Goal: Task Accomplishment & Management: Manage account settings

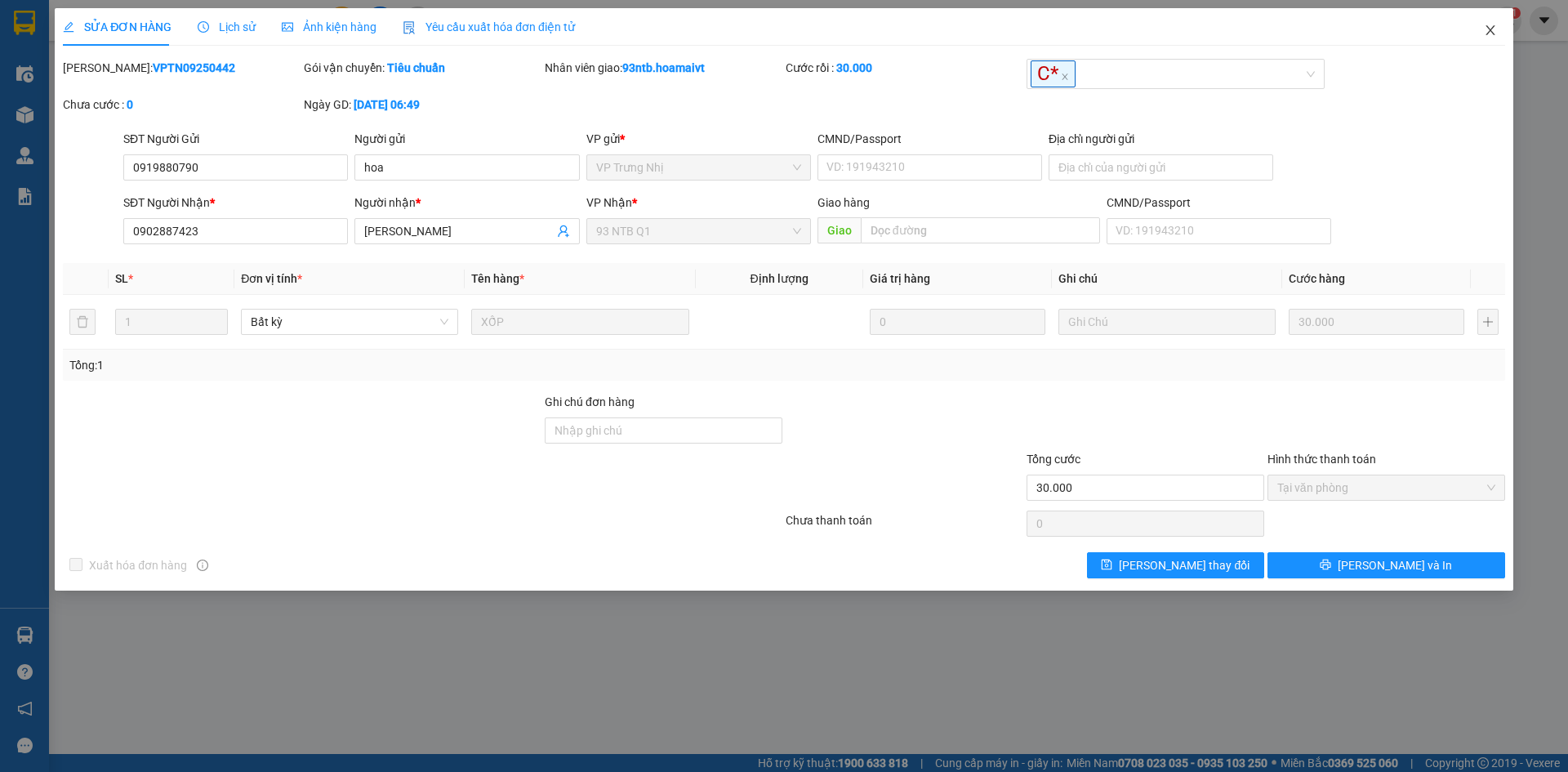
click at [1482, 41] on span "Close" at bounding box center [1490, 31] width 46 height 46
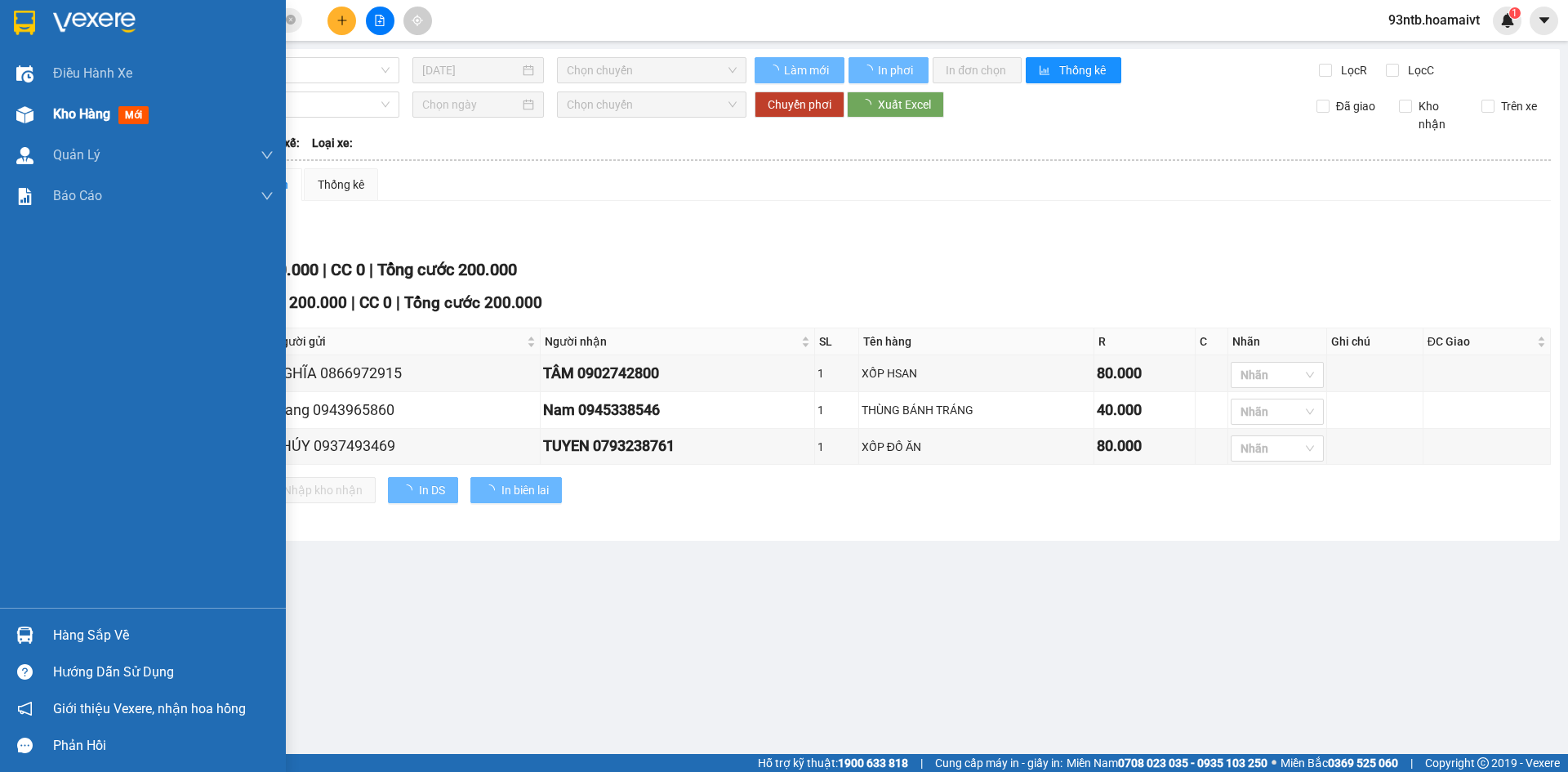
click at [53, 110] on span "Kho hàng" at bounding box center [81, 114] width 57 height 16
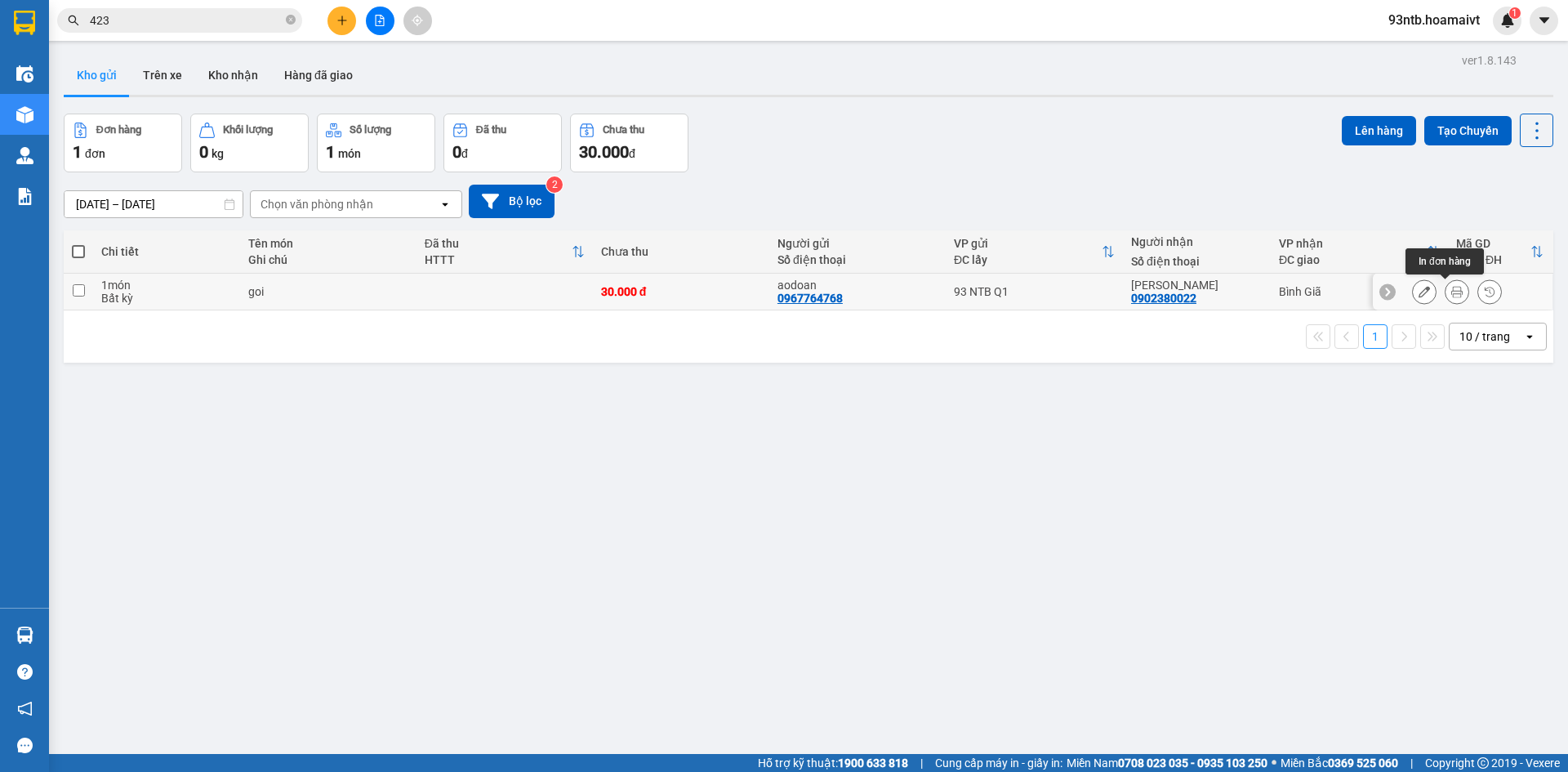
click at [1452, 288] on icon at bounding box center [1458, 292] width 12 height 12
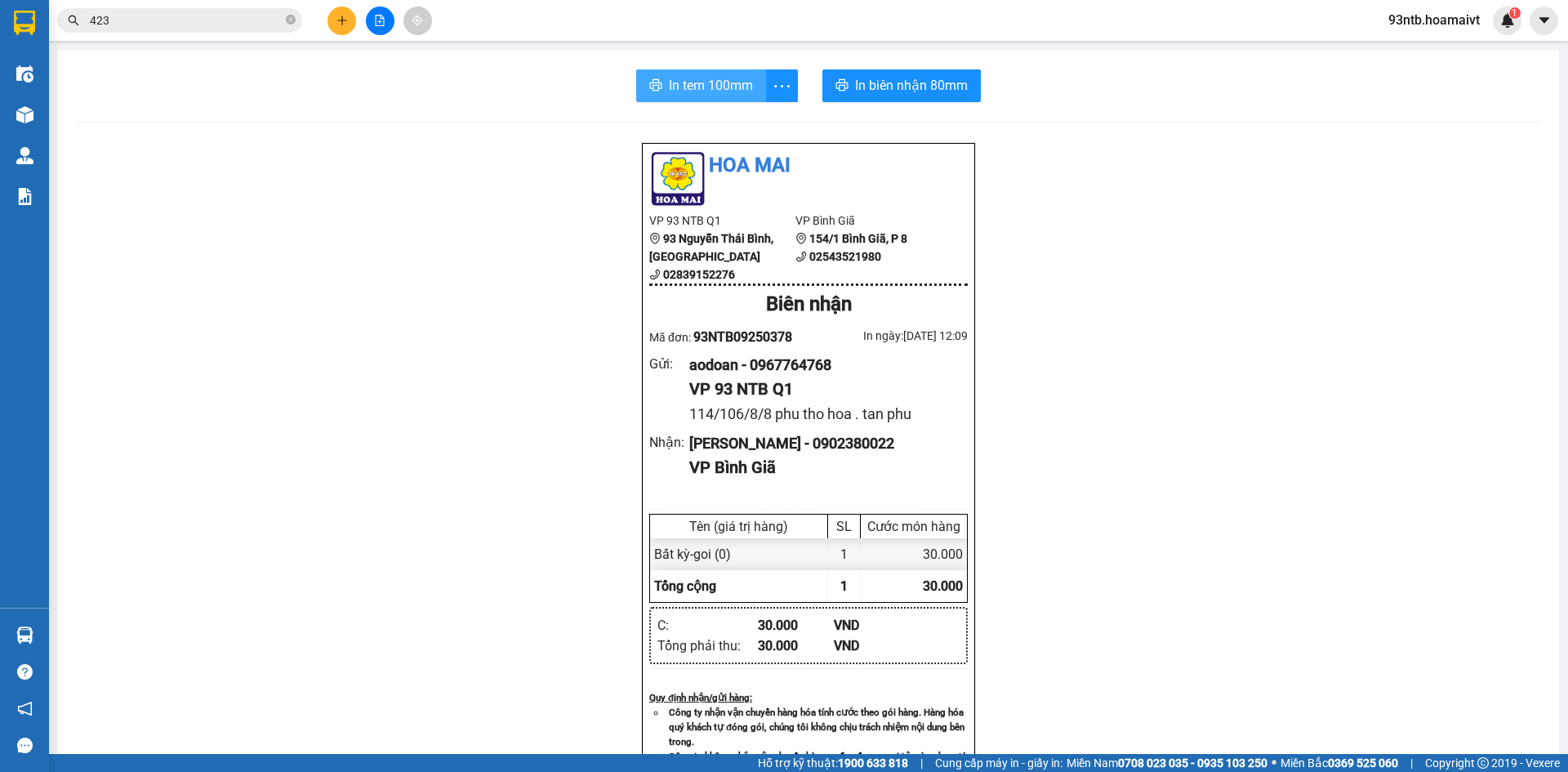
click at [722, 88] on span "In tem 100mm" at bounding box center [711, 85] width 84 height 21
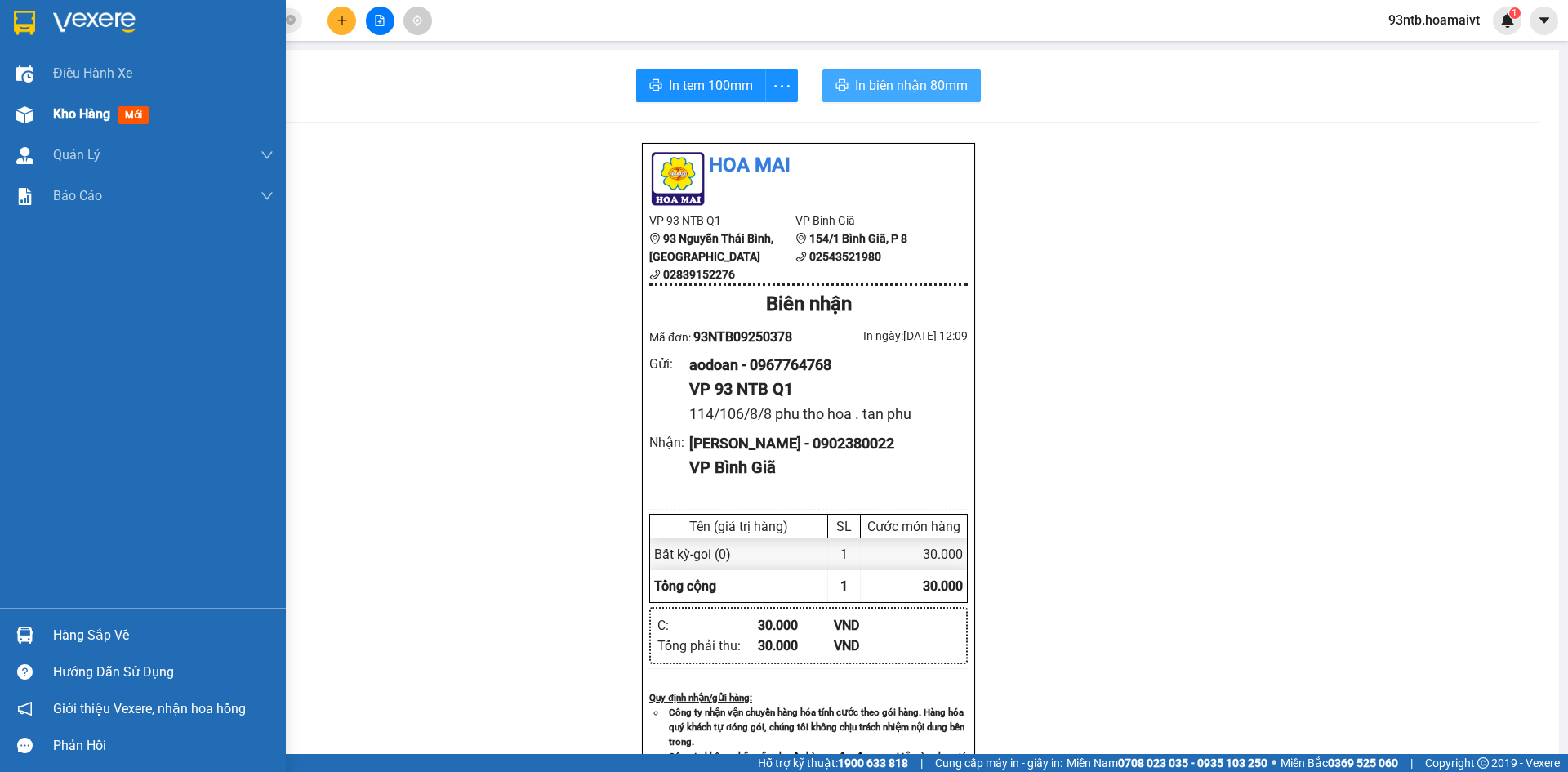
click at [61, 107] on span "Kho hàng" at bounding box center [81, 114] width 57 height 16
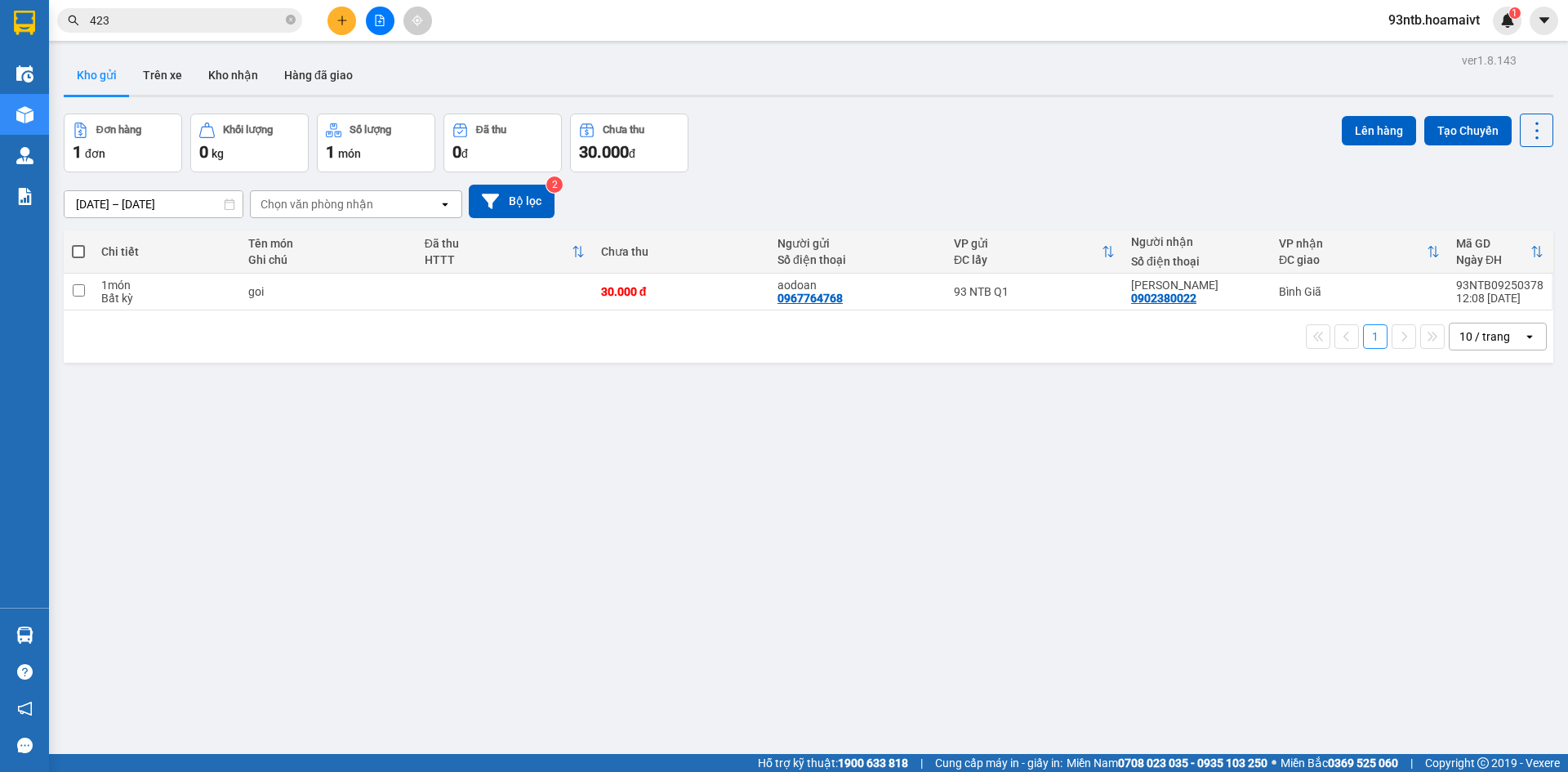
click at [878, 370] on div "ver 1.8.143 Kho gửi Trên xe Kho nhận Hàng đã giao Đơn hàng 1 đơn Khối lượng 0 k…" at bounding box center [809, 435] width 1503 height 772
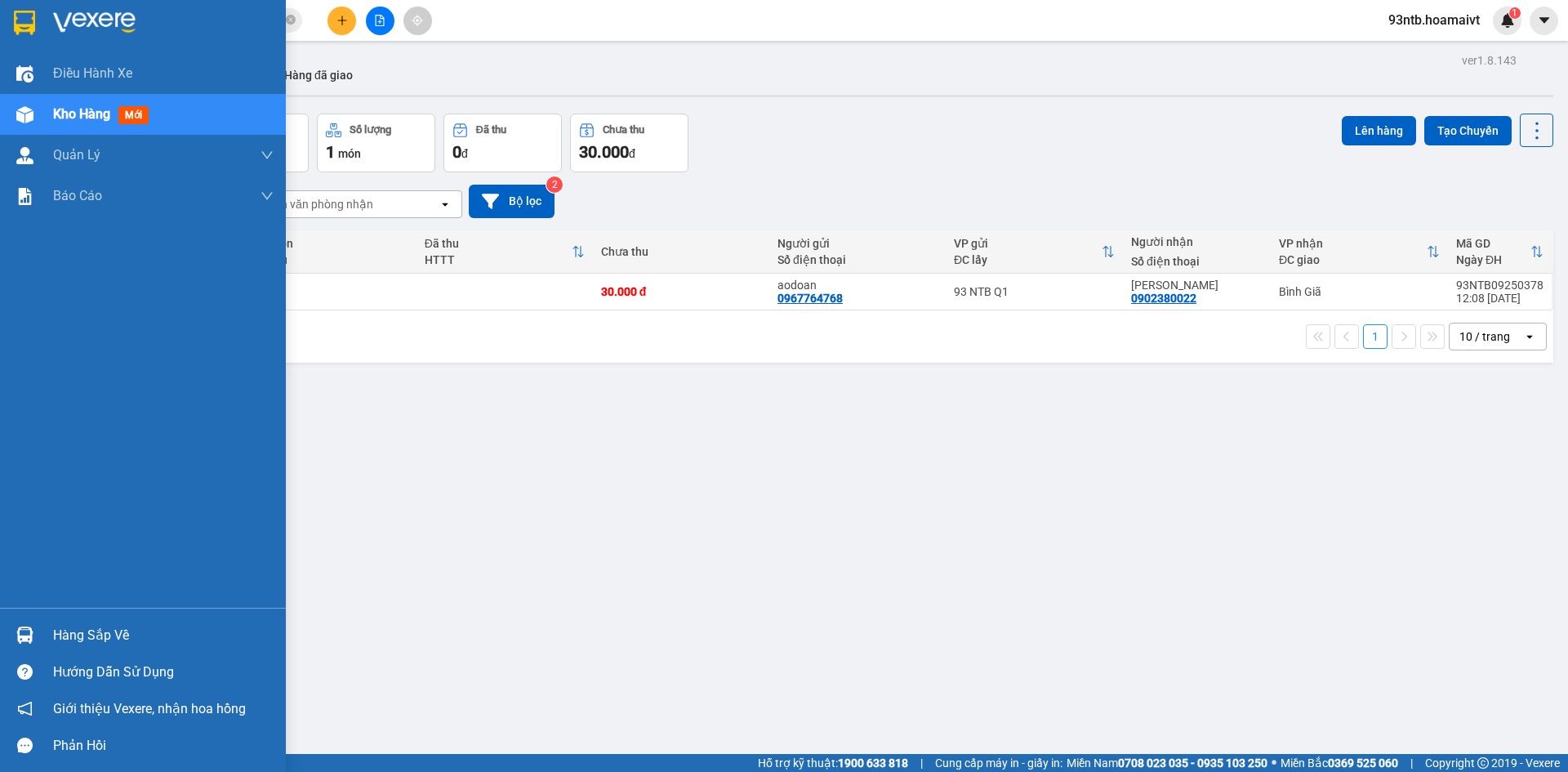
click at [103, 632] on div "Hàng sắp về" at bounding box center [164, 636] width 221 height 25
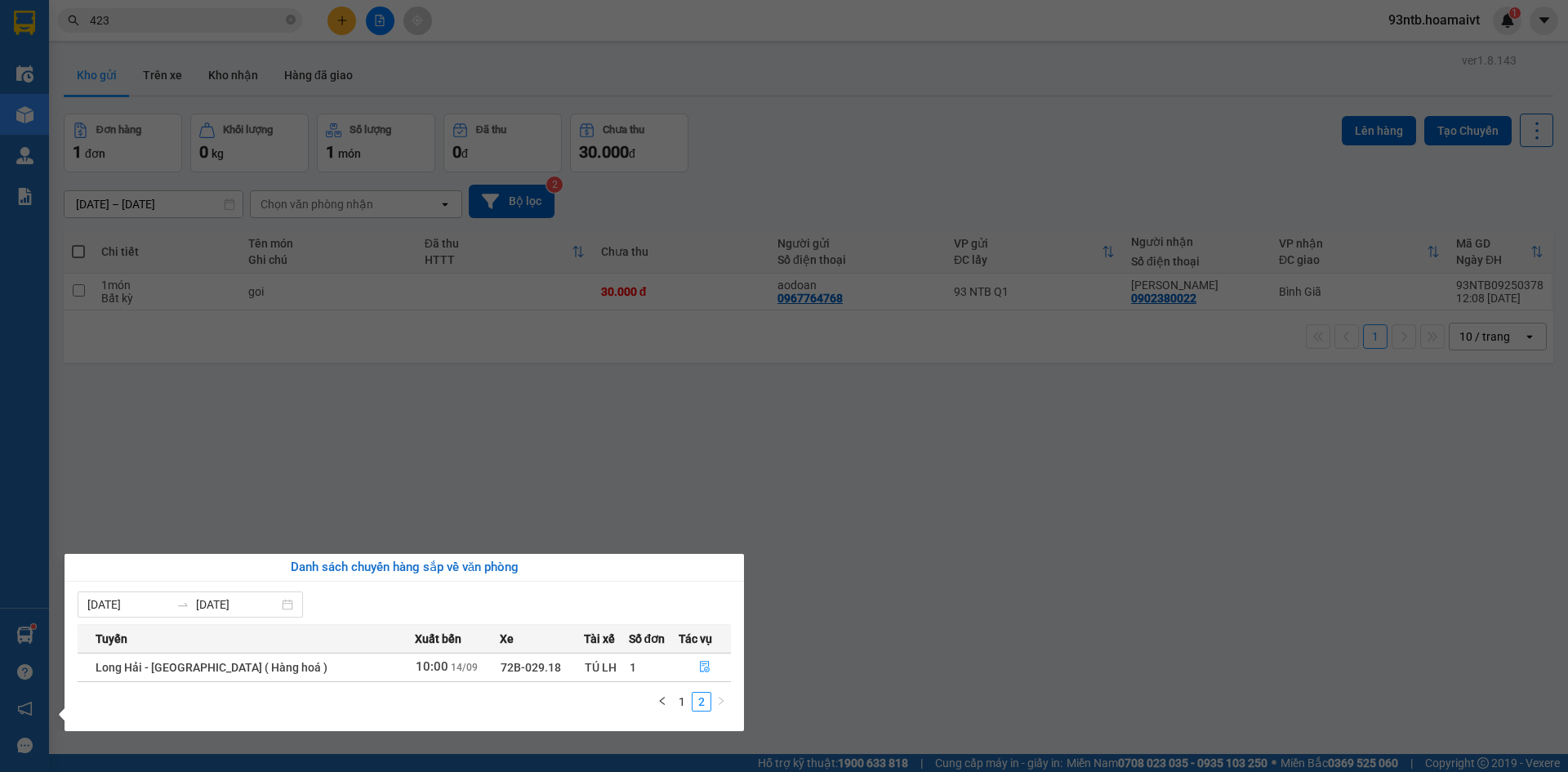
click at [813, 410] on section "Kết quả tìm kiếm ( 417 ) Bộ lọc Tìm người gửi/nhận Thuộc VP này Mã ĐH Trạng thá…" at bounding box center [784, 386] width 1568 height 772
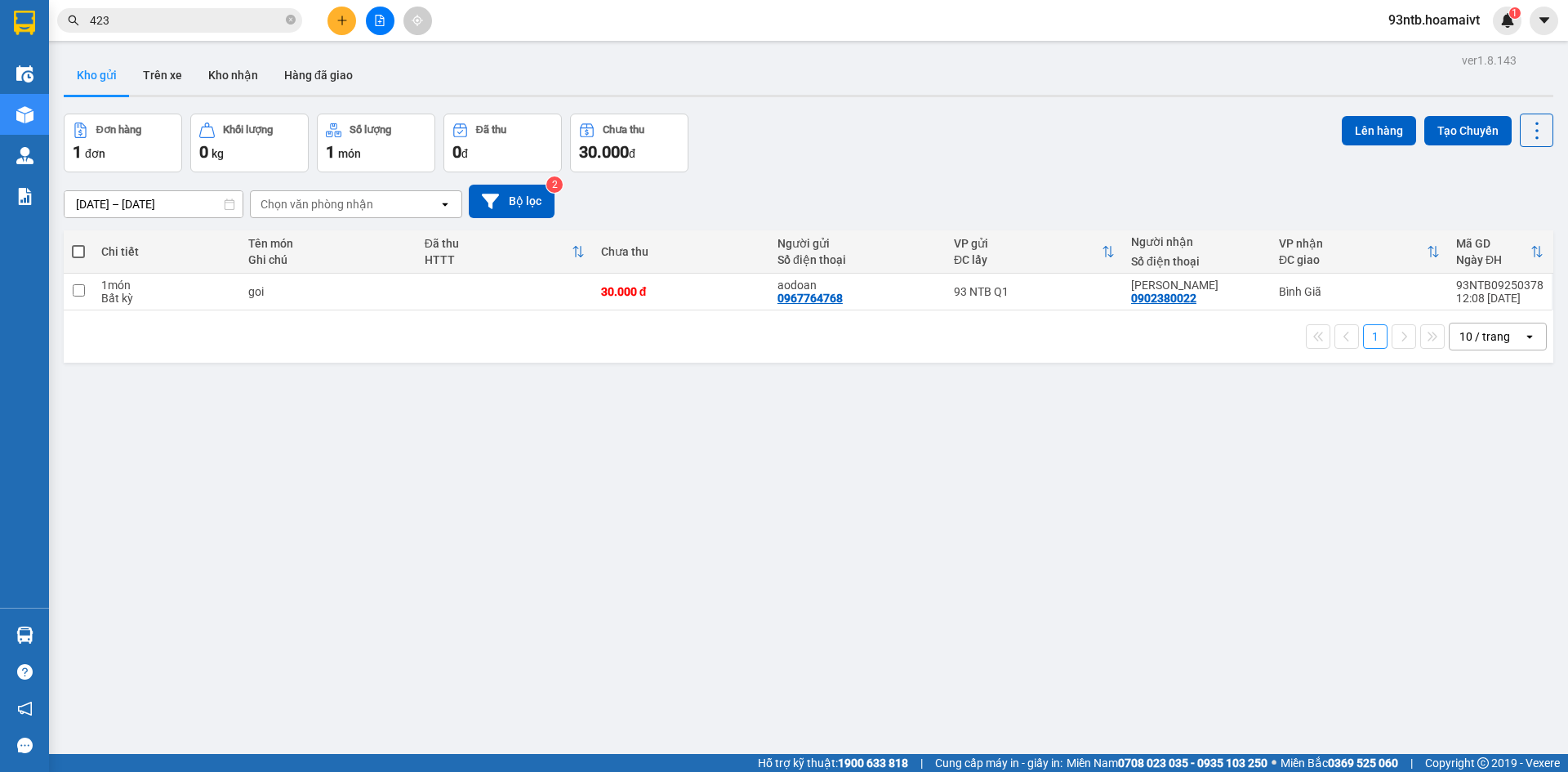
click at [831, 395] on div "ver 1.8.143 Kho gửi Trên xe Kho nhận Hàng đã giao Đơn hàng 1 đơn Khối lượng 0 k…" at bounding box center [809, 435] width 1503 height 772
click at [372, 25] on button at bounding box center [380, 21] width 28 height 28
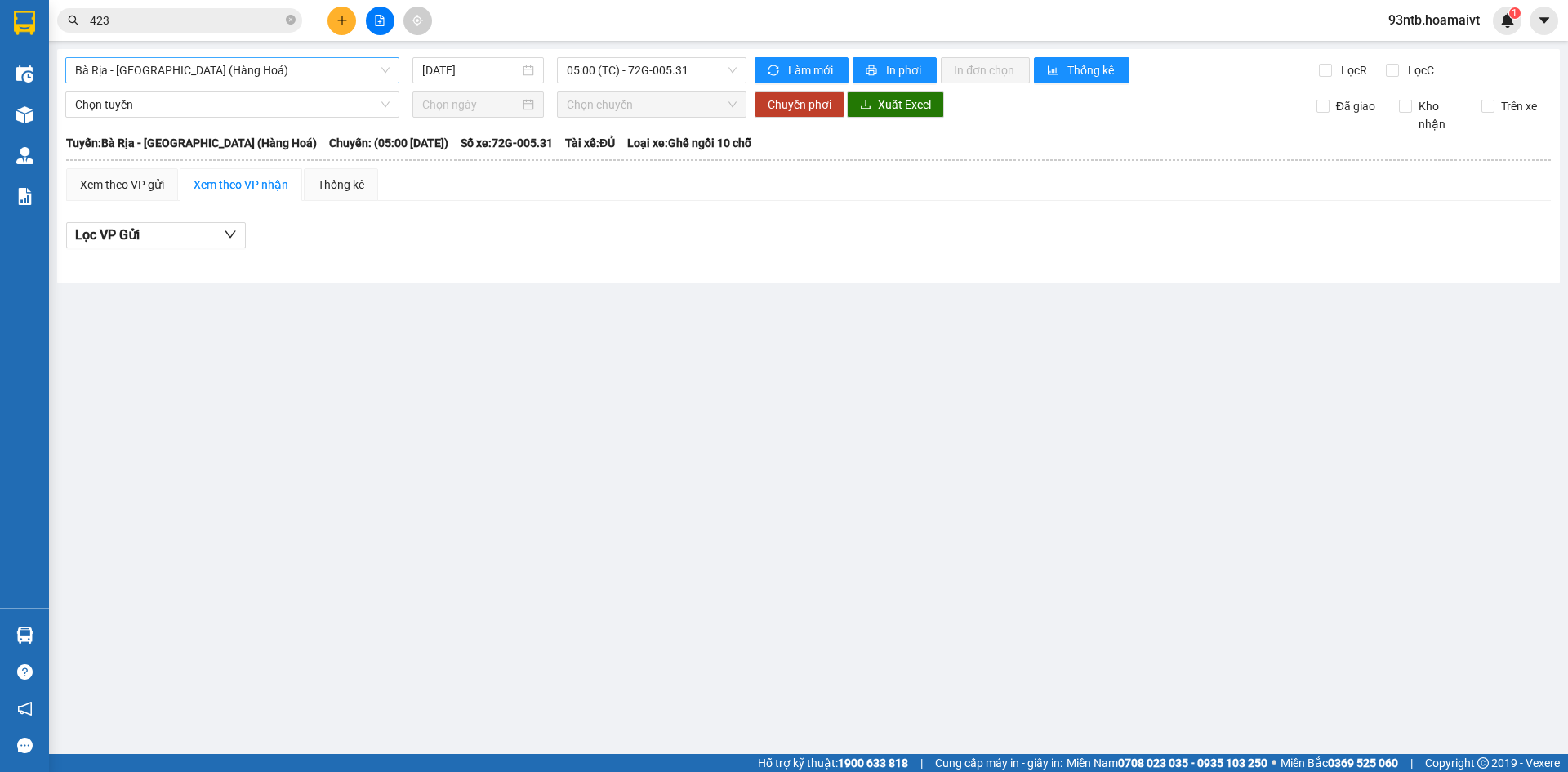
click at [220, 61] on span "Bà Rịa - [GEOGRAPHIC_DATA] (Hàng Hoá)" at bounding box center [232, 71] width 315 height 25
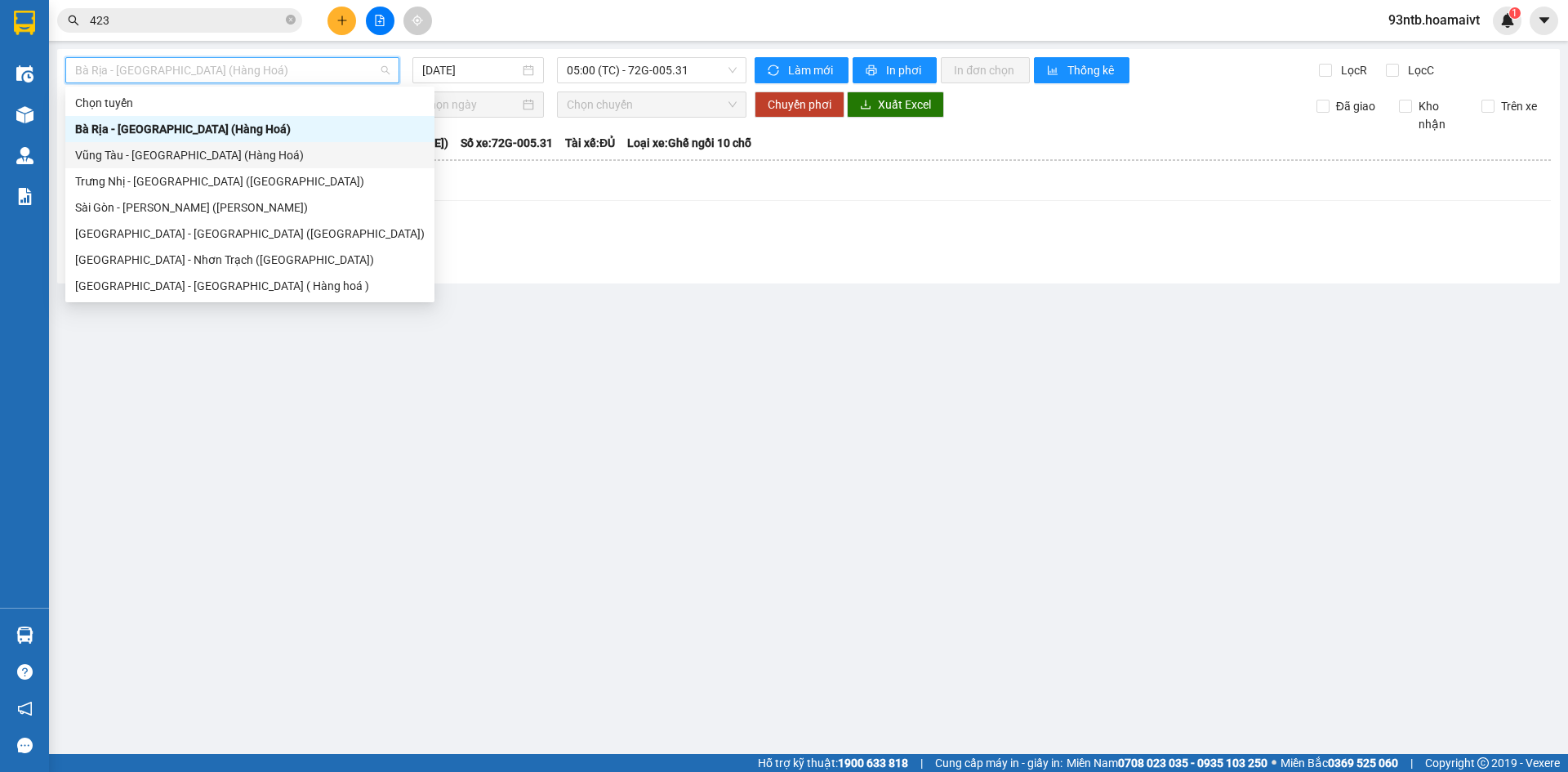
click at [136, 147] on div "Vũng Tàu - [GEOGRAPHIC_DATA] (Hàng Hoá)" at bounding box center [249, 155] width 350 height 18
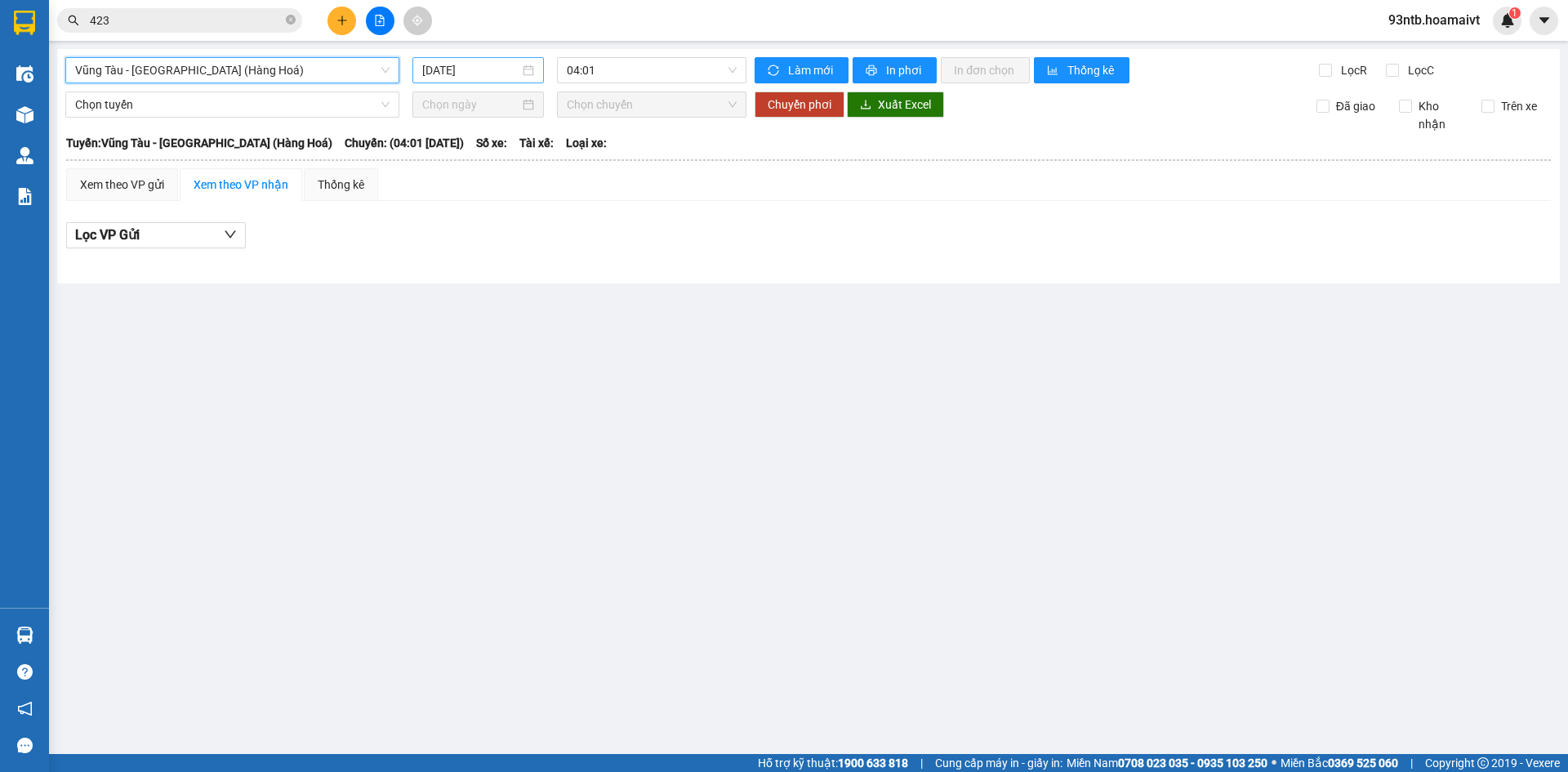
click at [460, 75] on input "[DATE]" at bounding box center [471, 71] width 97 height 18
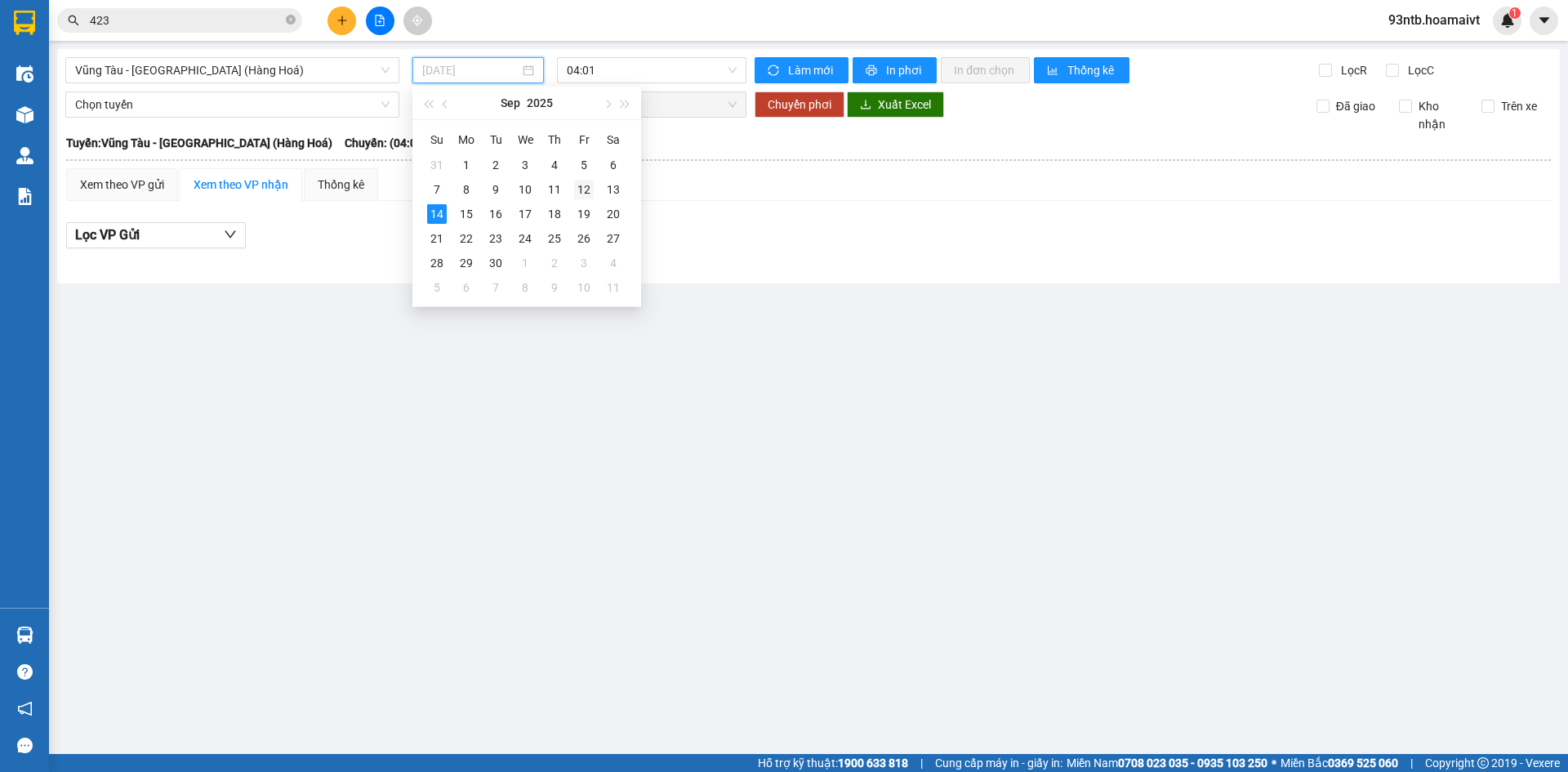
click at [588, 190] on div "12" at bounding box center [584, 189] width 20 height 20
type input "12/09/2025"
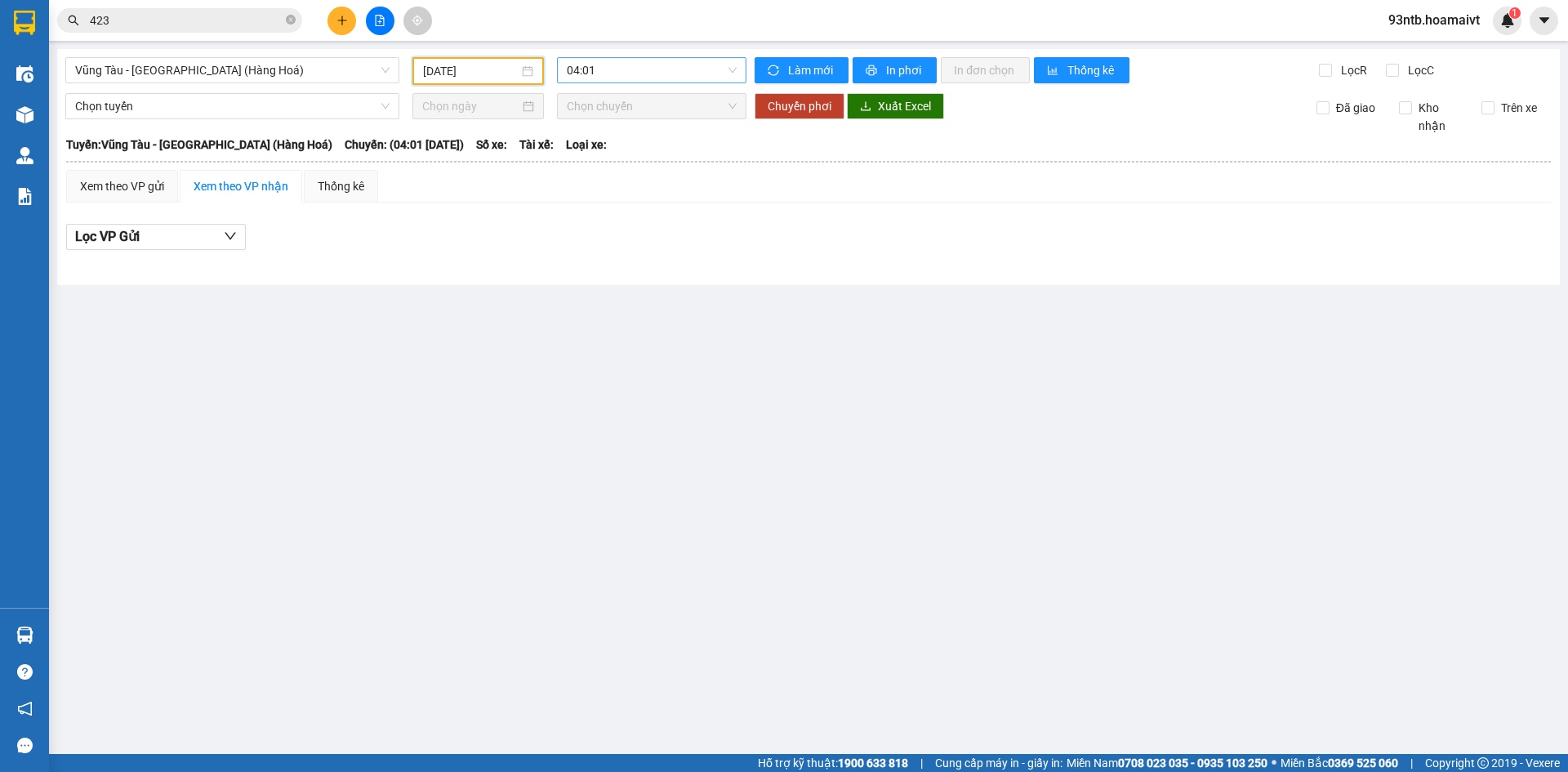
click at [602, 66] on span "04:01" at bounding box center [652, 71] width 170 height 25
click at [599, 150] on div "05:01" at bounding box center [630, 155] width 127 height 18
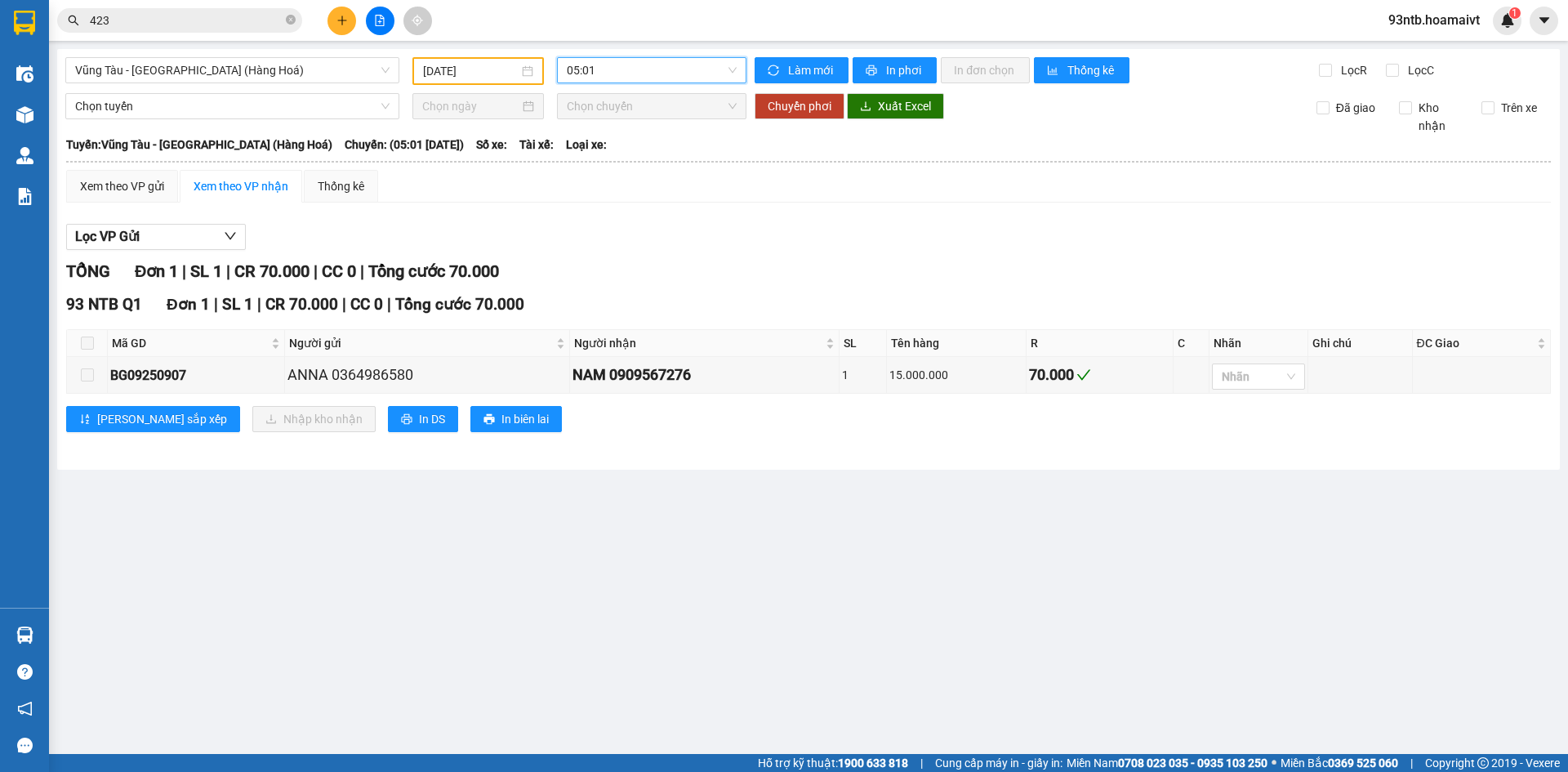
click at [161, 22] on input "423" at bounding box center [186, 21] width 193 height 18
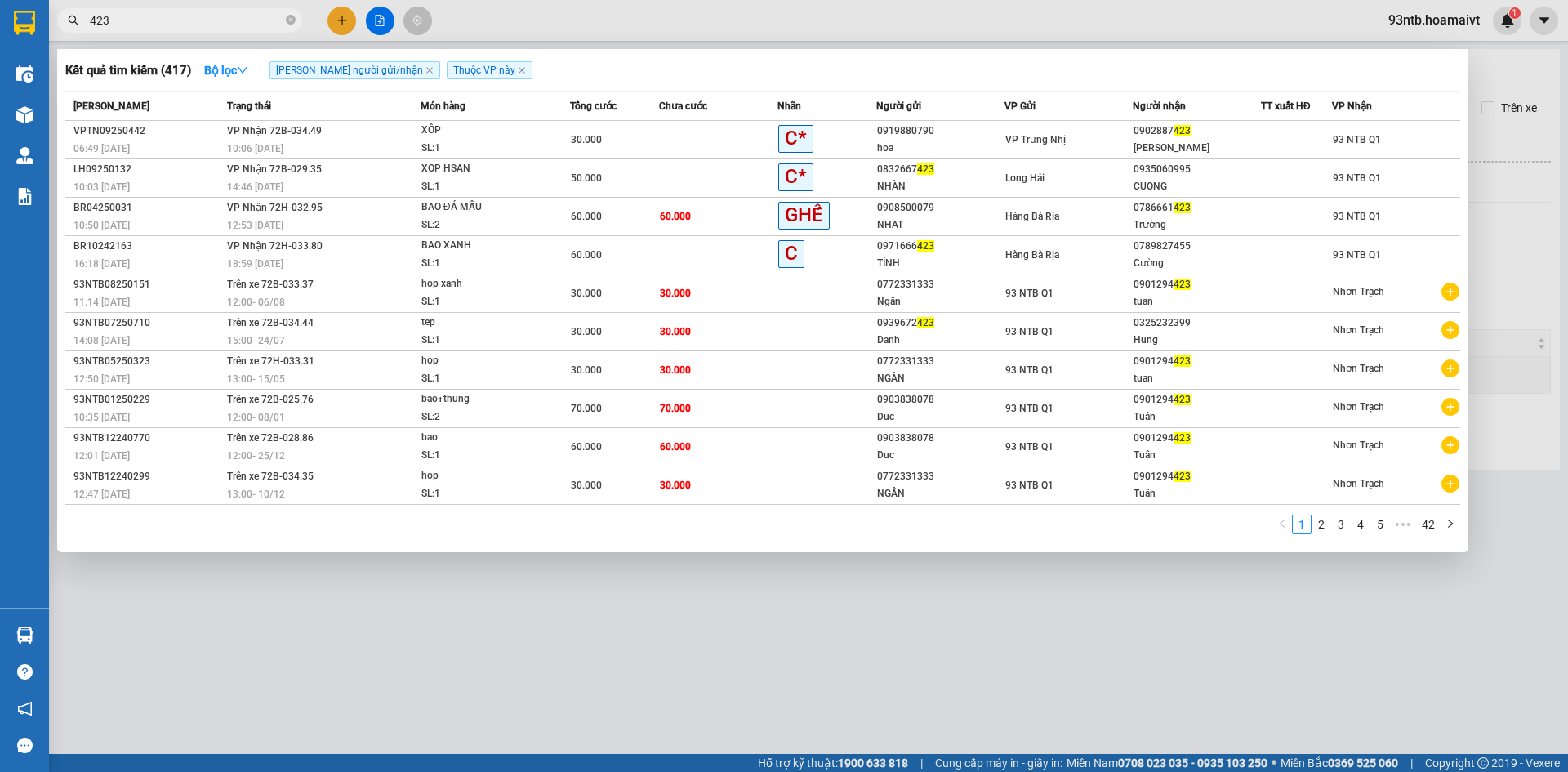
click at [161, 22] on input "423" at bounding box center [186, 21] width 193 height 18
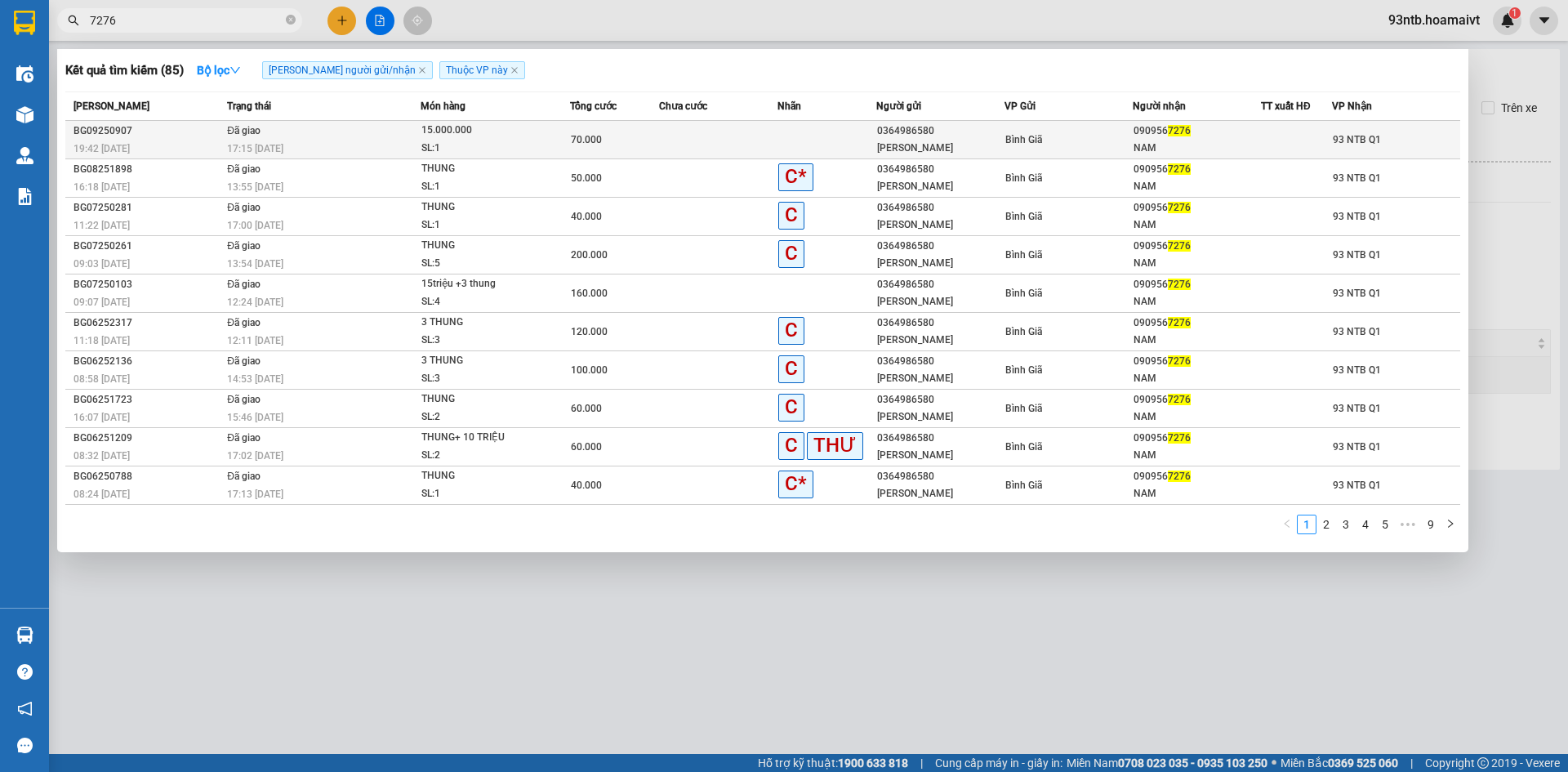
type input "7276"
click at [372, 146] on div "17:15 - 13/09" at bounding box center [323, 149] width 193 height 18
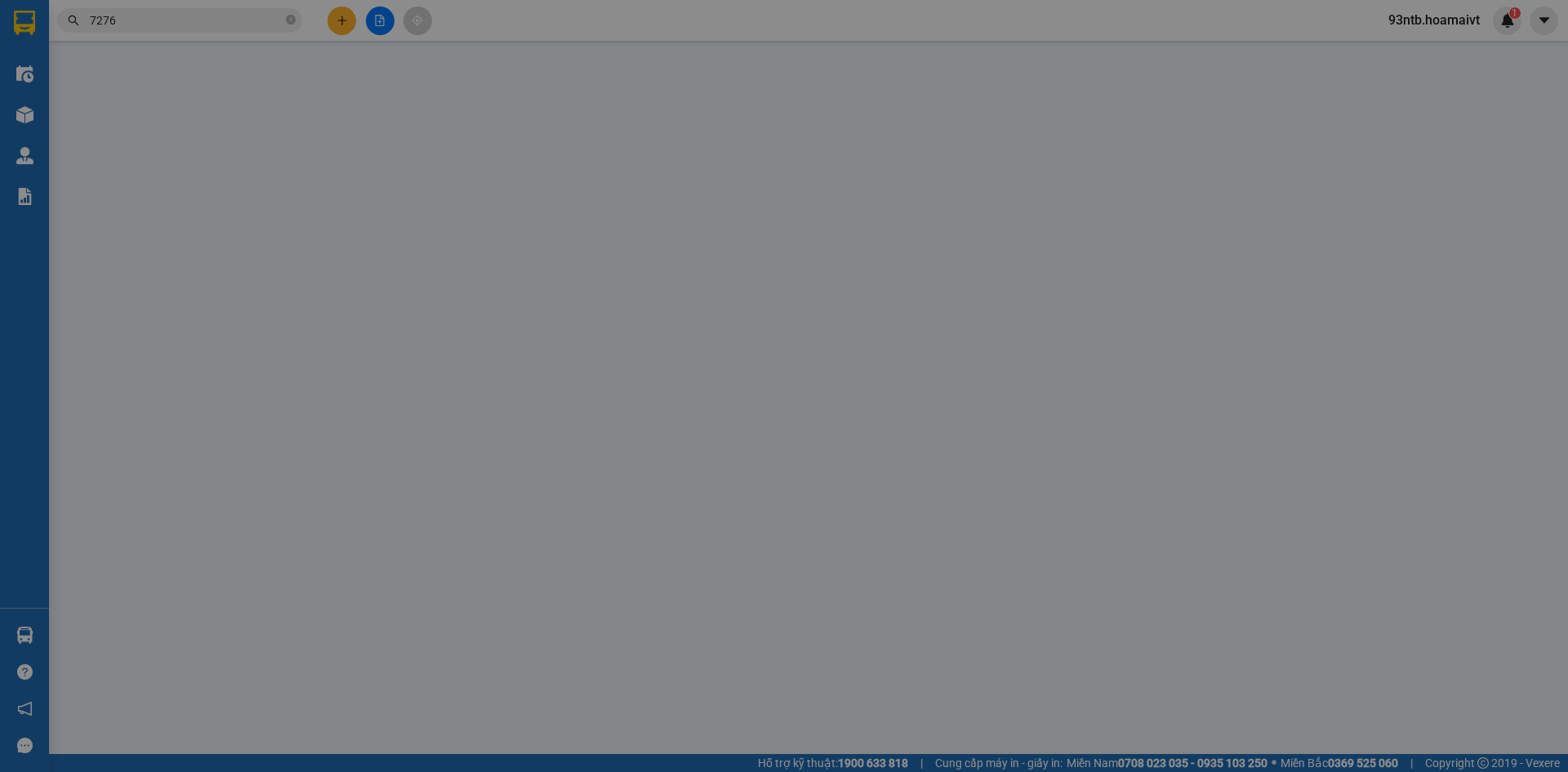
type input "0364986580"
type input "ANNA"
type input "0909567276"
type input "NAM"
type input "70.000"
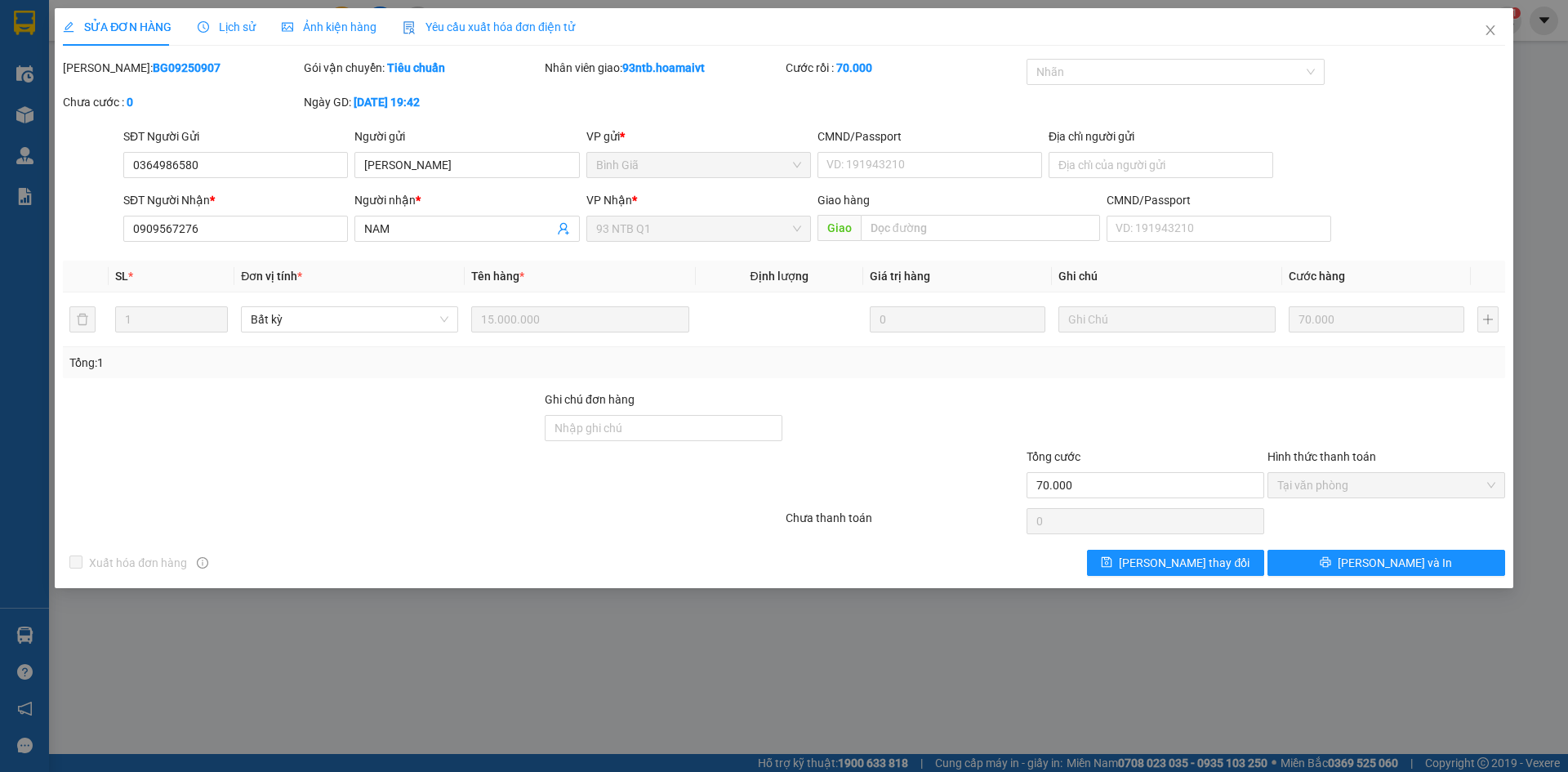
click at [244, 25] on span "Lịch sử" at bounding box center [227, 27] width 58 height 13
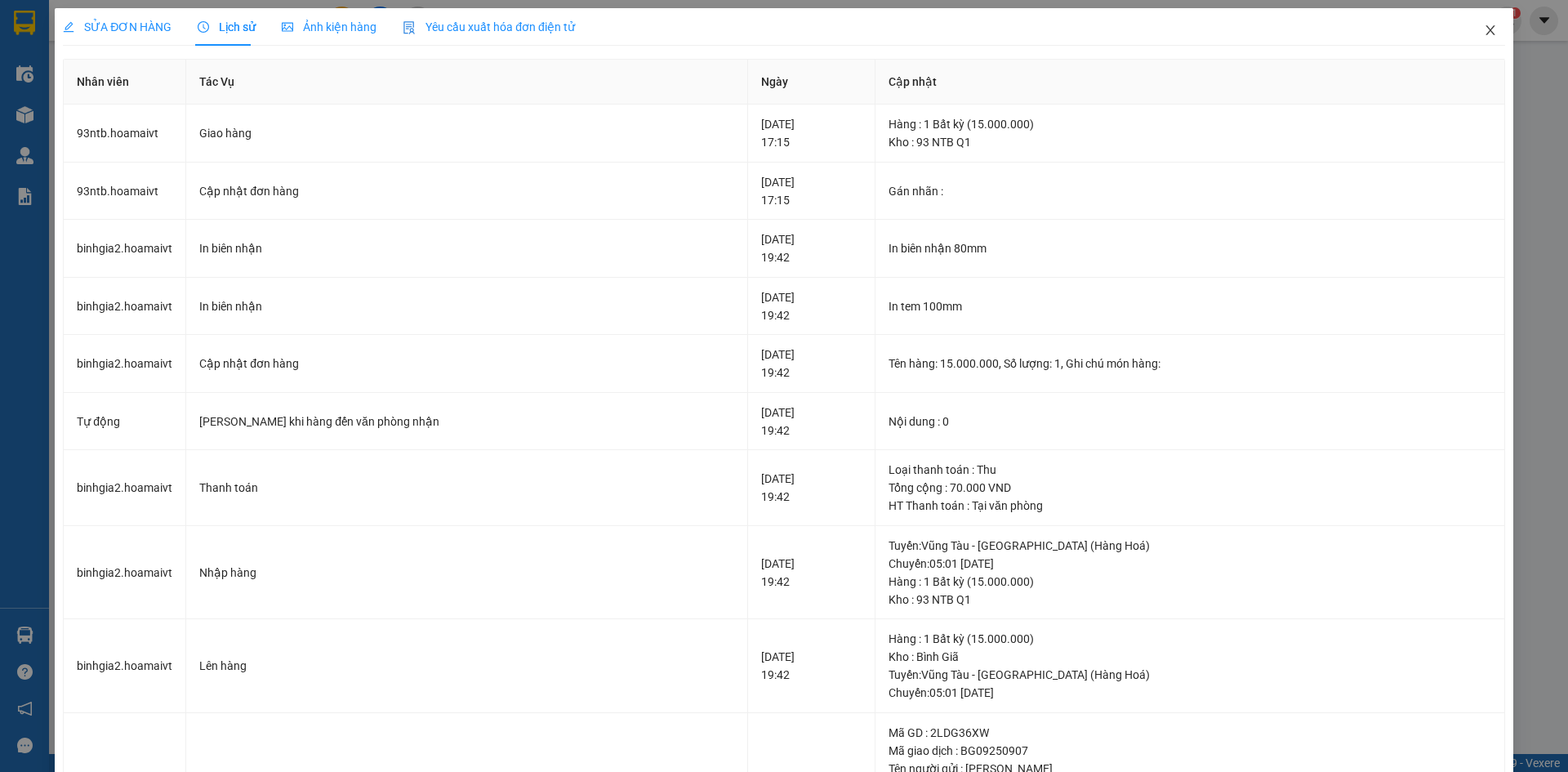
click at [1484, 33] on icon "close" at bounding box center [1491, 31] width 13 height 13
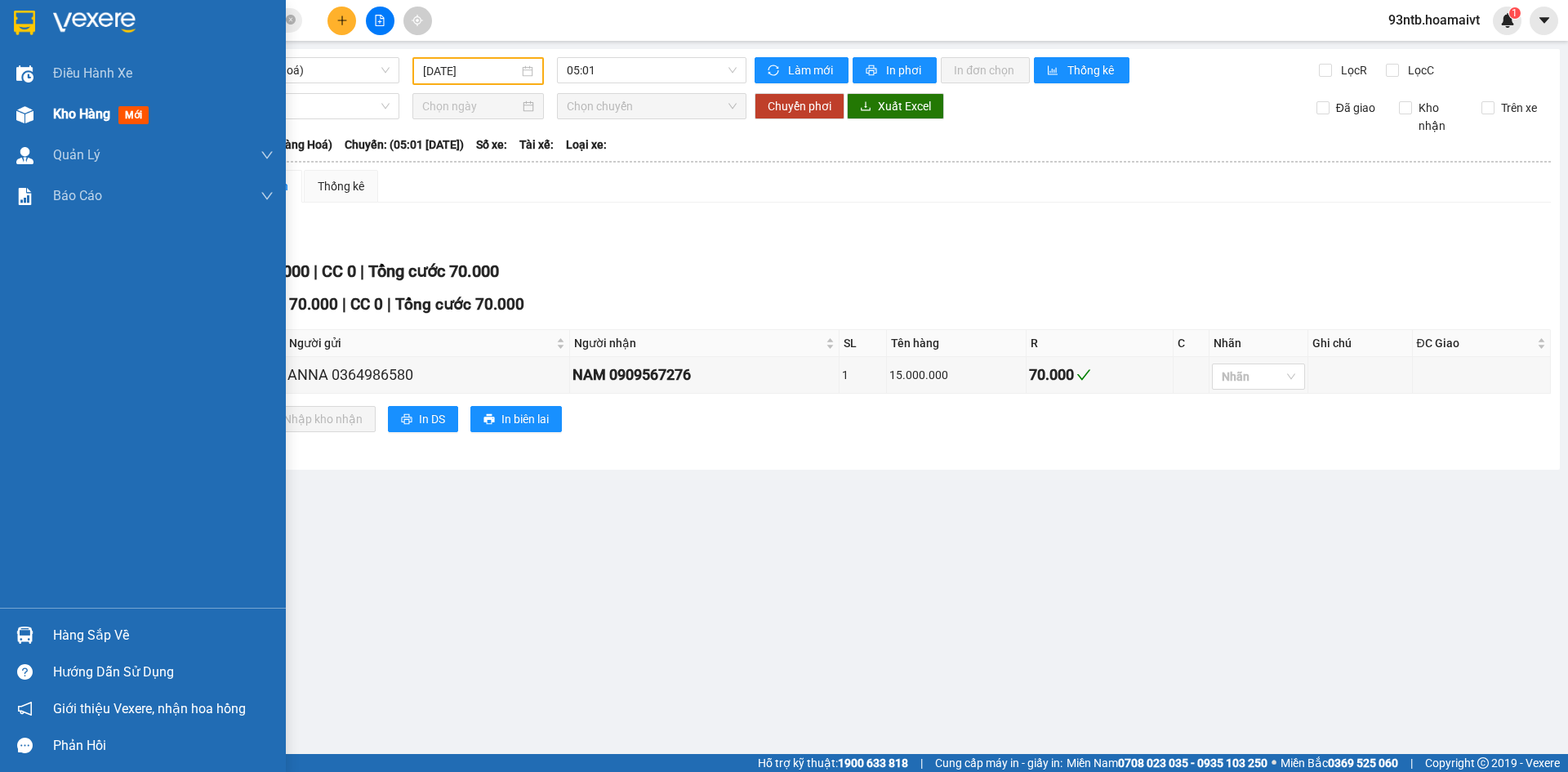
click at [22, 104] on div at bounding box center [25, 115] width 28 height 28
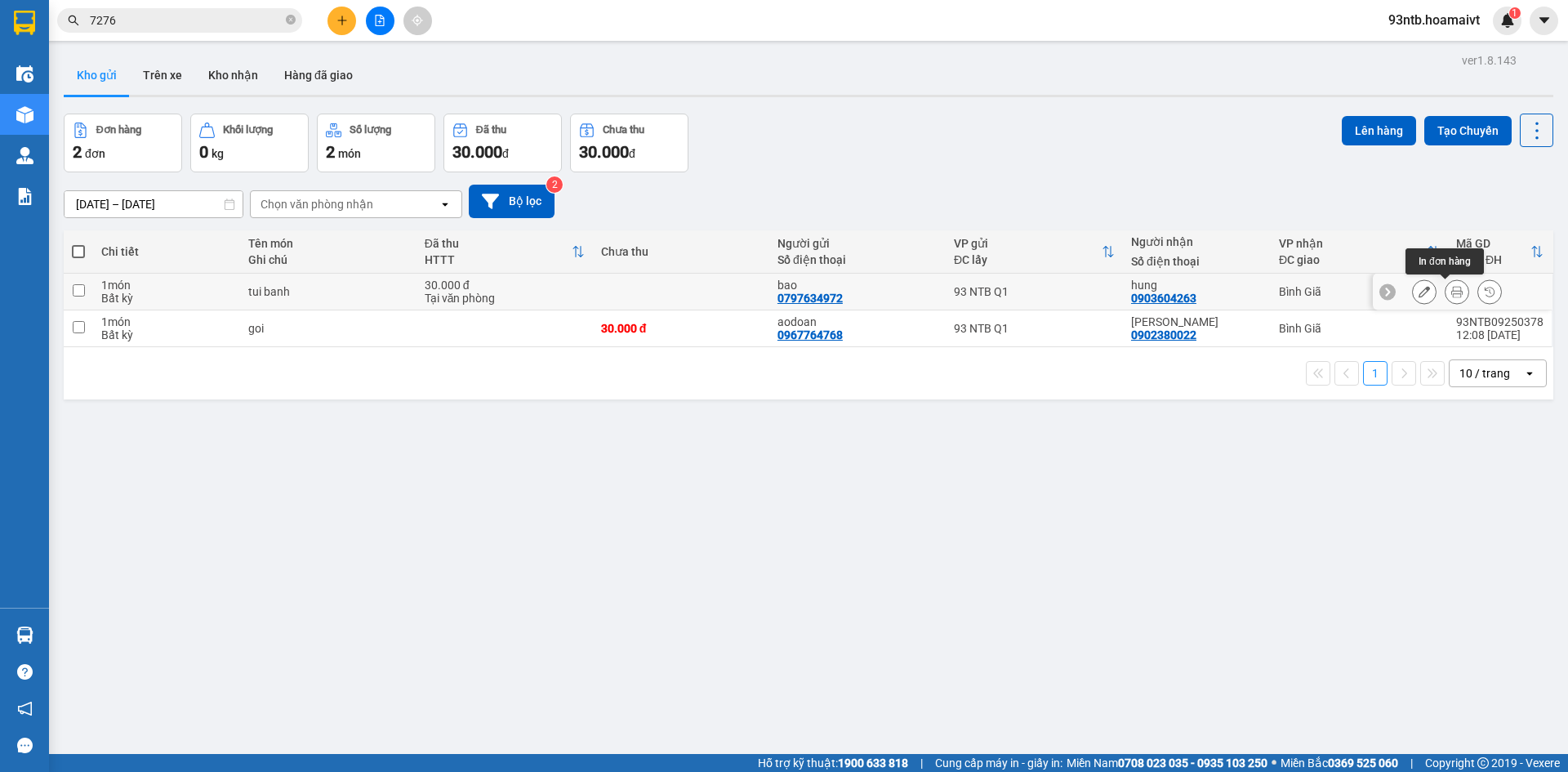
click at [1452, 287] on icon at bounding box center [1458, 292] width 12 height 12
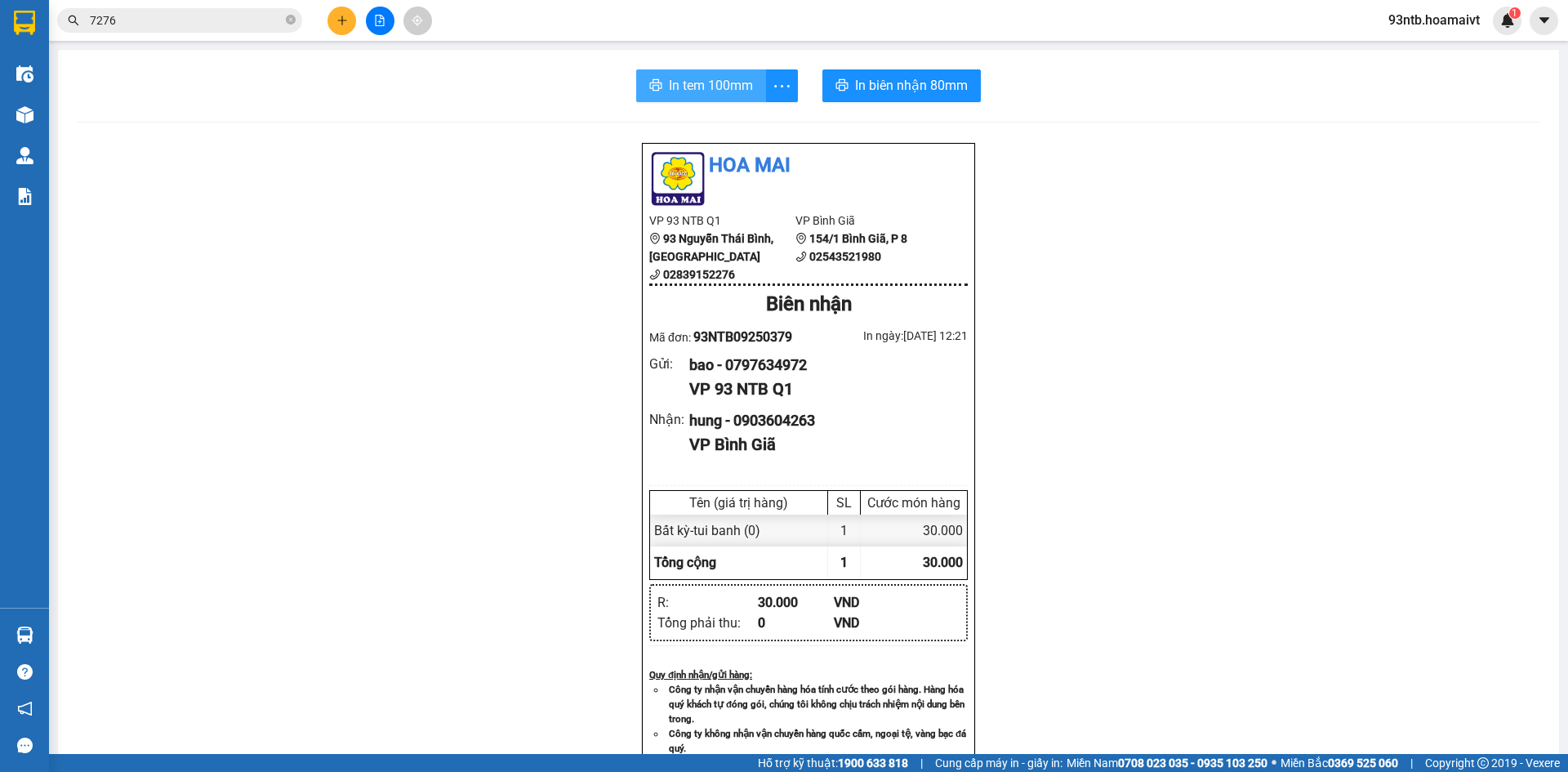
click at [731, 91] on span "In tem 100mm" at bounding box center [711, 85] width 84 height 21
click at [142, 22] on input "7276" at bounding box center [186, 21] width 193 height 18
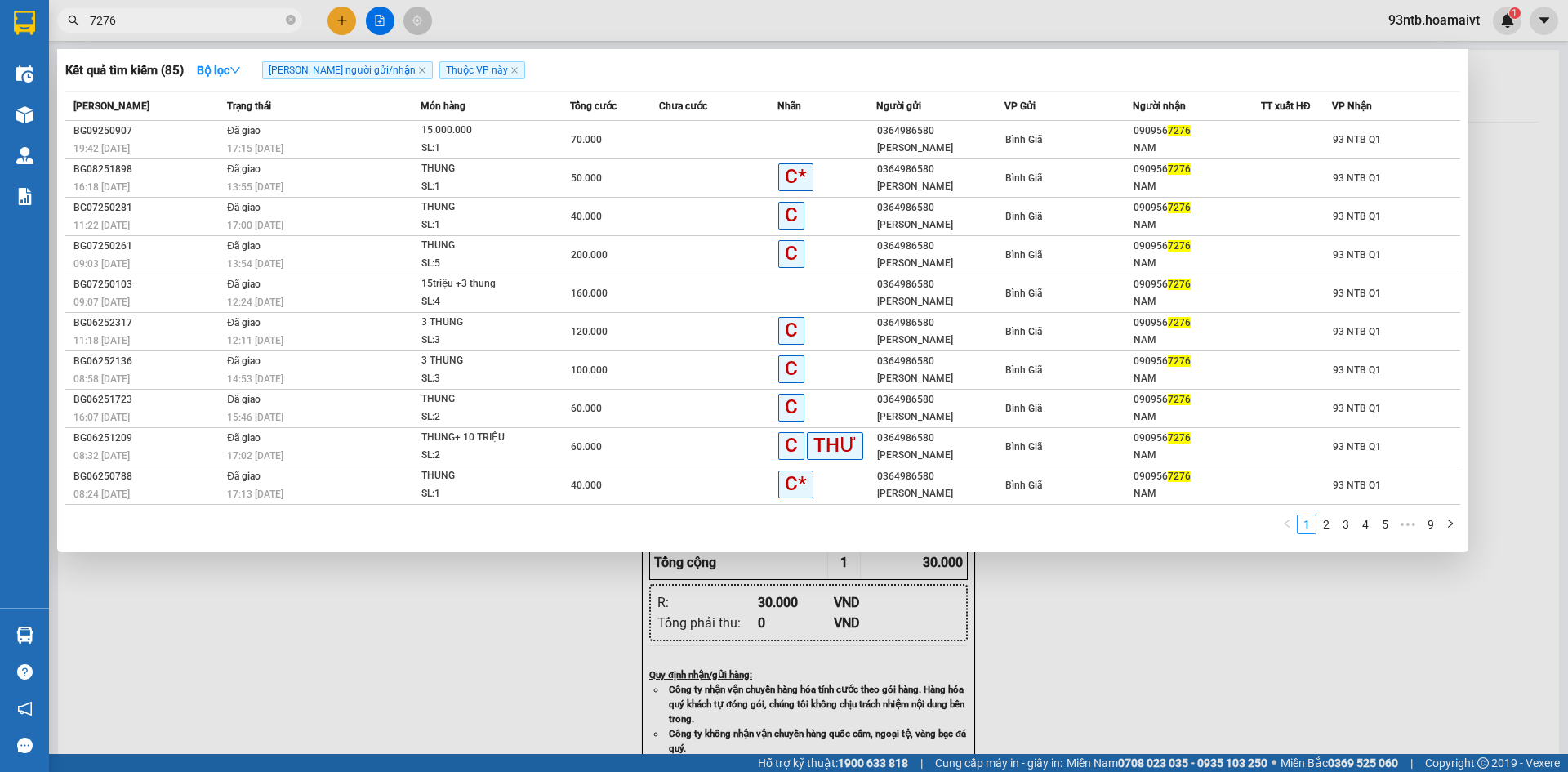
click at [142, 22] on input "7276" at bounding box center [186, 21] width 193 height 18
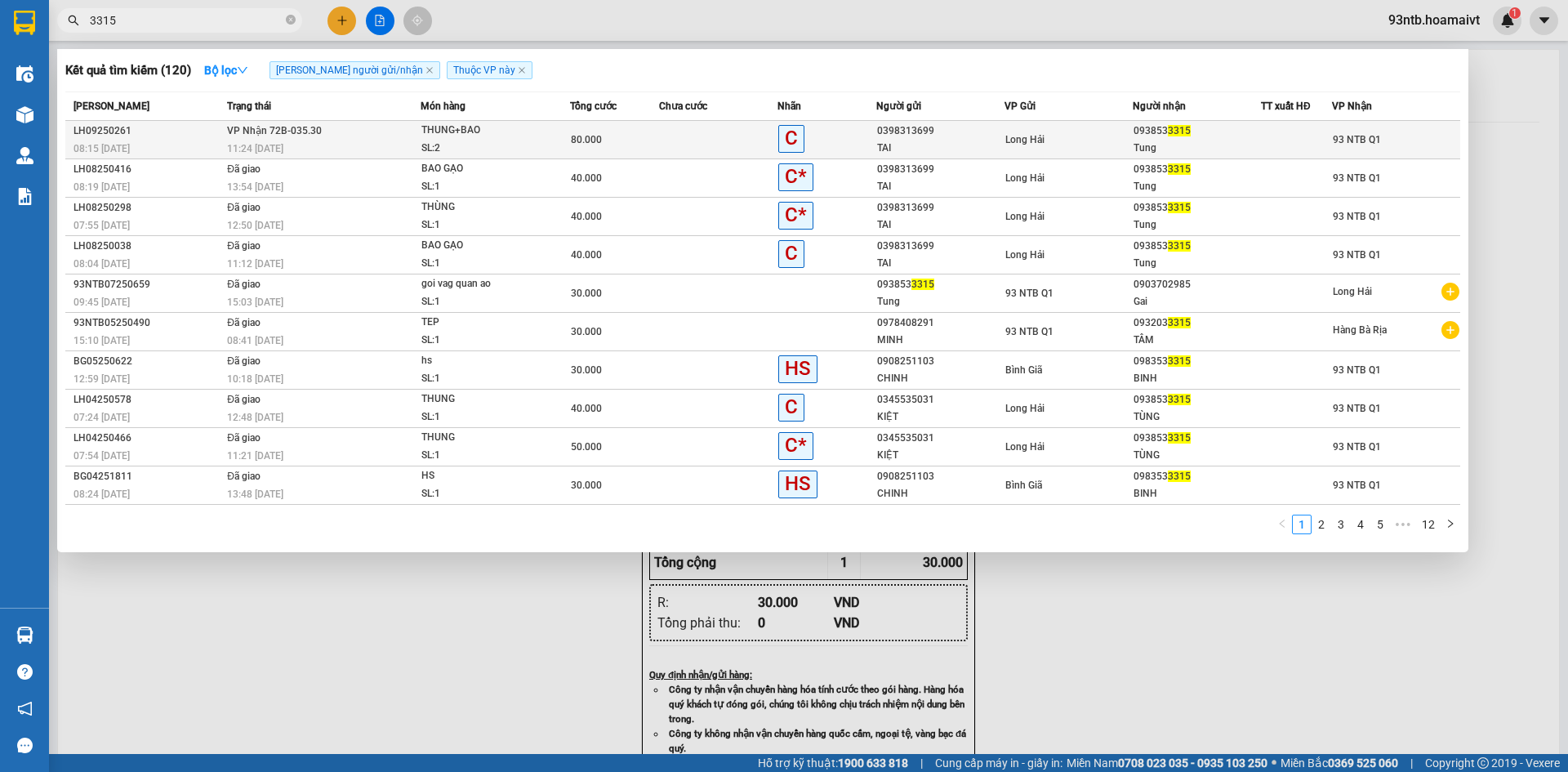
type input "3315"
click at [414, 130] on td "VP Nhận 72B-035.30 11:24 - 14/09" at bounding box center [322, 140] width 198 height 38
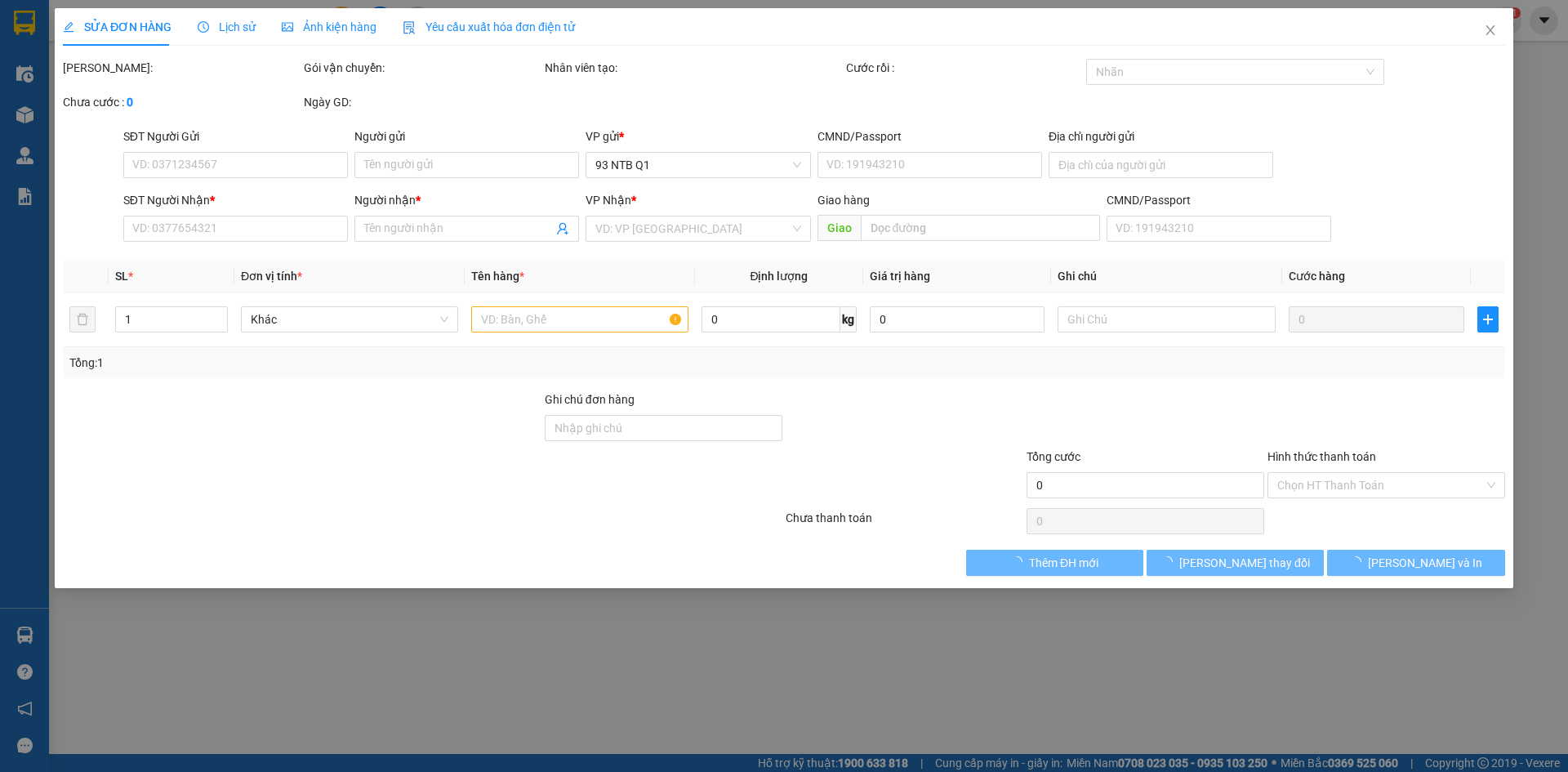
type input "0398313699"
type input "TAI"
type input "077089004636"
type input "0938533315"
type input "Tung"
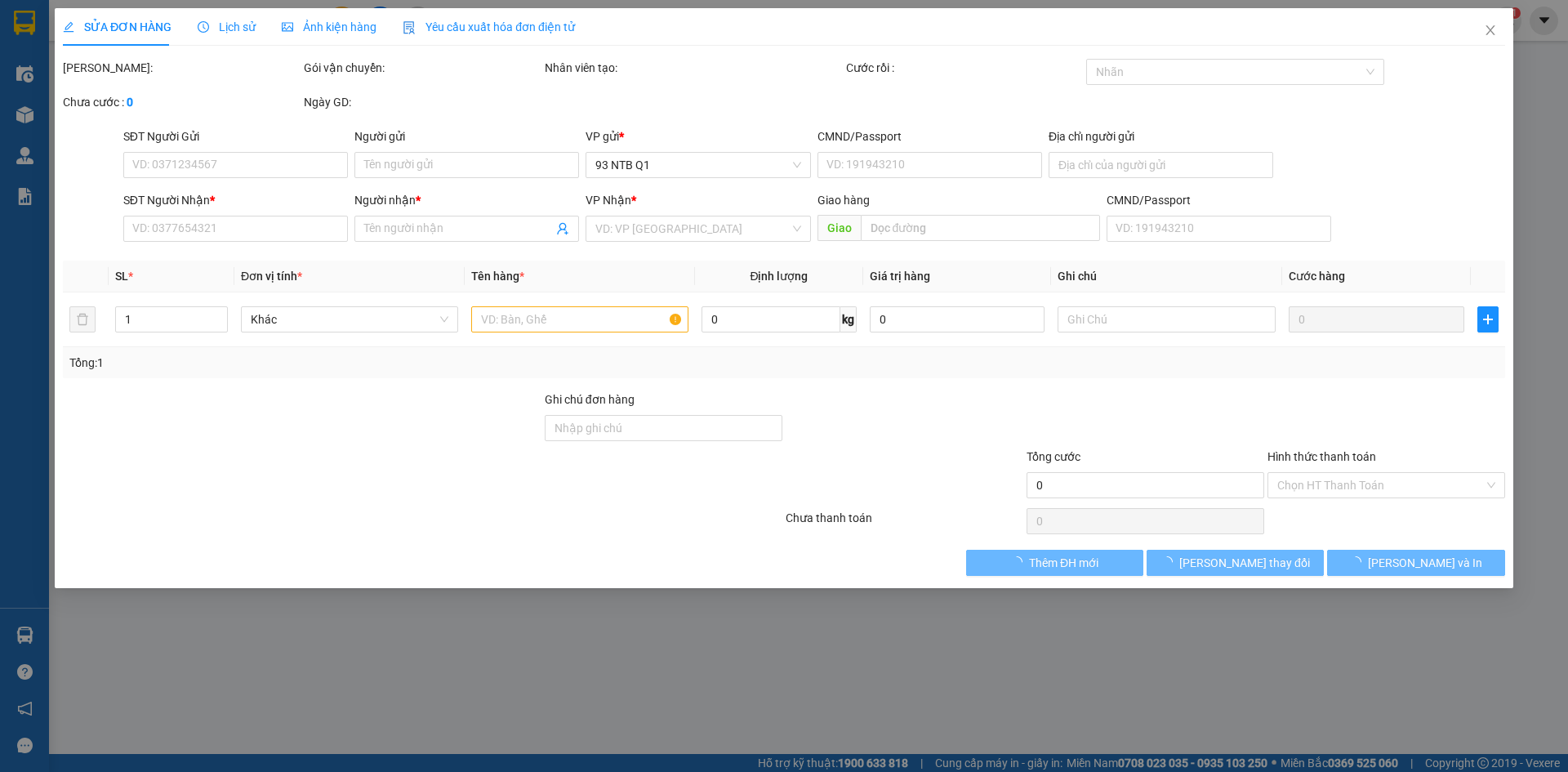
type input "80.000"
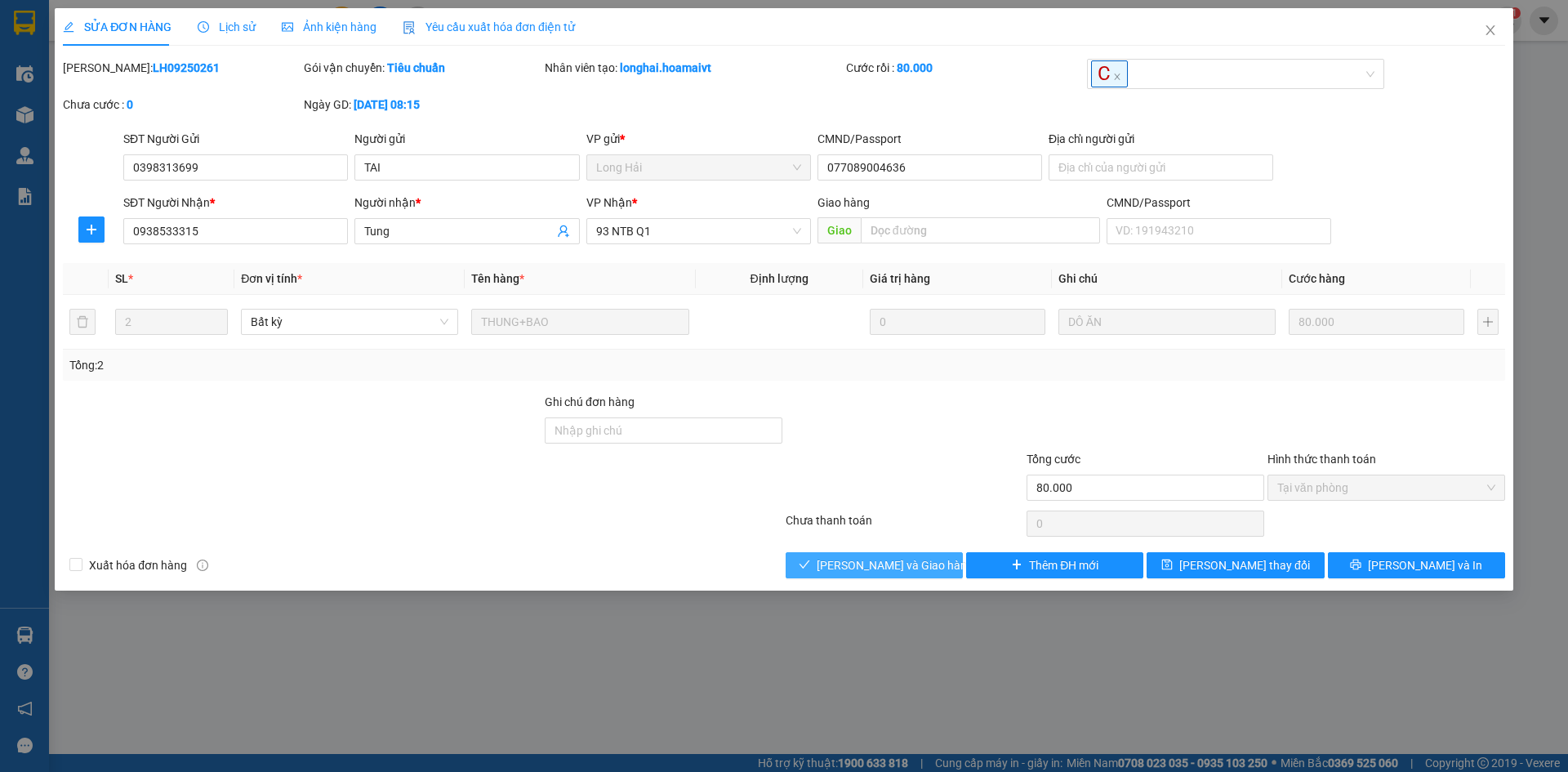
click at [892, 558] on span "[PERSON_NAME] và [PERSON_NAME] hàng" at bounding box center [895, 566] width 157 height 18
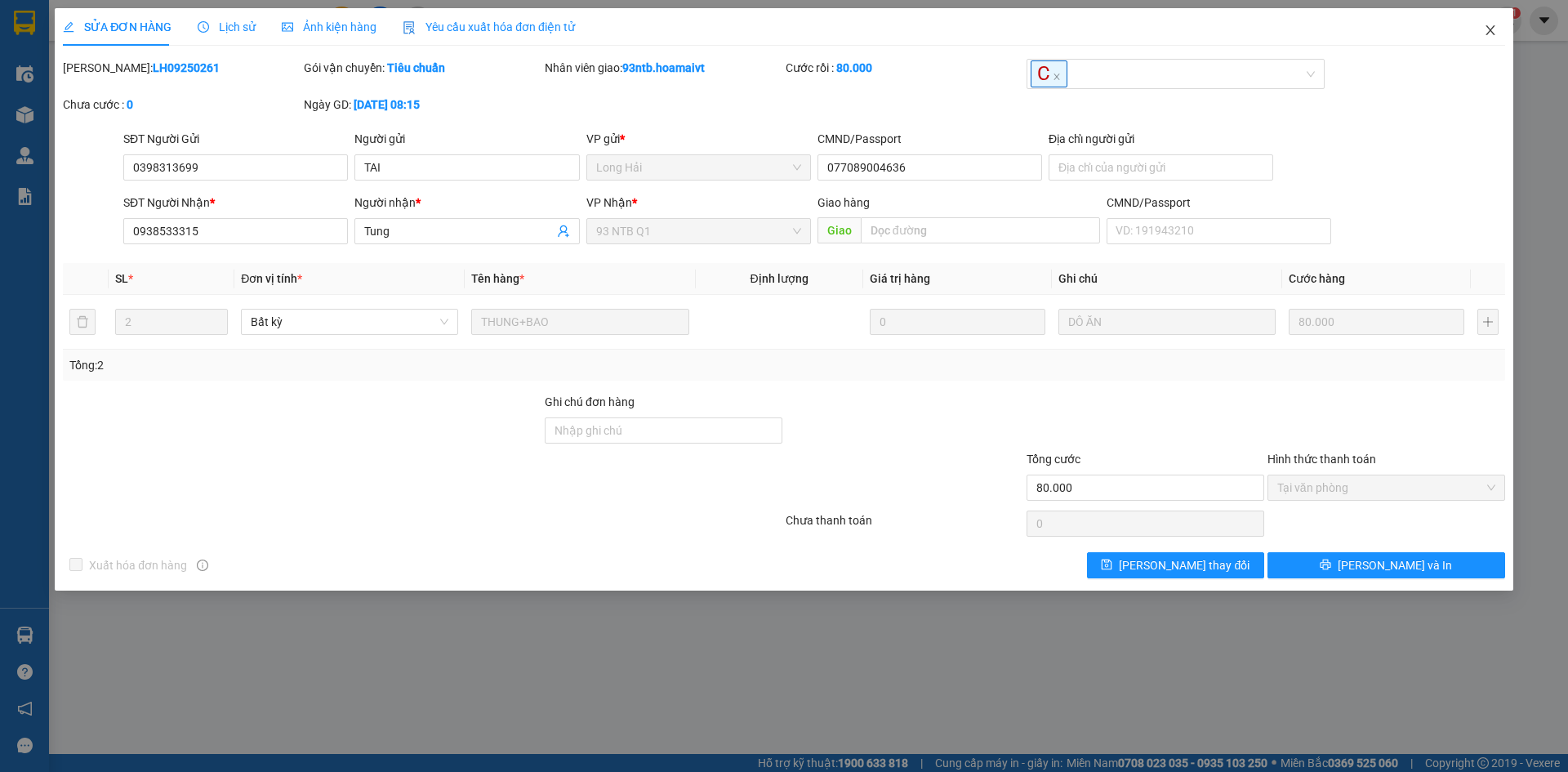
click at [1497, 29] on icon "close" at bounding box center [1491, 31] width 13 height 13
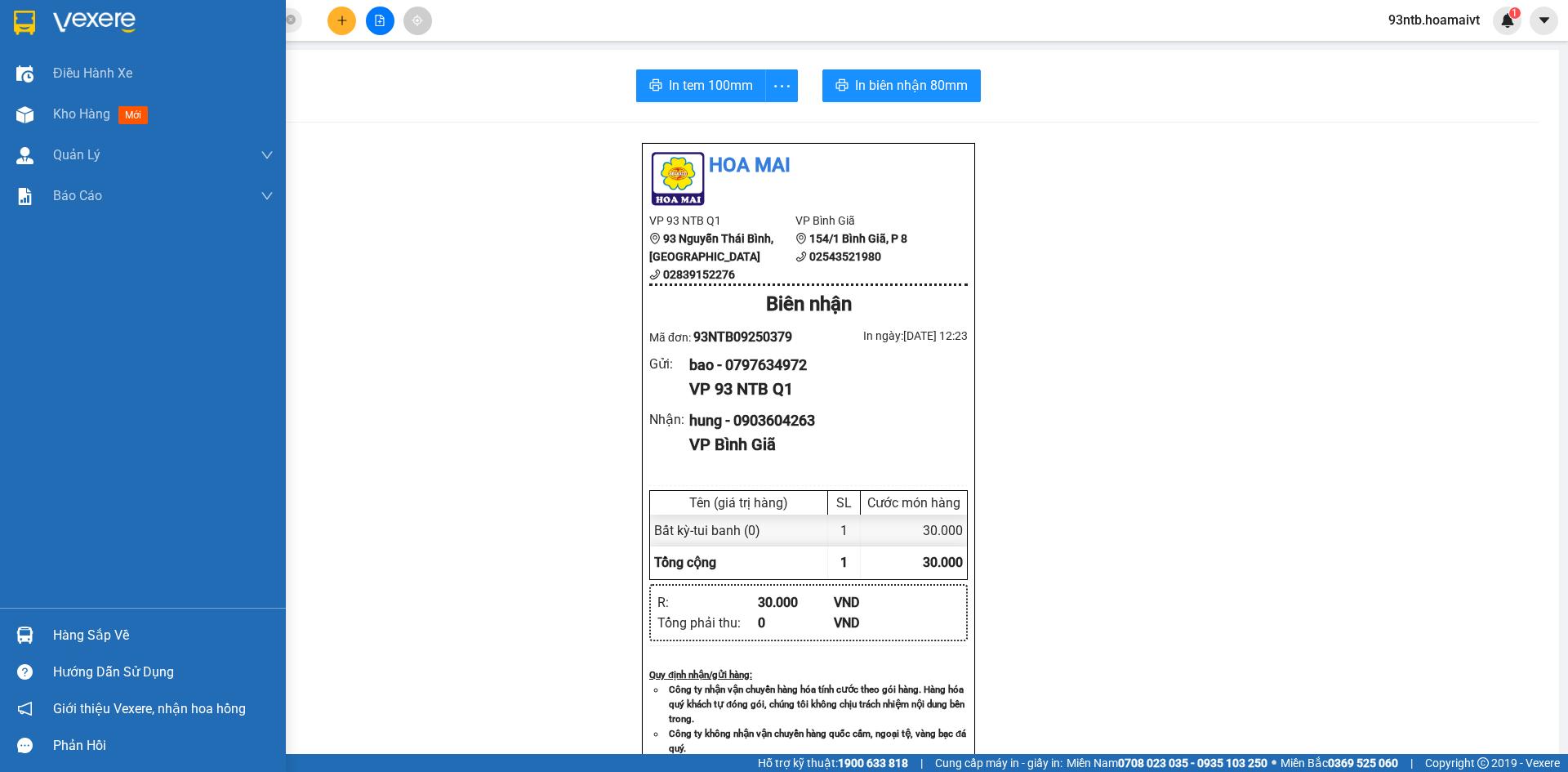
click at [35, 632] on div at bounding box center [25, 636] width 28 height 28
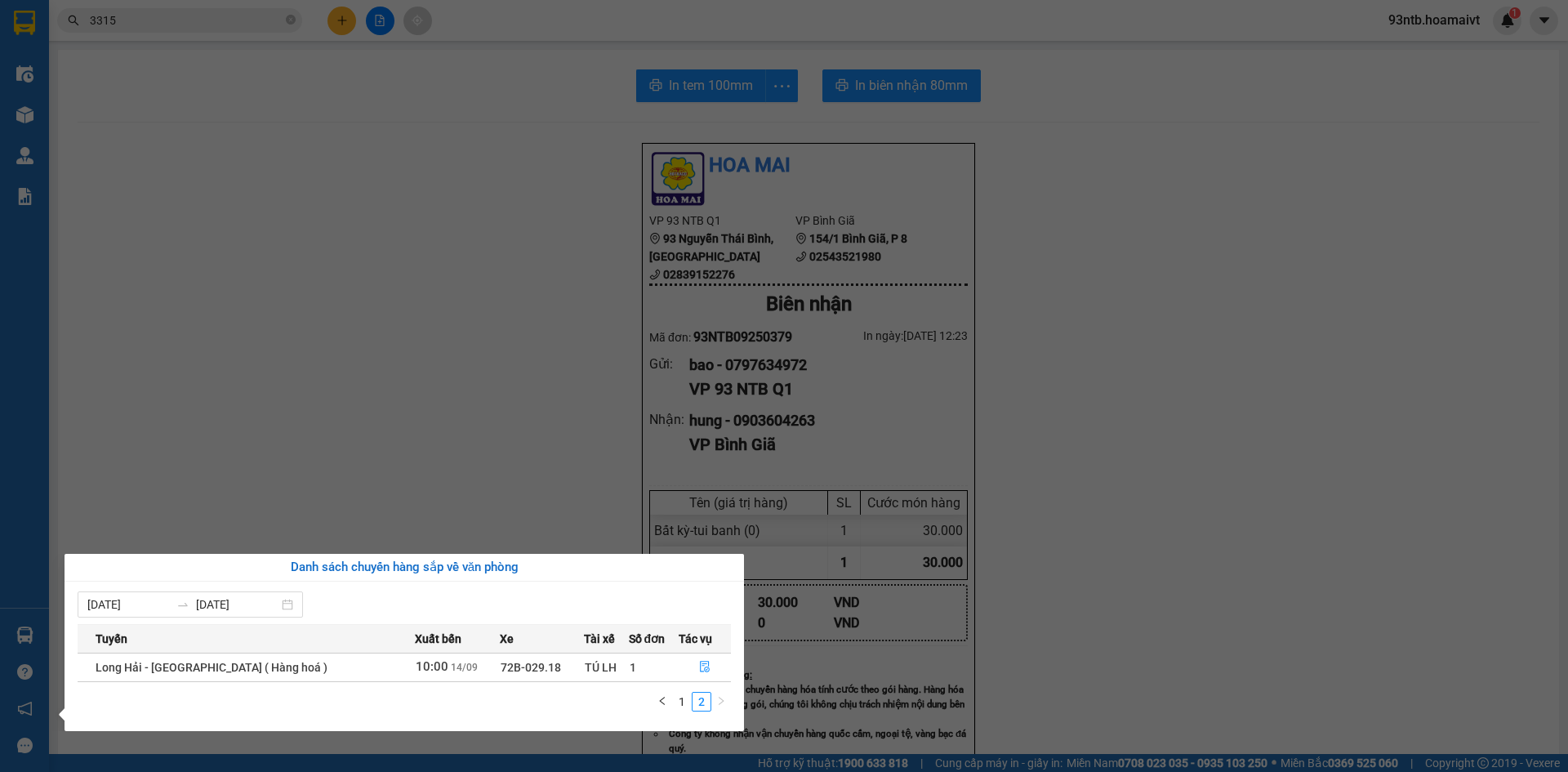
click at [26, 121] on div "Điều hành xe Kho hàng mới Quản Lý Quản lý chuyến Quản lý khách hàng mới Báo cáo…" at bounding box center [24, 386] width 49 height 772
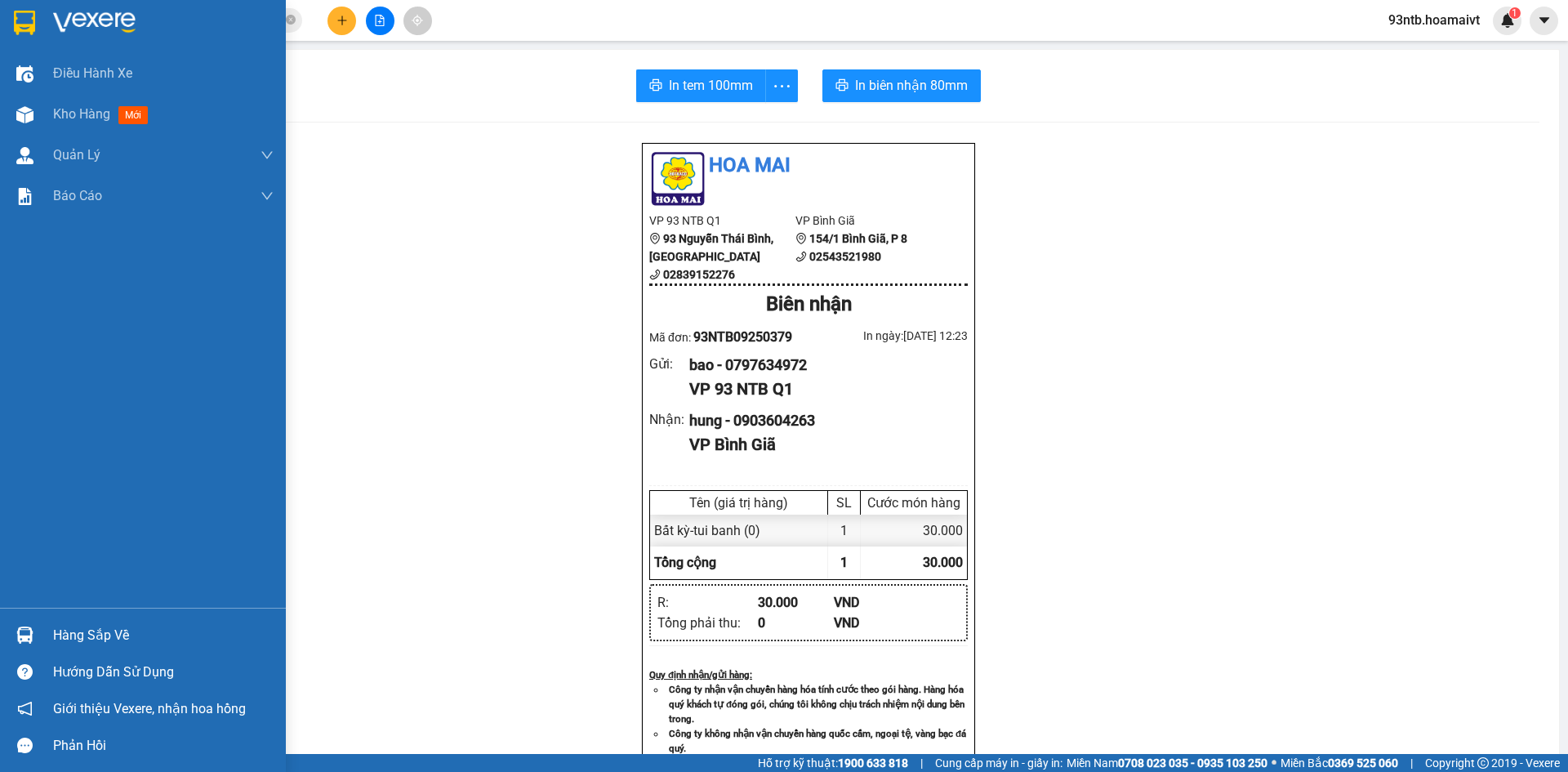
click at [26, 121] on img at bounding box center [25, 115] width 17 height 17
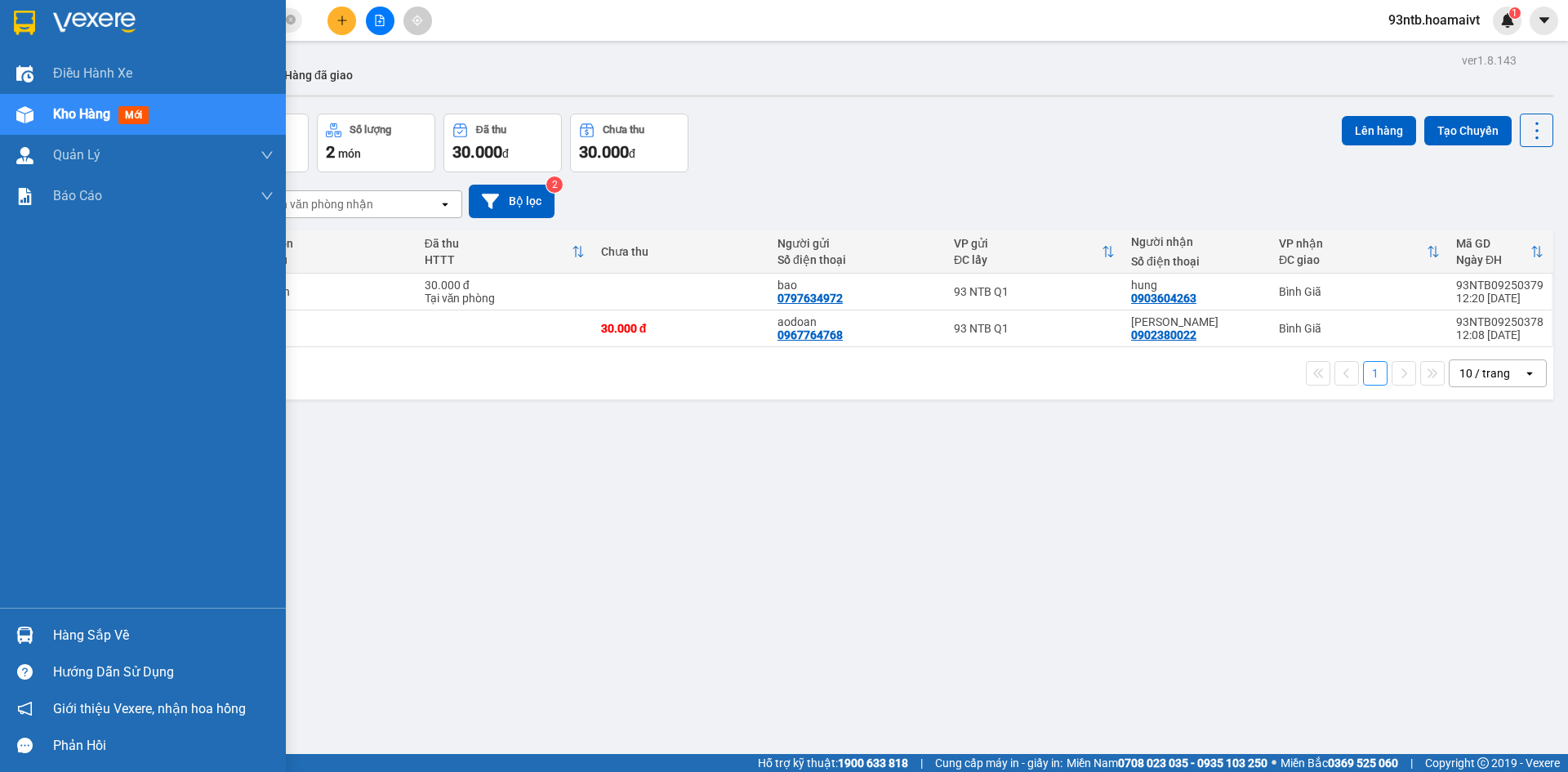
click at [60, 636] on div "Hàng sắp về" at bounding box center [164, 636] width 221 height 25
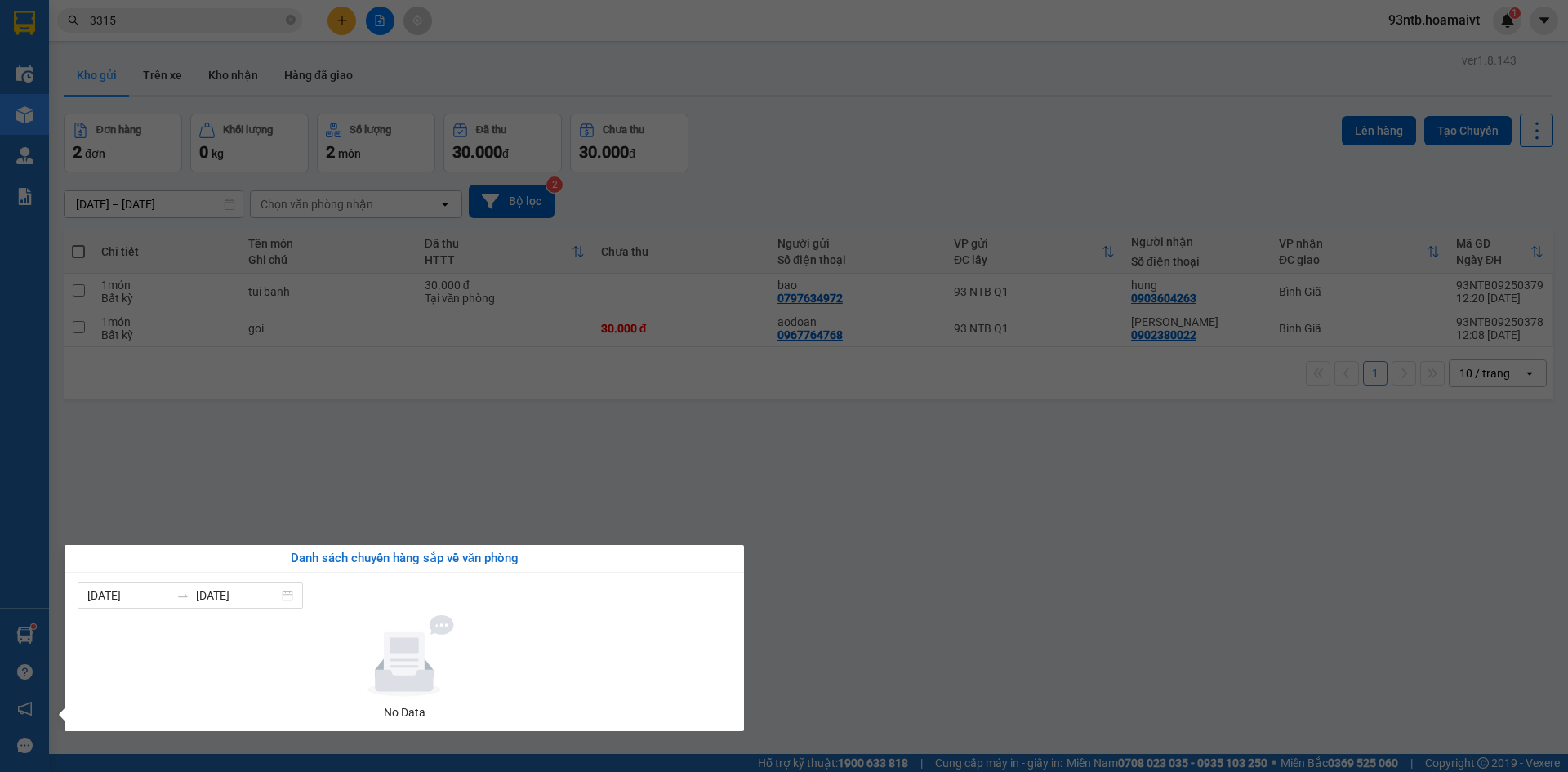
click at [1095, 558] on section "Kết quả tìm kiếm ( 120 ) Bộ lọc Tìm người gửi/nhận Thuộc VP này Mã ĐH Trạng thá…" at bounding box center [784, 386] width 1568 height 772
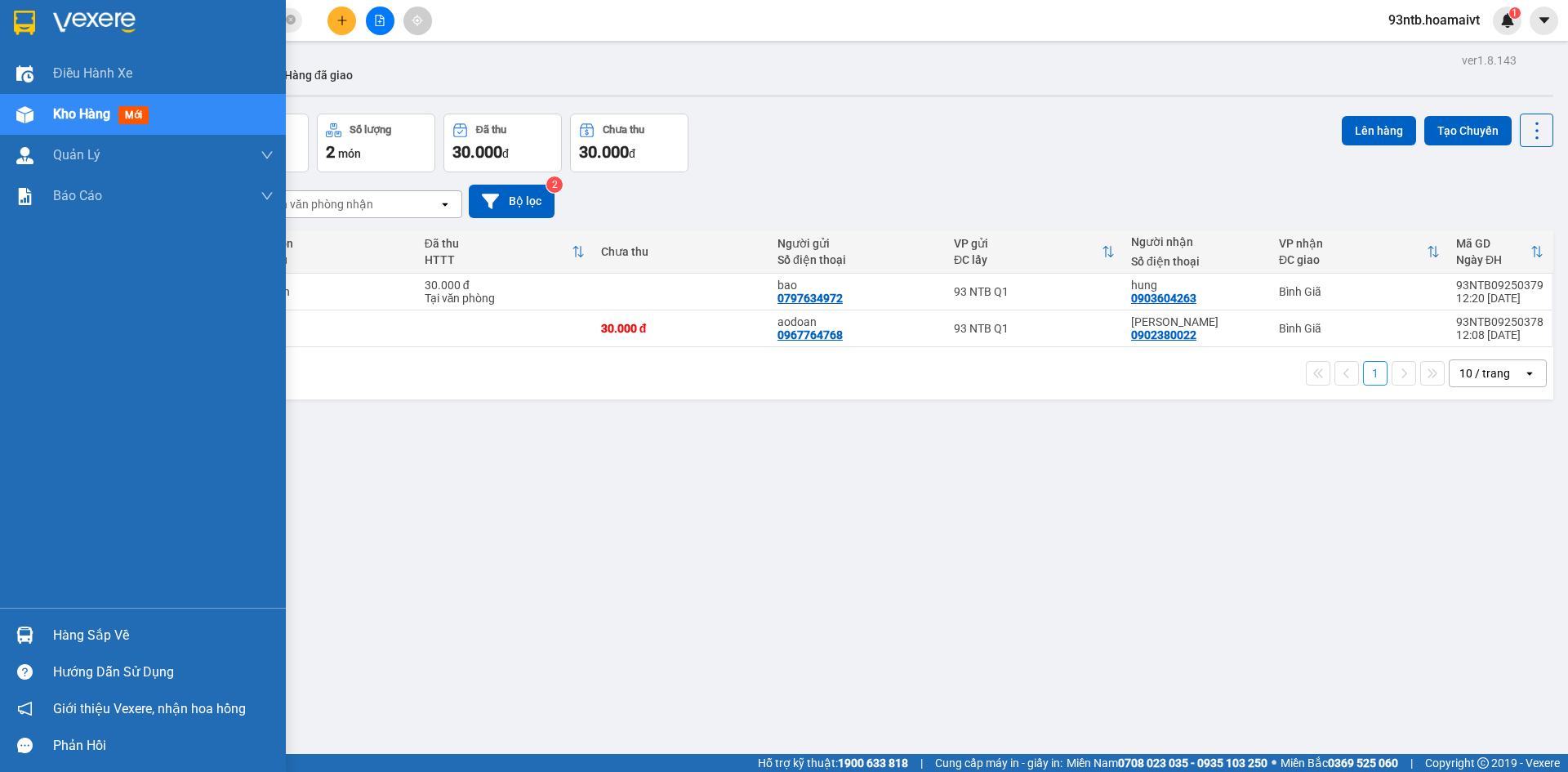
click at [61, 623] on div "Hàng sắp về" at bounding box center [164, 636] width 221 height 25
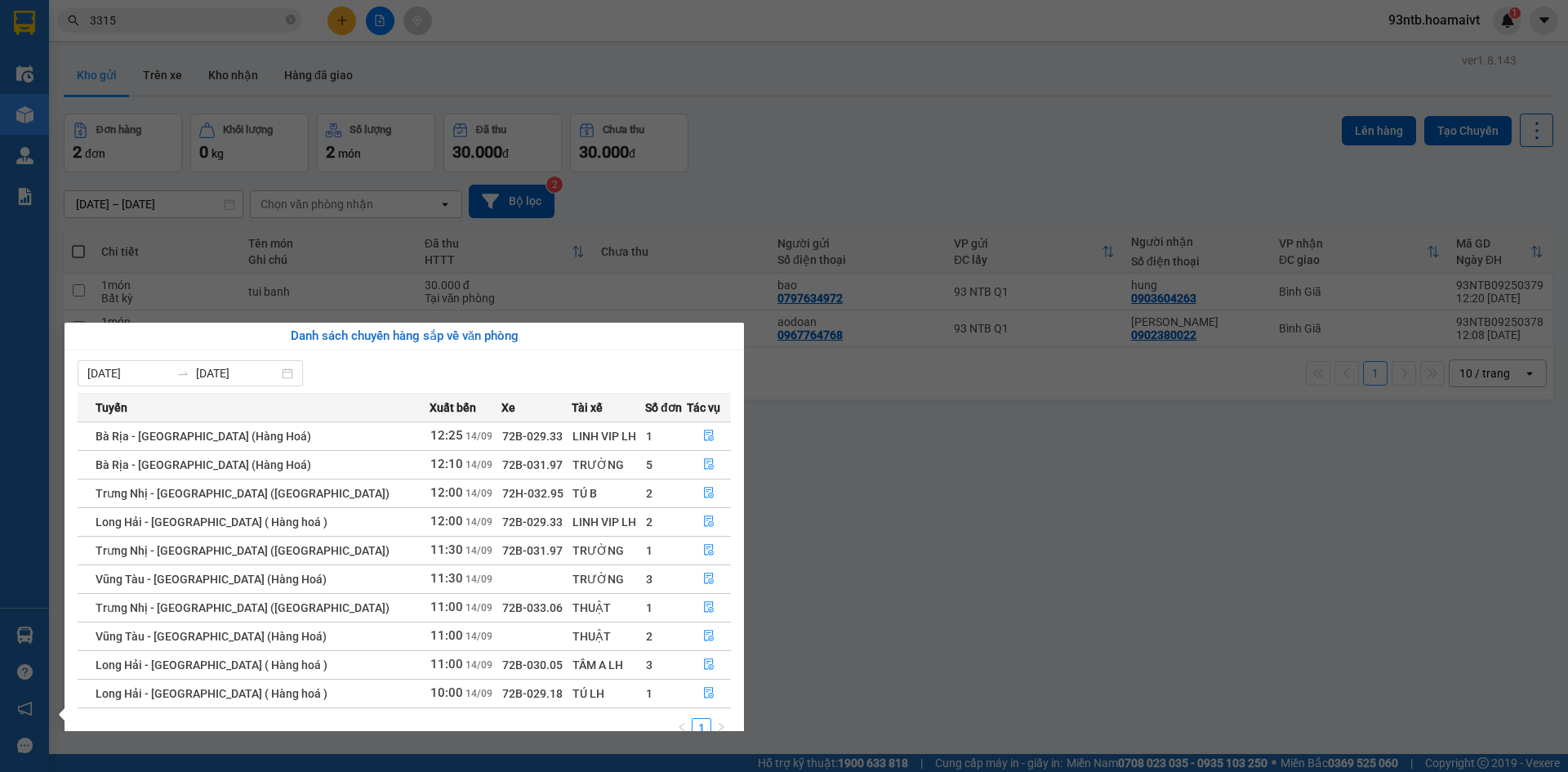
scroll to position [26, 0]
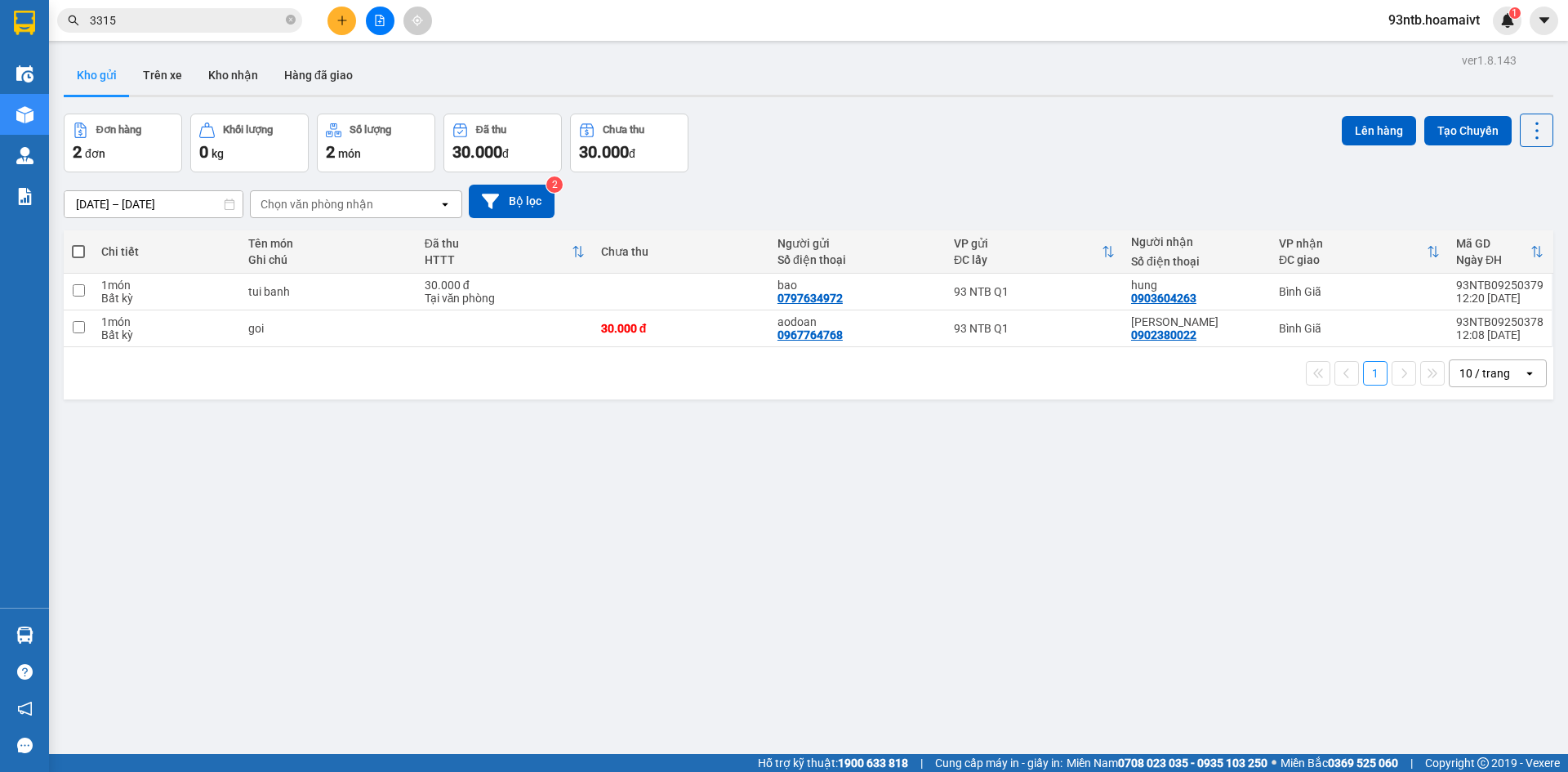
drag, startPoint x: 791, startPoint y: 593, endPoint x: 788, endPoint y: 581, distance: 12.4
click at [788, 581] on section "Kết quả tìm kiếm ( 120 ) Bộ lọc Tìm người gửi/nhận Thuộc VP này Mã ĐH Trạng thá…" at bounding box center [784, 386] width 1568 height 772
click at [779, 583] on div "ver 1.8.143 Kho gửi Trên xe Kho nhận Hàng đã giao Đơn hàng 2 đơn Khối lượng 0 k…" at bounding box center [809, 435] width 1503 height 772
drag, startPoint x: 778, startPoint y: 582, endPoint x: 776, endPoint y: 590, distance: 8.2
click at [776, 585] on div "ver 1.8.143 Kho gửi Trên xe Kho nhận Hàng đã giao Đơn hàng 2 đơn Khối lượng 0 k…" at bounding box center [809, 435] width 1503 height 772
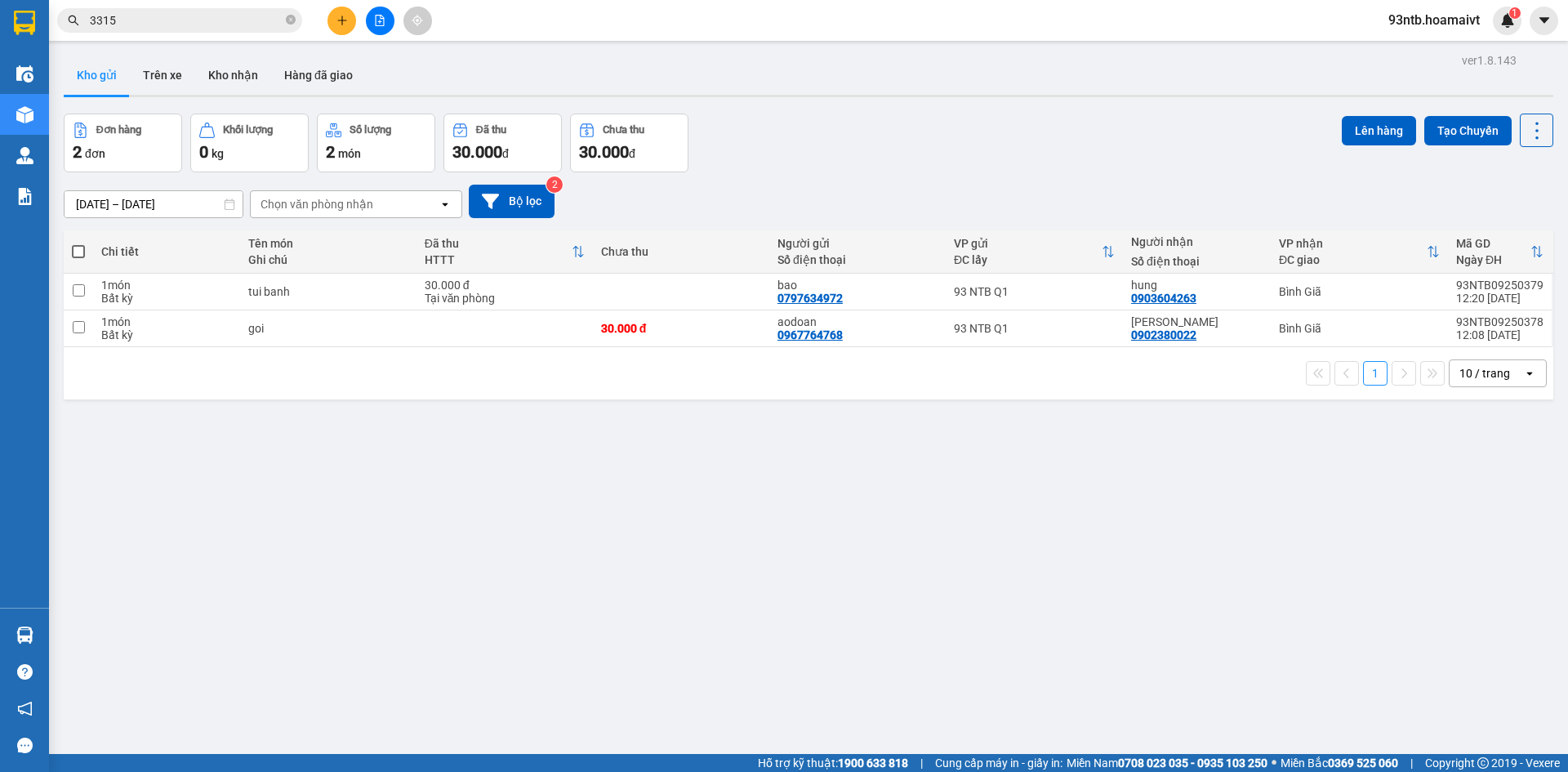
click at [776, 592] on div "ver 1.8.143 Kho gửi Trên xe Kho nhận Hàng đã giao Đơn hàng 2 đơn Khối lượng 0 k…" at bounding box center [809, 435] width 1503 height 772
click at [774, 594] on div "ver 1.8.143 Kho gửi Trên xe Kho nhận Hàng đã giao Đơn hàng 2 đơn Khối lượng 0 k…" at bounding box center [809, 435] width 1503 height 772
drag, startPoint x: 774, startPoint y: 594, endPoint x: 486, endPoint y: 500, distance: 303.0
click at [486, 500] on div "ver 1.8.143 Kho gửi Trên xe Kho nhận Hàng đã giao Đơn hàng 2 đơn Khối lượng 0 k…" at bounding box center [809, 435] width 1503 height 772
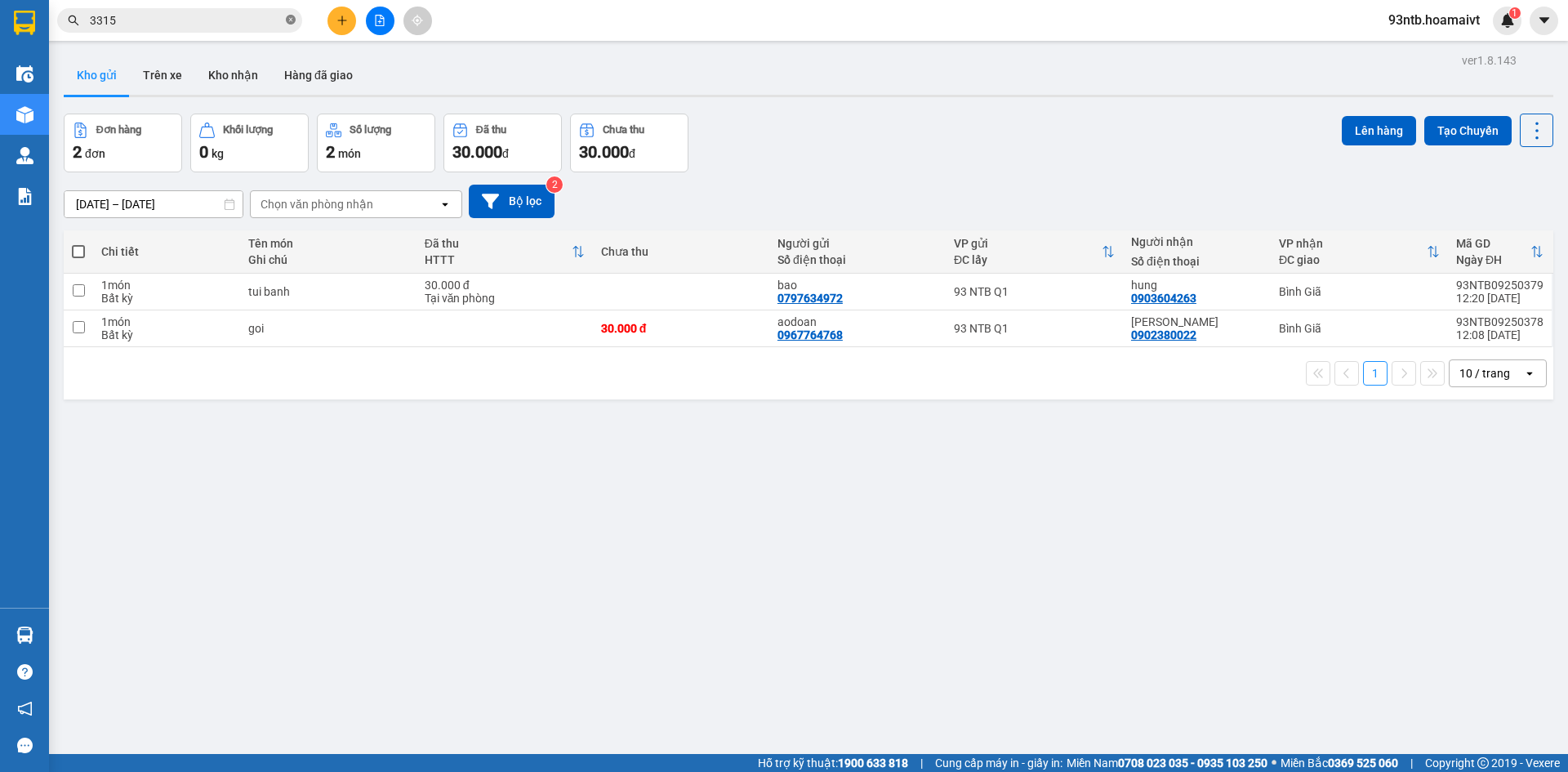
click at [295, 19] on icon "close-circle" at bounding box center [291, 20] width 10 height 10
click at [139, 27] on input "text" at bounding box center [186, 21] width 193 height 18
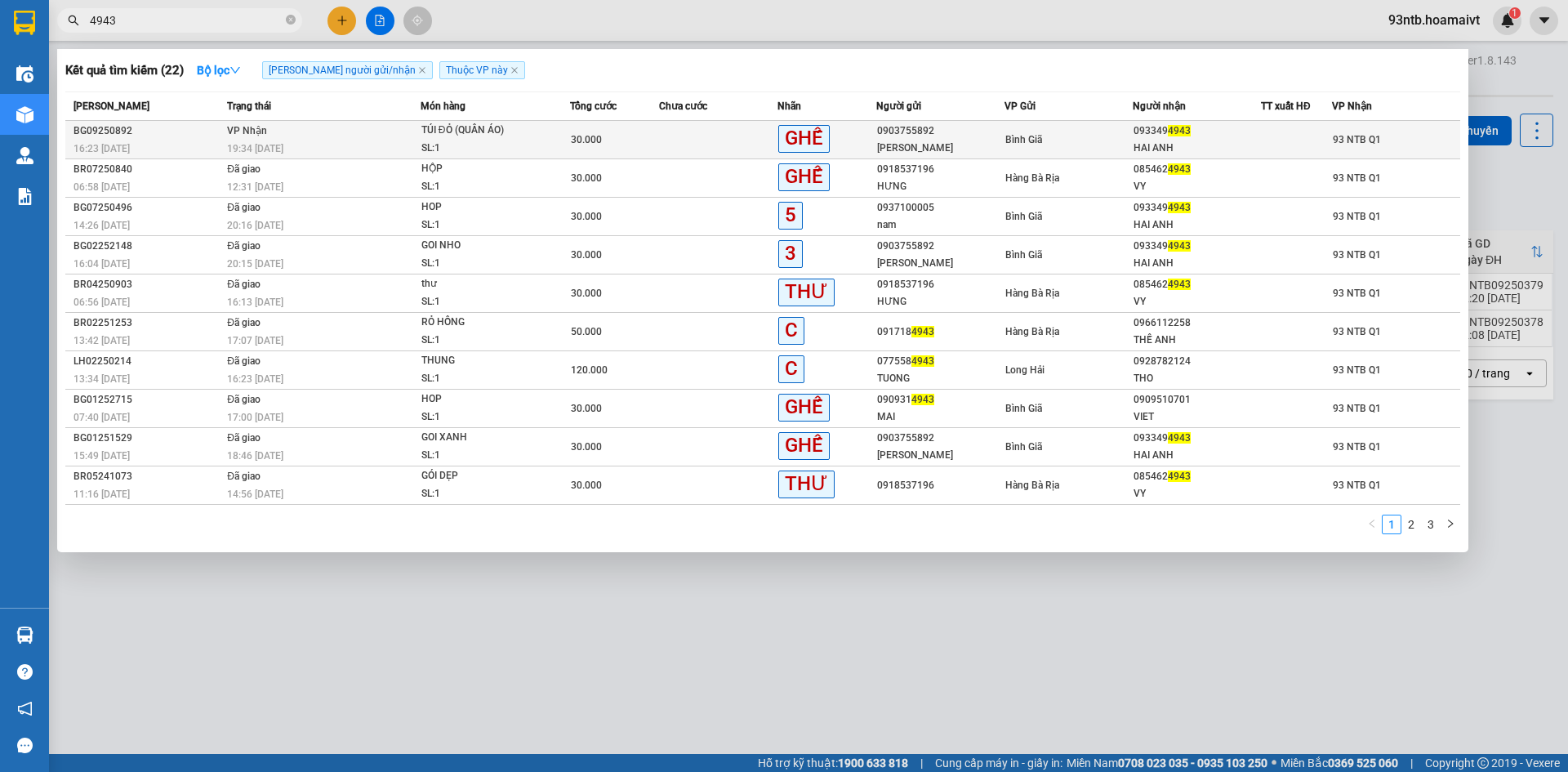
type input "4943"
click at [341, 135] on td "VP Nhận 19:34 - 11/09" at bounding box center [322, 140] width 198 height 38
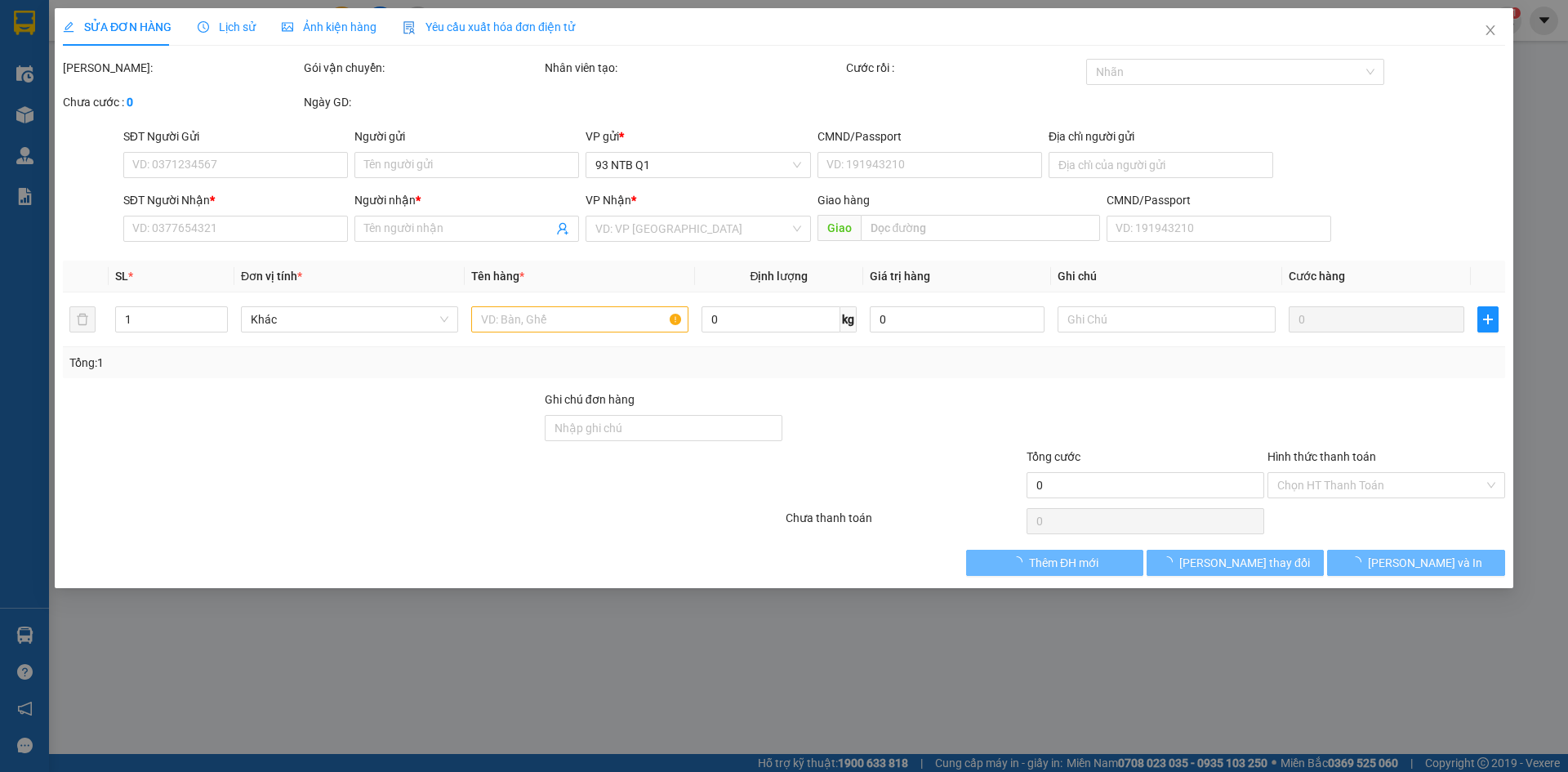
type input "0903755892"
type input "Kiều Chi"
type input "0933494943"
type input "HAI ANH"
type input "30.000"
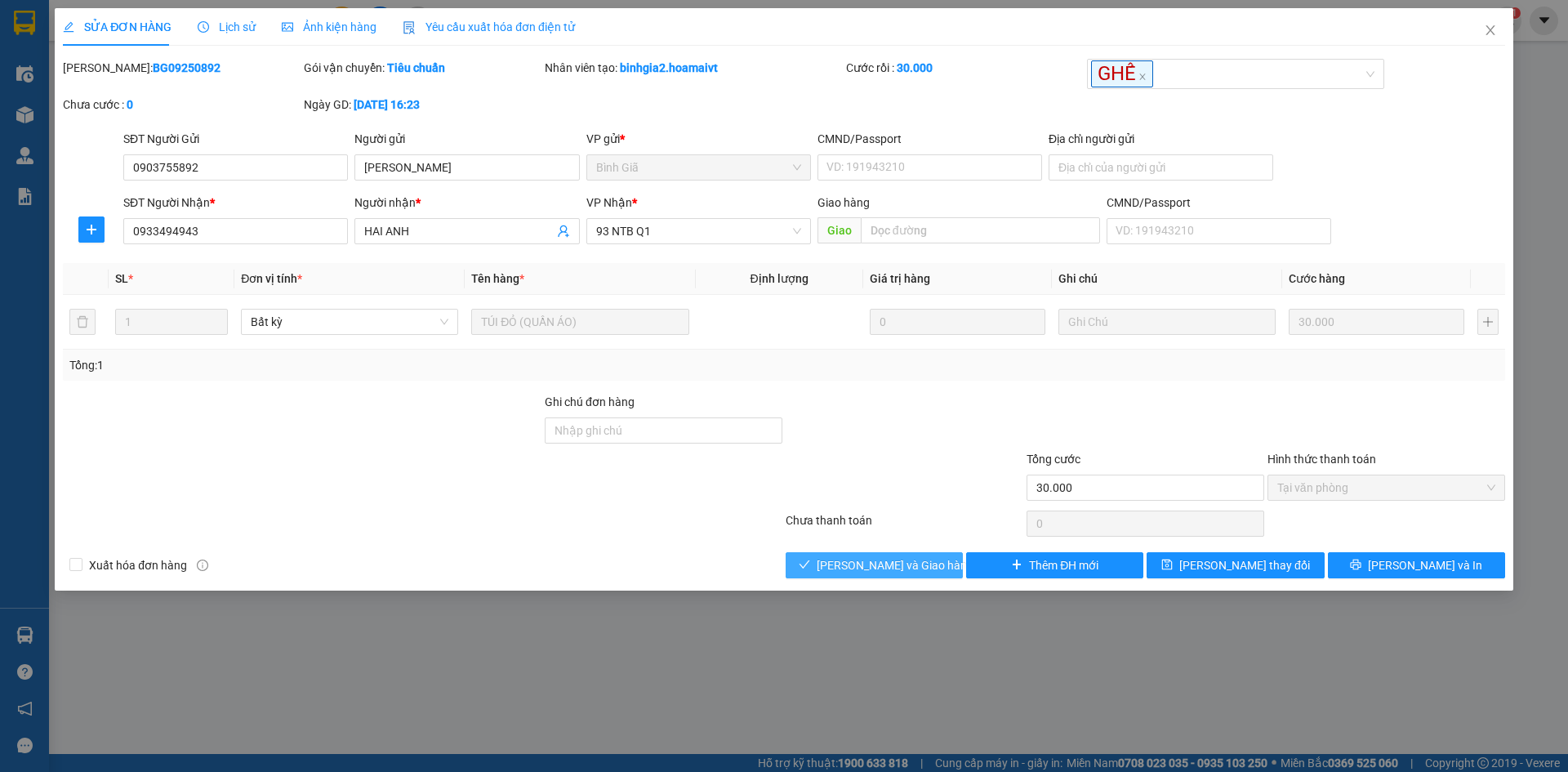
click at [850, 571] on span "[PERSON_NAME] và [PERSON_NAME] hàng" at bounding box center [895, 566] width 157 height 18
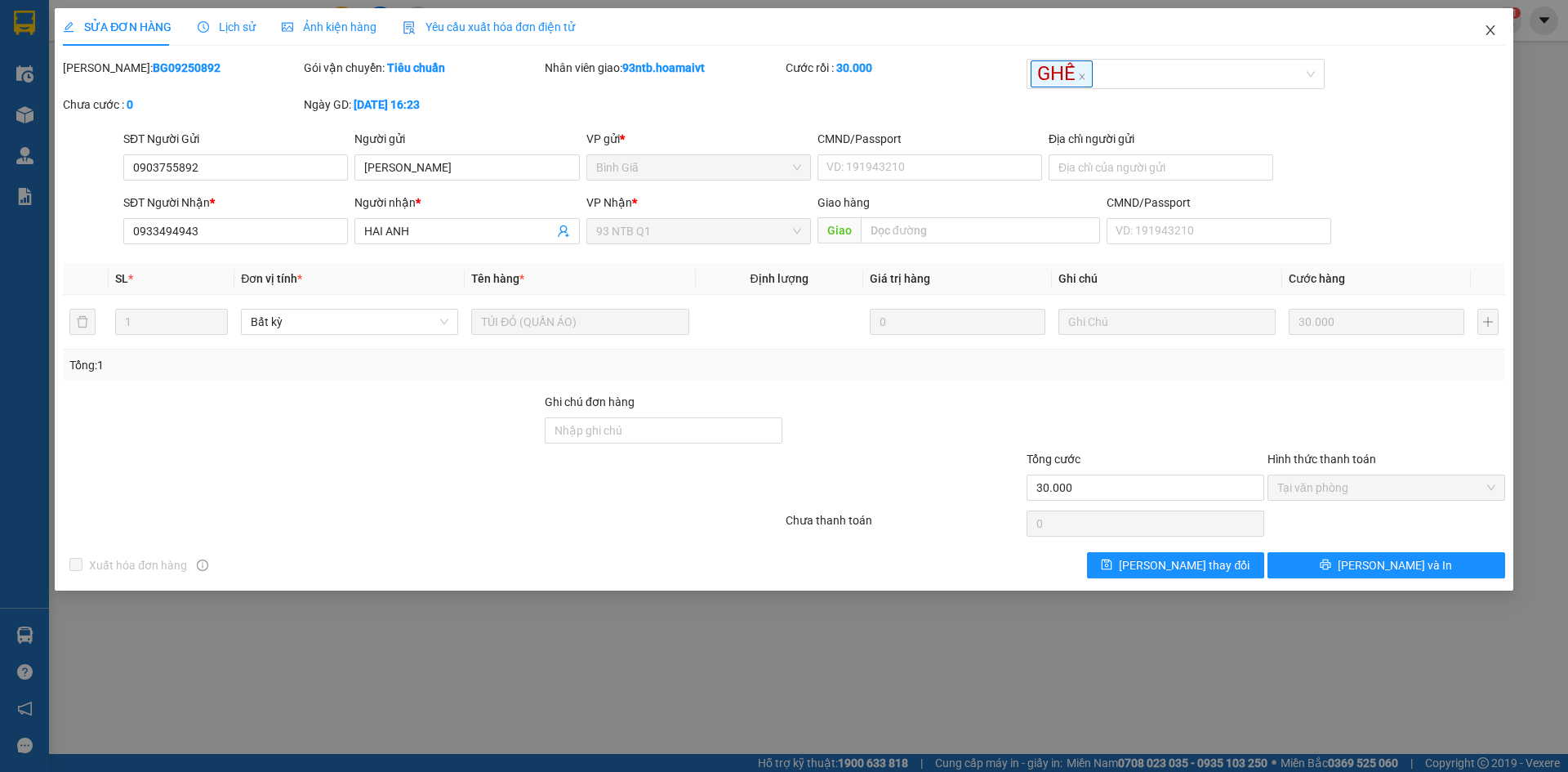
click at [1474, 25] on span "Close" at bounding box center [1490, 31] width 46 height 46
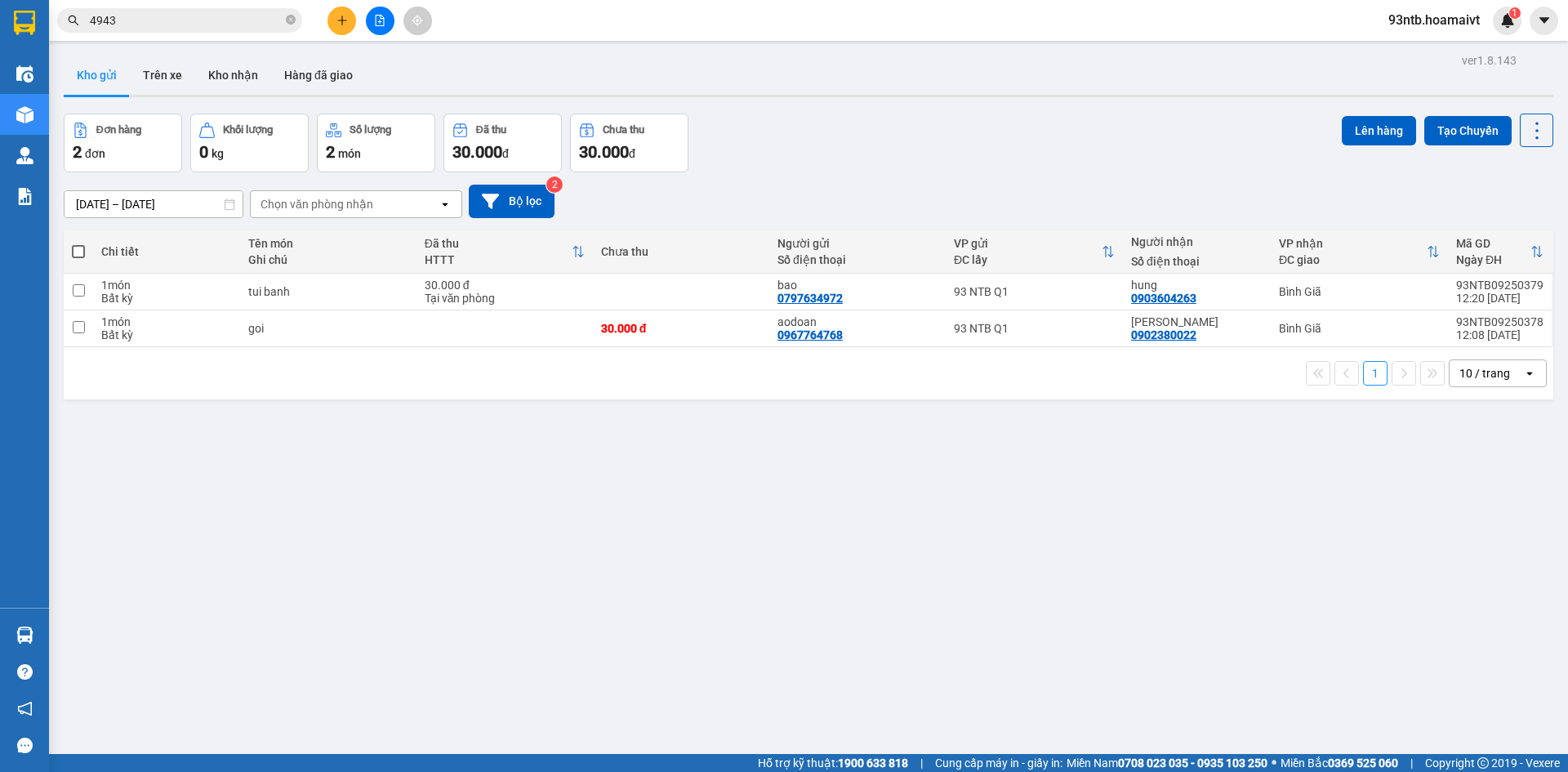
click at [171, 14] on input "4943" at bounding box center [186, 21] width 193 height 18
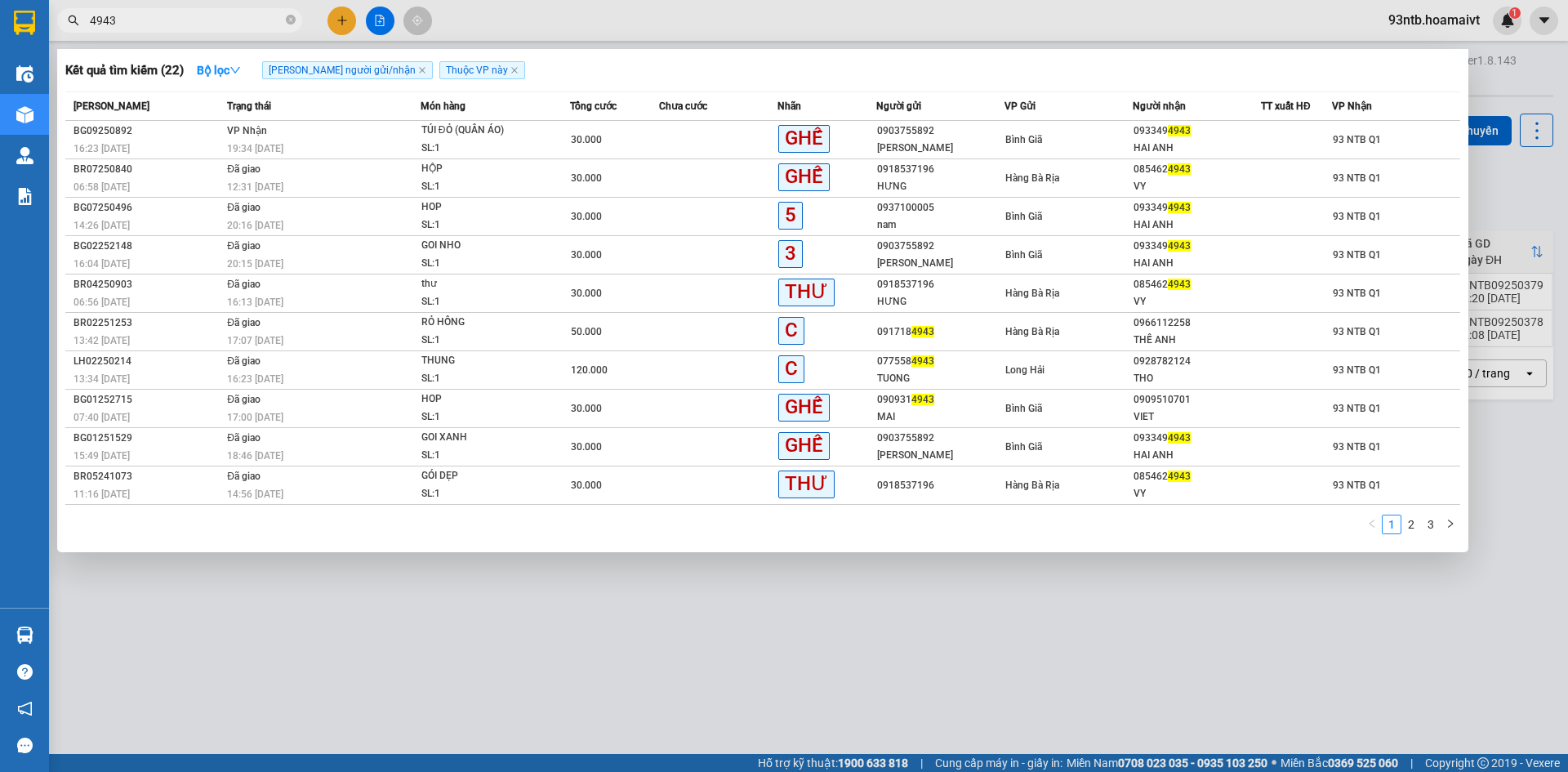
click at [1100, 696] on div at bounding box center [784, 386] width 1568 height 772
click at [291, 23] on icon "close-circle" at bounding box center [291, 20] width 10 height 10
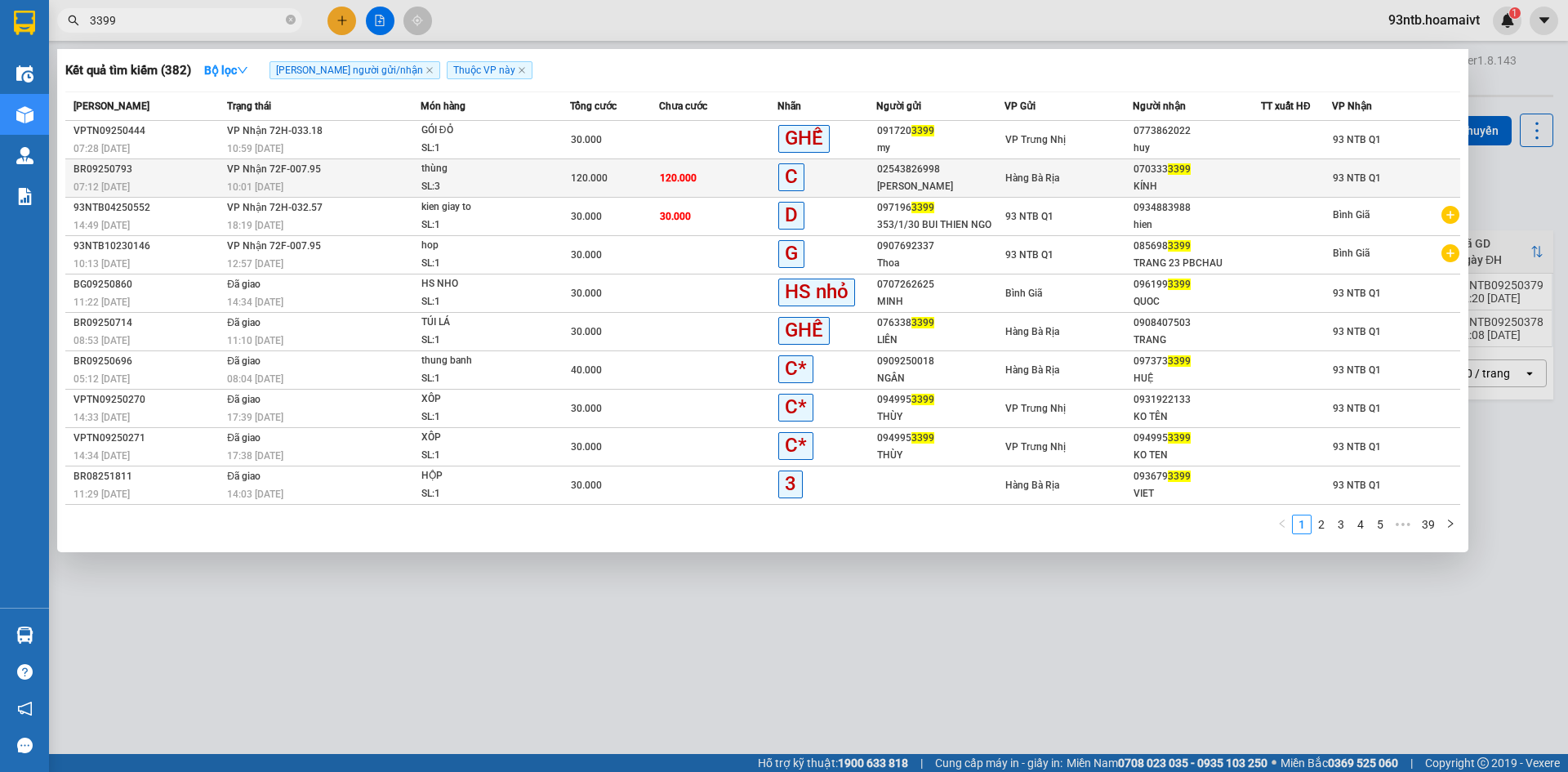
type input "3399"
click at [408, 164] on td "VP Nhận 72F-007.95 10:01 - 12/09" at bounding box center [322, 179] width 198 height 38
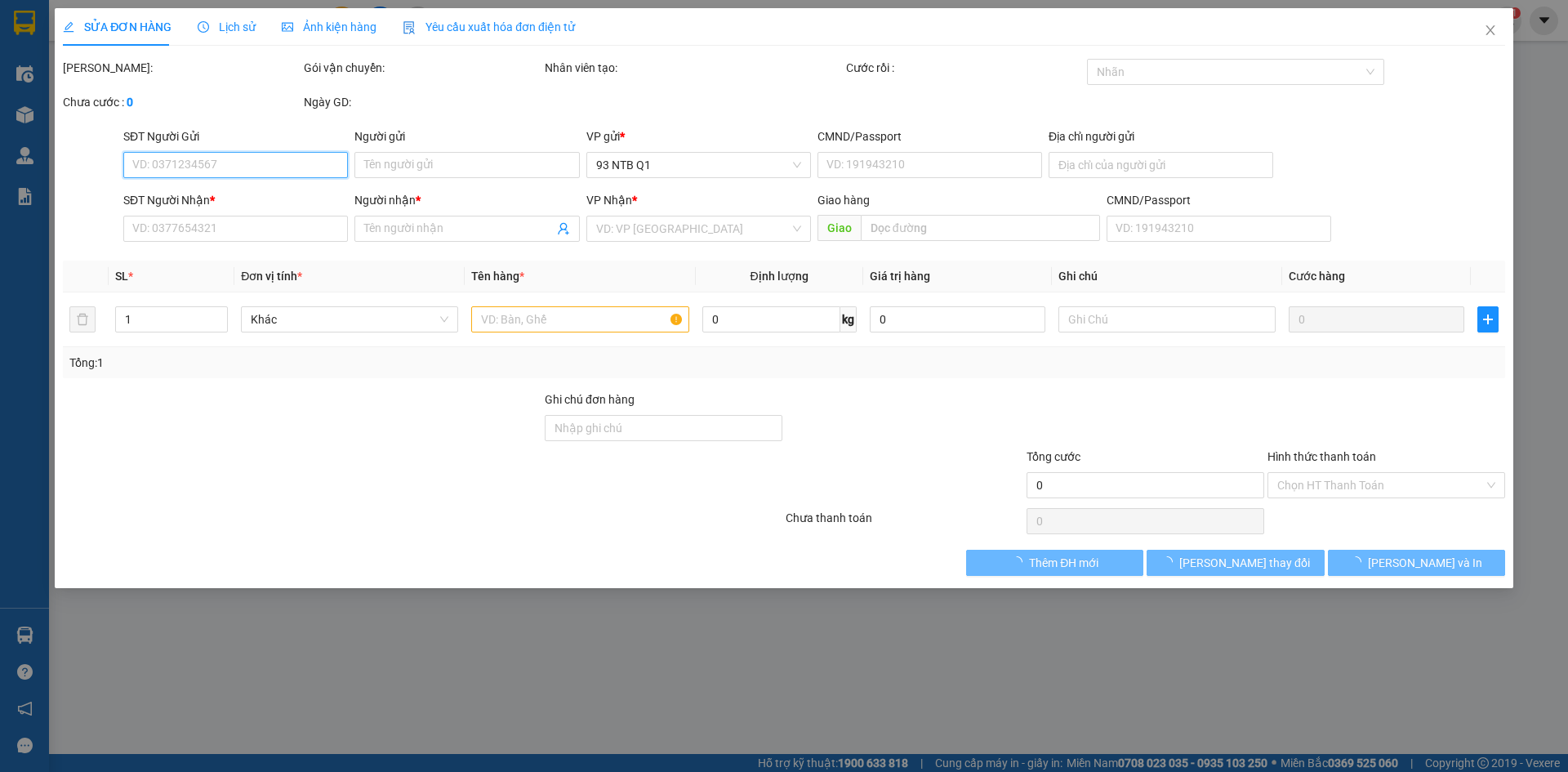
type input "02543826998"
type input "NGỌC HẢI"
type input "077184005241"
type input "0703333399"
type input "KÍNH"
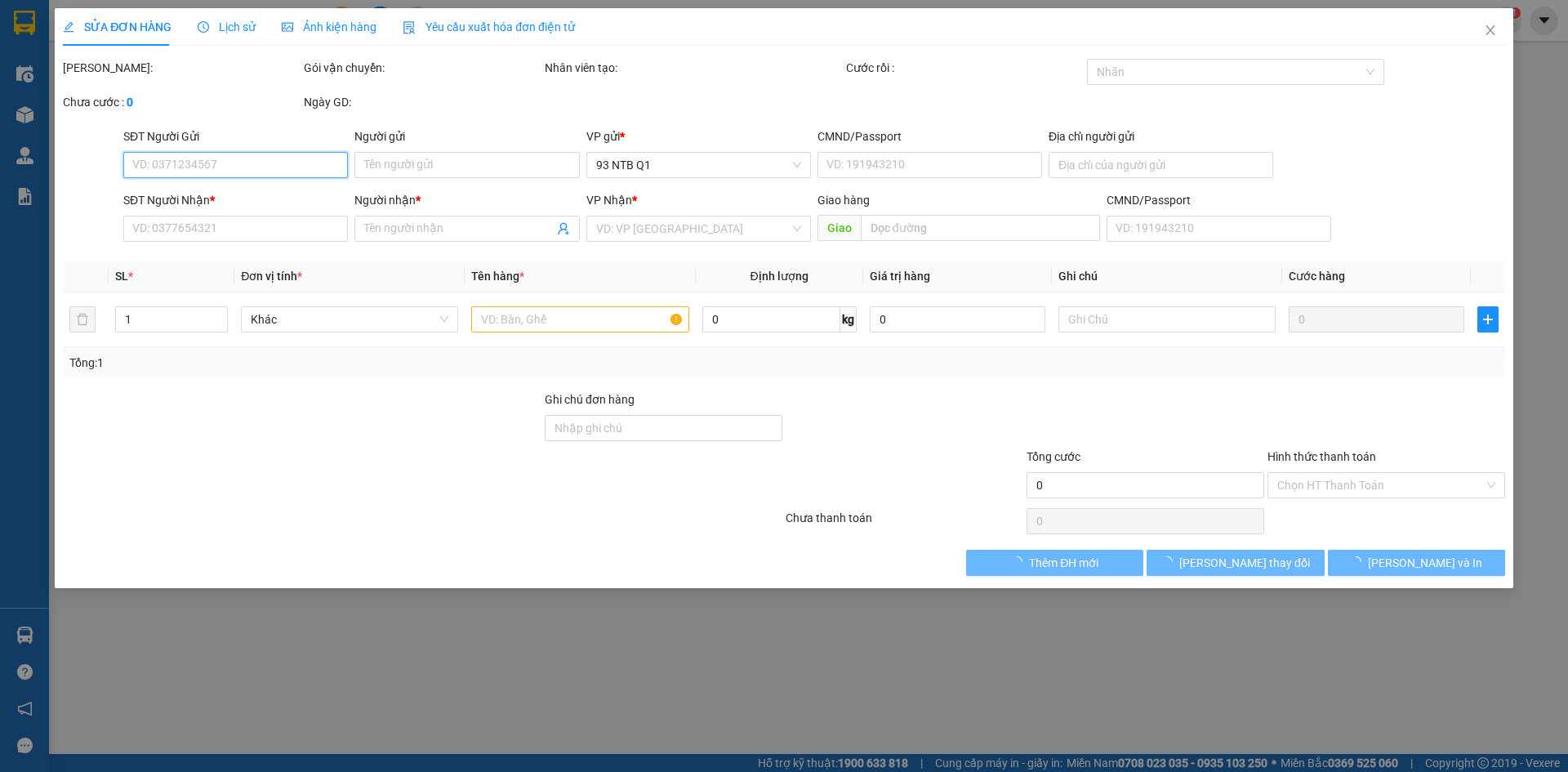
type input "120.000"
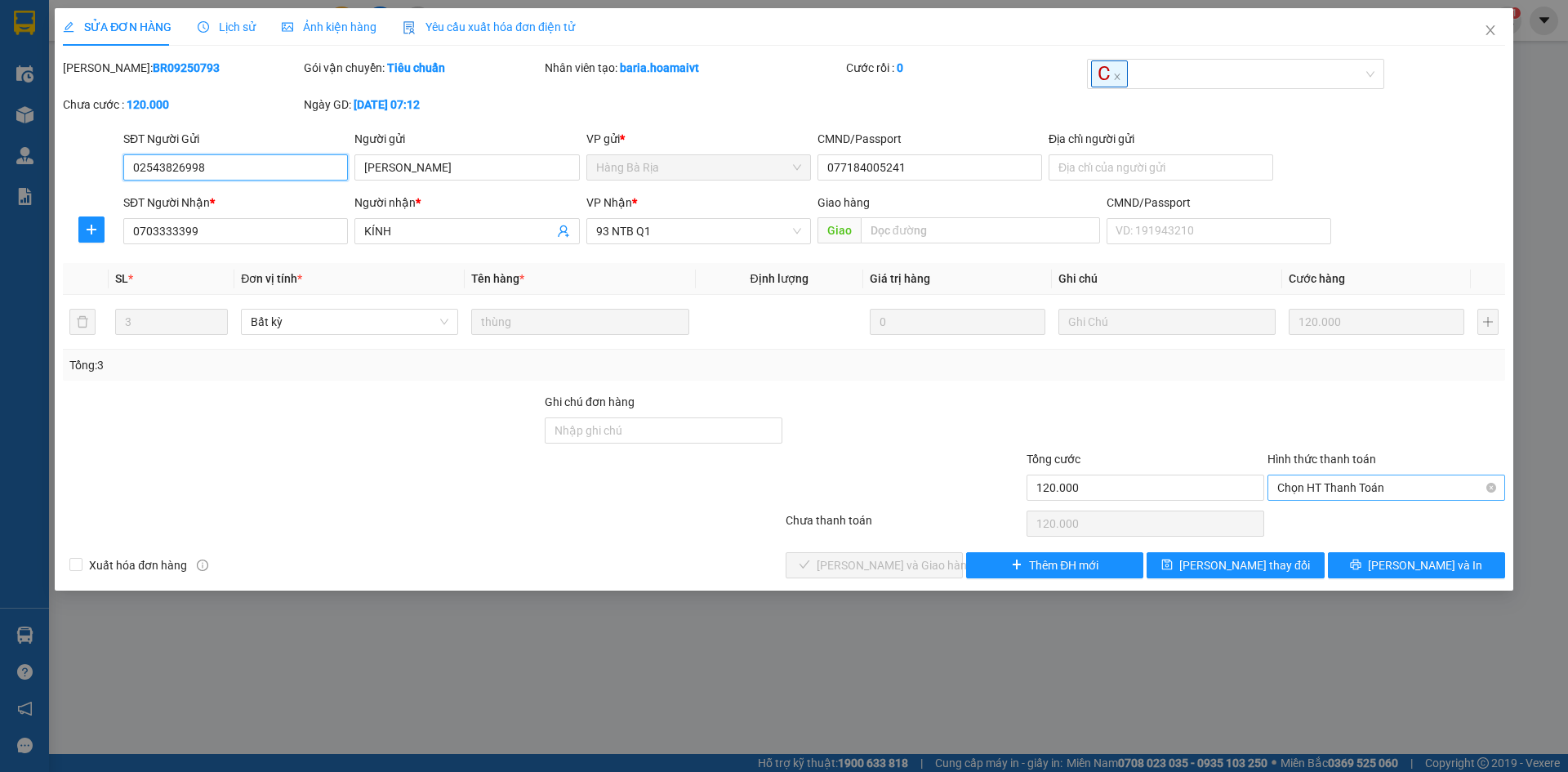
click at [1365, 485] on span "Chọn HT Thanh Toán" at bounding box center [1386, 488] width 218 height 25
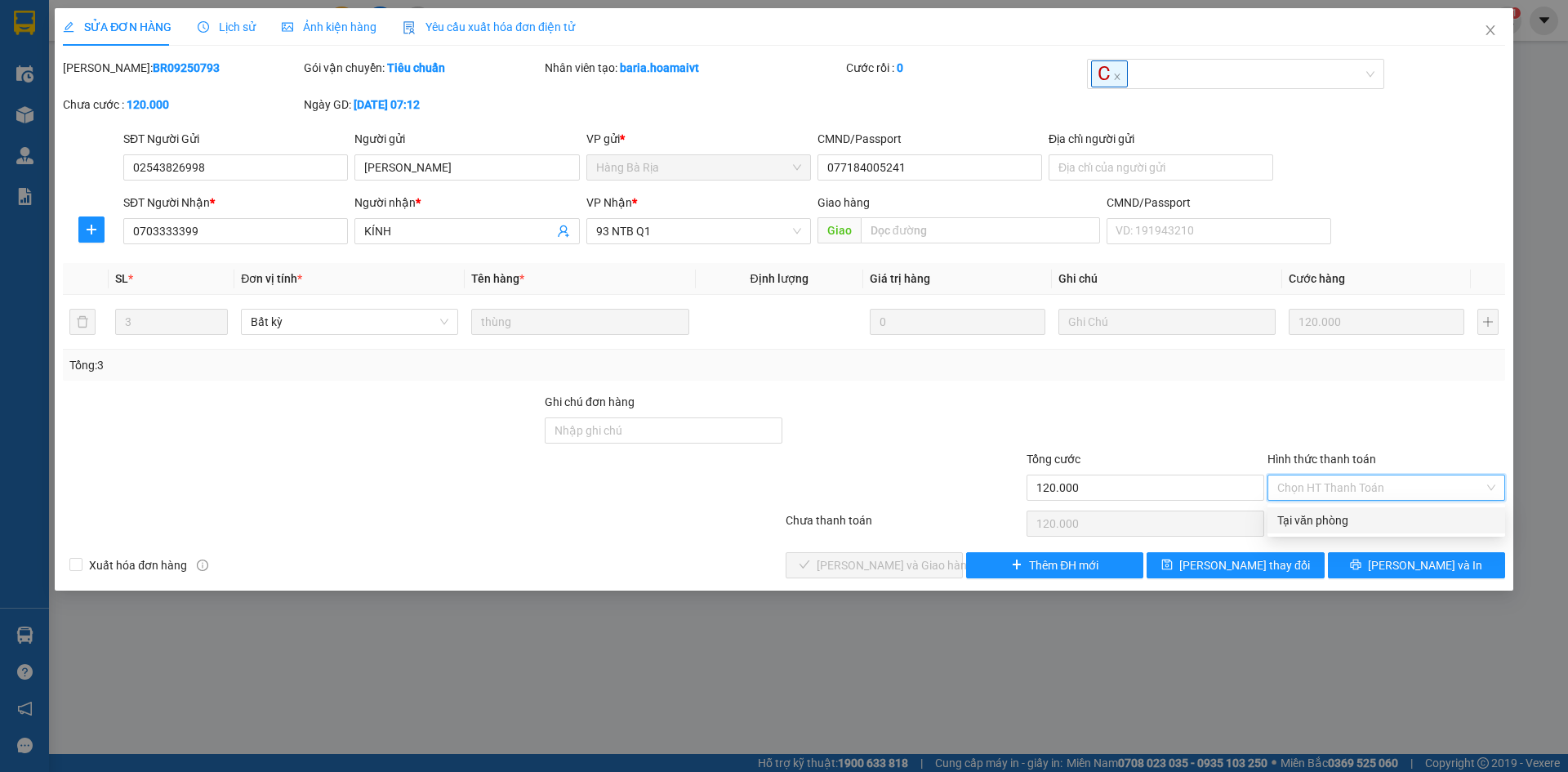
click at [1329, 524] on div "Tại văn phòng" at bounding box center [1386, 521] width 218 height 18
type input "0"
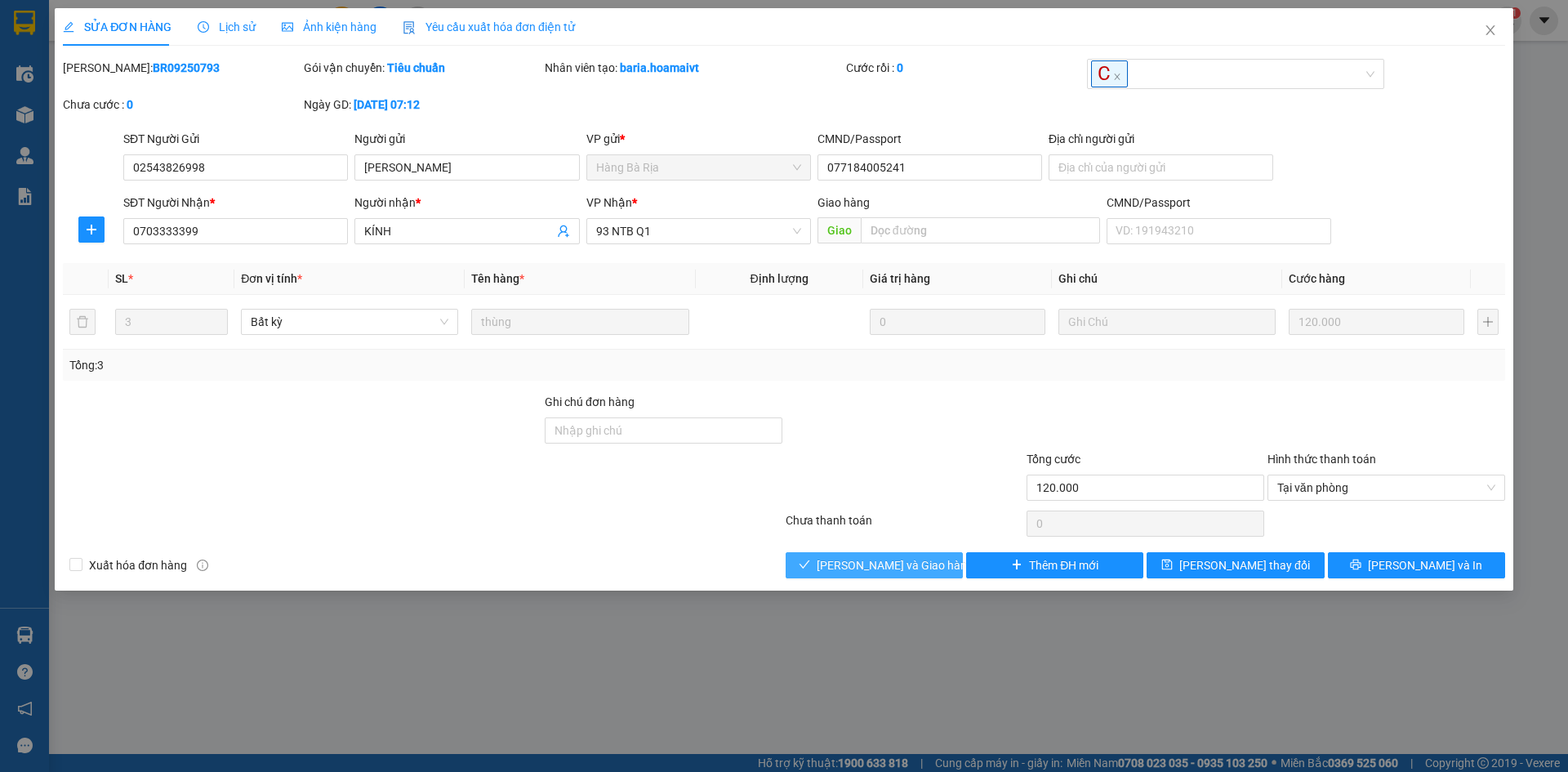
click at [917, 553] on button "[PERSON_NAME] và [PERSON_NAME] hàng" at bounding box center [874, 565] width 177 height 26
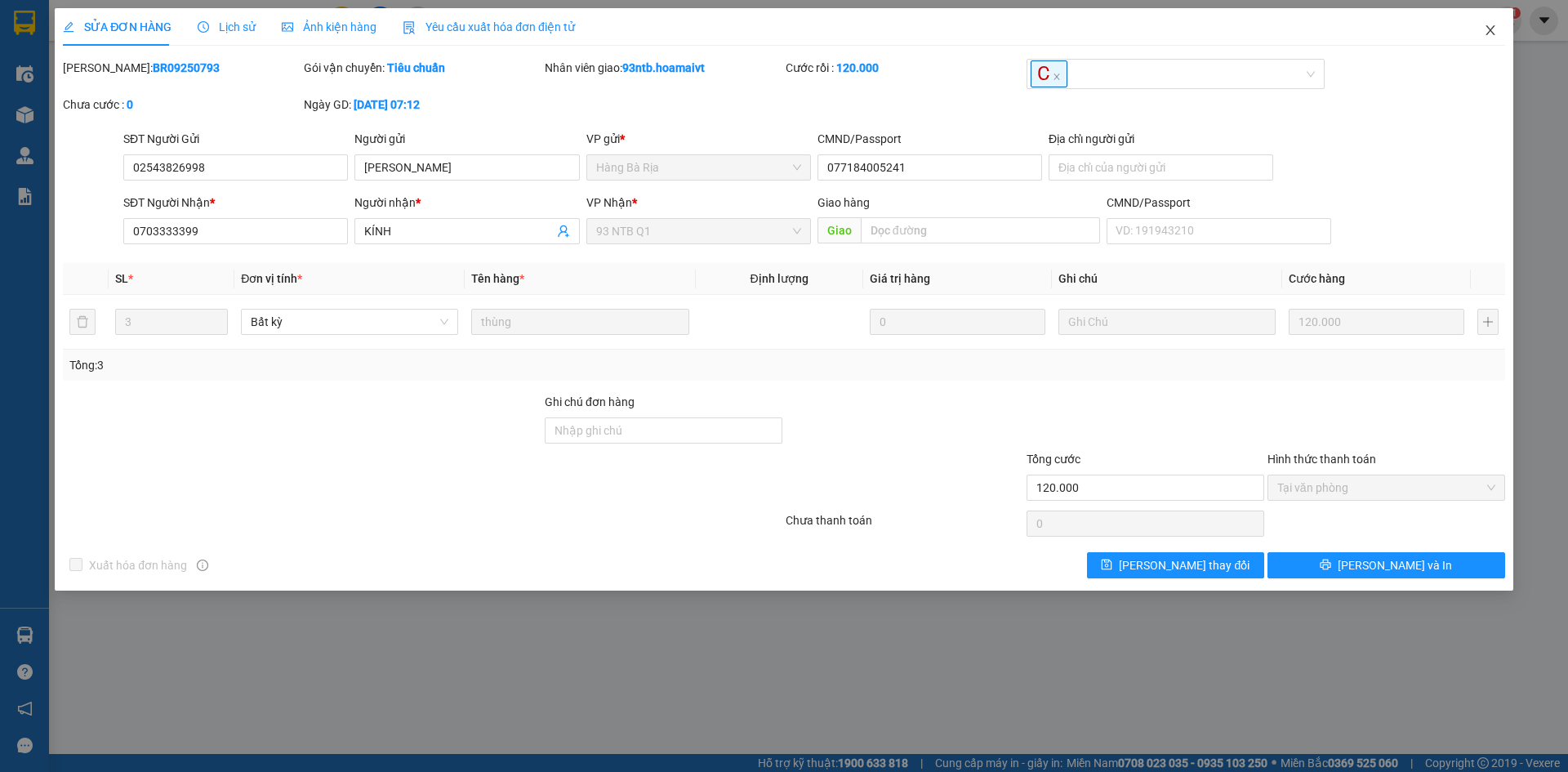
click at [1481, 30] on span "Close" at bounding box center [1490, 31] width 46 height 46
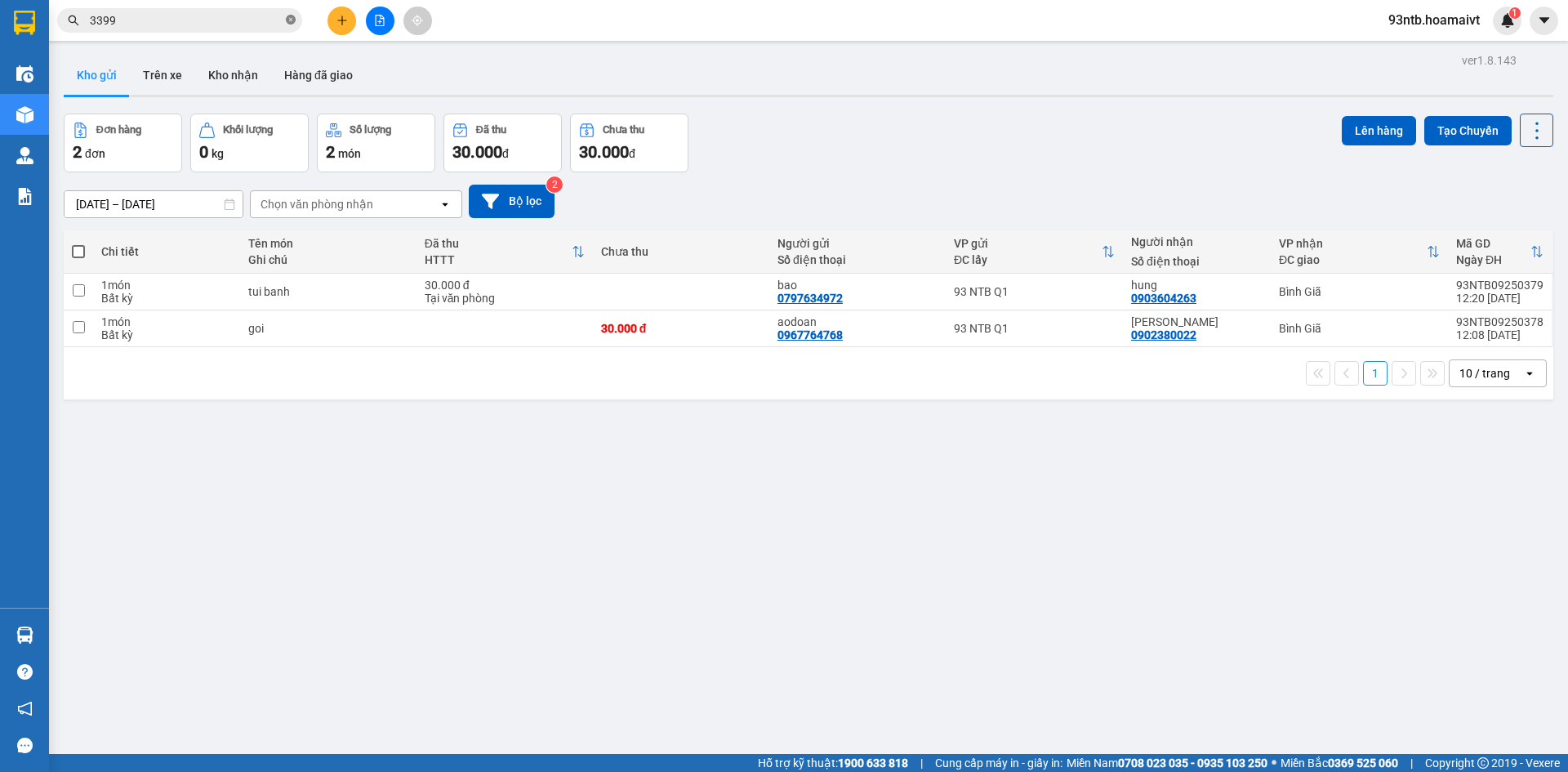
click at [292, 19] on icon "close-circle" at bounding box center [291, 20] width 10 height 10
click at [187, 25] on input "text" at bounding box center [186, 21] width 193 height 18
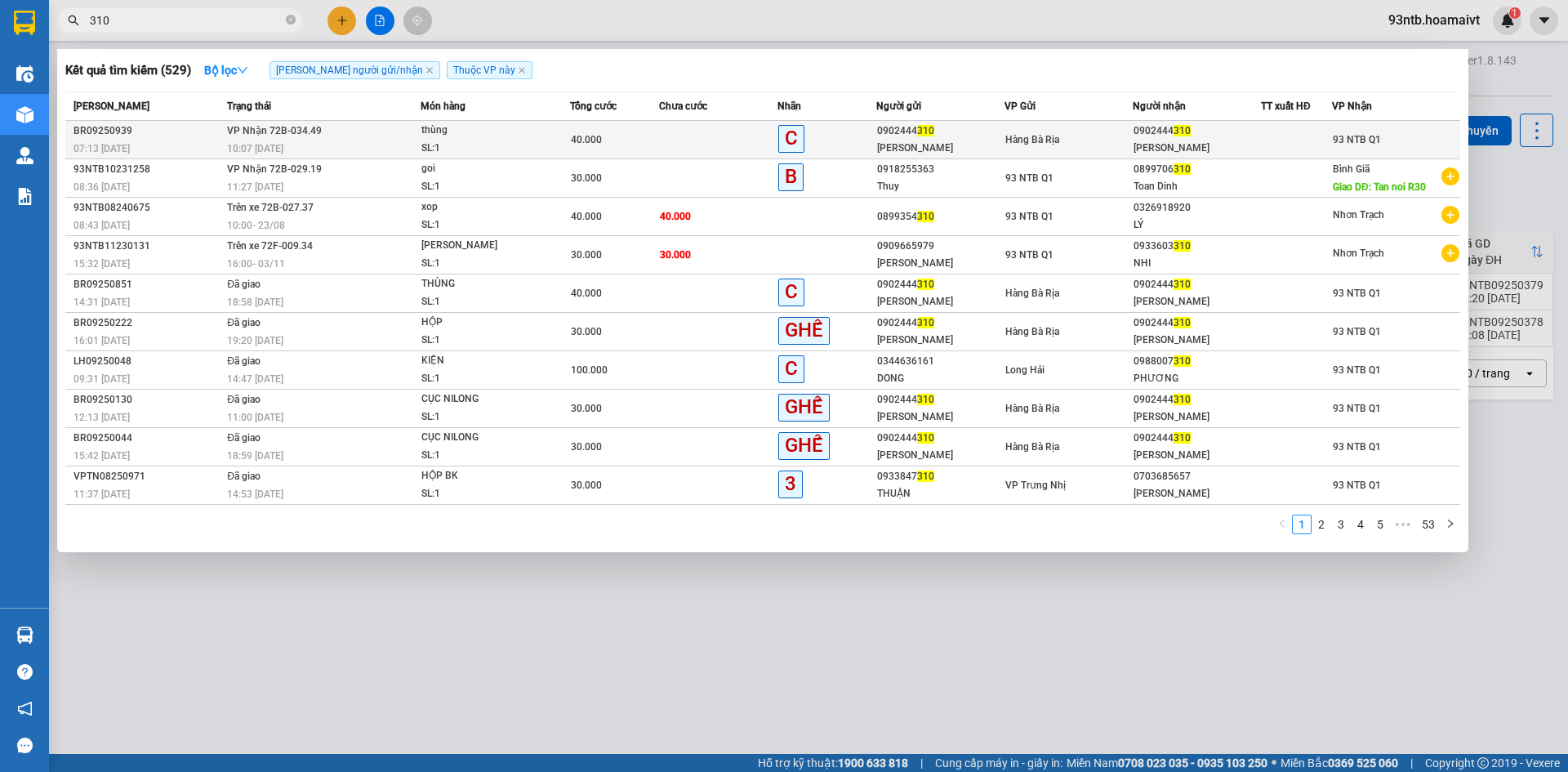
type input "310"
click at [355, 137] on td "VP Nhận 72B-034.49 10:07 - 14/09" at bounding box center [322, 140] width 198 height 38
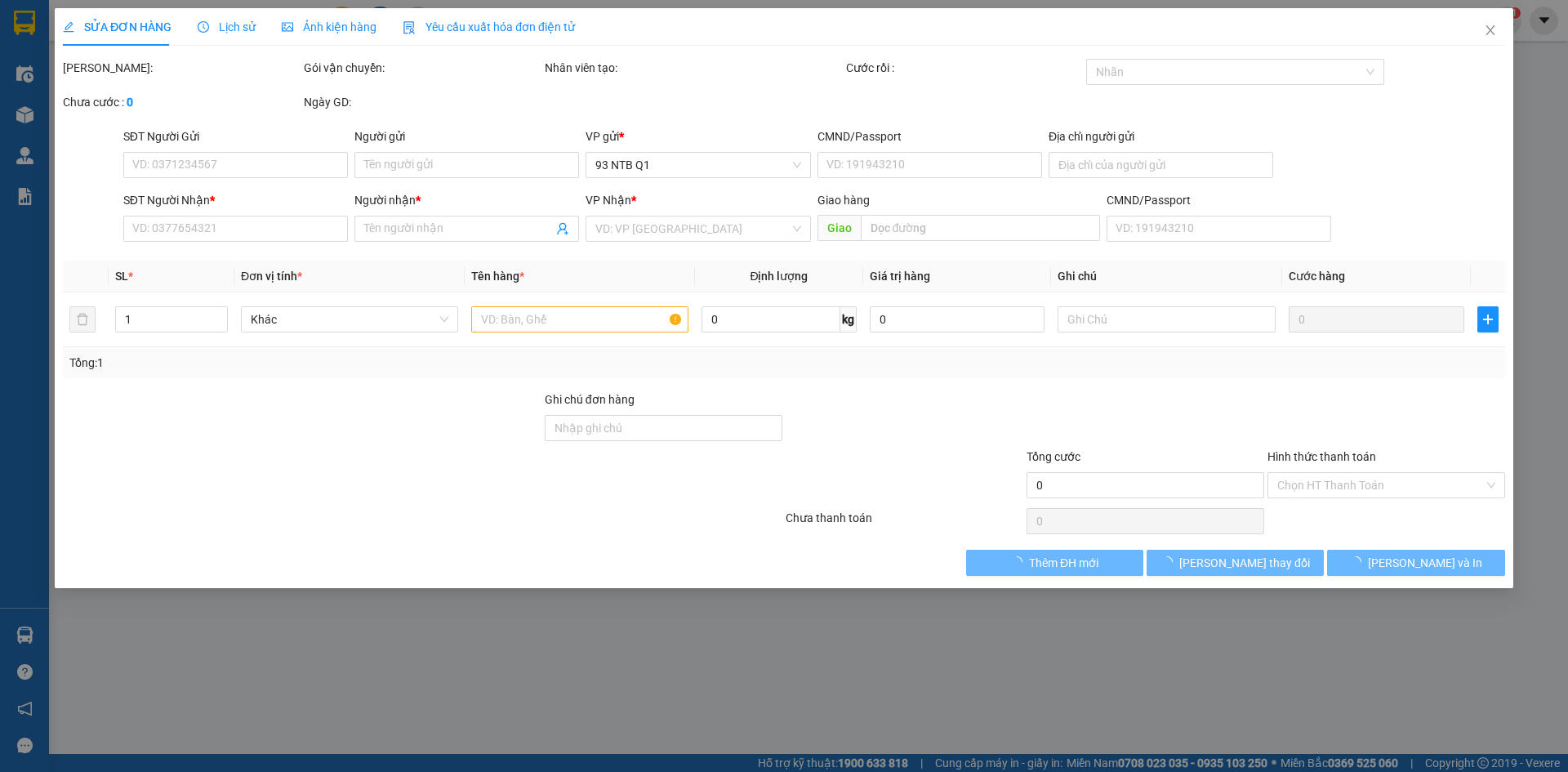
type input "0902444310"
type input "Khánh Linh"
type input "077197008047"
type input "0902444310"
type input "Khánh Linh"
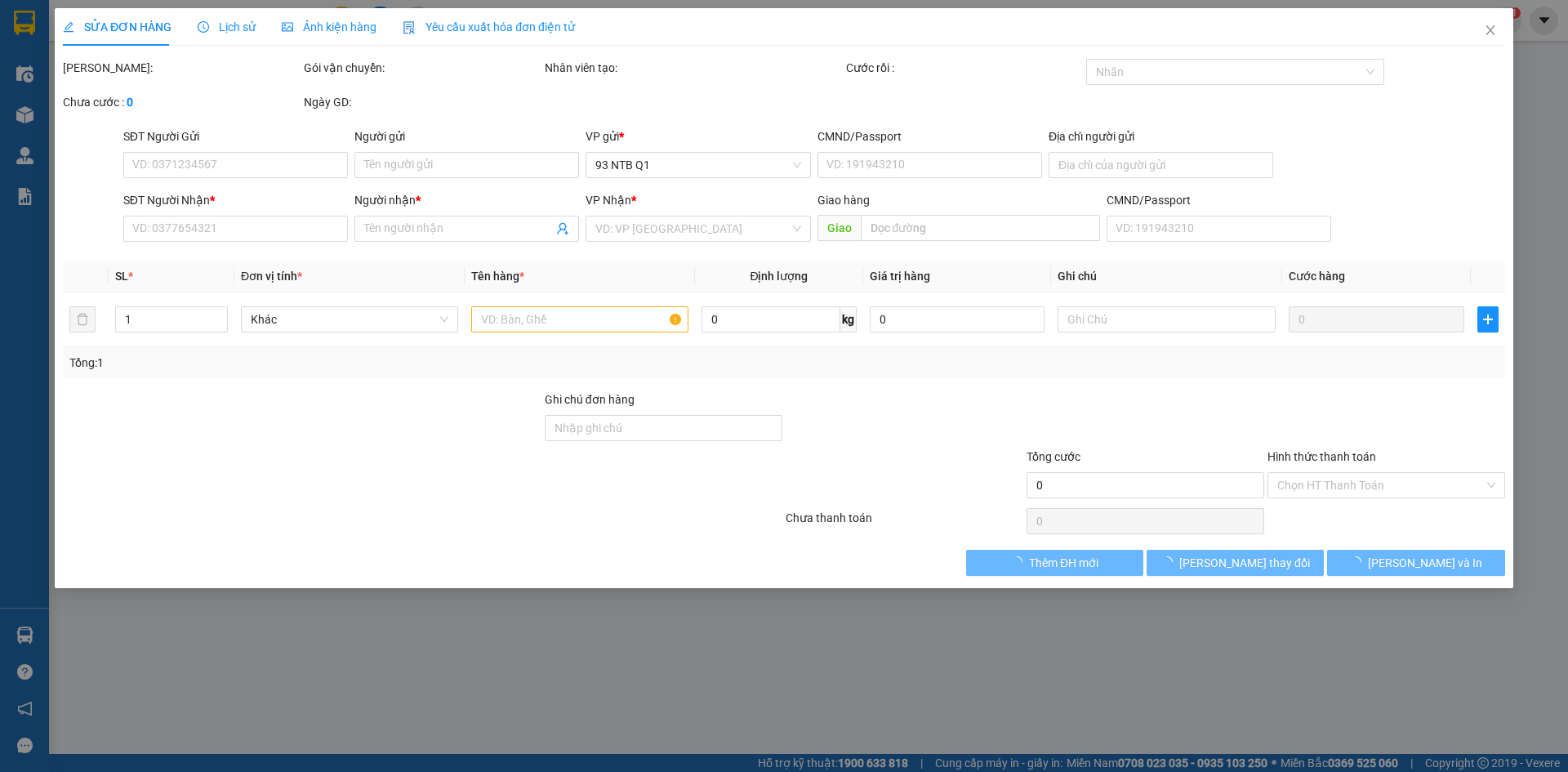
type input "40.000"
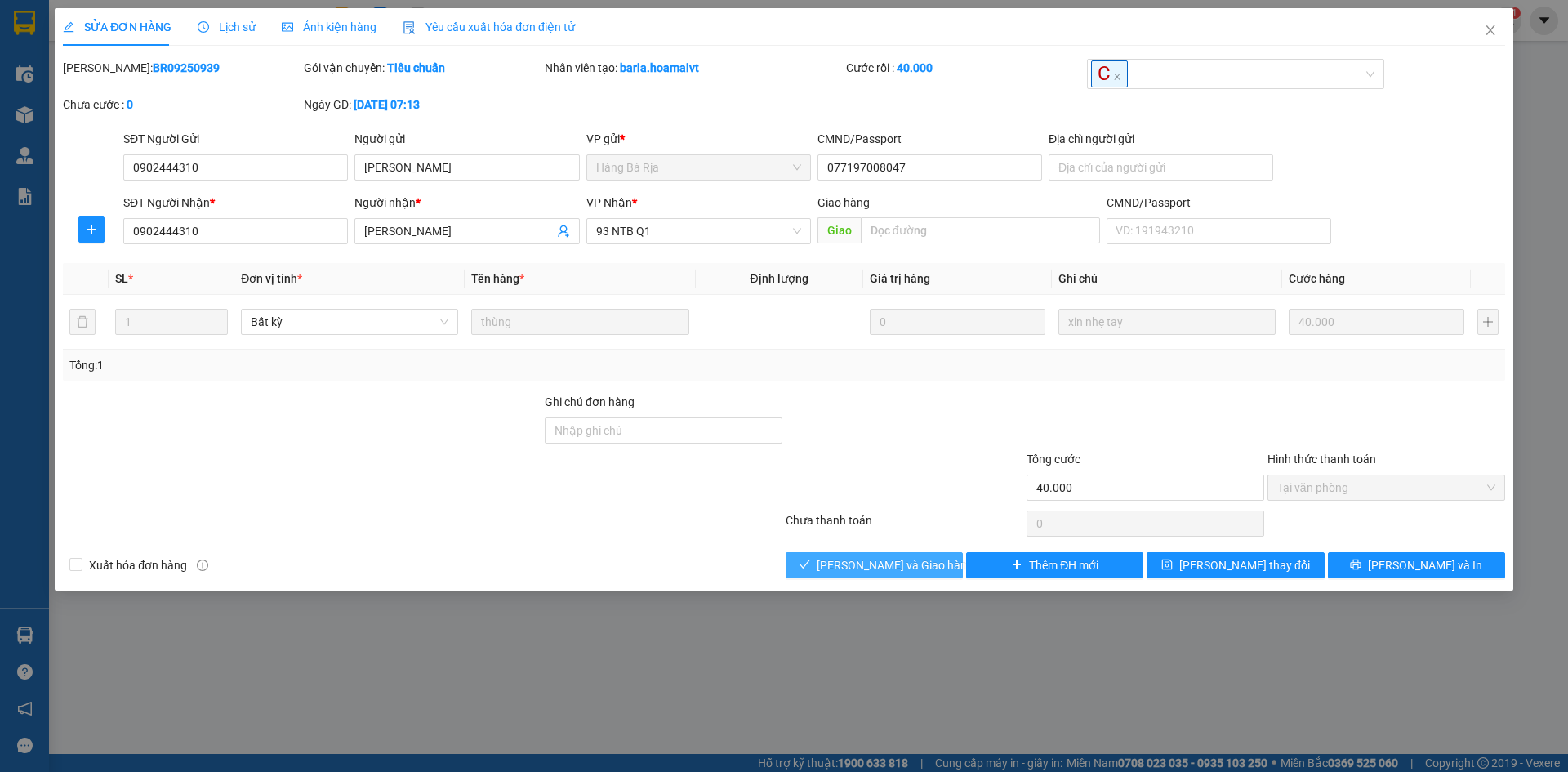
click at [811, 562] on icon "check" at bounding box center [805, 565] width 12 height 12
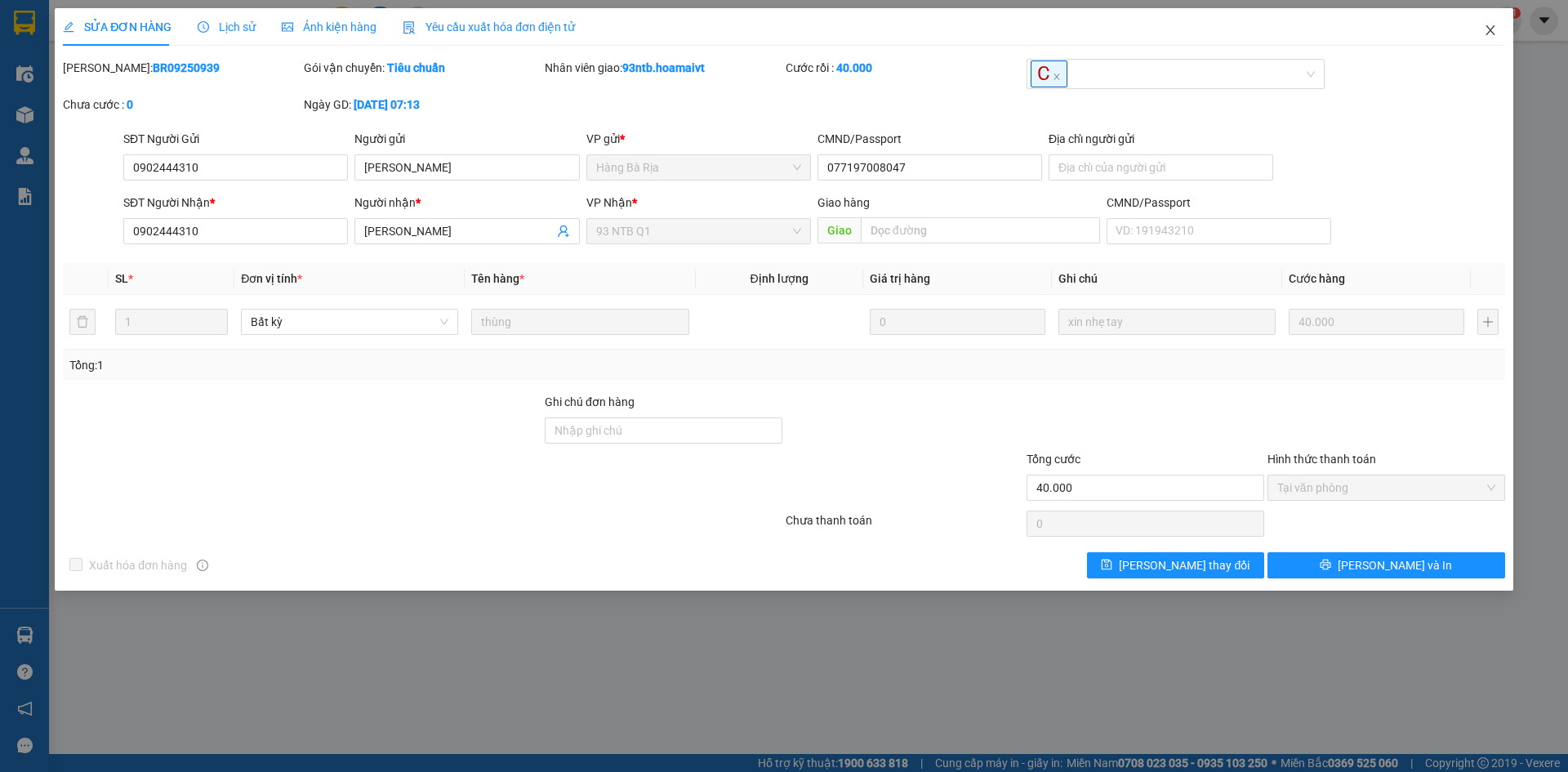
click at [1481, 23] on span "Close" at bounding box center [1490, 31] width 46 height 46
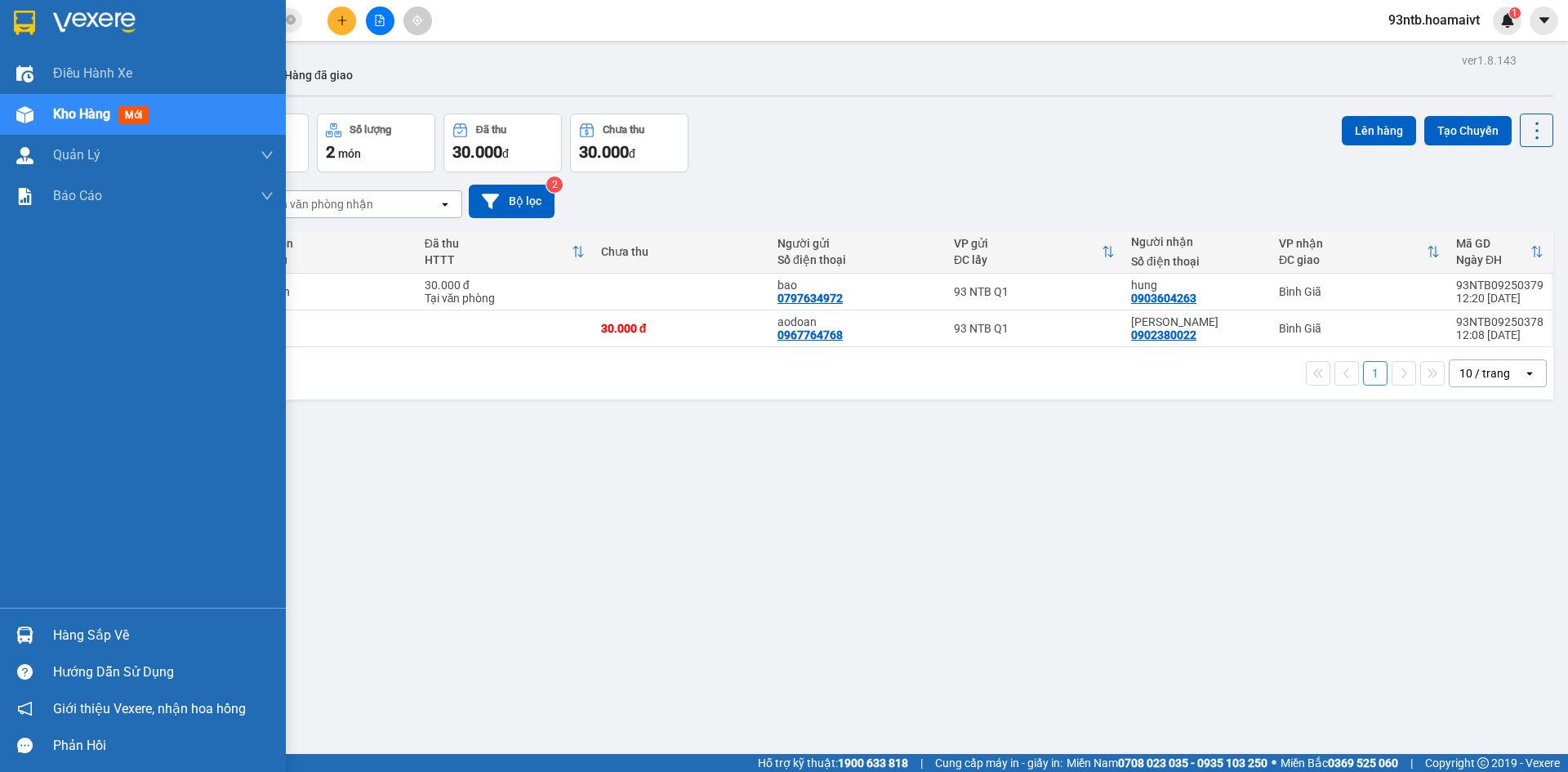
click at [24, 637] on img at bounding box center [25, 635] width 17 height 17
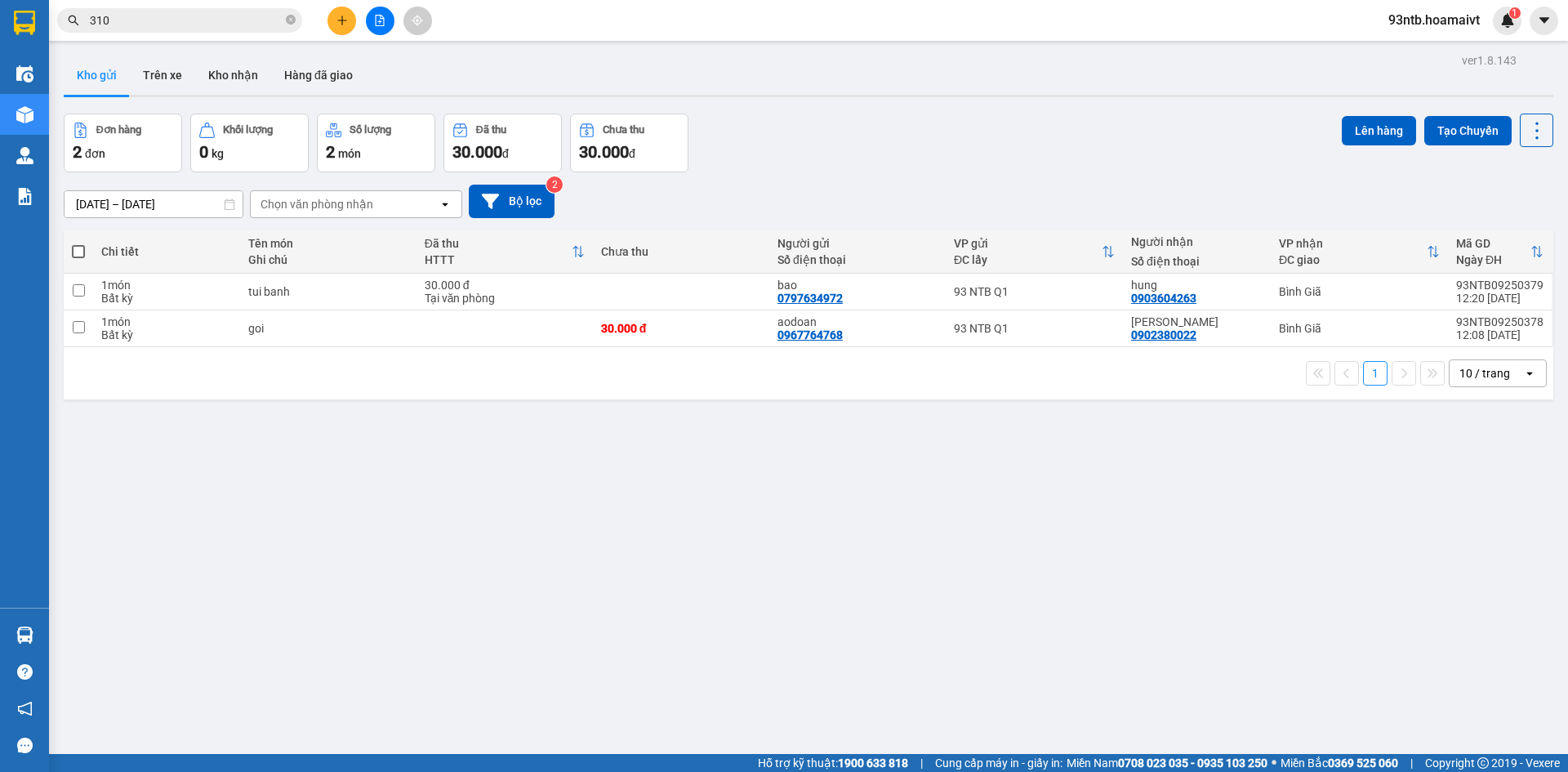
click at [1005, 580] on section "Kết quả tìm kiếm ( 529 ) Bộ lọc Tìm người gửi/nhận Thuộc VP này Mã ĐH Trạng thá…" at bounding box center [784, 386] width 1568 height 772
click at [739, 533] on div "ver 1.8.143 Kho gửi Trên xe Kho nhận Hàng đã giao Đơn hàng 2 đơn Khối lượng 0 k…" at bounding box center [809, 435] width 1503 height 772
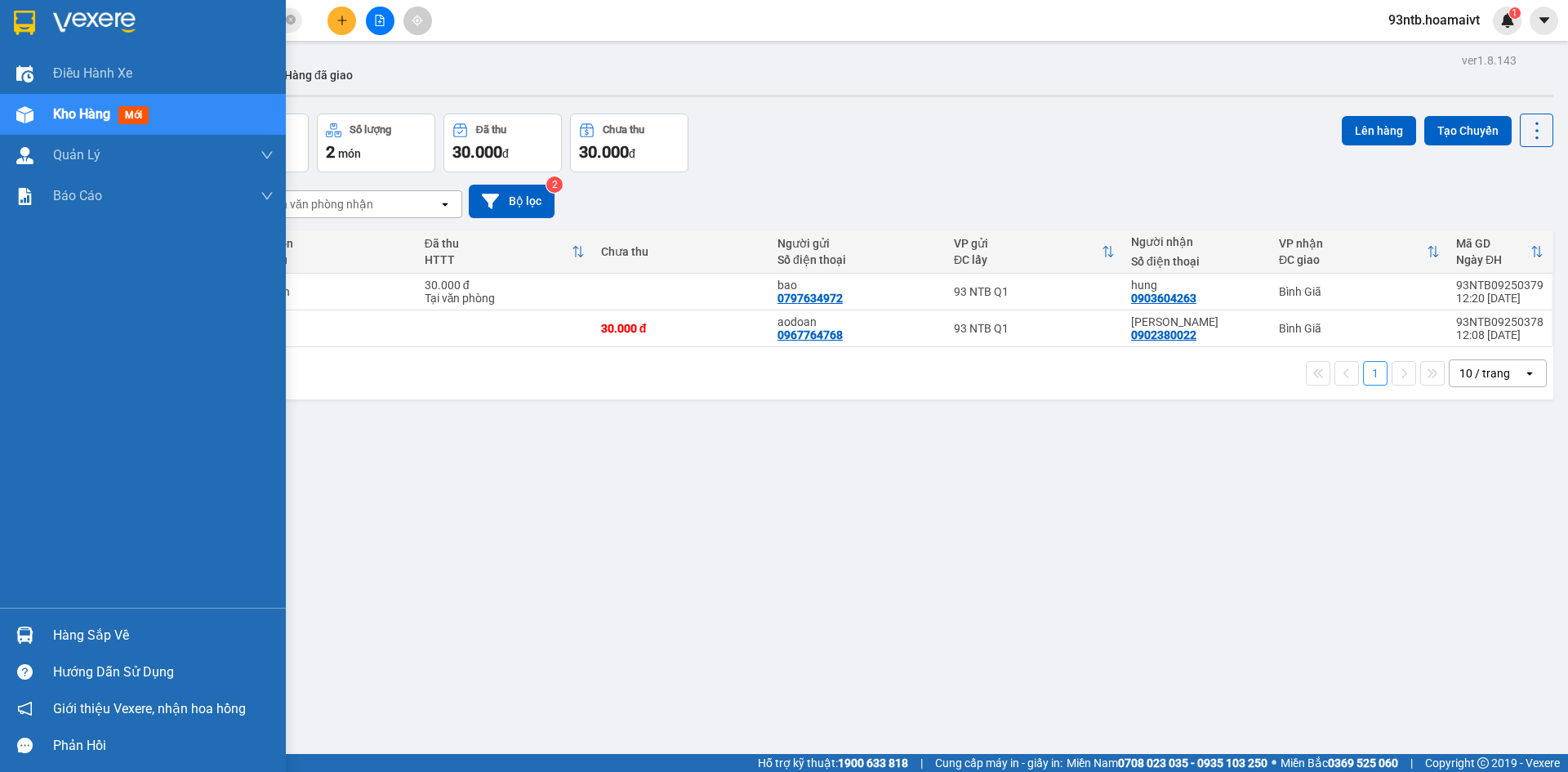
click at [24, 636] on img at bounding box center [25, 635] width 17 height 17
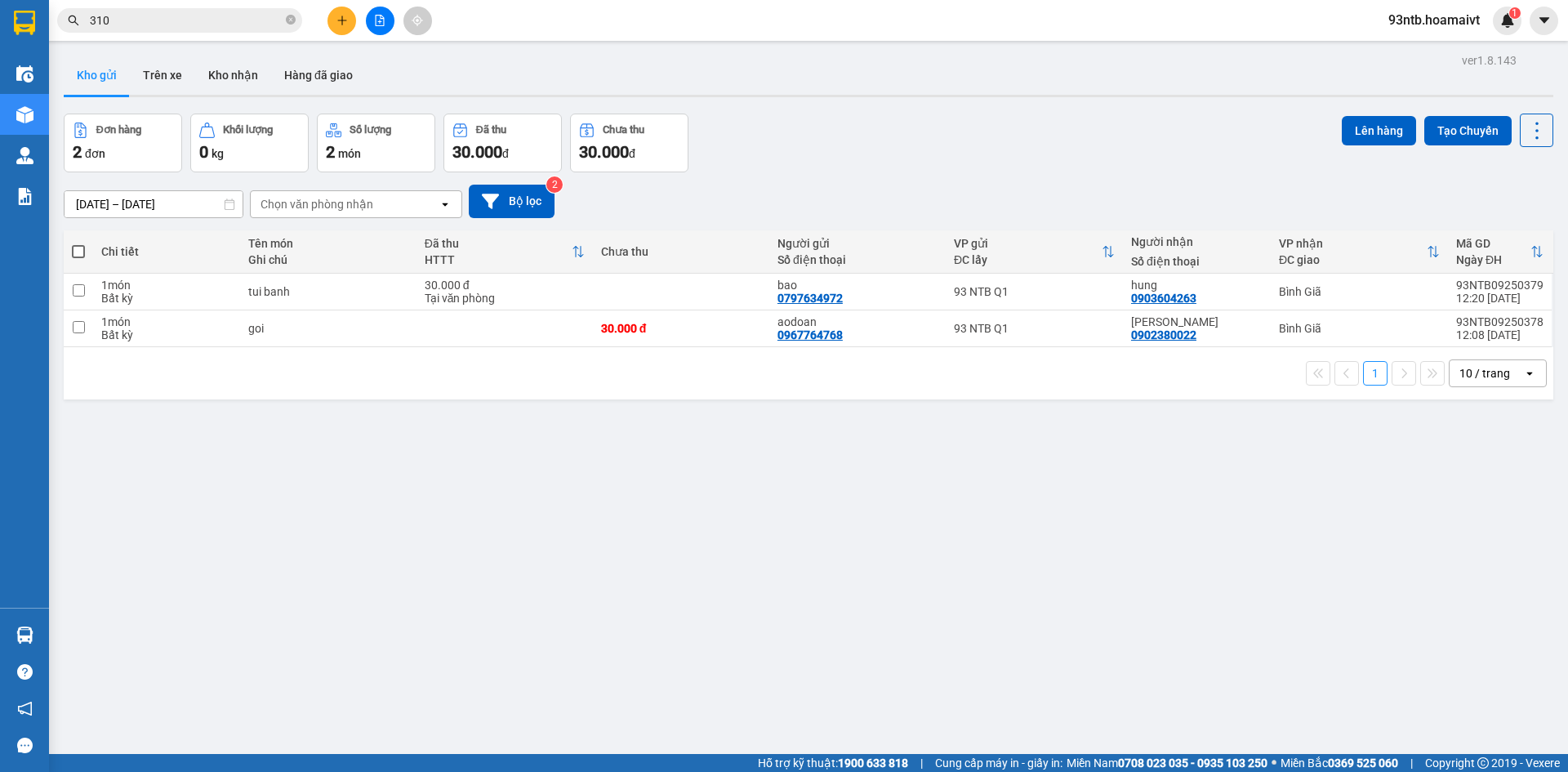
click at [975, 575] on section "Kết quả tìm kiếm ( 529 ) Bộ lọc Tìm người gửi/nhận Thuộc VP này Mã ĐH Trạng thá…" at bounding box center [784, 386] width 1568 height 772
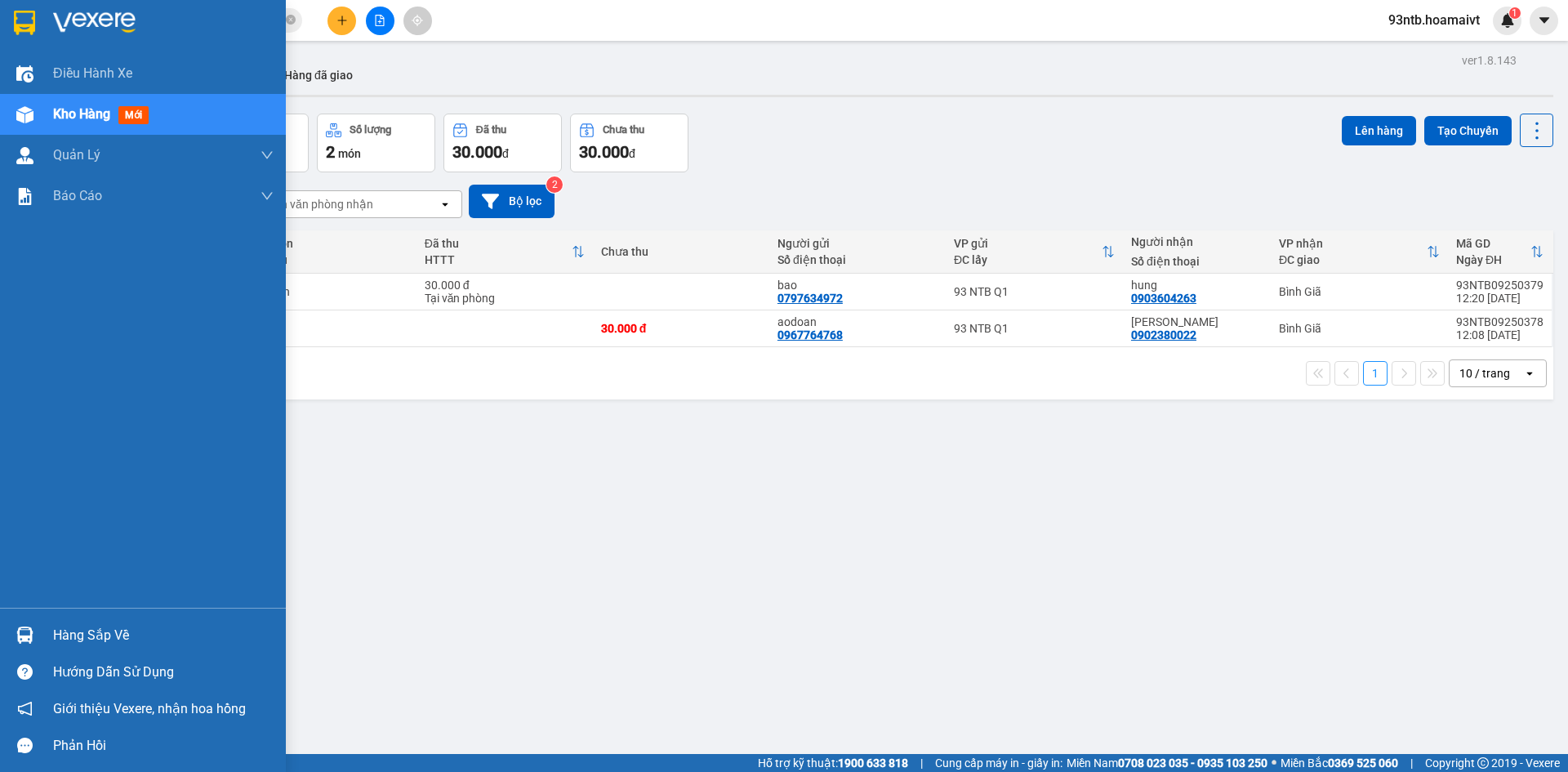
click at [34, 627] on div at bounding box center [25, 636] width 28 height 28
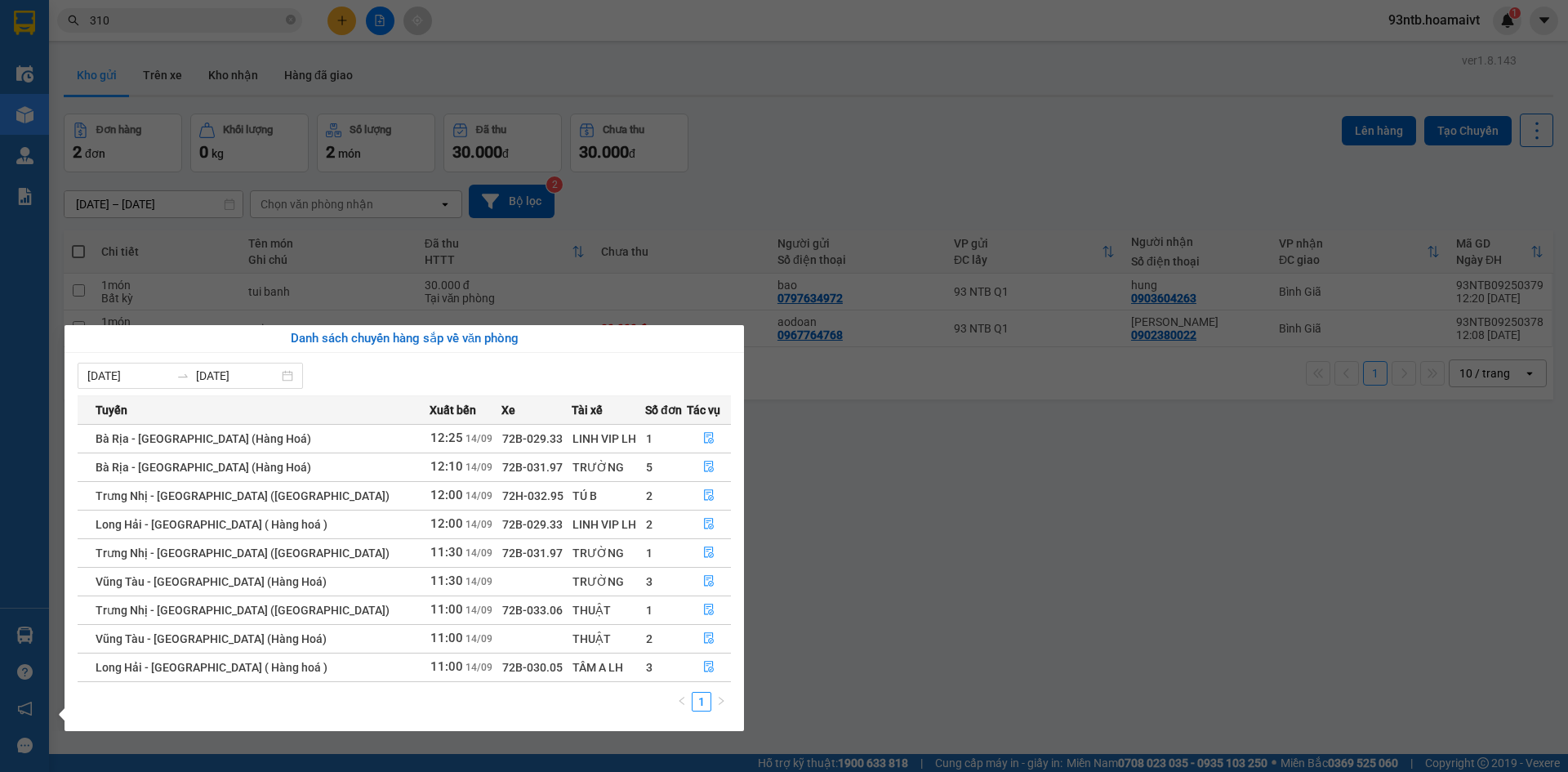
click at [876, 529] on section "Kết quả tìm kiếm ( 529 ) Bộ lọc Tìm người gửi/nhận Thuộc VP này Mã ĐH Trạng thá…" at bounding box center [784, 386] width 1568 height 772
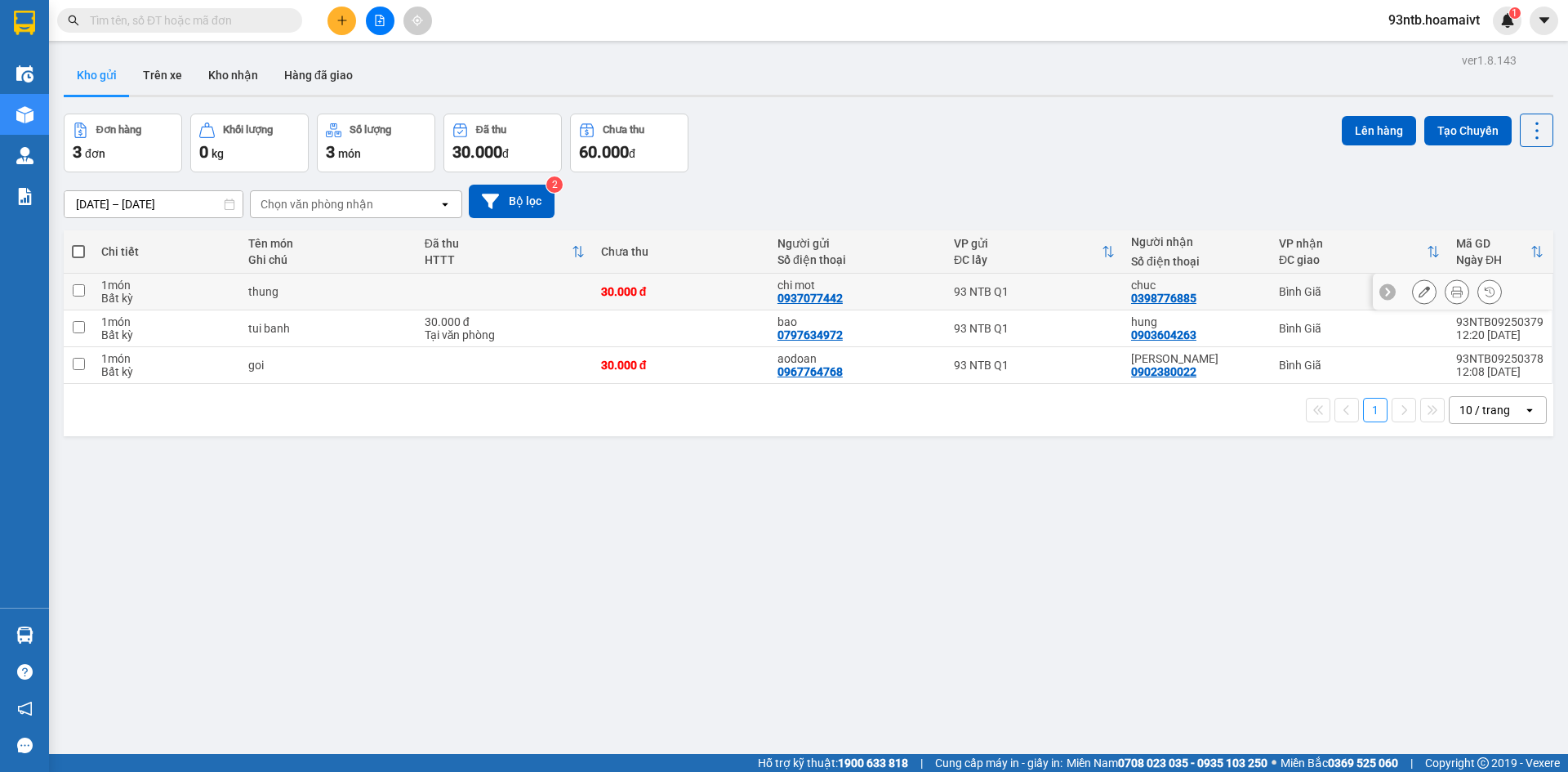
click at [1452, 293] on icon at bounding box center [1458, 292] width 12 height 12
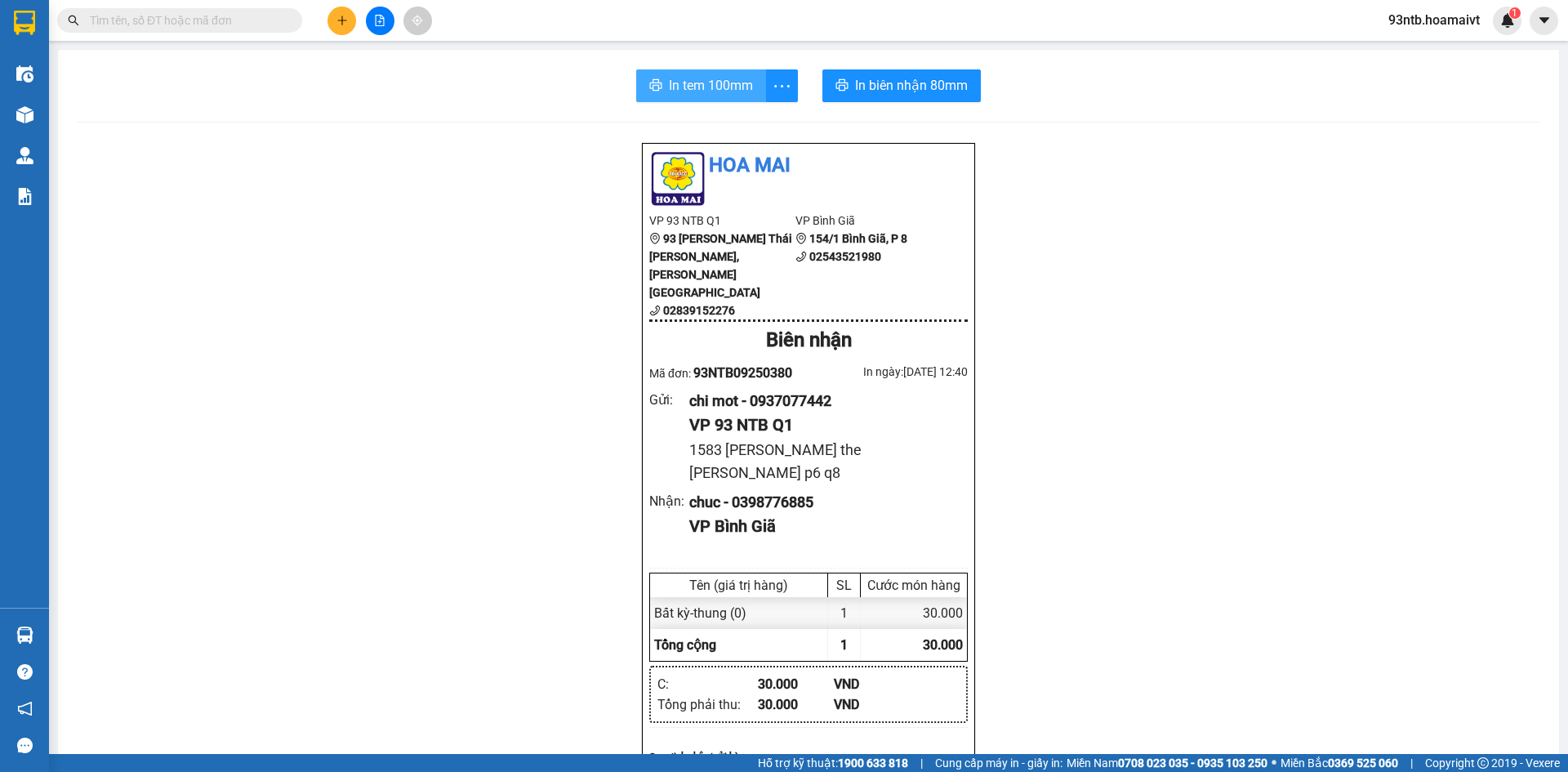
click at [688, 80] on span "In tem 100mm" at bounding box center [711, 85] width 84 height 21
click at [220, 25] on input "text" at bounding box center [186, 21] width 193 height 18
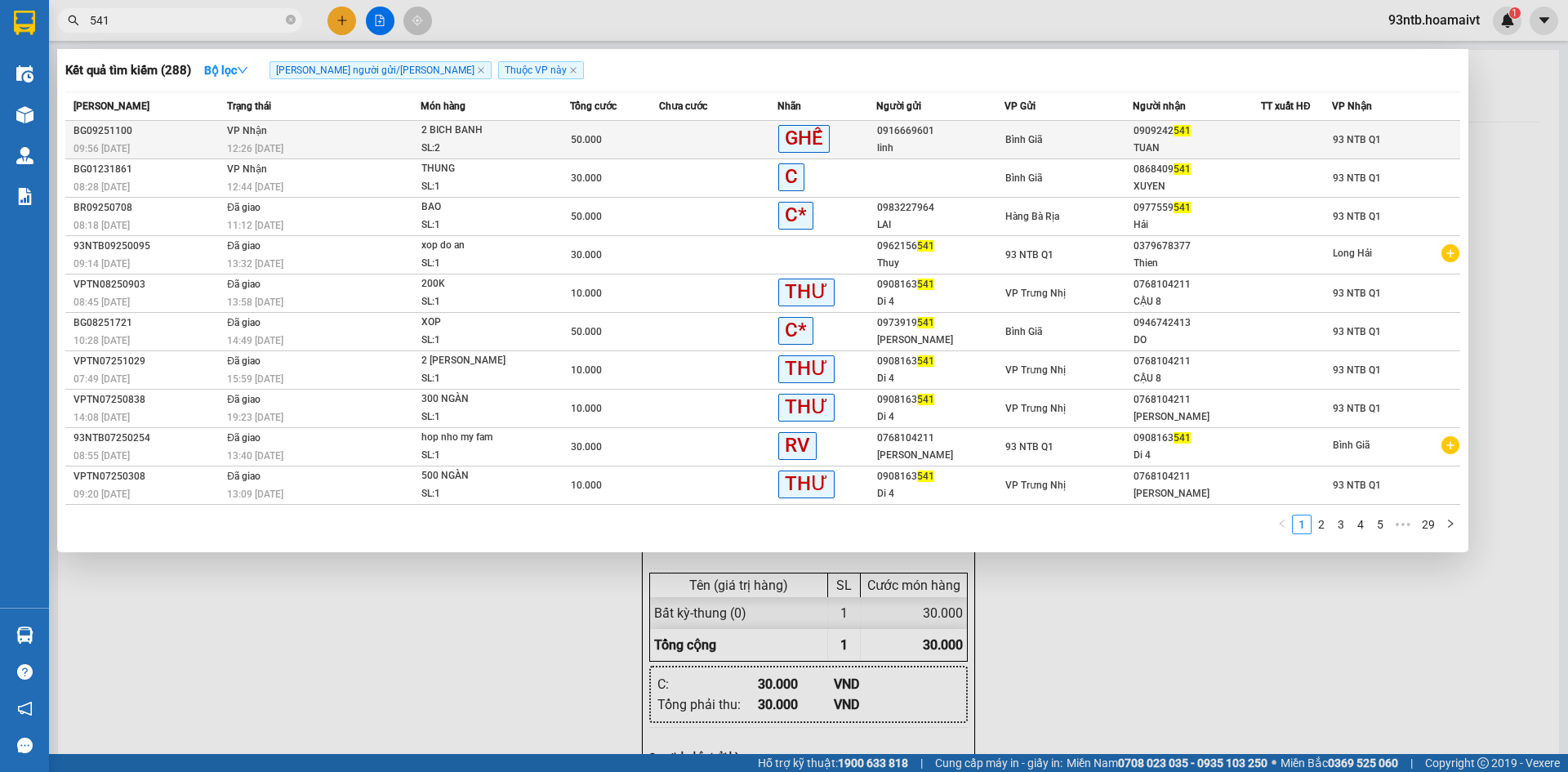
type input "541"
click at [498, 125] on div "2 BICH BANH" at bounding box center [483, 131] width 123 height 18
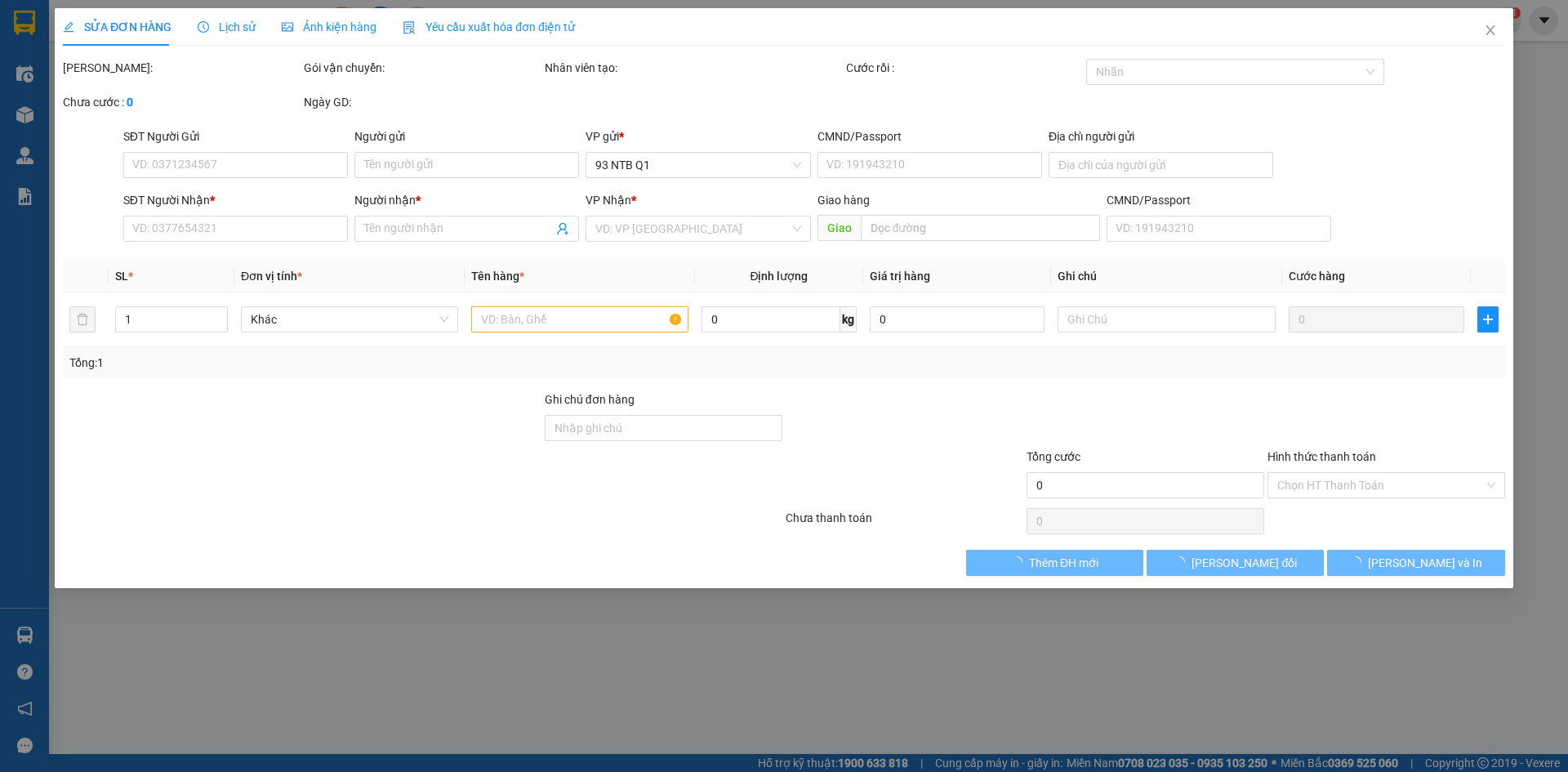
type input "0916669601"
type input "linh"
type input "0909242541"
type input "TUAN"
type input "50.000"
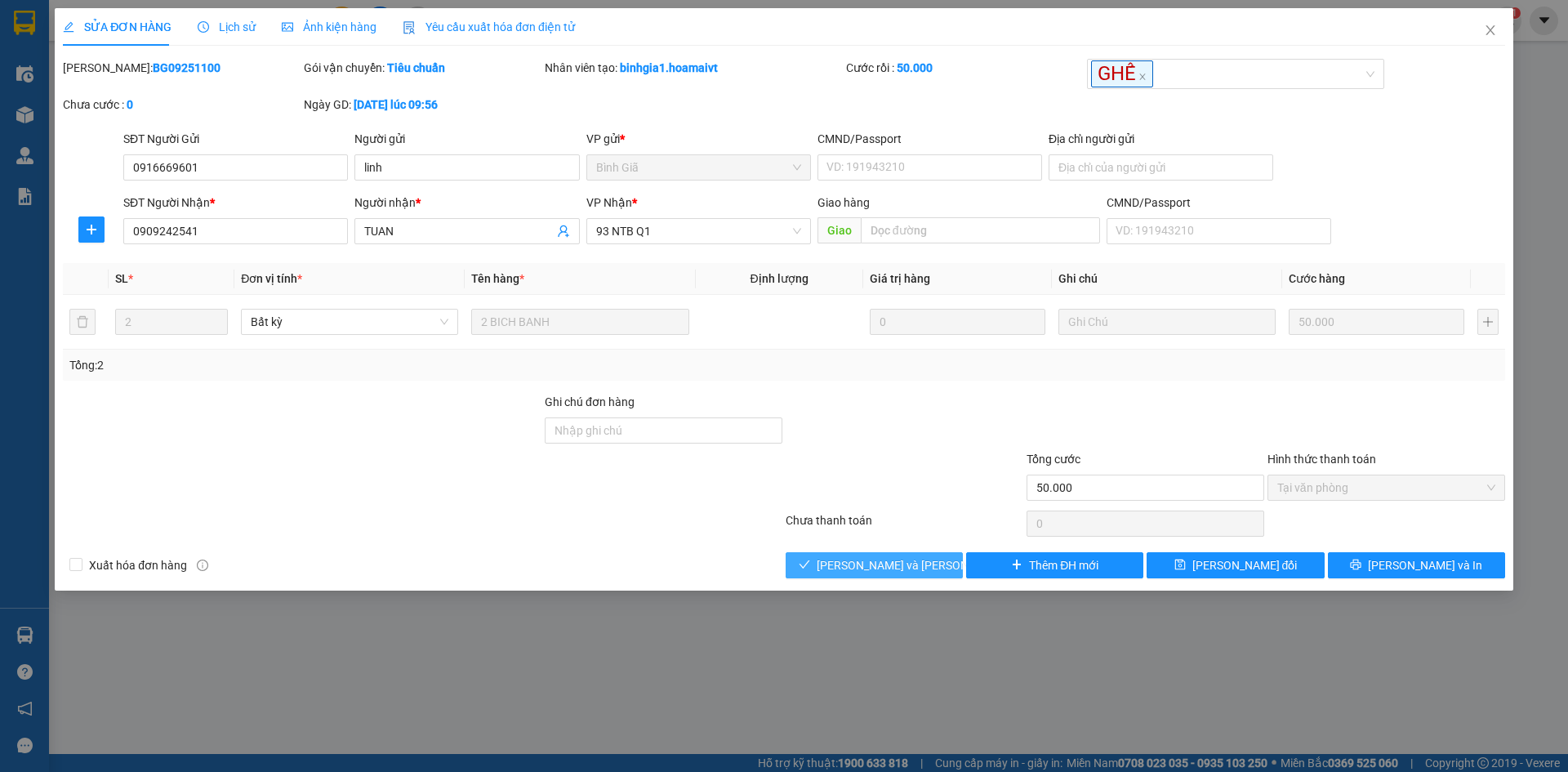
click at [874, 563] on span "[PERSON_NAME] và [PERSON_NAME] hàng" at bounding box center [928, 566] width 221 height 18
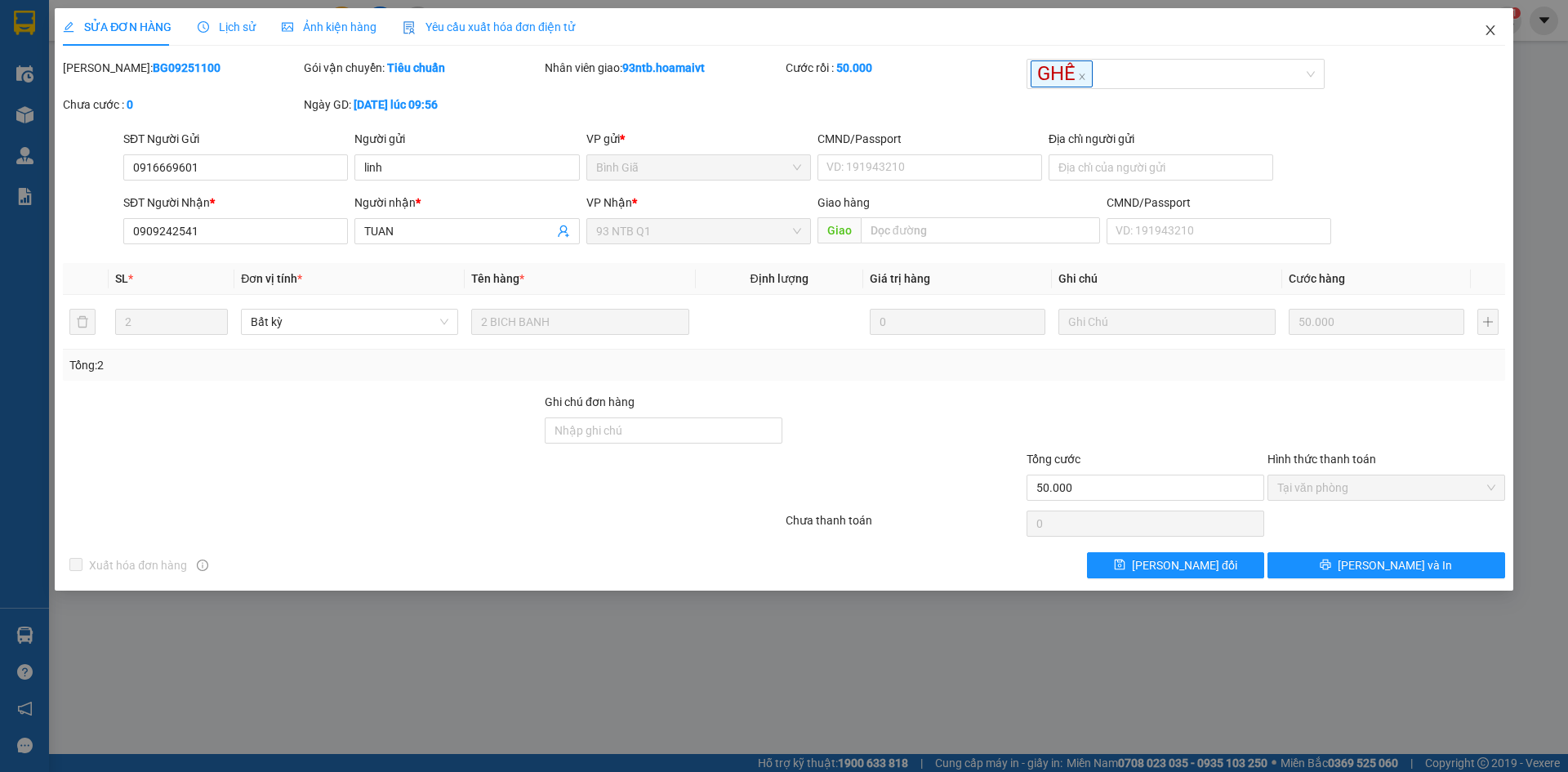
click at [1499, 26] on span "Close" at bounding box center [1490, 31] width 46 height 46
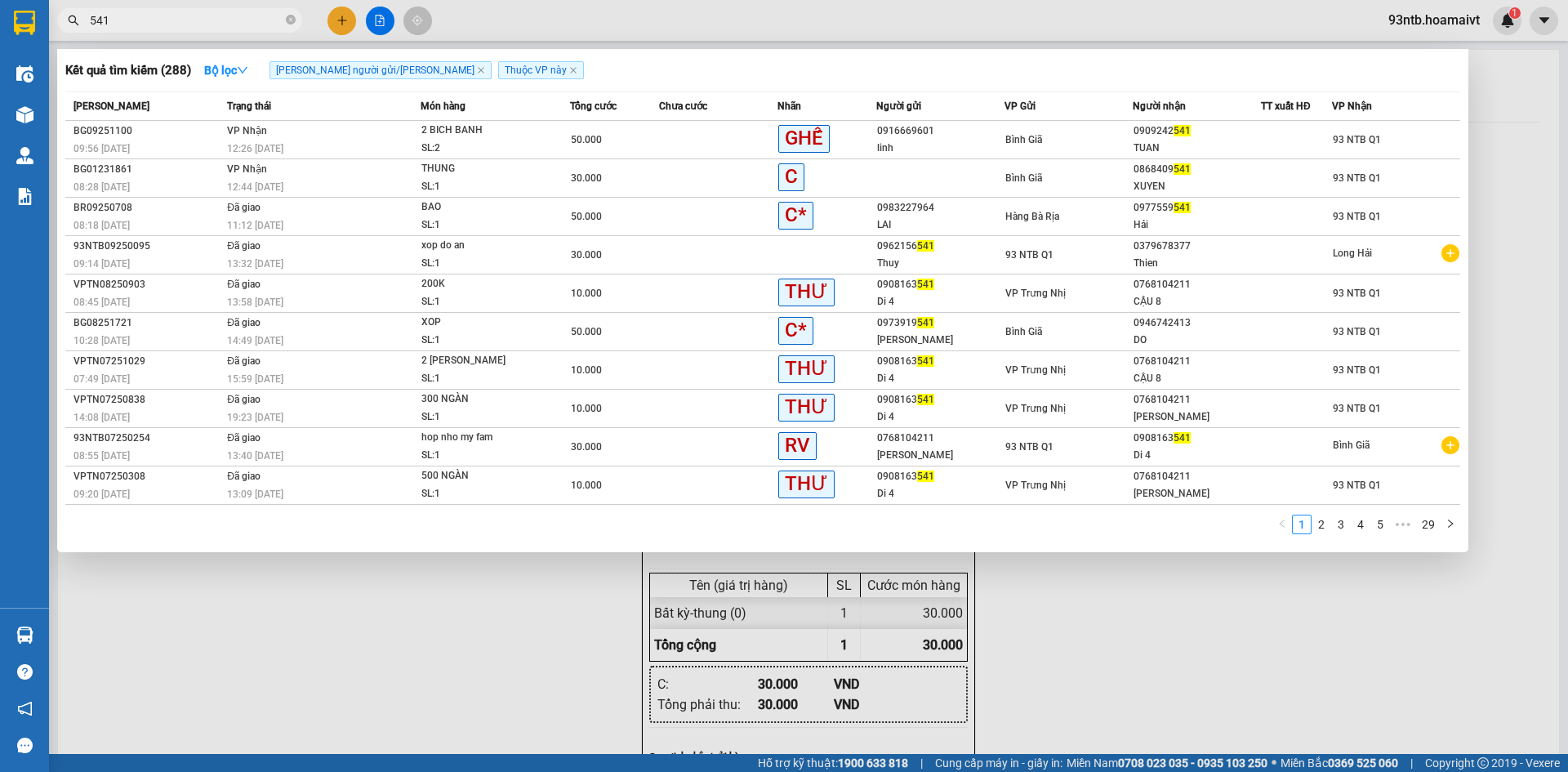
click at [280, 22] on input "541" at bounding box center [186, 21] width 193 height 18
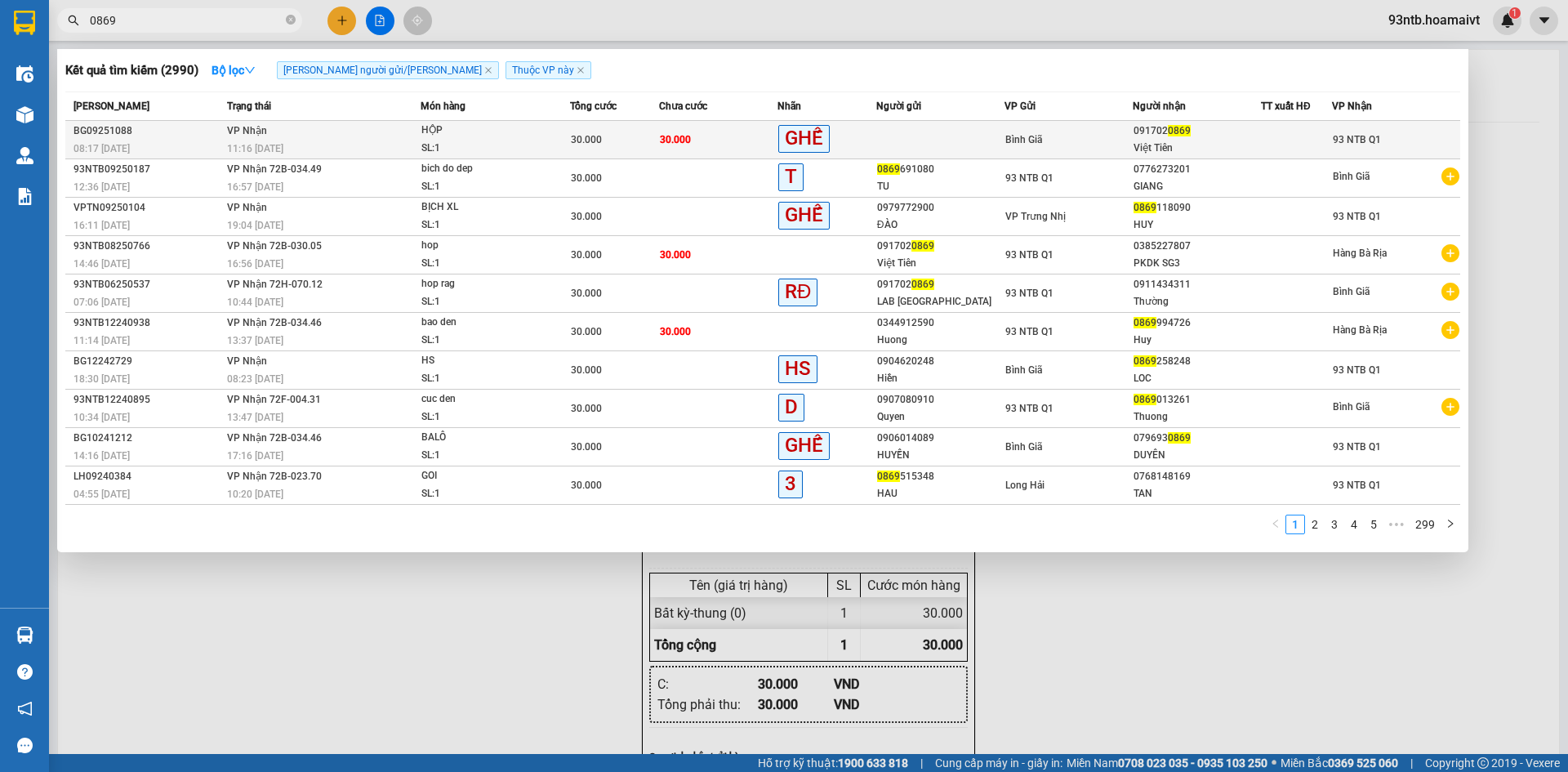
type input "0869"
click at [478, 131] on div "HỘP" at bounding box center [483, 131] width 123 height 18
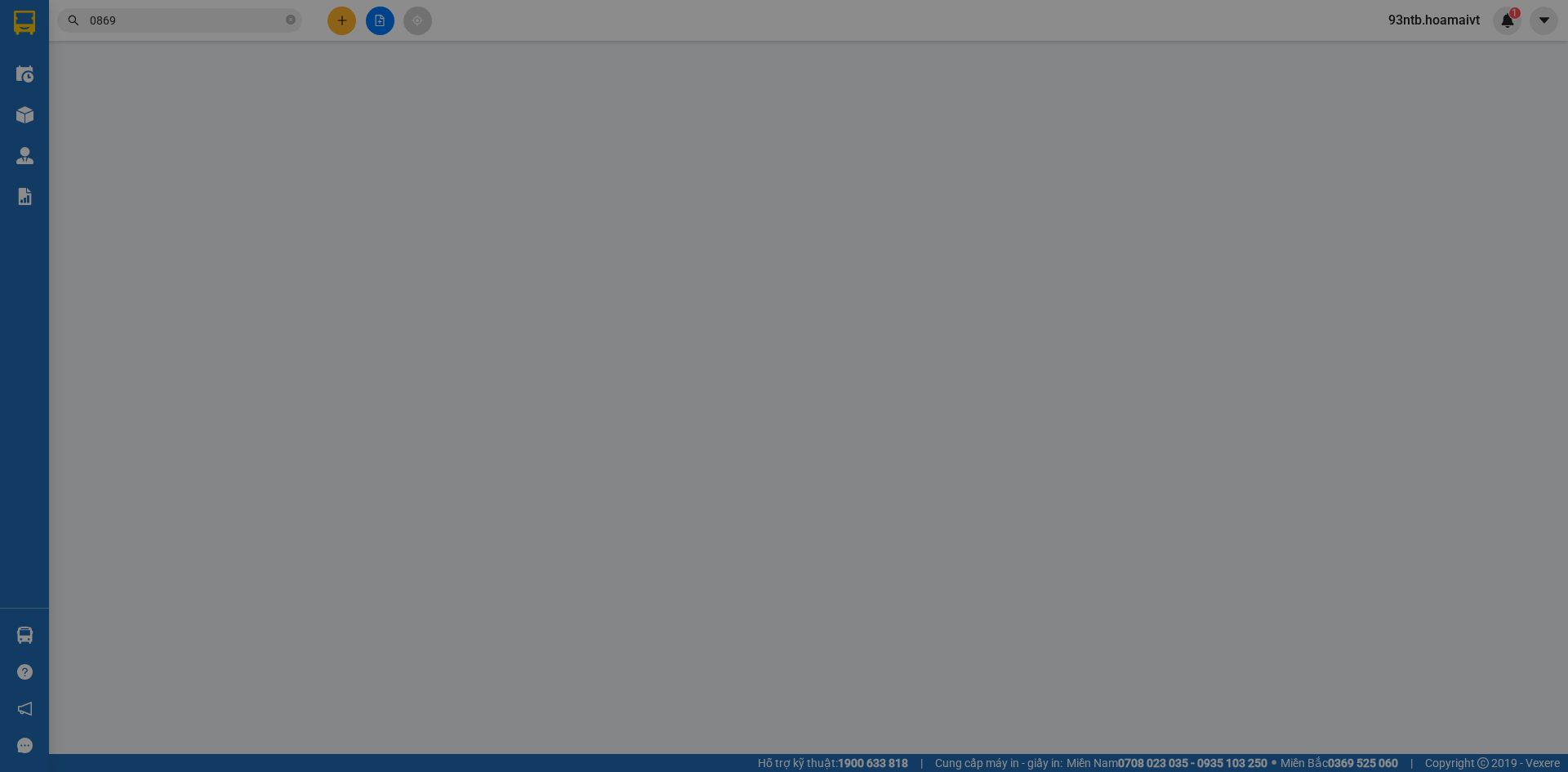
type input "0917020869"
type input "Việt Tiên"
type input "30.000"
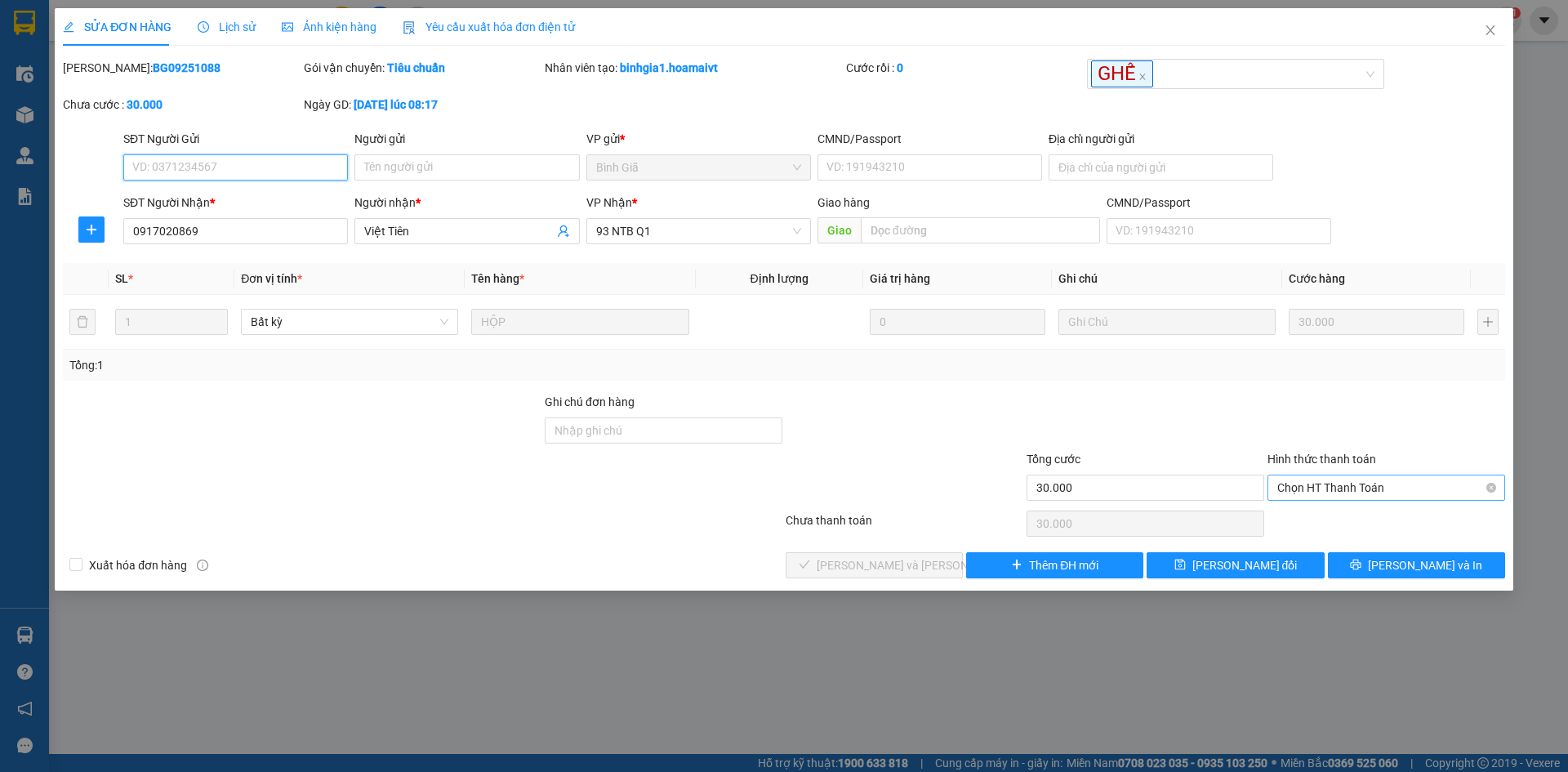
click at [1333, 493] on span "Chọn HT Thanh Toán" at bounding box center [1386, 488] width 218 height 25
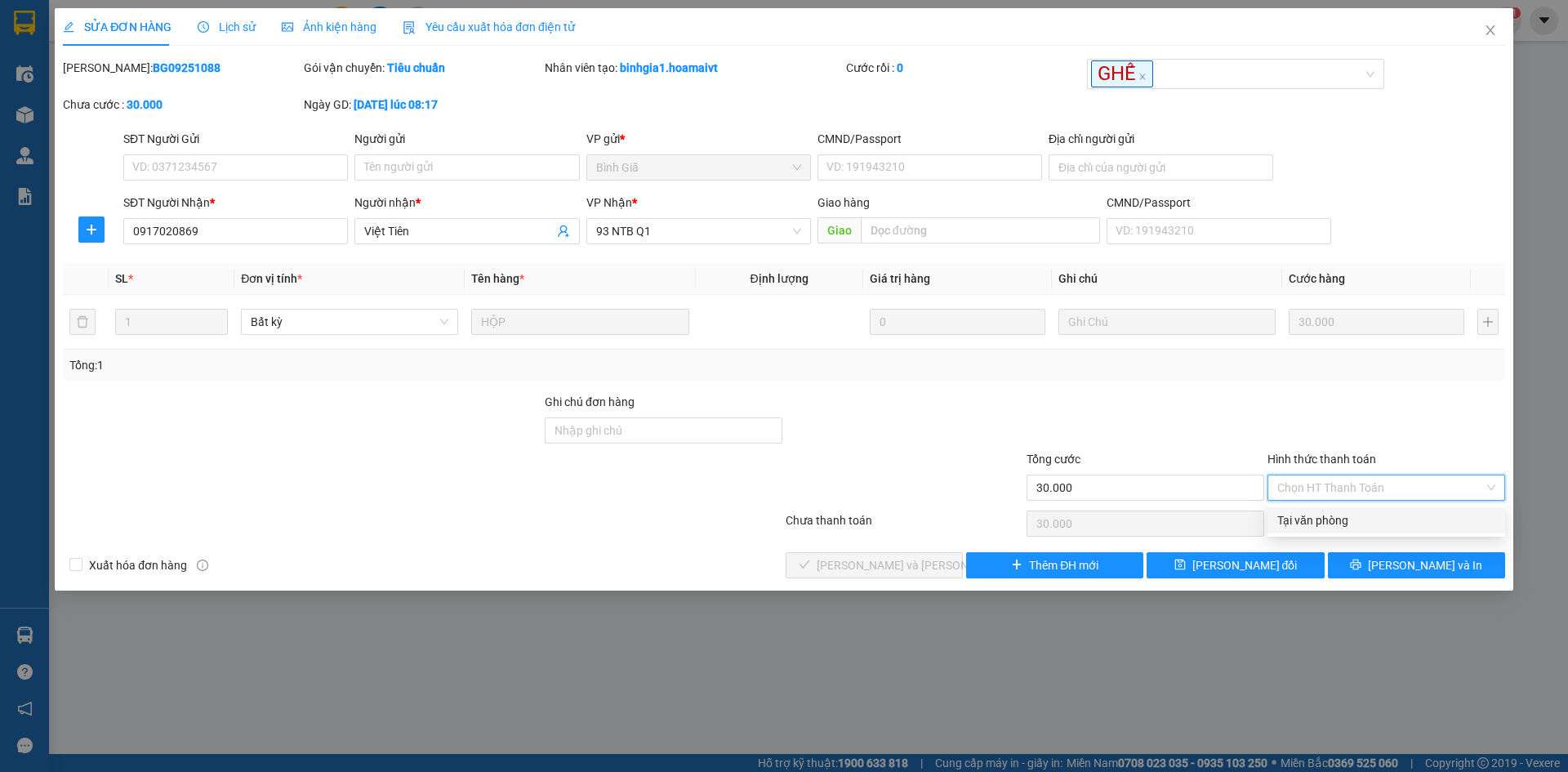
click at [1320, 518] on div "Tại văn phòng" at bounding box center [1386, 521] width 218 height 18
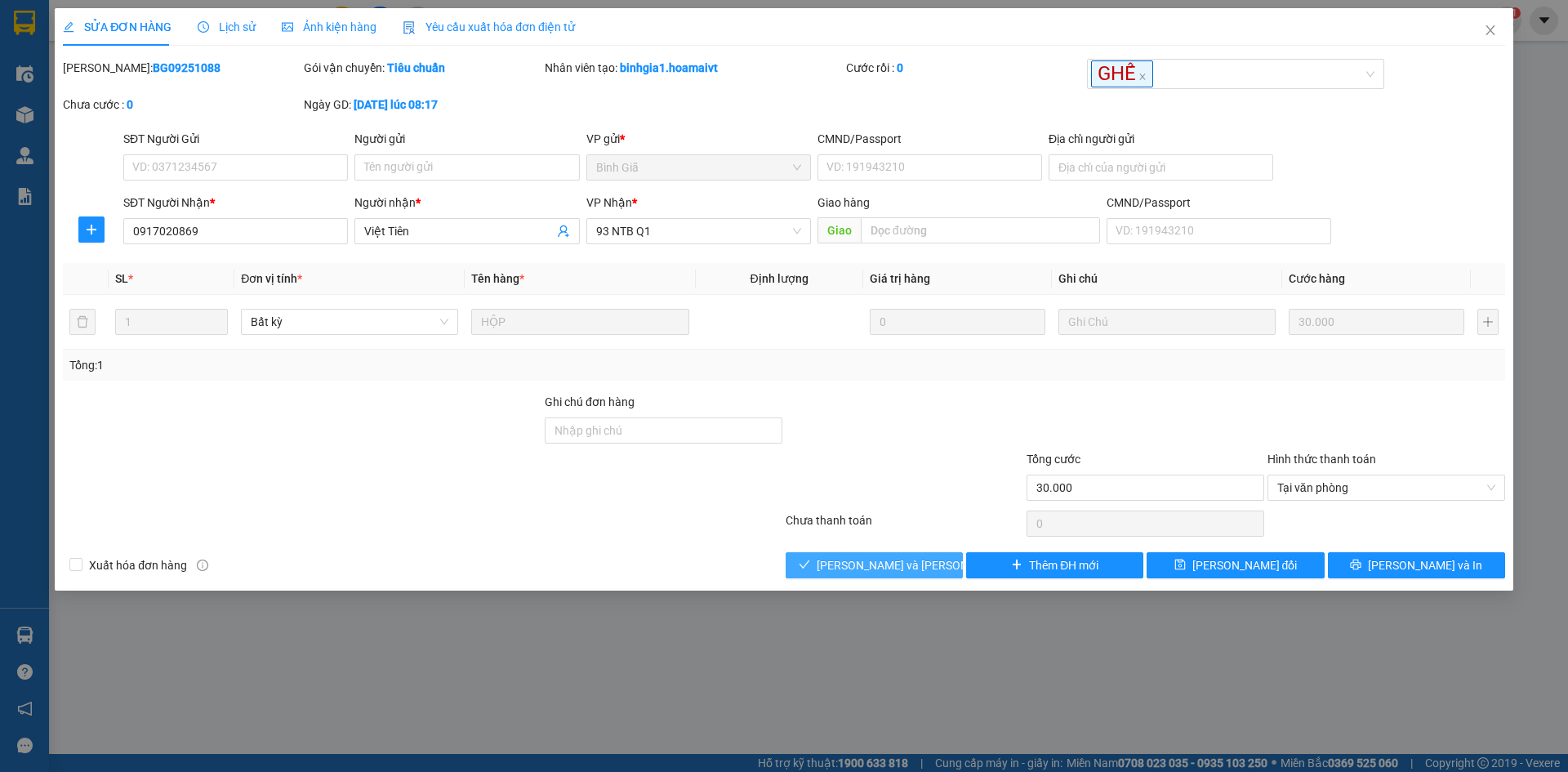
click at [863, 573] on span "[PERSON_NAME] và [PERSON_NAME] hàng" at bounding box center [928, 566] width 221 height 18
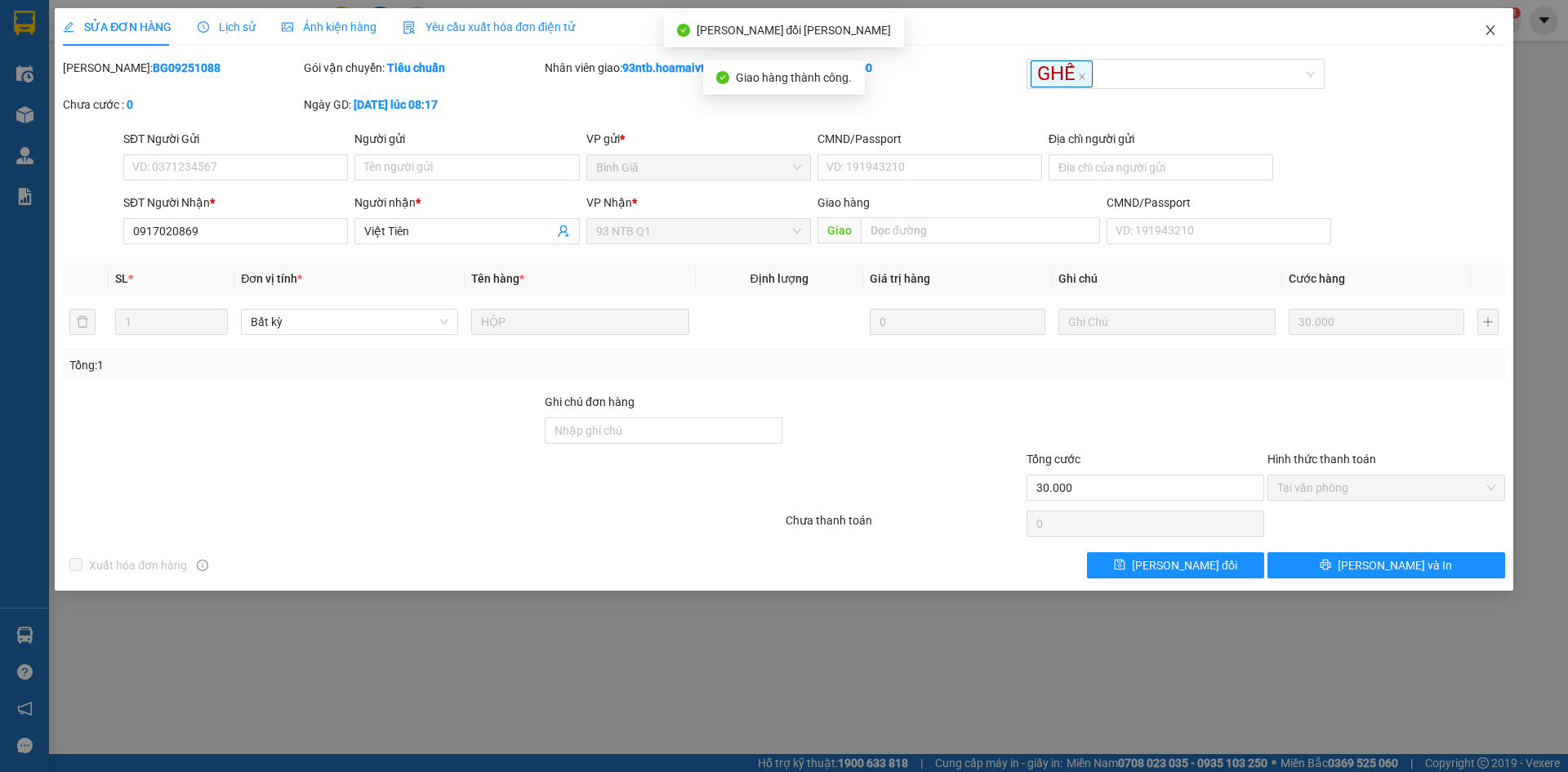
drag, startPoint x: 1501, startPoint y: 27, endPoint x: 1470, endPoint y: 27, distance: 31.0
click at [1500, 27] on span "Close" at bounding box center [1490, 31] width 46 height 46
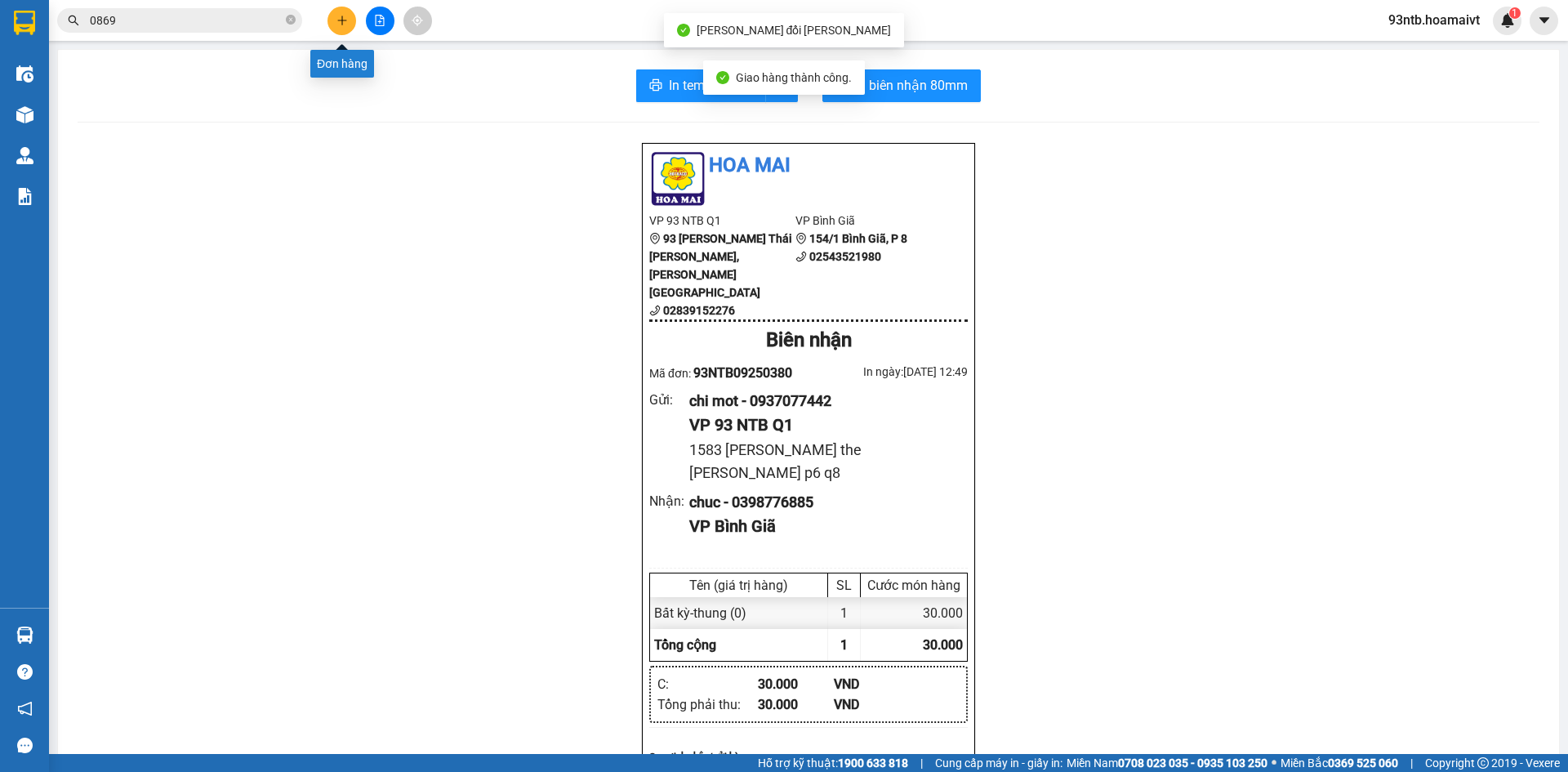
click at [338, 17] on icon "plus" at bounding box center [342, 21] width 12 height 12
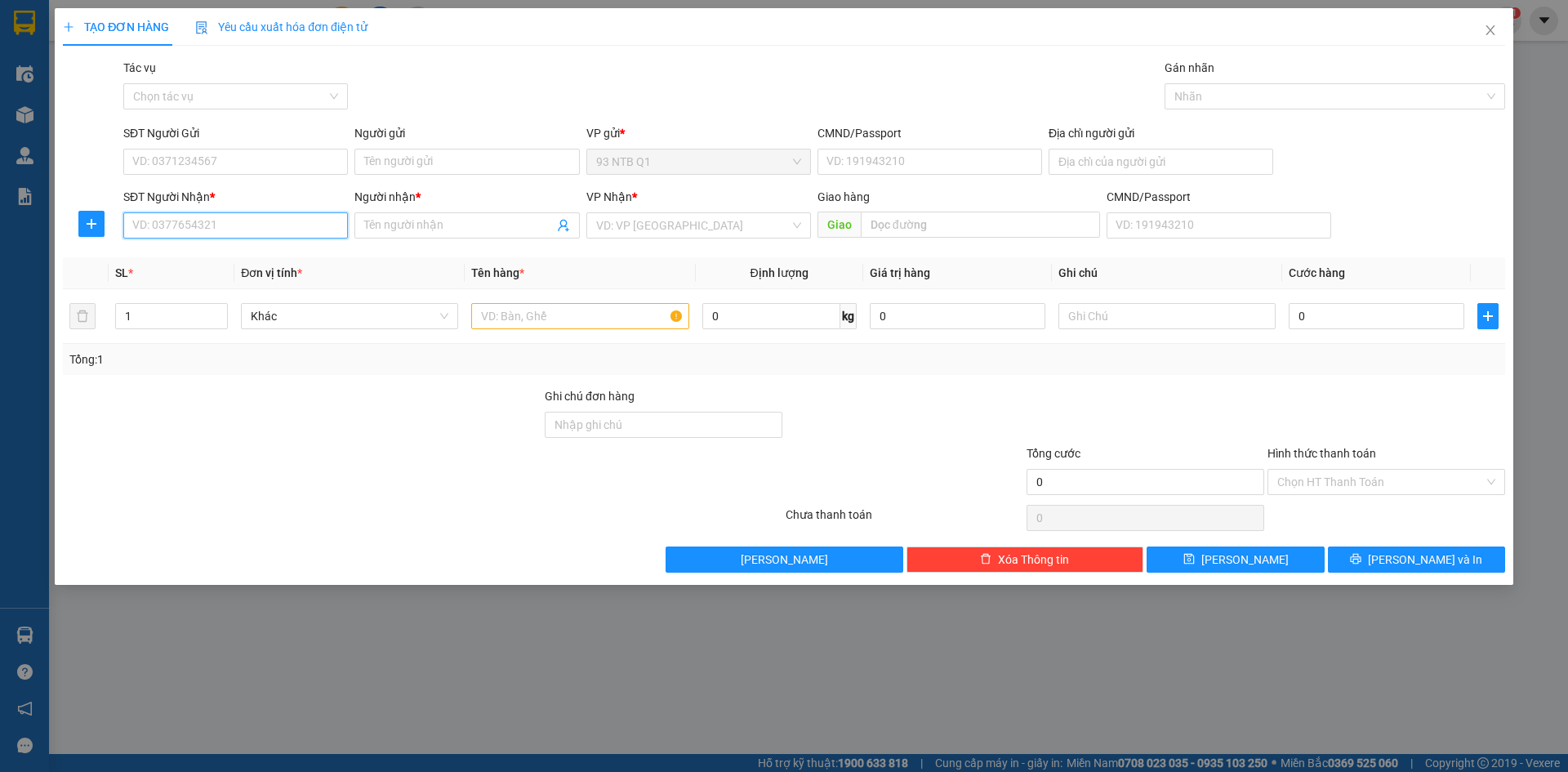
click at [203, 229] on input "SĐT Người Nhận *" at bounding box center [236, 225] width 224 height 26
click at [195, 165] on input "SĐT Người Gửi" at bounding box center [236, 161] width 224 height 26
click at [185, 224] on input "SĐT Người Nhận *" at bounding box center [236, 225] width 224 height 26
type input "0975689768"
click at [482, 222] on input "Người nhận *" at bounding box center [458, 226] width 189 height 18
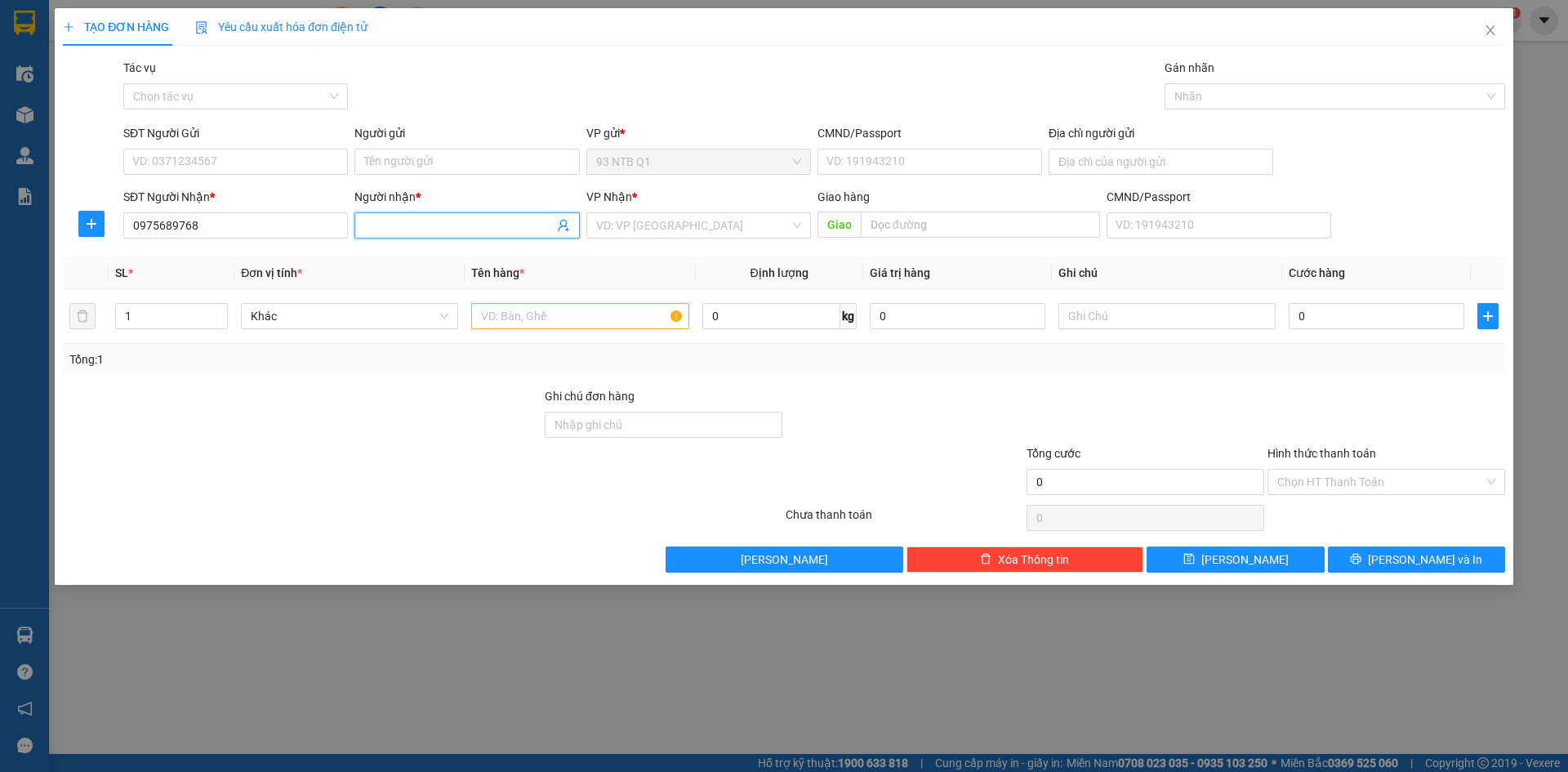
click at [414, 232] on input "Người nhận *" at bounding box center [458, 226] width 189 height 18
type input "R"
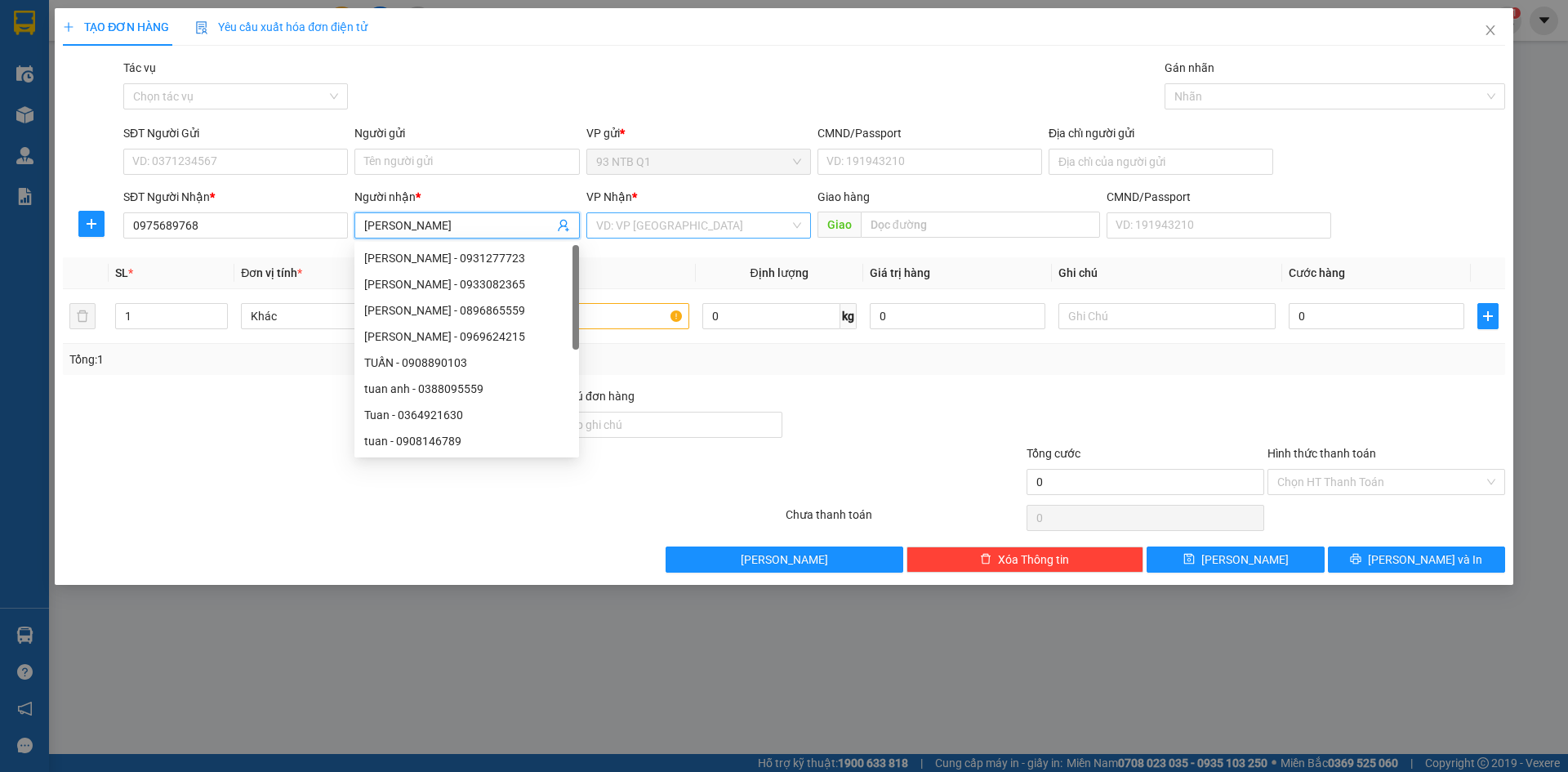
type input "[PERSON_NAME]"
click at [624, 219] on input "search" at bounding box center [693, 226] width 194 height 25
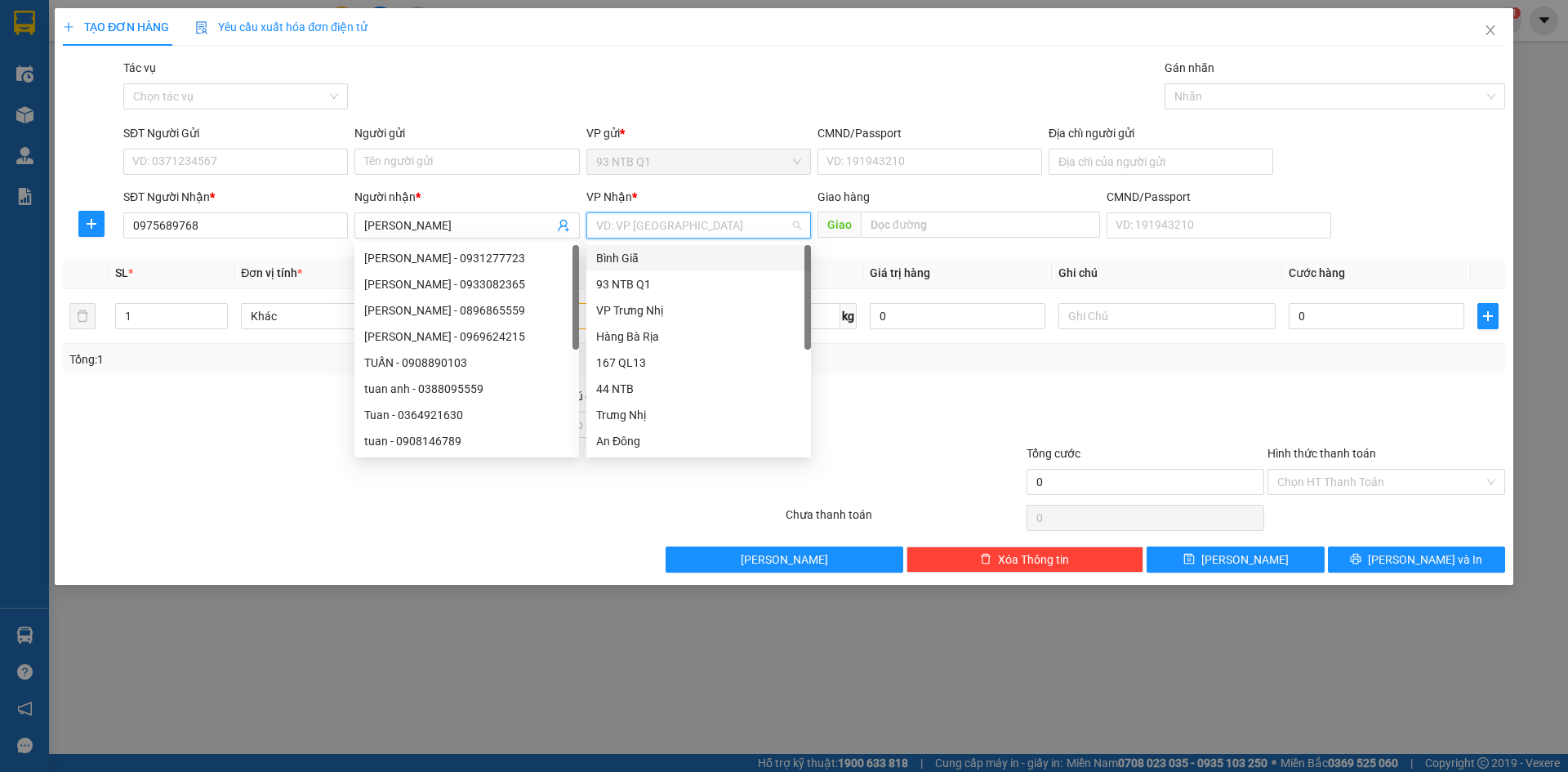
type input "b"
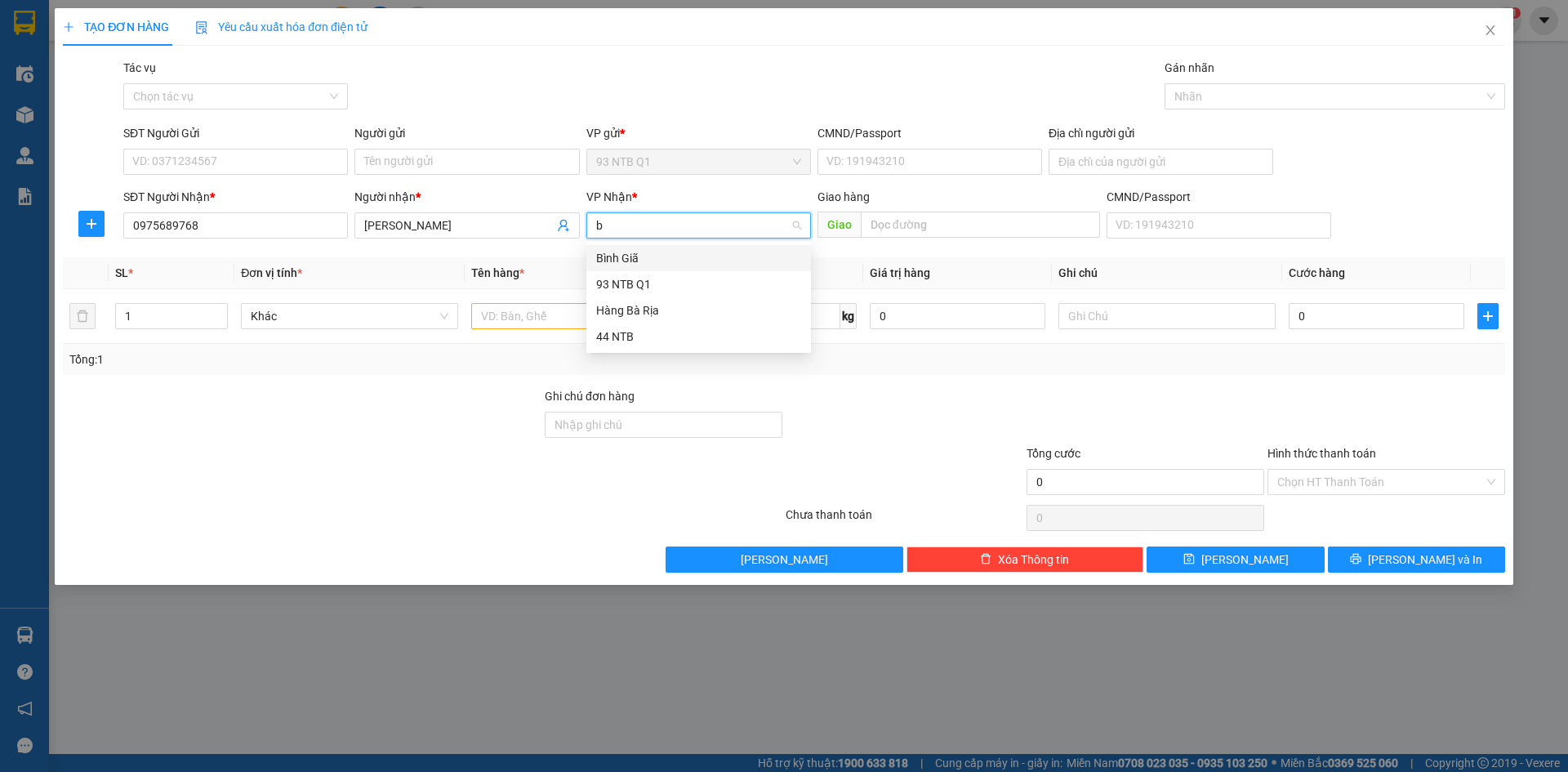
click at [625, 256] on div "Bình Giã" at bounding box center [698, 258] width 205 height 18
click at [159, 315] on input "1" at bounding box center [172, 317] width 111 height 25
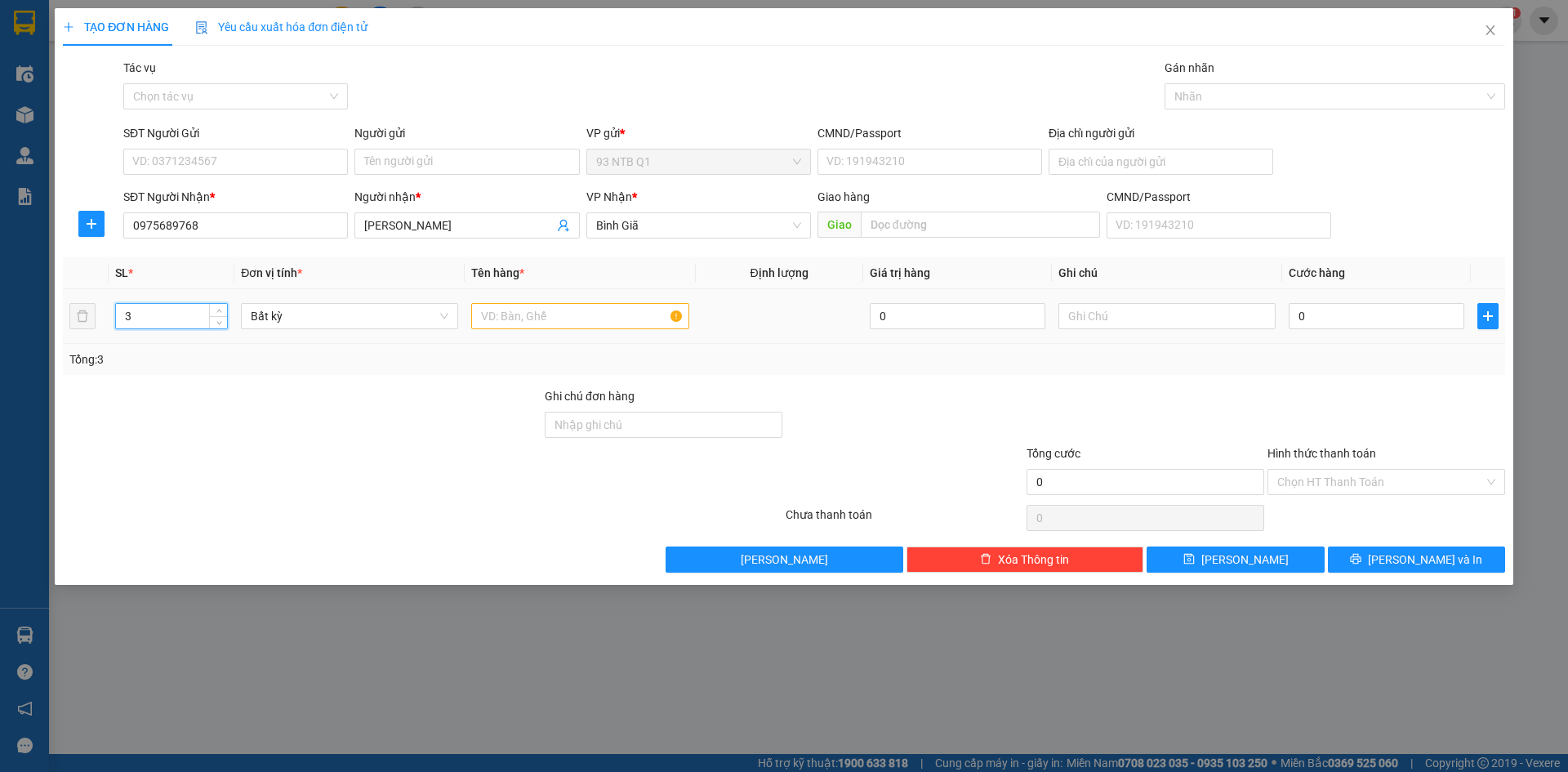
type input "3"
click at [539, 312] on input "text" at bounding box center [581, 316] width 218 height 26
type input "thug son+bich den"
click at [1326, 320] on input "0" at bounding box center [1376, 316] width 175 height 26
type input "8"
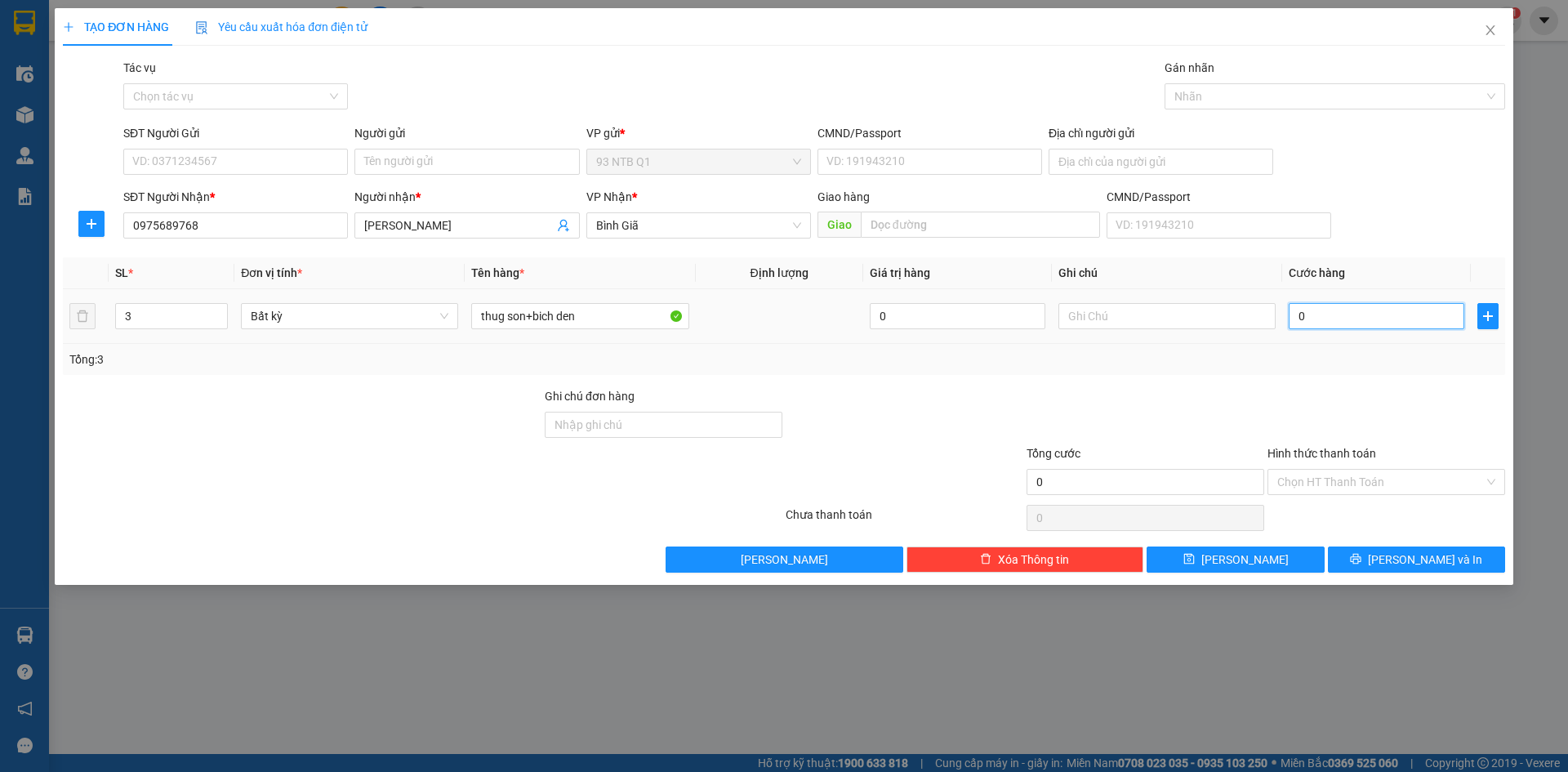
type input "8"
type input "80"
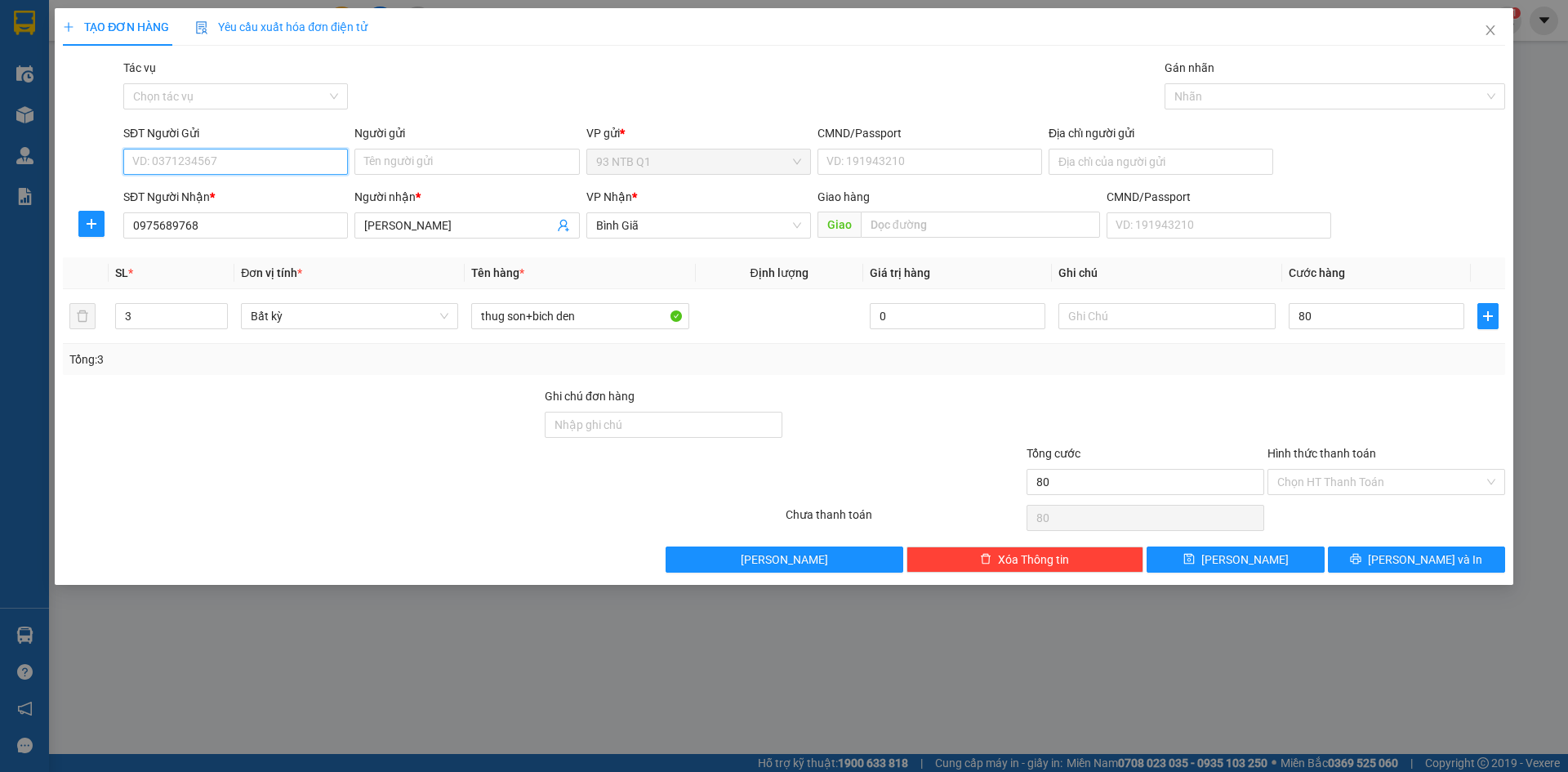
type input "80.000"
click at [165, 162] on input "SĐT Người Gửi" at bounding box center [236, 161] width 224 height 26
type input "0"
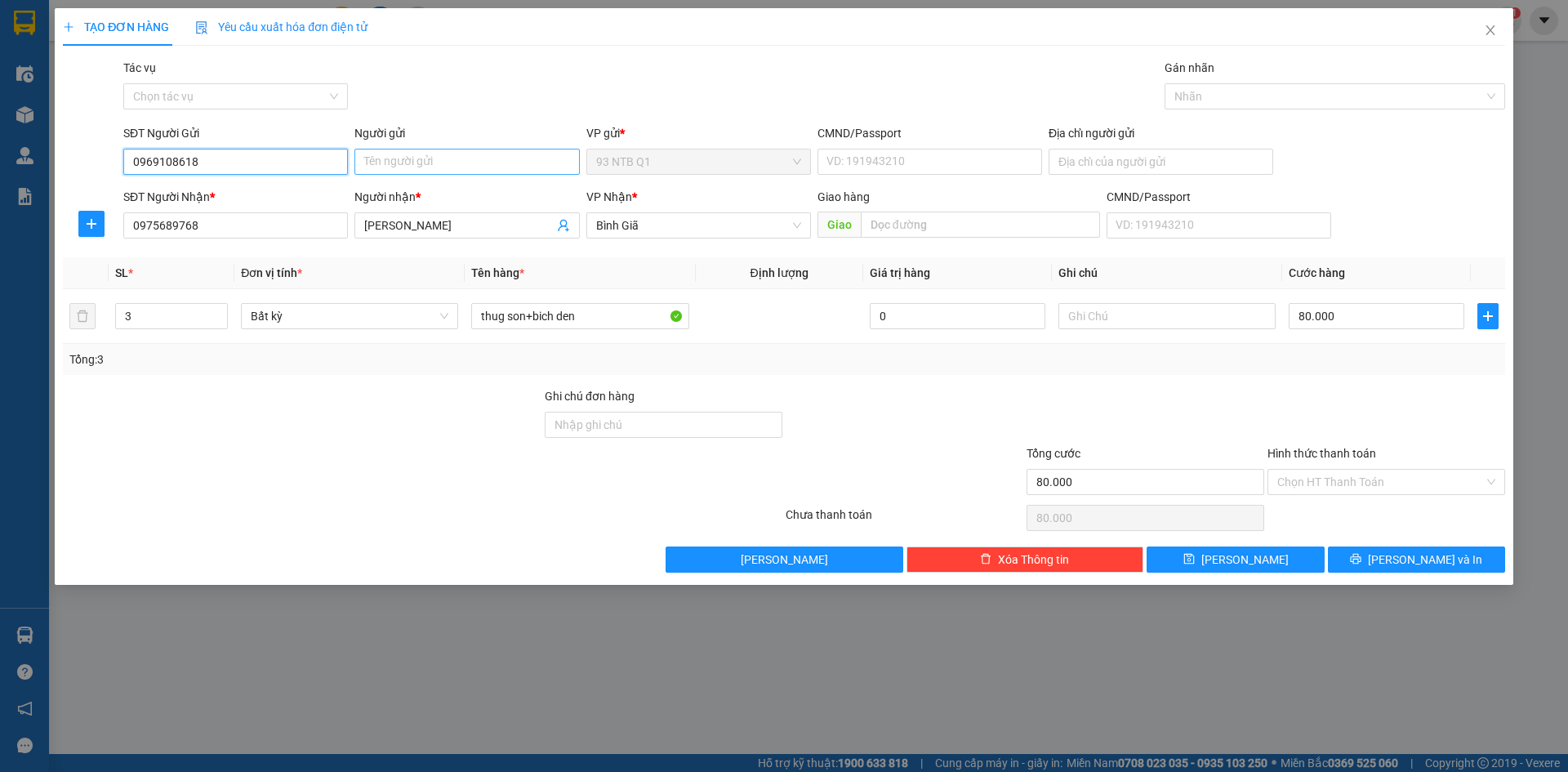
type input "0969108618"
click at [466, 162] on input "Người gửi" at bounding box center [467, 161] width 224 height 26
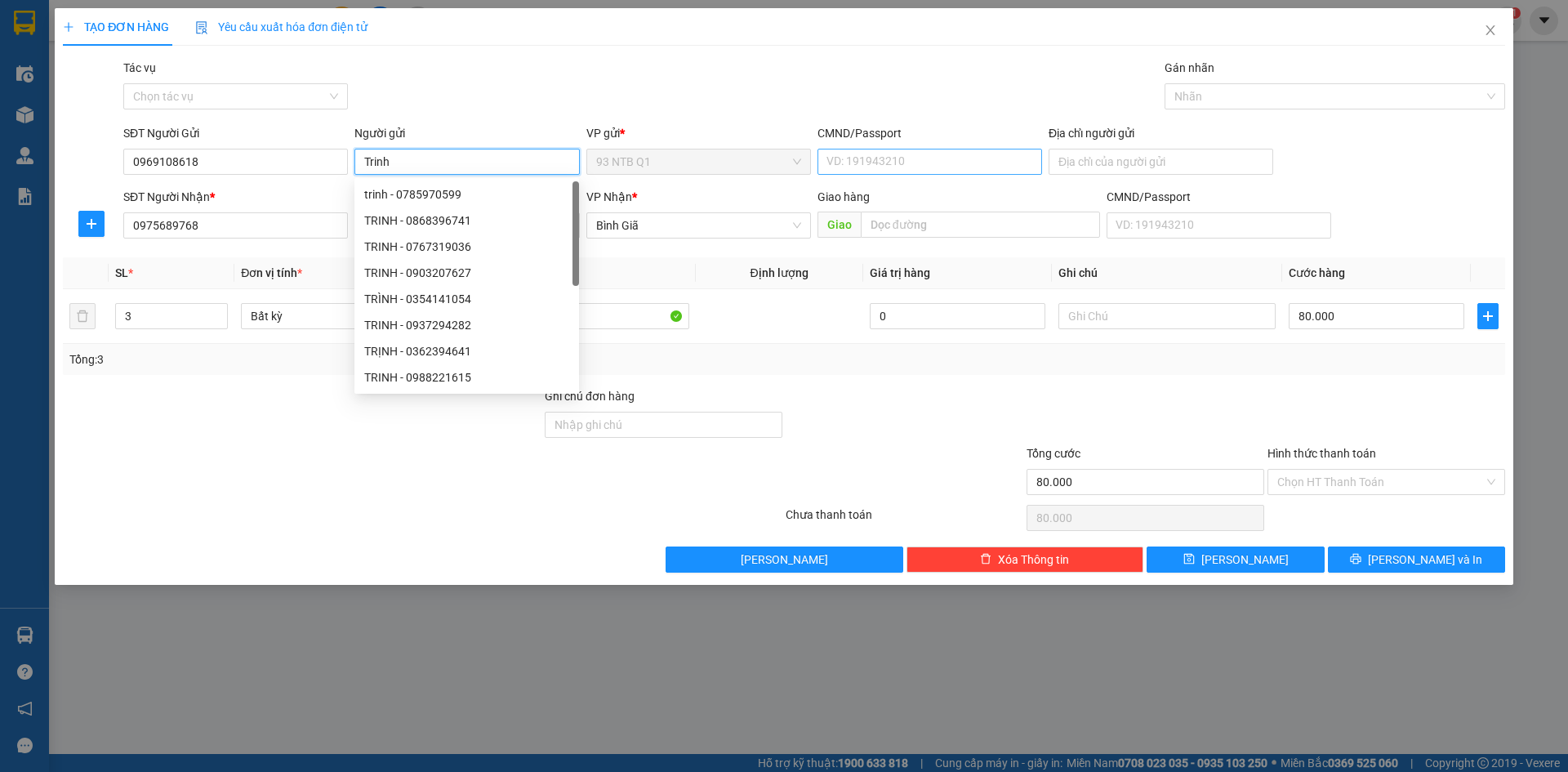
type input "Trinh"
click at [881, 168] on input "CMND/Passport" at bounding box center [930, 161] width 224 height 26
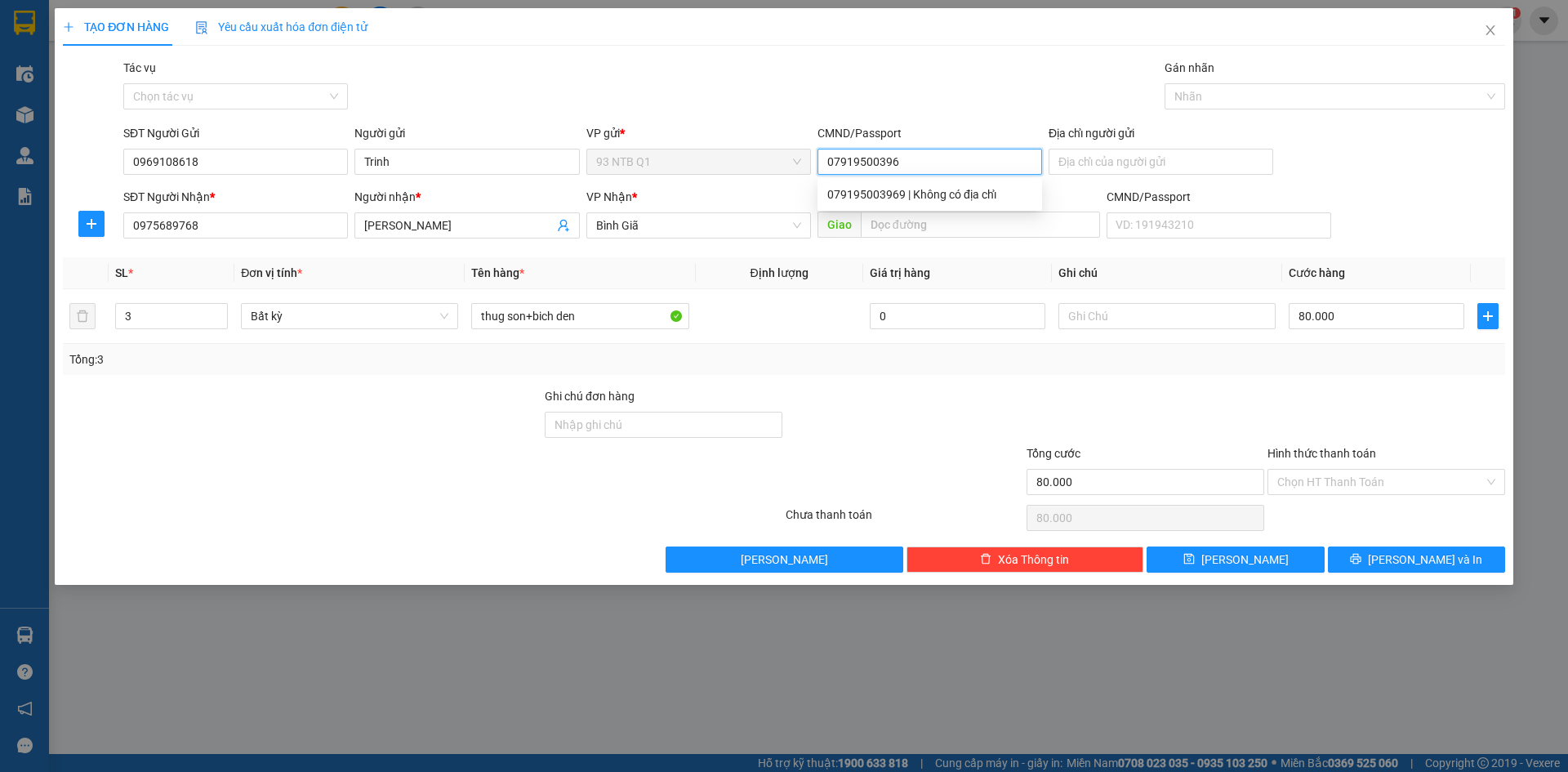
type input "079195003969"
click at [867, 192] on div "079195003969 | Không có địa chỉ" at bounding box center [929, 194] width 205 height 18
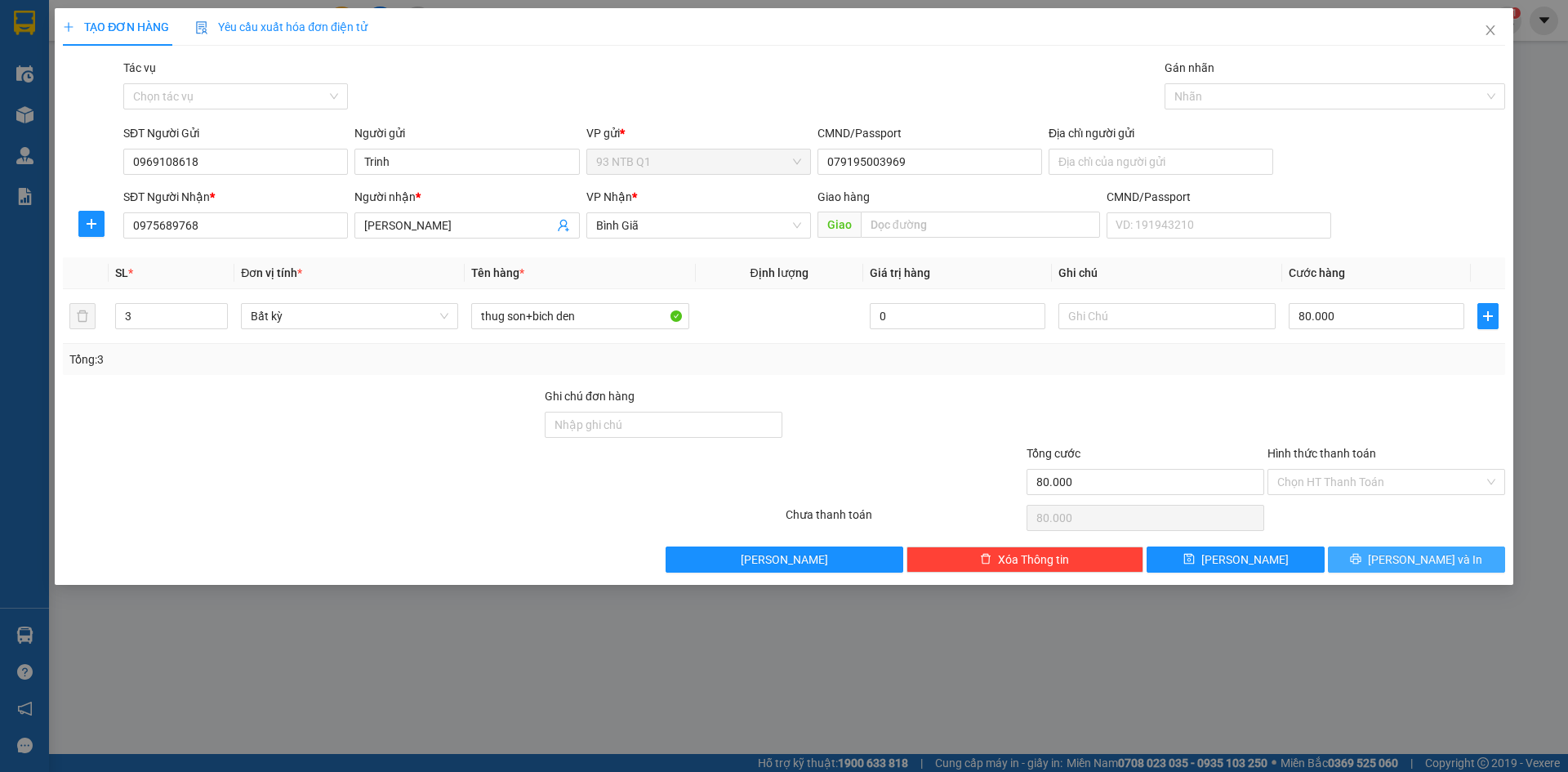
click at [1429, 556] on span "[PERSON_NAME] và In" at bounding box center [1426, 560] width 115 height 18
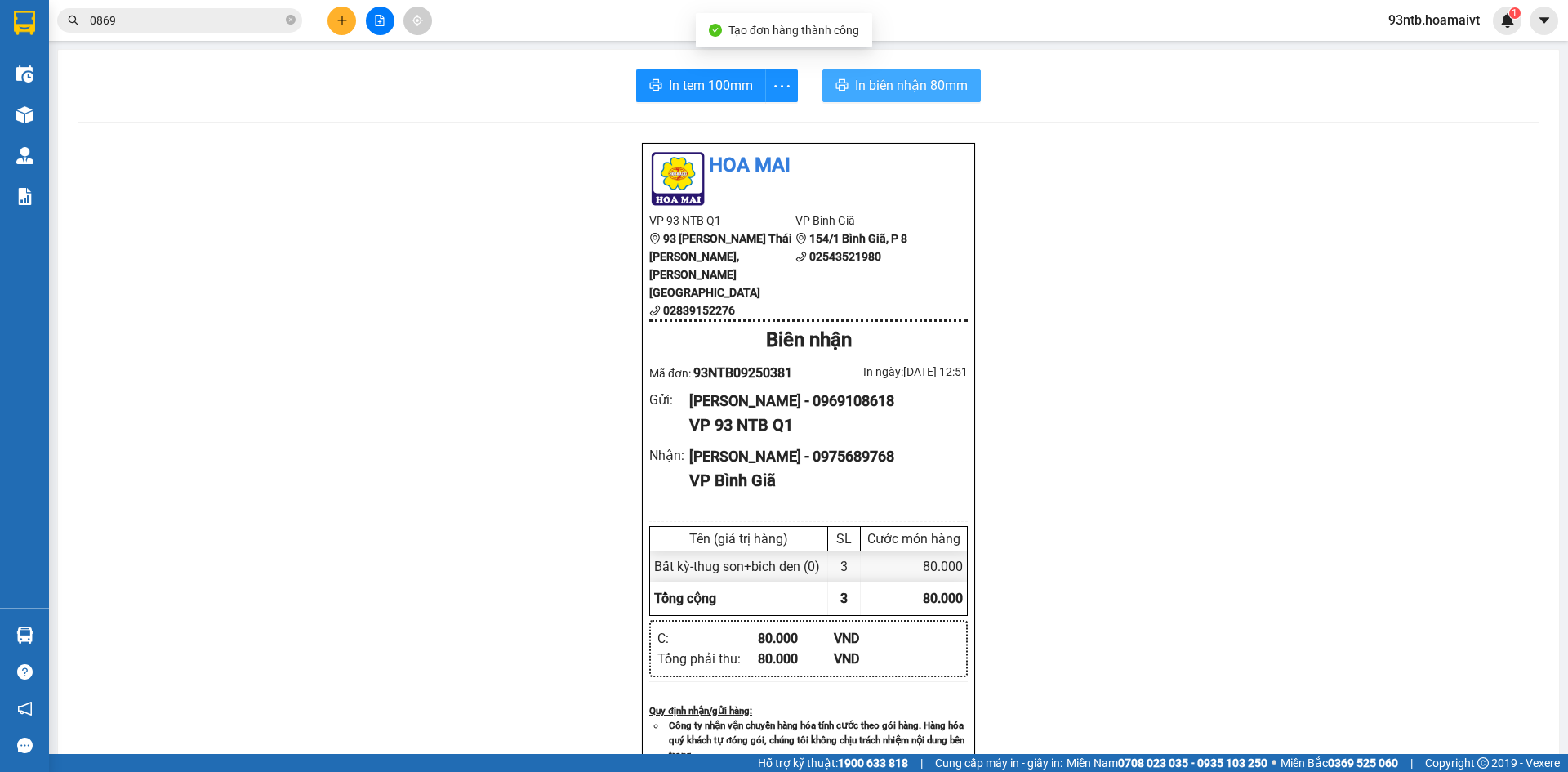
click at [867, 91] on span "In biên nhận 80mm" at bounding box center [912, 85] width 113 height 21
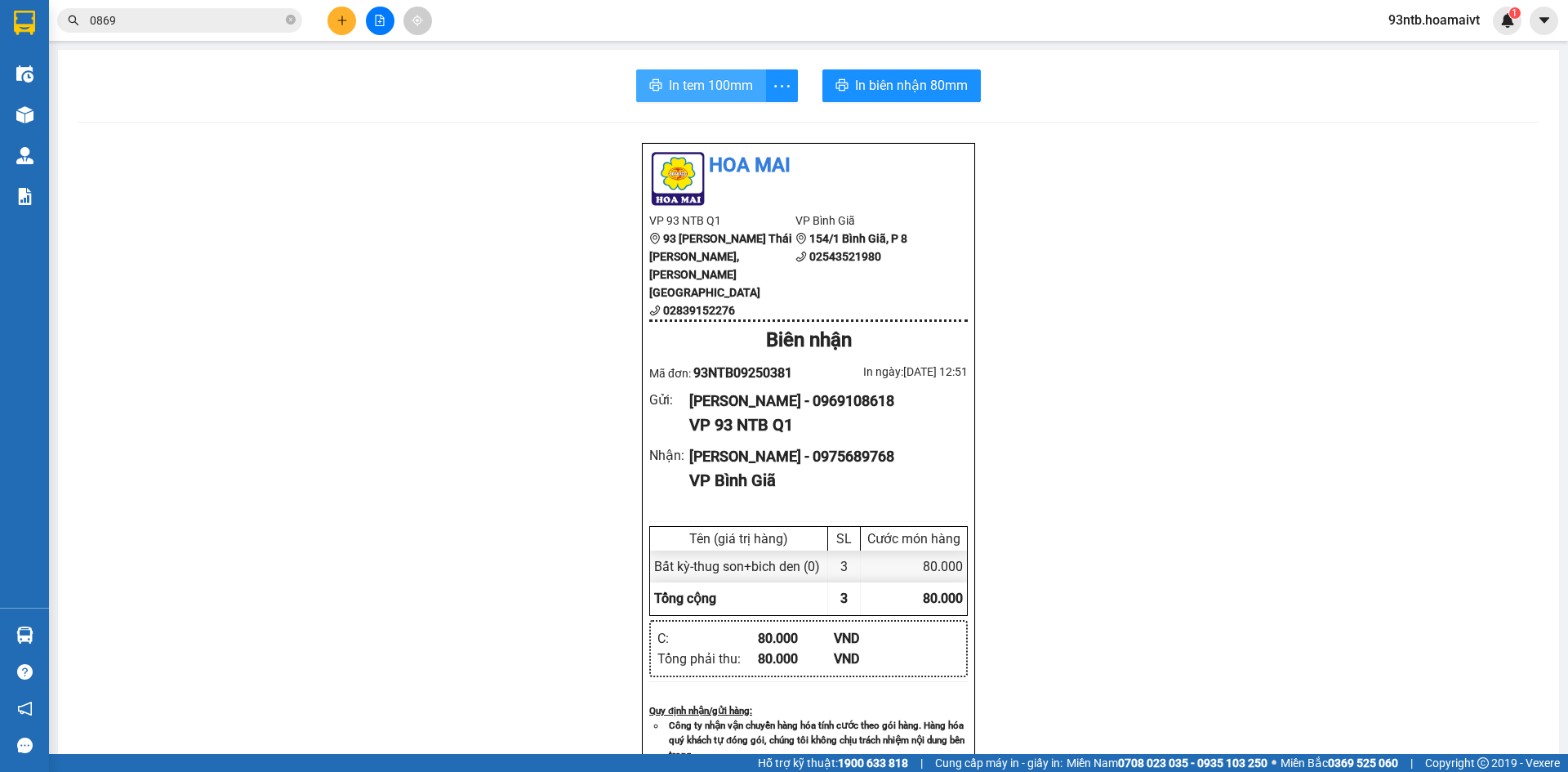
click at [684, 78] on span "In tem 100mm" at bounding box center [711, 85] width 84 height 21
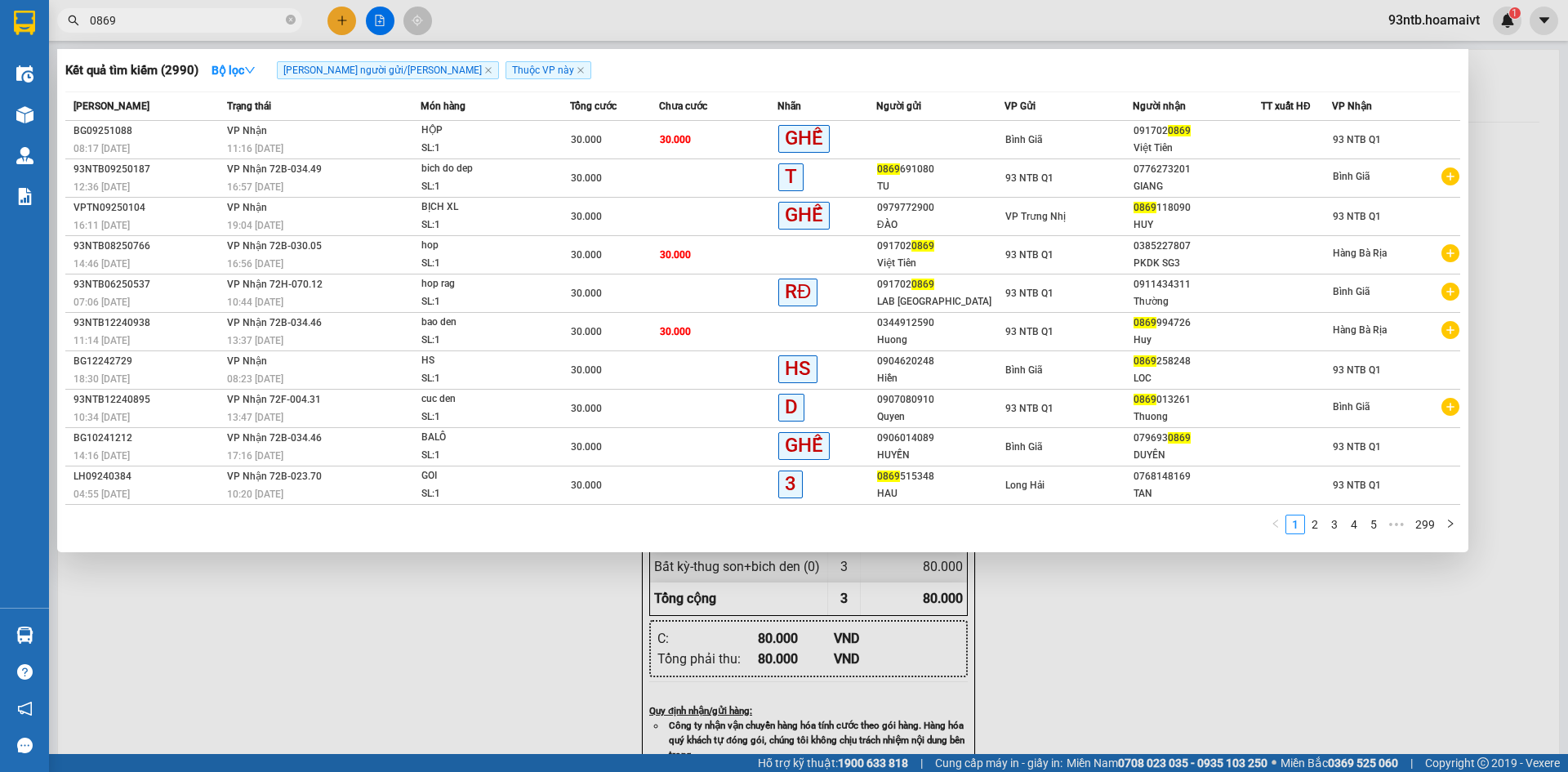
click at [188, 17] on input "0869" at bounding box center [186, 21] width 193 height 18
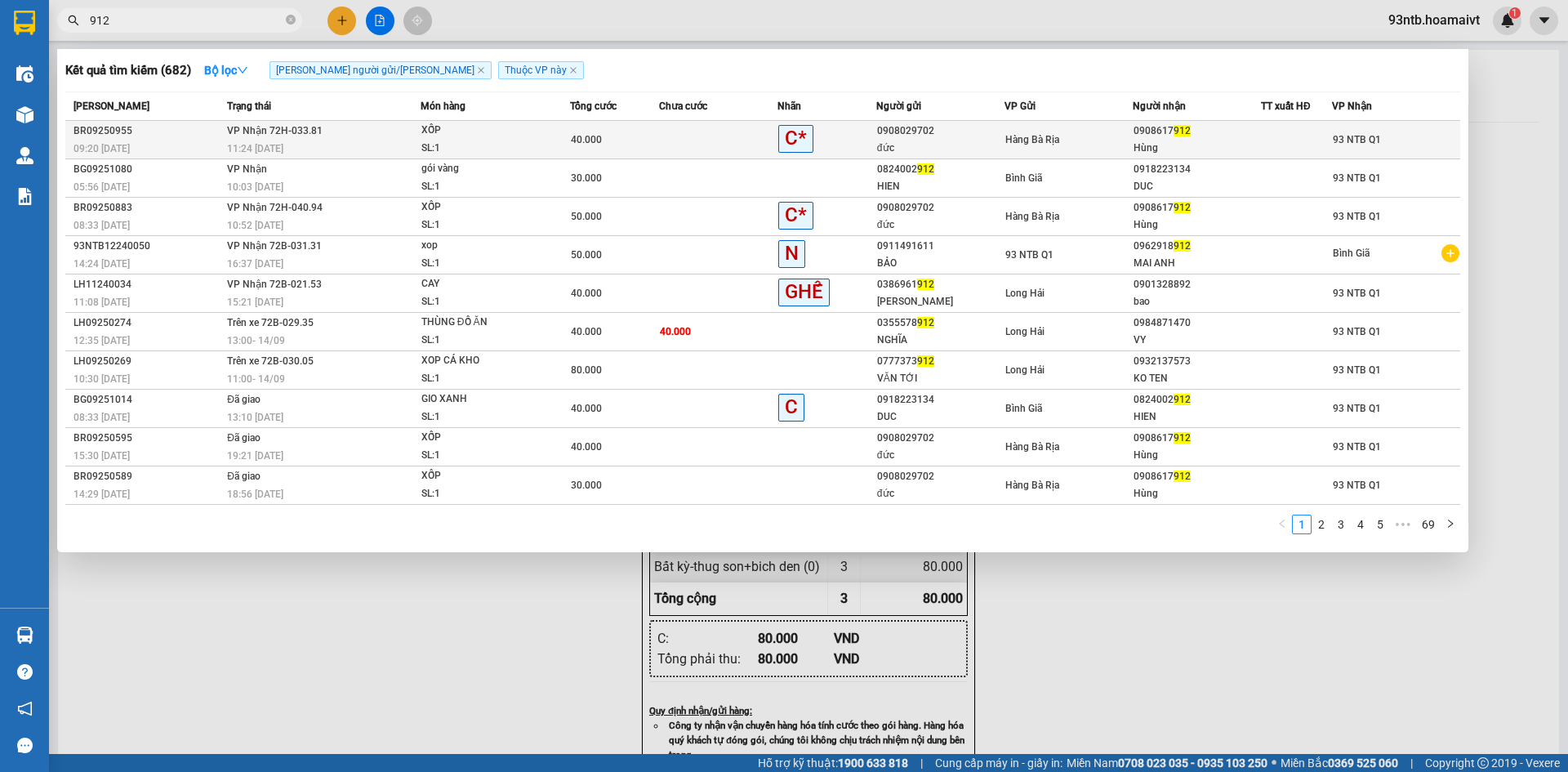
type input "912"
click at [350, 136] on td "[PERSON_NAME] 72H-033.81 11:24 [DATE]" at bounding box center [322, 140] width 198 height 38
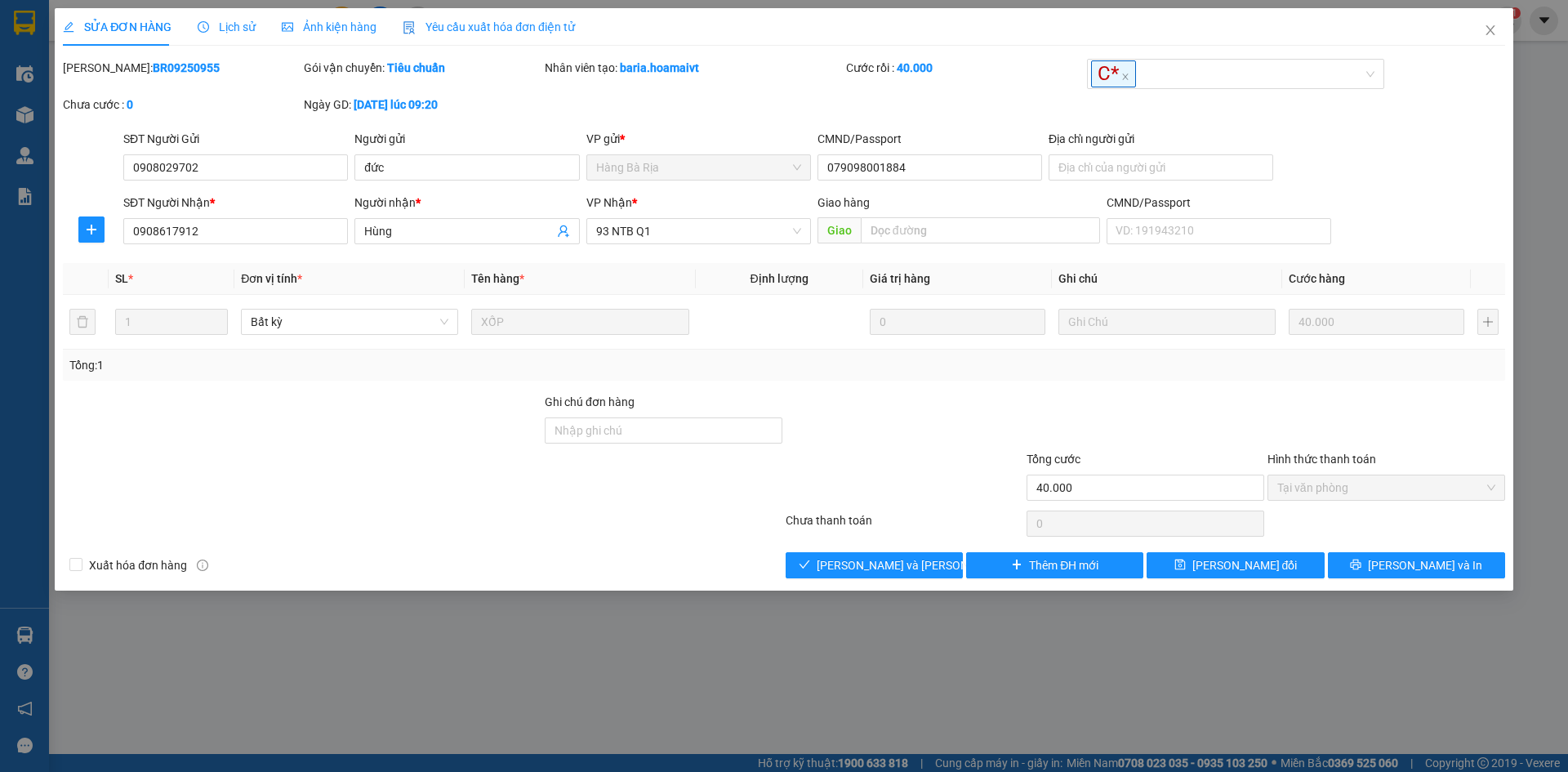
click at [809, 549] on div "Total Paid Fee 40.000 Total UnPaid Fee 0 Cash Collection Total Fee Mã ĐH: BR092…" at bounding box center [784, 319] width 1443 height 520
click at [869, 557] on span "[PERSON_NAME] và [PERSON_NAME] hàng" at bounding box center [928, 566] width 221 height 18
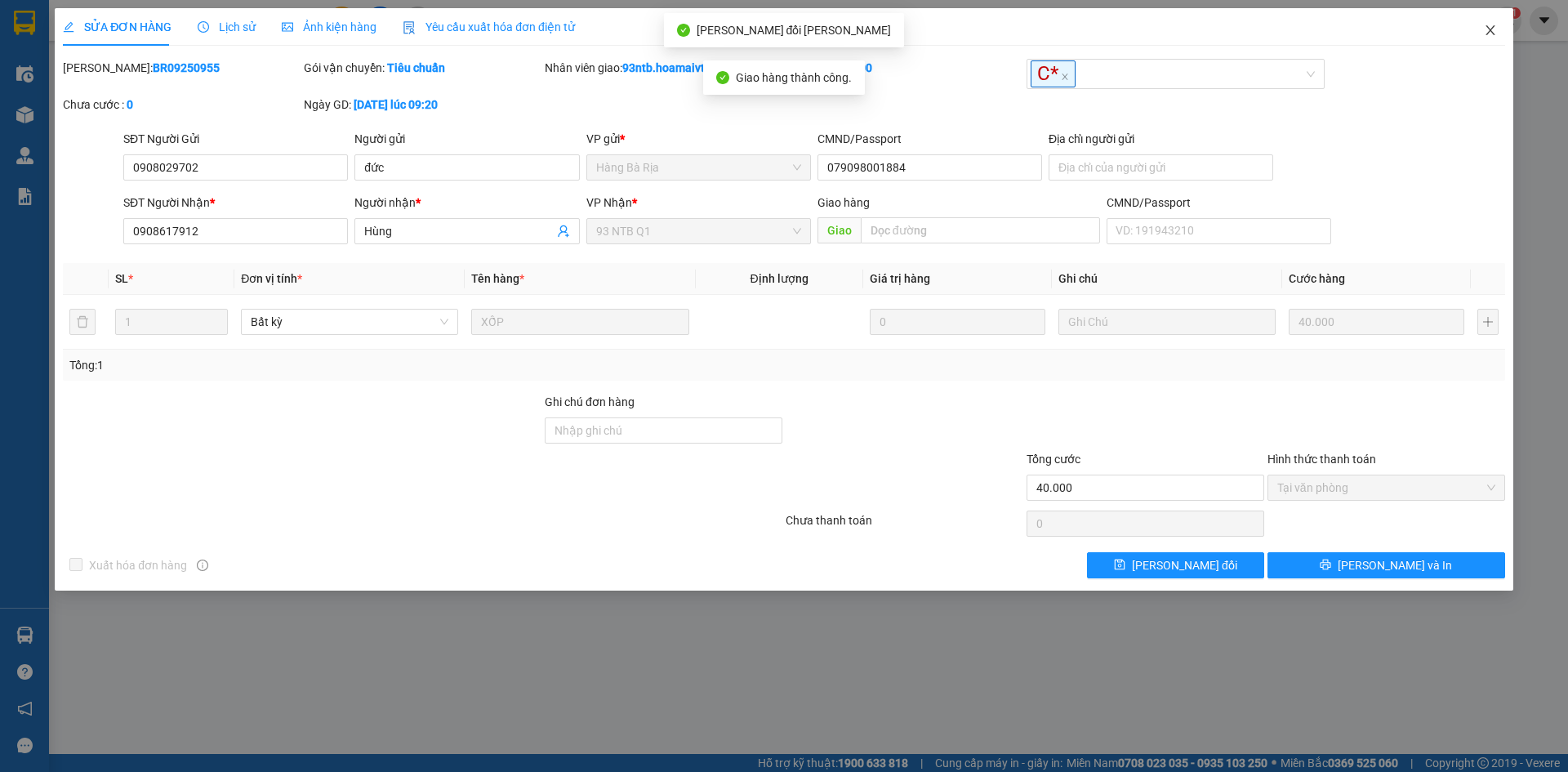
click at [1496, 30] on icon "close" at bounding box center [1491, 31] width 13 height 13
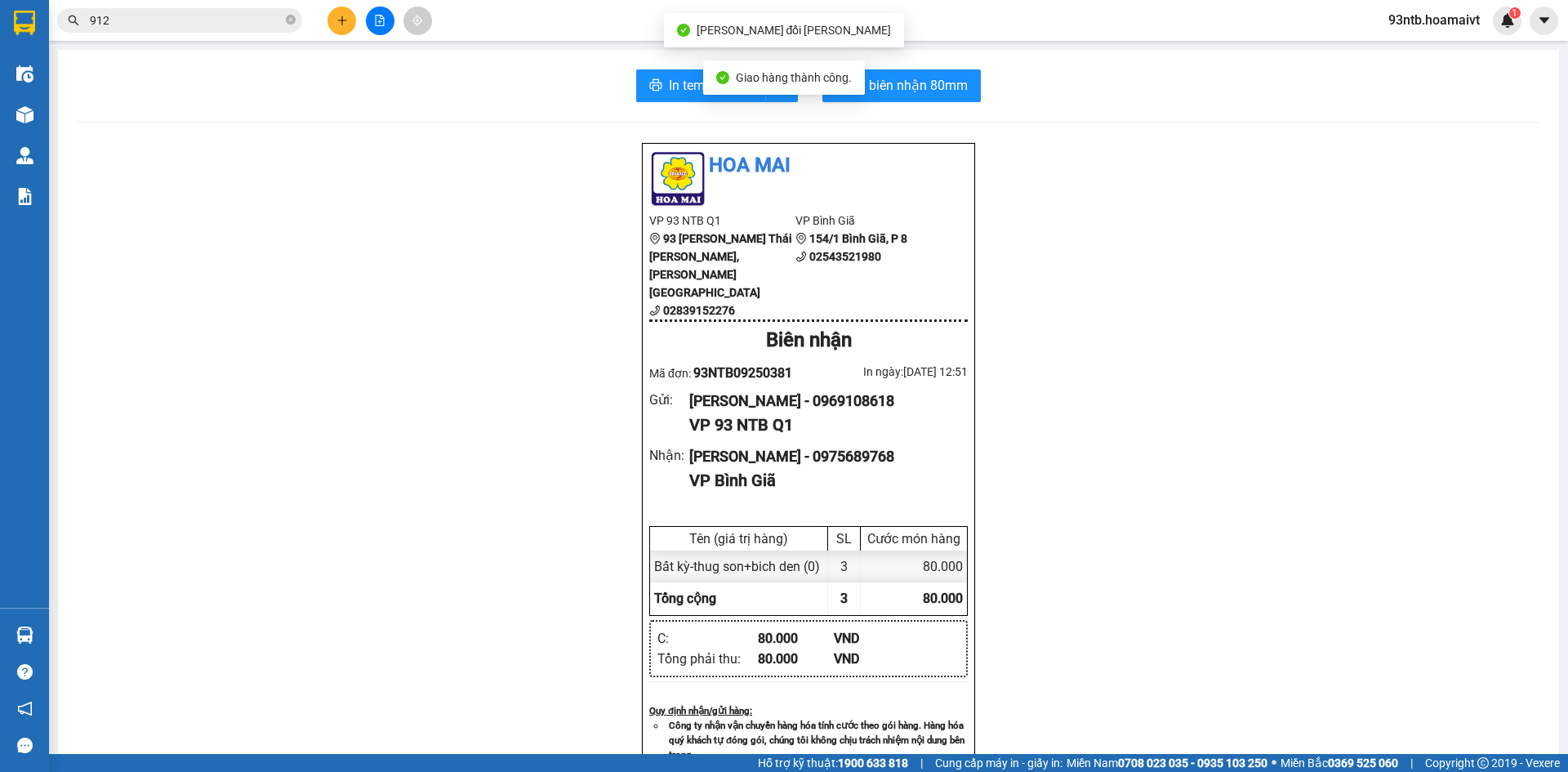
click at [137, 18] on input "912" at bounding box center [186, 21] width 193 height 18
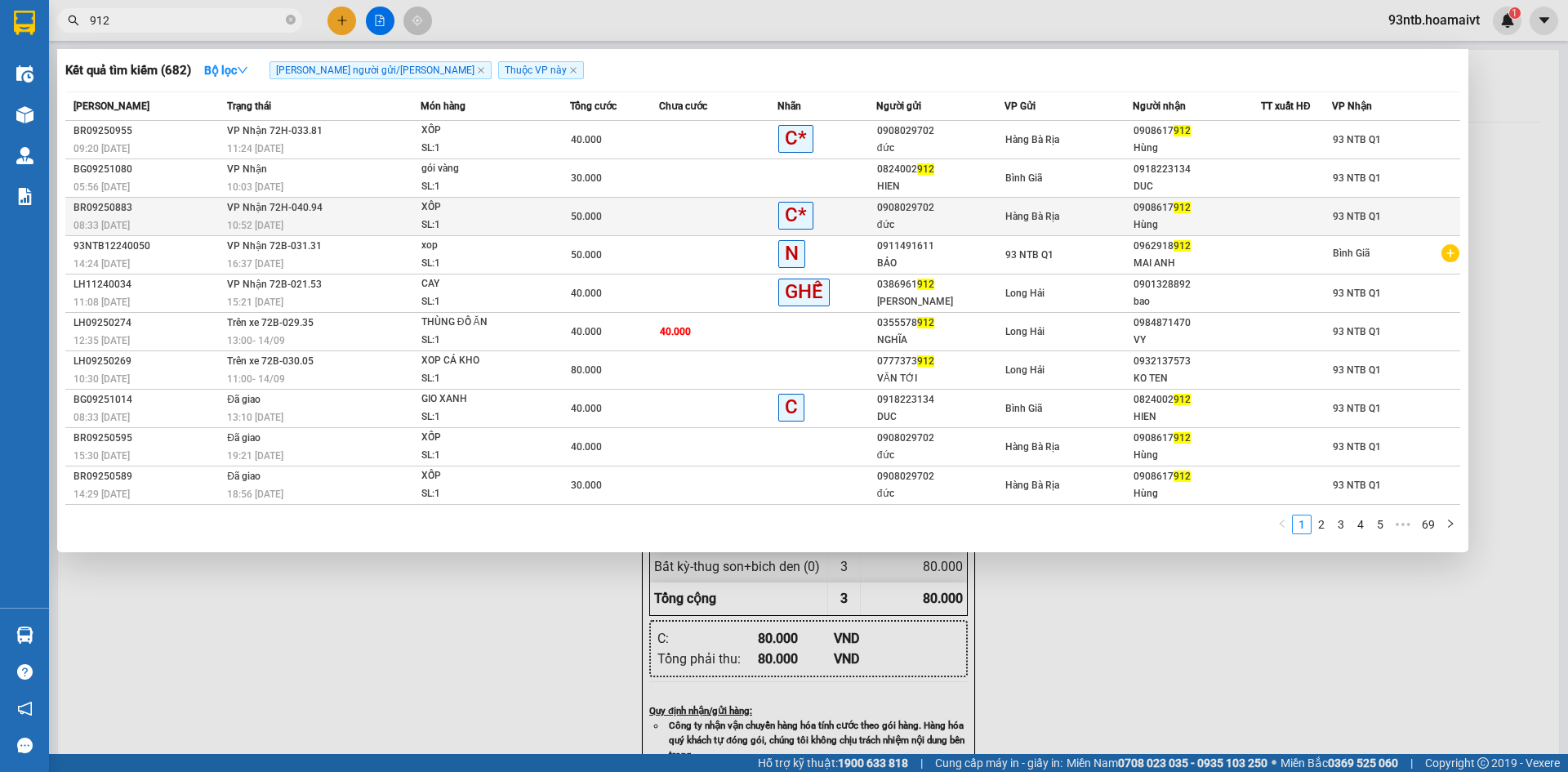
click at [387, 213] on td "[PERSON_NAME] 72H-040.94 10:52 [DATE]" at bounding box center [322, 217] width 198 height 38
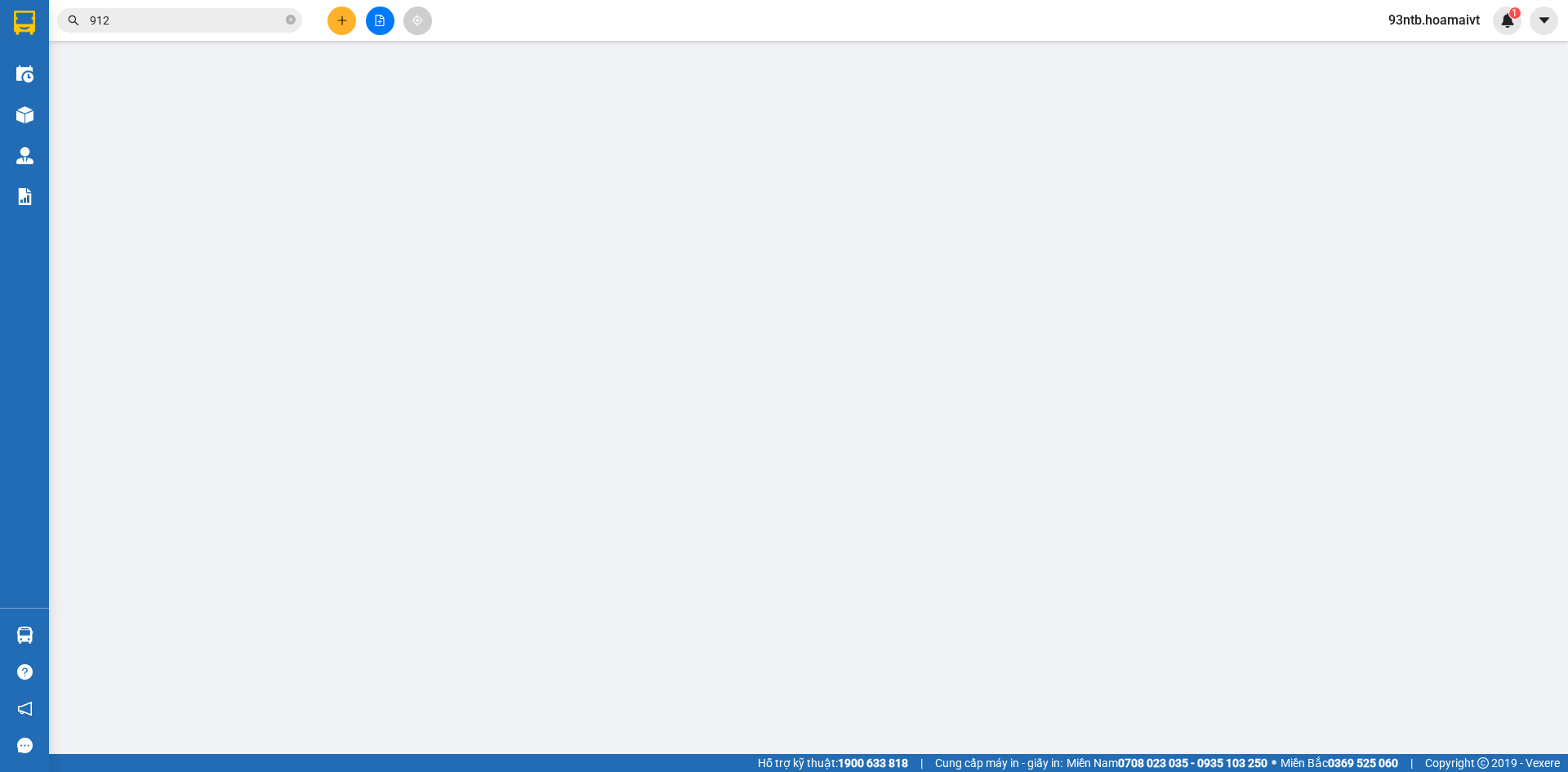
type input "0908029702"
type input "đức"
type input "079098001884"
type input "0908617912"
type input "Hùng"
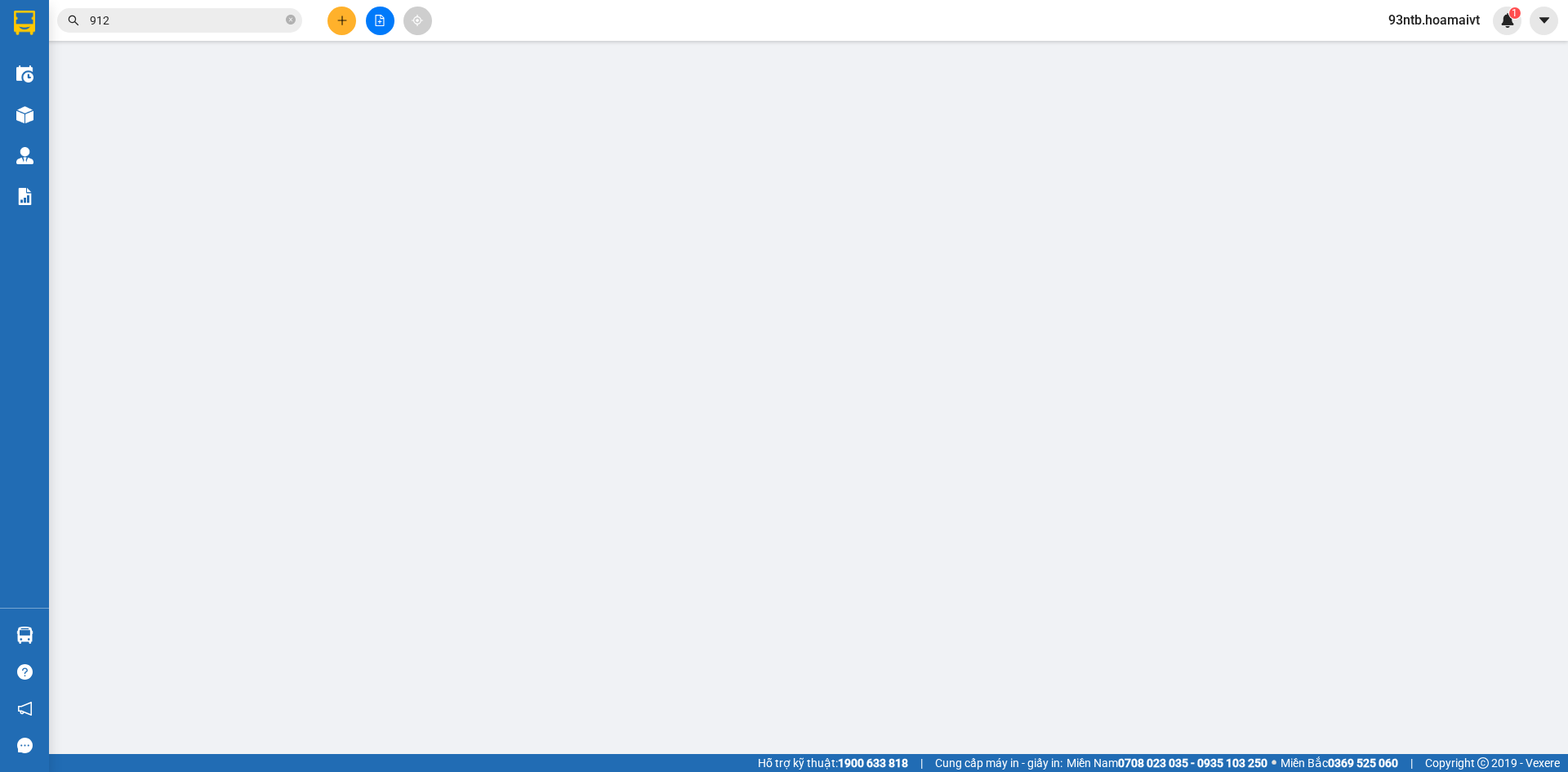
type input "50.000"
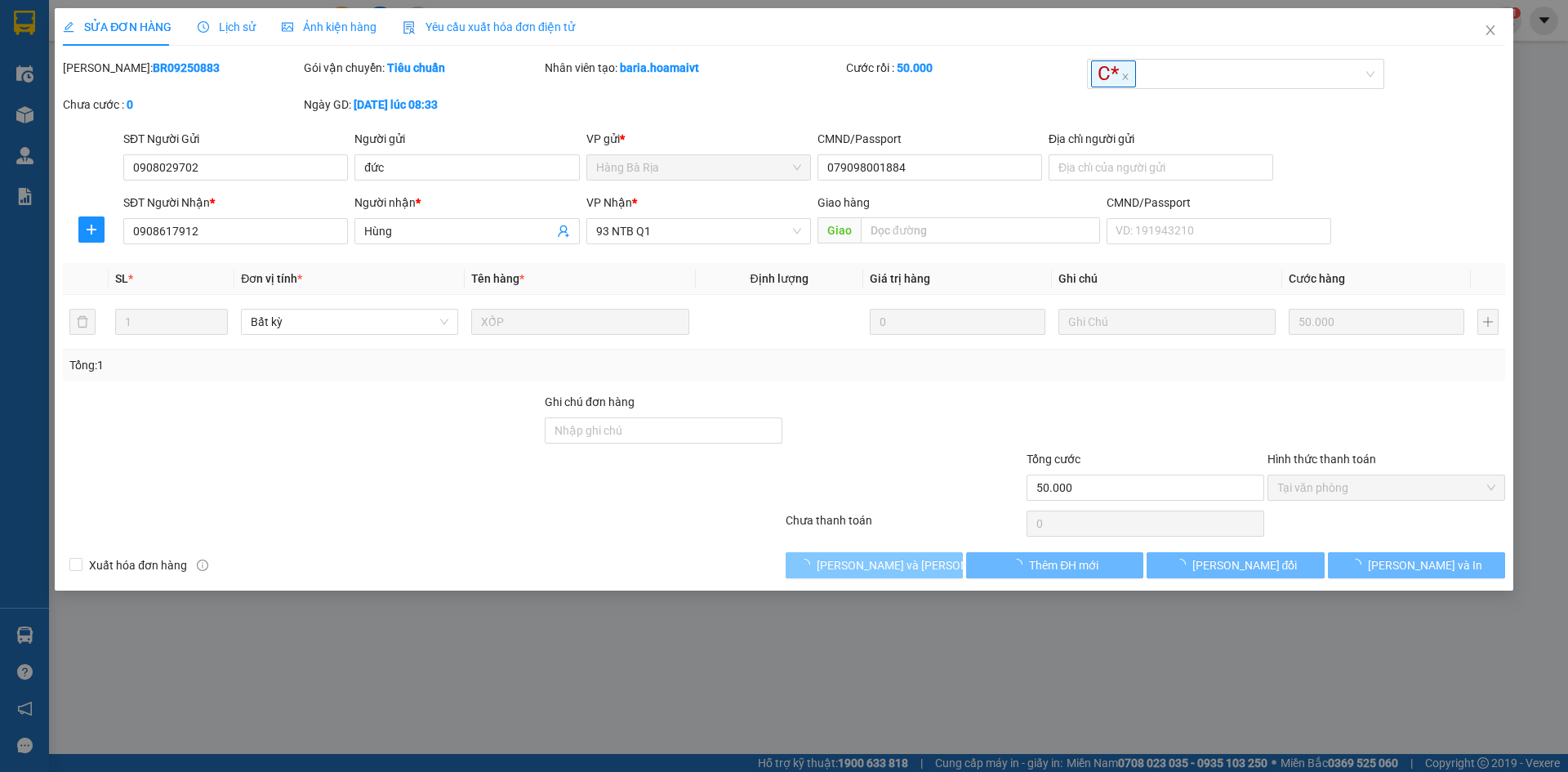
click at [892, 564] on span "[PERSON_NAME] và [PERSON_NAME] hàng" at bounding box center [928, 566] width 221 height 18
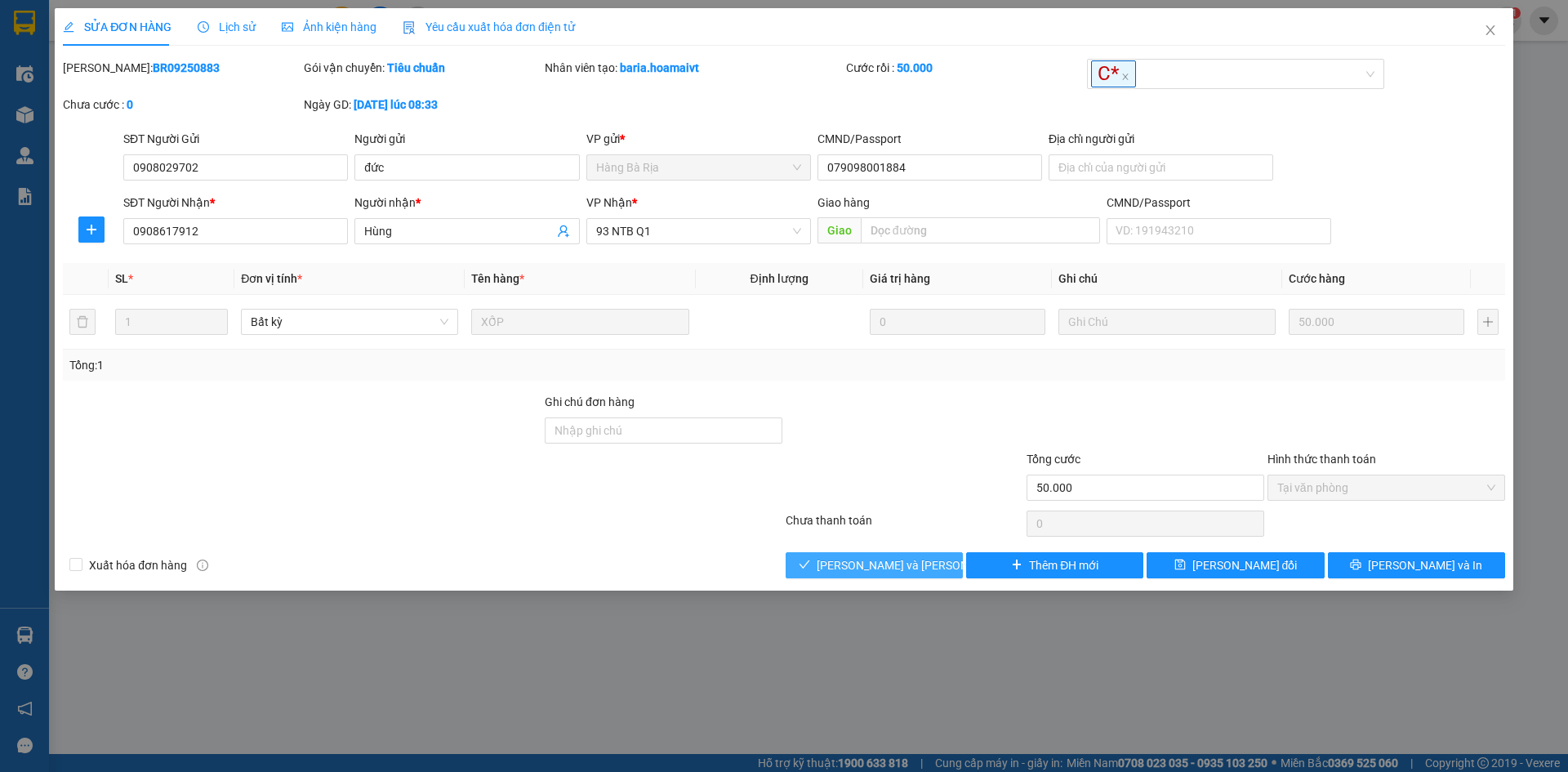
click at [865, 560] on span "[PERSON_NAME] và [PERSON_NAME] hàng" at bounding box center [928, 566] width 221 height 18
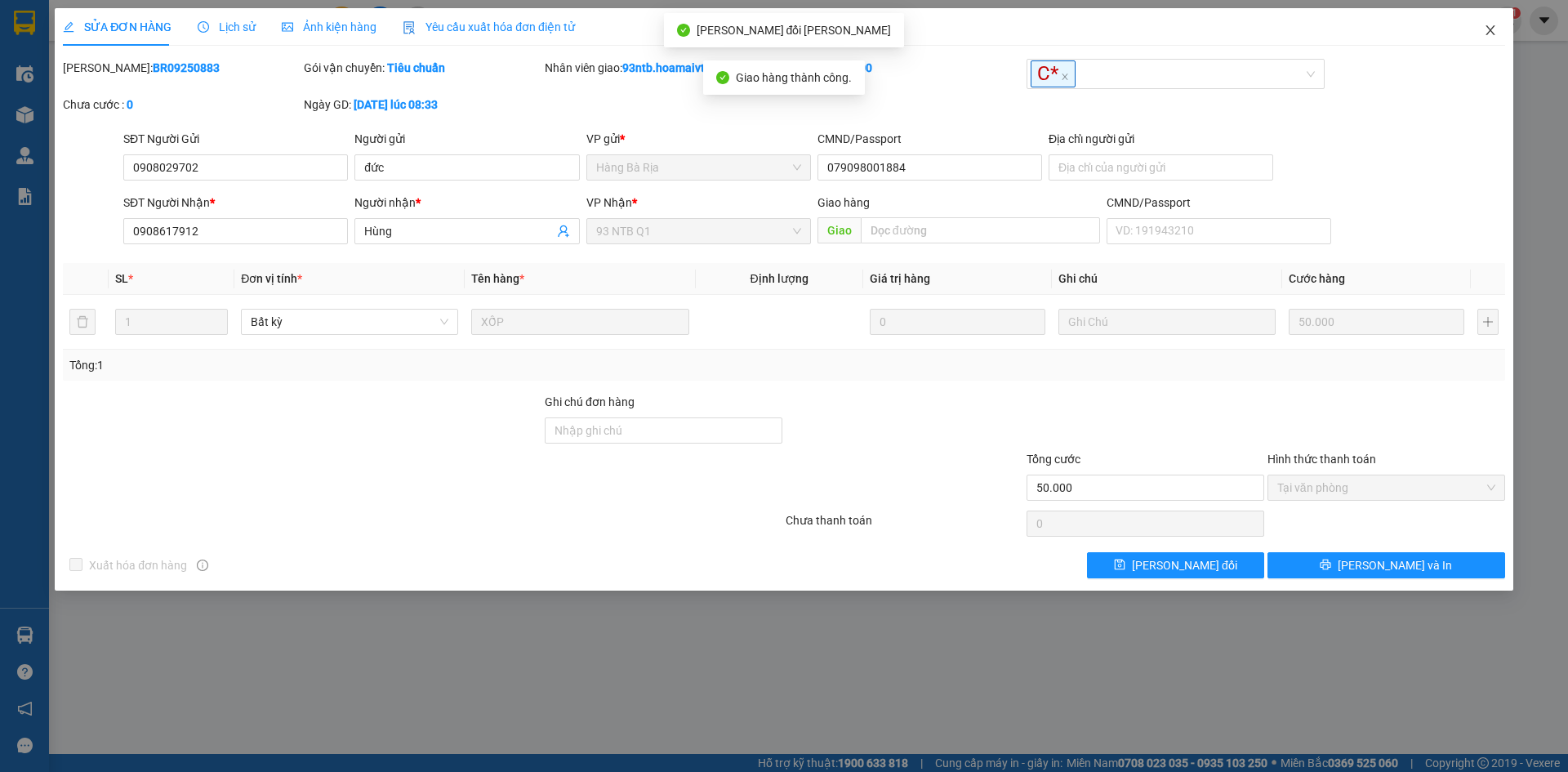
click at [1487, 24] on span "Close" at bounding box center [1490, 31] width 46 height 46
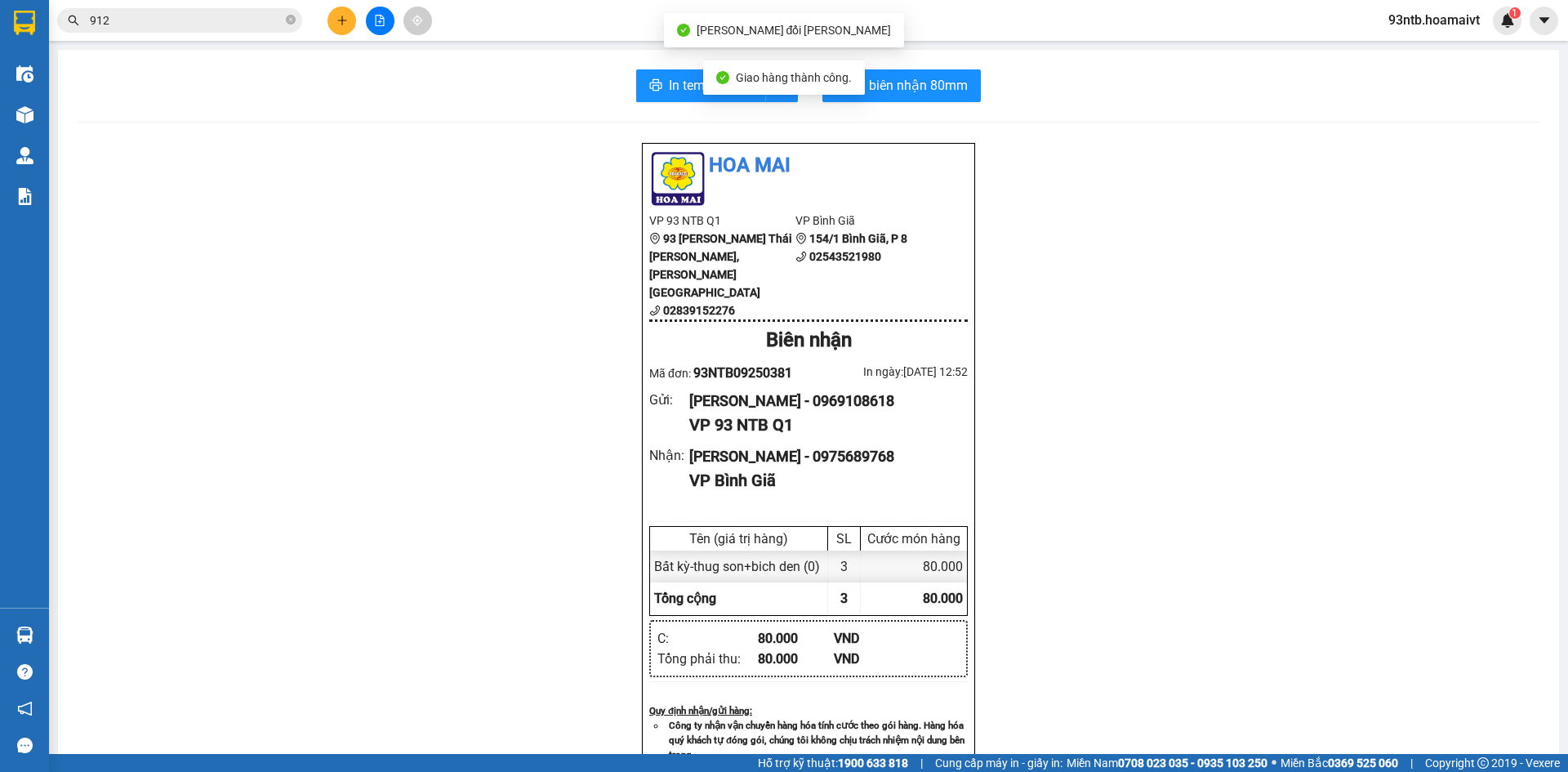
click at [105, 23] on input "912" at bounding box center [186, 21] width 193 height 18
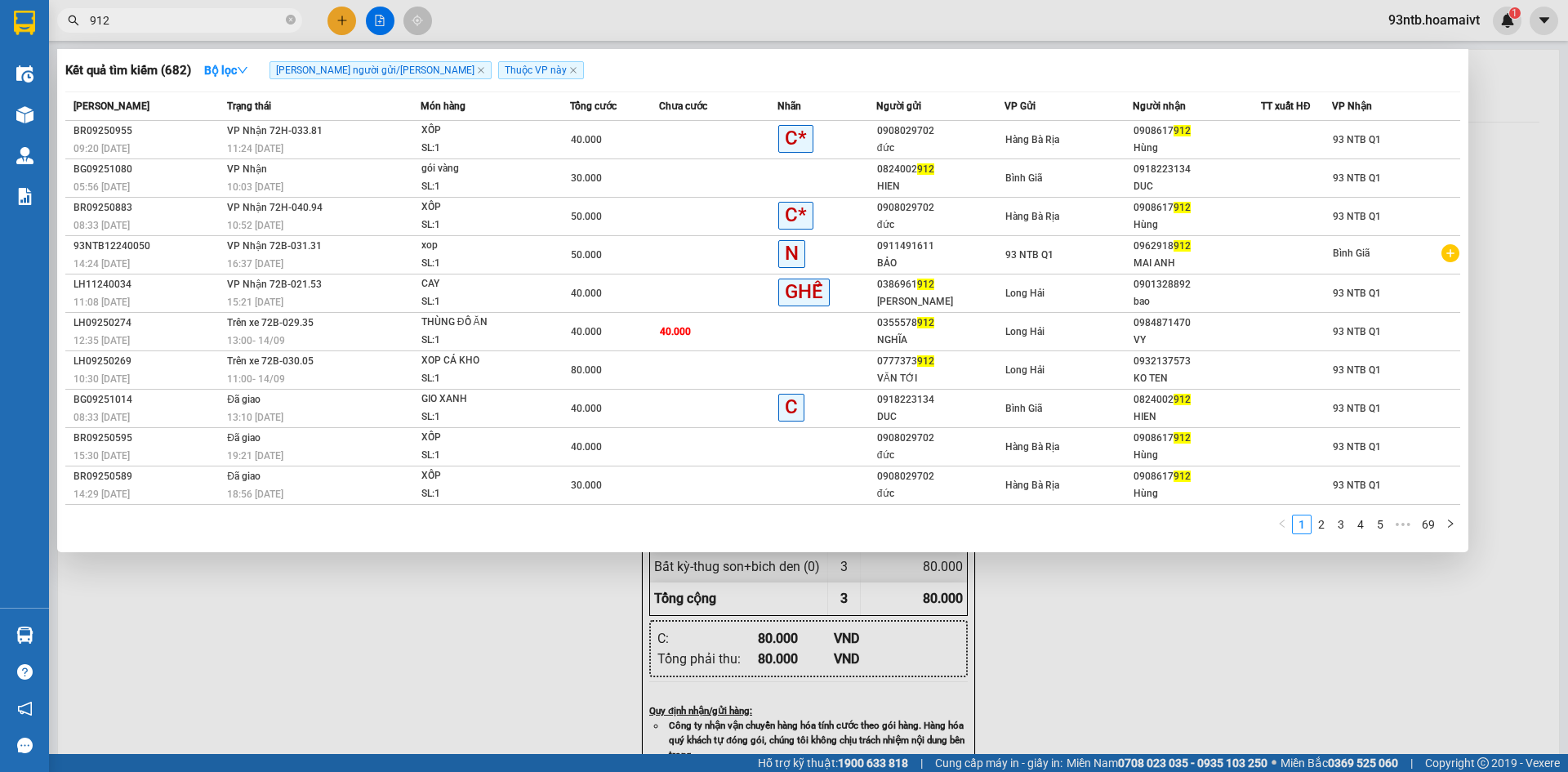
click at [299, 669] on div at bounding box center [784, 386] width 1568 height 772
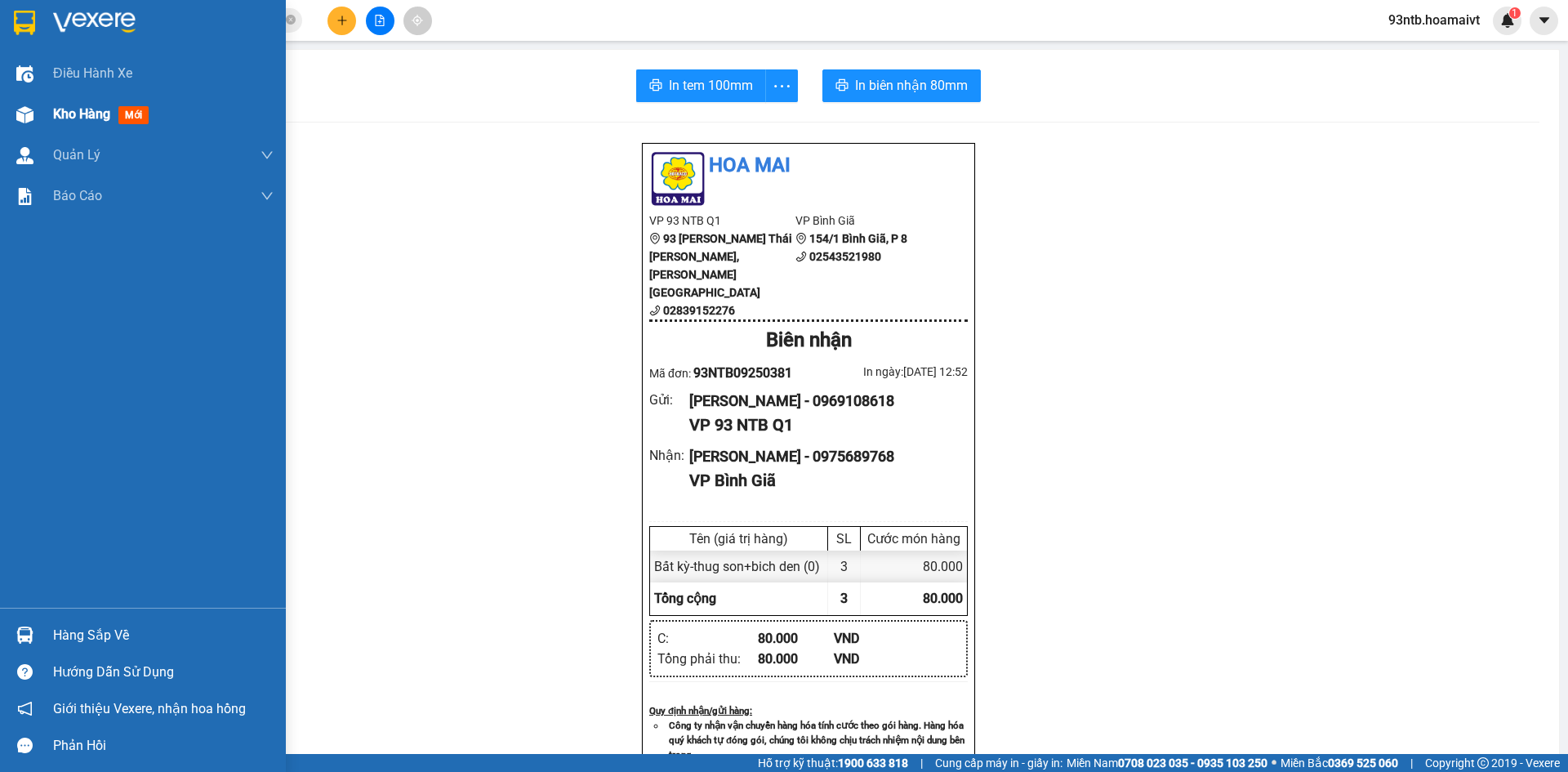
click at [29, 114] on img at bounding box center [25, 115] width 17 height 17
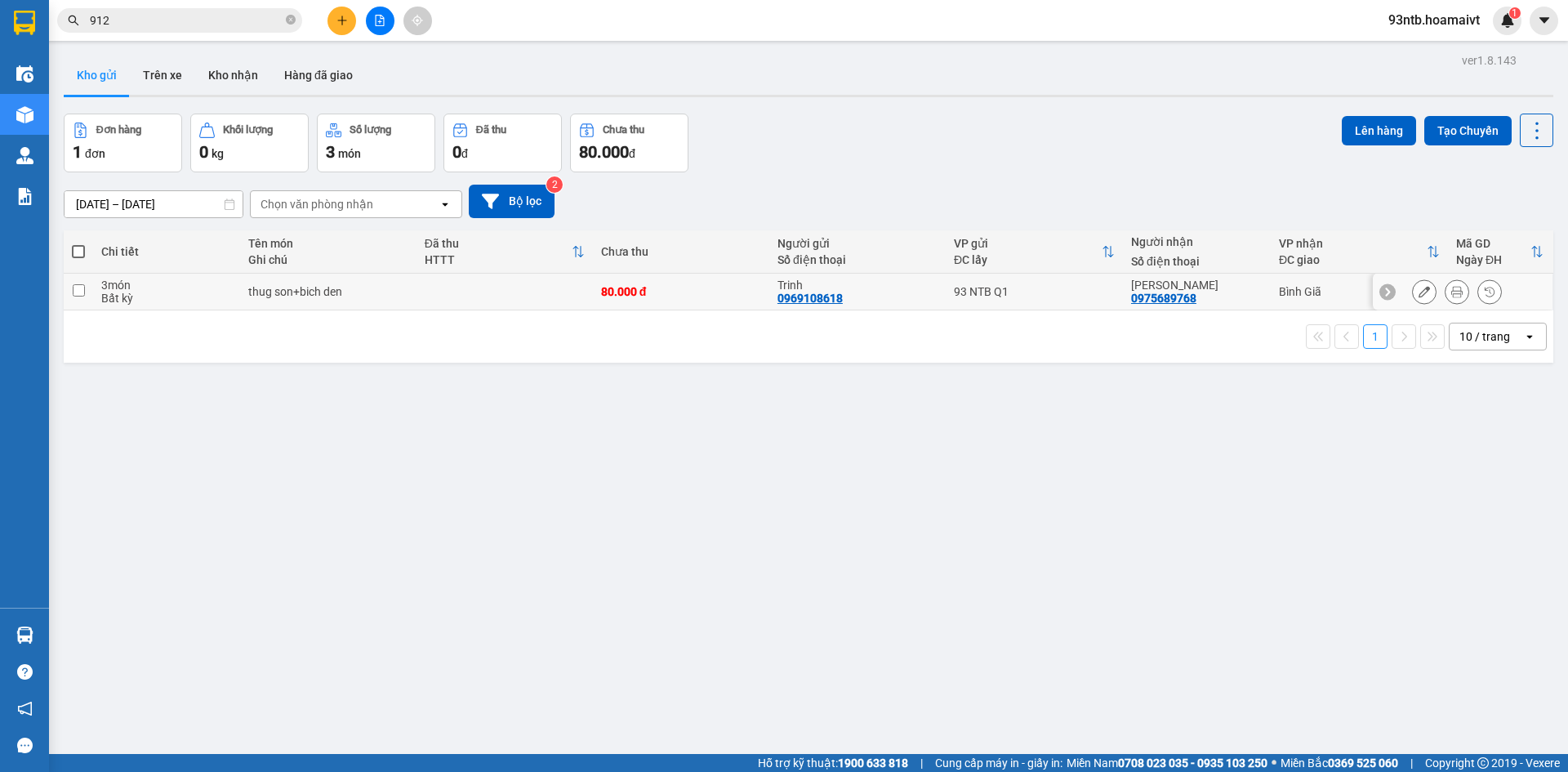
click at [1242, 286] on div "[PERSON_NAME]" at bounding box center [1197, 285] width 131 height 13
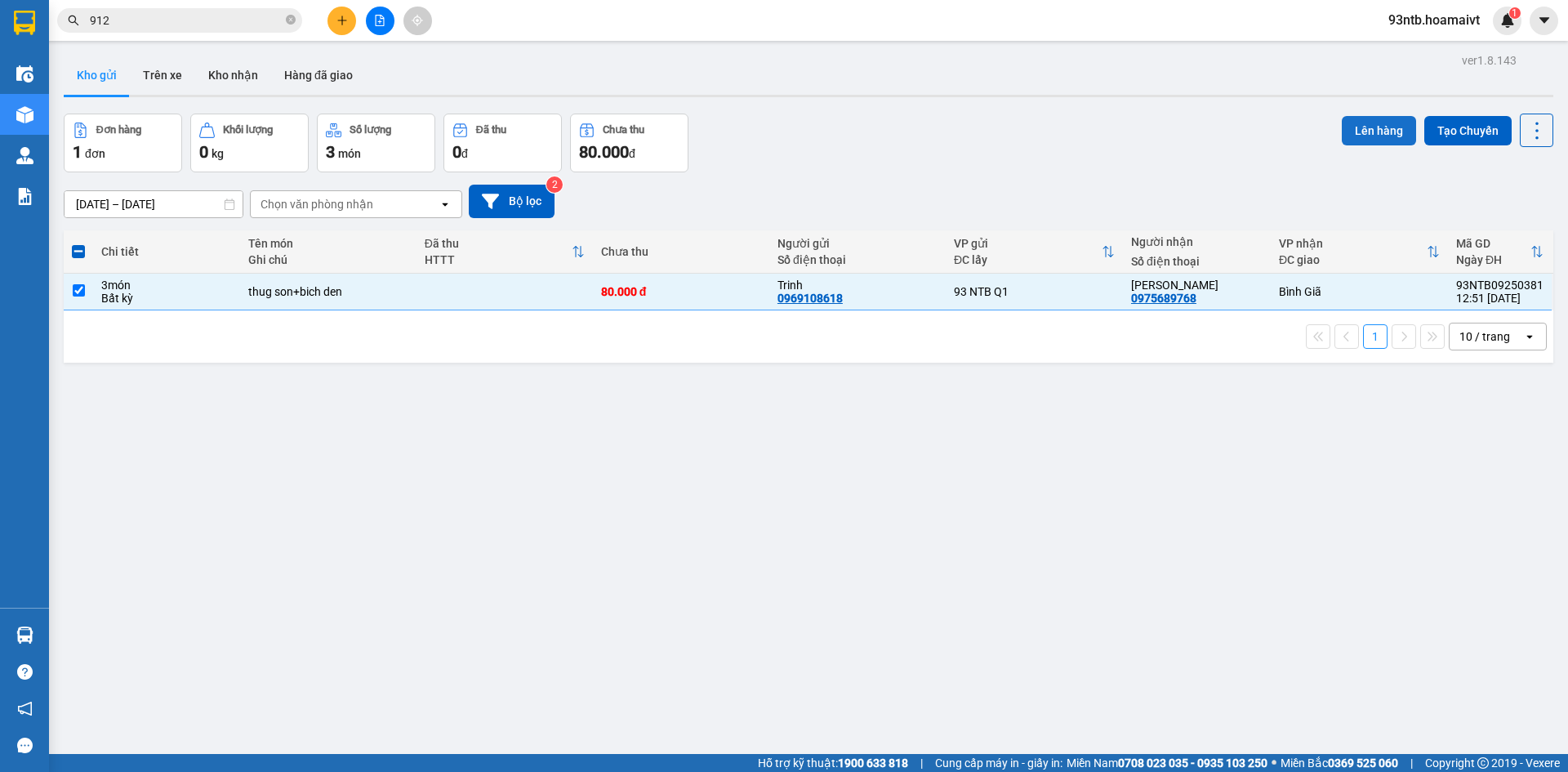
click at [1345, 126] on button "Lên hàng" at bounding box center [1379, 130] width 75 height 29
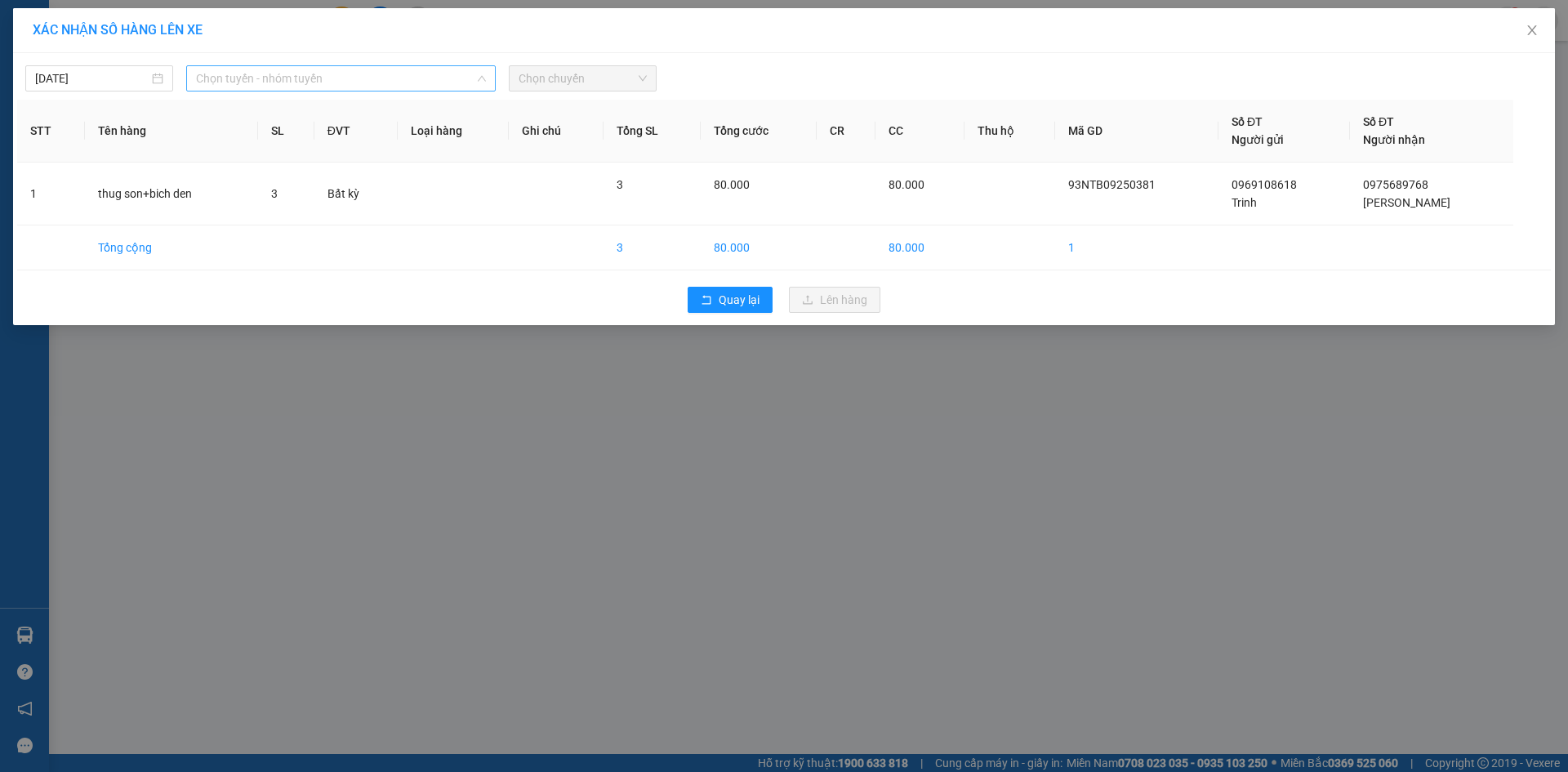
click at [201, 81] on span "Chọn tuyến - nhóm tuyến" at bounding box center [341, 79] width 290 height 25
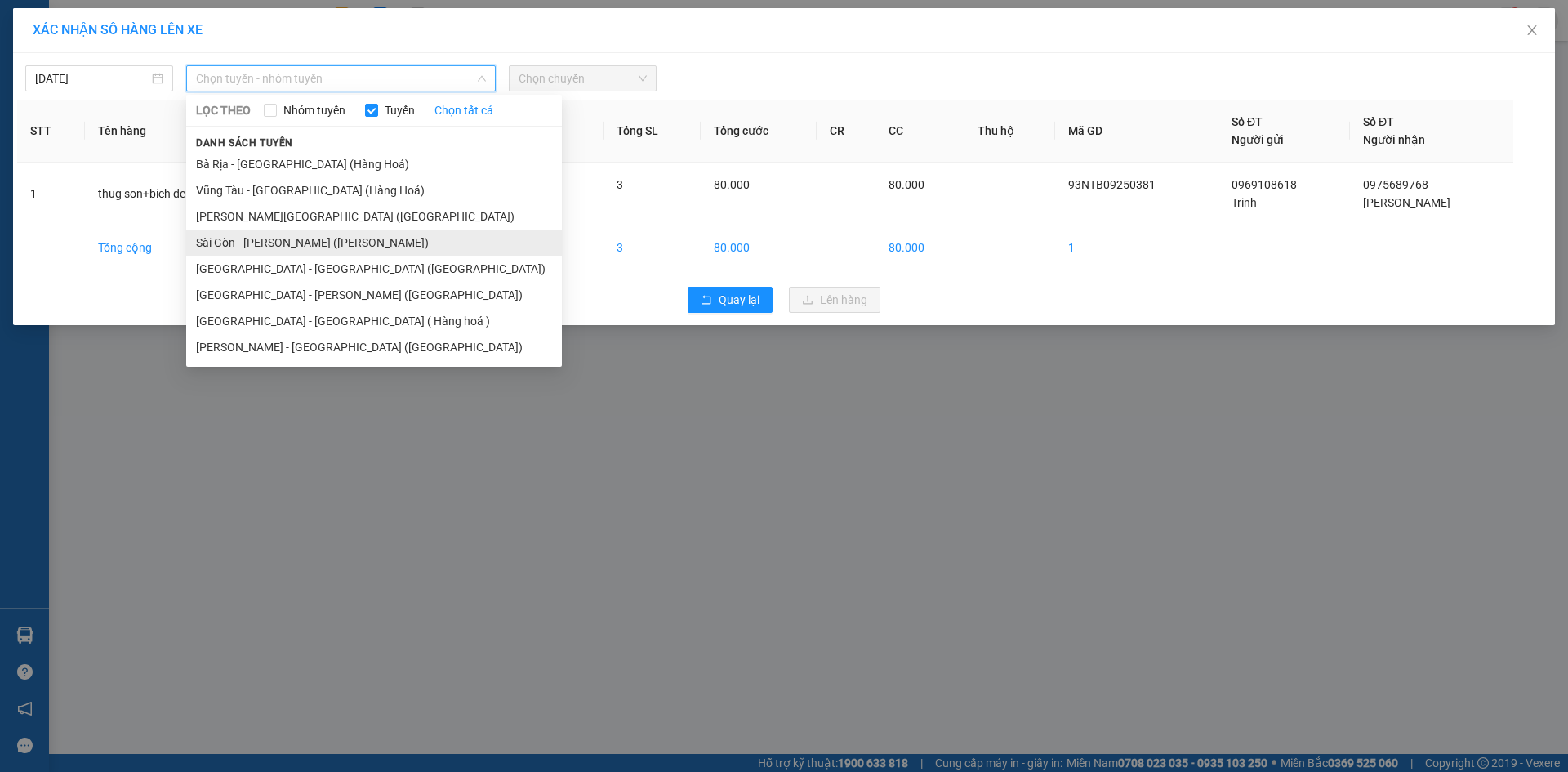
click at [281, 235] on li "Sài Gòn - [PERSON_NAME] ([PERSON_NAME])" at bounding box center [374, 242] width 375 height 26
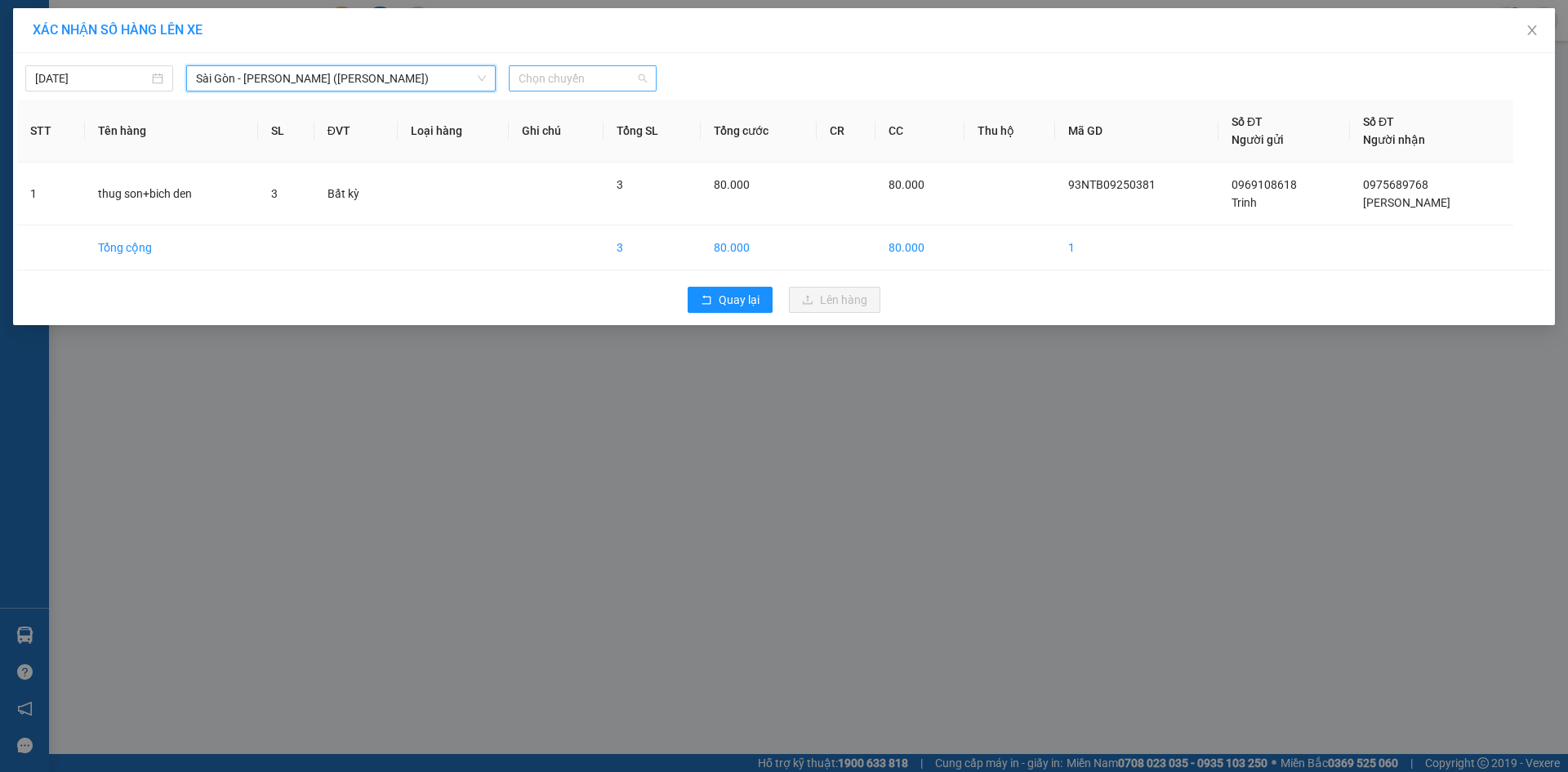
click at [621, 81] on span "Chọn chuyến" at bounding box center [583, 79] width 128 height 25
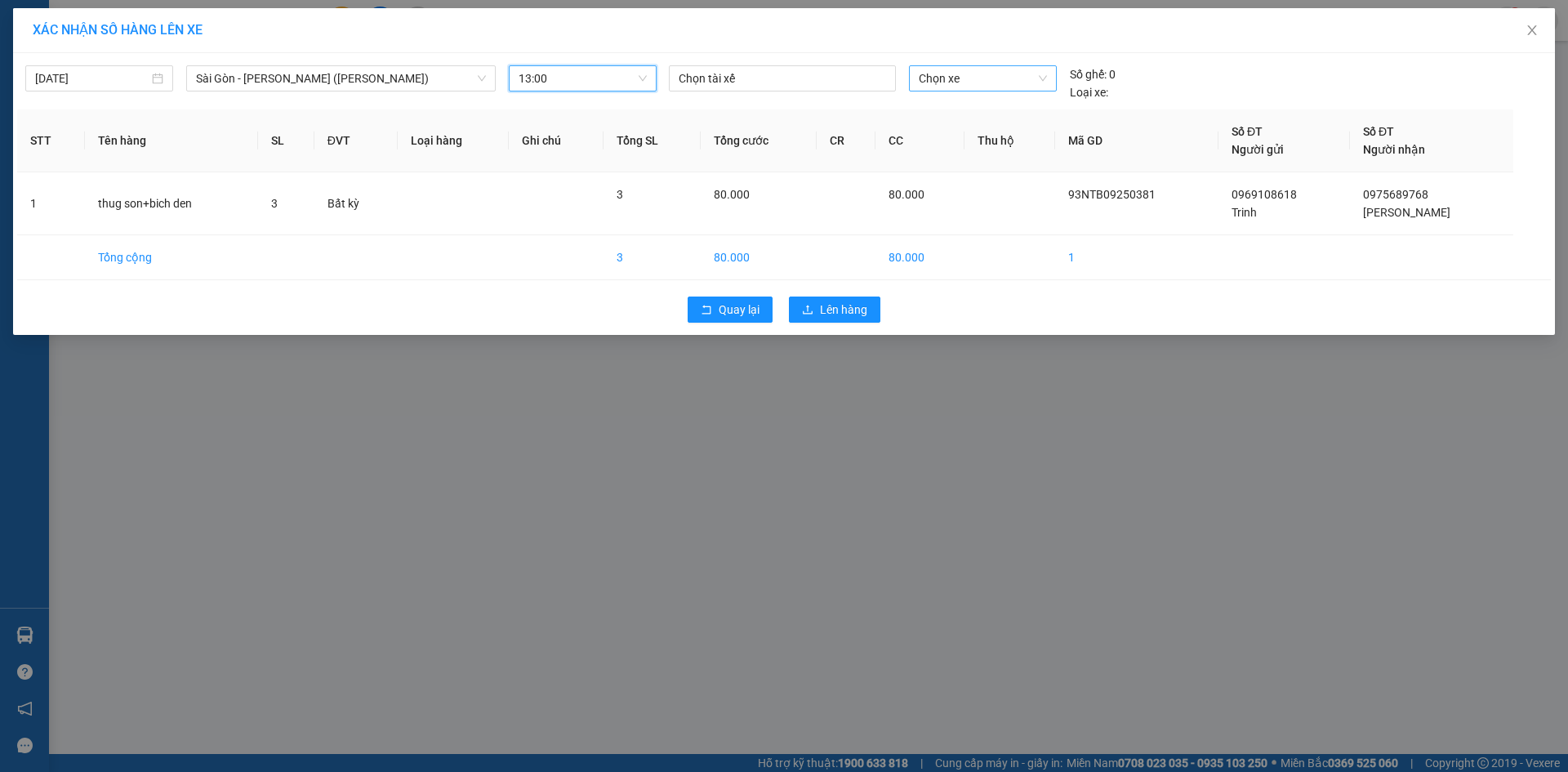
click at [960, 76] on span "Chọn xe" at bounding box center [982, 79] width 127 height 25
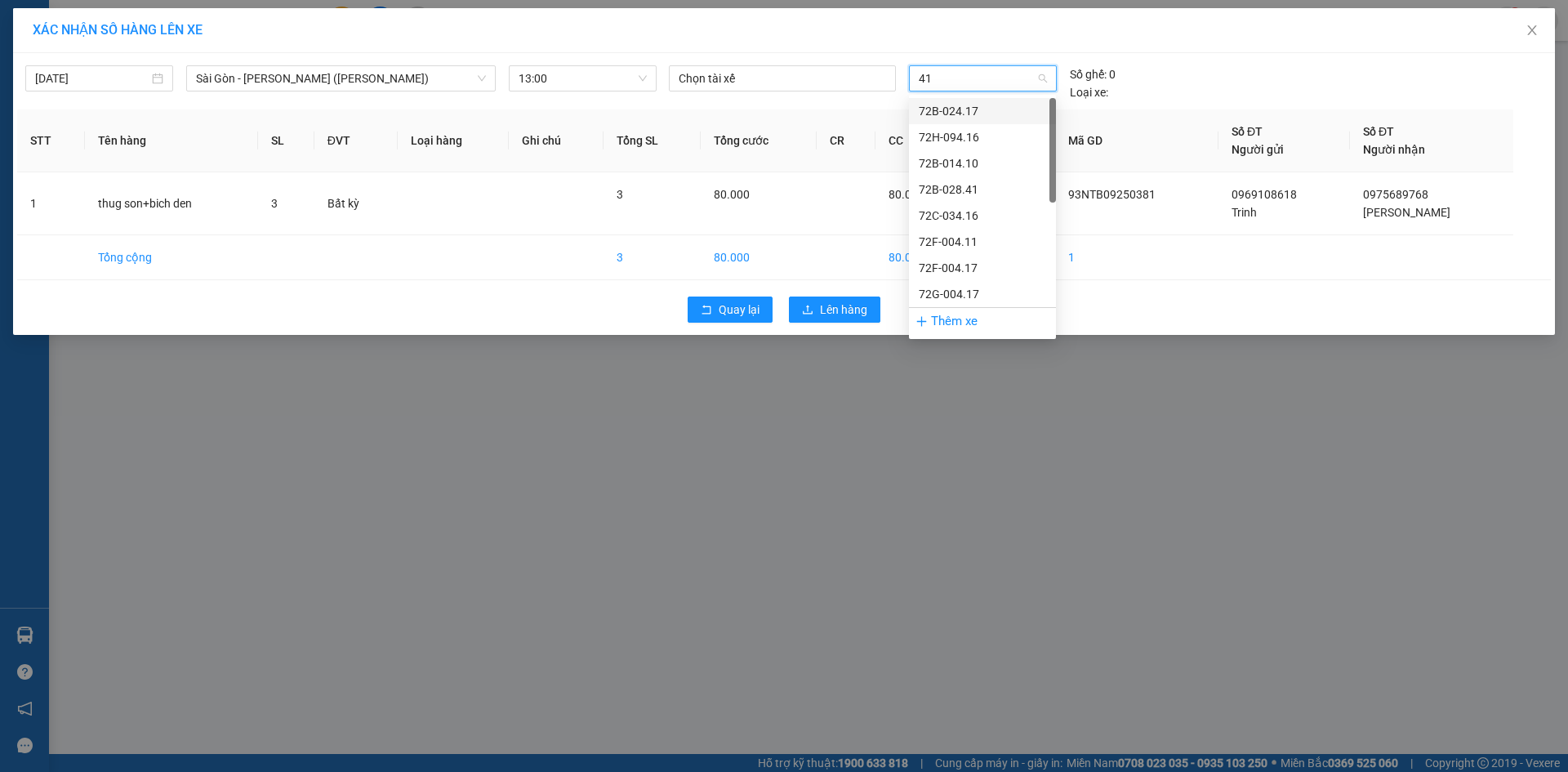
type input "417"
type input "\"
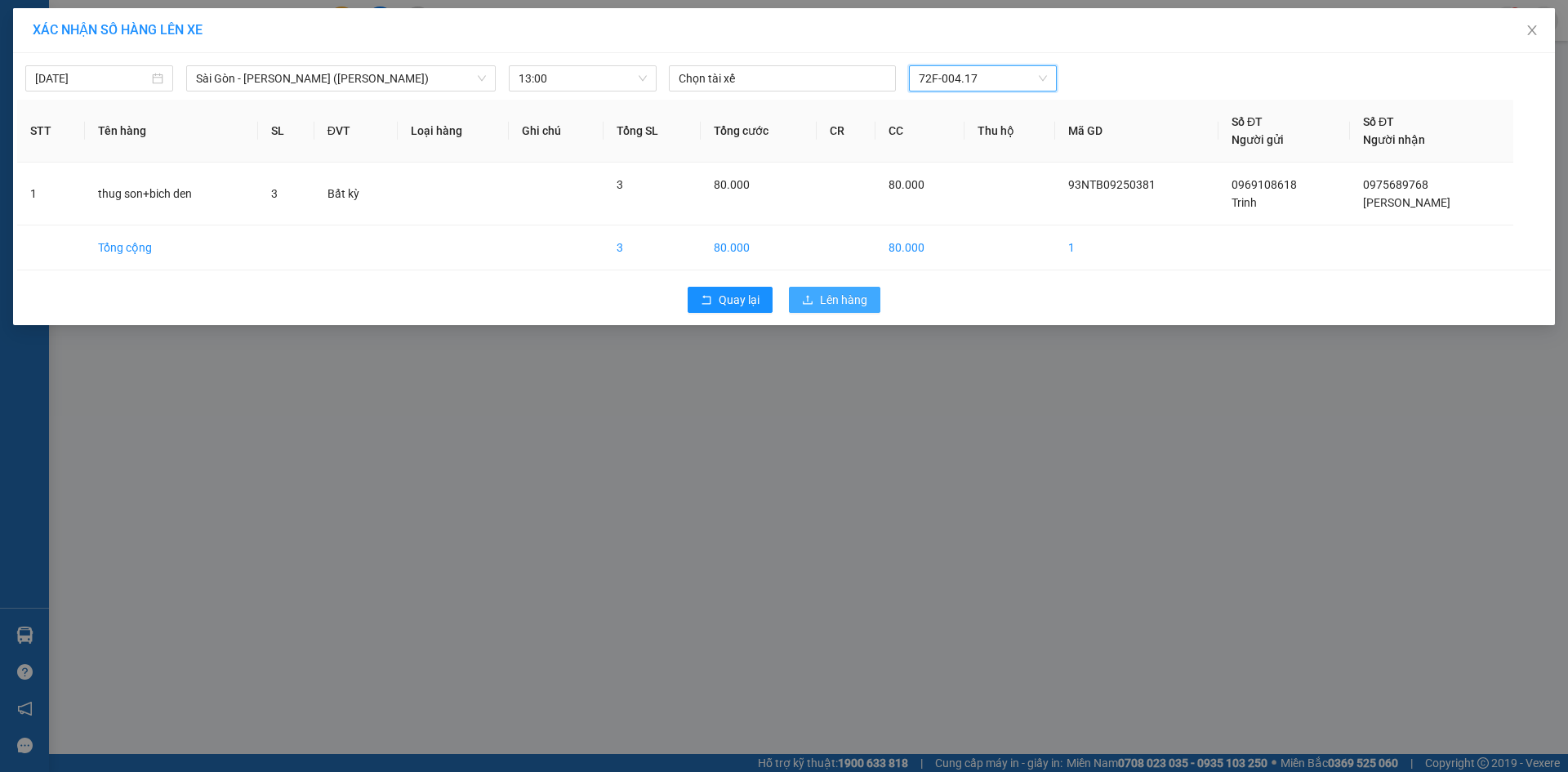
click at [854, 303] on span "Lên hàng" at bounding box center [844, 300] width 47 height 18
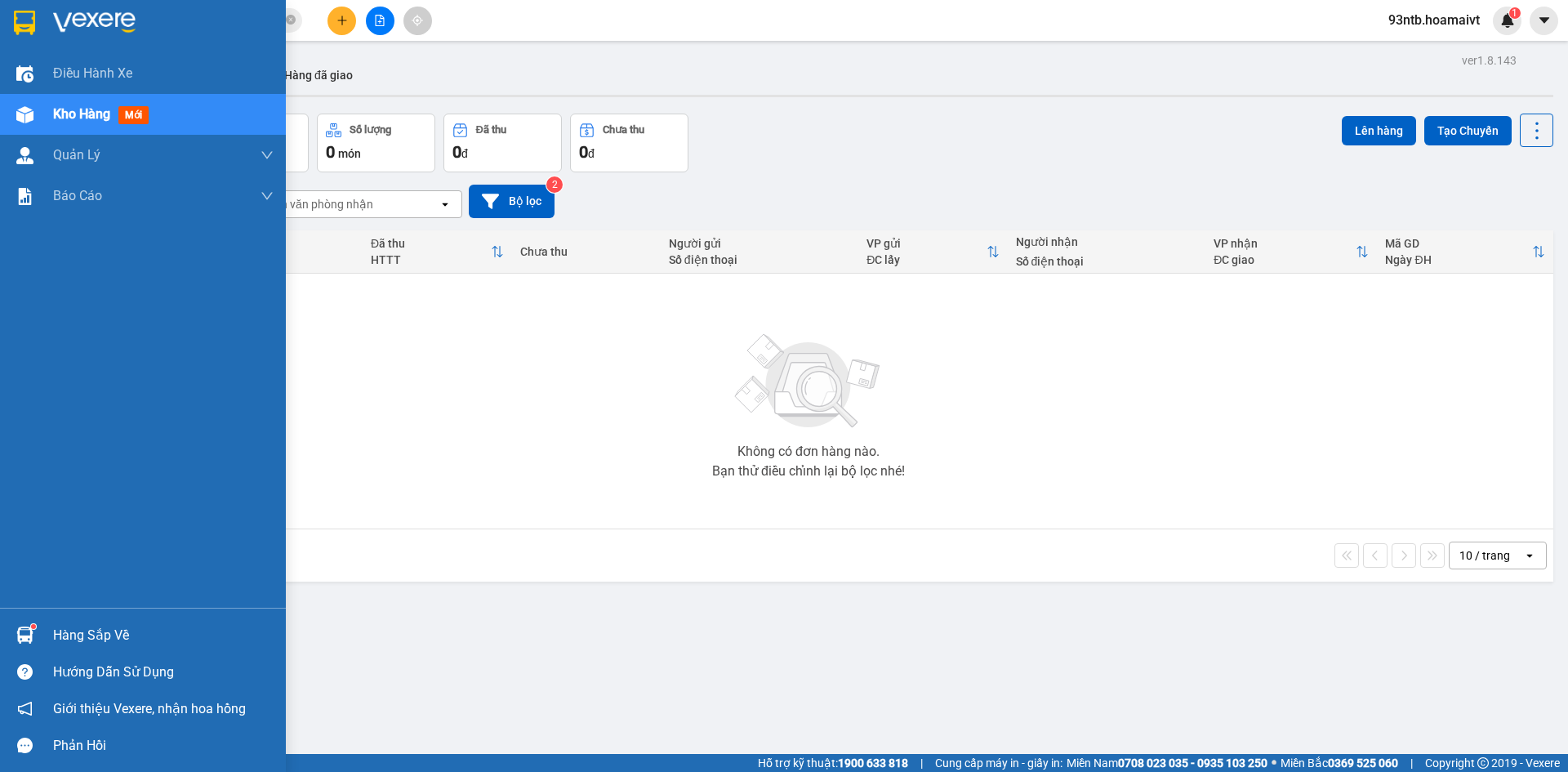
click at [72, 623] on div "Hàng sắp về" at bounding box center [164, 636] width 221 height 25
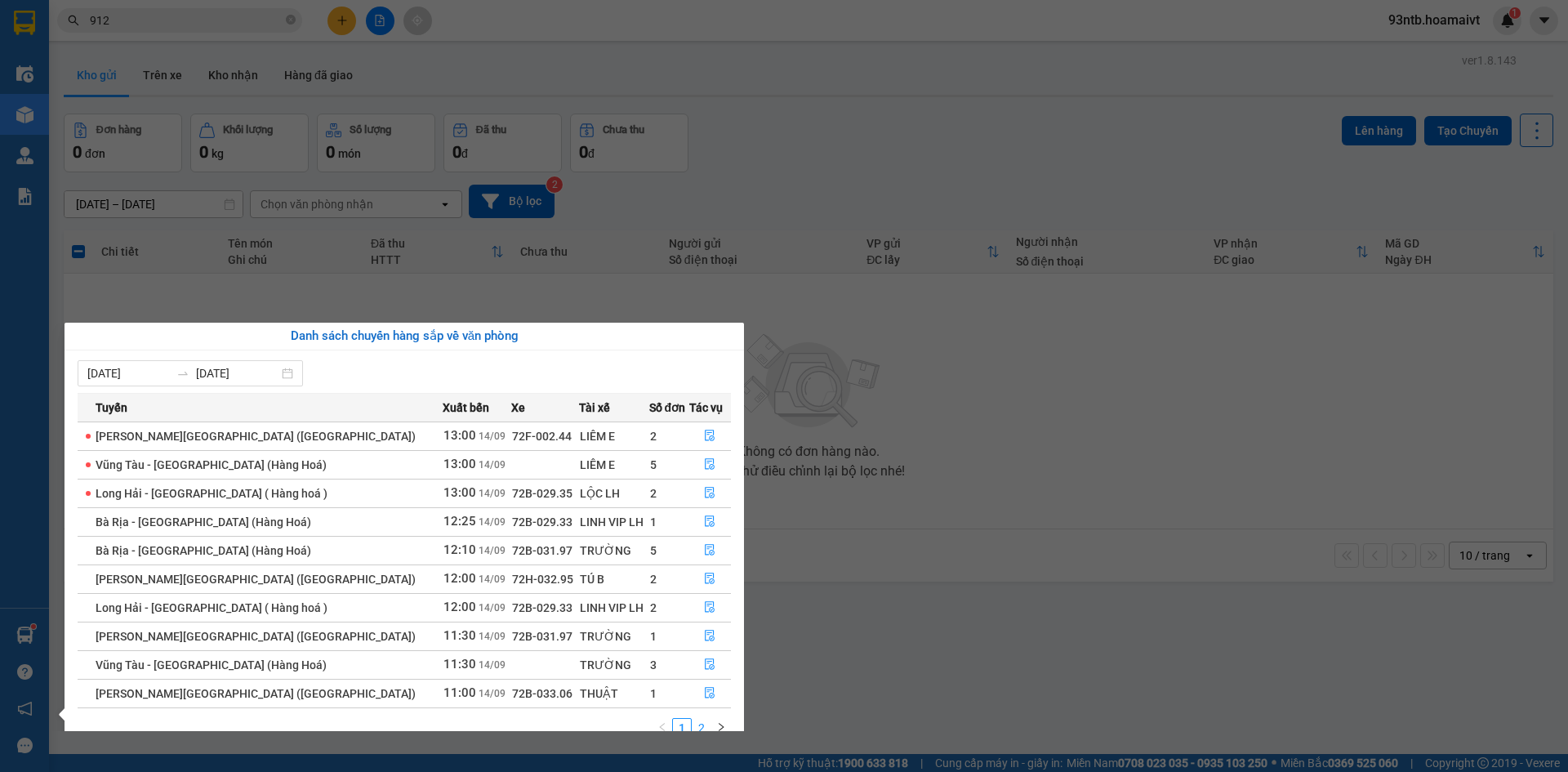
click at [701, 720] on link "2" at bounding box center [702, 729] width 18 height 18
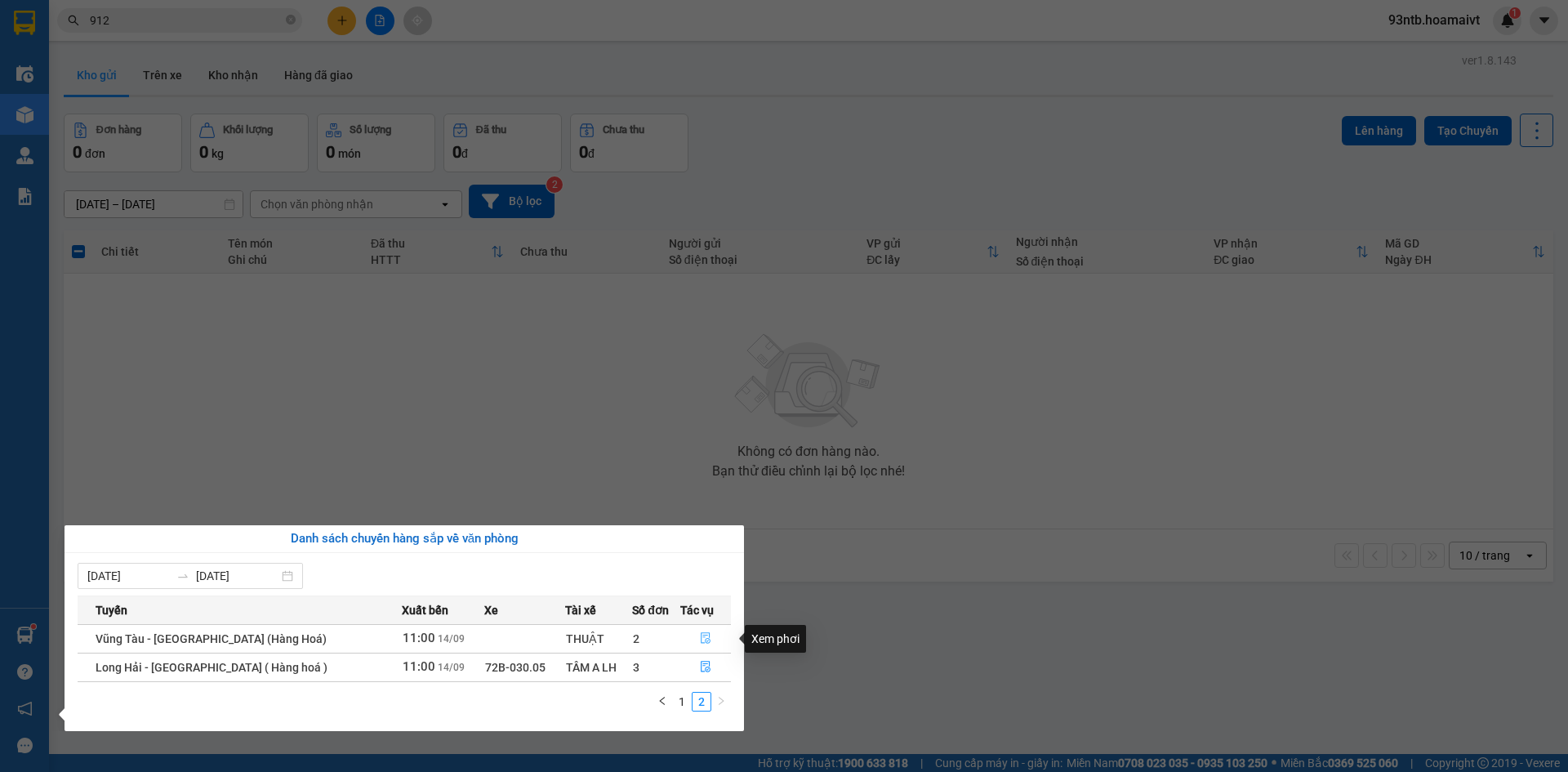
click at [700, 641] on icon "file-done" at bounding box center [706, 638] width 12 height 12
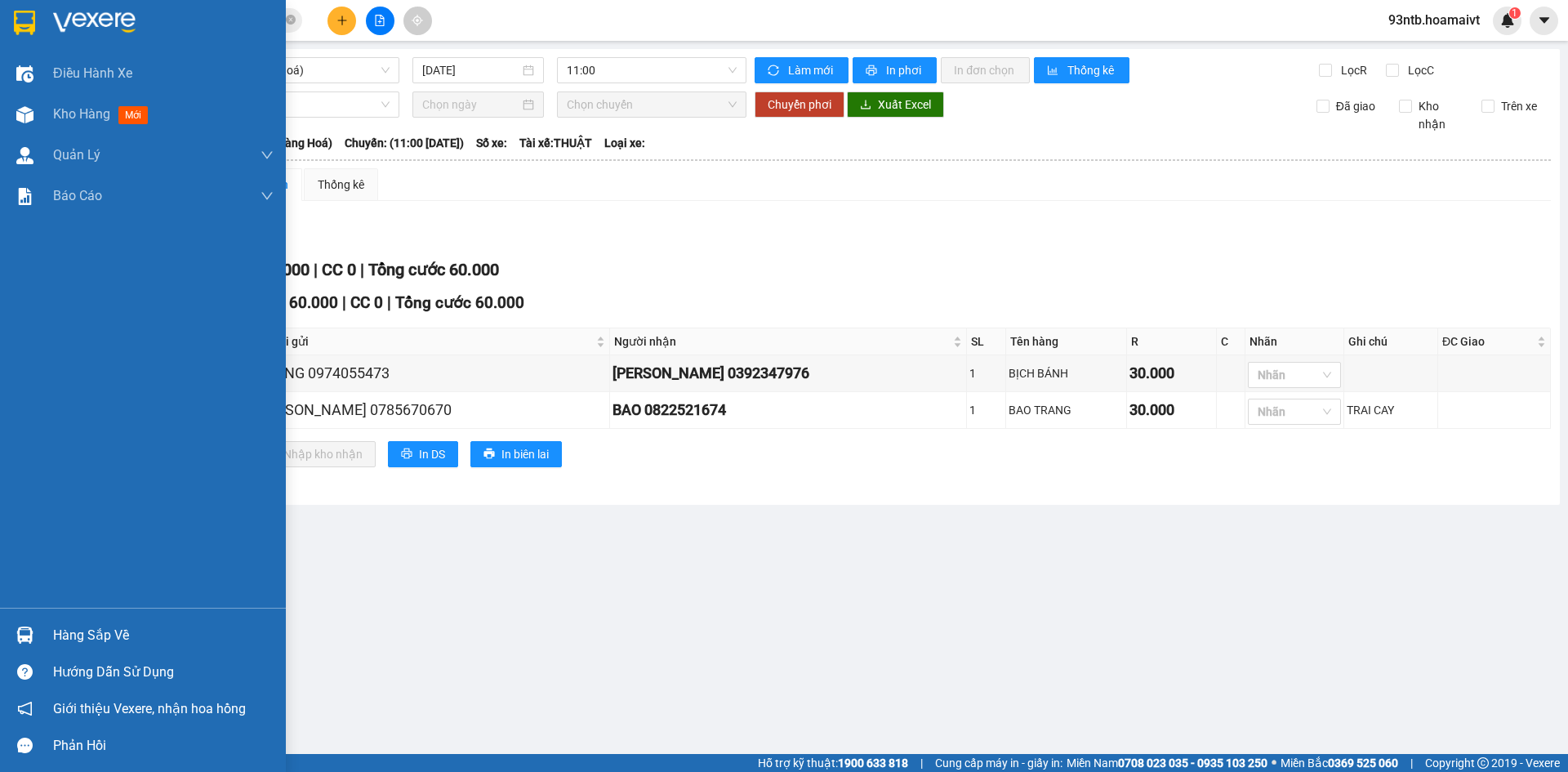
click at [37, 638] on div at bounding box center [25, 636] width 28 height 28
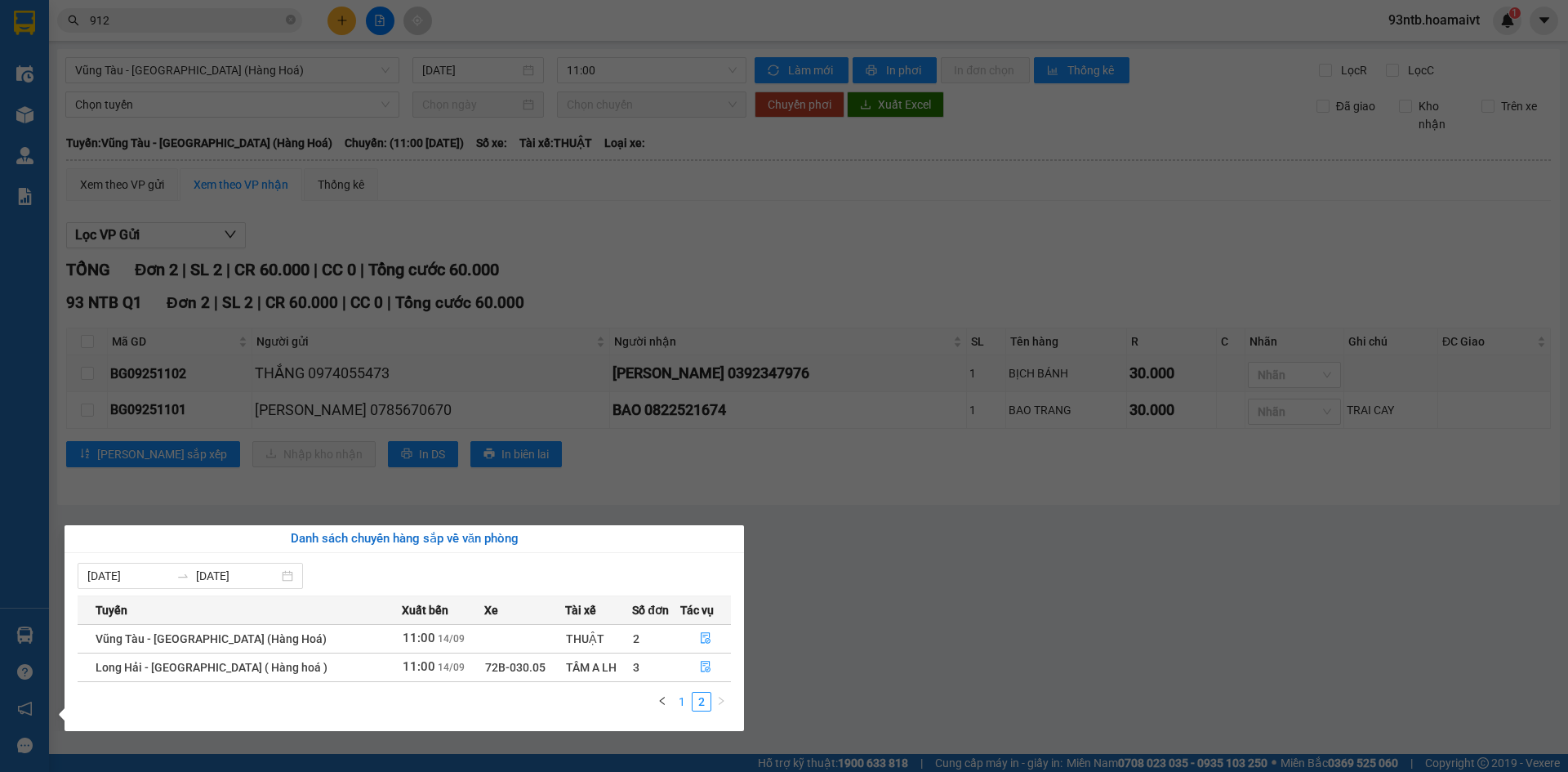
click at [682, 695] on link "1" at bounding box center [682, 702] width 18 height 18
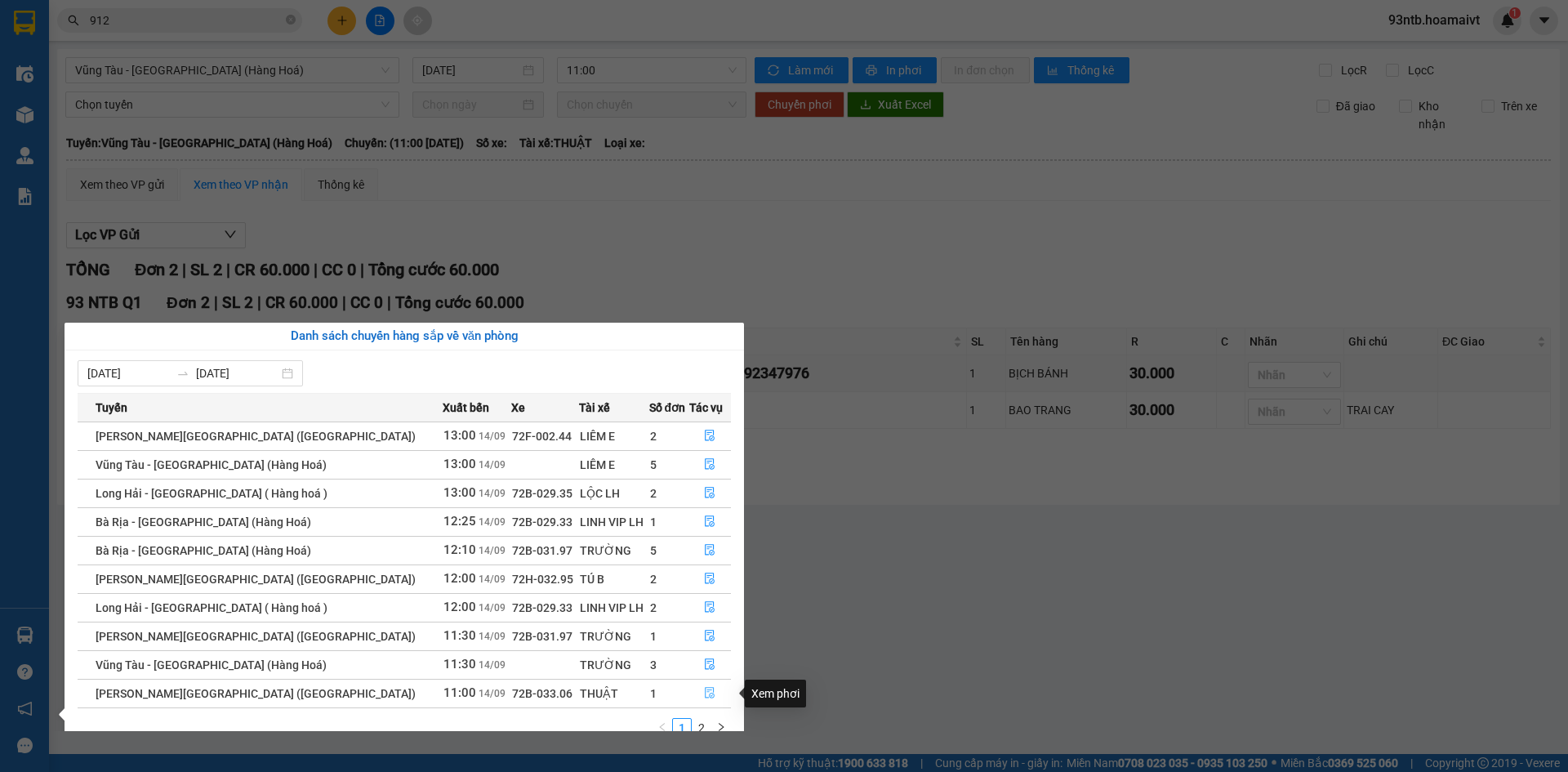
click at [704, 691] on icon "file-done" at bounding box center [710, 693] width 12 height 12
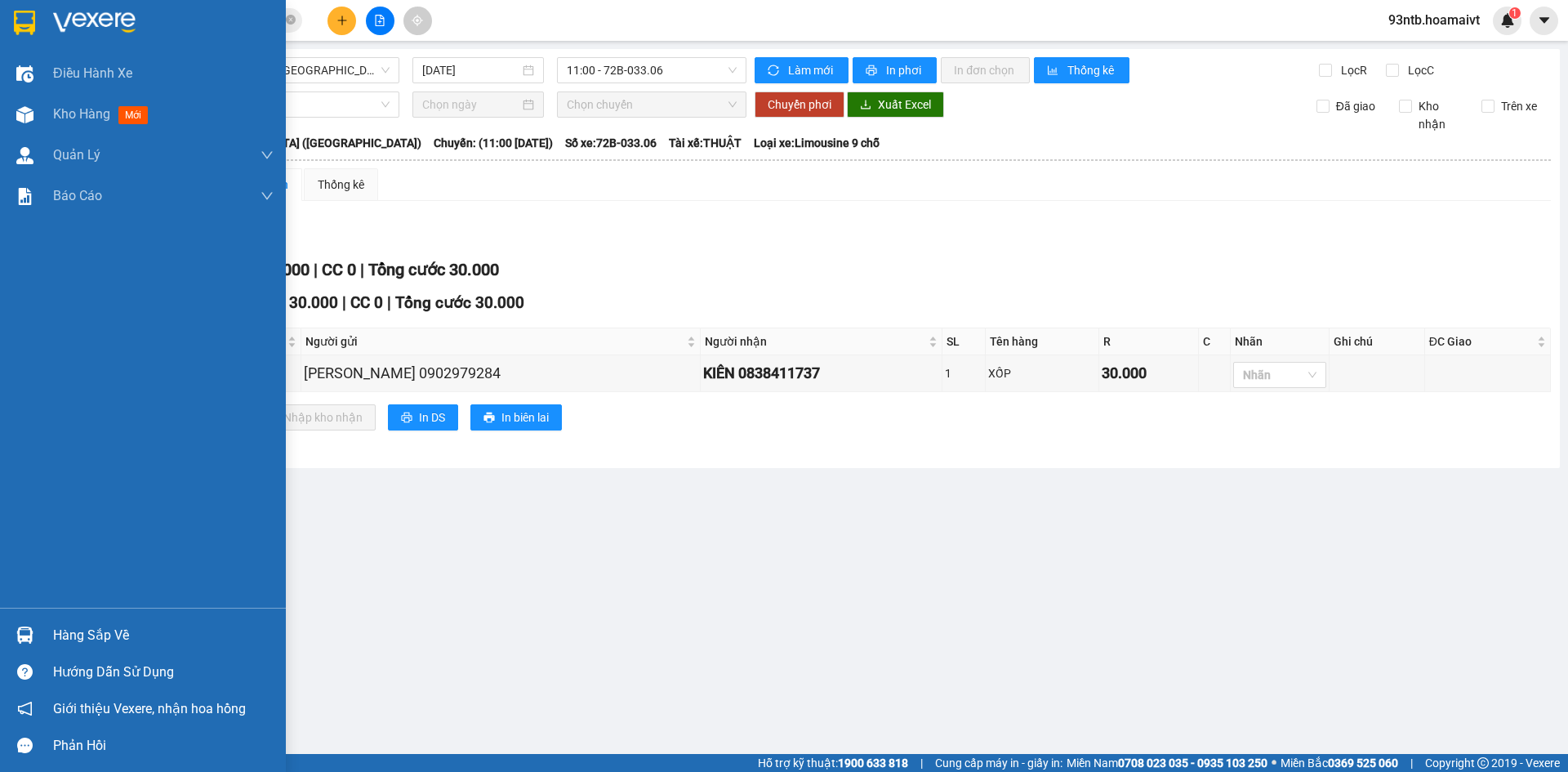
click at [32, 629] on img at bounding box center [25, 635] width 17 height 17
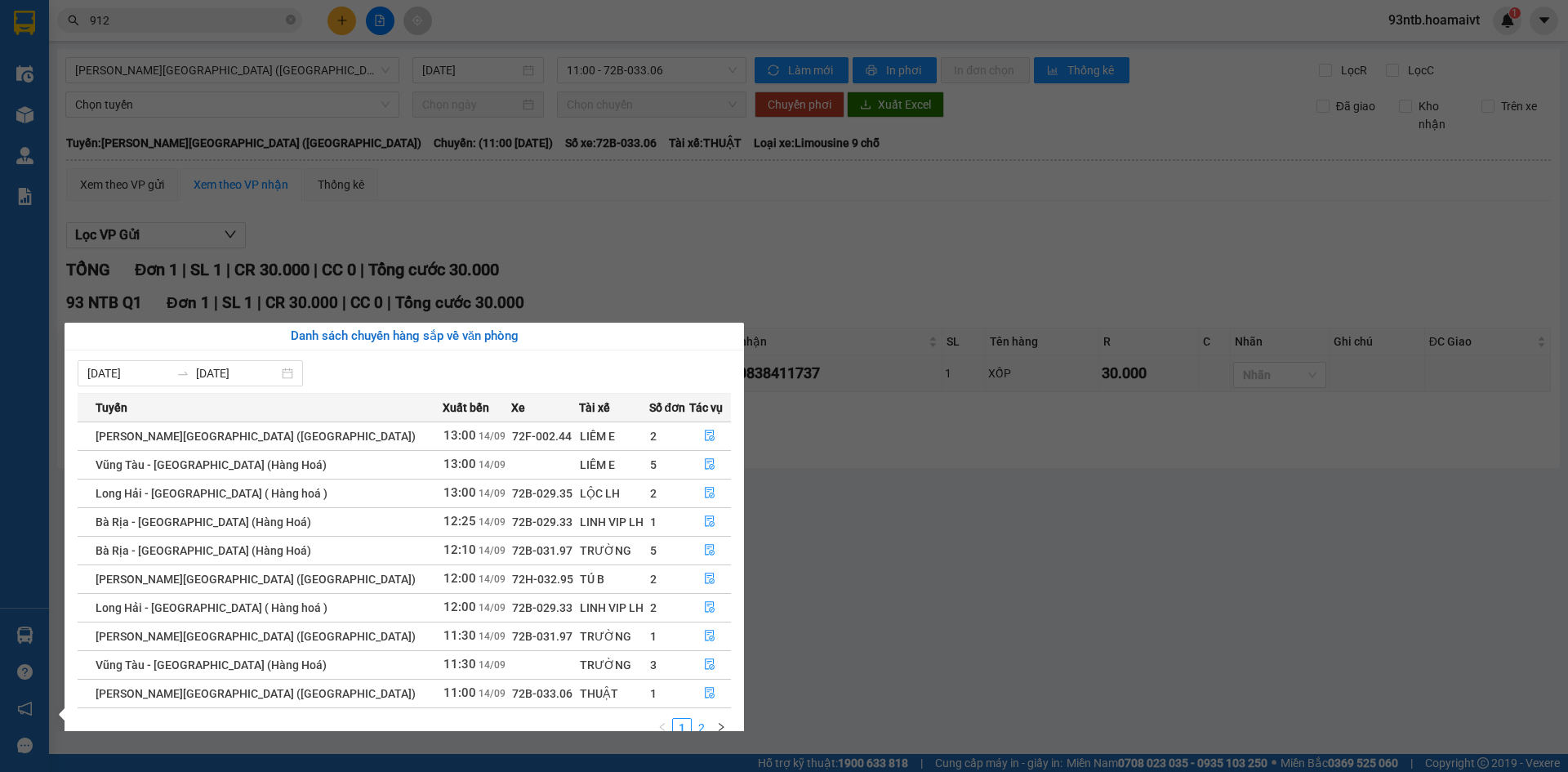
click at [702, 730] on link "2" at bounding box center [702, 729] width 18 height 18
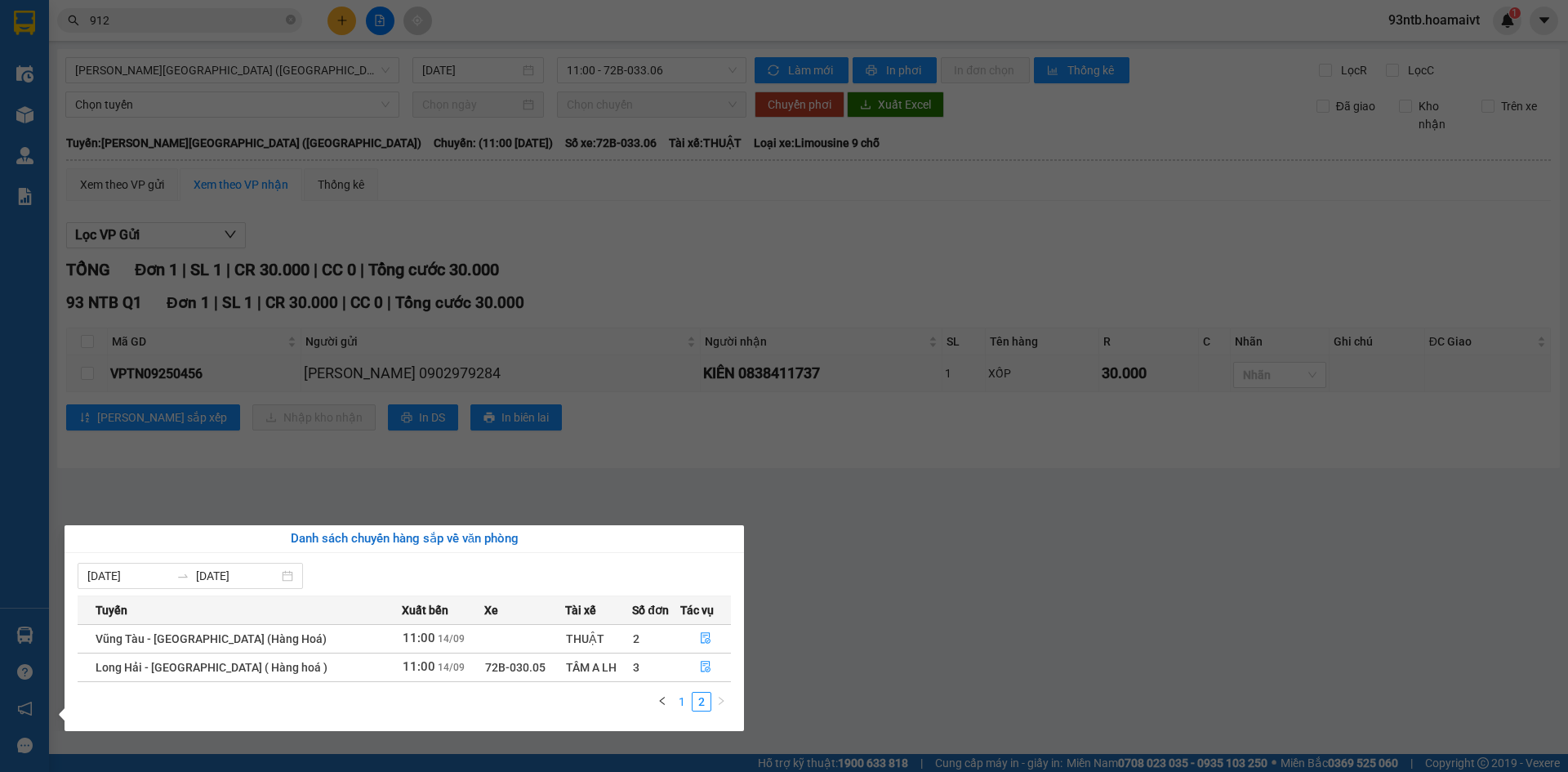
click at [679, 701] on link "1" at bounding box center [682, 702] width 18 height 18
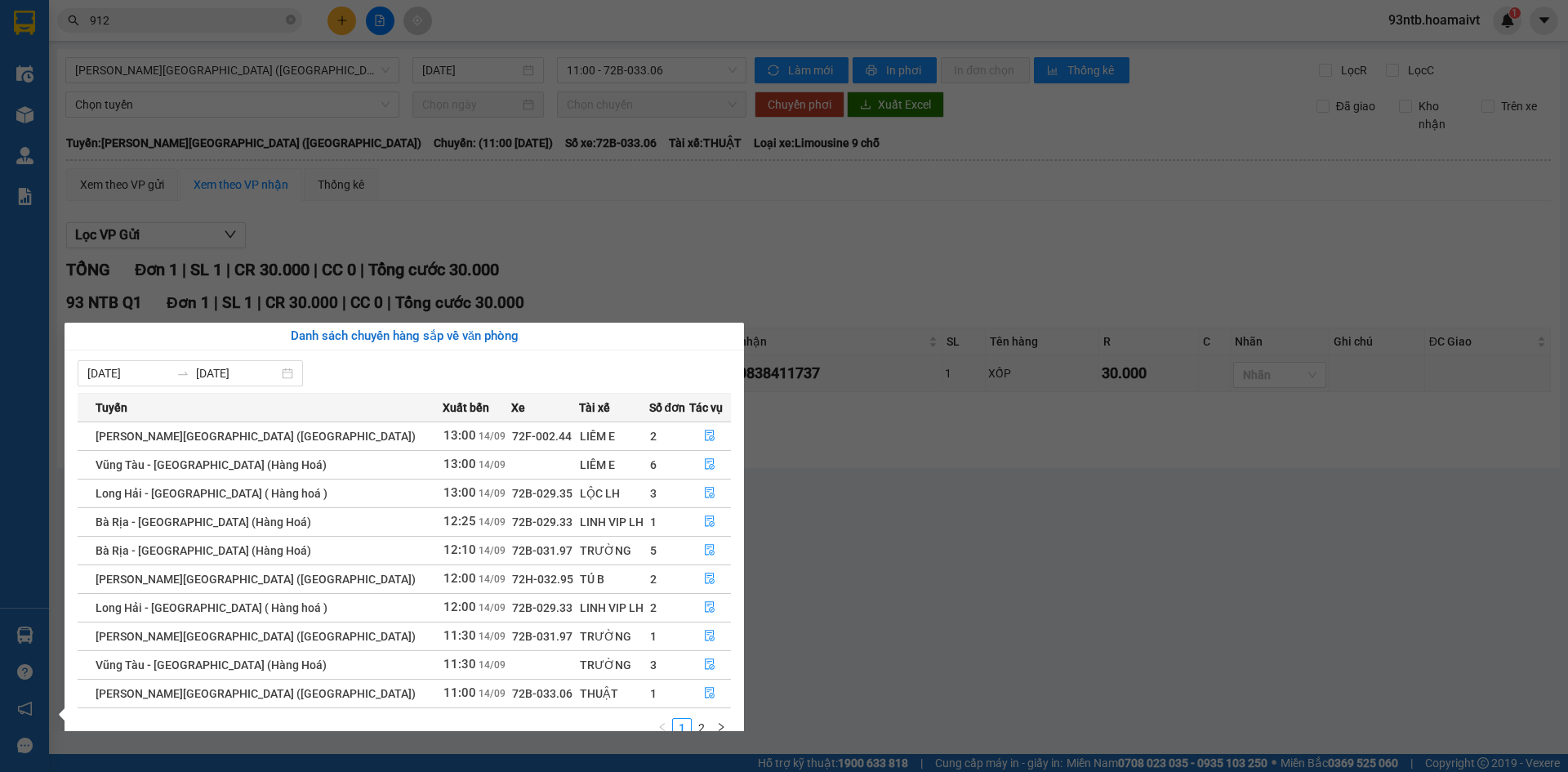
click at [342, 22] on section "Kết quả [PERSON_NAME] ( 682 ) Bộ lọc [PERSON_NAME] người gửi/[PERSON_NAME] [PER…" at bounding box center [784, 386] width 1568 height 772
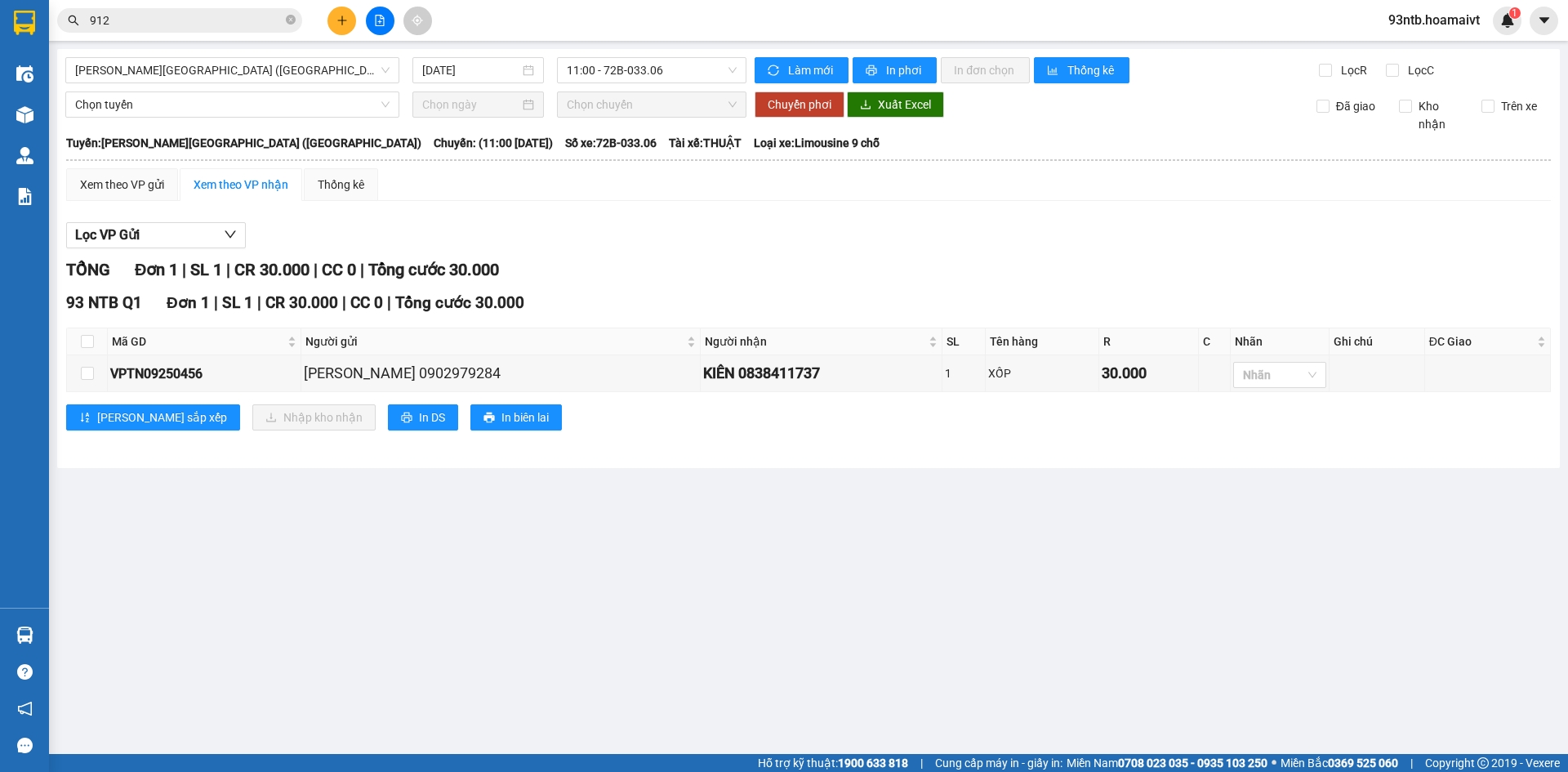
click at [342, 22] on icon "plus" at bounding box center [341, 20] width 1 height 9
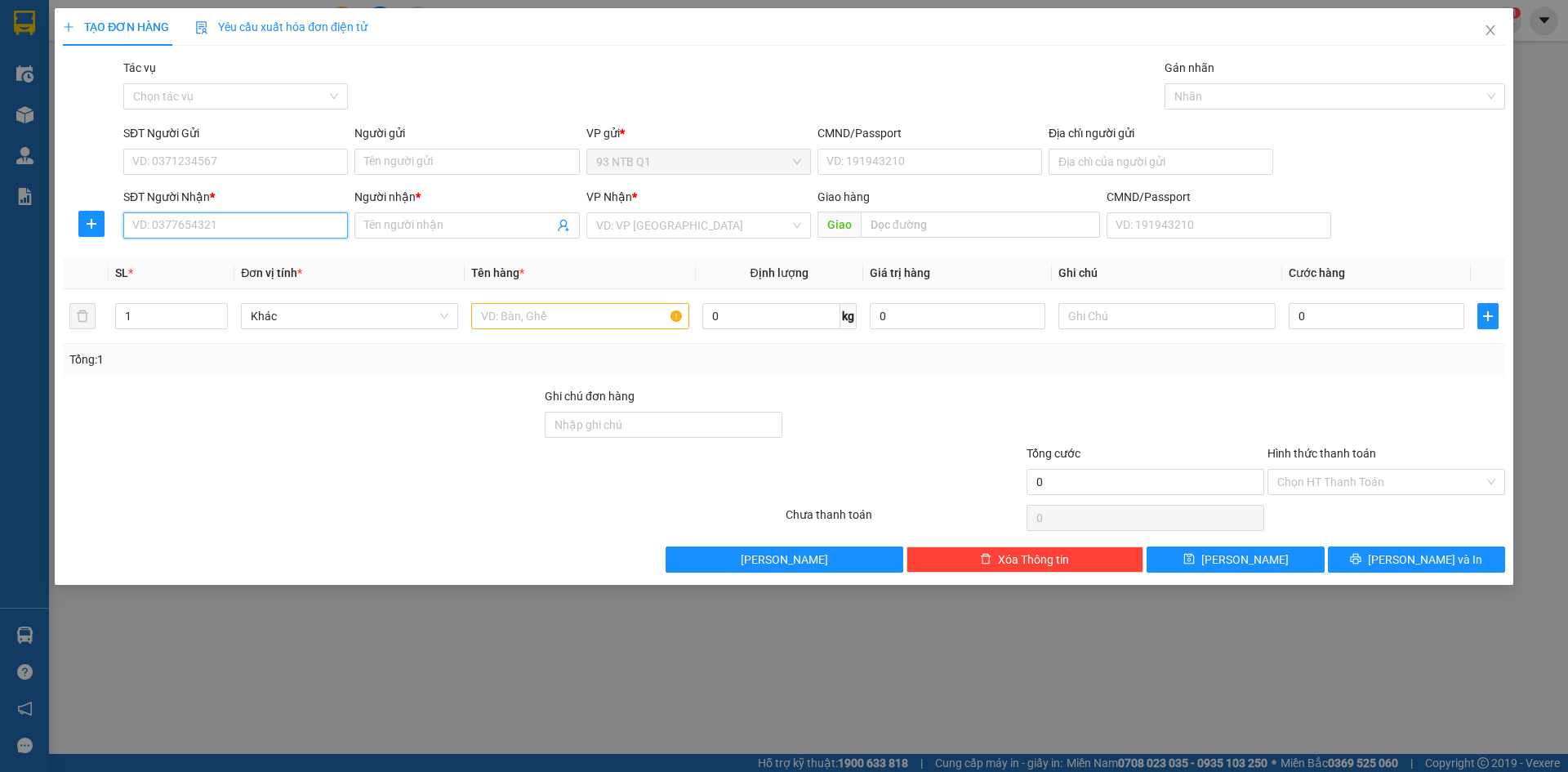
click at [223, 219] on input "SĐT Người Nhận *" at bounding box center [236, 225] width 224 height 26
type input "0909390393"
click at [448, 229] on input "Người nhận *" at bounding box center [458, 226] width 189 height 18
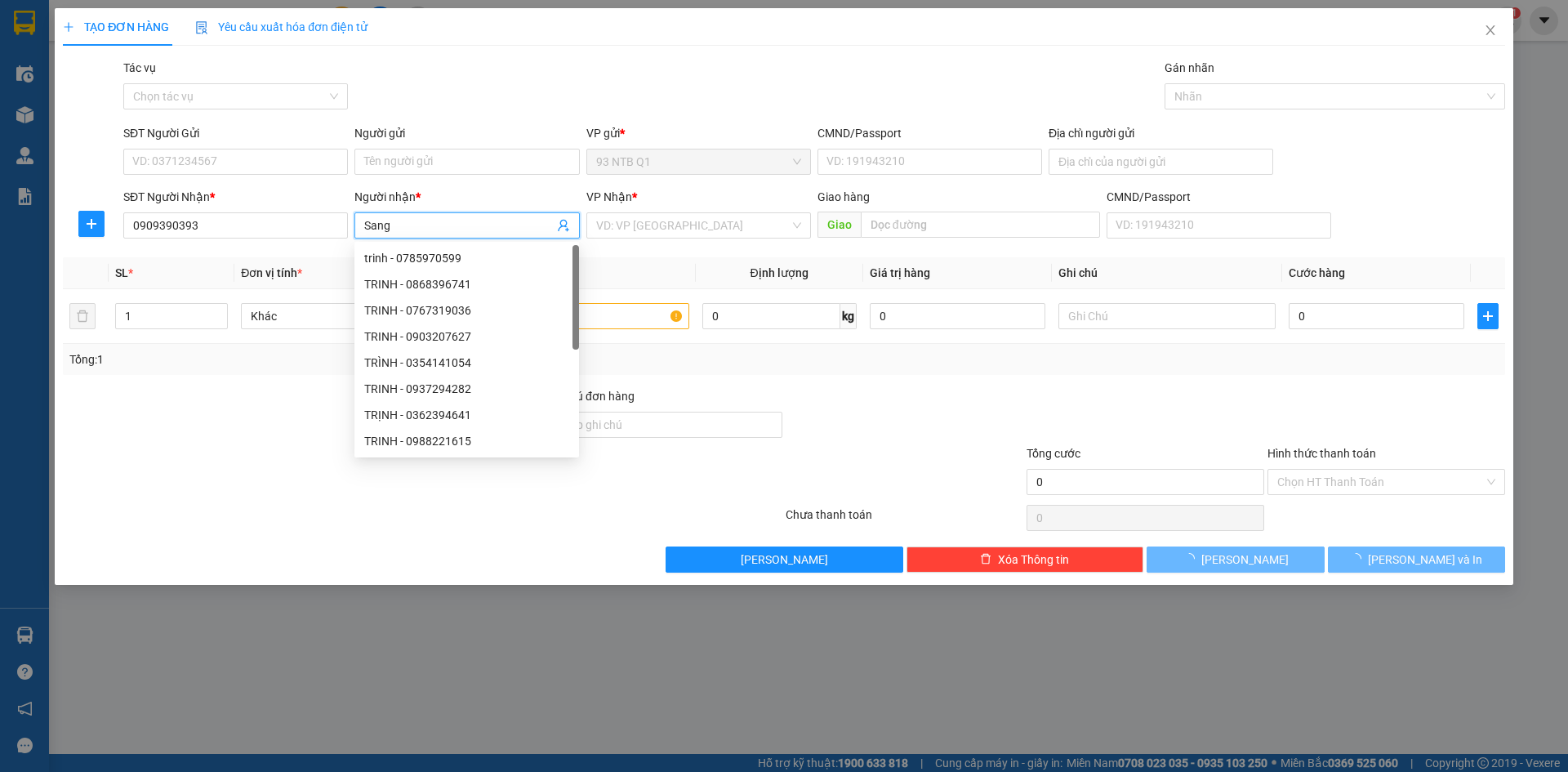
type input "Sang"
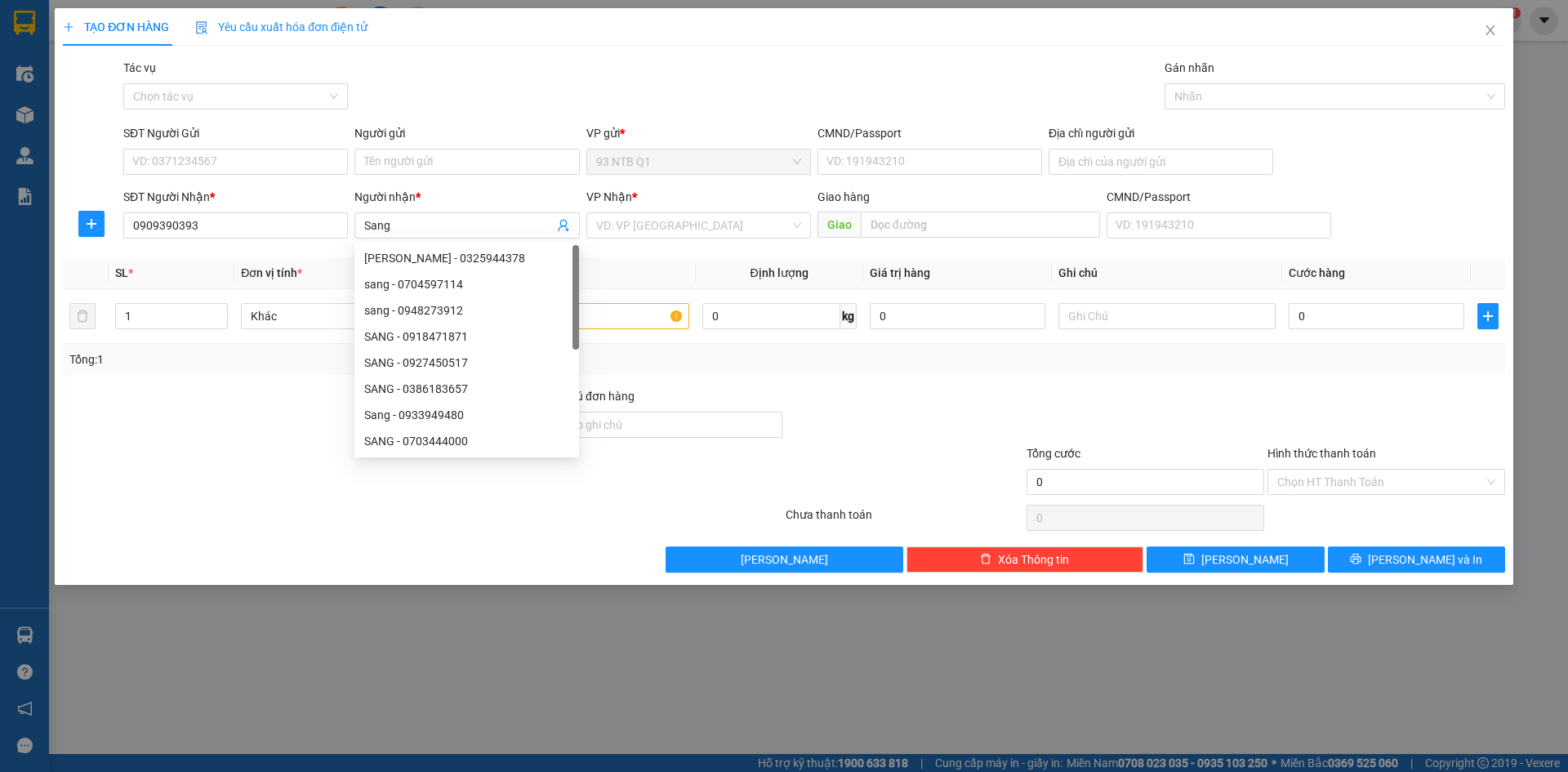
click at [630, 212] on div "VP Nhận *" at bounding box center [698, 200] width 224 height 25
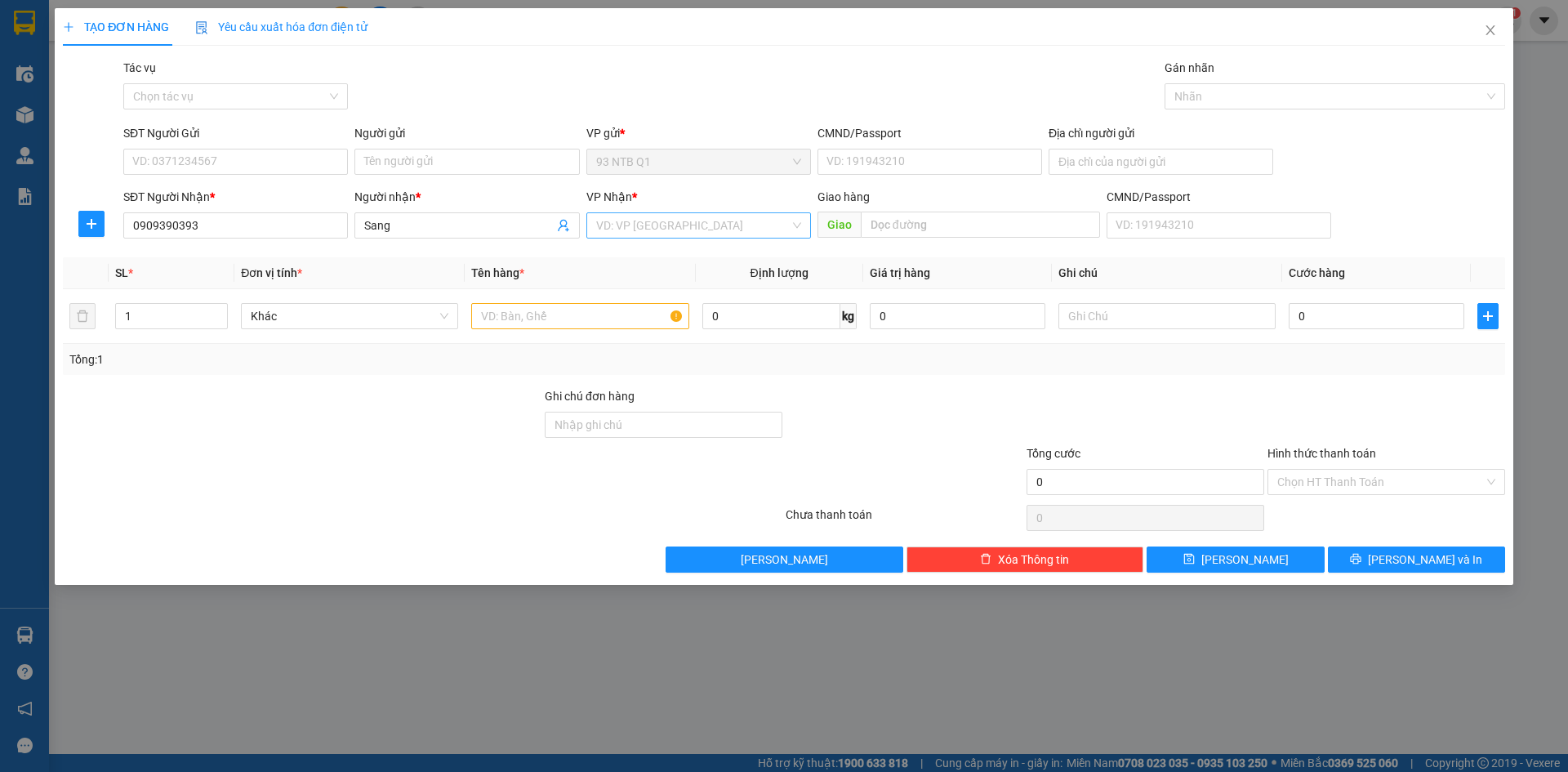
click at [633, 214] on input "search" at bounding box center [693, 226] width 194 height 25
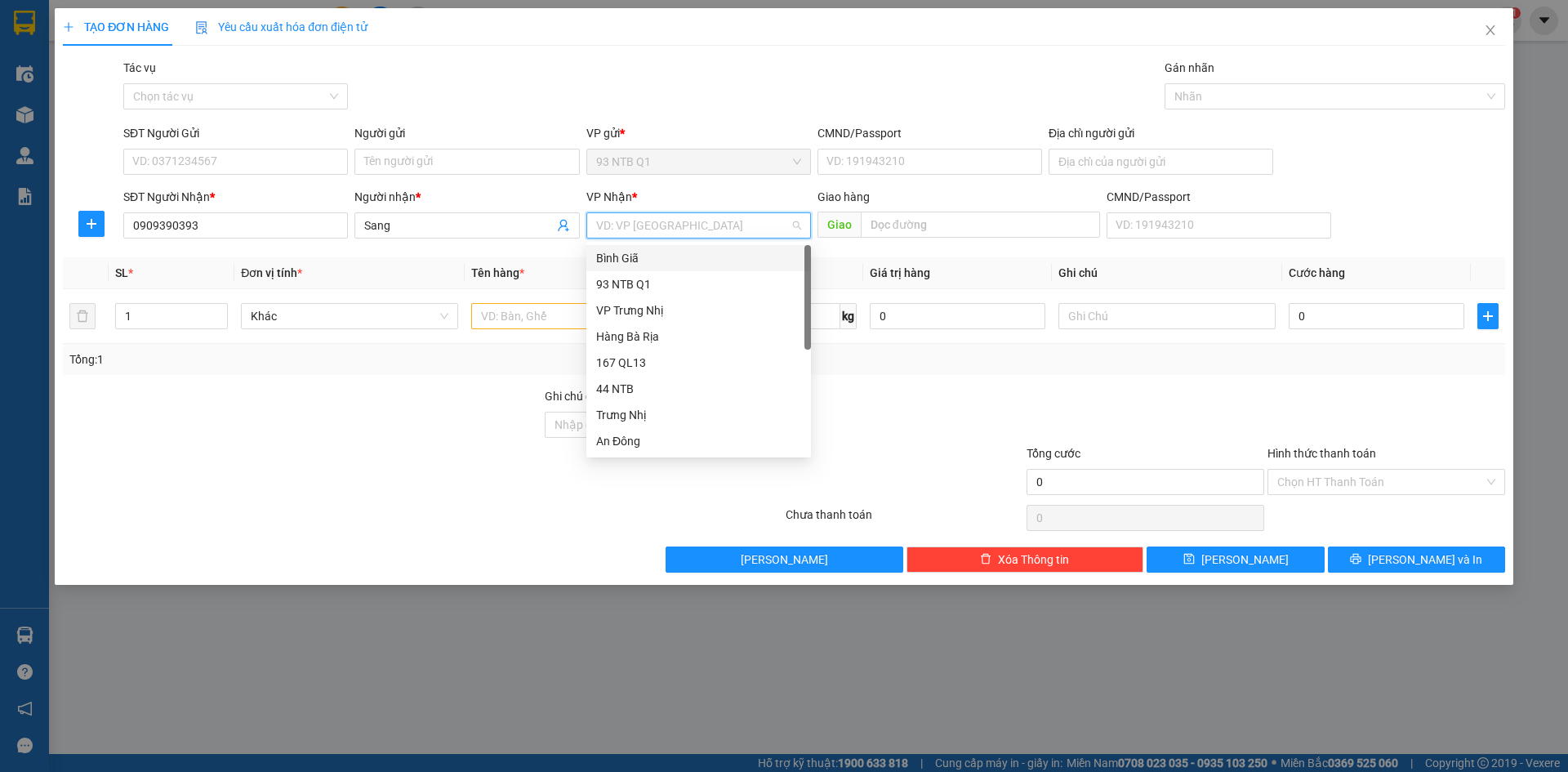
type input "b"
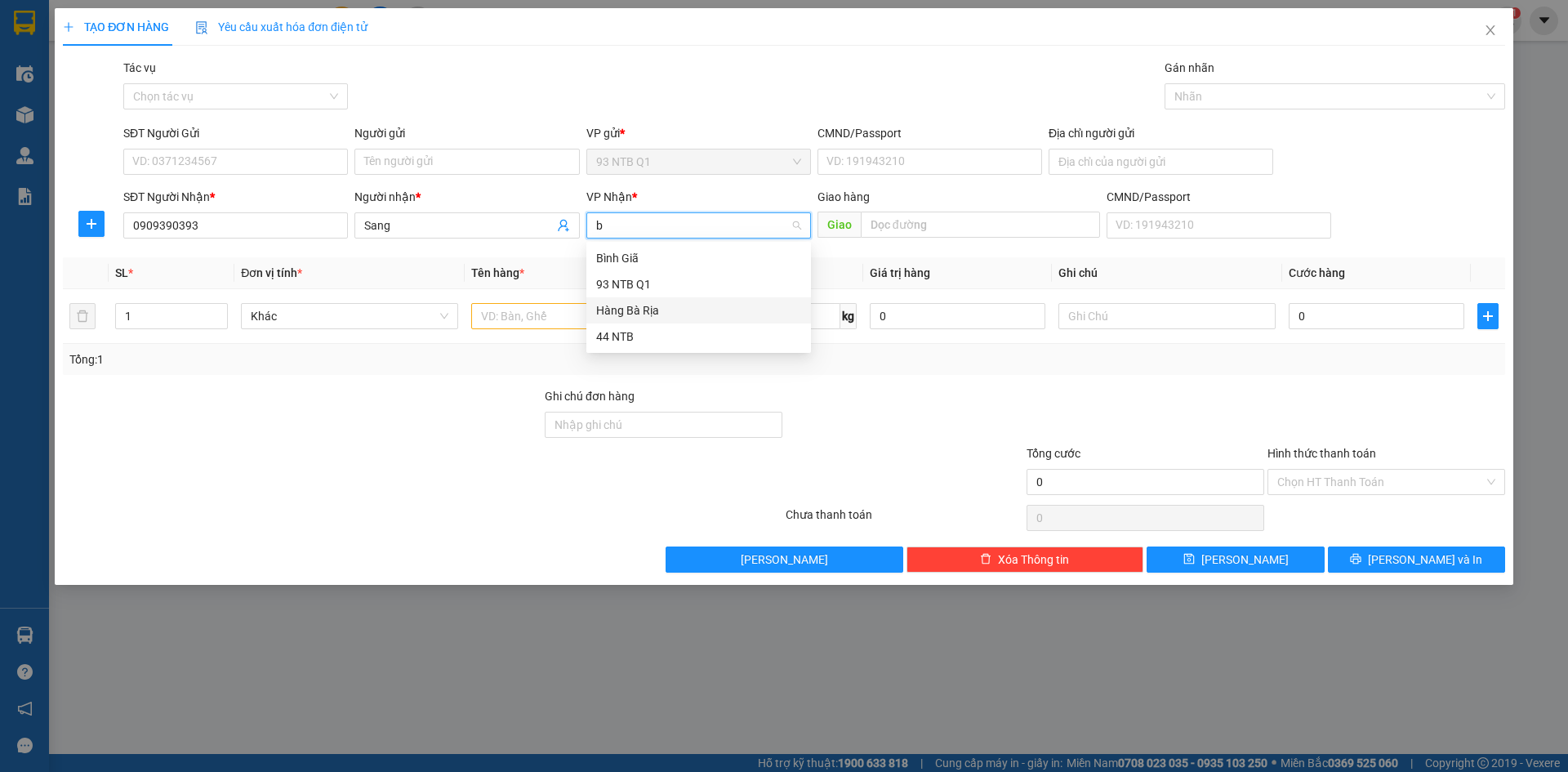
click at [654, 305] on div "Hàng Bà Rịa" at bounding box center [698, 311] width 205 height 18
click at [583, 310] on input "text" at bounding box center [581, 316] width 218 height 26
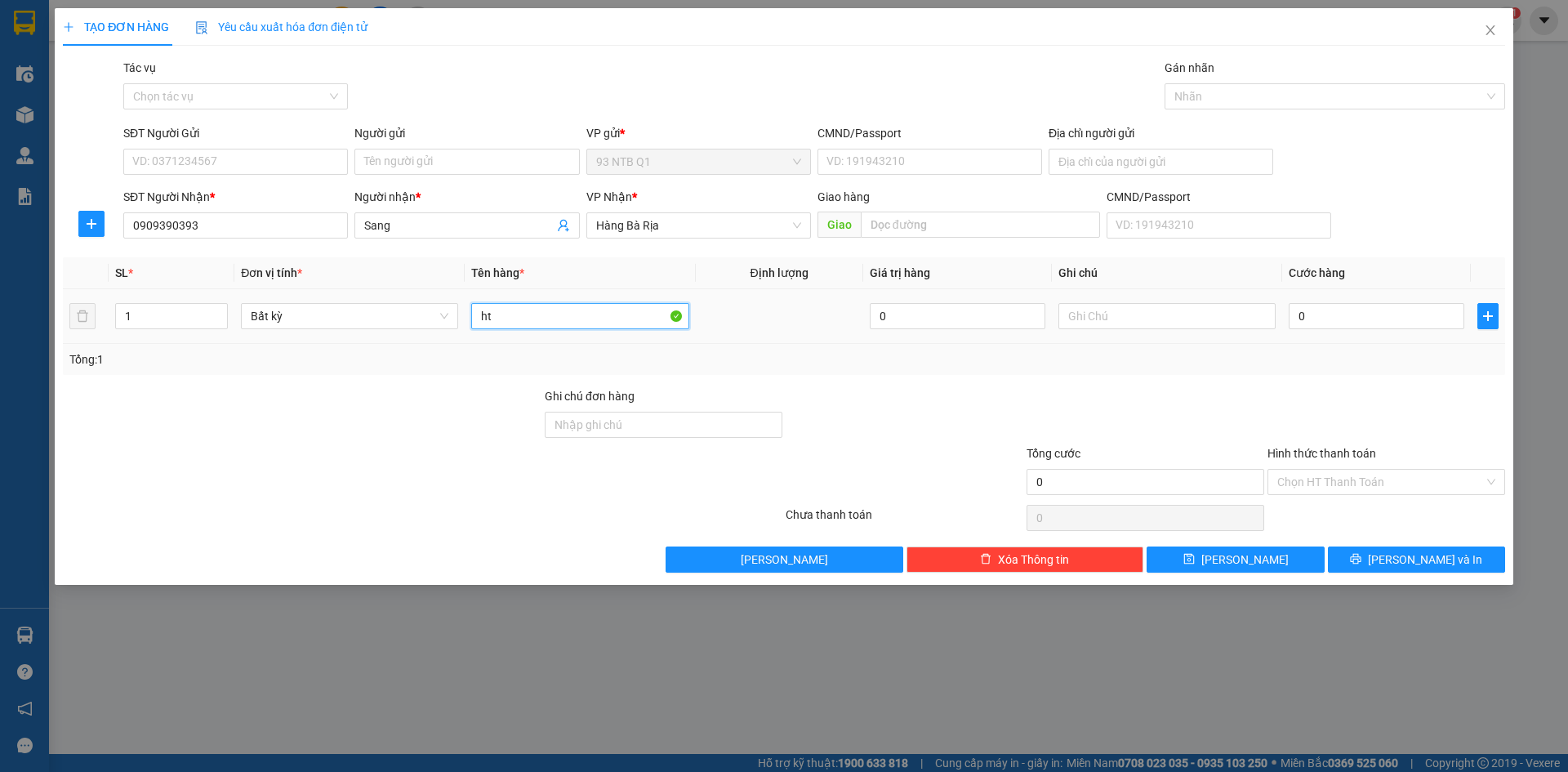
type input "h"
type input "cuc nl"
type input "ft xe"
click at [1330, 317] on input "0" at bounding box center [1376, 316] width 175 height 26
type input "3"
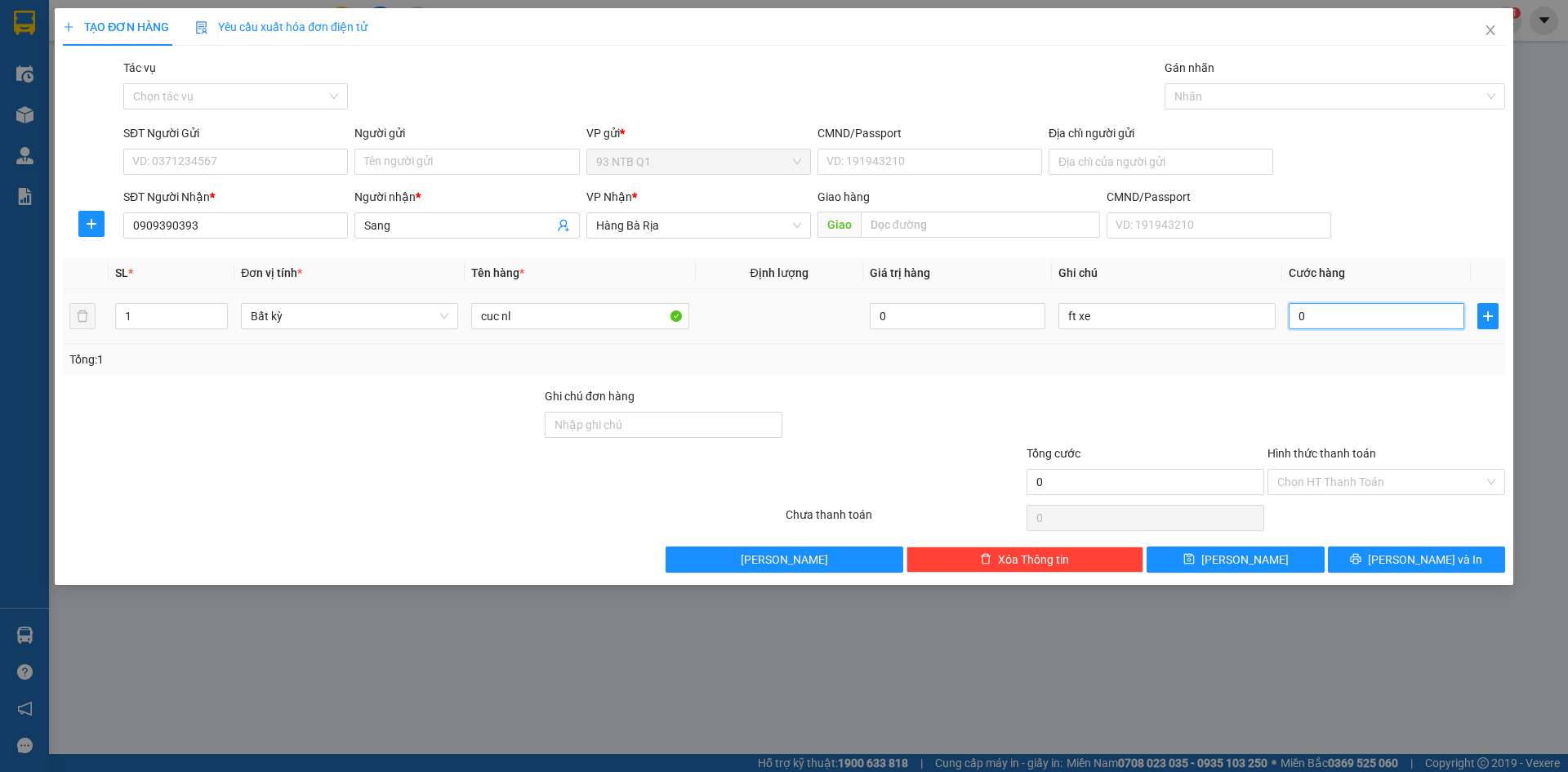
type input "3"
type input "30"
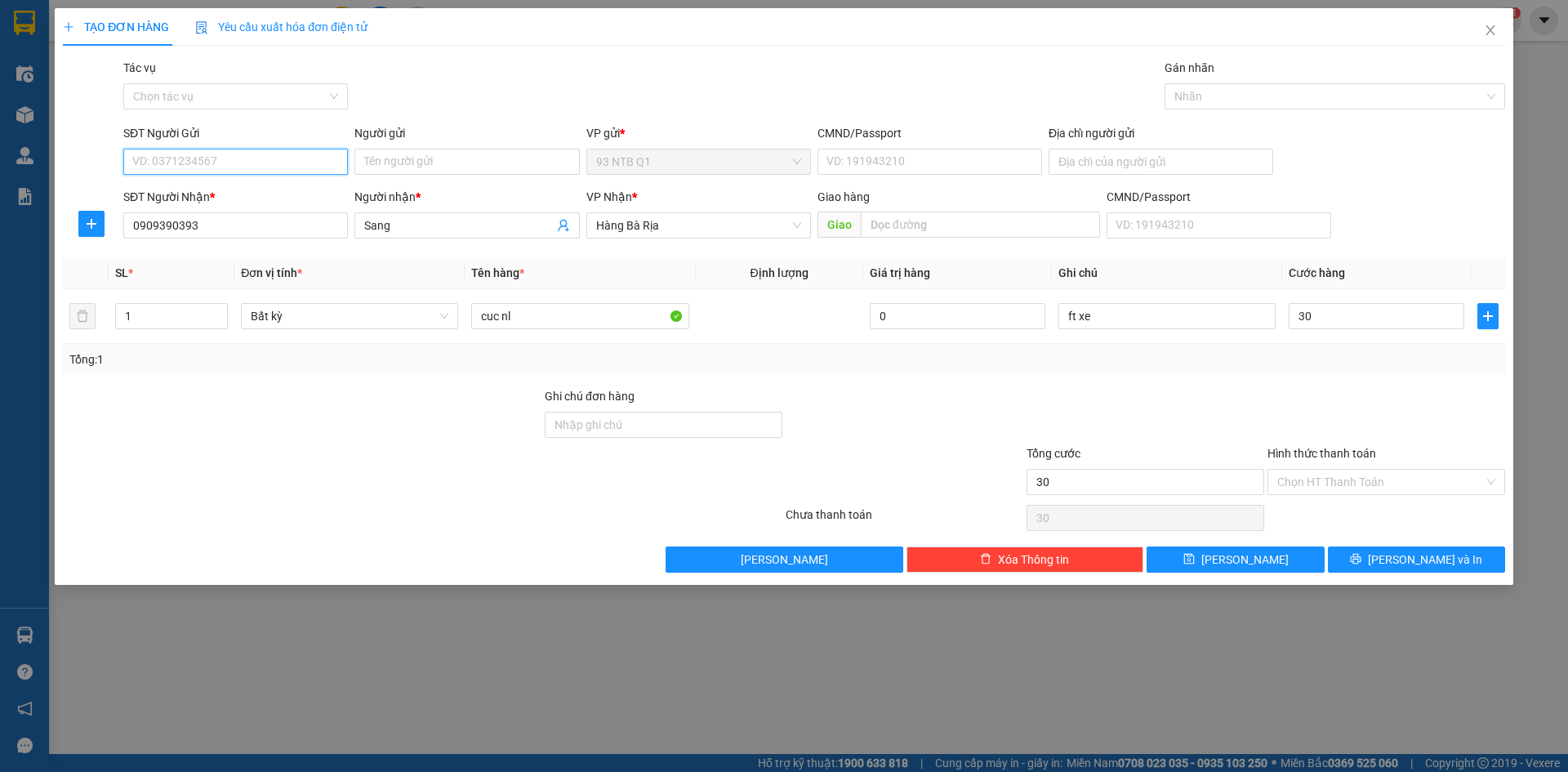
click at [173, 165] on input "SĐT Người Gửi" at bounding box center [236, 161] width 224 height 26
type input "30.000"
type input "0775490736"
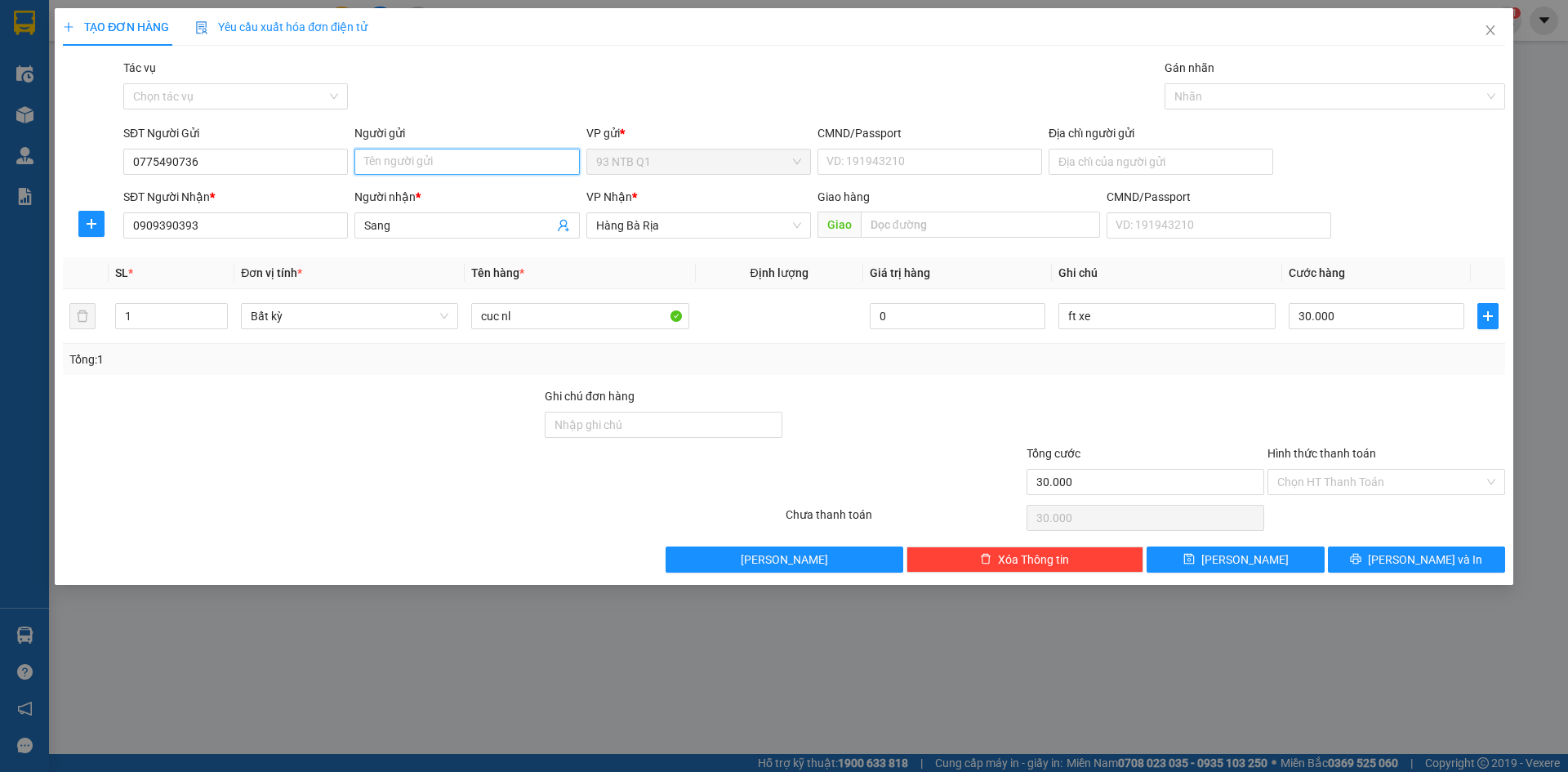
click at [490, 166] on input "Người gửi" at bounding box center [467, 161] width 224 height 26
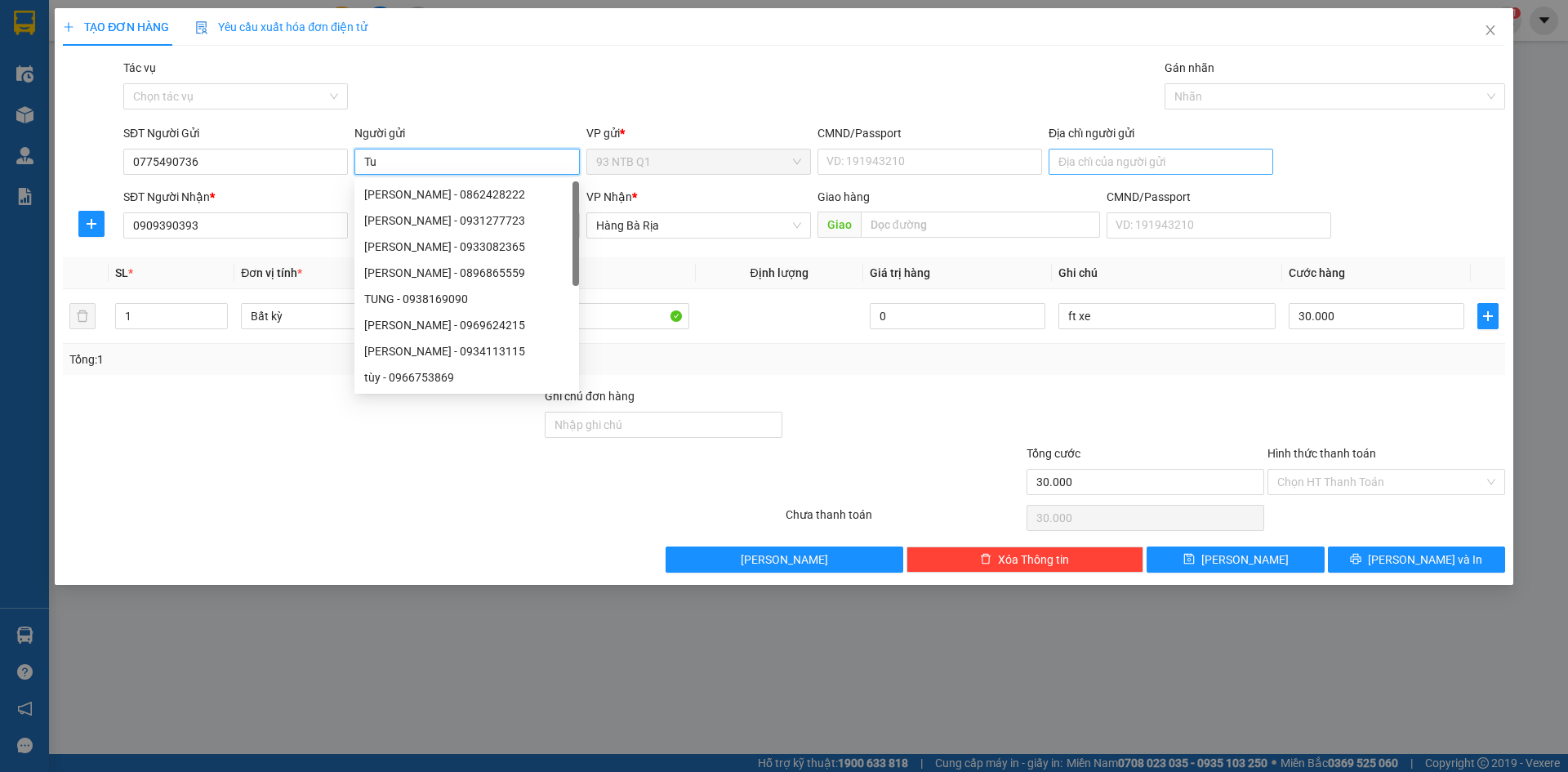
type input "Tu"
click at [1079, 159] on input "Địa chỉ người gửi" at bounding box center [1161, 161] width 224 height 26
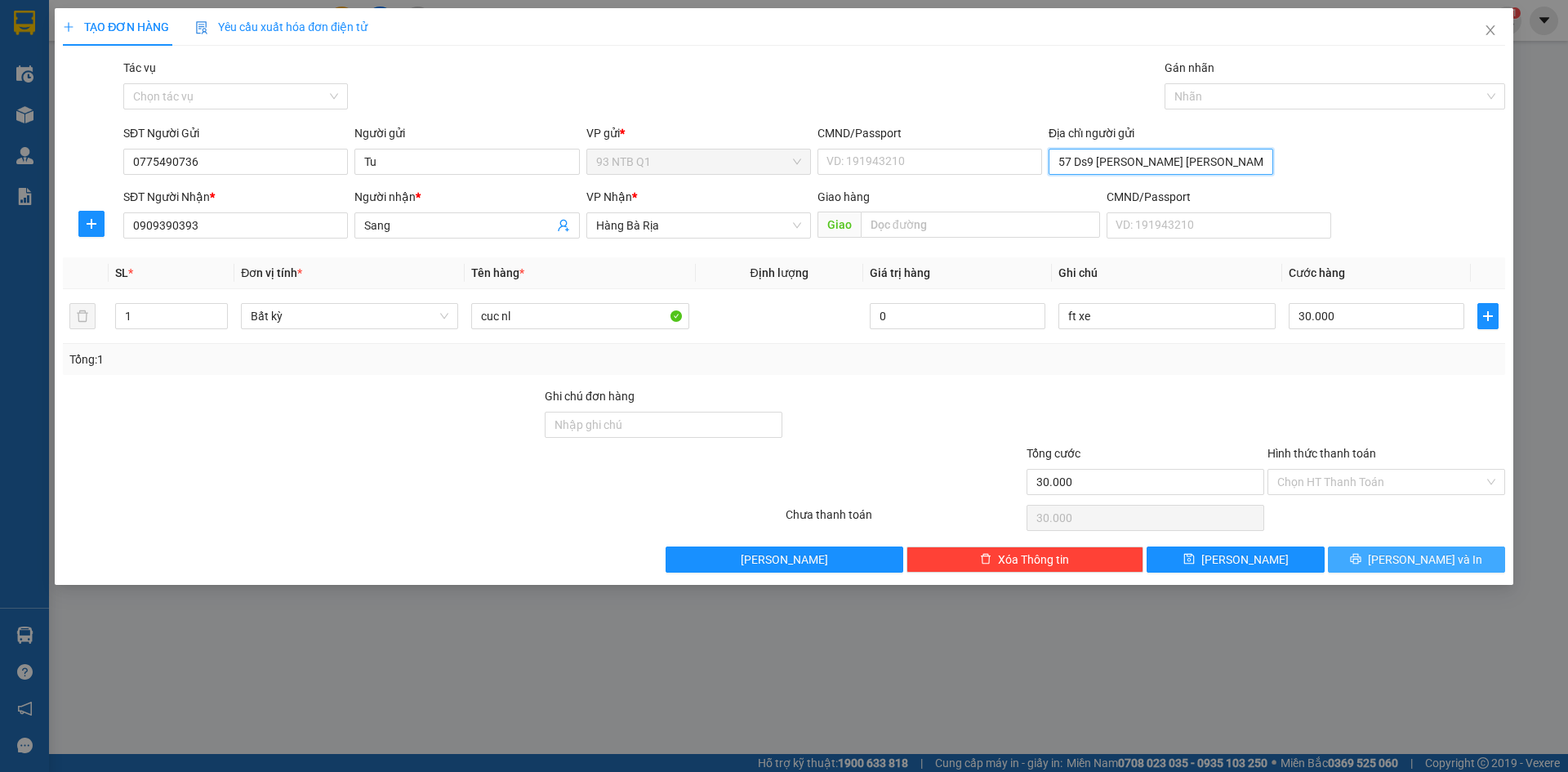
type input "57 Ds9 [PERSON_NAME] [PERSON_NAME]"
click at [1362, 565] on icon "printer" at bounding box center [1356, 559] width 12 height 12
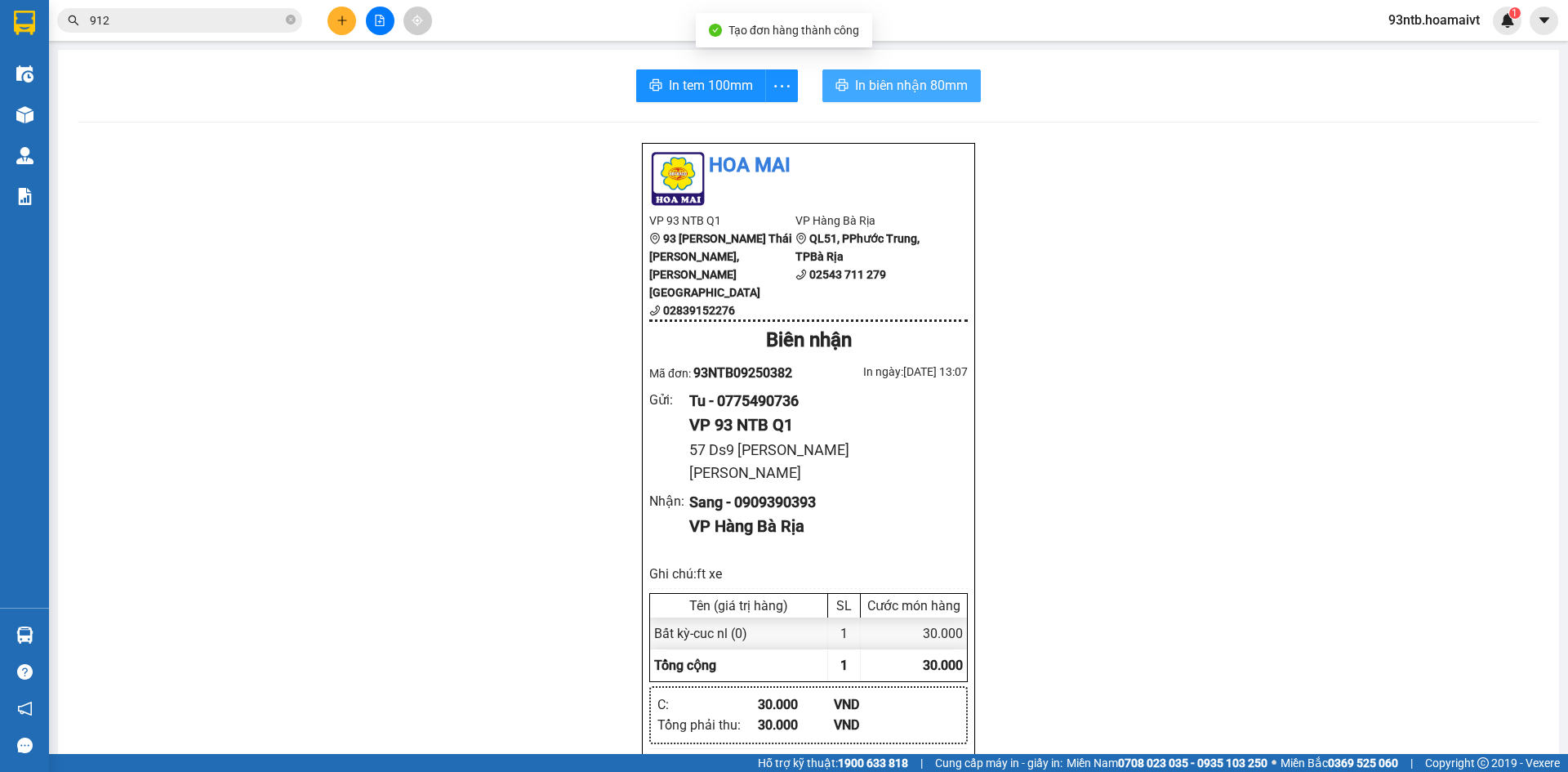
click at [903, 76] on span "In biên nhận 80mm" at bounding box center [912, 85] width 113 height 21
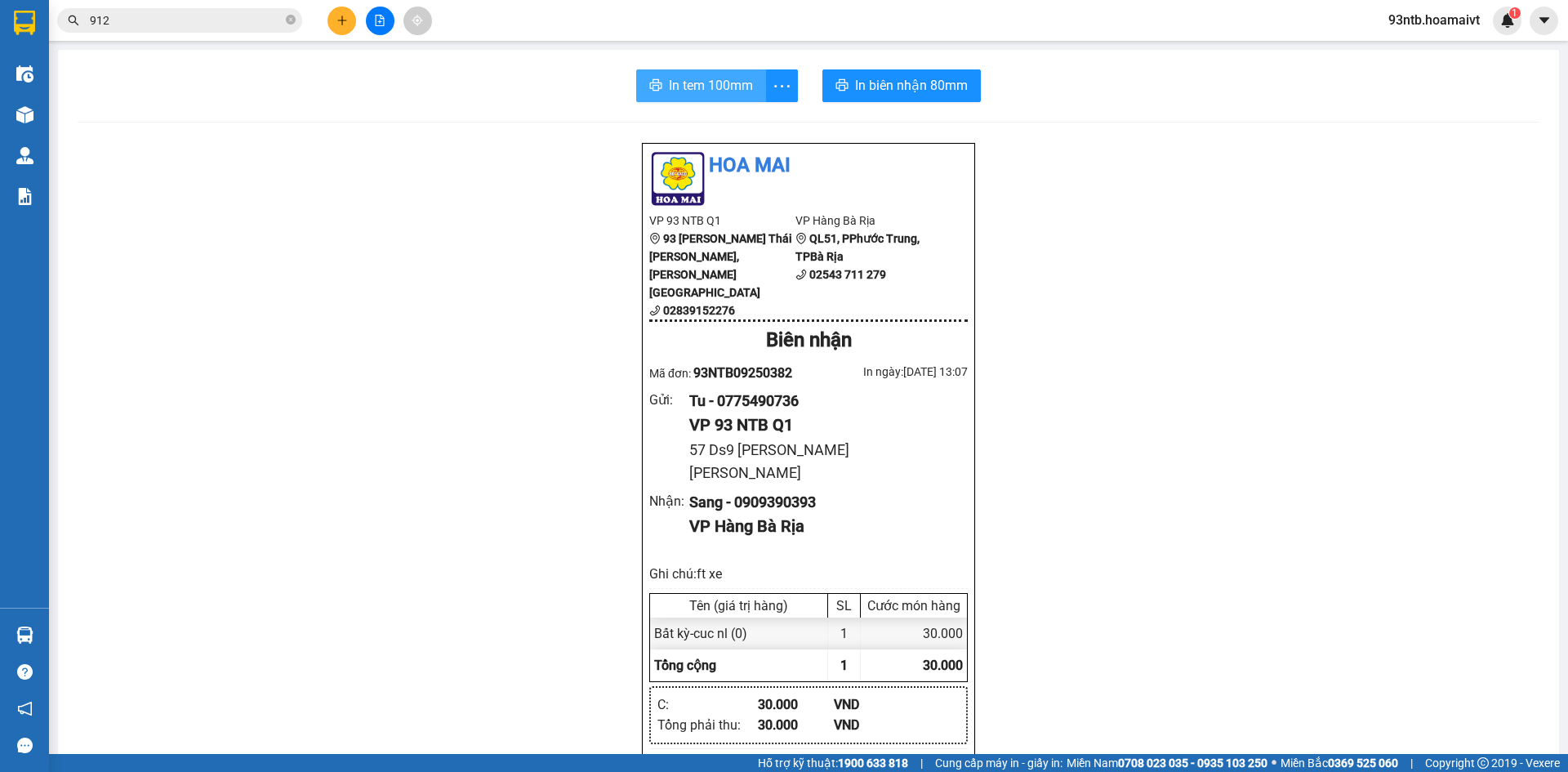
click at [700, 80] on span "In tem 100mm" at bounding box center [711, 85] width 84 height 21
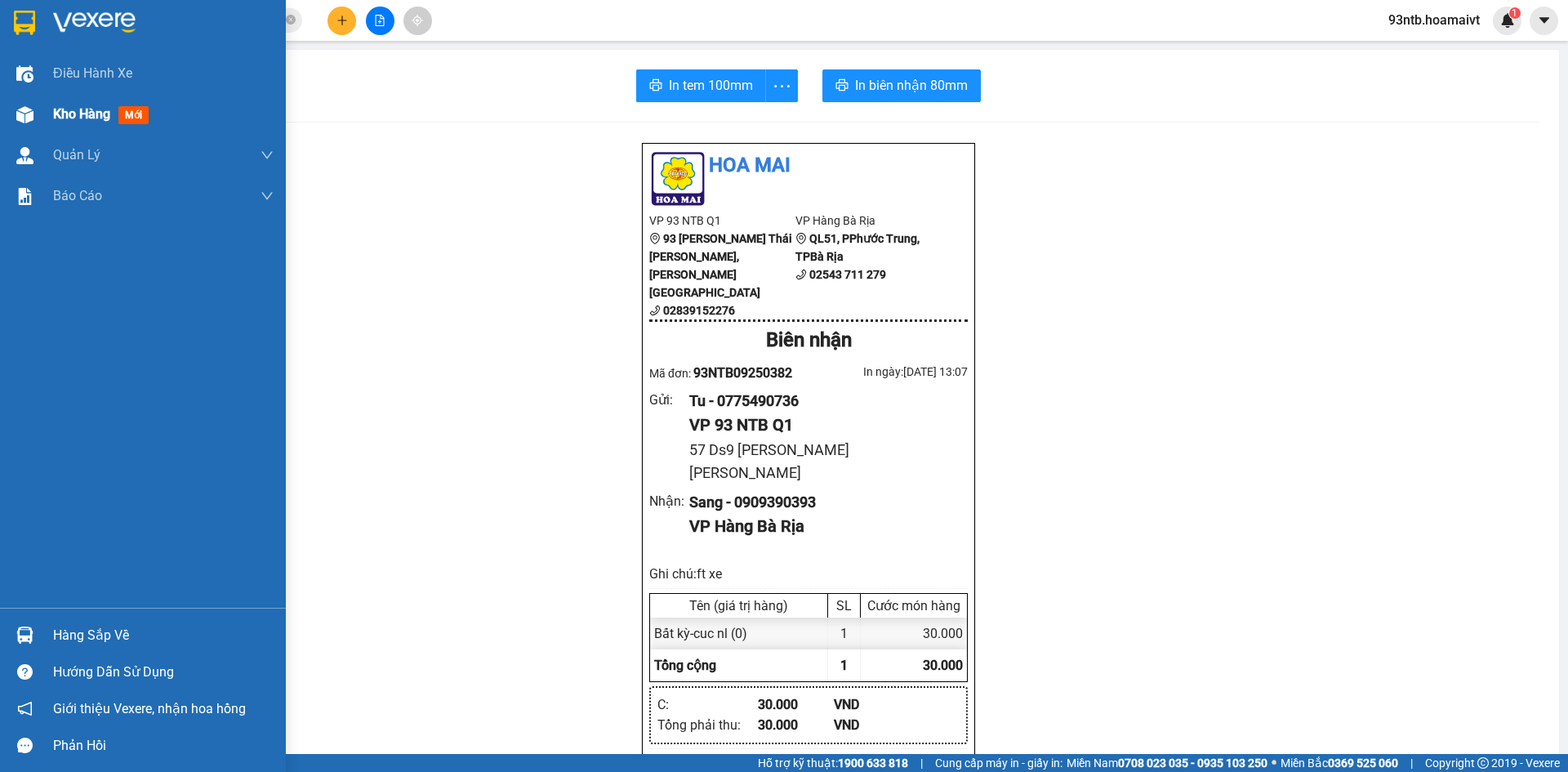
click at [44, 111] on div "Kho hàng mới" at bounding box center [143, 114] width 286 height 41
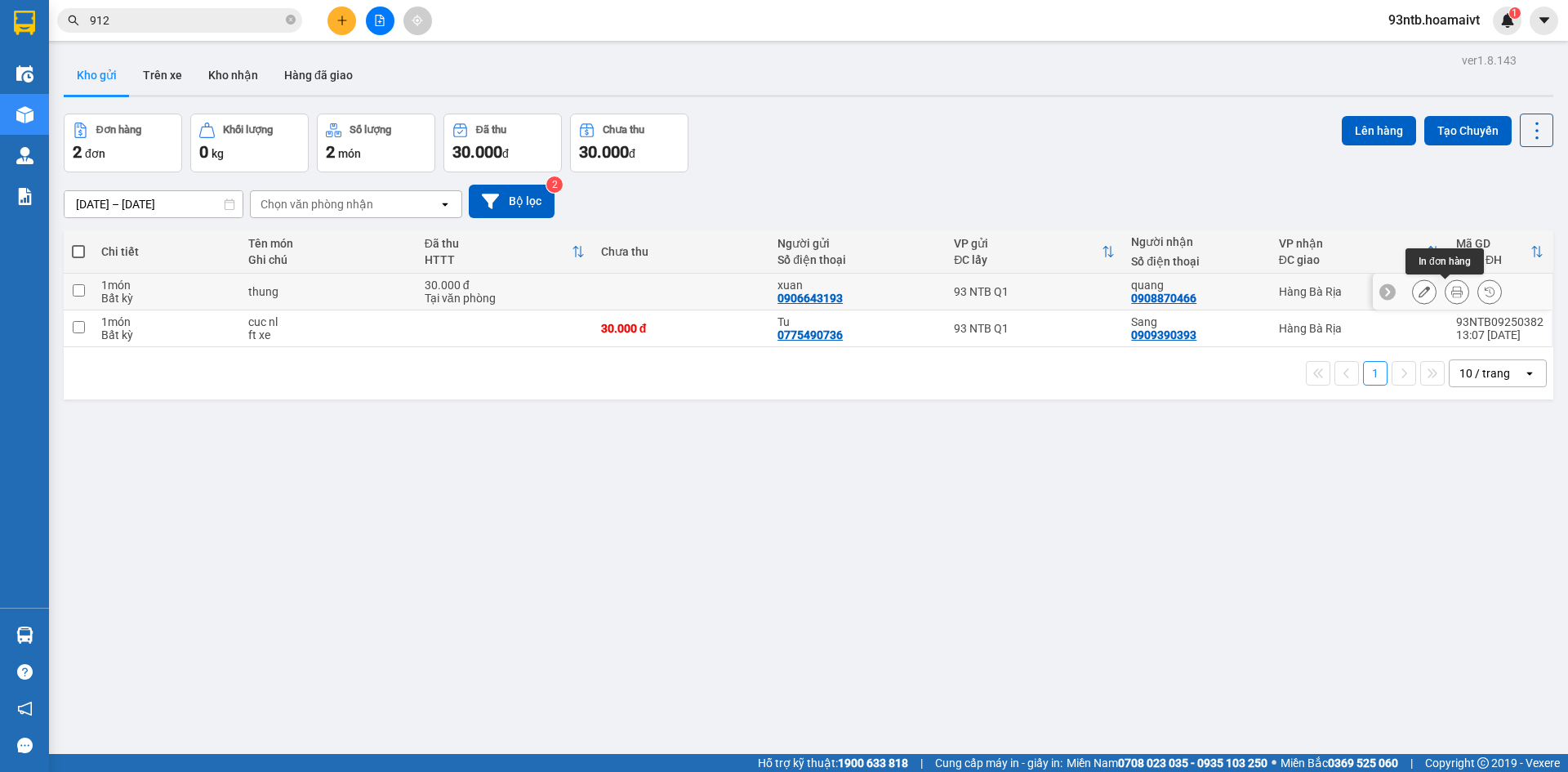
click at [1452, 291] on icon at bounding box center [1458, 292] width 12 height 12
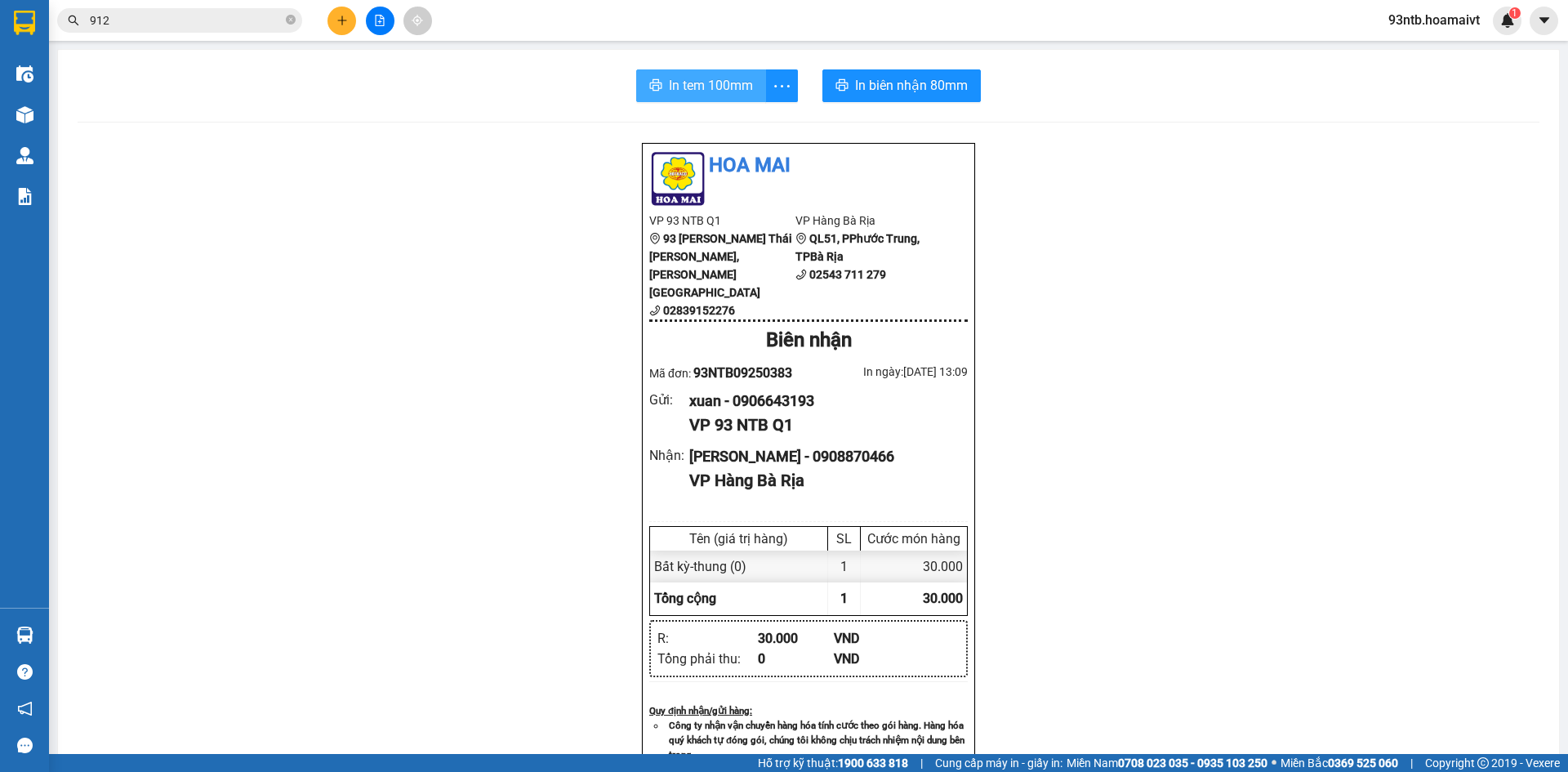
click at [715, 75] on span "In tem 100mm" at bounding box center [711, 85] width 84 height 21
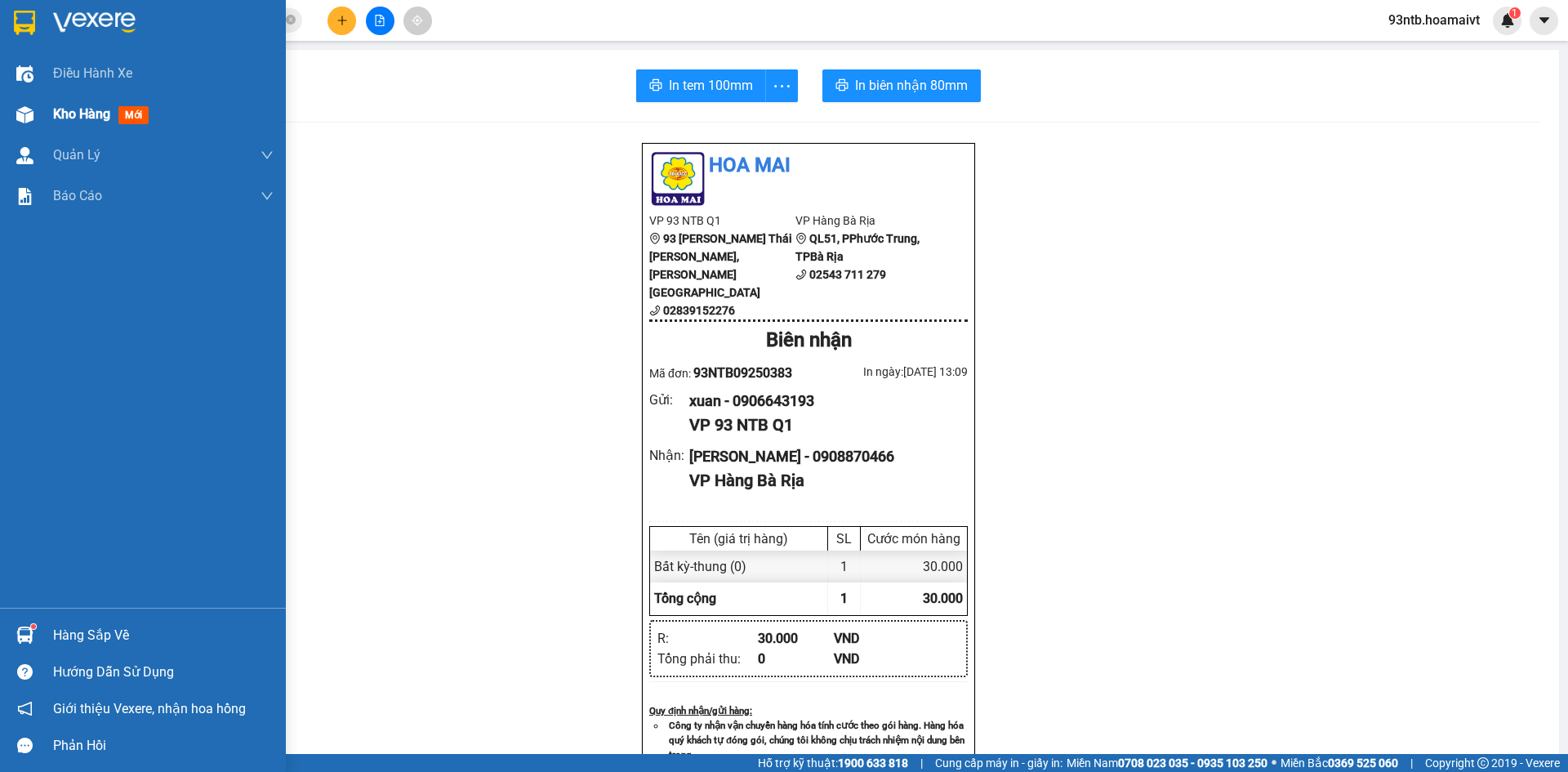
click at [82, 99] on div "Kho hàng mới" at bounding box center [164, 114] width 221 height 41
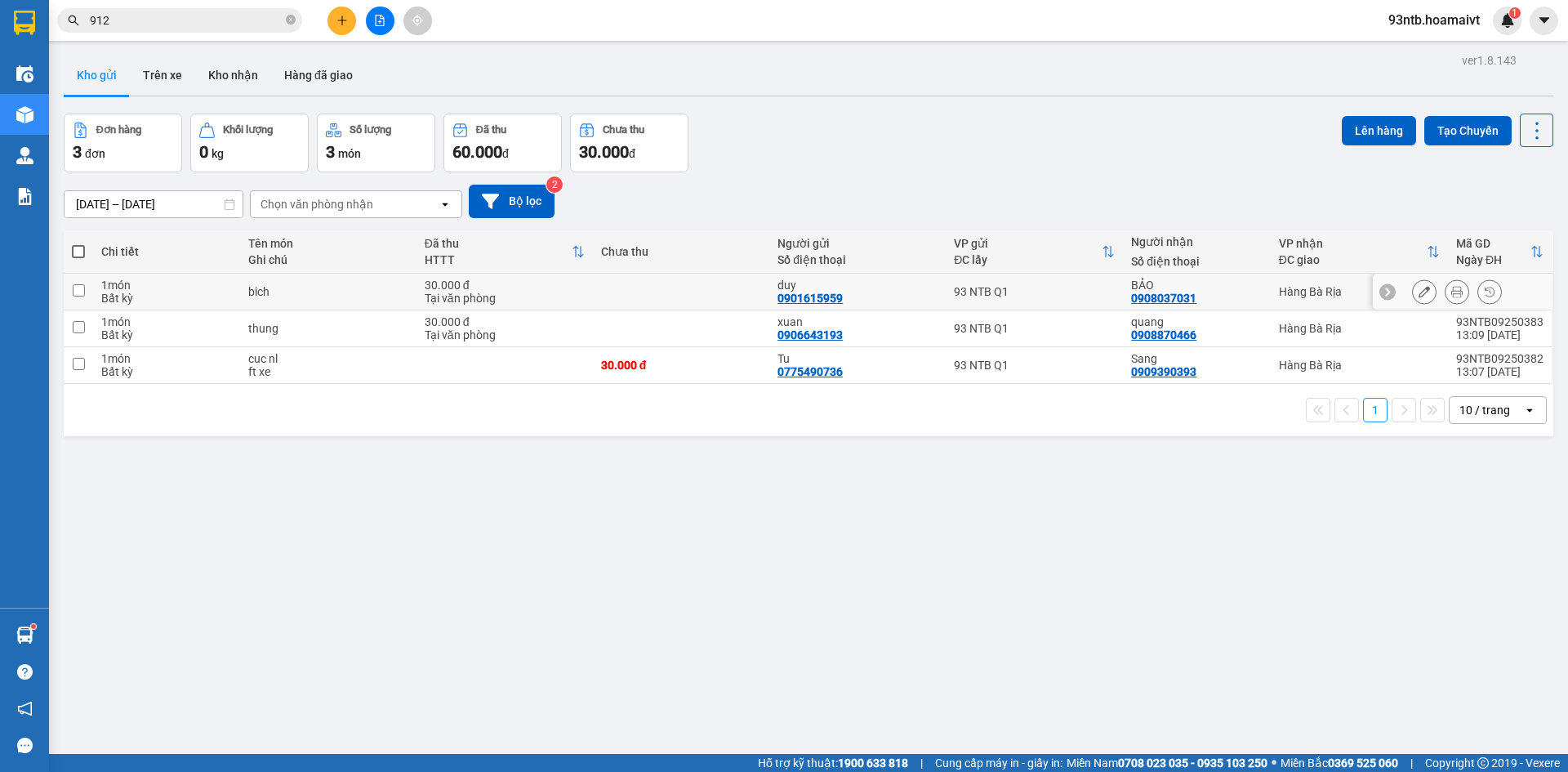
click at [1459, 297] on div at bounding box center [1458, 292] width 90 height 25
click at [1446, 298] on button at bounding box center [1458, 292] width 23 height 28
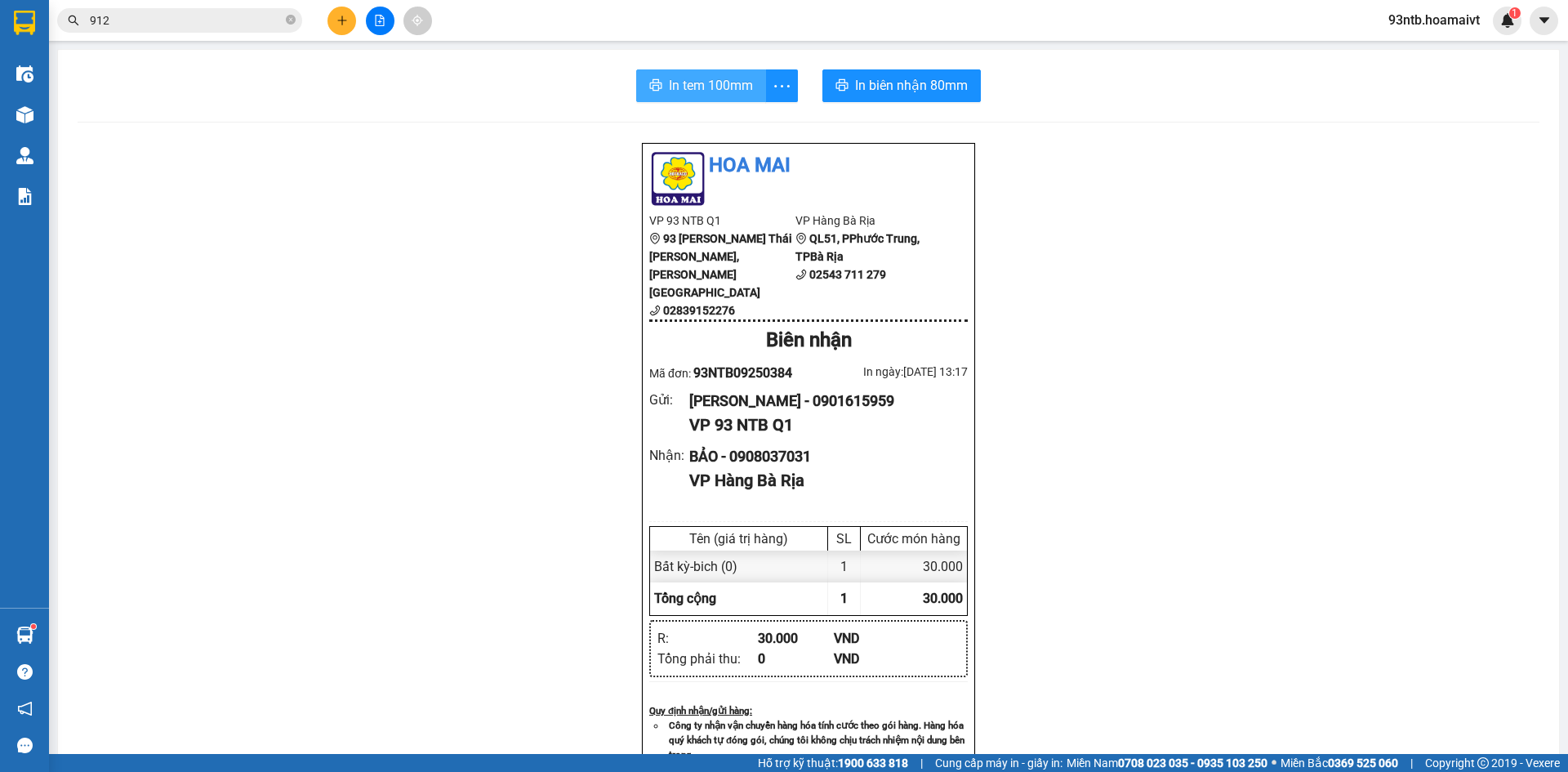
click at [686, 72] on button "In tem 100mm" at bounding box center [701, 86] width 130 height 32
click at [1201, 96] on div "In tem 100mm In biên nhận 80mm" at bounding box center [808, 86] width 1463 height 32
drag, startPoint x: 504, startPoint y: 150, endPoint x: 278, endPoint y: 137, distance: 226.4
click at [504, 148] on div "[PERSON_NAME] VP 93 NTB Q1 93 [PERSON_NAME] Thái [PERSON_NAME], [PERSON_NAME] …" at bounding box center [808, 686] width 1463 height 1089
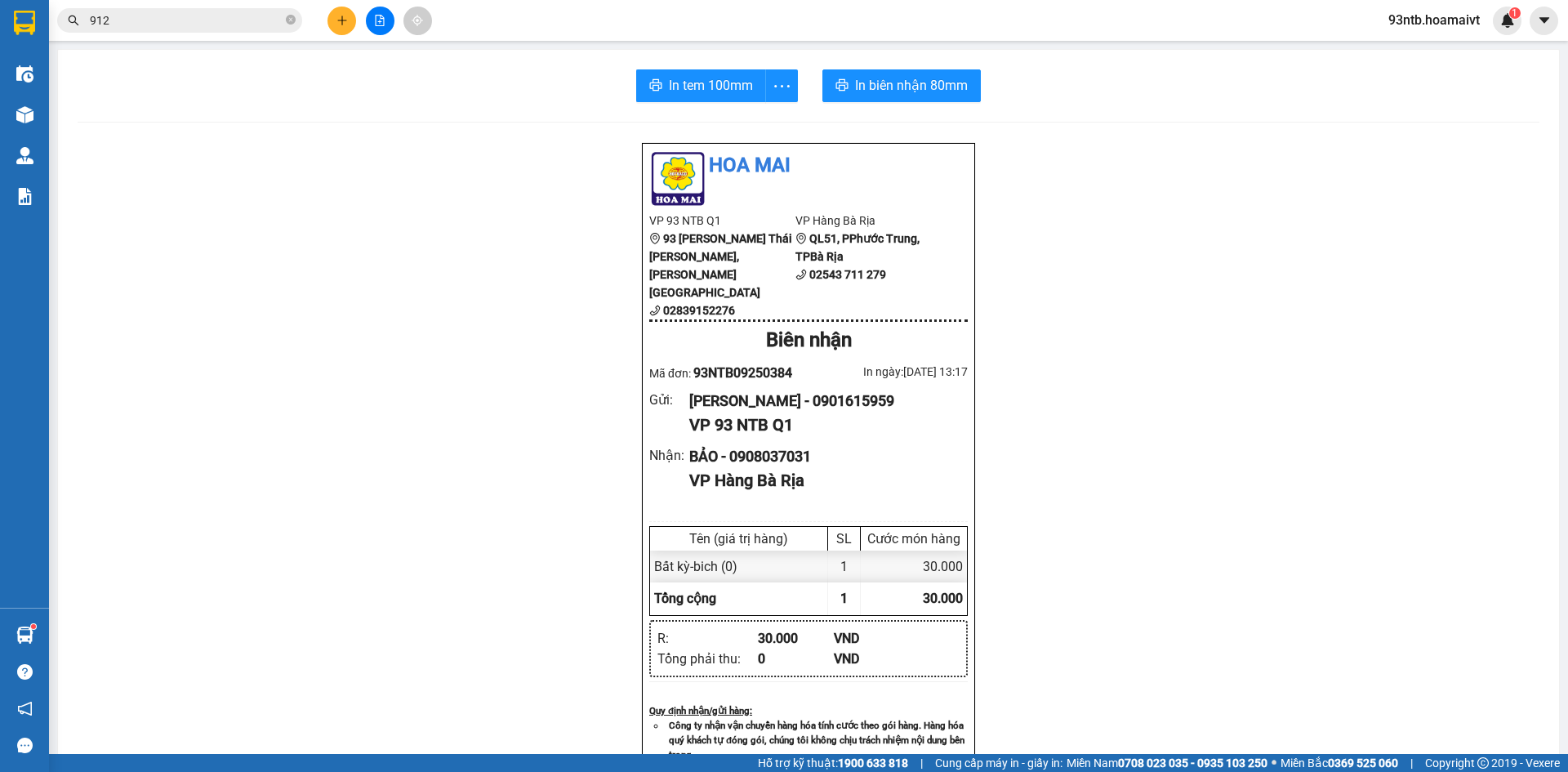
click at [0, 114] on div "Kho hàng mới" at bounding box center [24, 114] width 49 height 41
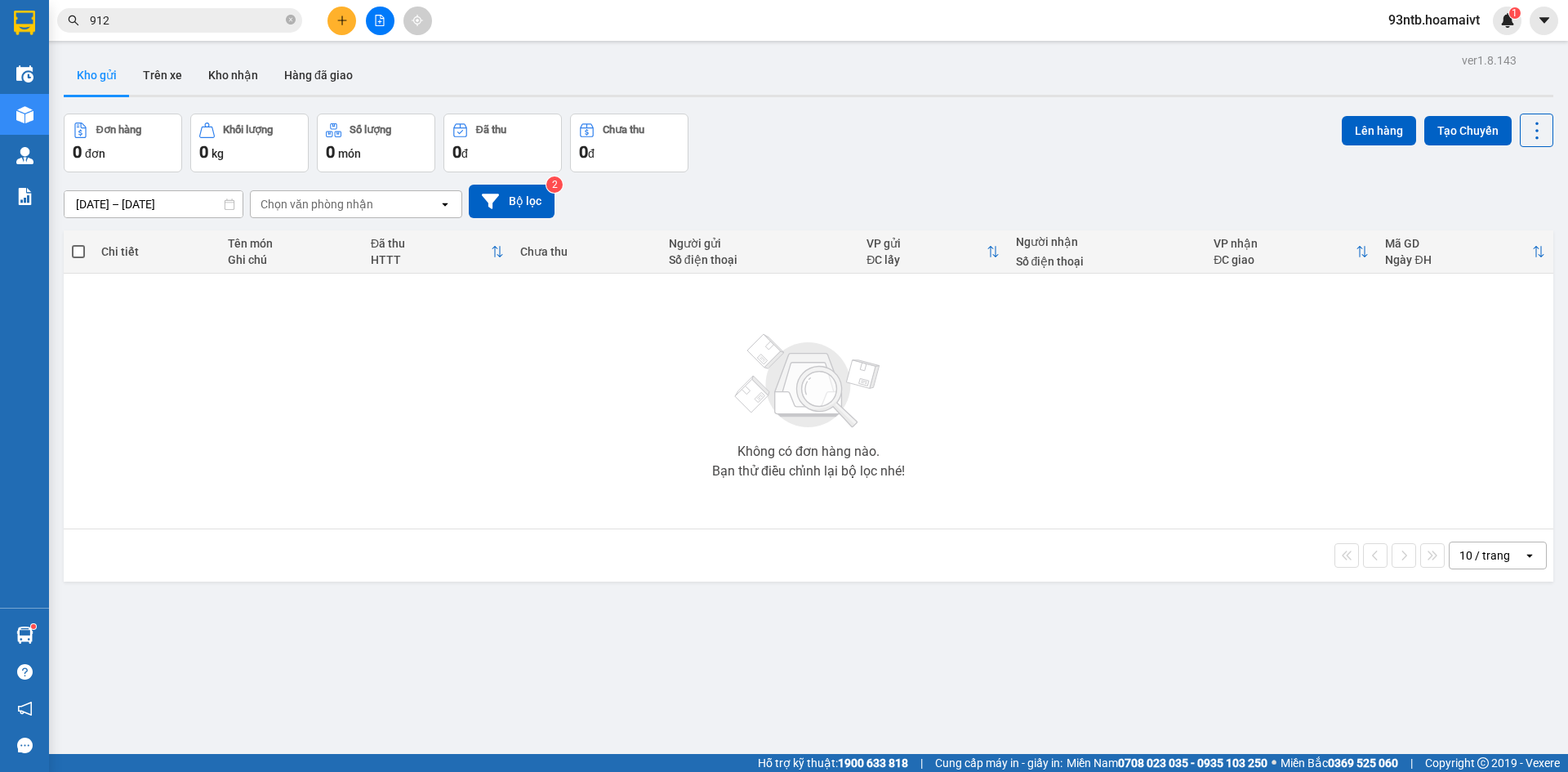
click at [884, 95] on div at bounding box center [809, 96] width 1490 height 2
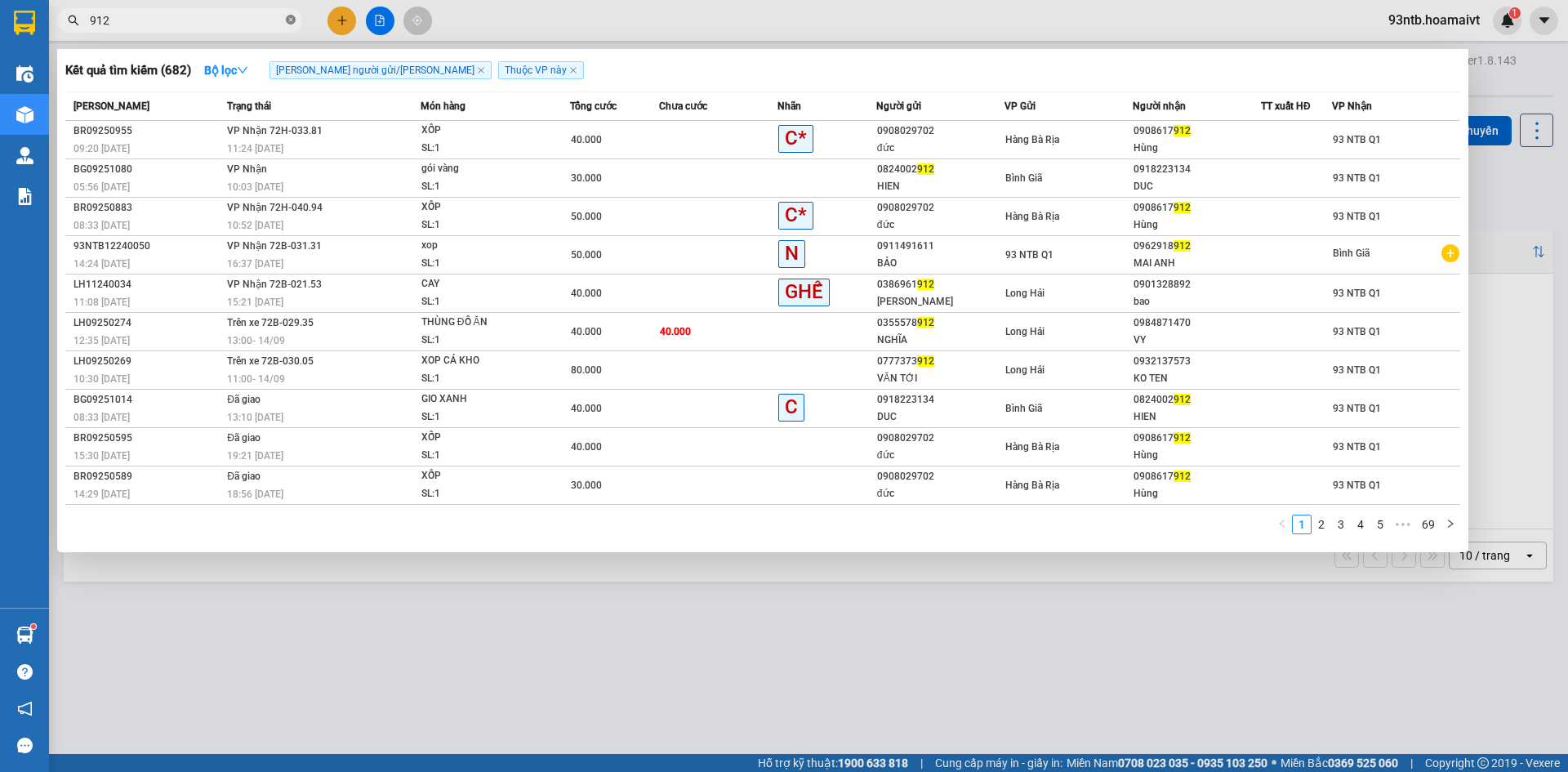
click at [289, 19] on icon "close-circle" at bounding box center [291, 20] width 10 height 10
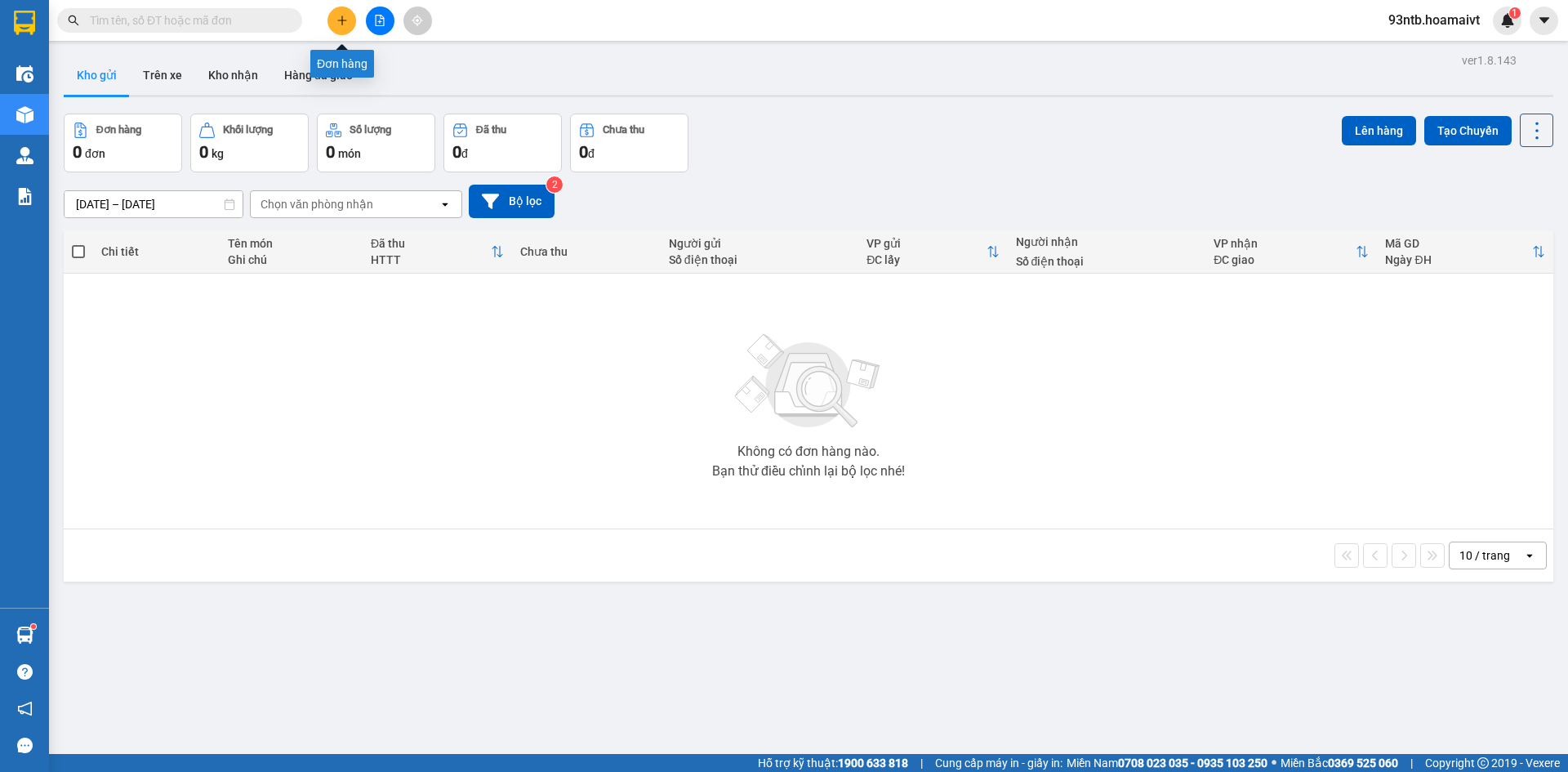
click at [336, 21] on icon "plus" at bounding box center [342, 21] width 12 height 12
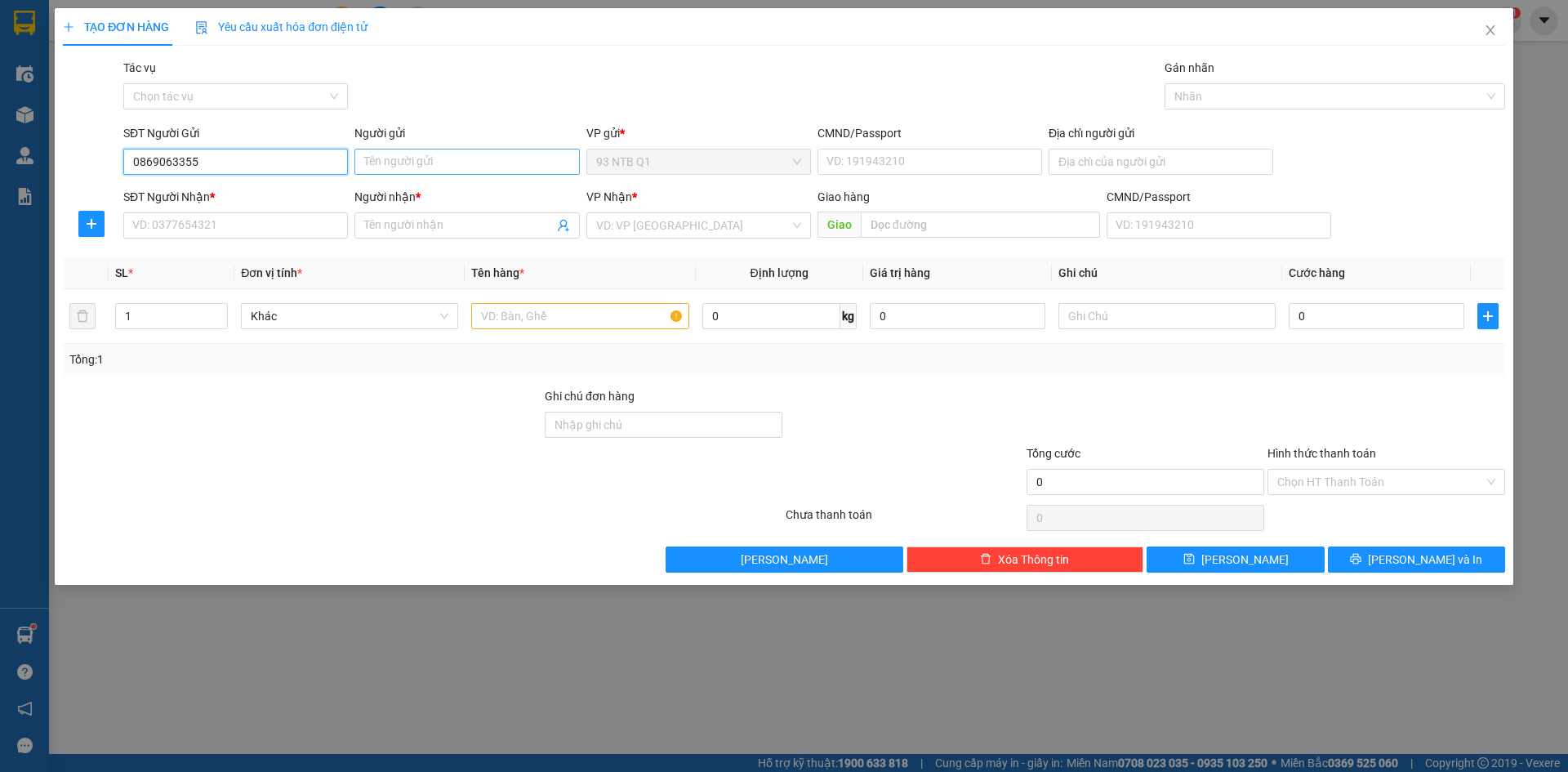
type input "0869063355"
click at [433, 161] on input "Người gửi" at bounding box center [467, 161] width 224 height 26
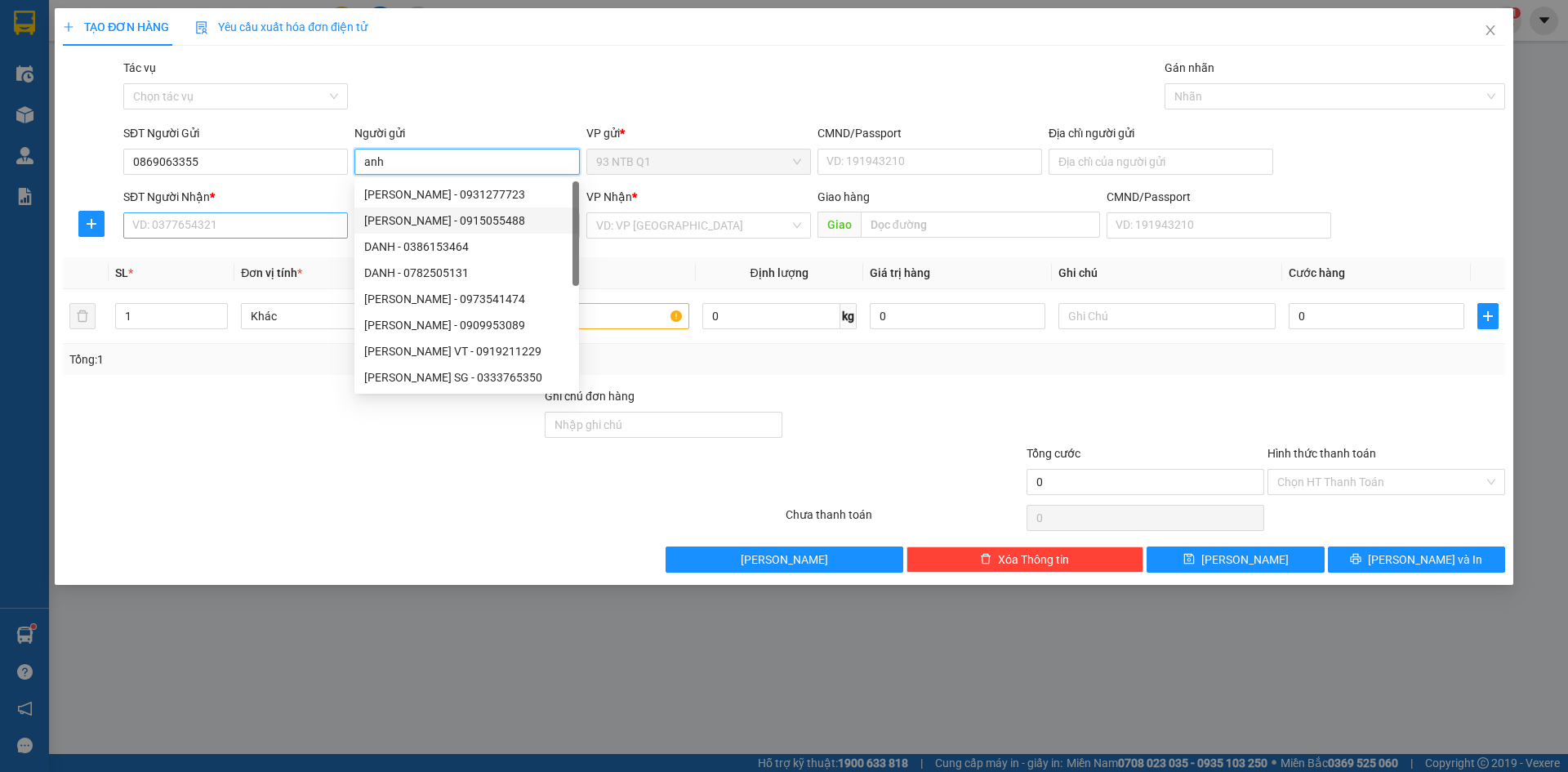
type input "anh"
click at [184, 224] on input "SĐT Người Nhận *" at bounding box center [236, 225] width 224 height 26
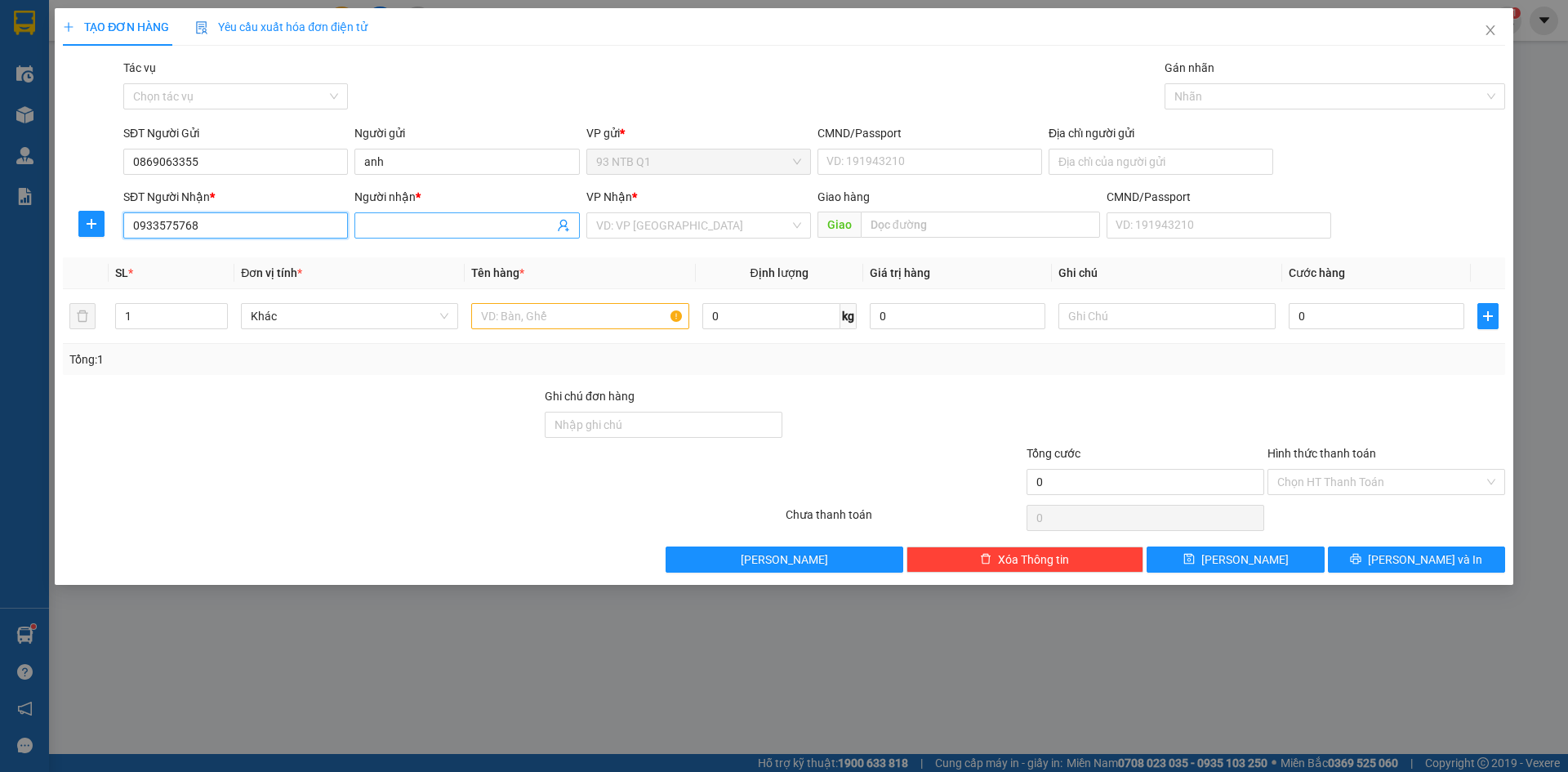
type input "0933575768"
click at [393, 223] on input "Người nhận *" at bounding box center [458, 226] width 189 height 18
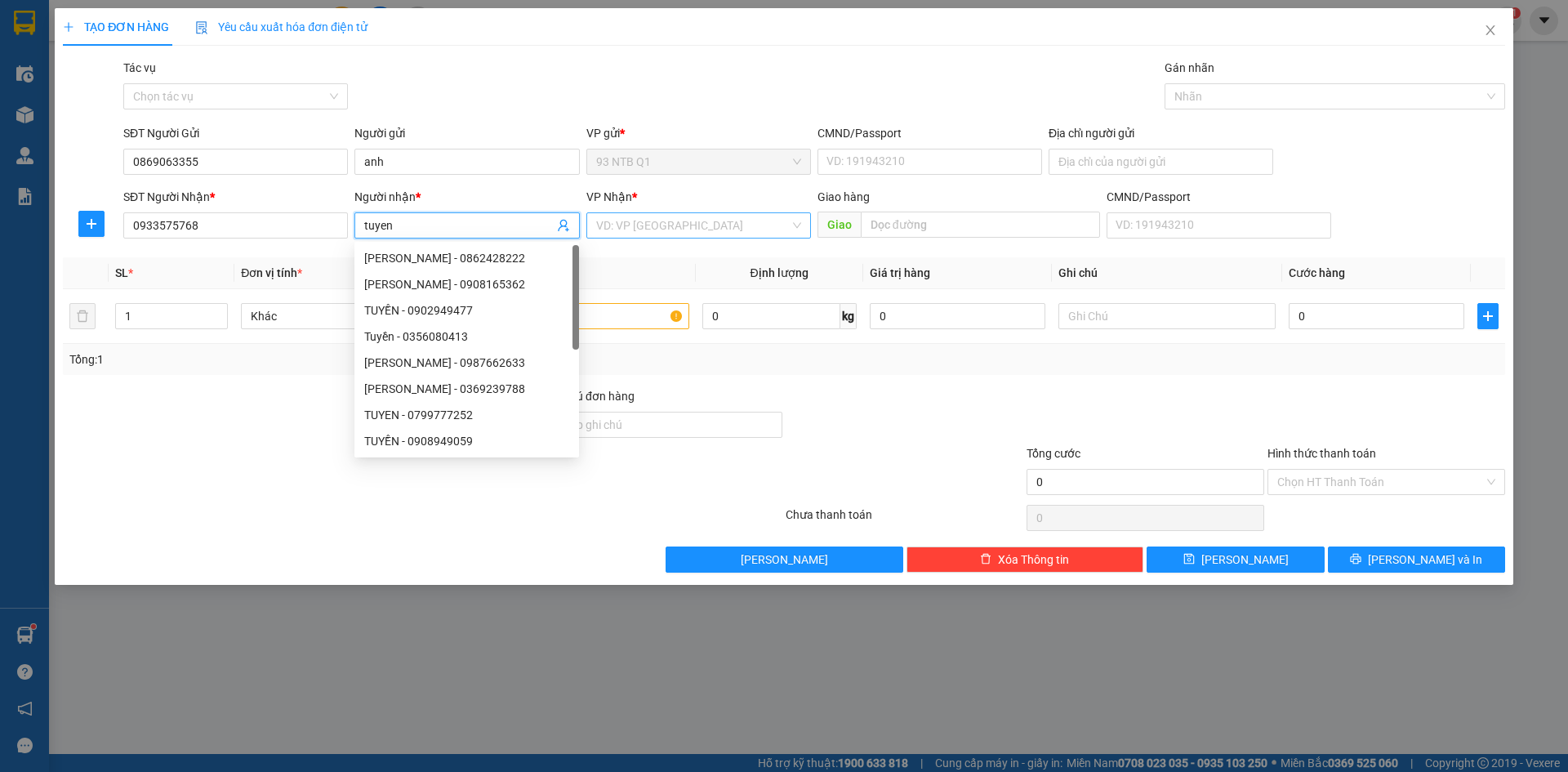
type input "tuyen"
click at [665, 231] on input "search" at bounding box center [693, 226] width 194 height 25
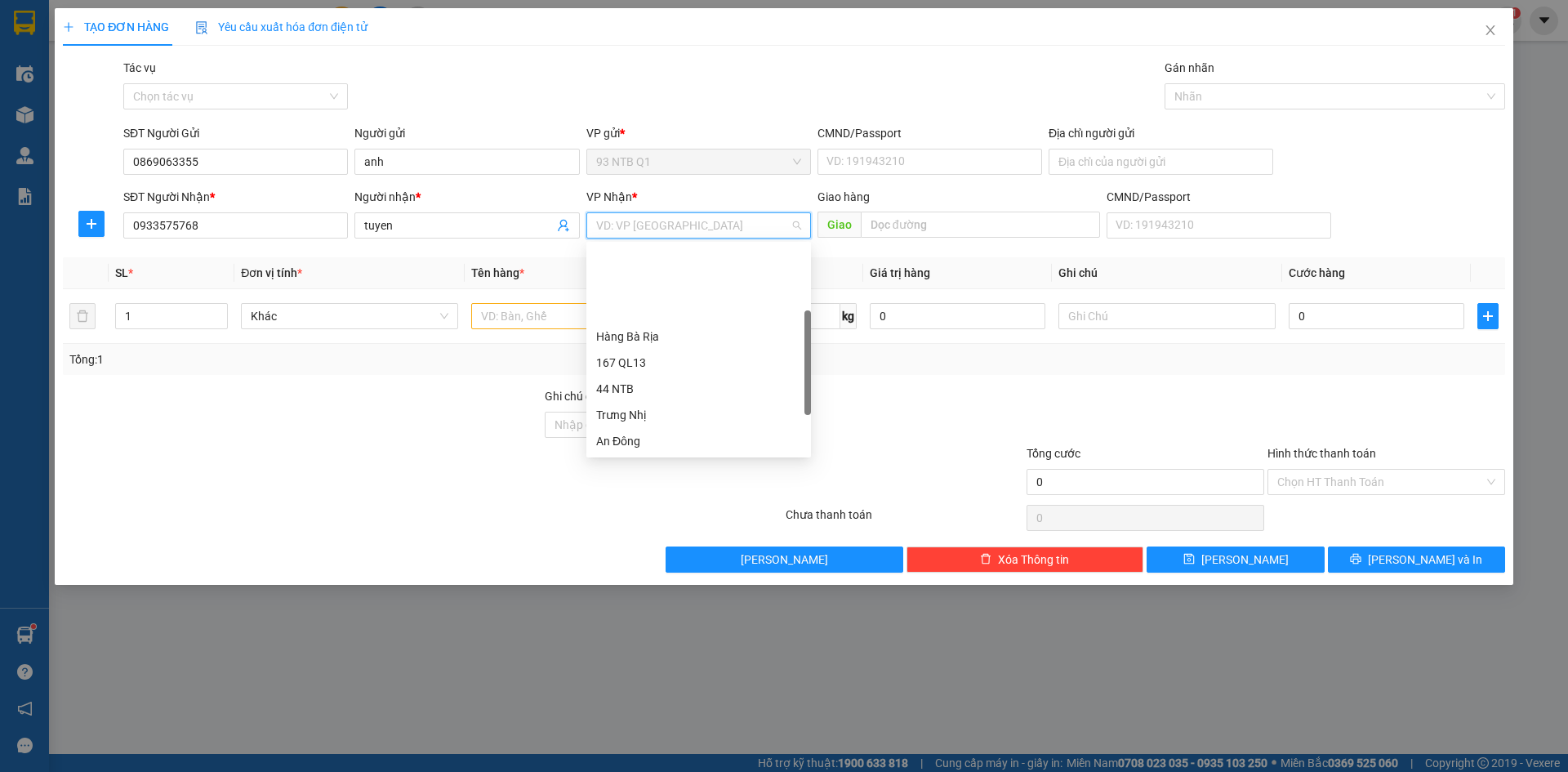
click at [667, 511] on div "Long Hải" at bounding box center [698, 520] width 205 height 18
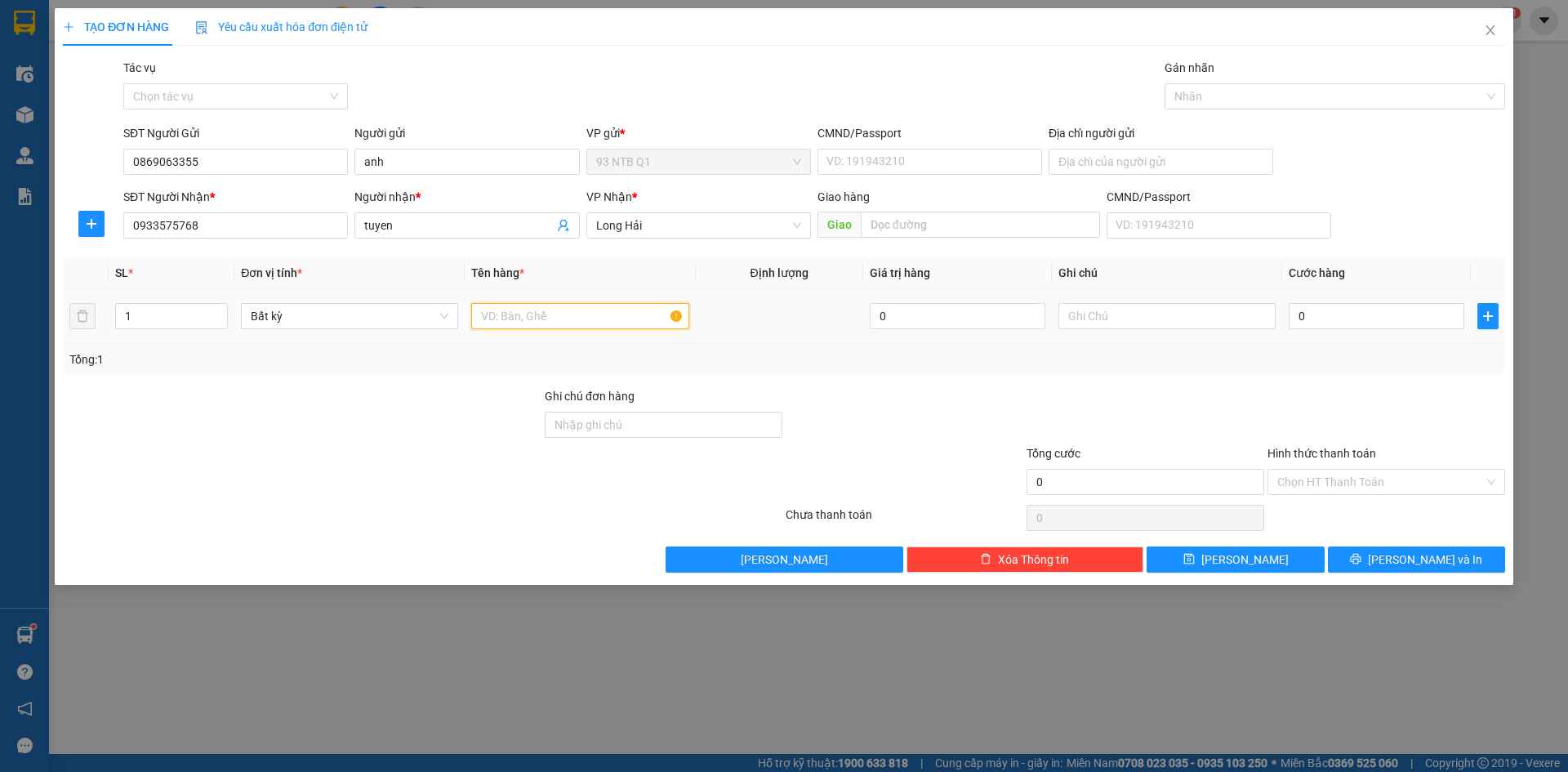
click at [517, 314] on input "text" at bounding box center [581, 316] width 218 height 26
type input "thung banh"
click at [1100, 164] on input "Địa chỉ người gửi" at bounding box center [1161, 161] width 224 height 26
click at [1085, 162] on input "257 [PERSON_NAME] [PERSON_NAME]" at bounding box center [1161, 161] width 224 height 26
click at [1168, 162] on input "257 kenh [PERSON_NAME]" at bounding box center [1161, 161] width 224 height 26
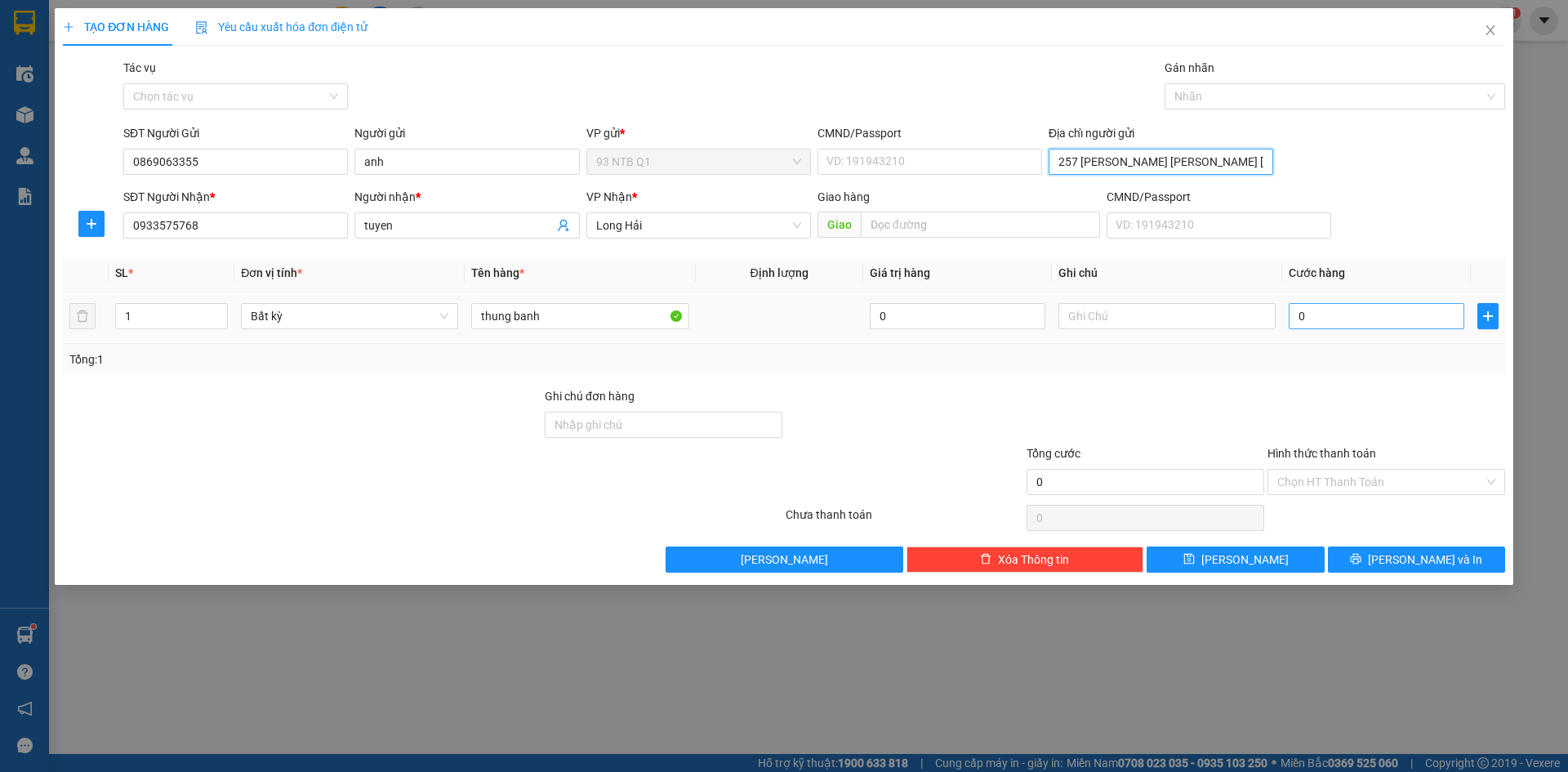
type input "257 [PERSON_NAME] [PERSON_NAME] [PERSON_NAME]"
click at [1337, 319] on input "0" at bounding box center [1376, 316] width 175 height 26
type input "5"
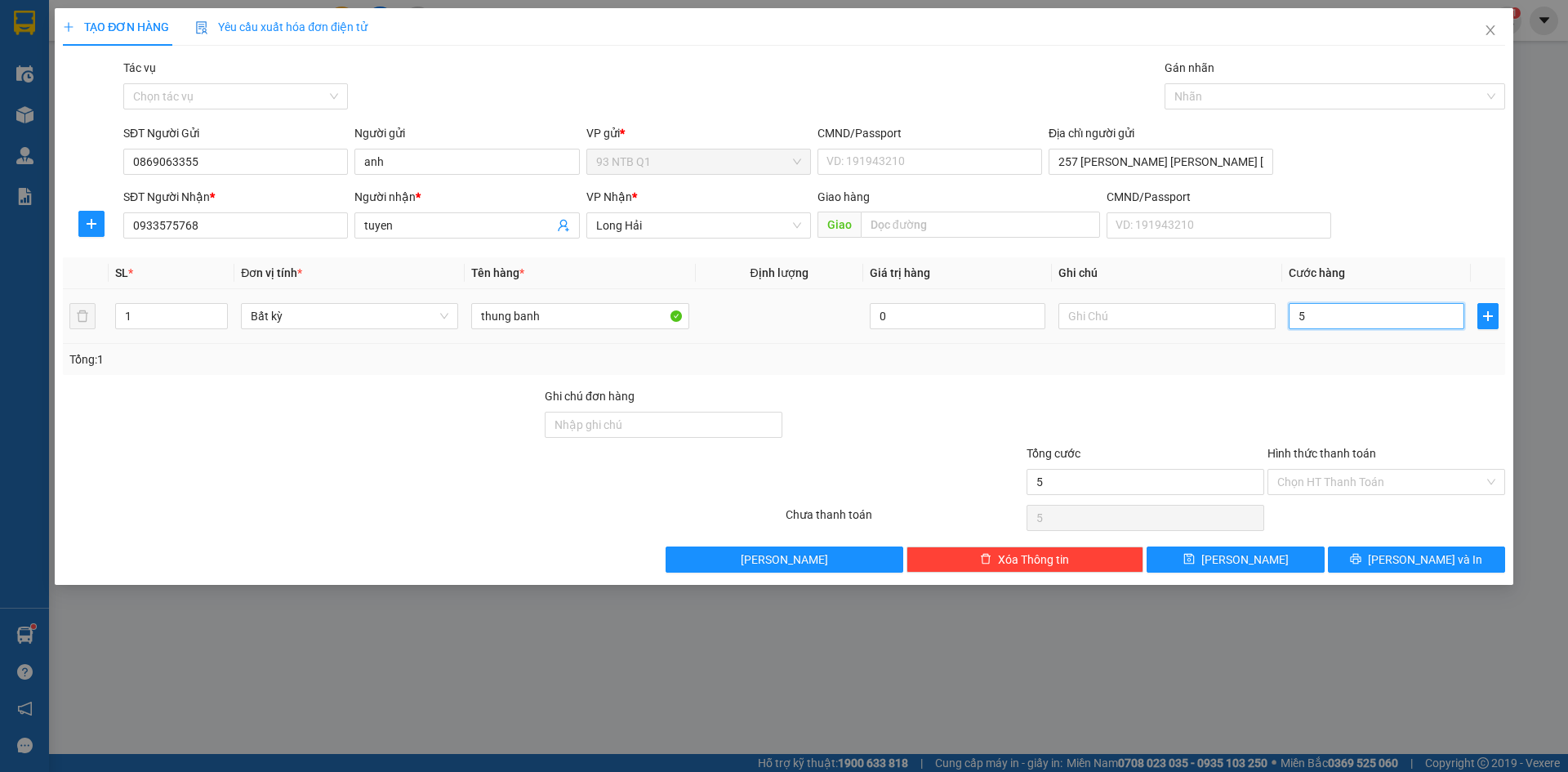
type input "50"
click at [1369, 549] on button "[PERSON_NAME] và In" at bounding box center [1416, 559] width 177 height 26
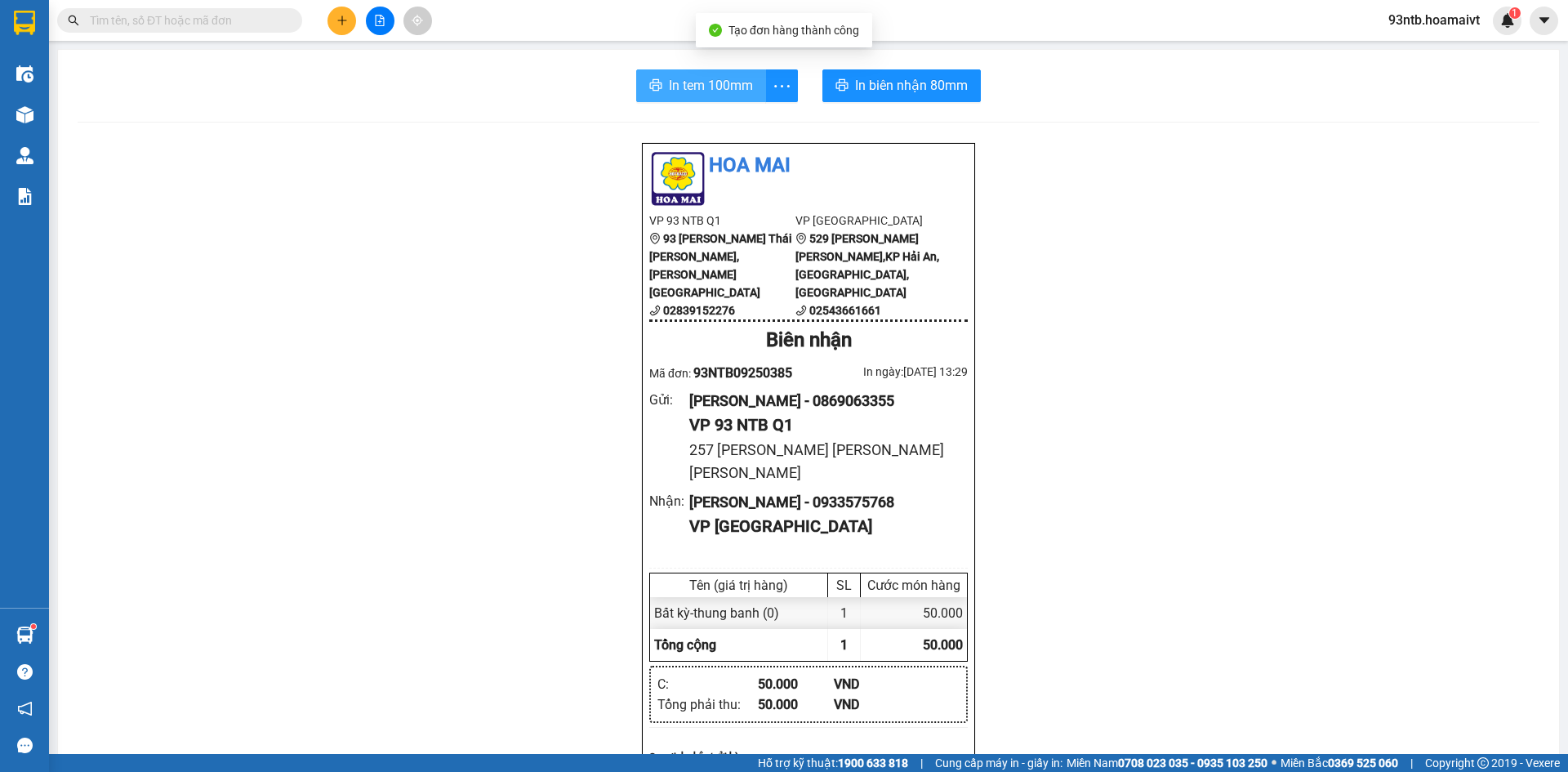
click at [723, 79] on span "In tem 100mm" at bounding box center [711, 85] width 84 height 21
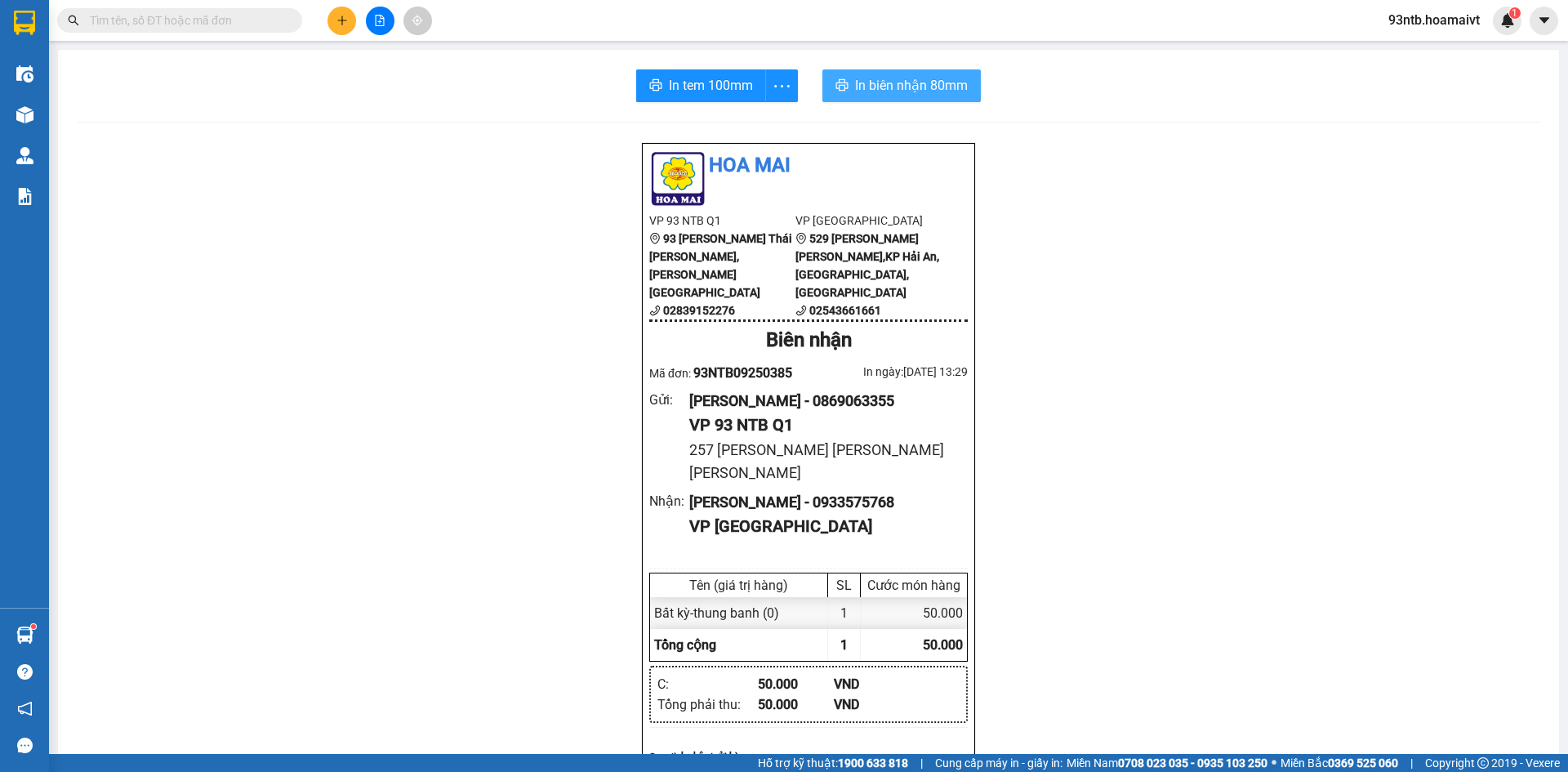
click at [887, 75] on button "In biên nhận 80mm" at bounding box center [901, 86] width 159 height 32
click at [176, 22] on input "text" at bounding box center [186, 21] width 193 height 18
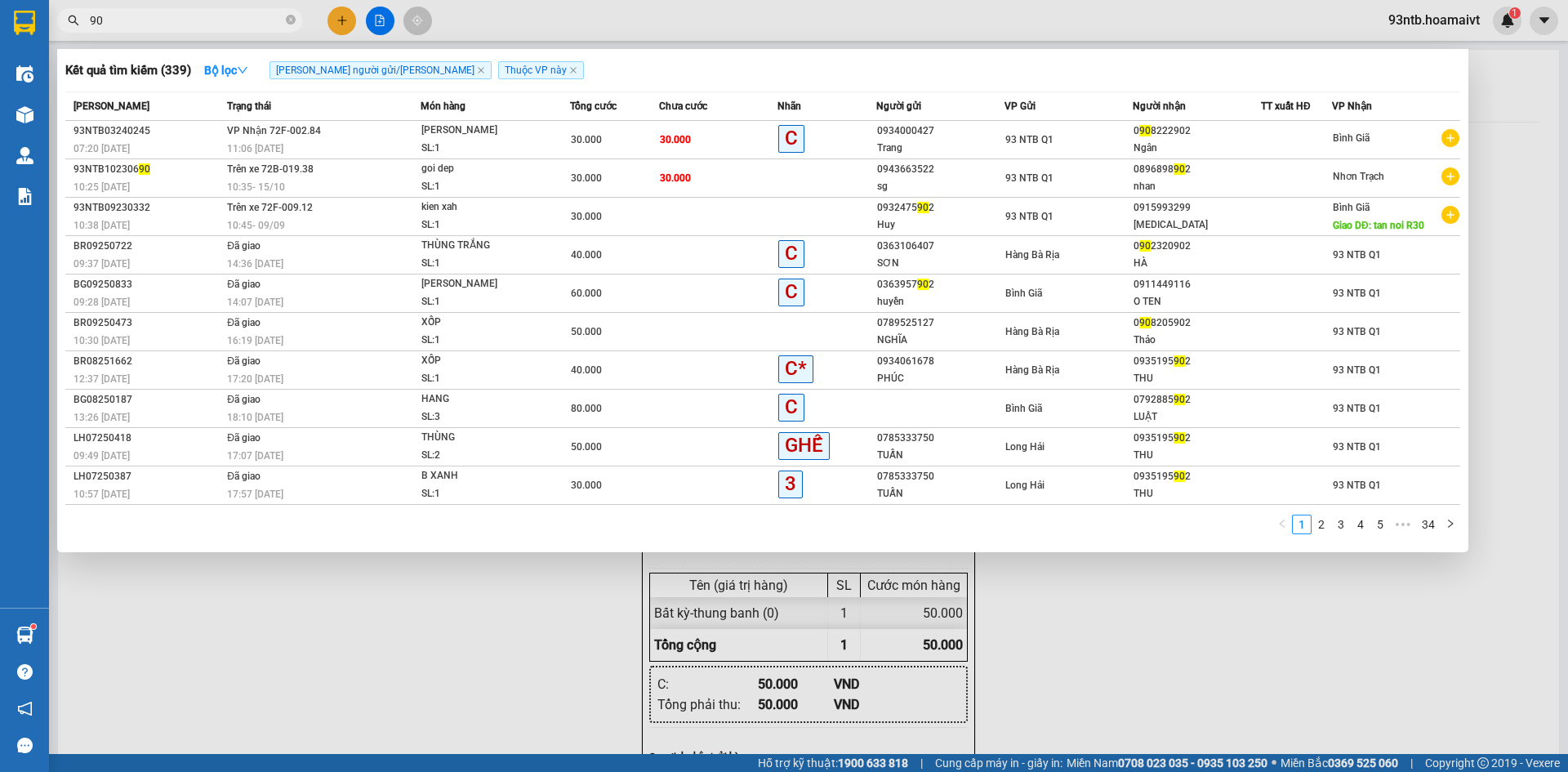
type input "9"
type input "234902"
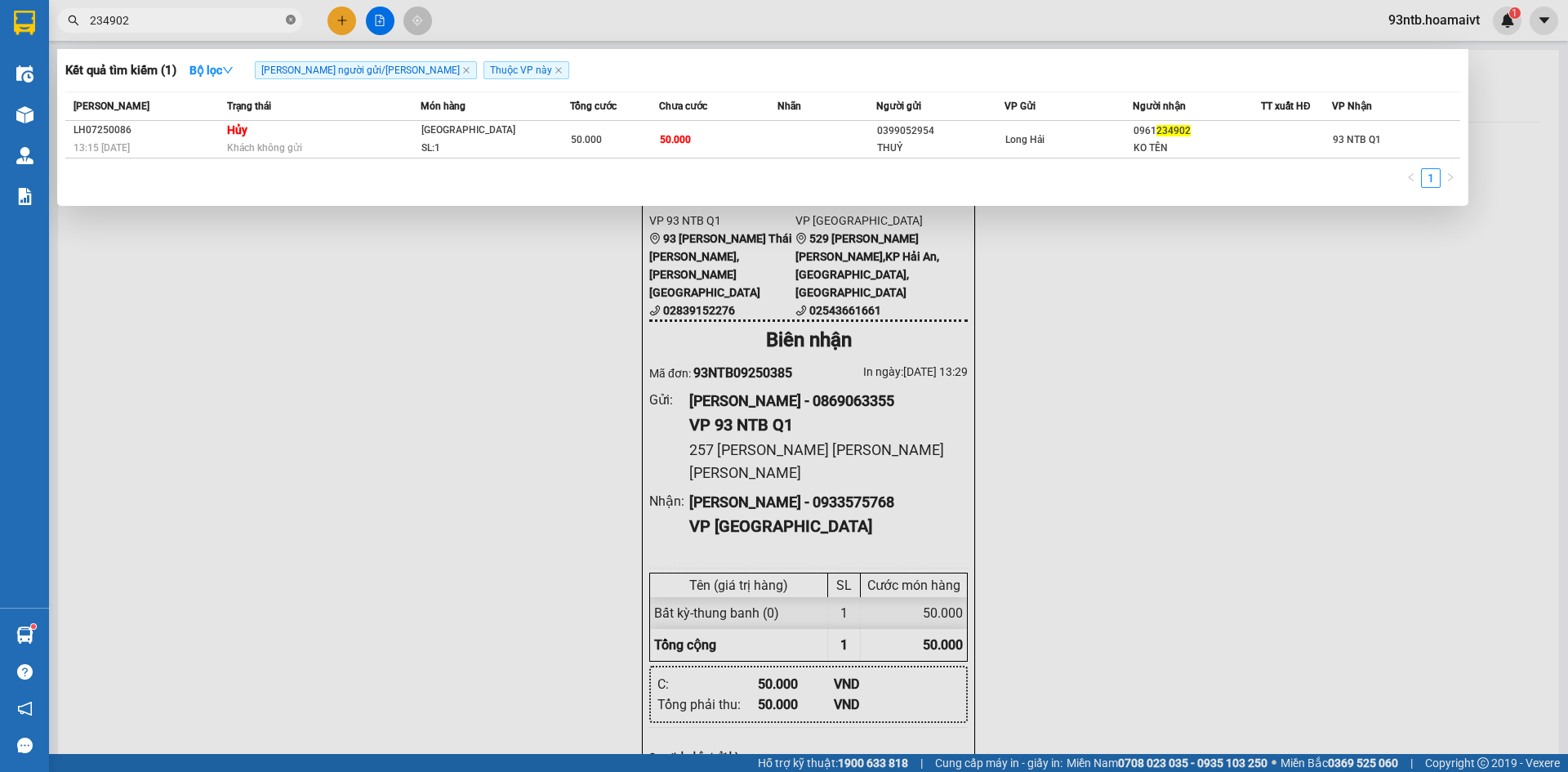
click at [290, 19] on icon "close-circle" at bounding box center [291, 20] width 10 height 10
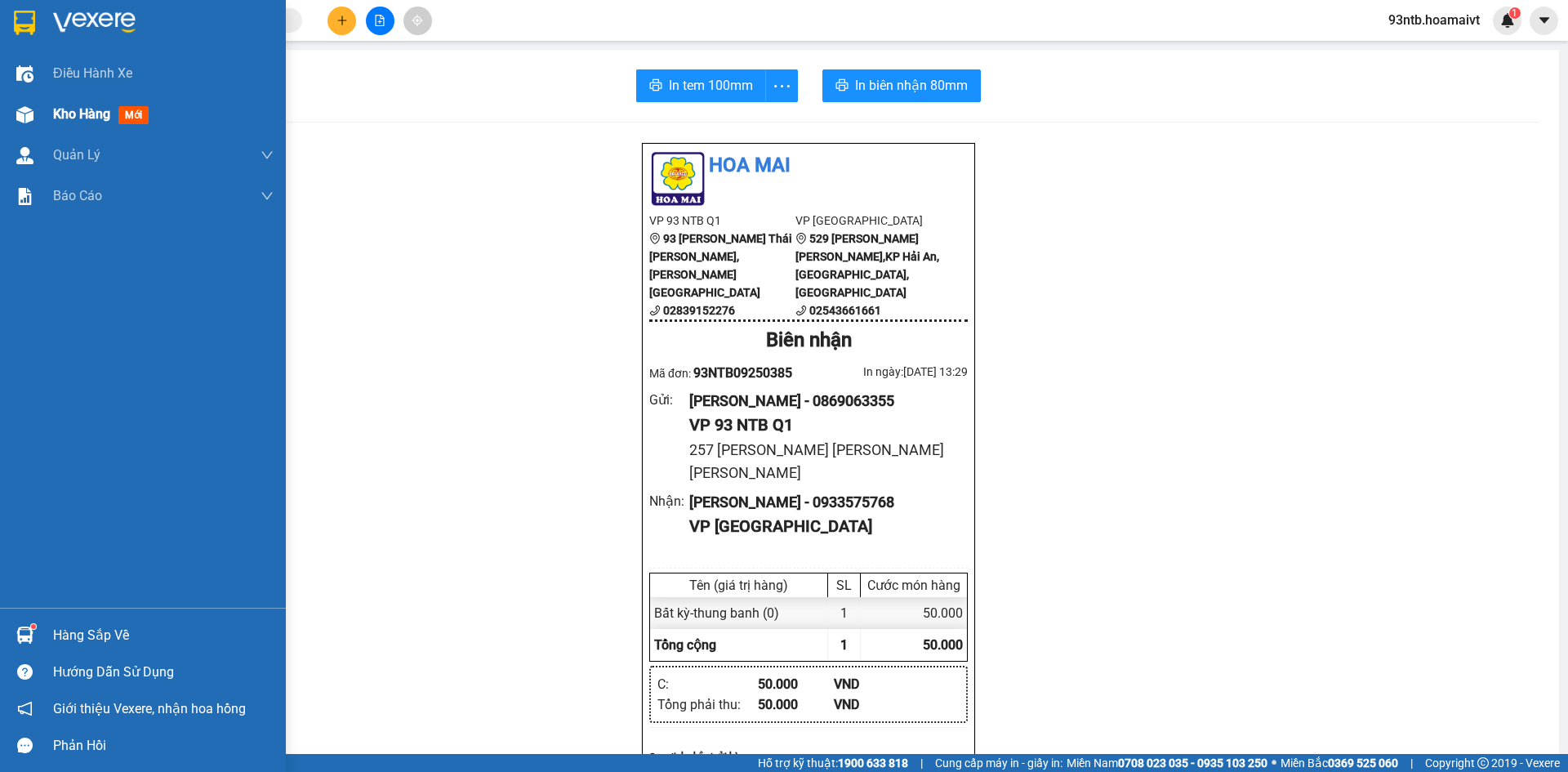
click at [54, 101] on div "Kho hàng mới" at bounding box center [164, 114] width 221 height 41
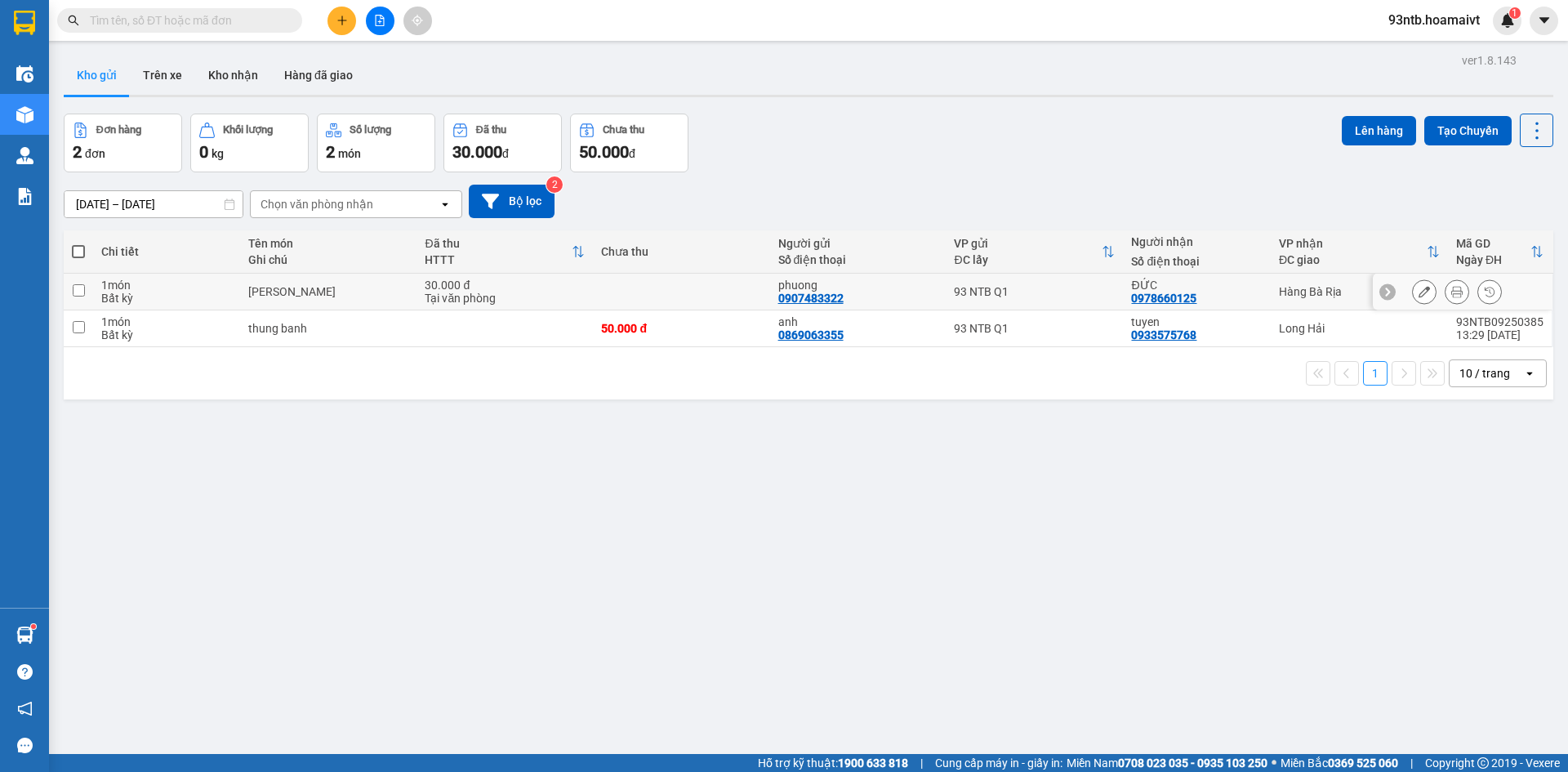
click at [1452, 293] on icon at bounding box center [1458, 292] width 12 height 12
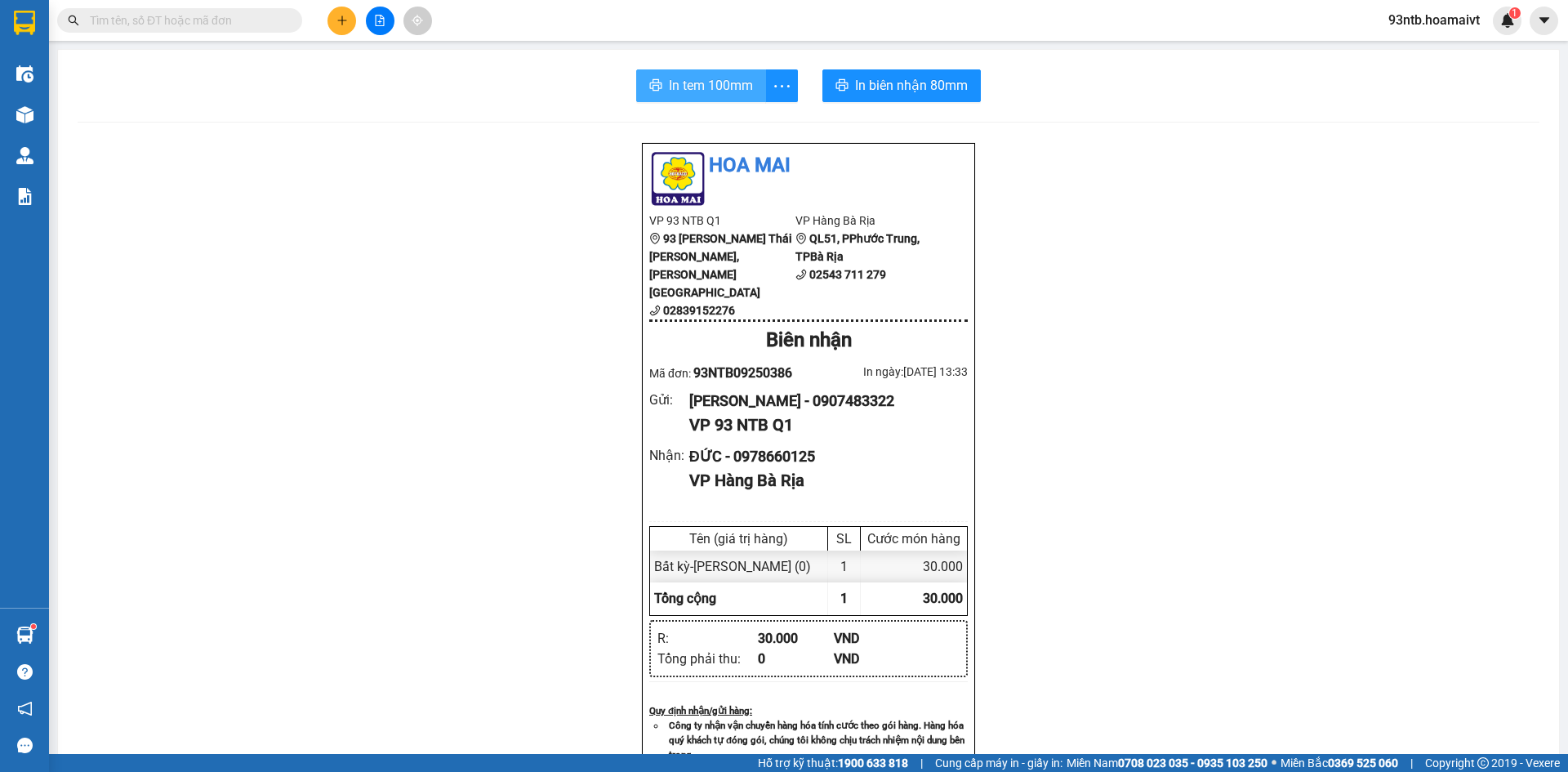
click at [678, 91] on span "In tem 100mm" at bounding box center [711, 85] width 84 height 21
click at [203, 13] on input "text" at bounding box center [186, 21] width 193 height 18
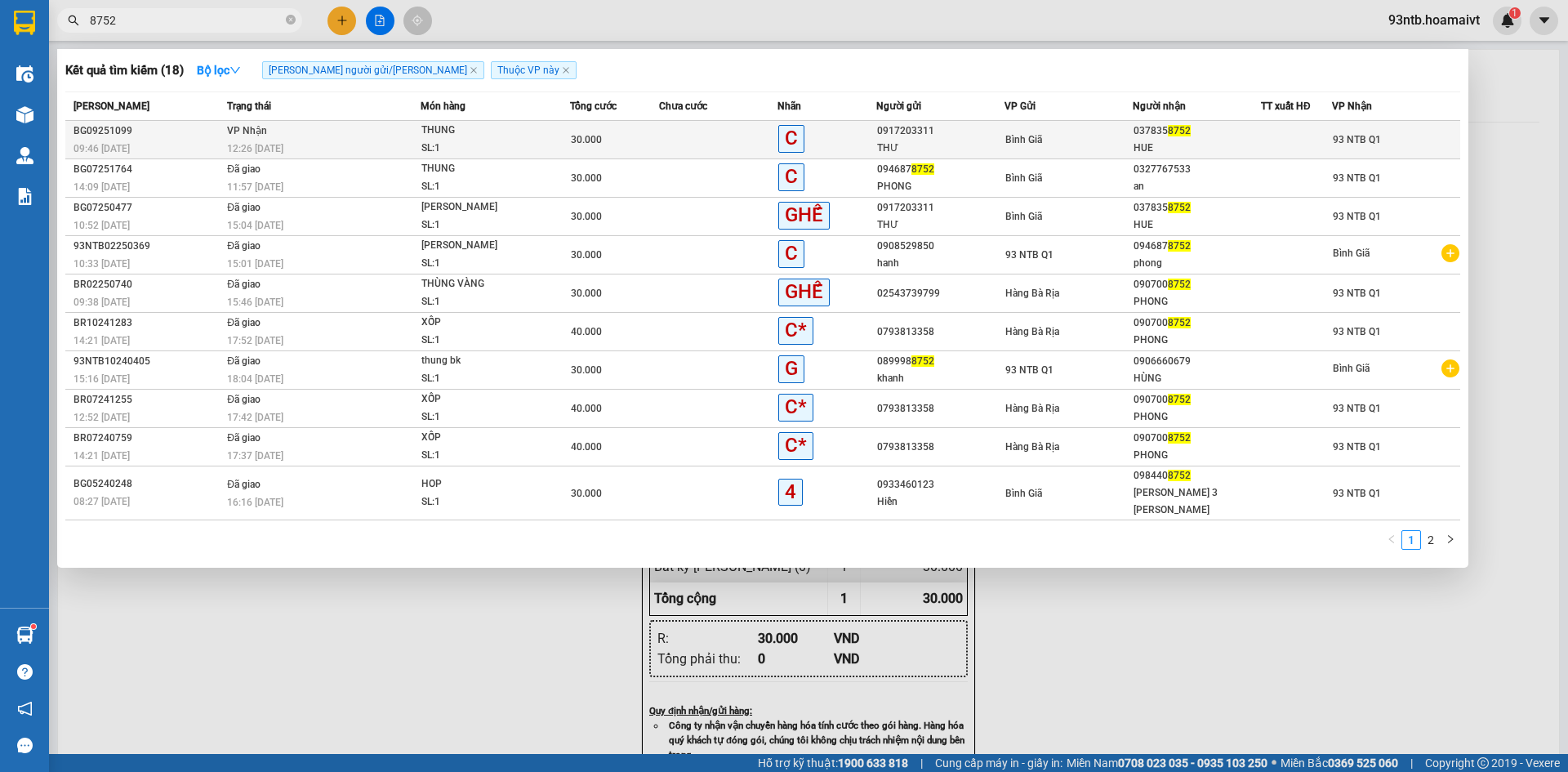
type input "8752"
click at [454, 145] on div "SL: 1" at bounding box center [483, 149] width 123 height 18
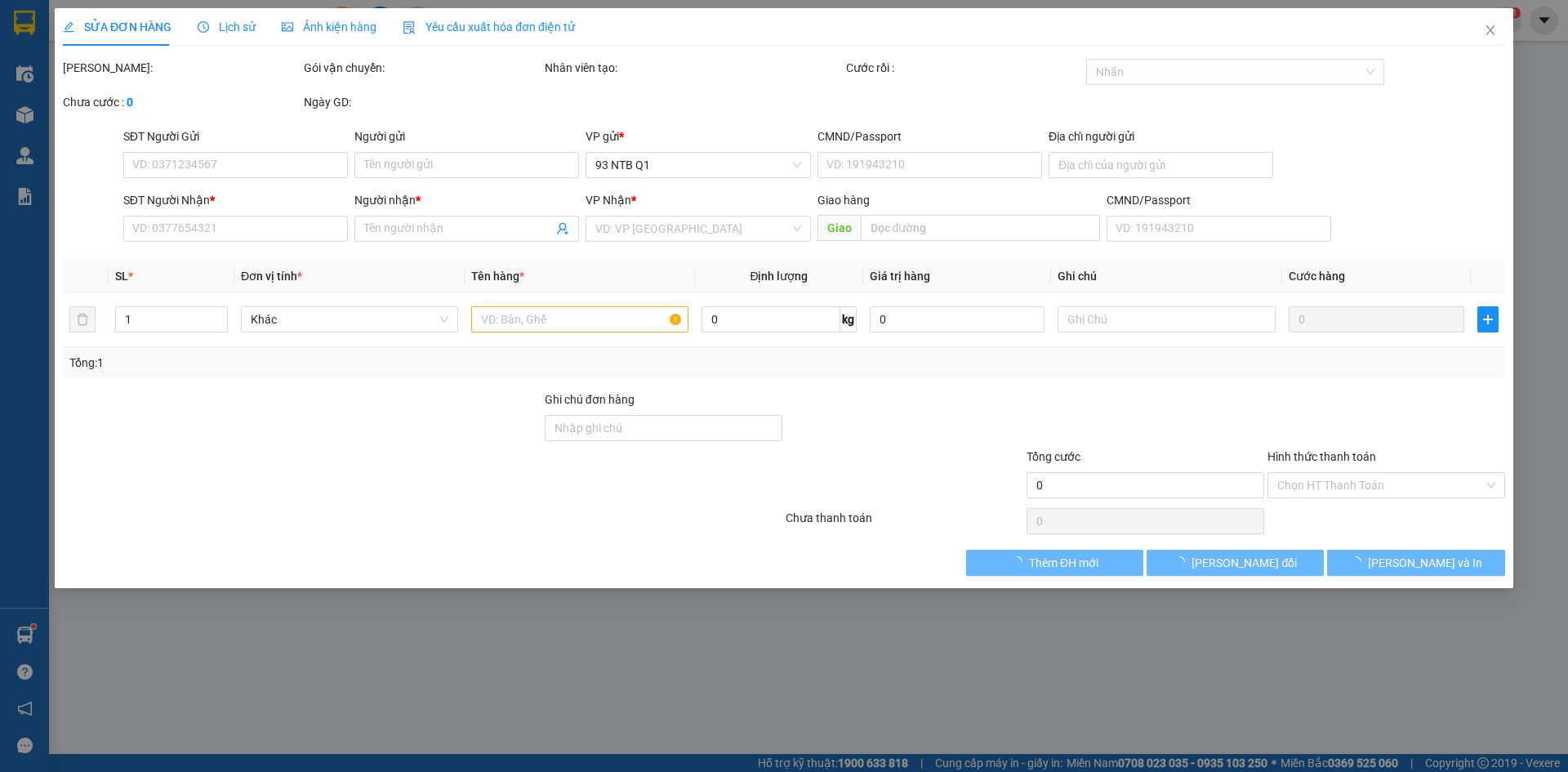
type input "0917203311"
type input "THƯ"
type input "0378358752"
type input "HUE"
type input "30.000"
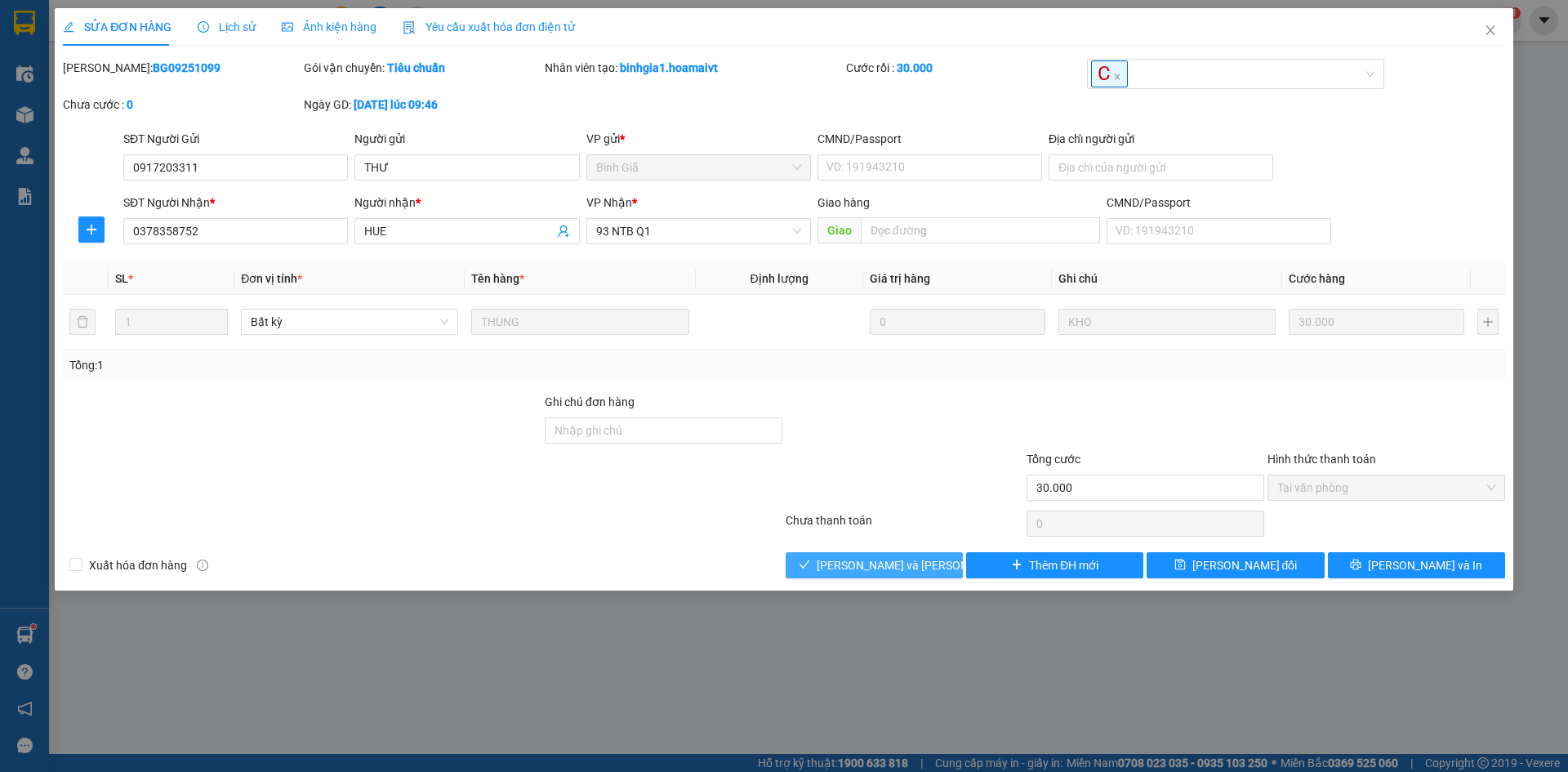
click at [872, 568] on span "[PERSON_NAME] và [PERSON_NAME] hàng" at bounding box center [928, 566] width 221 height 18
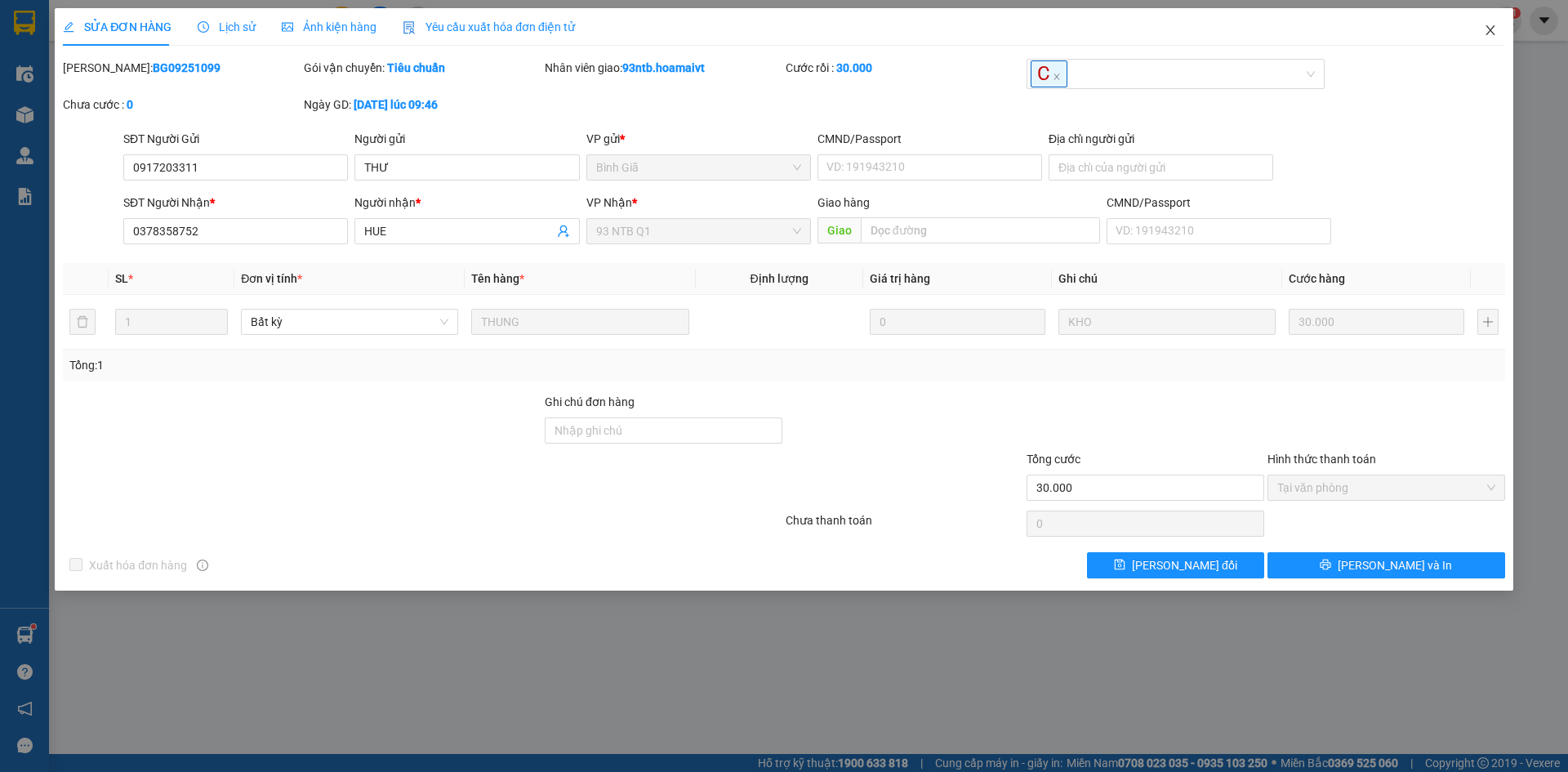
click at [1486, 37] on icon "close" at bounding box center [1491, 31] width 13 height 13
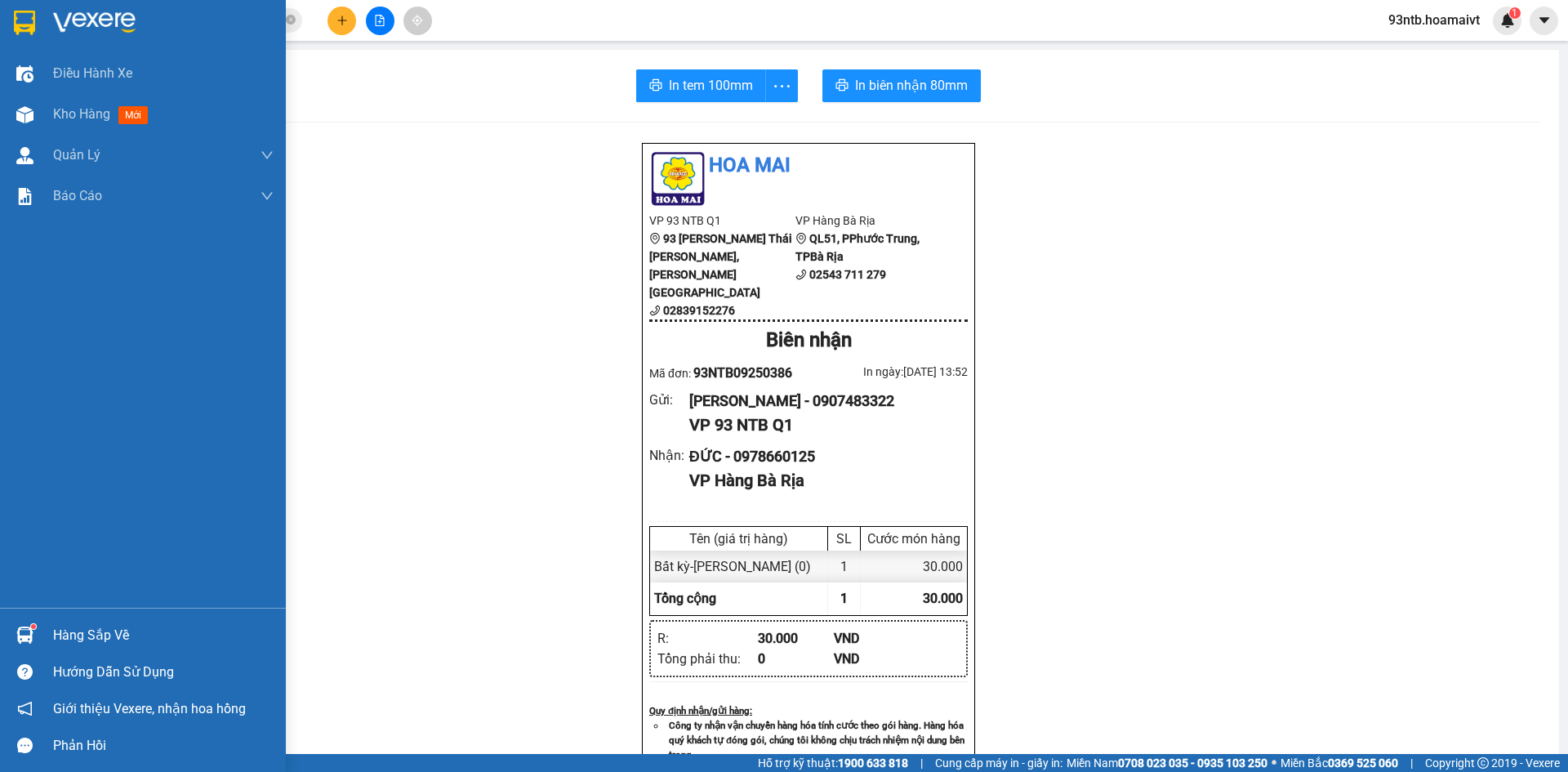
click at [48, 618] on div "Hàng sắp về" at bounding box center [143, 636] width 286 height 37
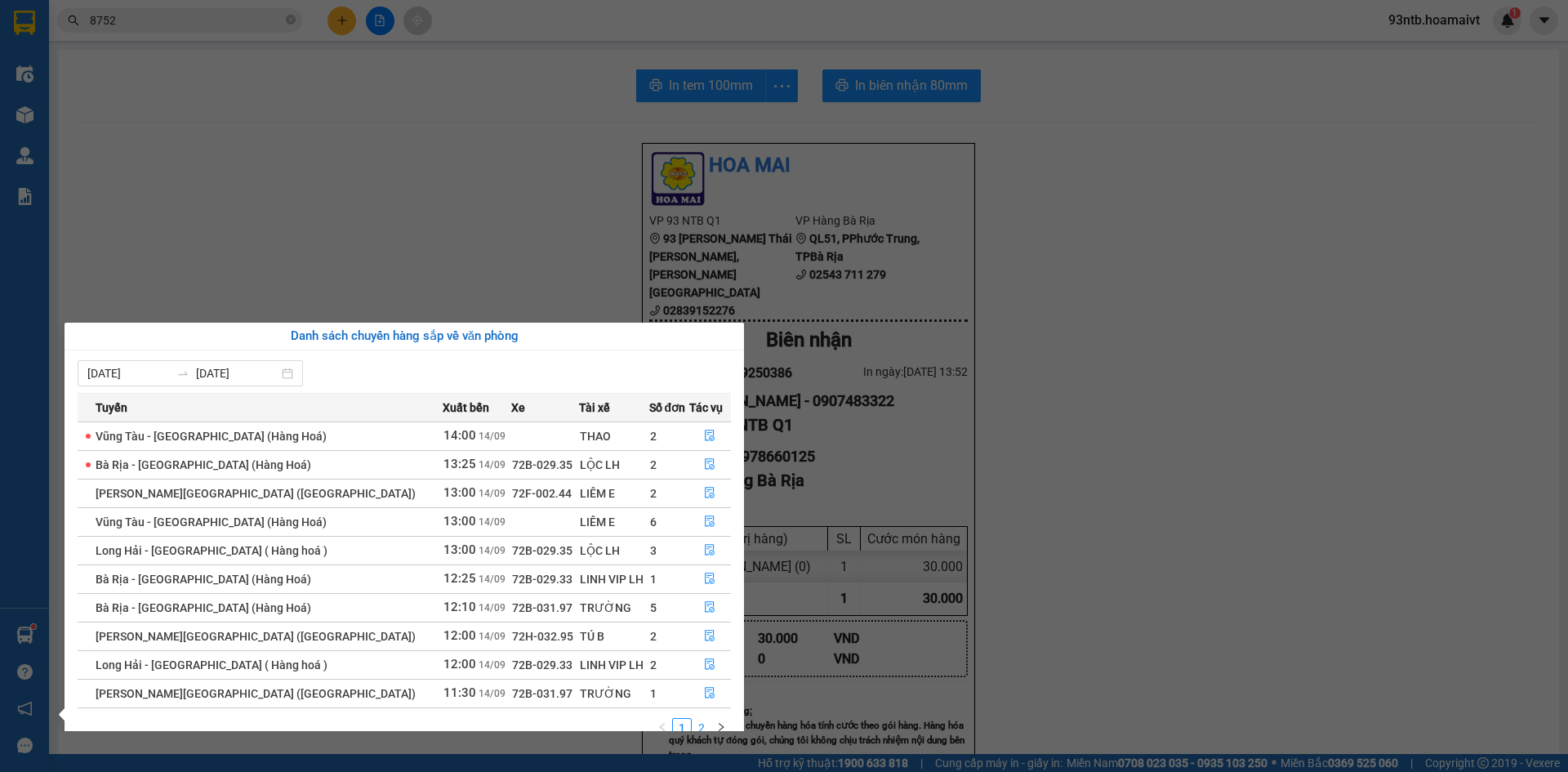
click at [703, 720] on link "2" at bounding box center [702, 729] width 18 height 18
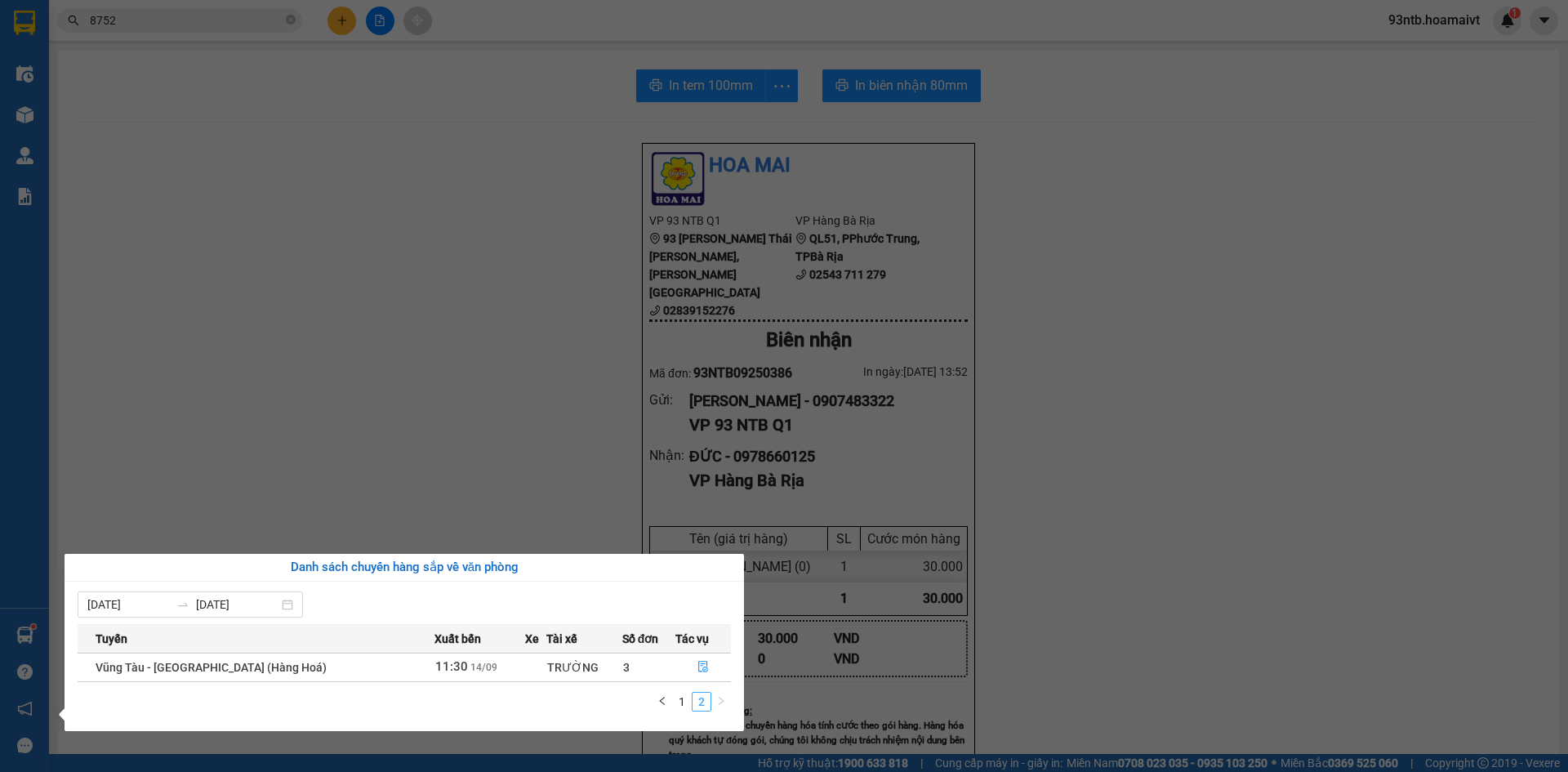
click at [694, 699] on link "2" at bounding box center [702, 702] width 18 height 18
click at [684, 701] on link "1" at bounding box center [682, 702] width 18 height 18
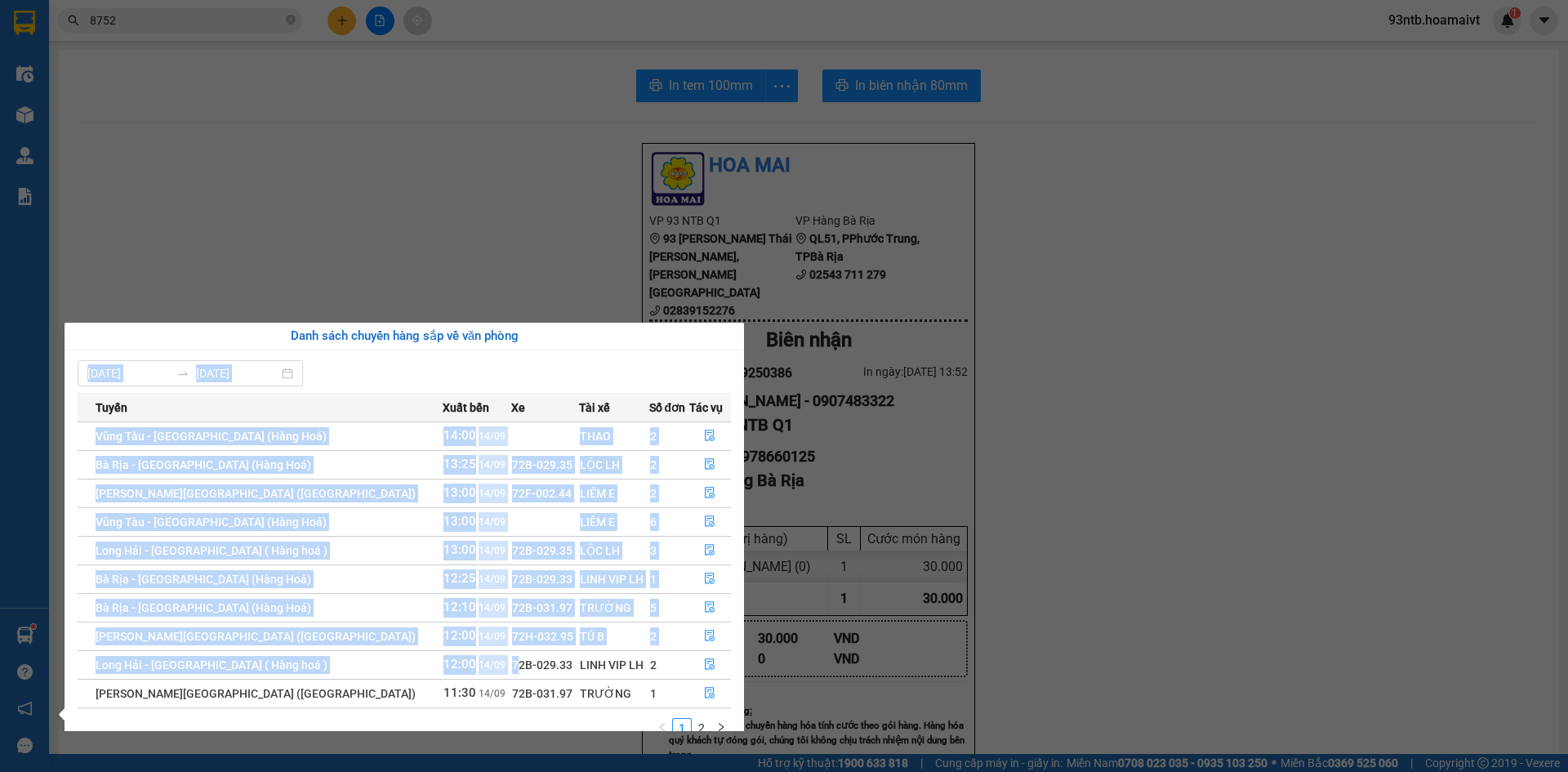
click at [512, 670] on span "72B-029.33" at bounding box center [542, 666] width 61 height 13
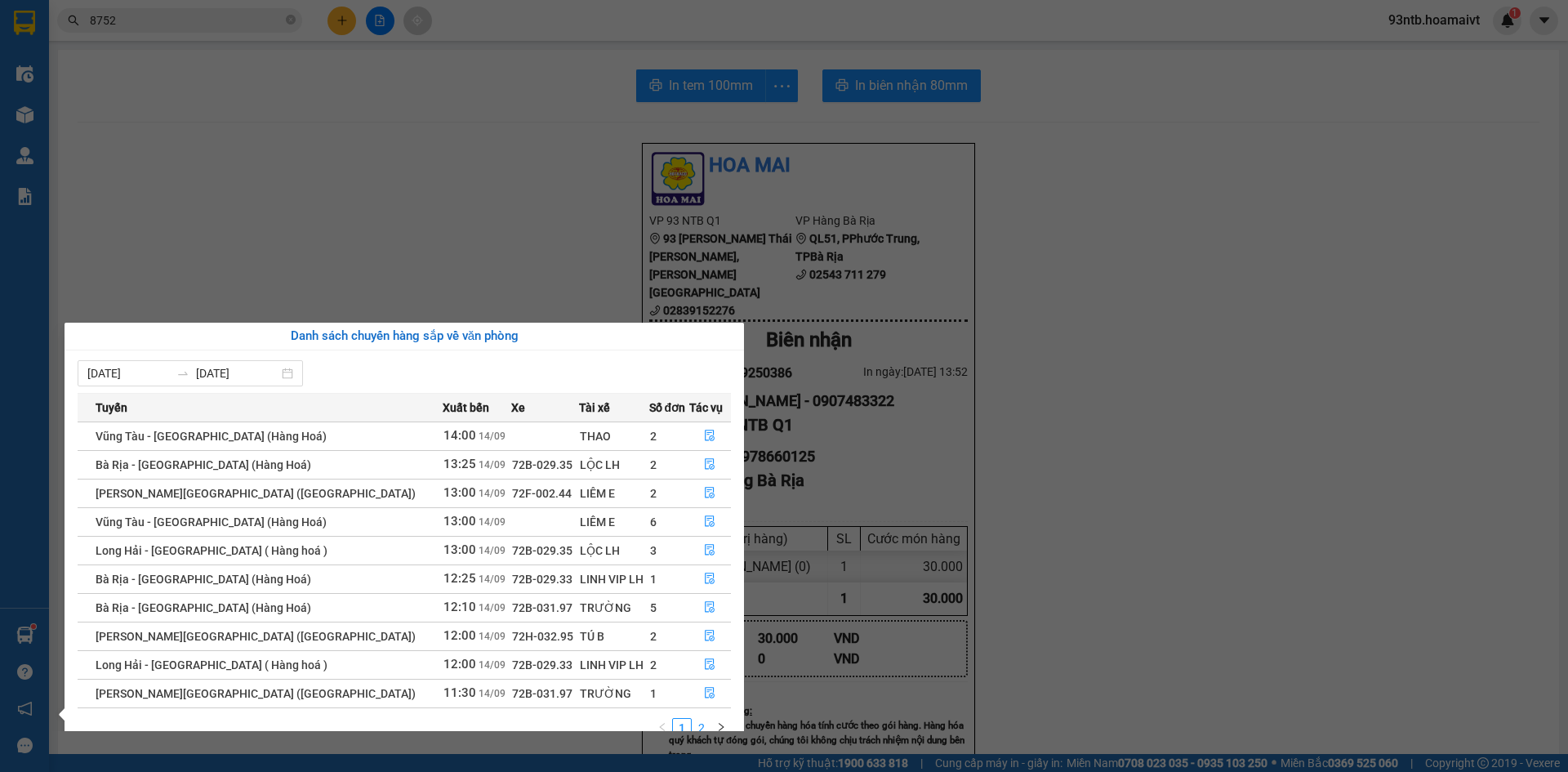
click at [699, 722] on link "2" at bounding box center [702, 729] width 18 height 18
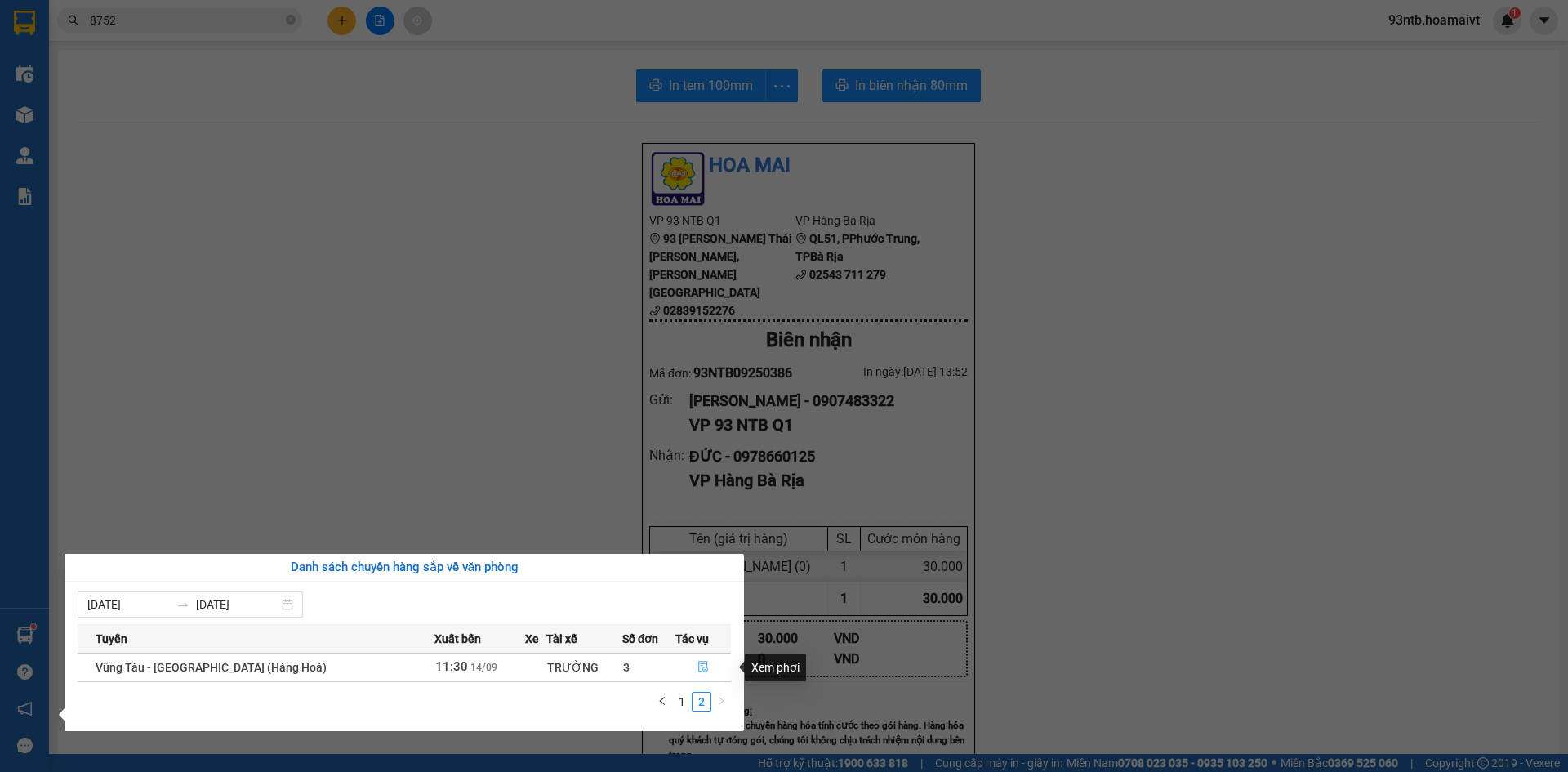
click at [702, 662] on icon "file-done" at bounding box center [703, 668] width 10 height 12
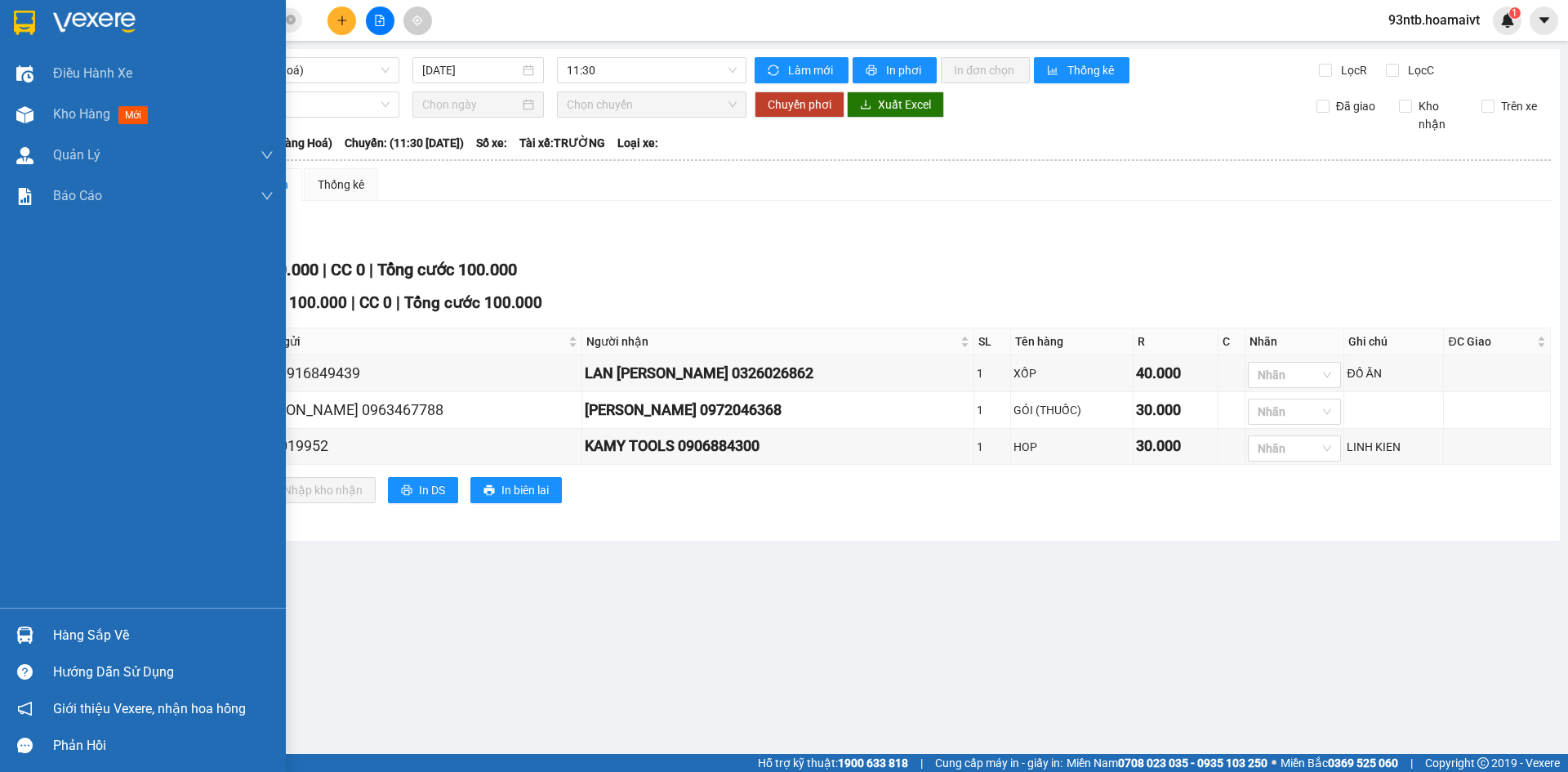
click at [31, 638] on img at bounding box center [25, 635] width 17 height 17
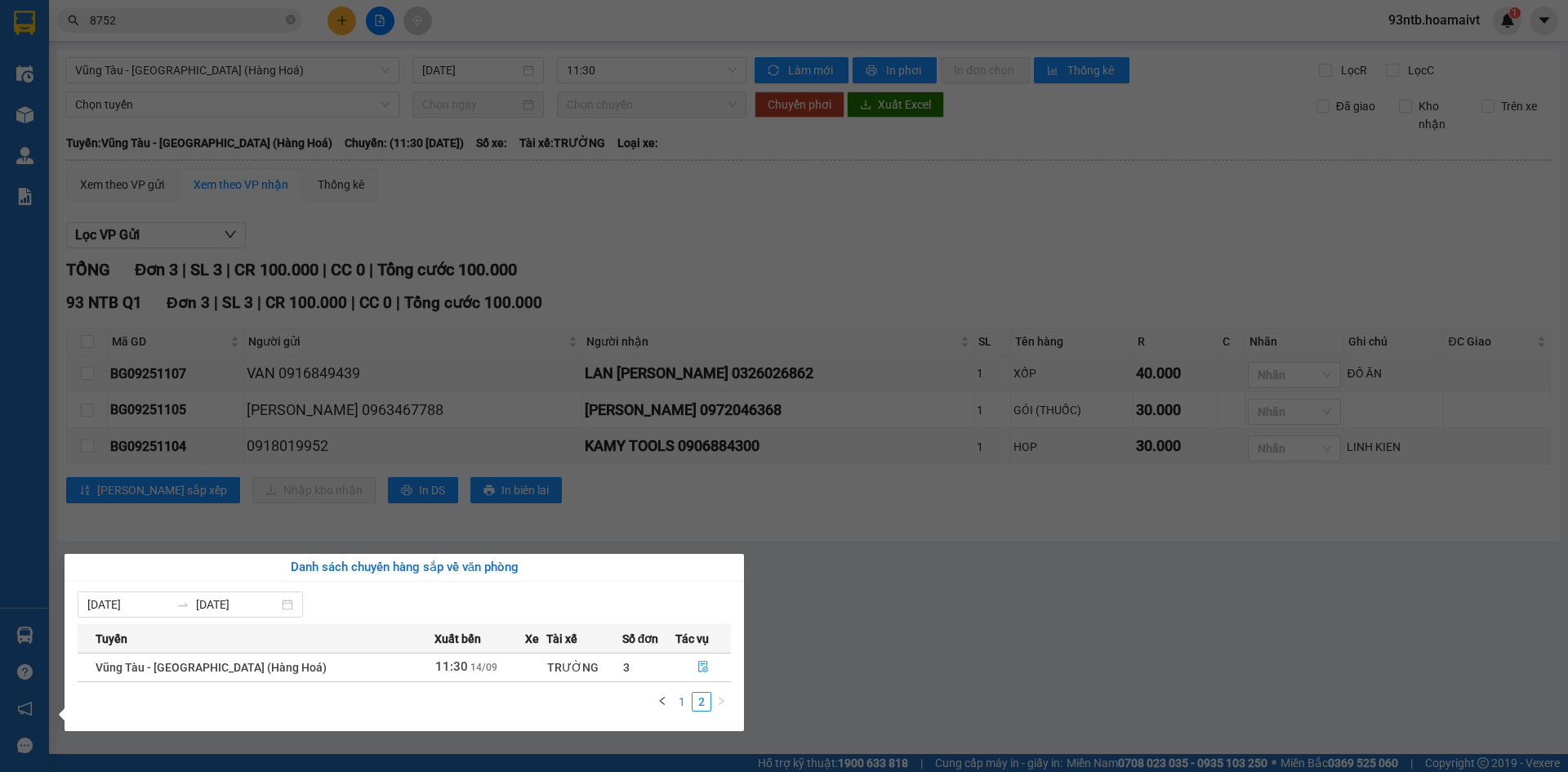
click at [681, 700] on link "1" at bounding box center [682, 702] width 18 height 18
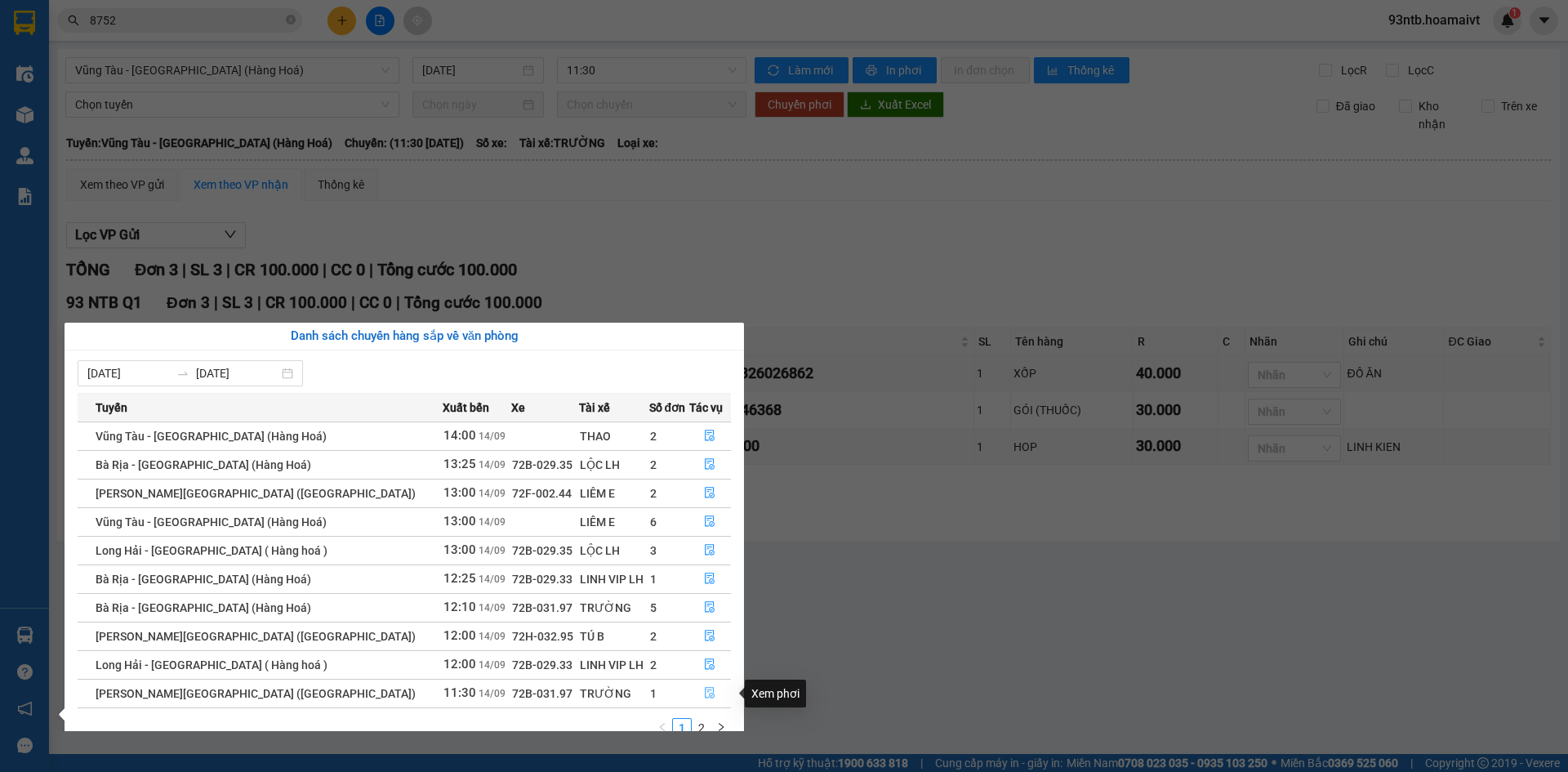
click at [704, 693] on icon "file-done" at bounding box center [710, 693] width 12 height 12
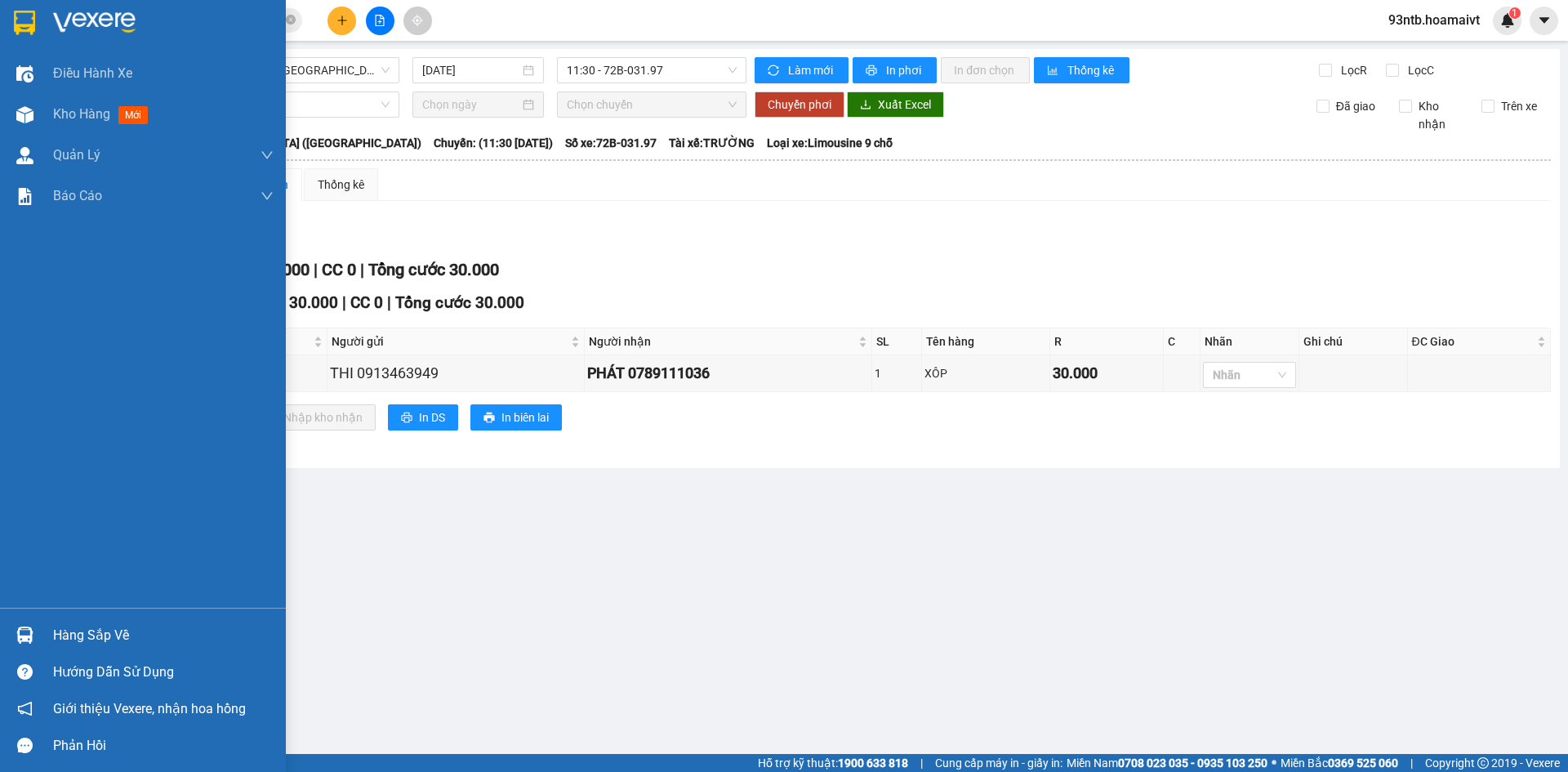
click at [28, 619] on div "Hàng sắp về" at bounding box center [143, 636] width 286 height 37
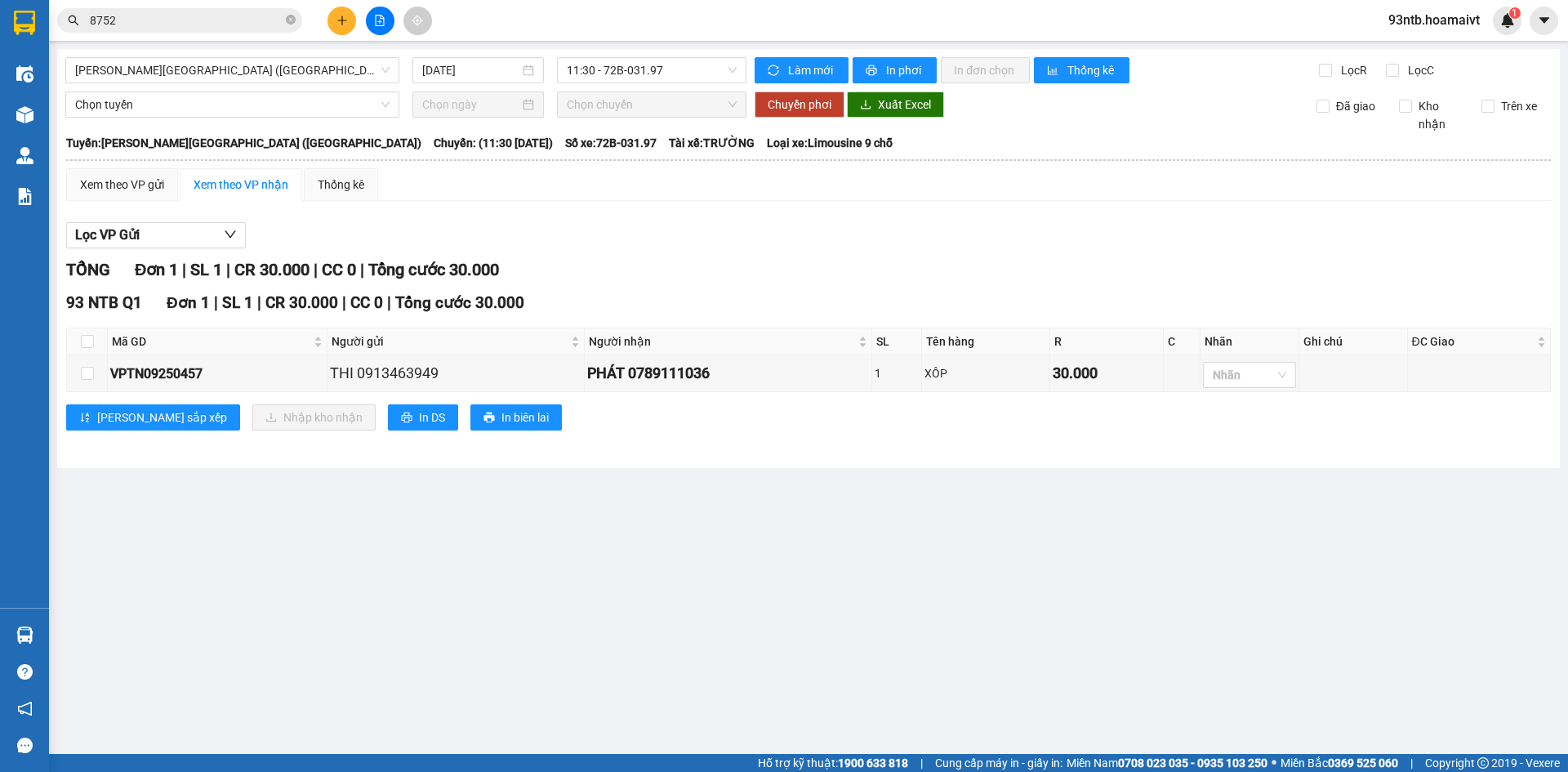
click at [635, 272] on section "Kết quả [PERSON_NAME] ( 18 ) Bộ lọc [PERSON_NAME] người gửi/[PERSON_NAME] [PERS…" at bounding box center [784, 386] width 1568 height 772
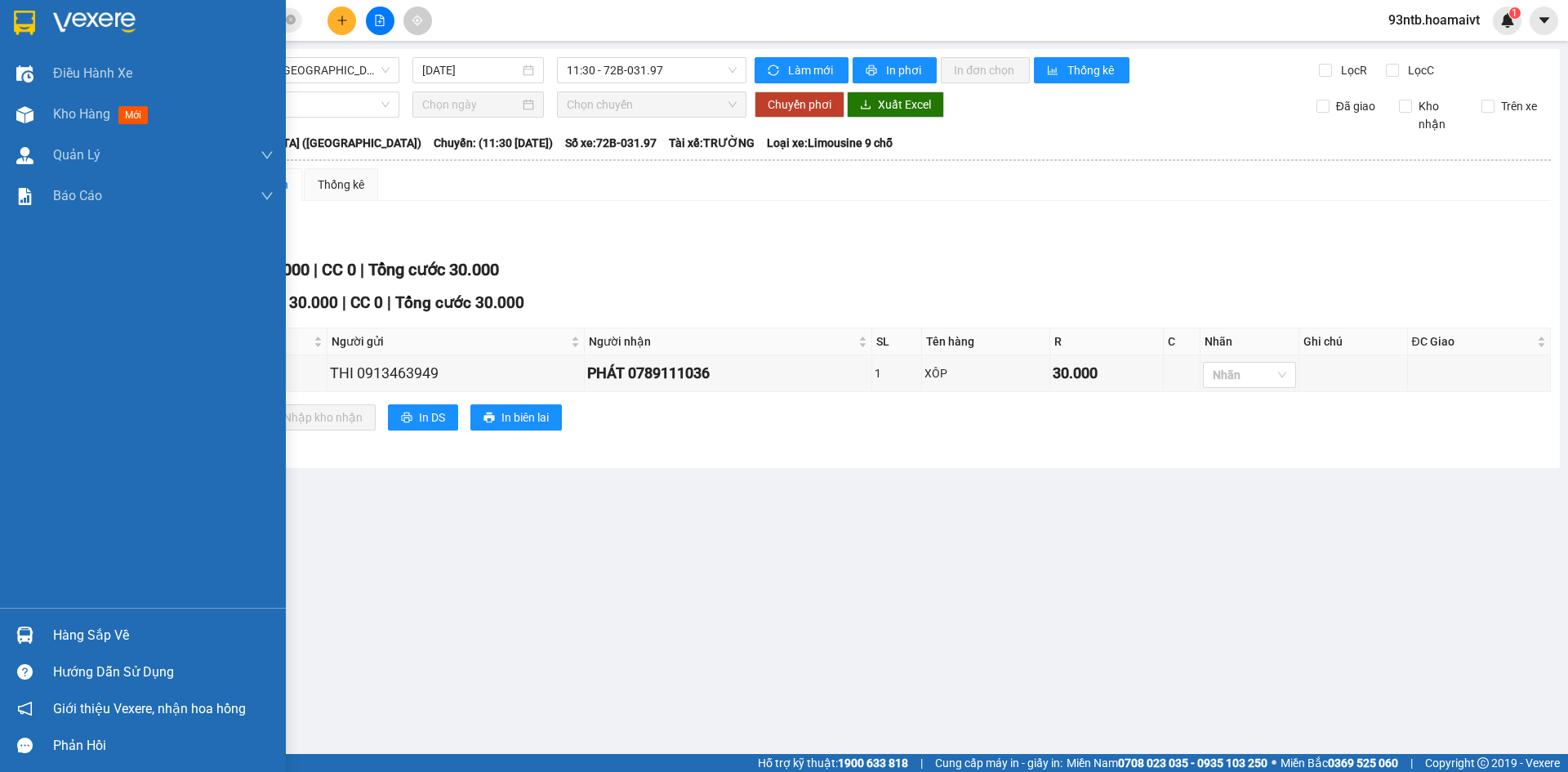
click at [9, 633] on div "Hàng sắp về" at bounding box center [143, 636] width 286 height 37
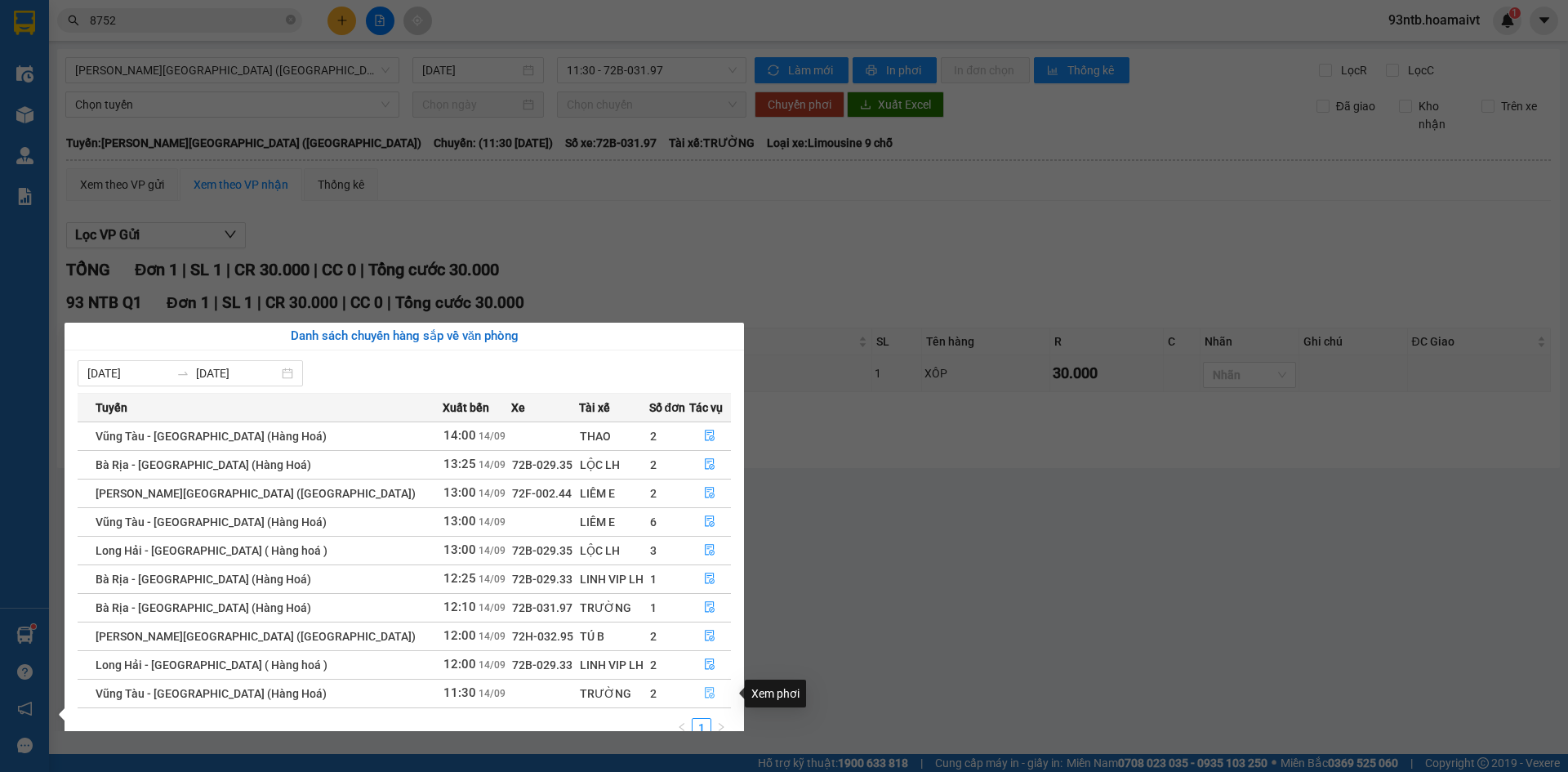
click at [708, 691] on icon "file-done" at bounding box center [710, 693] width 12 height 12
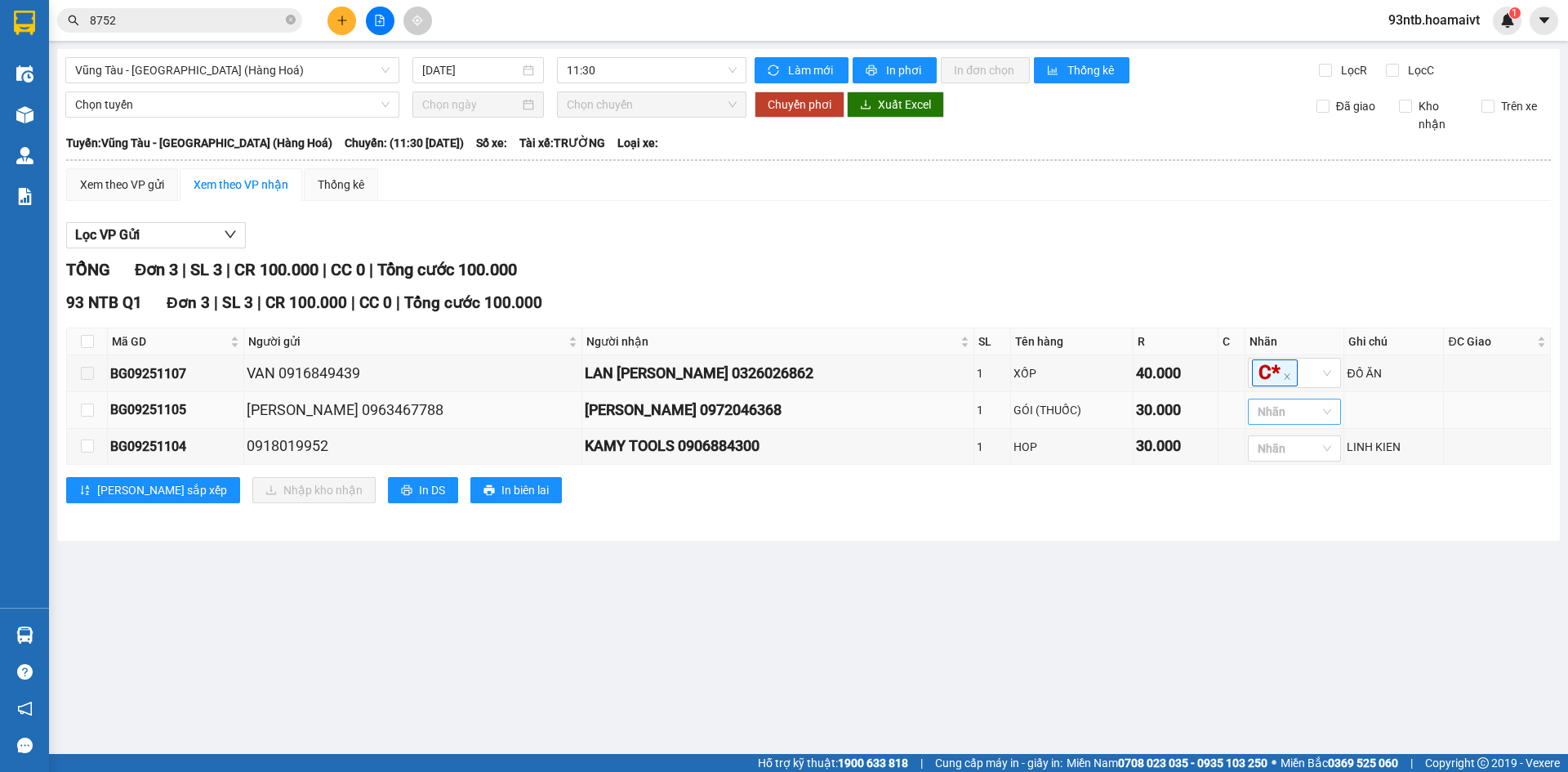
click at [1252, 420] on div at bounding box center [1286, 412] width 69 height 20
type input "3"
click at [1248, 440] on div "3" at bounding box center [1262, 446] width 74 height 18
click at [1219, 452] on td at bounding box center [1232, 447] width 27 height 37
click at [1252, 451] on div at bounding box center [1286, 449] width 69 height 20
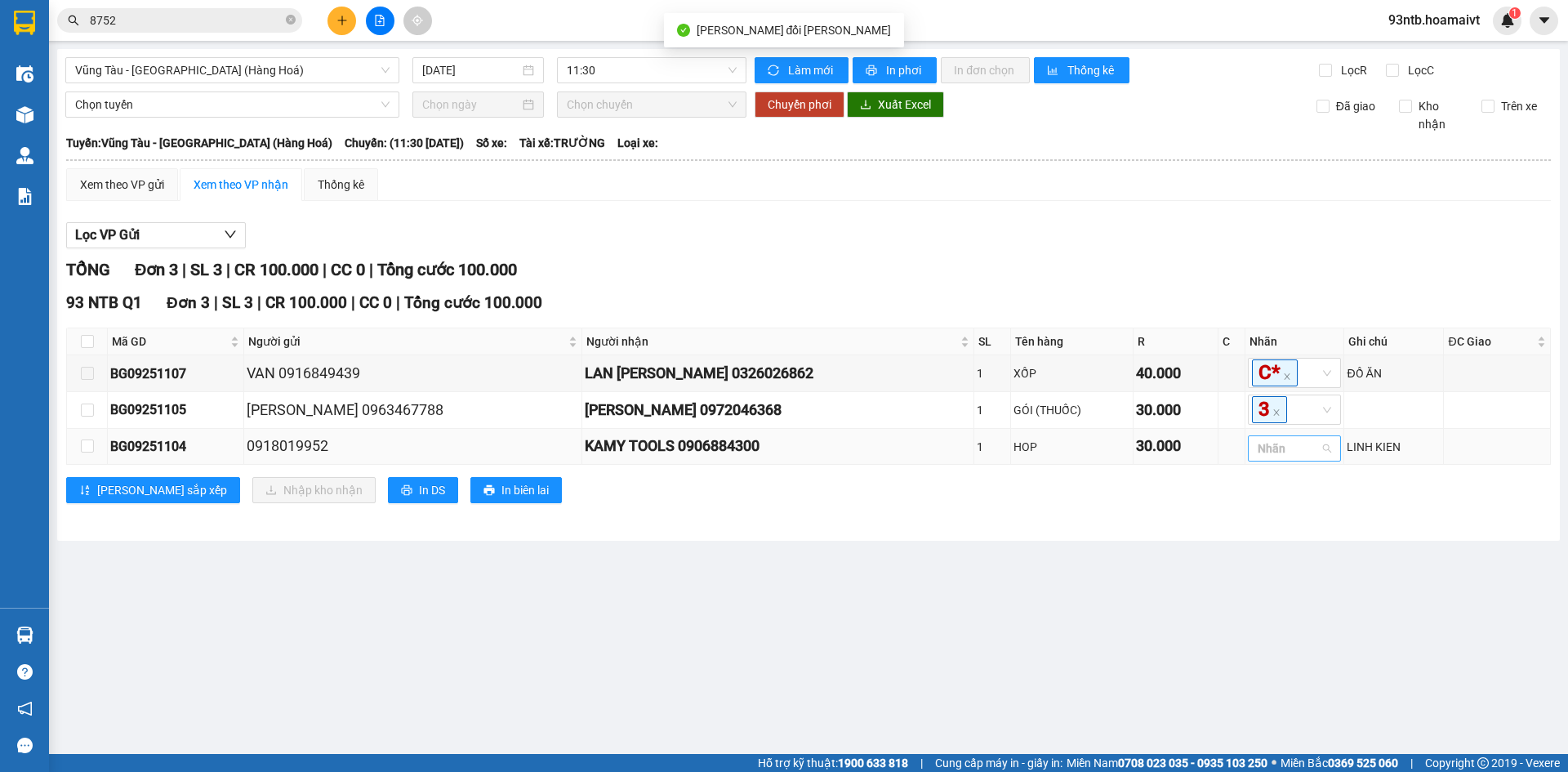
type input "3"
click at [1232, 478] on div "3" at bounding box center [1262, 483] width 74 height 18
drag, startPoint x: 1027, startPoint y: 552, endPoint x: 440, endPoint y: 564, distance: 587.1
click at [1025, 553] on main "Vũng Tàu - [GEOGRAPHIC_DATA] (Hàng Hoá) [DATE] 11:30 [PERSON_NAME] mới In phơ…" at bounding box center [784, 377] width 1568 height 755
click at [84, 345] on input "checkbox" at bounding box center [87, 342] width 13 height 13
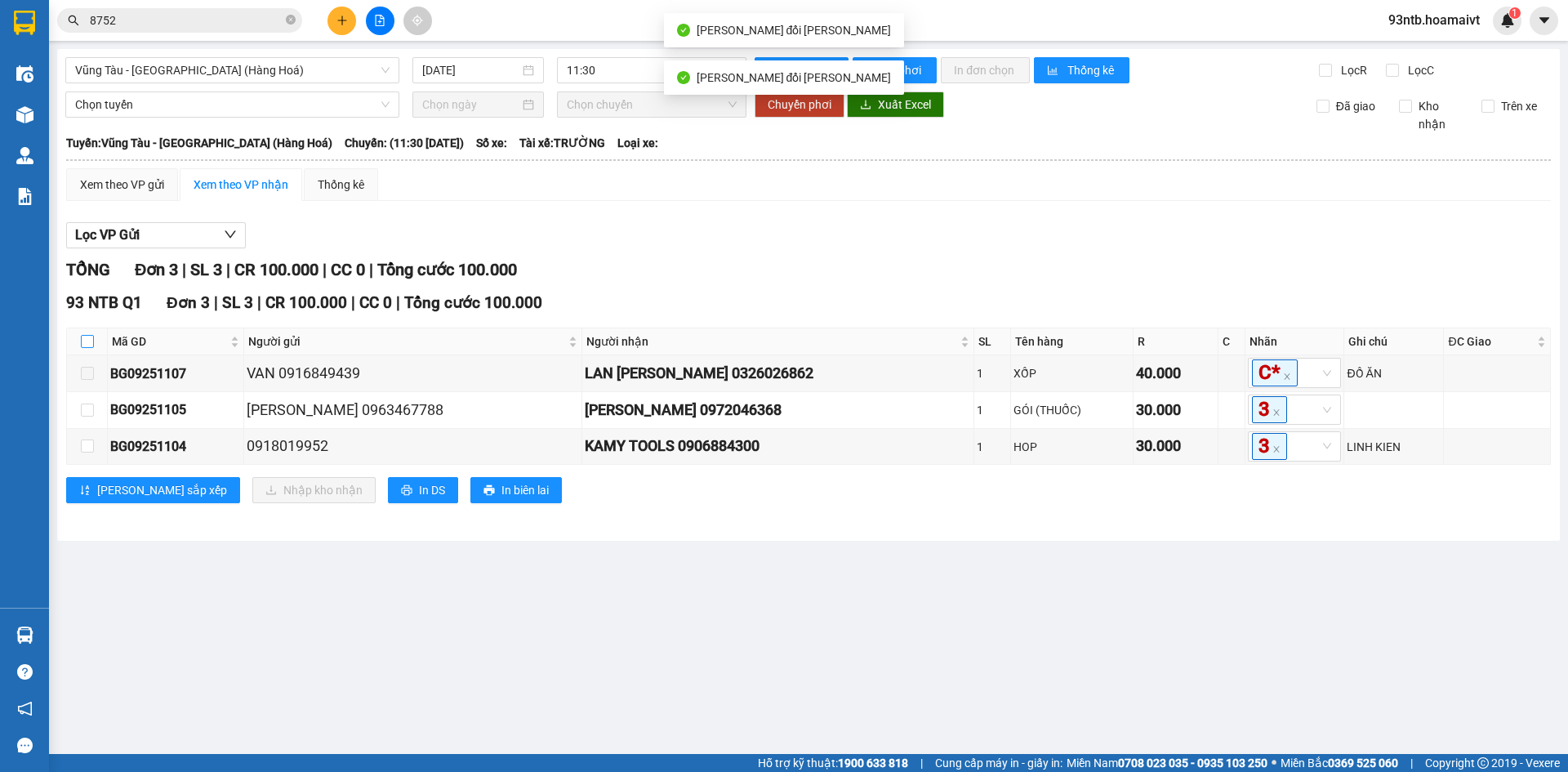
checkbox input "true"
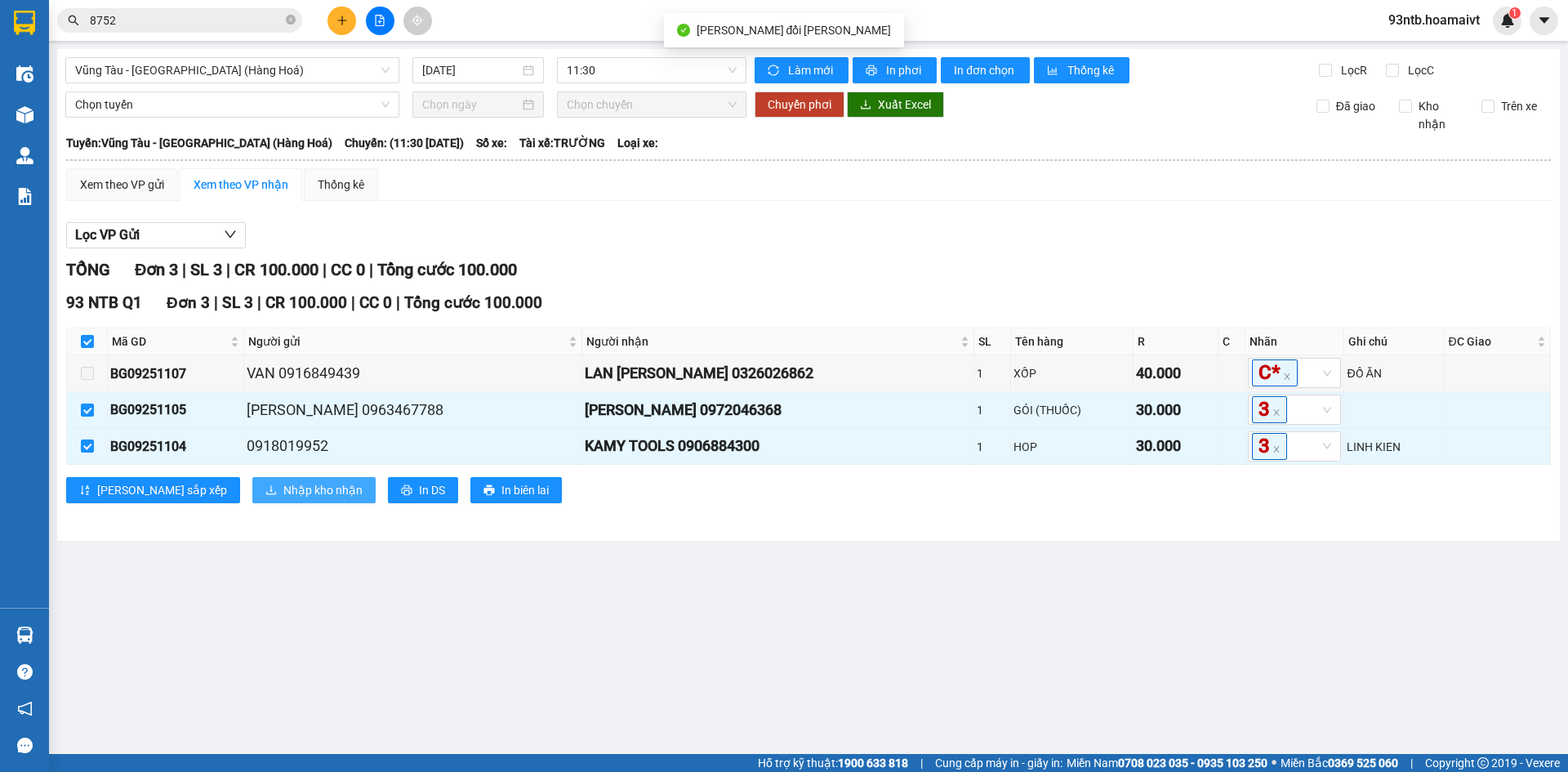
click at [283, 495] on span "Nhập kho nhận" at bounding box center [322, 490] width 79 height 18
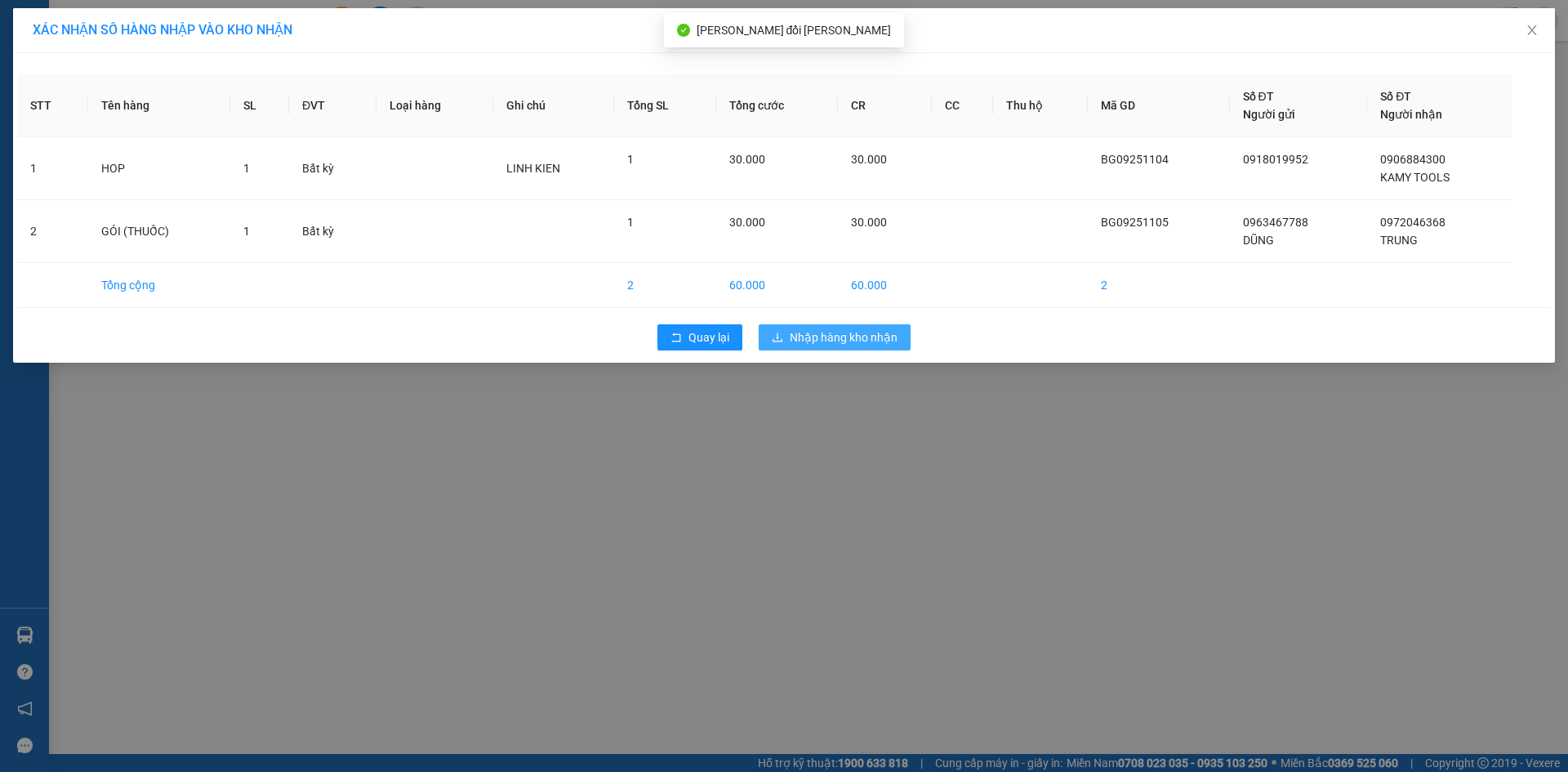
click at [824, 327] on button "Nhập hàng kho nhận" at bounding box center [835, 337] width 152 height 26
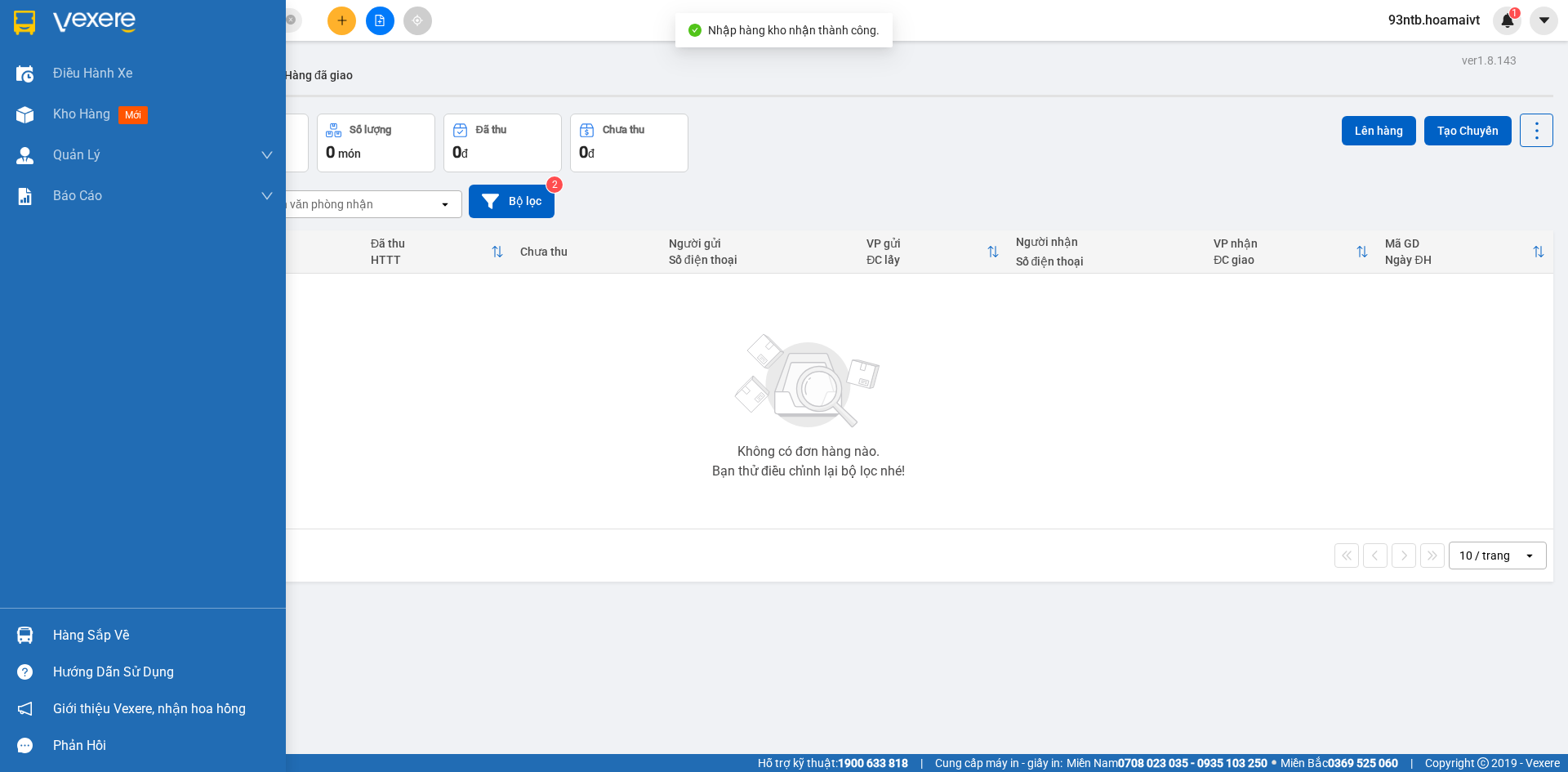
click at [24, 636] on img at bounding box center [25, 635] width 17 height 17
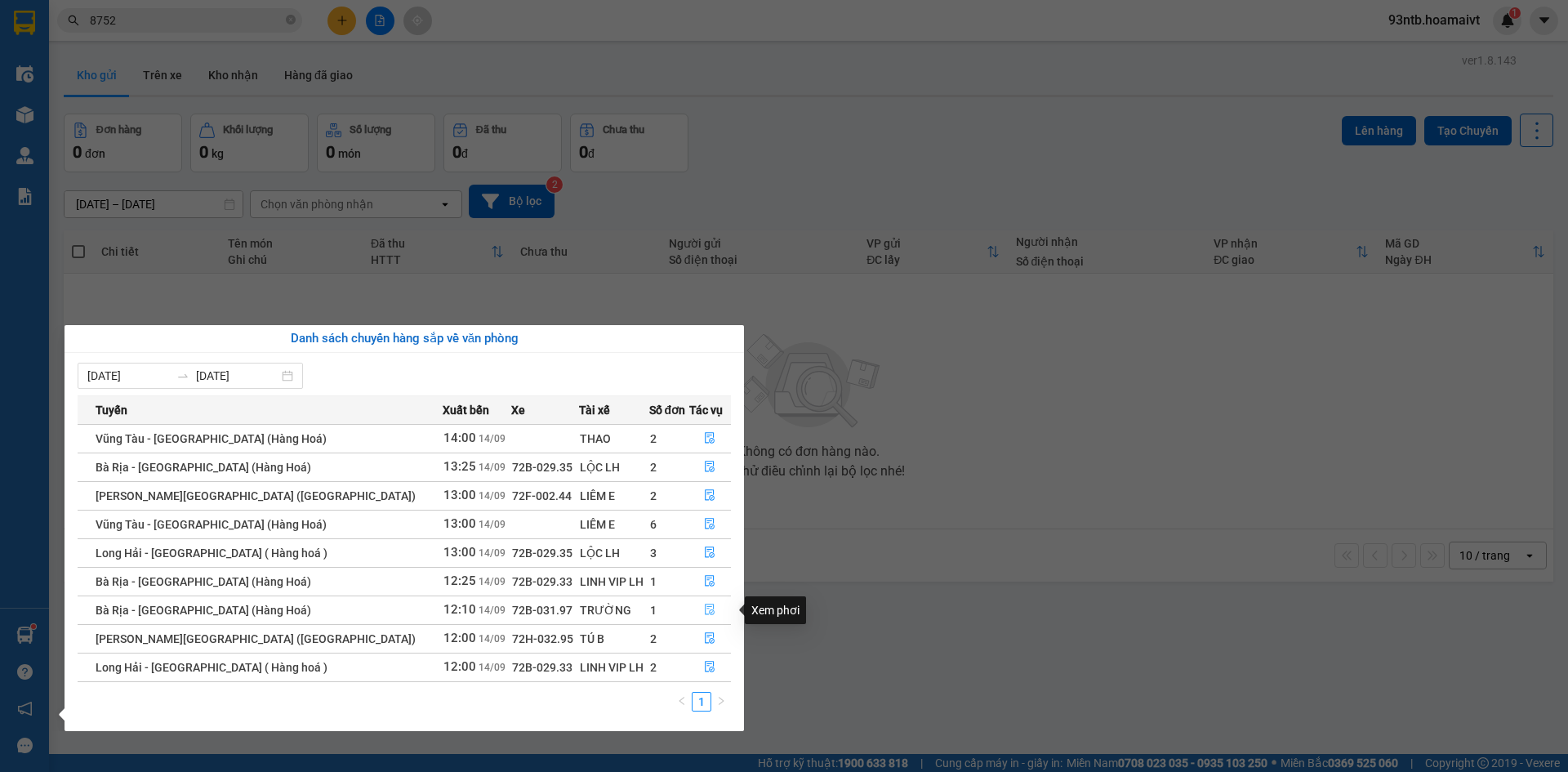
click at [704, 608] on icon "file-done" at bounding box center [710, 610] width 12 height 12
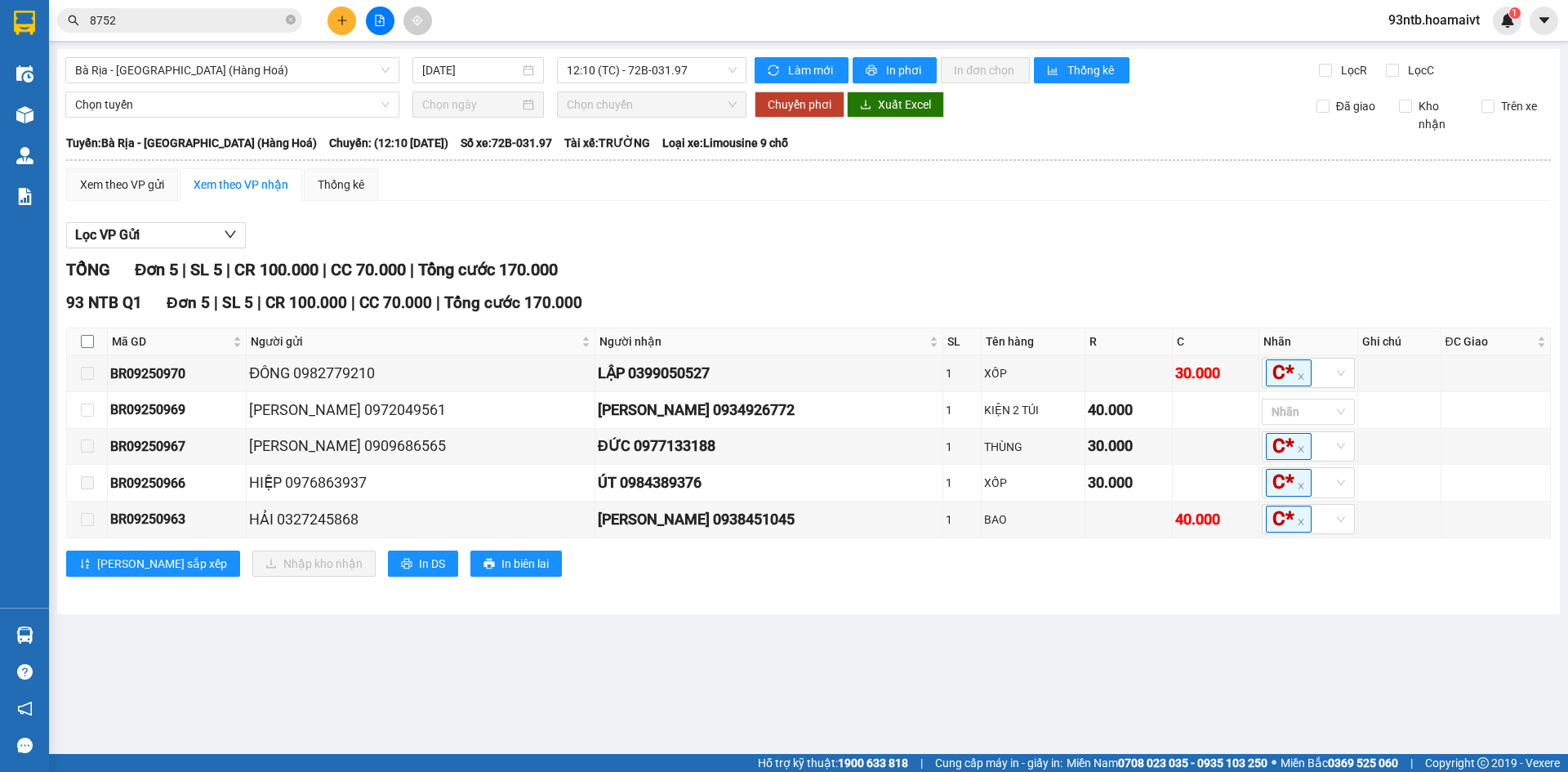
click at [81, 340] on input "checkbox" at bounding box center [87, 342] width 13 height 13
checkbox input "true"
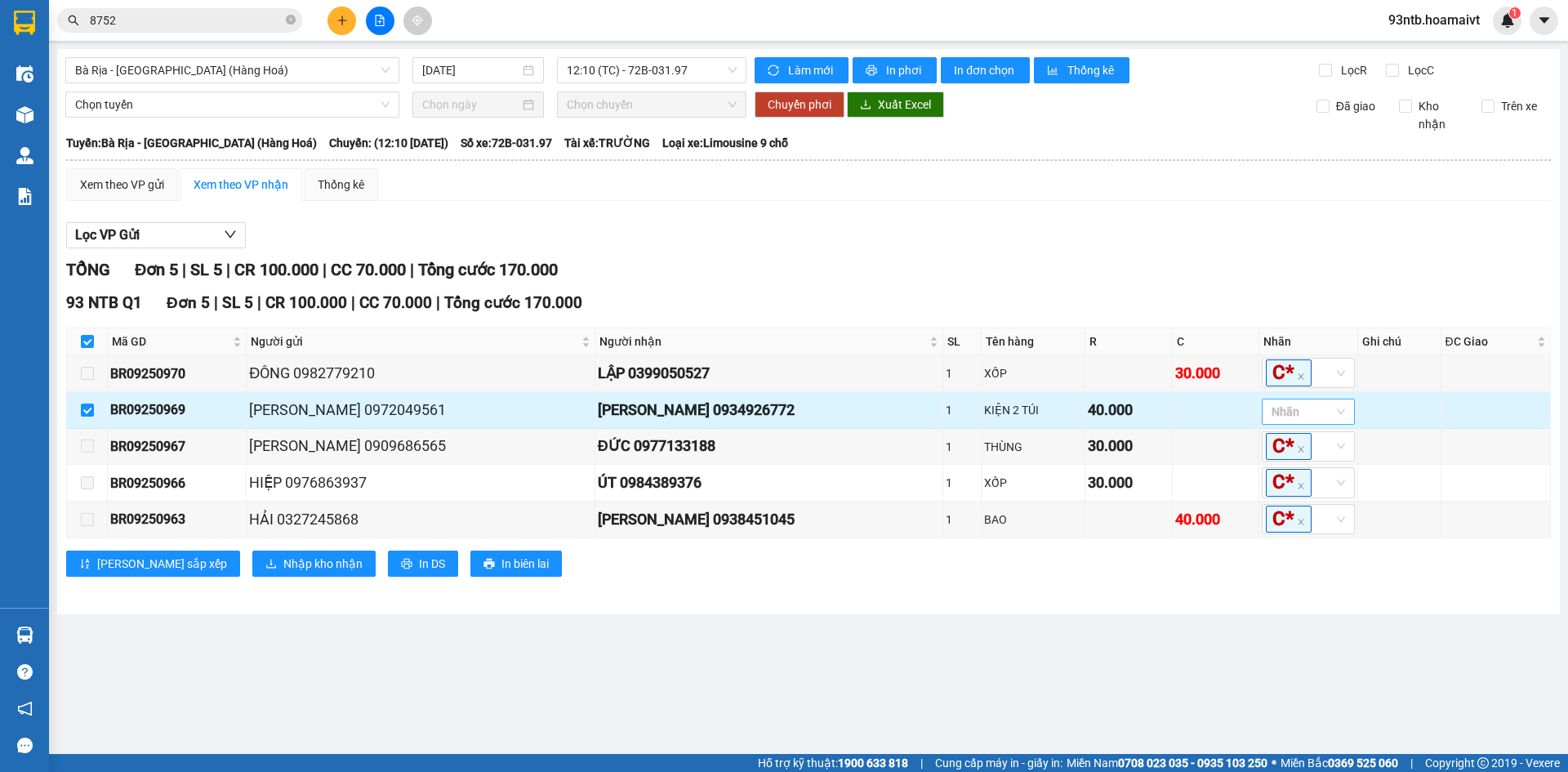
click at [1267, 420] on div at bounding box center [1301, 412] width 69 height 20
type input "c"
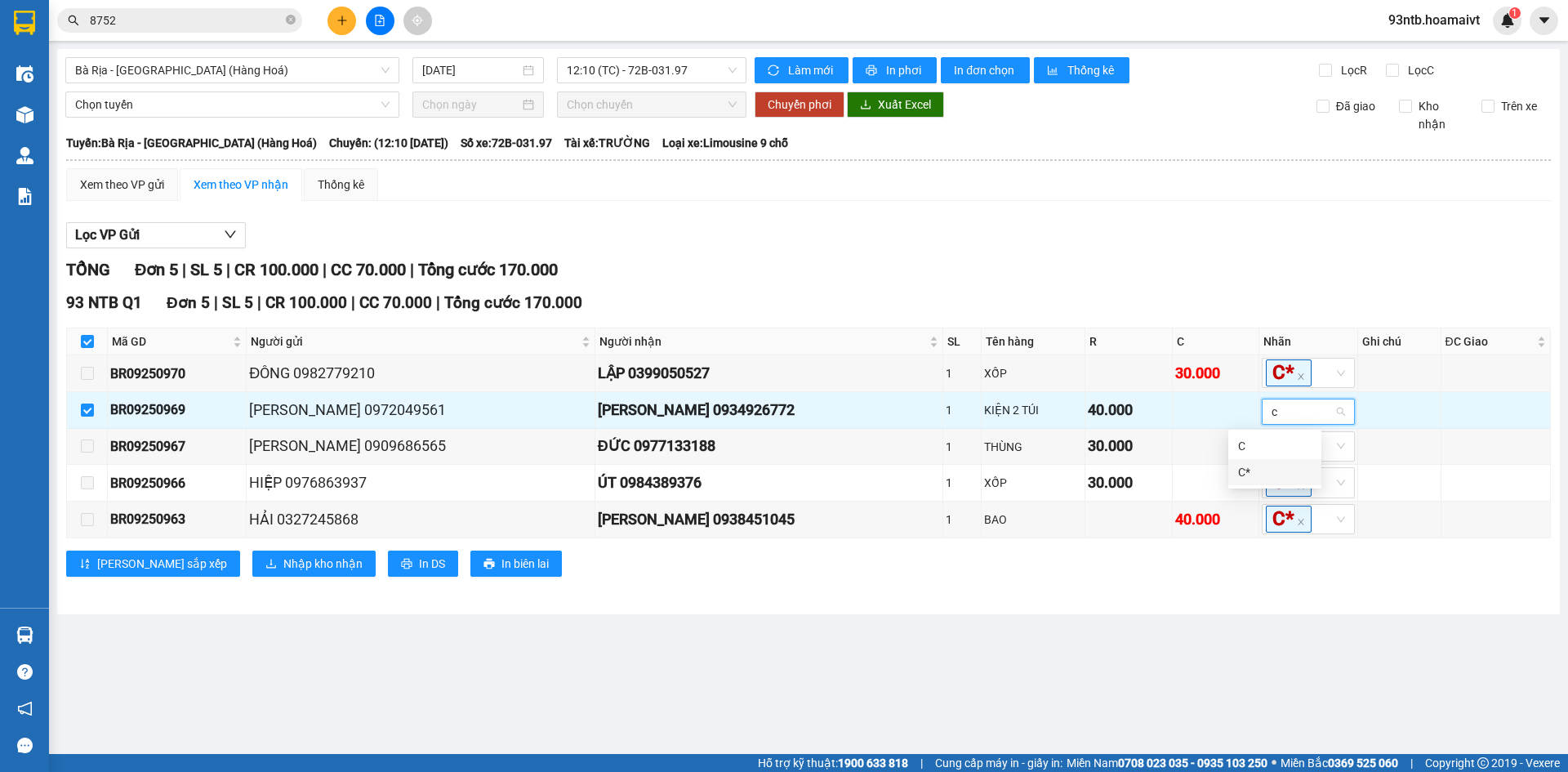
click at [1242, 473] on div "C*" at bounding box center [1275, 473] width 74 height 18
click at [910, 593] on div "[PERSON_NAME] 5 | SL 5 | CR 100.000 | CC 70.000 | [PERSON_NAME] 170.000 93 NTB …" at bounding box center [809, 427] width 1485 height 340
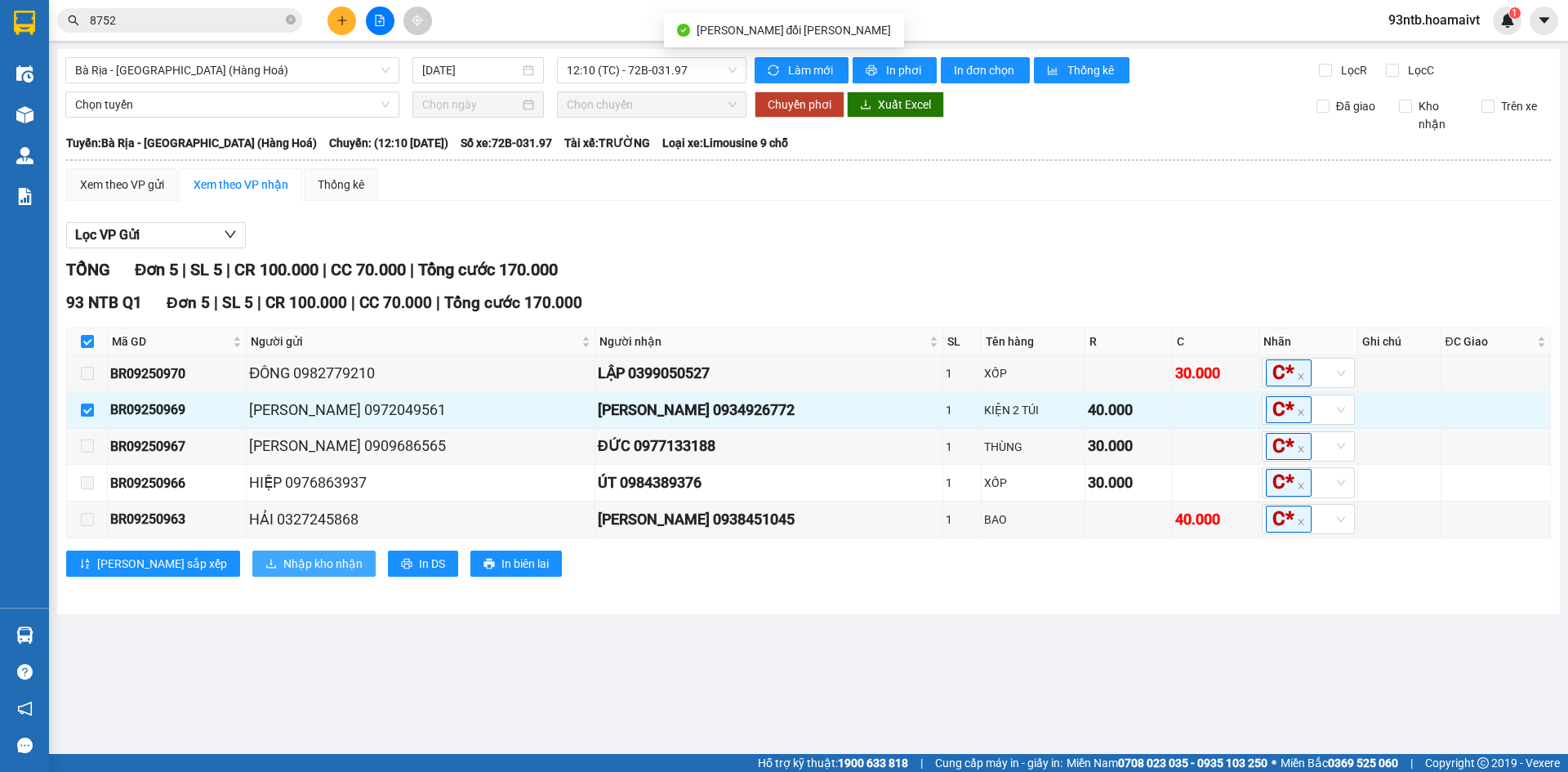
click at [252, 553] on button "Nhập kho nhận" at bounding box center [314, 563] width 124 height 26
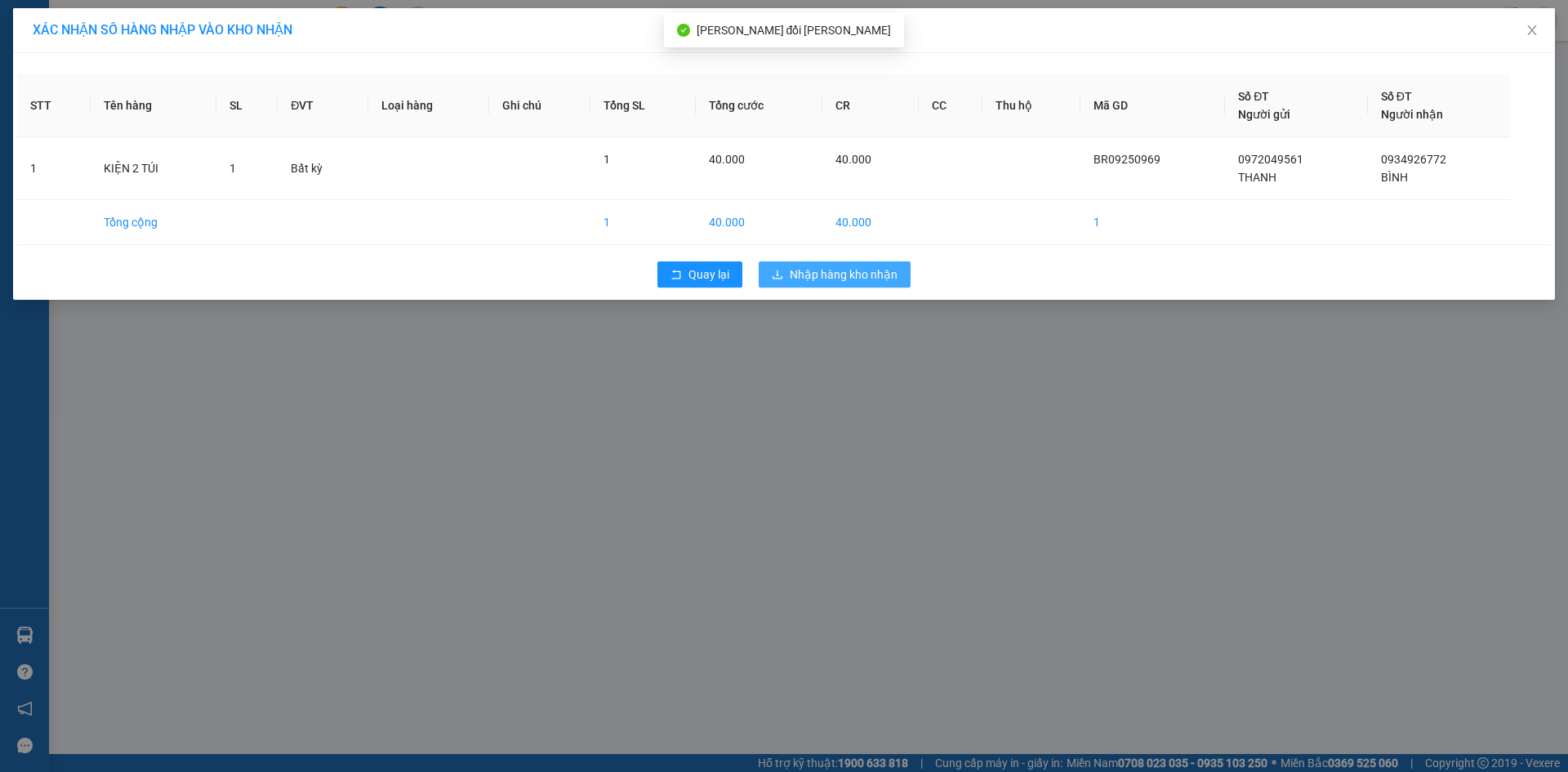
click at [832, 266] on span "Nhập hàng kho nhận" at bounding box center [844, 275] width 108 height 18
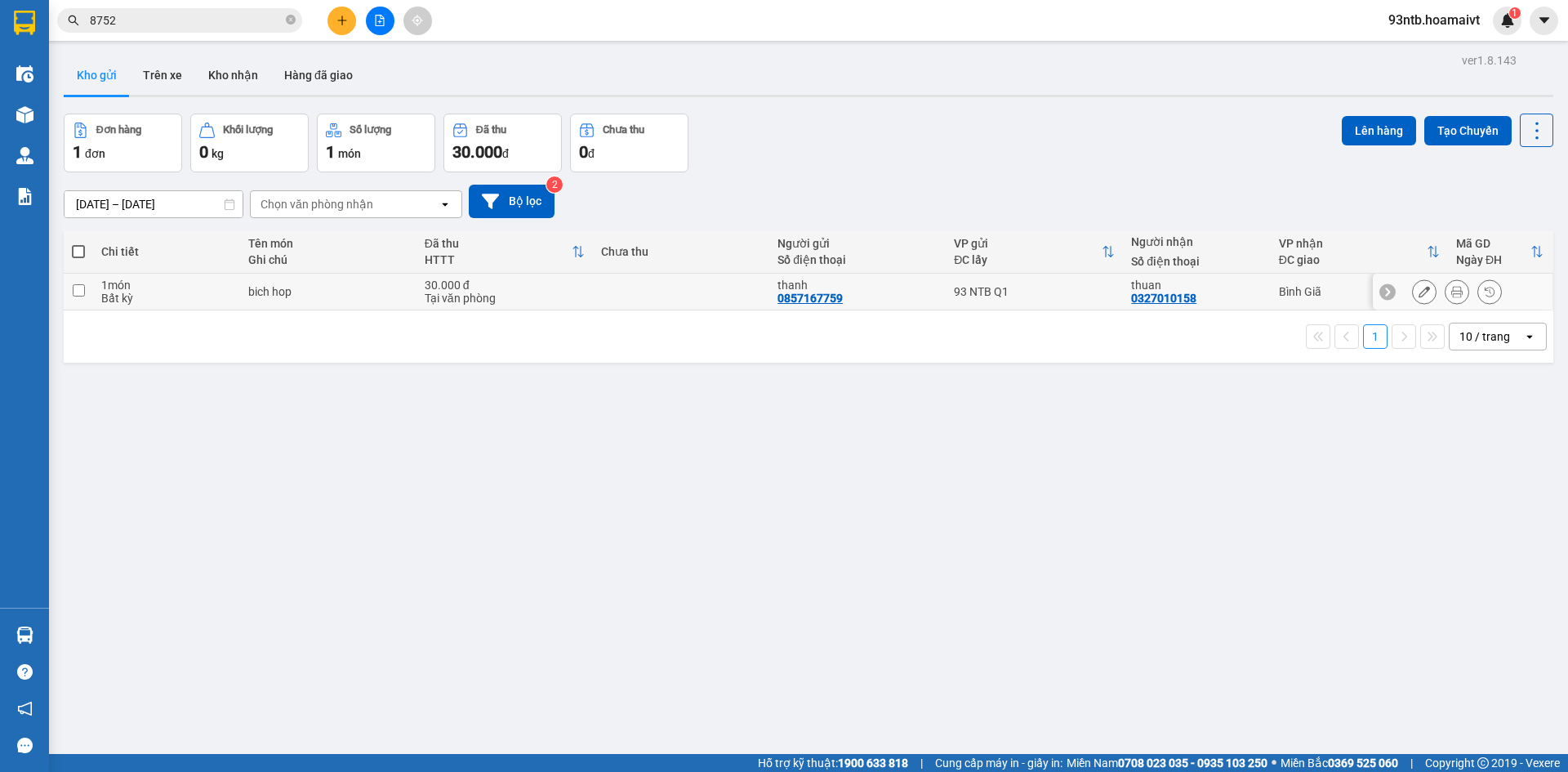
click at [1452, 286] on icon at bounding box center [1458, 292] width 12 height 12
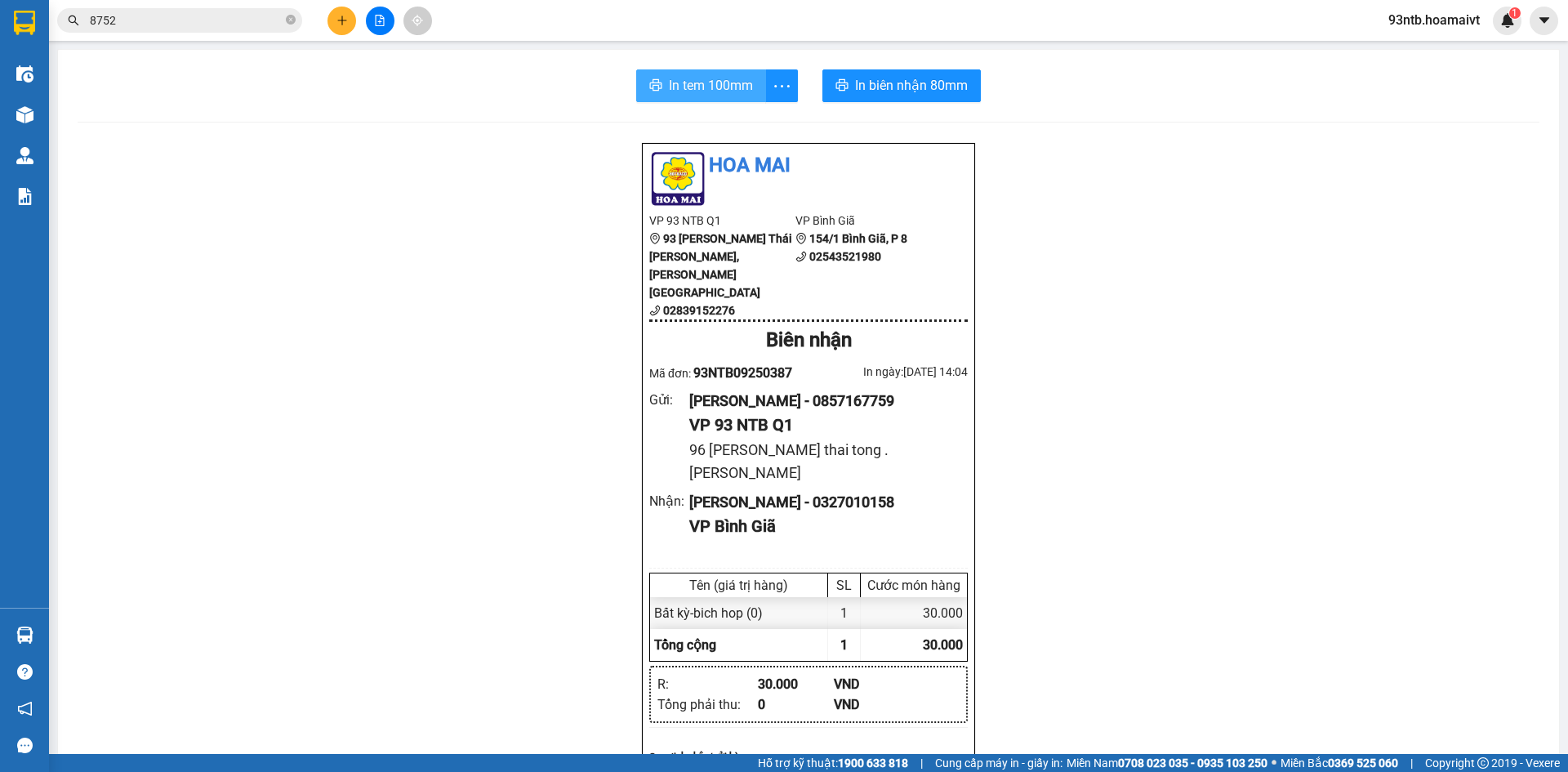
click at [710, 81] on span "In tem 100mm" at bounding box center [711, 85] width 84 height 21
click at [344, 20] on icon "plus" at bounding box center [342, 21] width 12 height 12
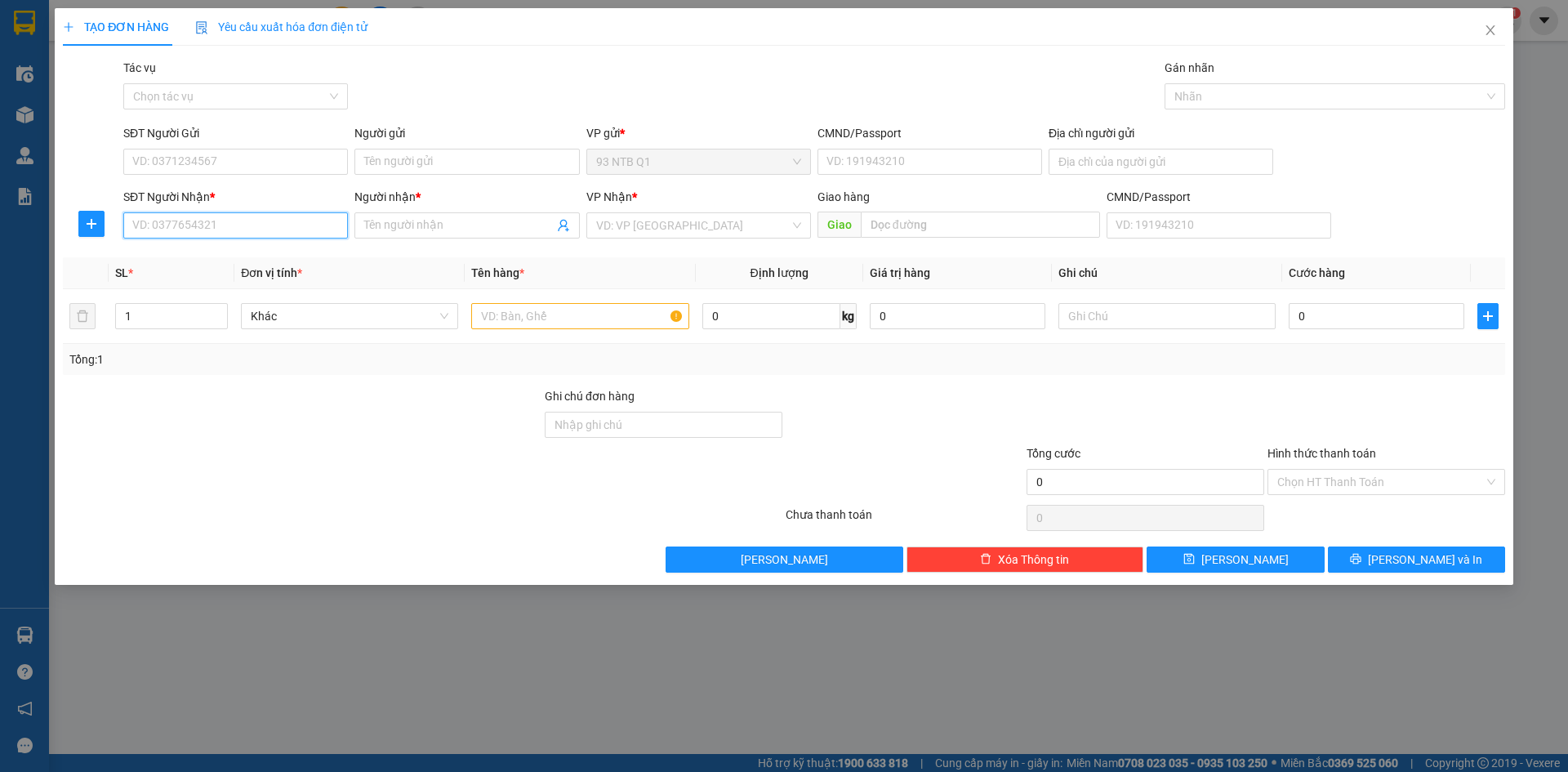
click at [236, 219] on input "SĐT Người Nhận *" at bounding box center [236, 225] width 224 height 26
type input "0986557979"
click at [401, 227] on input "Người nhận *" at bounding box center [458, 226] width 189 height 18
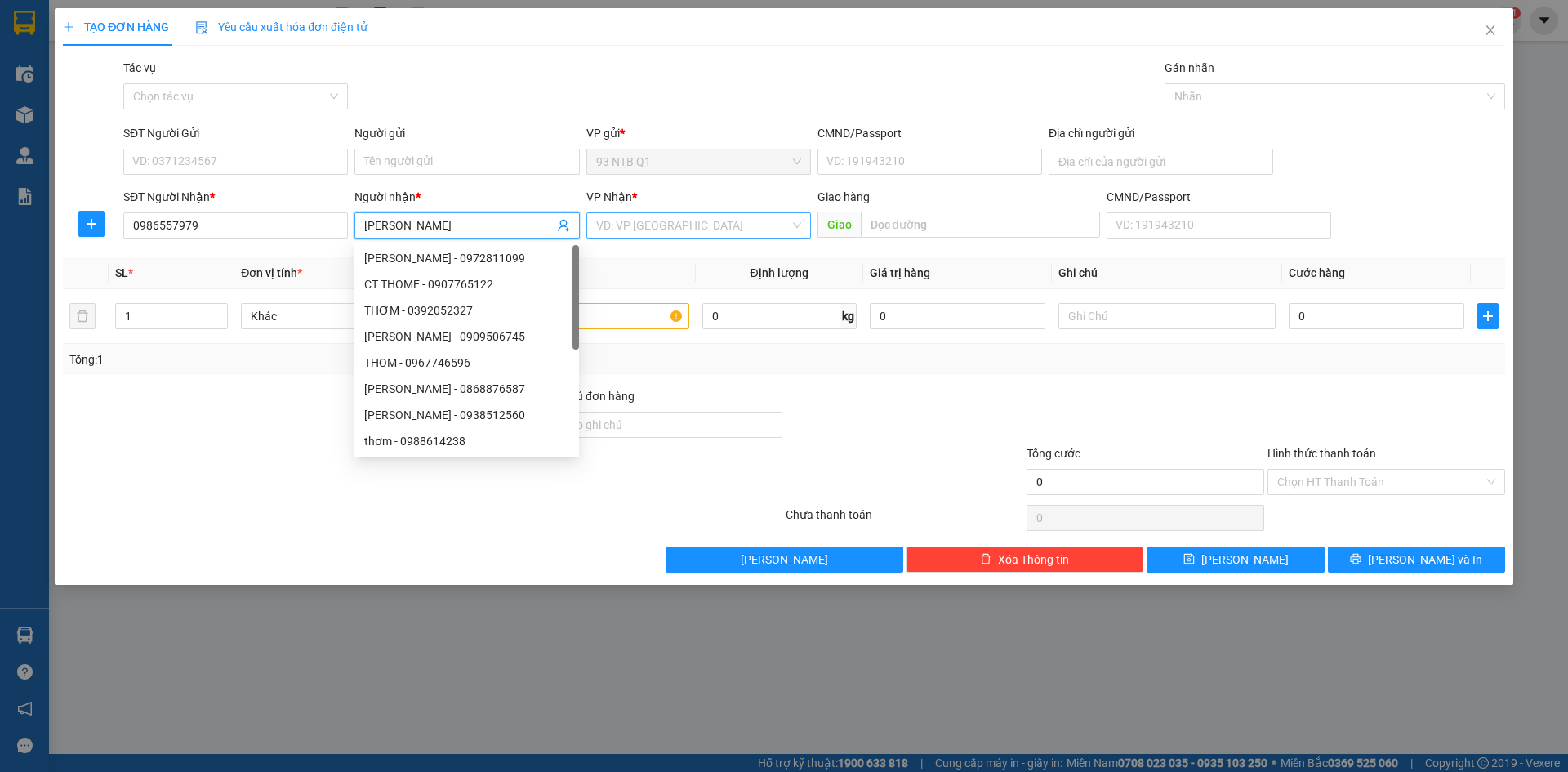
type input "[PERSON_NAME]"
click at [636, 229] on input "search" at bounding box center [693, 226] width 194 height 25
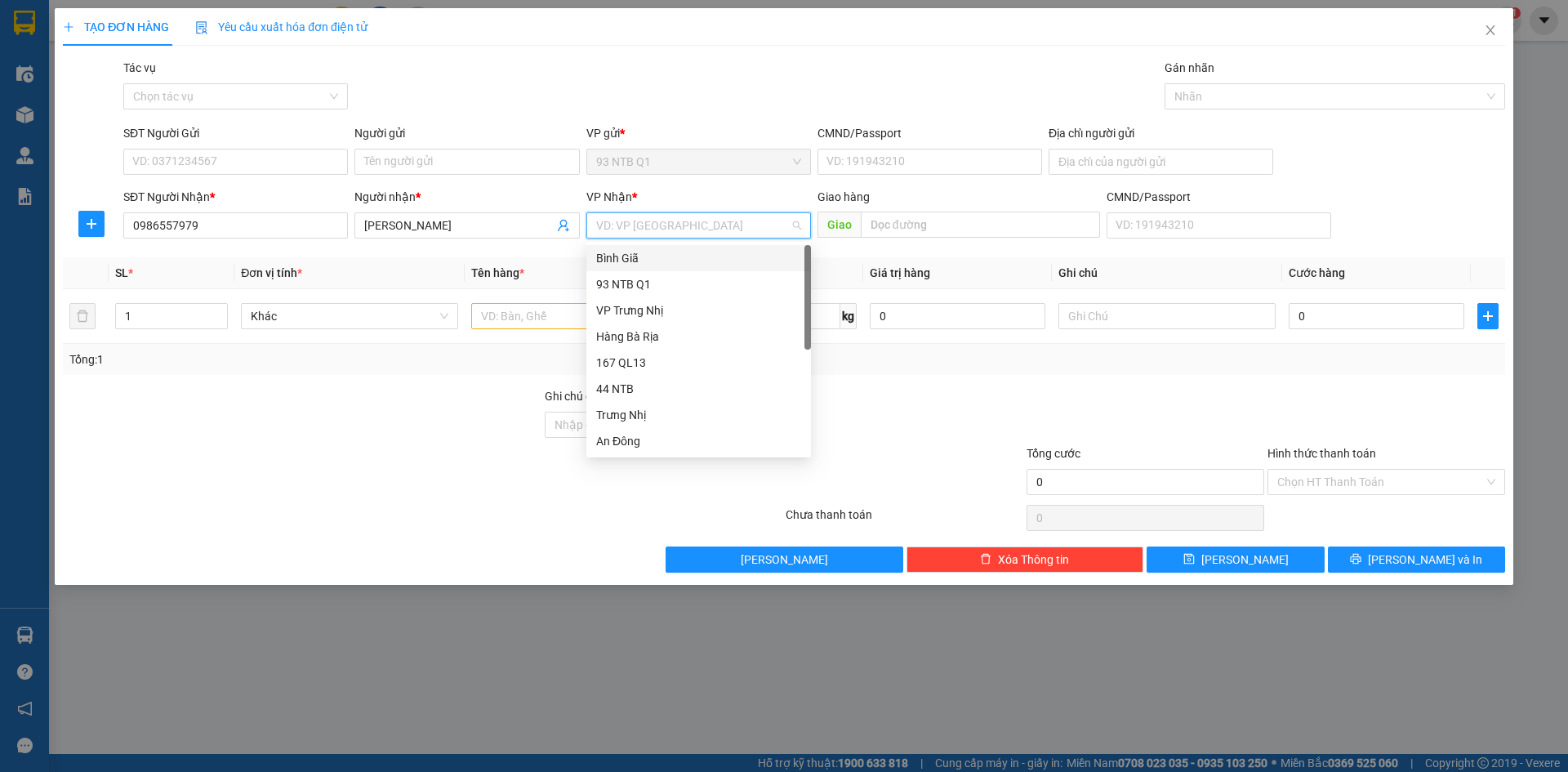
type input "b"
click at [625, 261] on div "Bình Giã" at bounding box center [698, 258] width 205 height 18
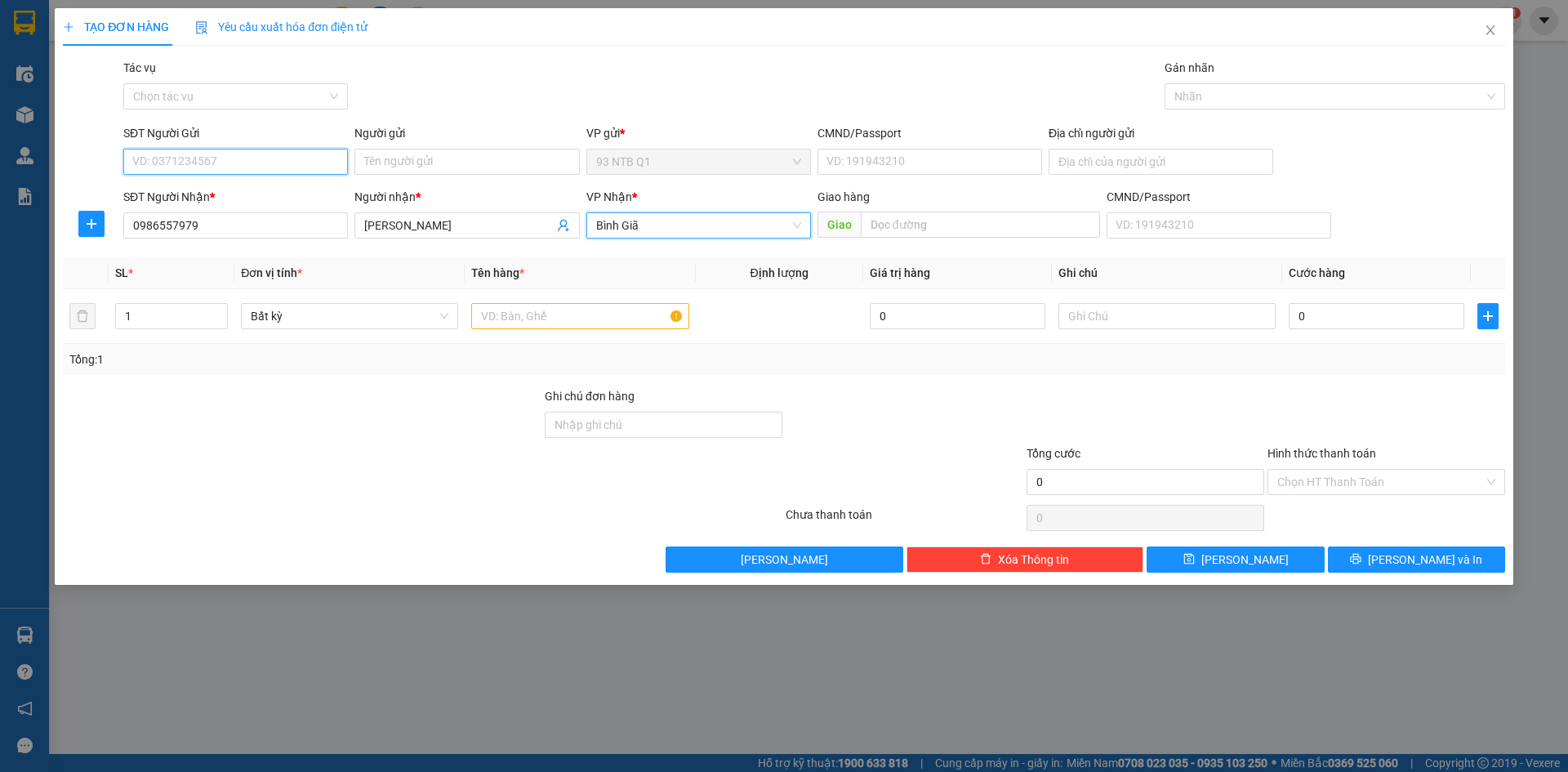
click at [259, 157] on input "SĐT Người Gửi" at bounding box center [236, 161] width 224 height 26
click at [522, 325] on input "text" at bounding box center [581, 316] width 218 height 26
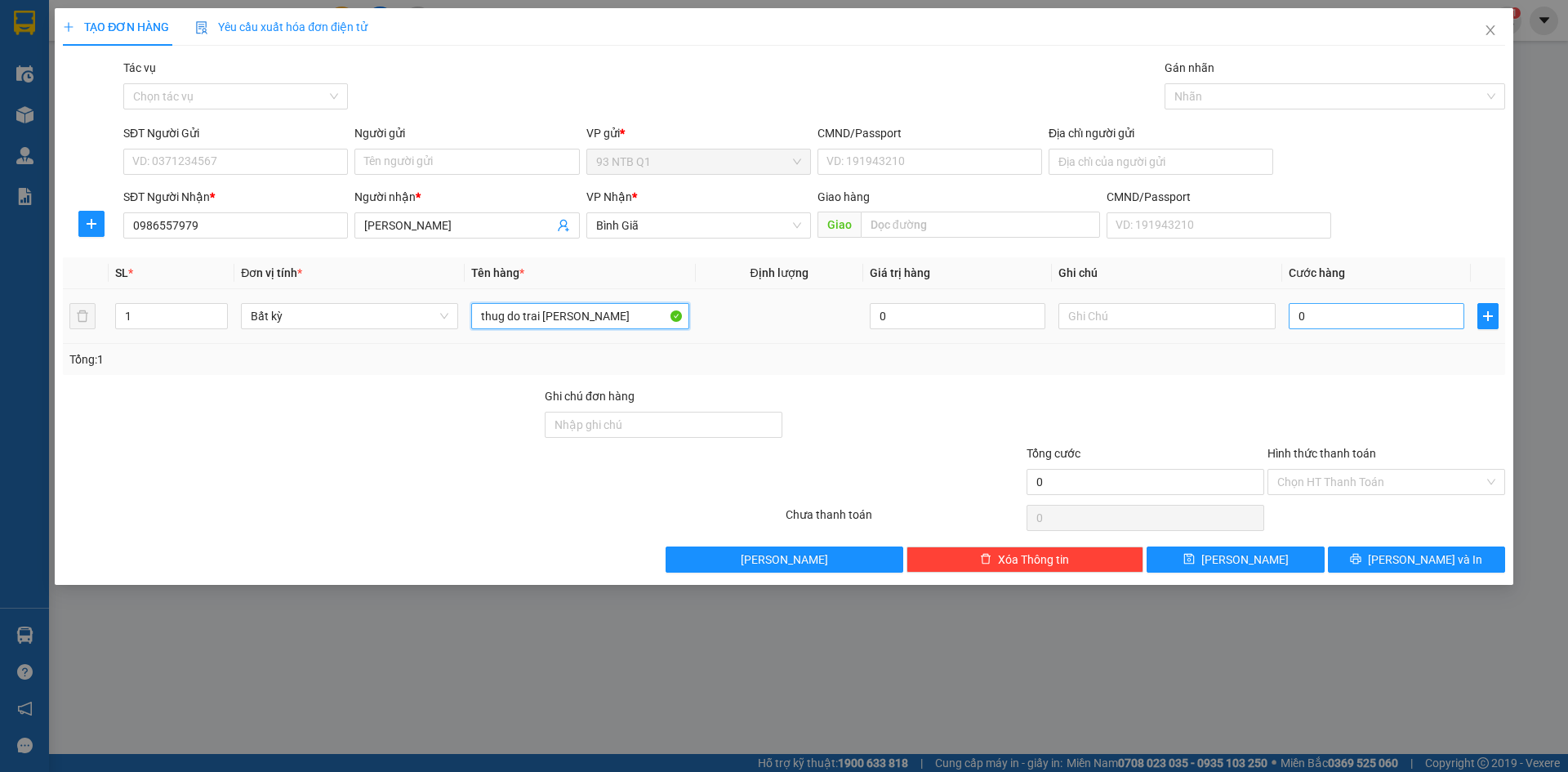
type input "thug do trai [PERSON_NAME]"
click at [1369, 322] on input "0" at bounding box center [1376, 316] width 175 height 26
type input "3"
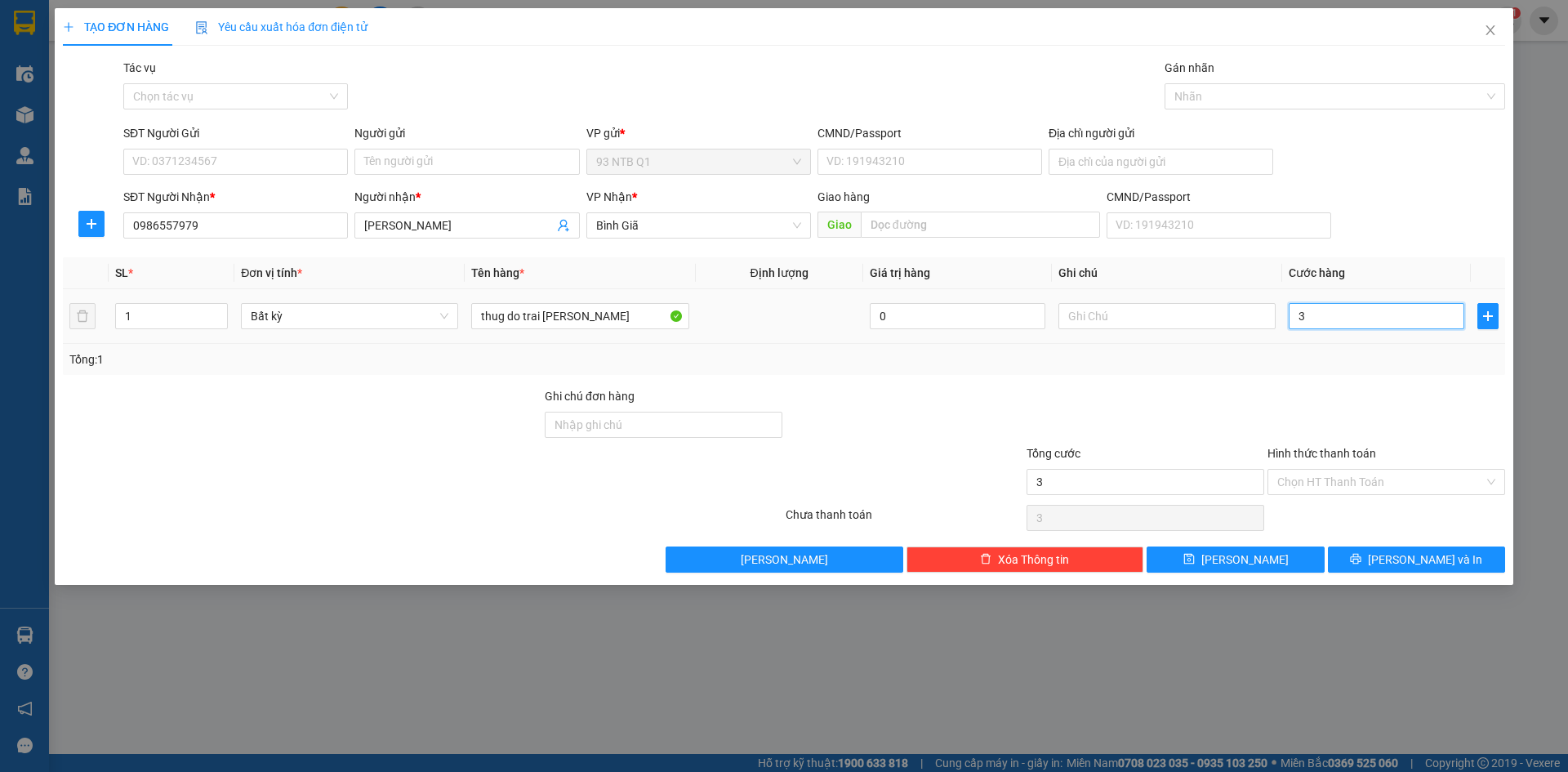
type input "30"
click at [206, 172] on input "SĐT Người Gửi" at bounding box center [236, 161] width 224 height 26
type input "30.000"
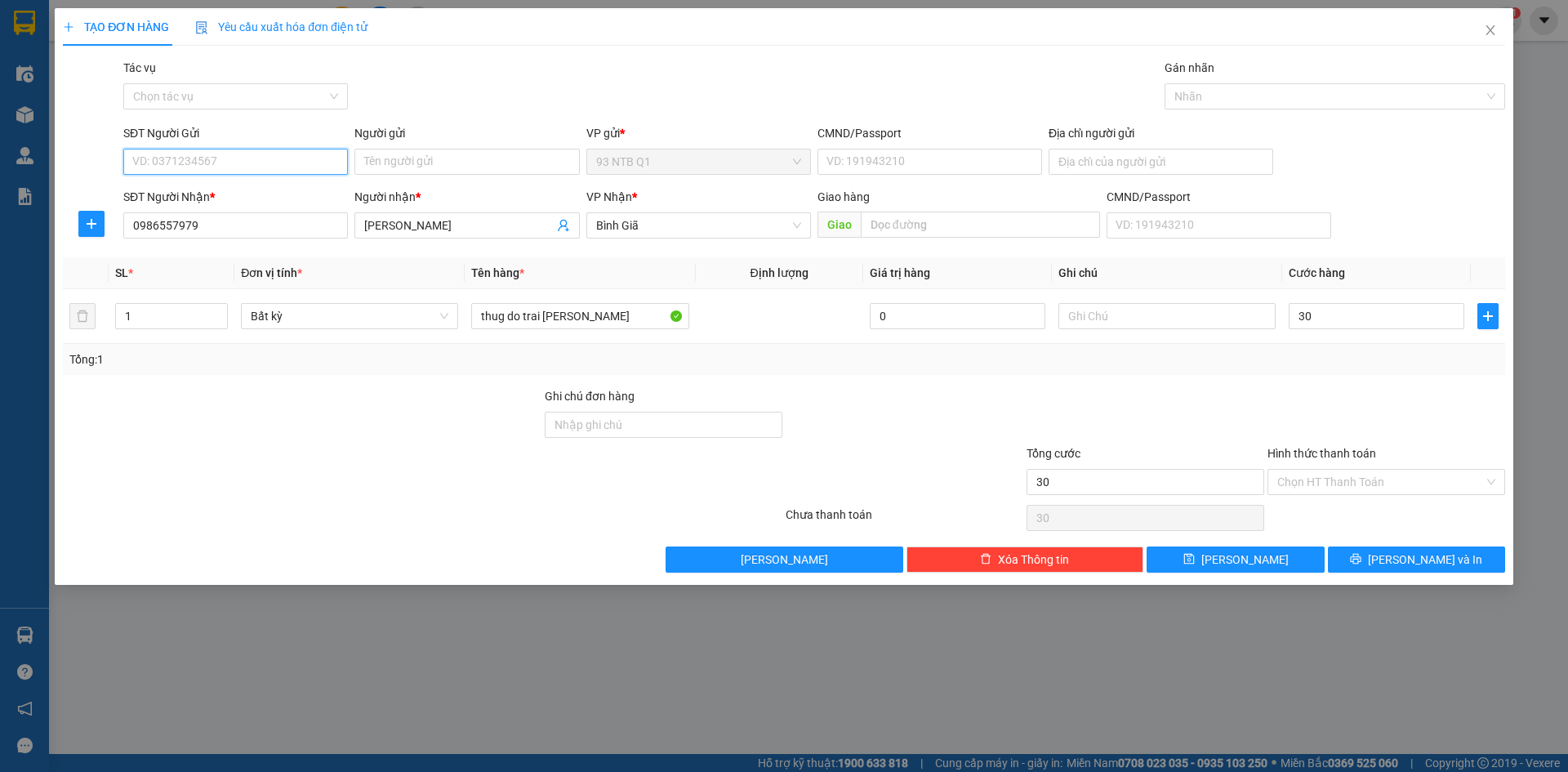
type input "30.000"
type input "0963967954"
click at [419, 155] on input "Người gửi" at bounding box center [467, 161] width 224 height 26
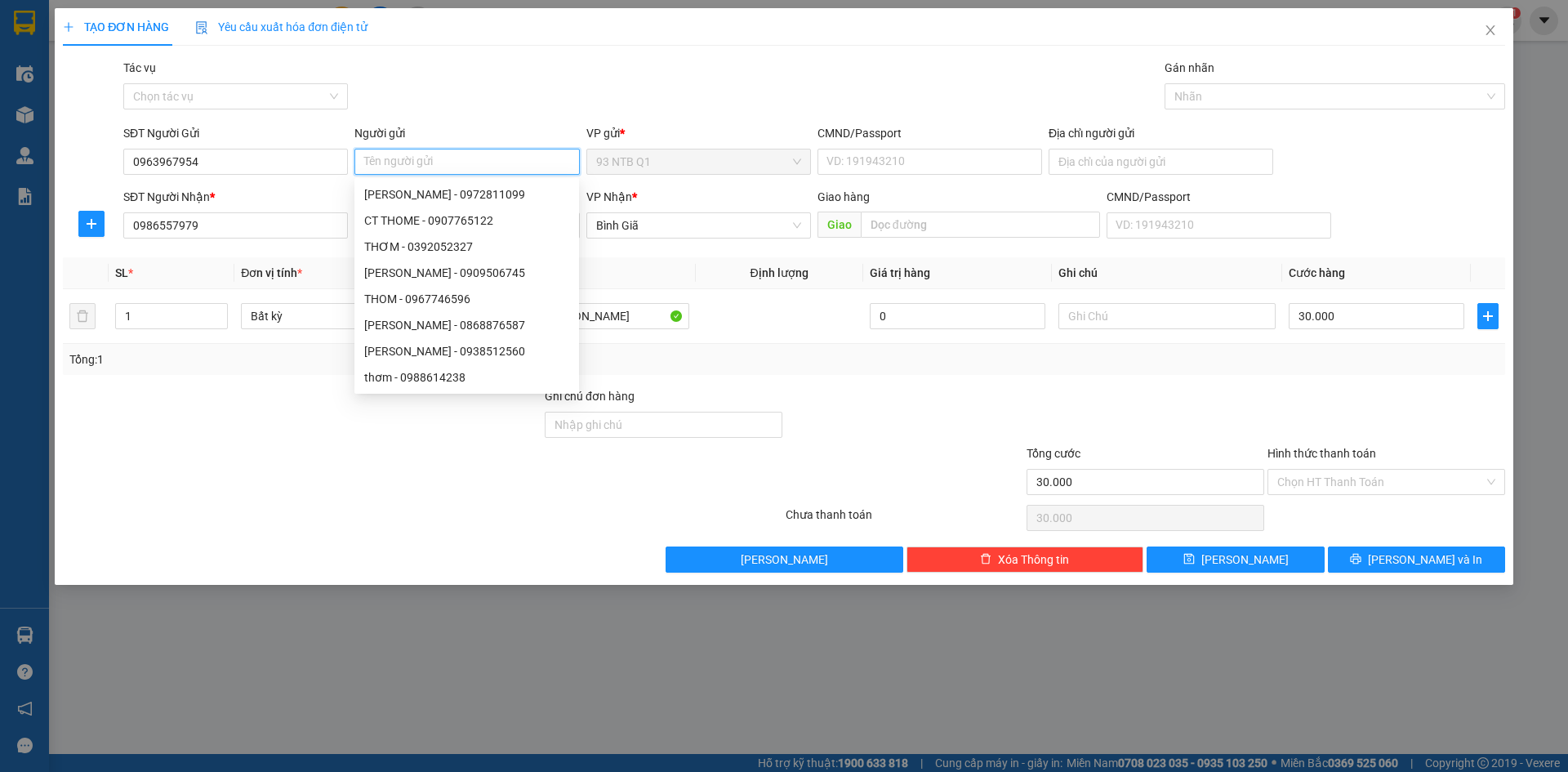
click at [419, 155] on input "Người gửi" at bounding box center [467, 161] width 224 height 26
click at [1088, 155] on input "Địa chỉ người gửi" at bounding box center [1161, 161] width 224 height 26
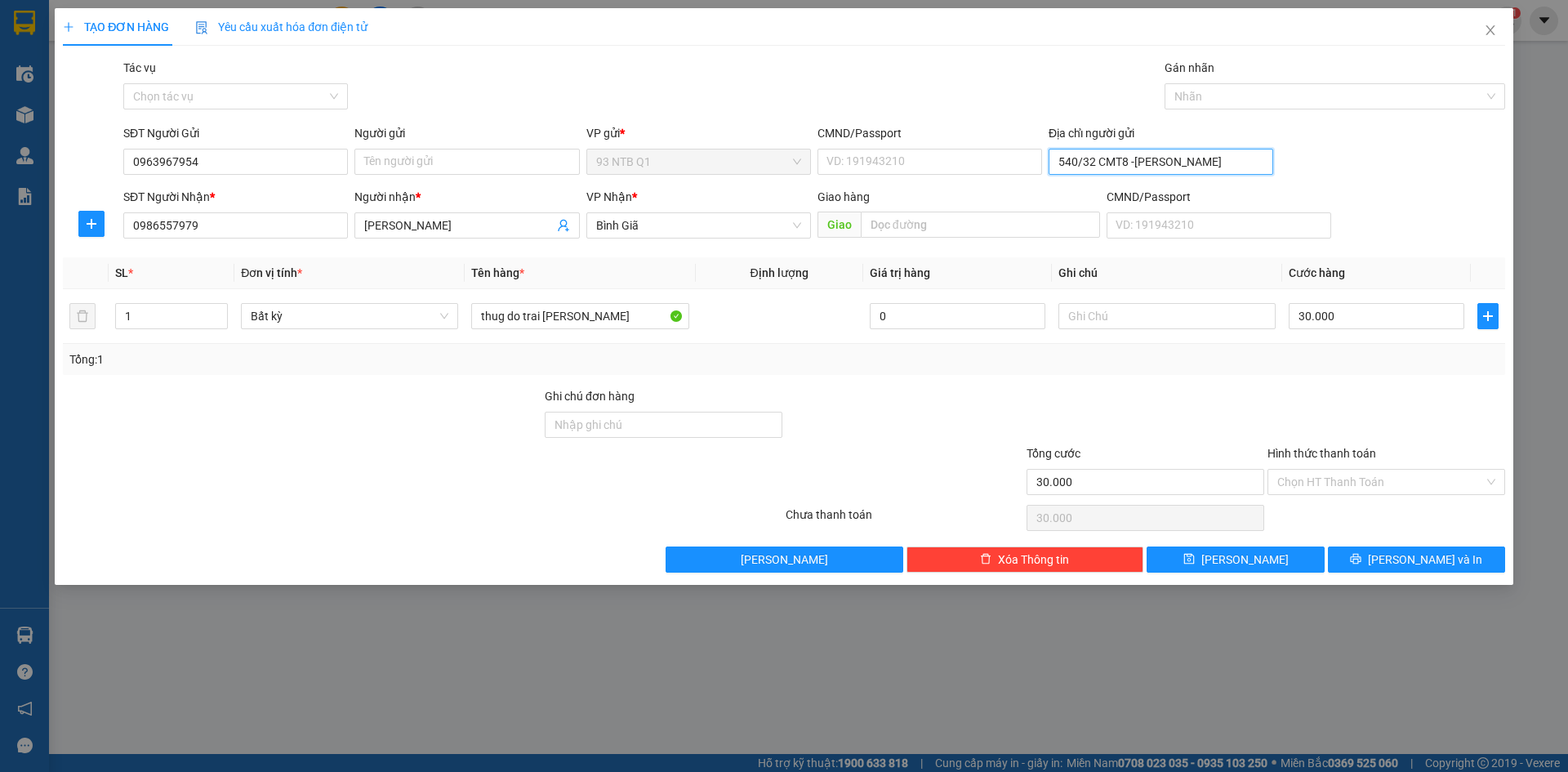
click at [1159, 162] on input "540/32 CMT8 -[PERSON_NAME]" at bounding box center [1161, 161] width 224 height 26
click at [1196, 165] on input "540/32 CMT8 -[PERSON_NAME]" at bounding box center [1161, 161] width 224 height 26
type input "540/32 CMT8 -[PERSON_NAME] Q3"
click at [1368, 553] on button "[PERSON_NAME] và In" at bounding box center [1416, 559] width 177 height 26
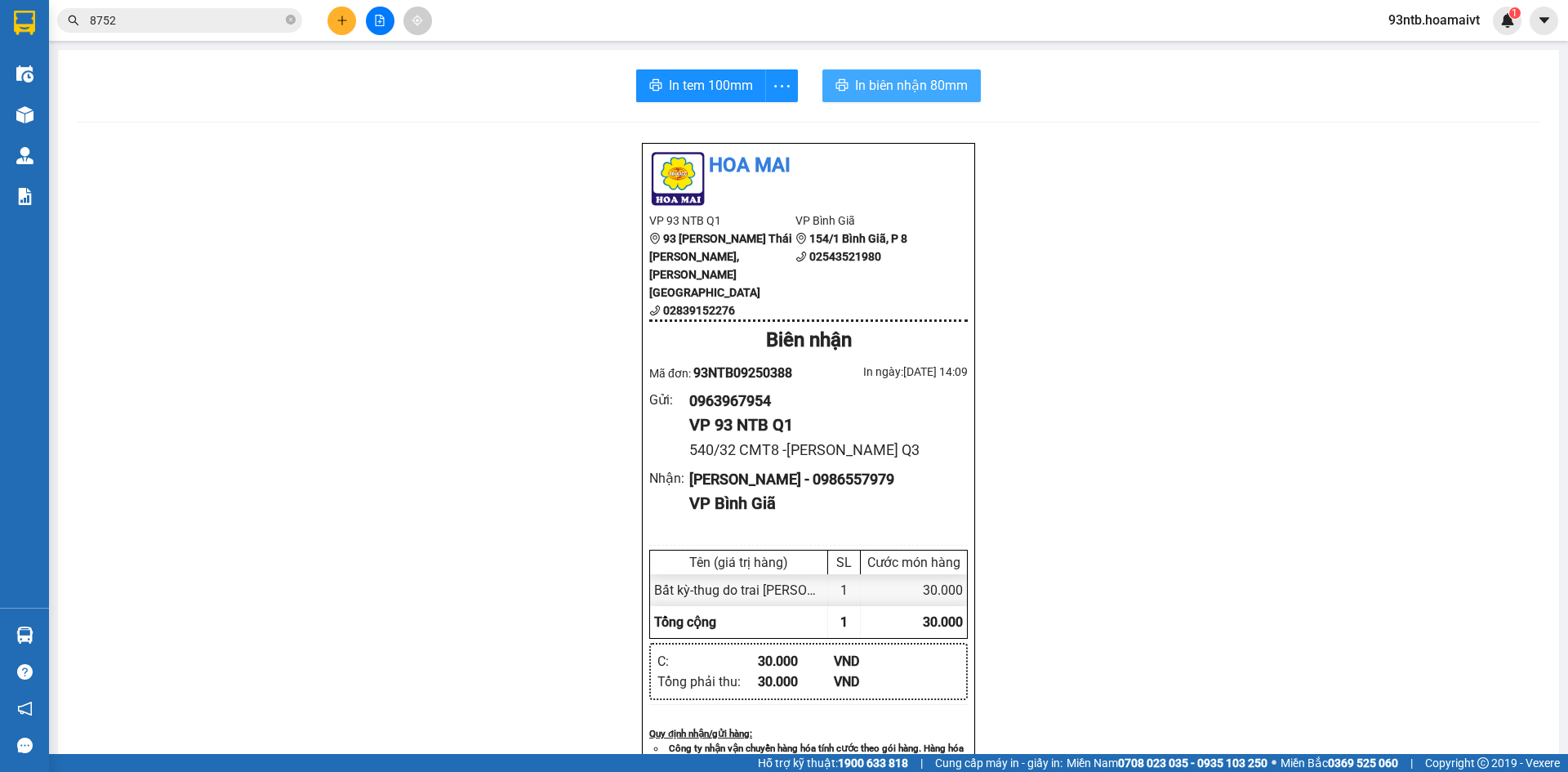
click at [907, 88] on span "In biên nhận 80mm" at bounding box center [912, 85] width 113 height 21
click at [700, 73] on button "In tem 100mm" at bounding box center [701, 86] width 130 height 32
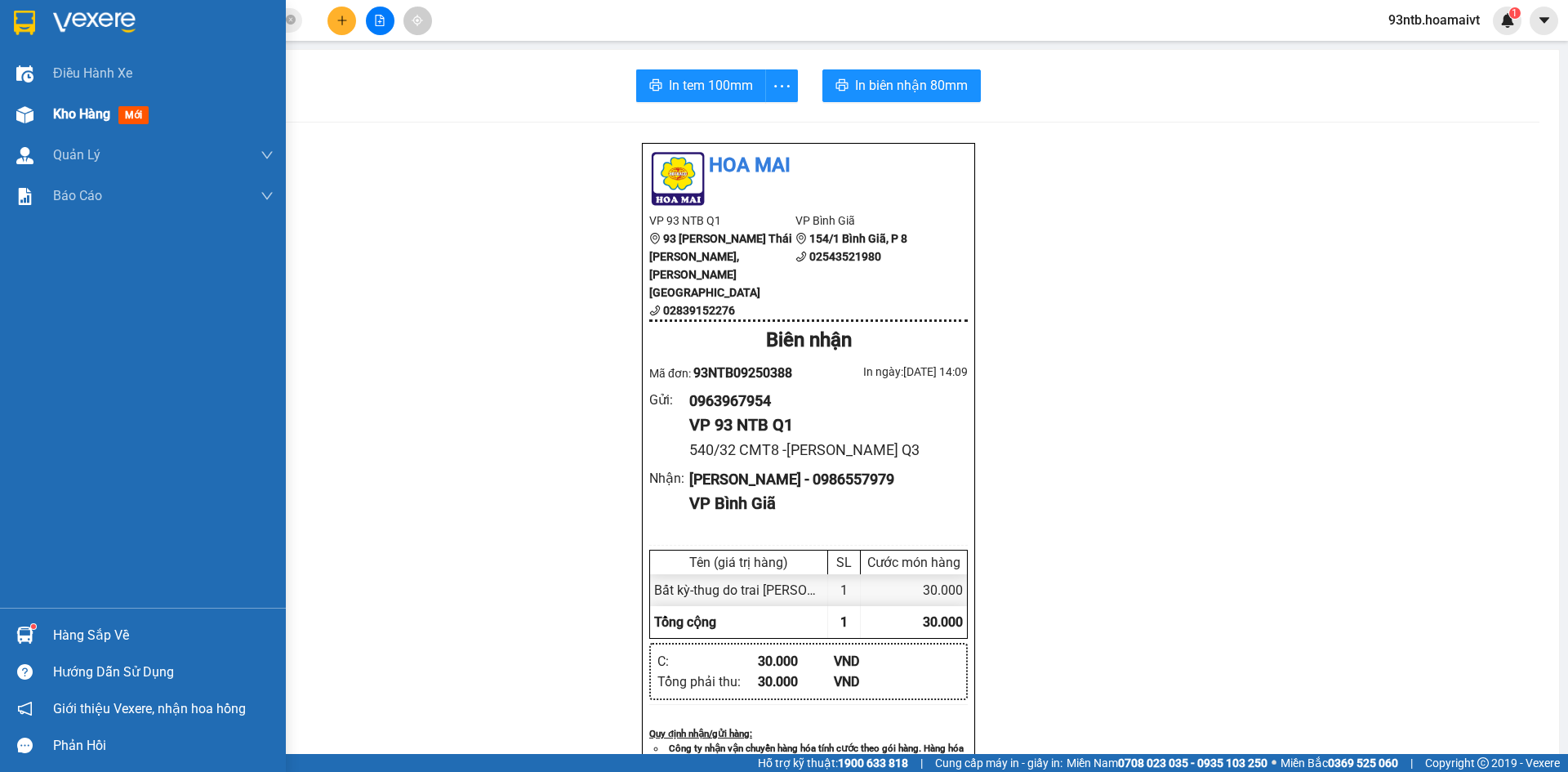
click at [32, 117] on img at bounding box center [25, 115] width 17 height 17
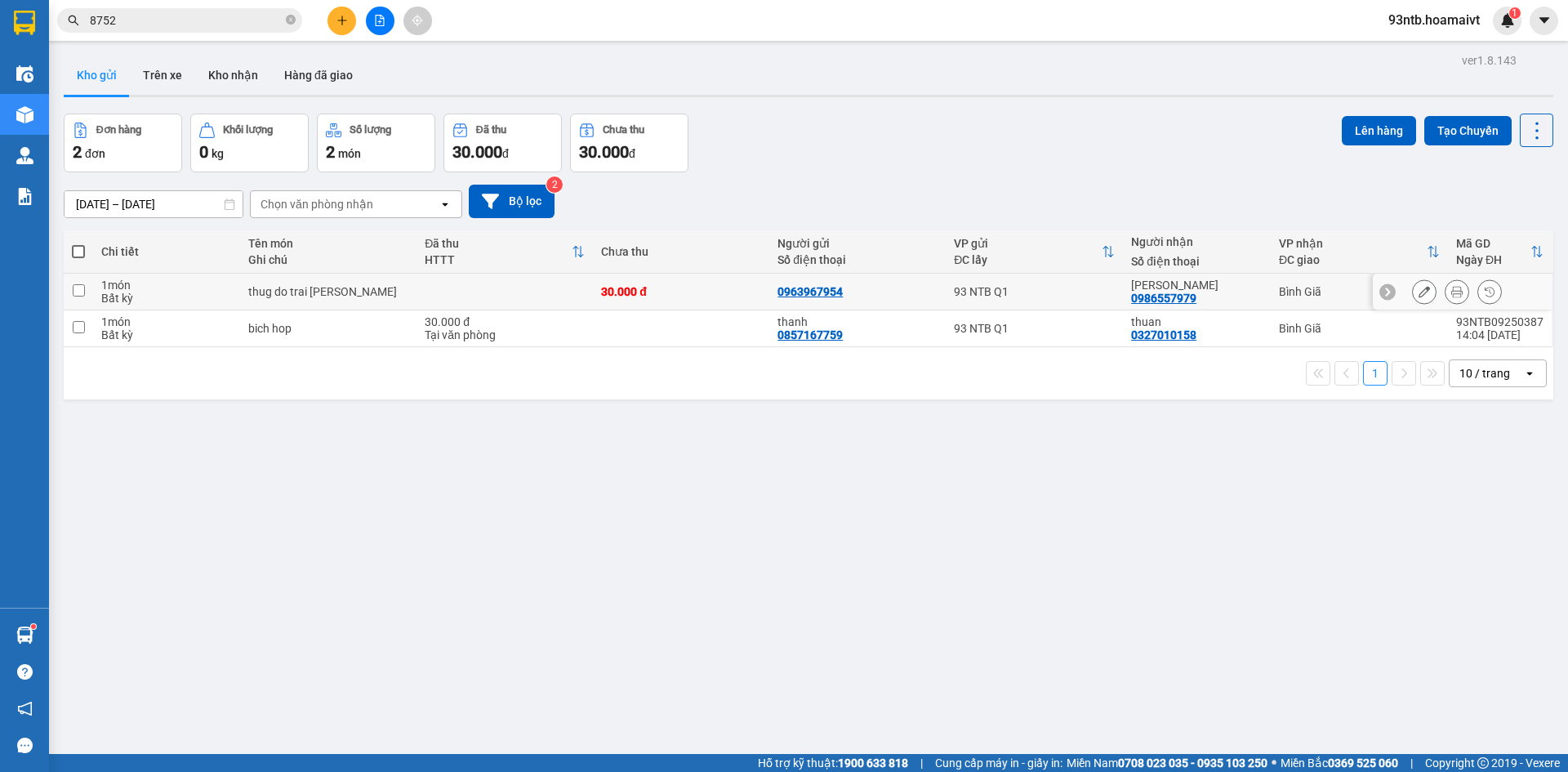
click at [1216, 293] on div "[PERSON_NAME] 0986557979" at bounding box center [1197, 291] width 131 height 26
checkbox input "true"
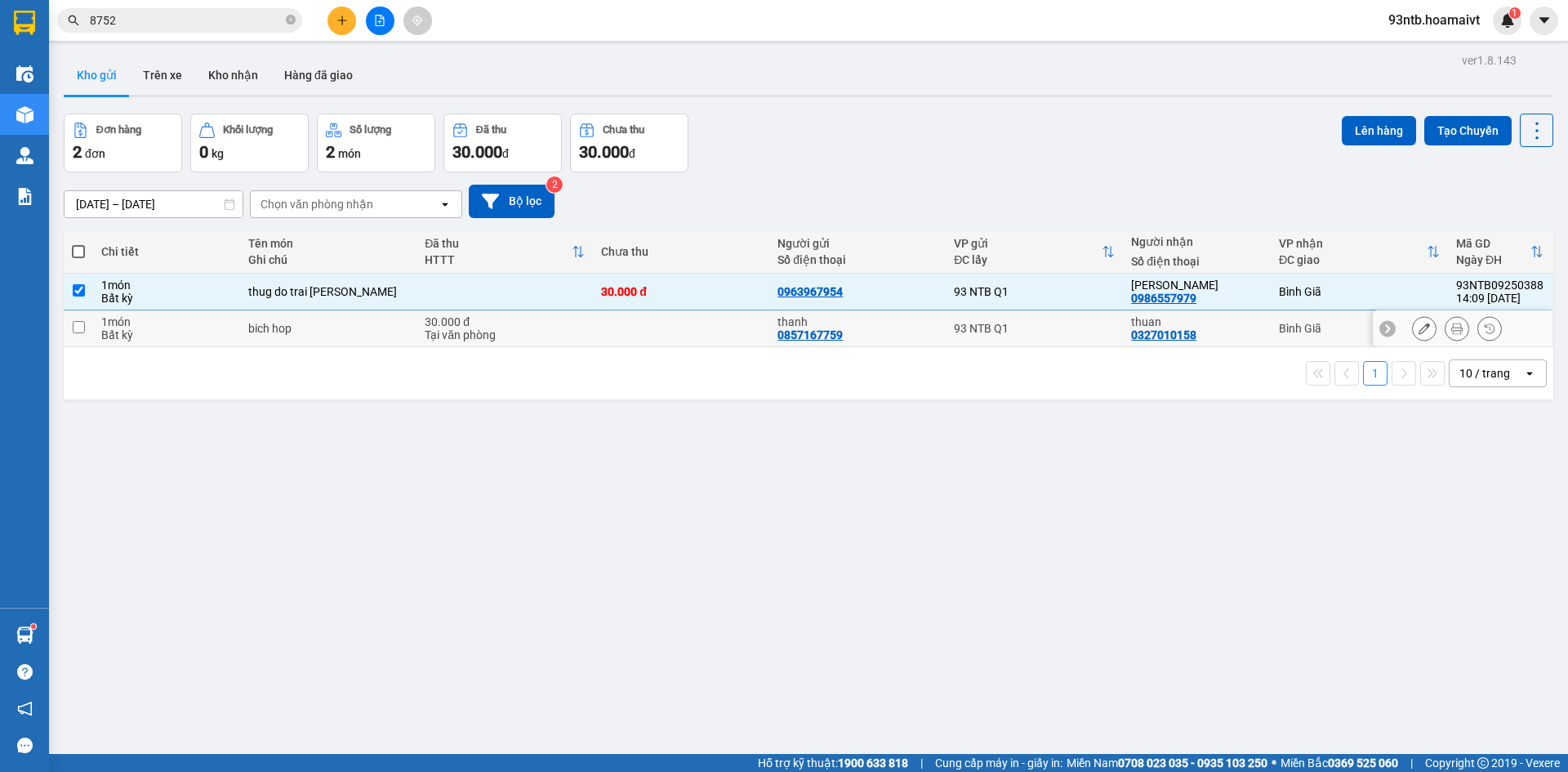
click at [1231, 340] on div "[PERSON_NAME] 0327010158" at bounding box center [1197, 328] width 131 height 26
checkbox input "true"
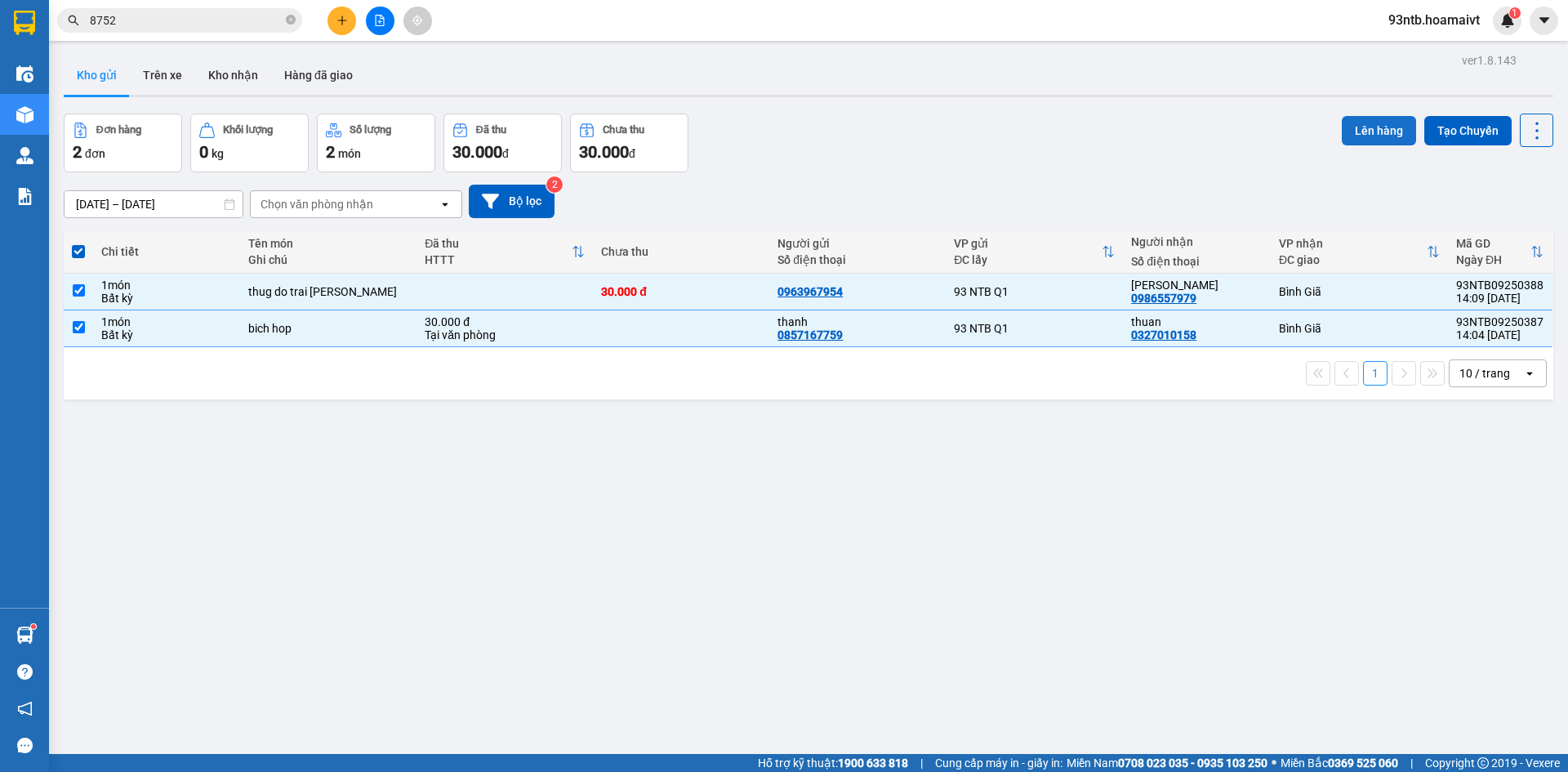
click at [1367, 135] on button "Lên hàng" at bounding box center [1379, 130] width 75 height 29
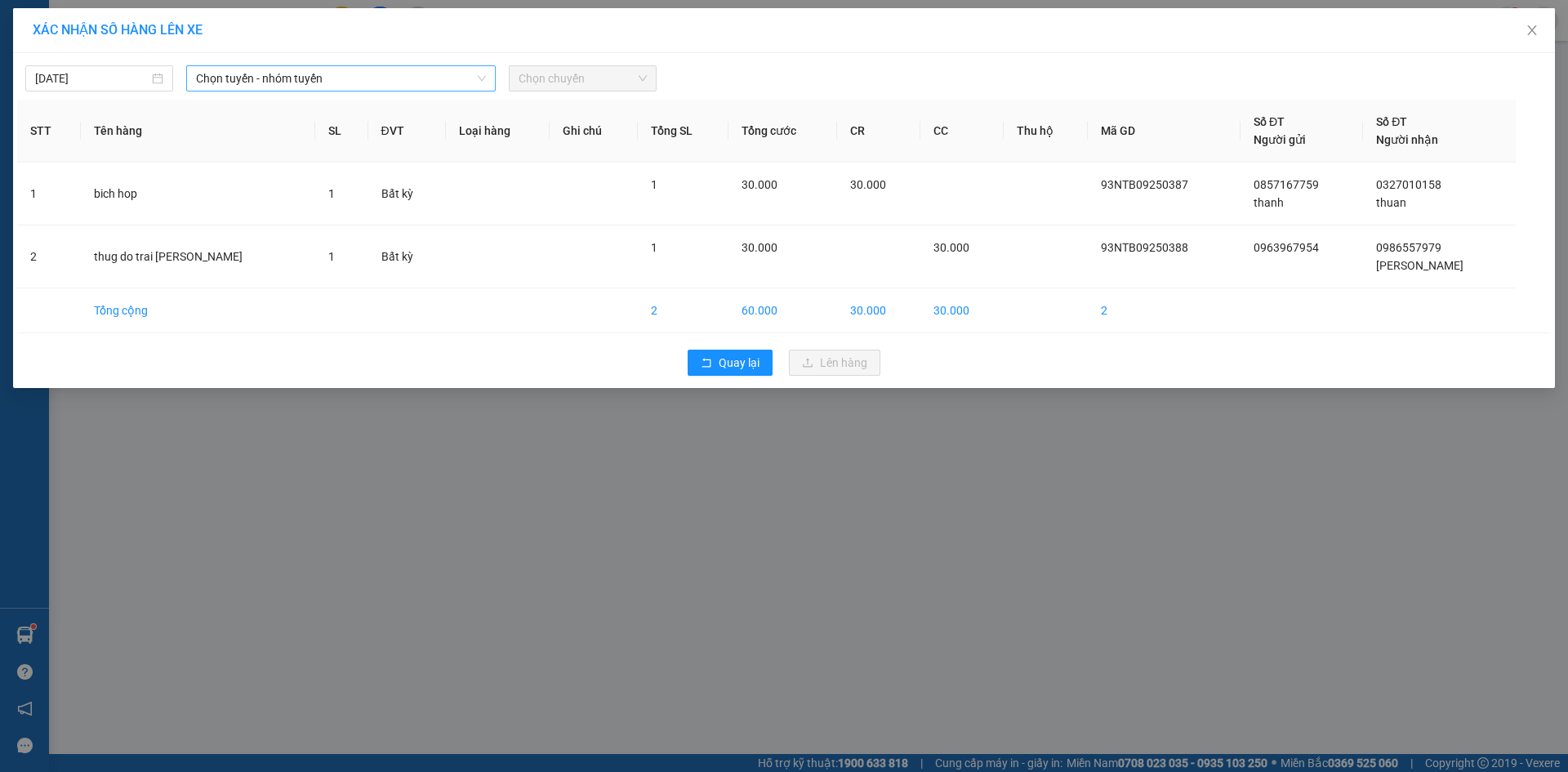
click at [332, 83] on span "Chọn tuyến - nhóm tuyến" at bounding box center [341, 79] width 290 height 25
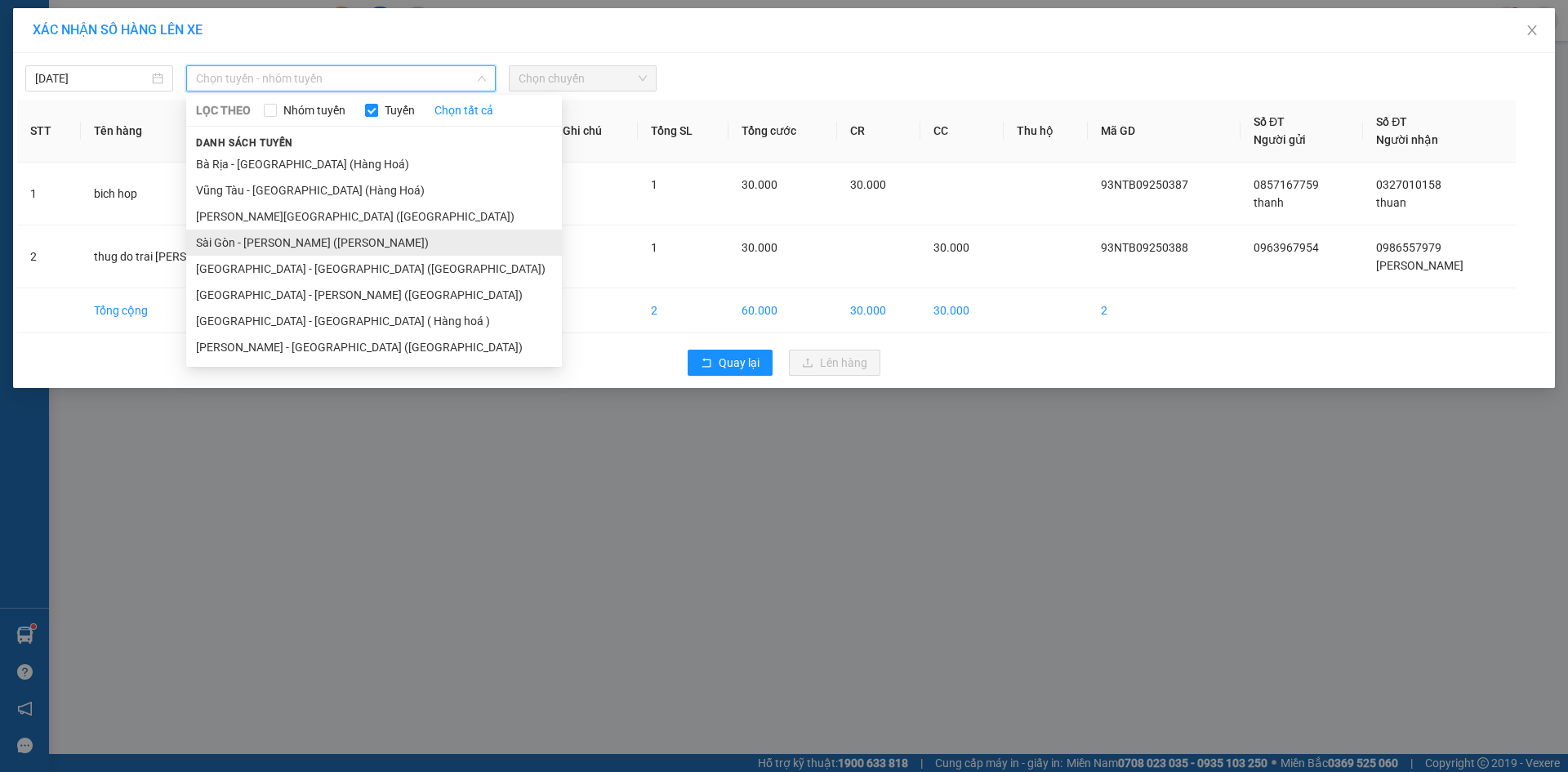
click at [262, 242] on li "Sài Gòn - [PERSON_NAME] ([PERSON_NAME])" at bounding box center [374, 242] width 375 height 26
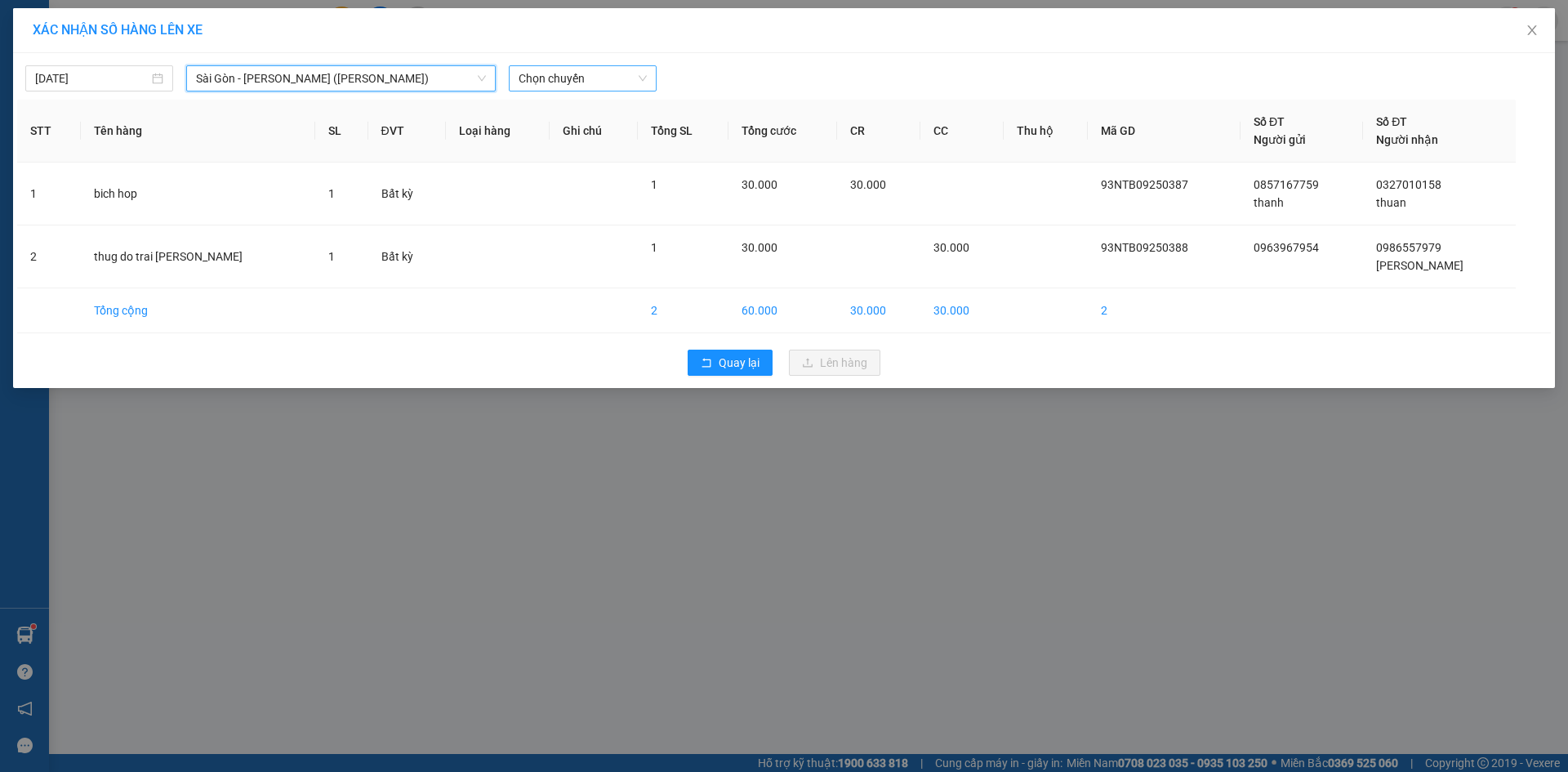
click at [571, 75] on span "Chọn chuyến" at bounding box center [583, 79] width 128 height 25
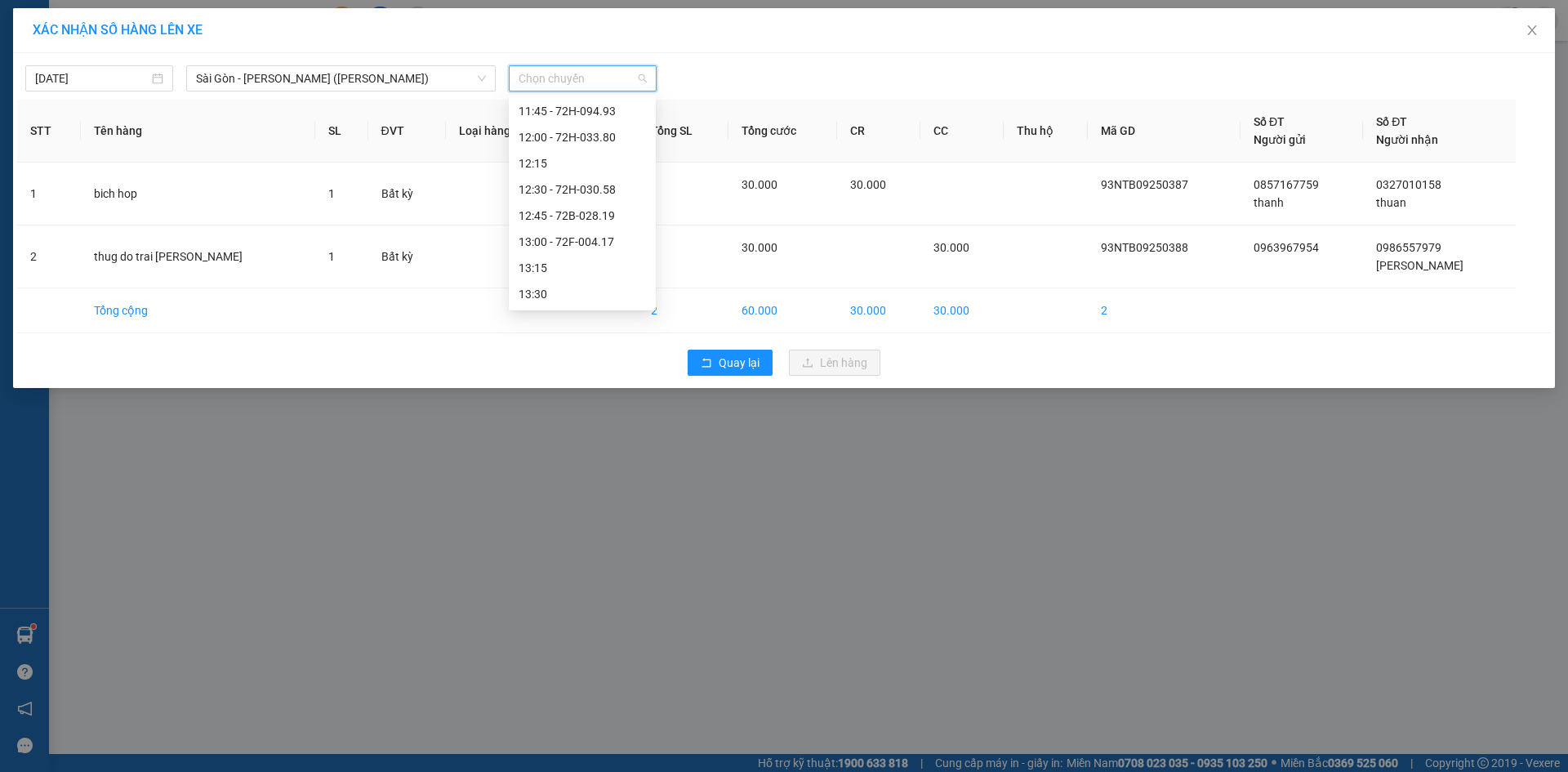
scroll to position [818, 0]
click at [572, 219] on div "14:15" at bounding box center [582, 209] width 147 height 26
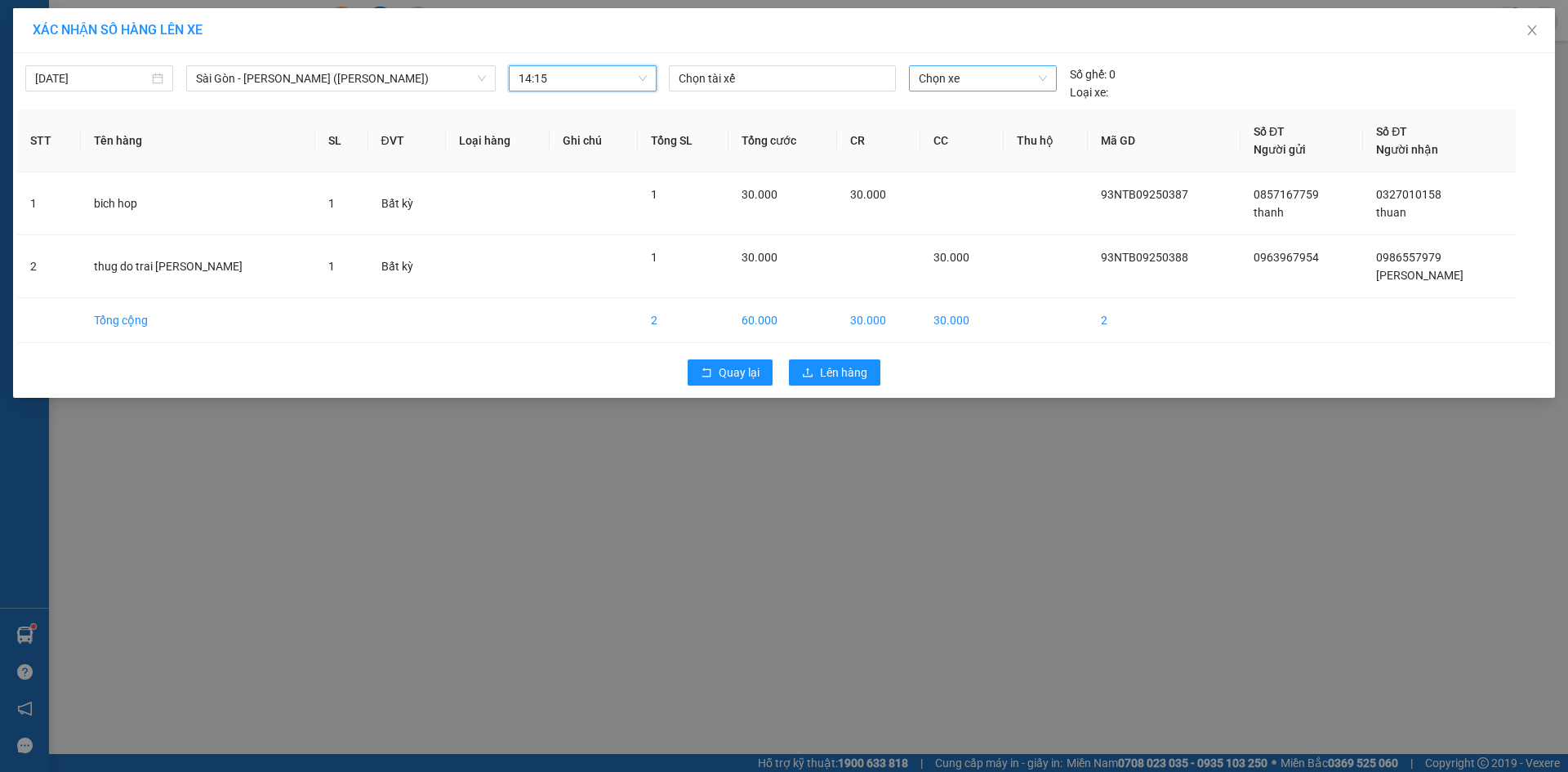
click at [979, 80] on span "Chọn xe" at bounding box center [982, 79] width 127 height 25
type input "3306"
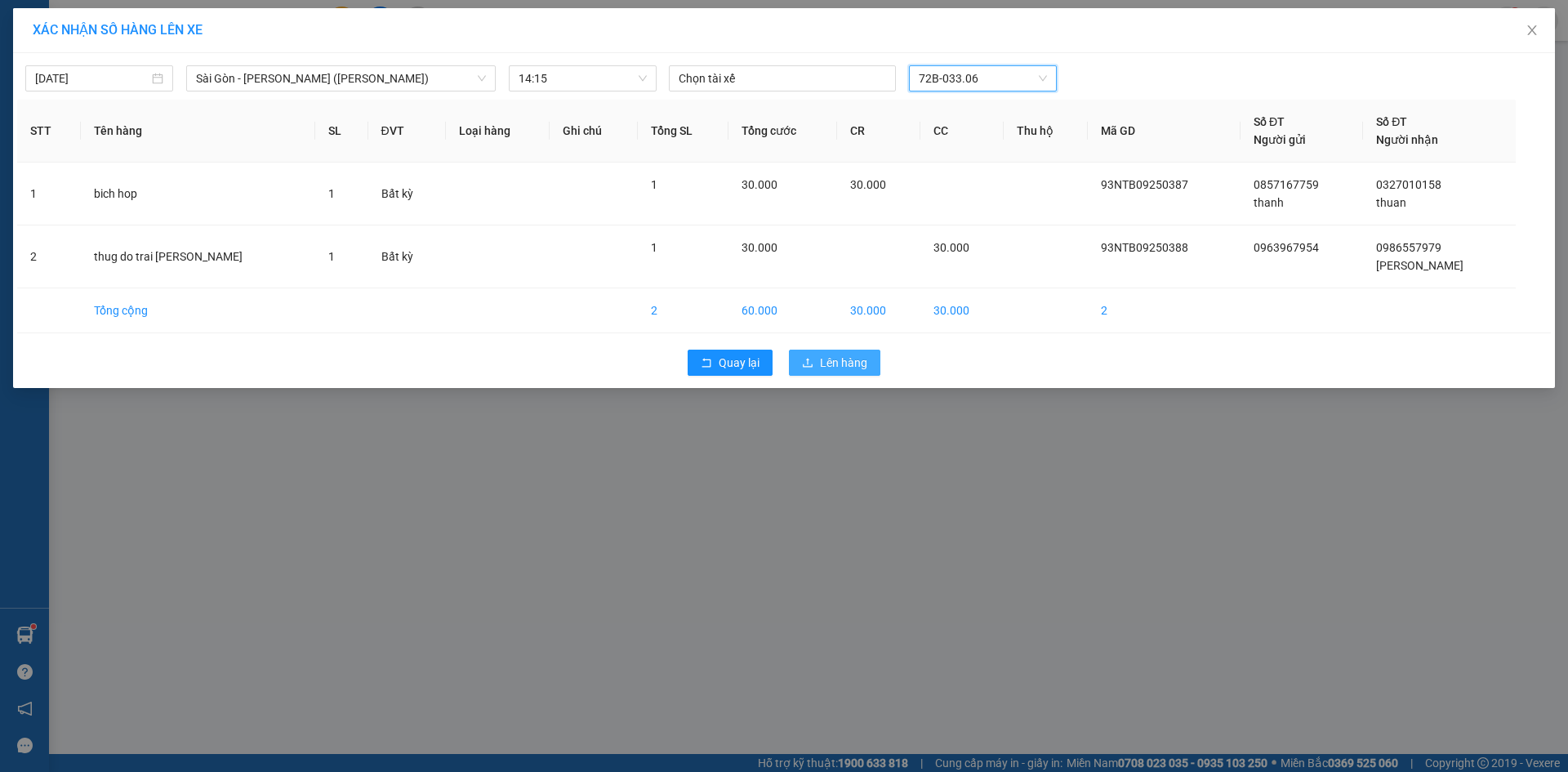
click at [862, 363] on span "Lên hàng" at bounding box center [844, 363] width 47 height 18
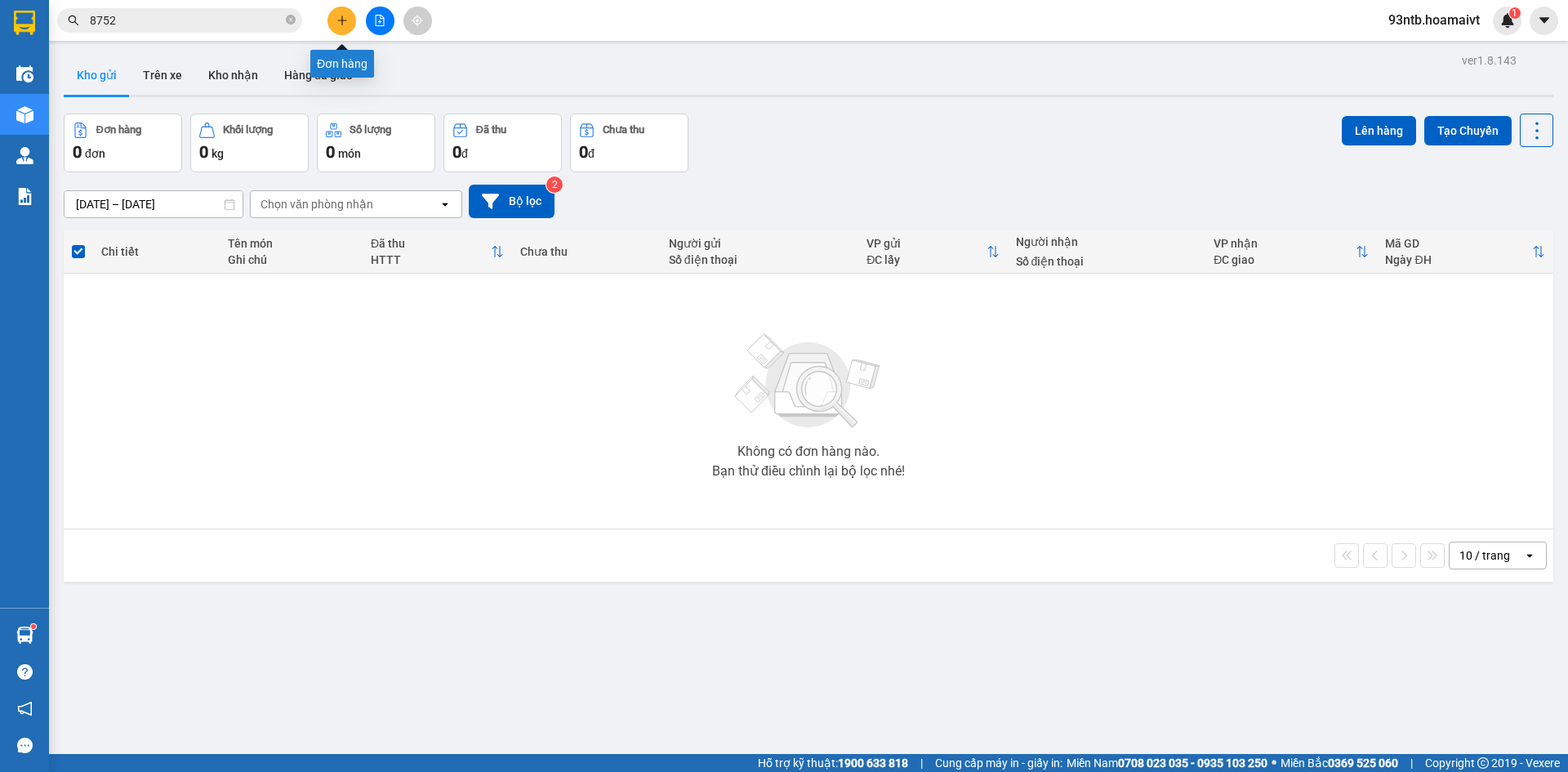
click at [345, 28] on button at bounding box center [341, 21] width 28 height 28
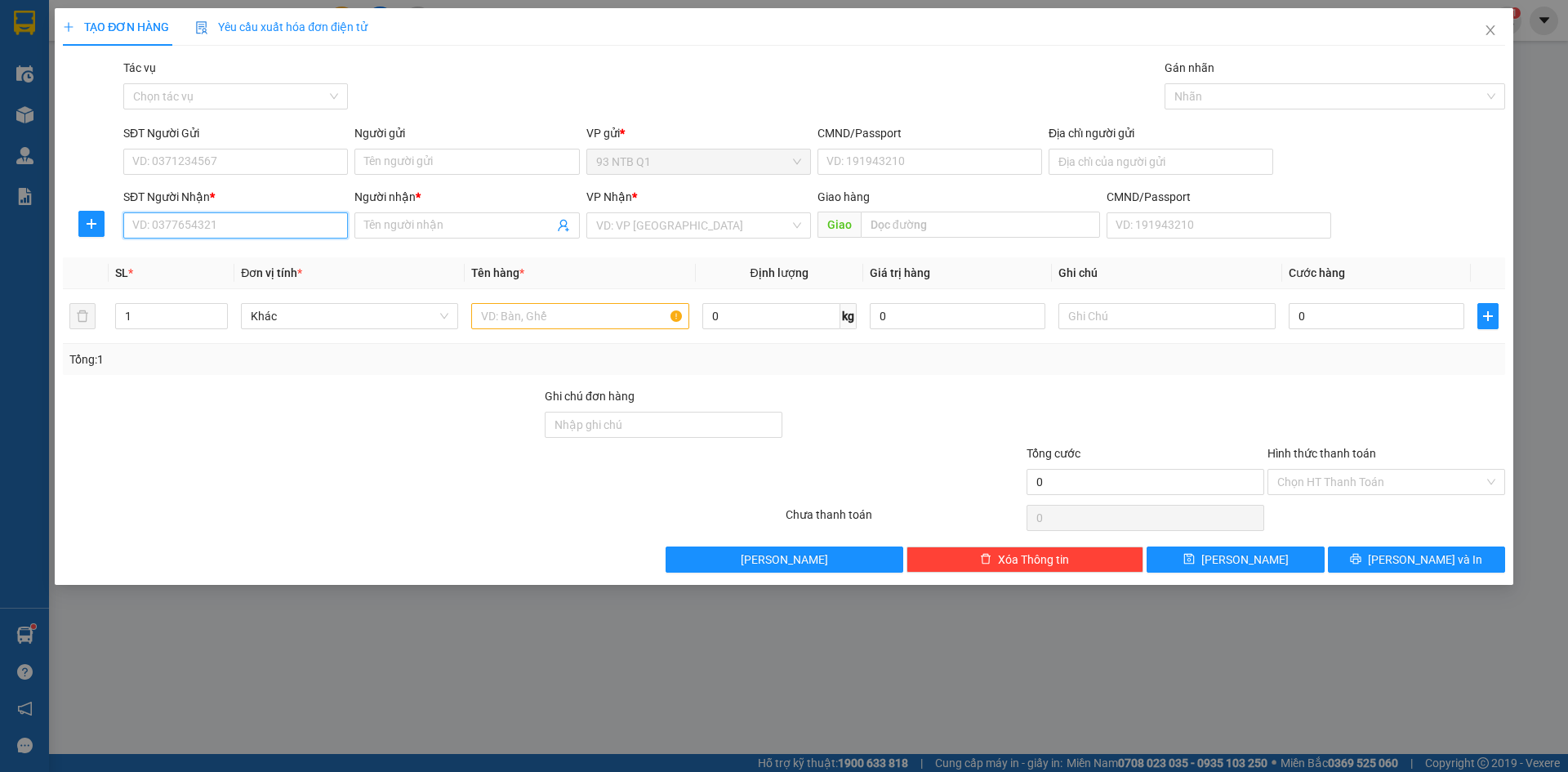
click at [204, 225] on input "SĐT Người Nhận *" at bounding box center [236, 225] width 224 height 26
type input "0338833981"
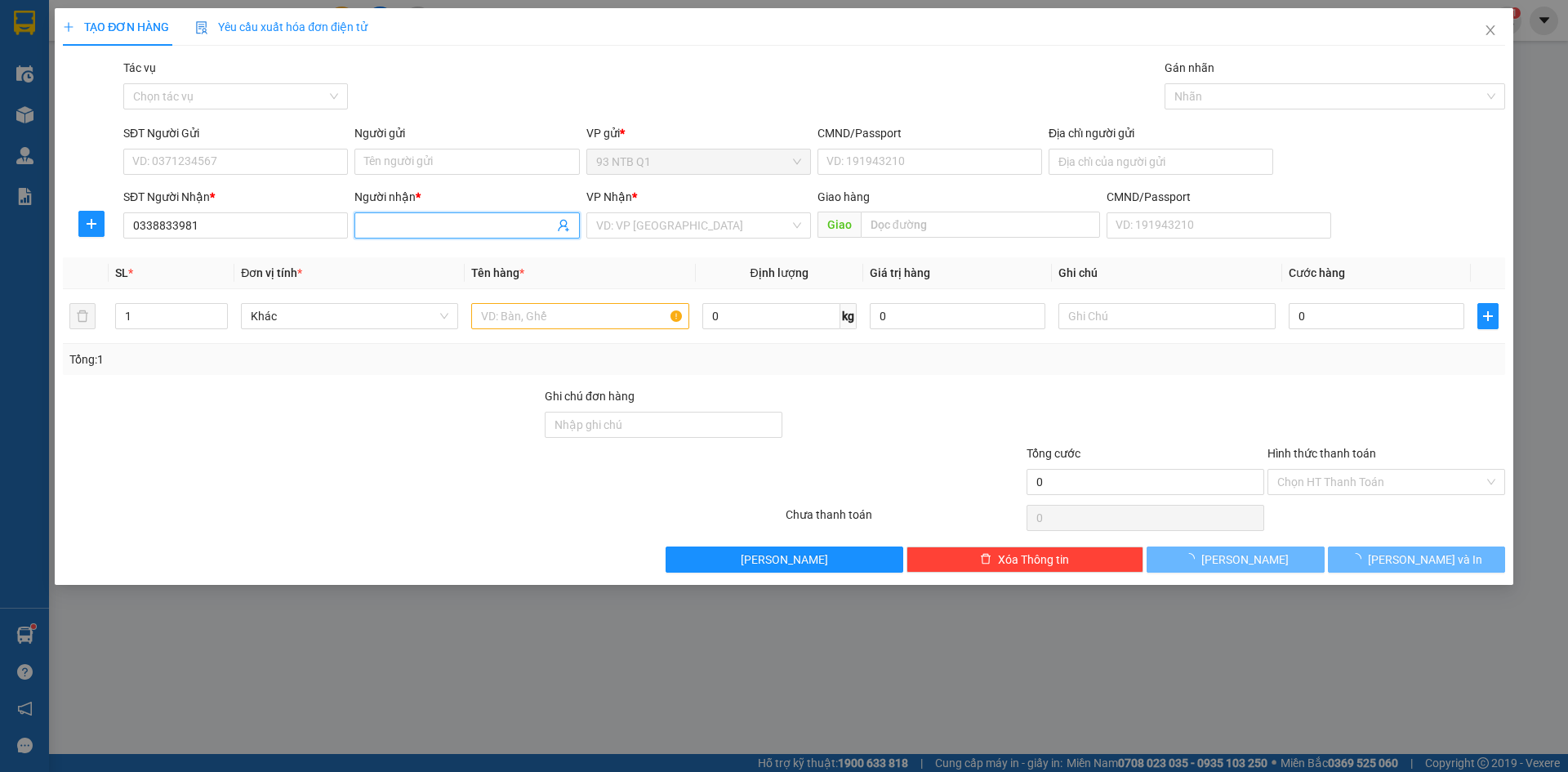
click at [413, 224] on input "Người nhận *" at bounding box center [458, 226] width 189 height 18
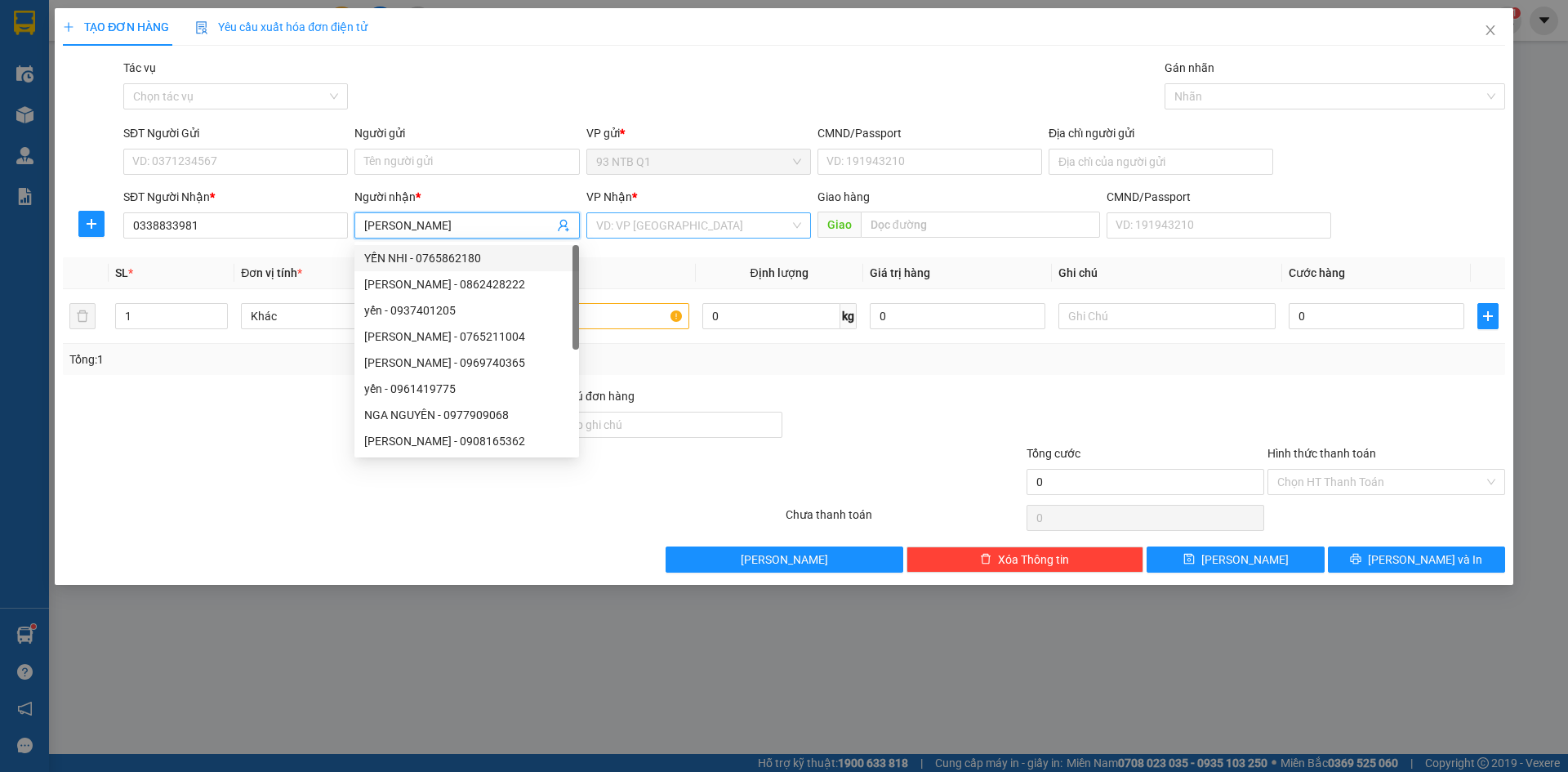
type input "[PERSON_NAME]"
click at [669, 229] on input "search" at bounding box center [693, 226] width 194 height 25
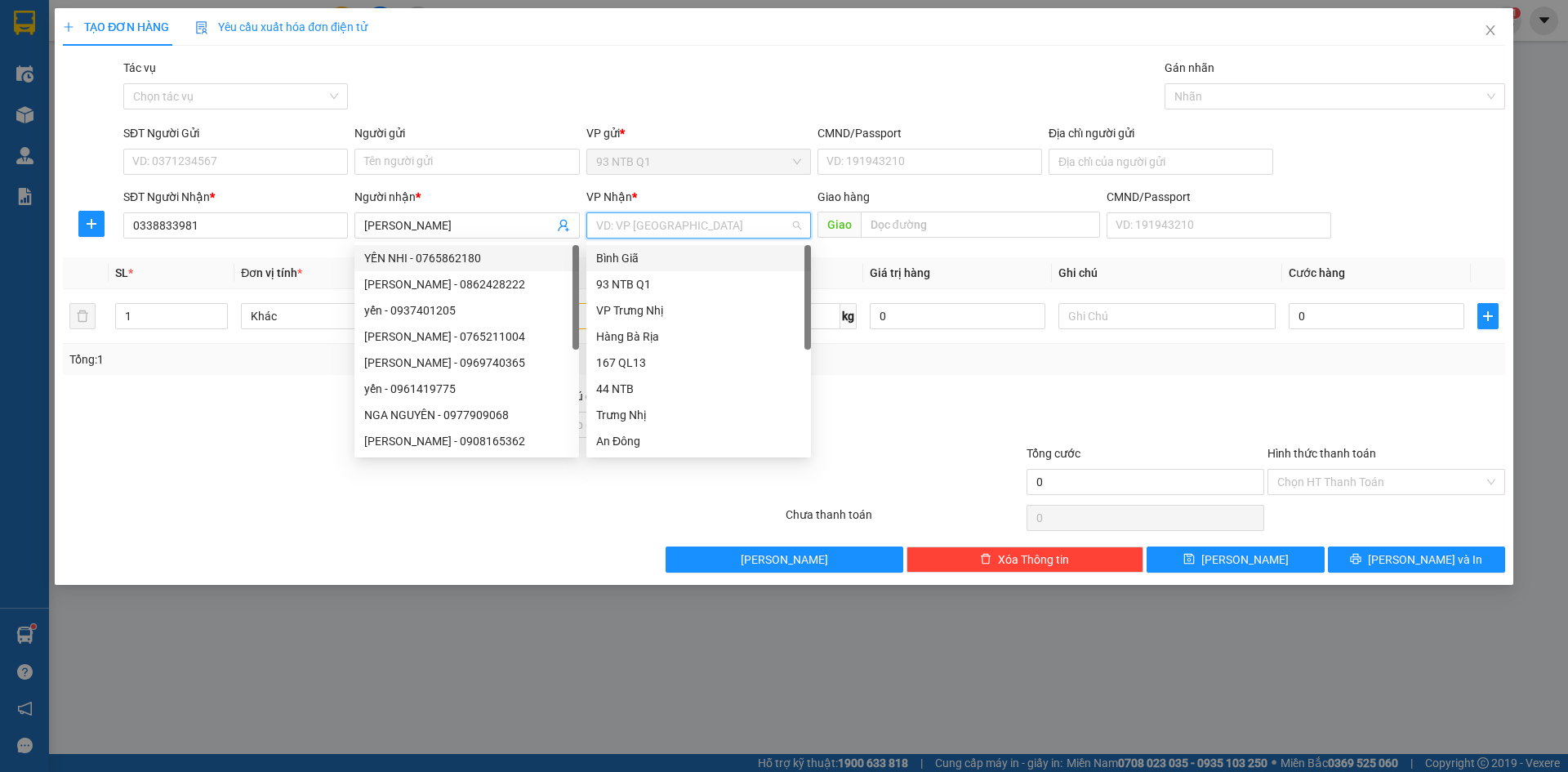
type input "b"
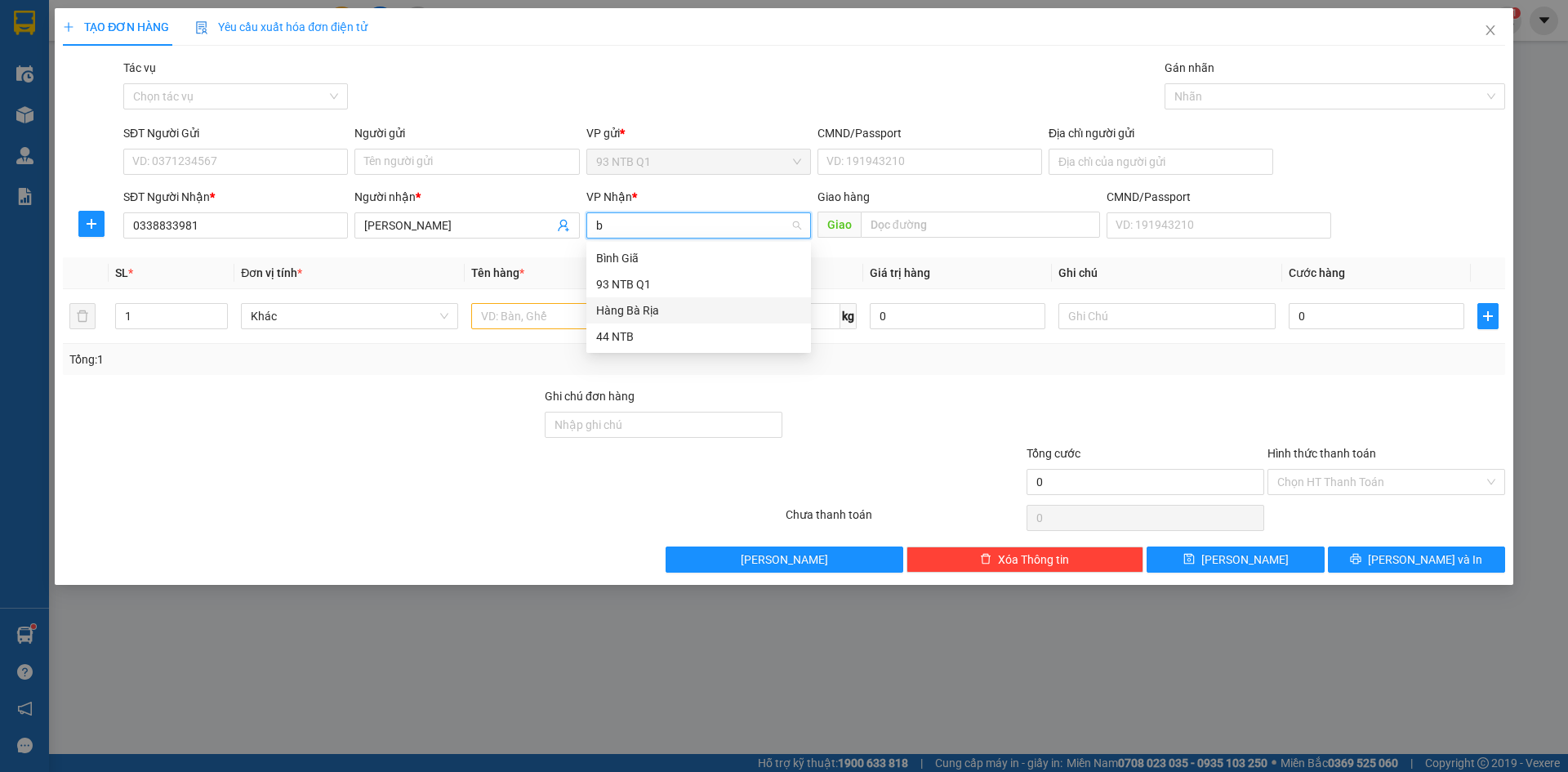
click at [639, 311] on div "Hàng Bà Rịa" at bounding box center [698, 311] width 205 height 18
click at [493, 322] on input "text" at bounding box center [581, 316] width 218 height 26
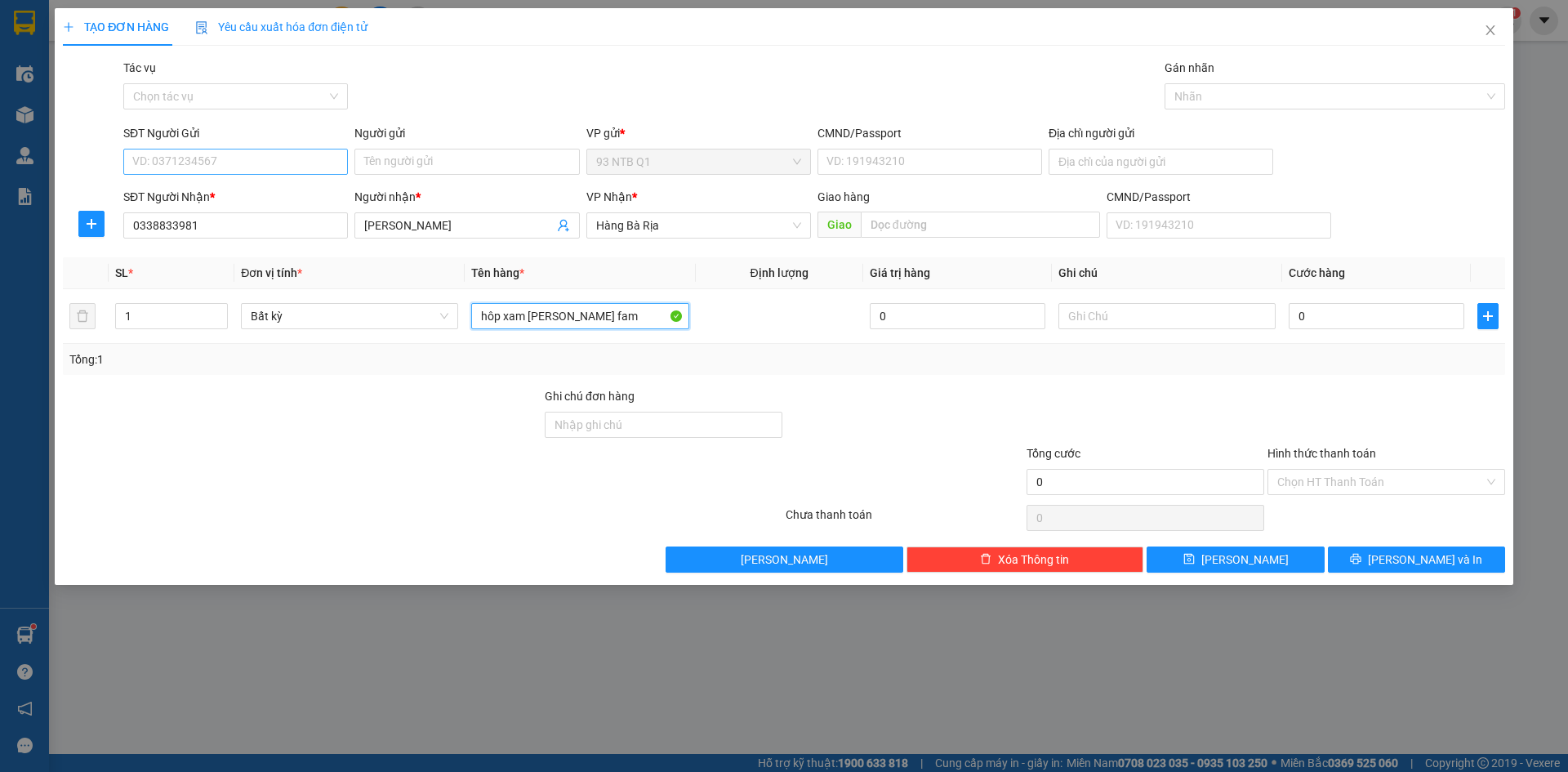
type input "hôp xam [PERSON_NAME] fam"
click at [208, 165] on input "SĐT Người Gửi" at bounding box center [236, 161] width 224 height 26
click at [1307, 314] on input "0" at bounding box center [1376, 316] width 175 height 26
type input "3"
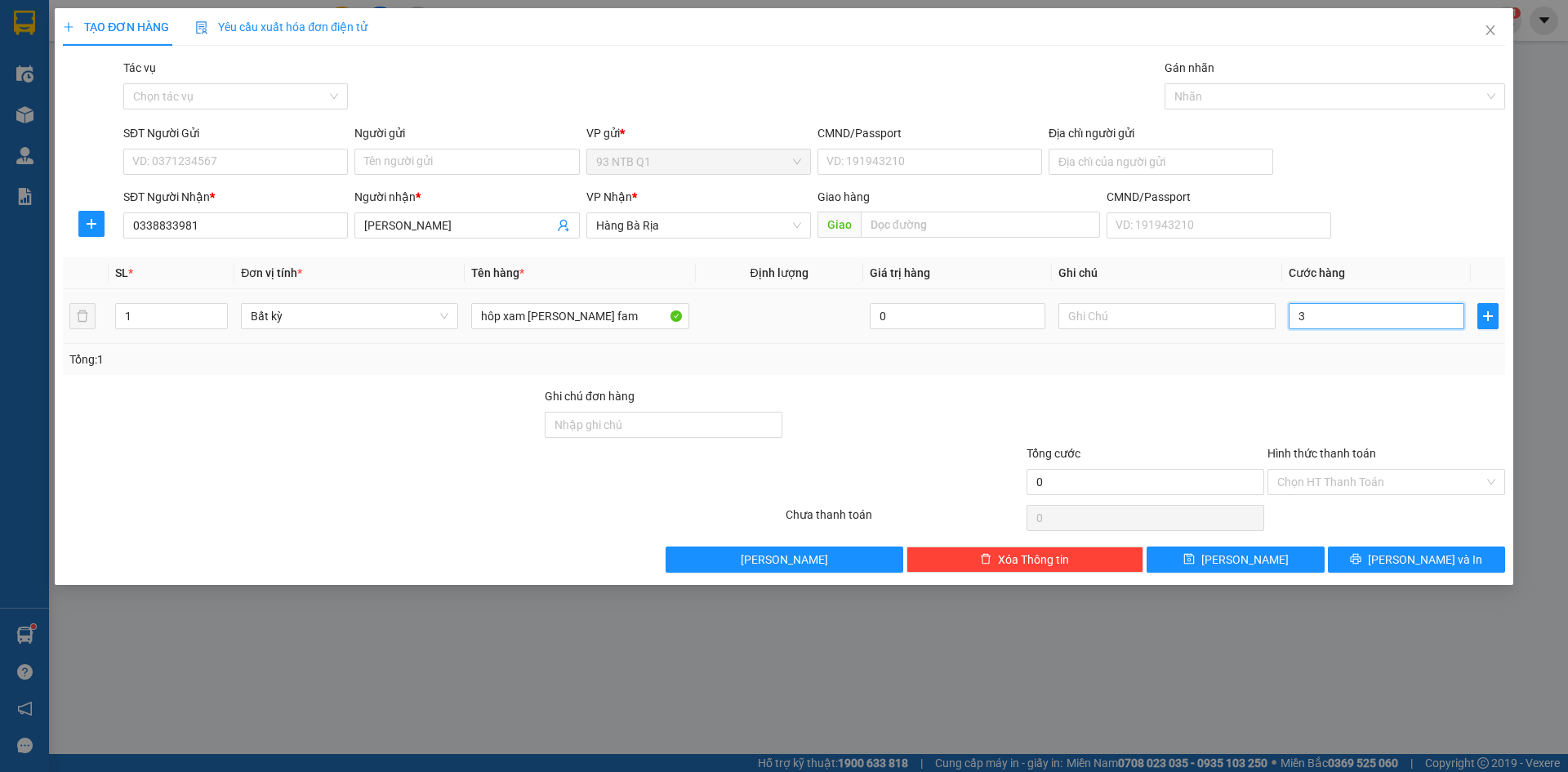
type input "3"
type input "30"
type input "30.000"
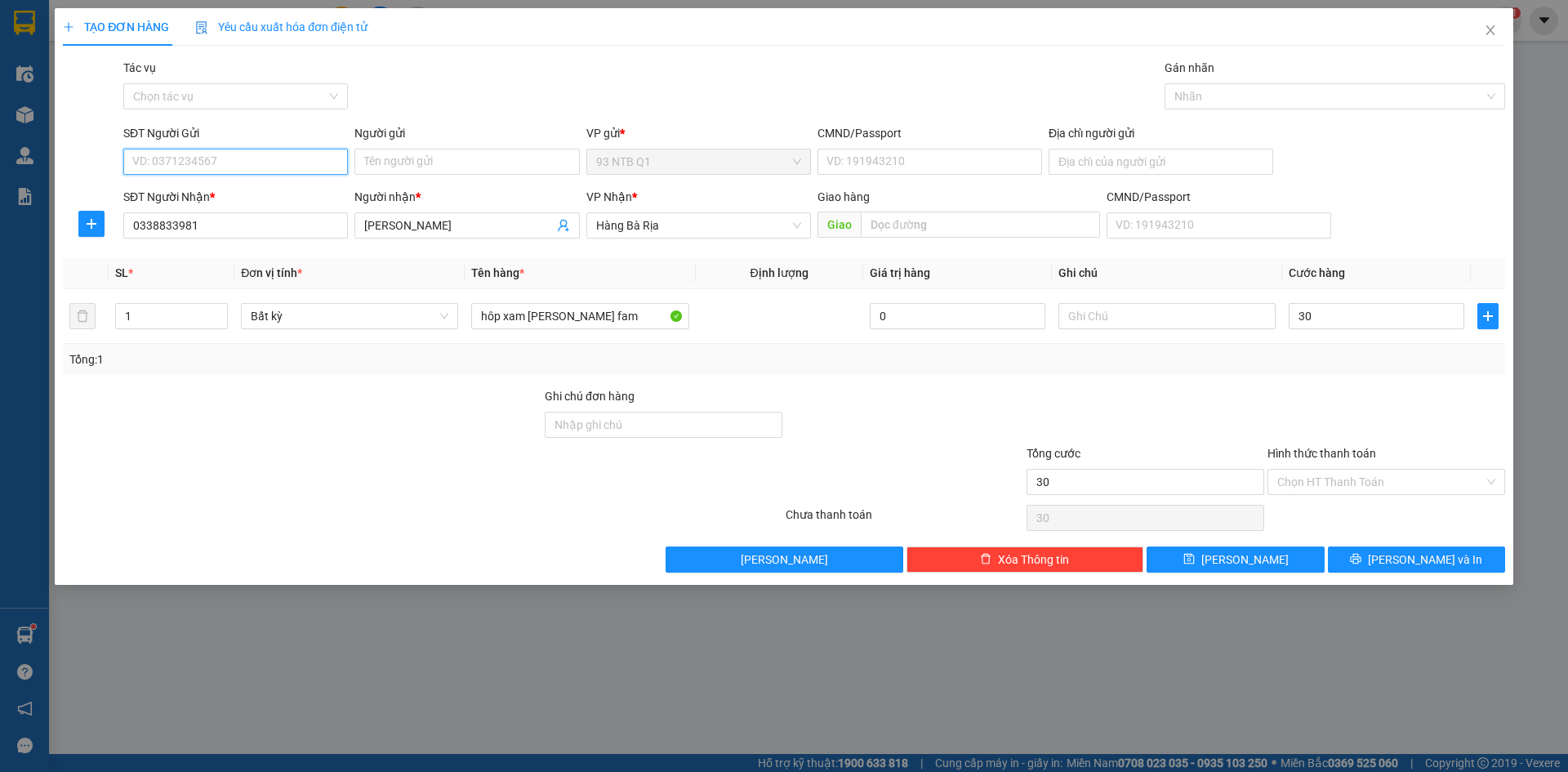
type input "30.000"
click at [262, 170] on input "SĐT Người Gửi" at bounding box center [236, 161] width 224 height 26
type input "0901177183"
click at [463, 160] on input "Người gửi" at bounding box center [467, 161] width 224 height 26
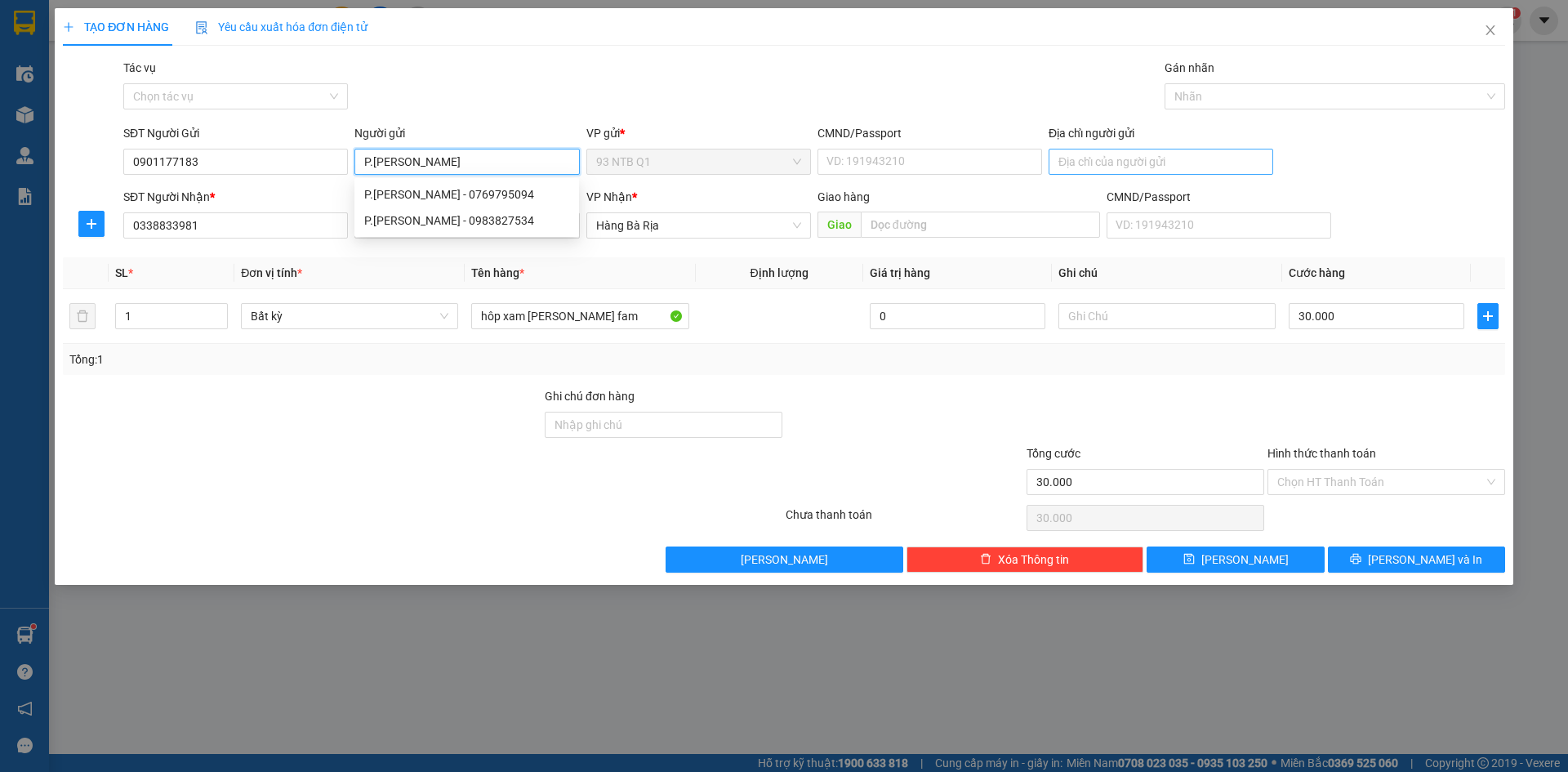
type input "P.[PERSON_NAME]"
click at [1080, 153] on input "Địa chỉ người gửi" at bounding box center [1161, 161] width 224 height 26
type input "4"
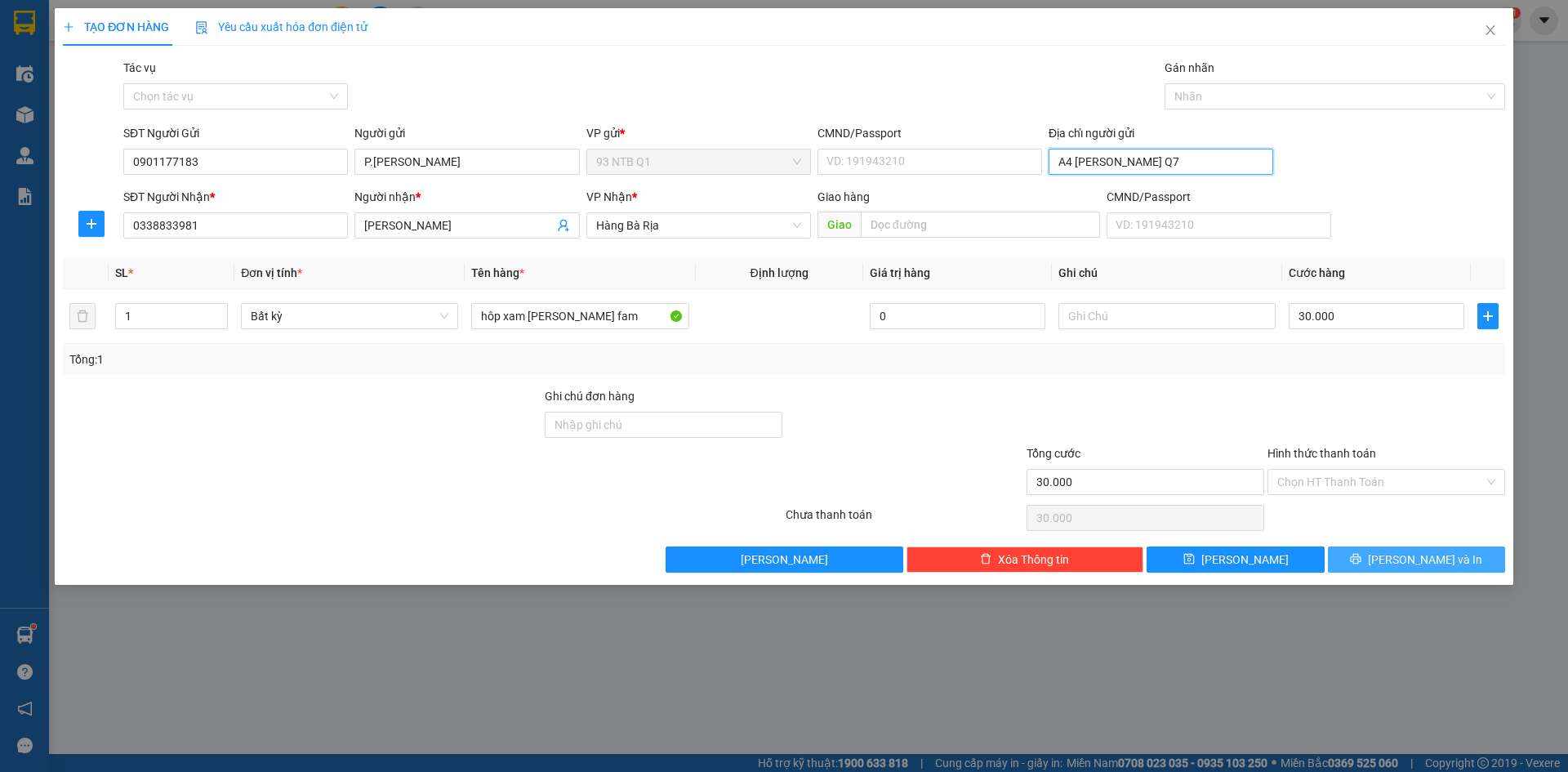
type input "A4 [PERSON_NAME] Q7"
click at [1414, 570] on button "[PERSON_NAME] và In" at bounding box center [1416, 559] width 177 height 26
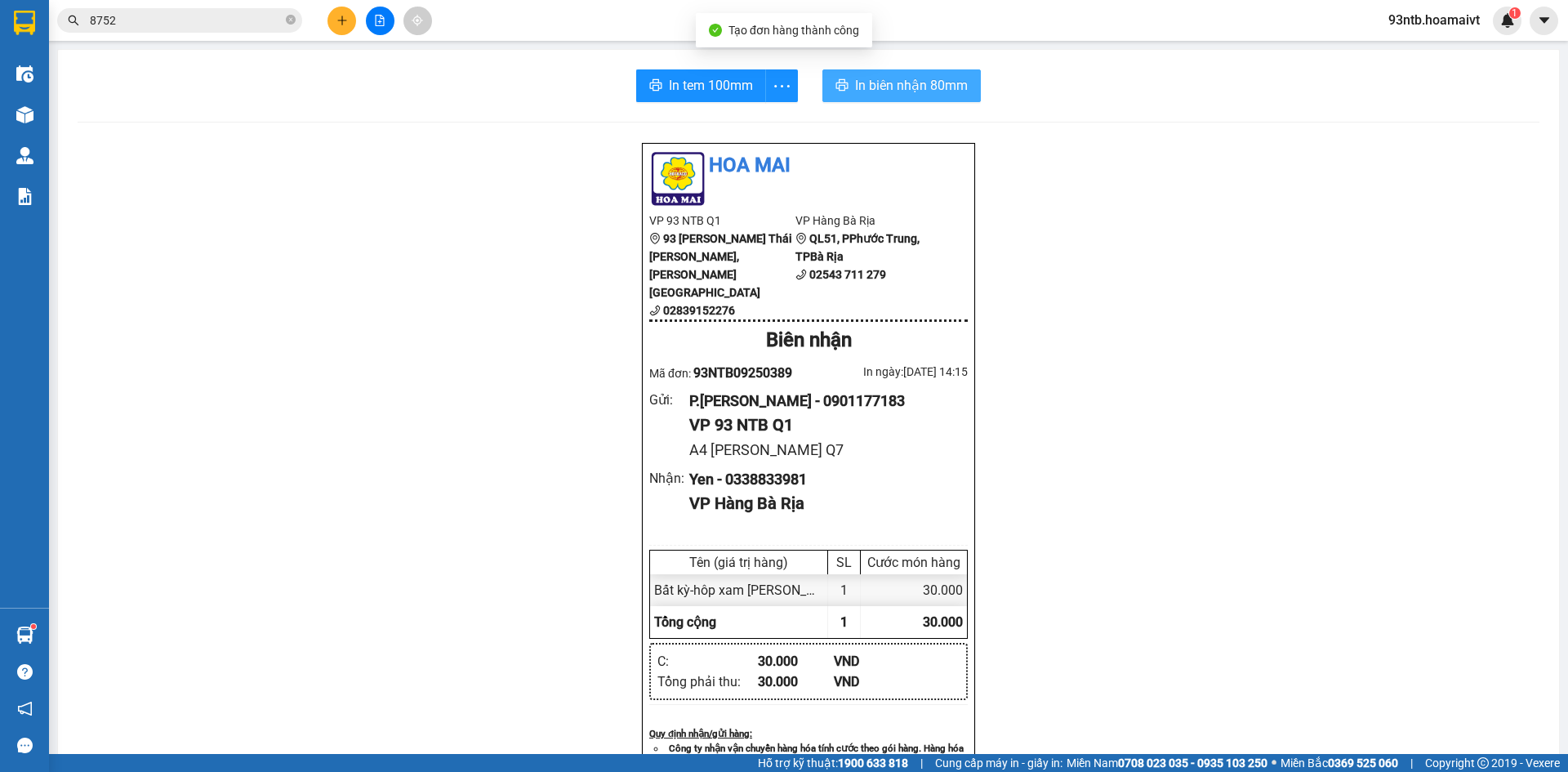
click at [870, 84] on span "In biên nhận 80mm" at bounding box center [912, 85] width 113 height 21
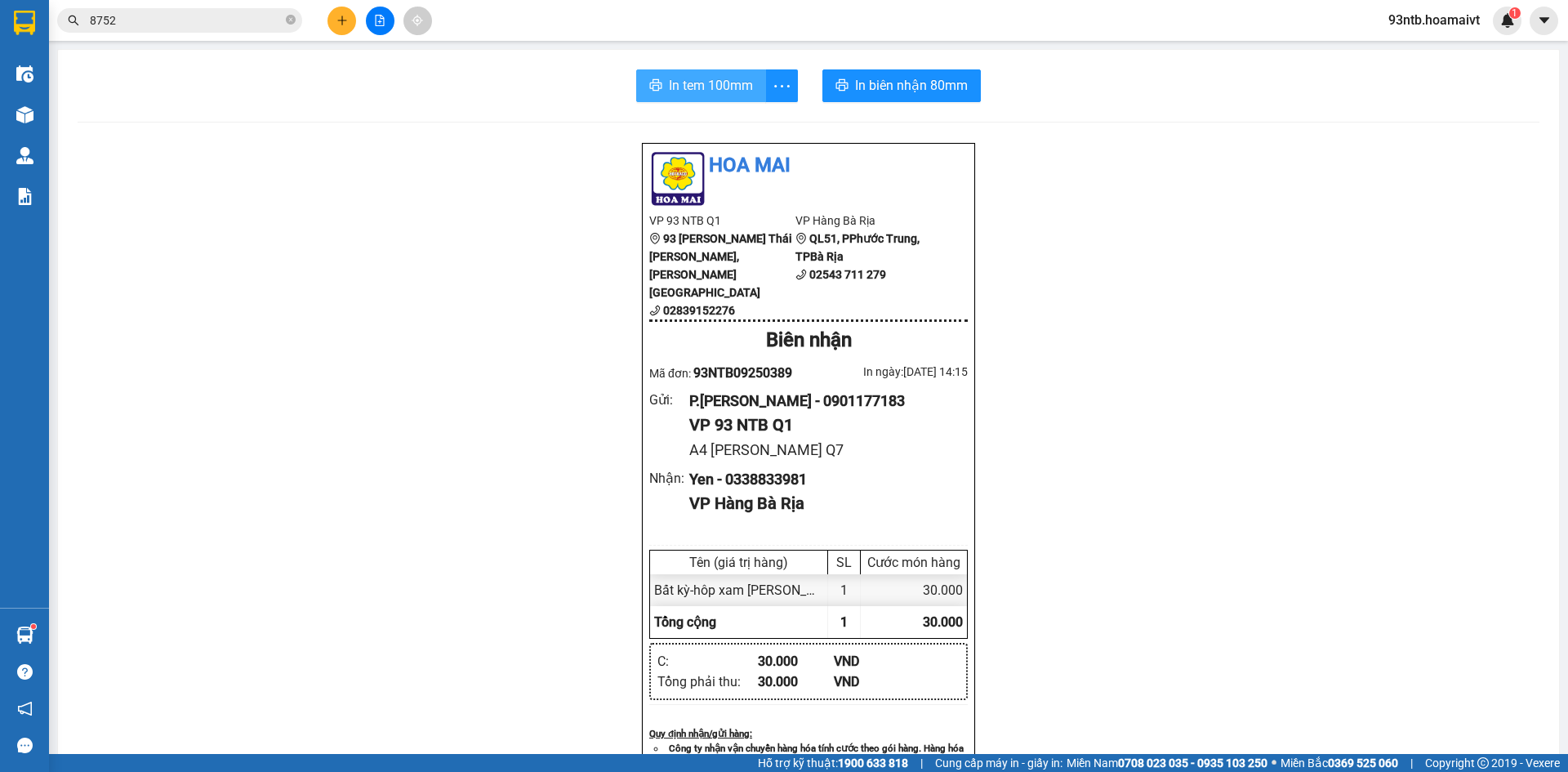
click at [675, 91] on span "In tem 100mm" at bounding box center [711, 85] width 84 height 21
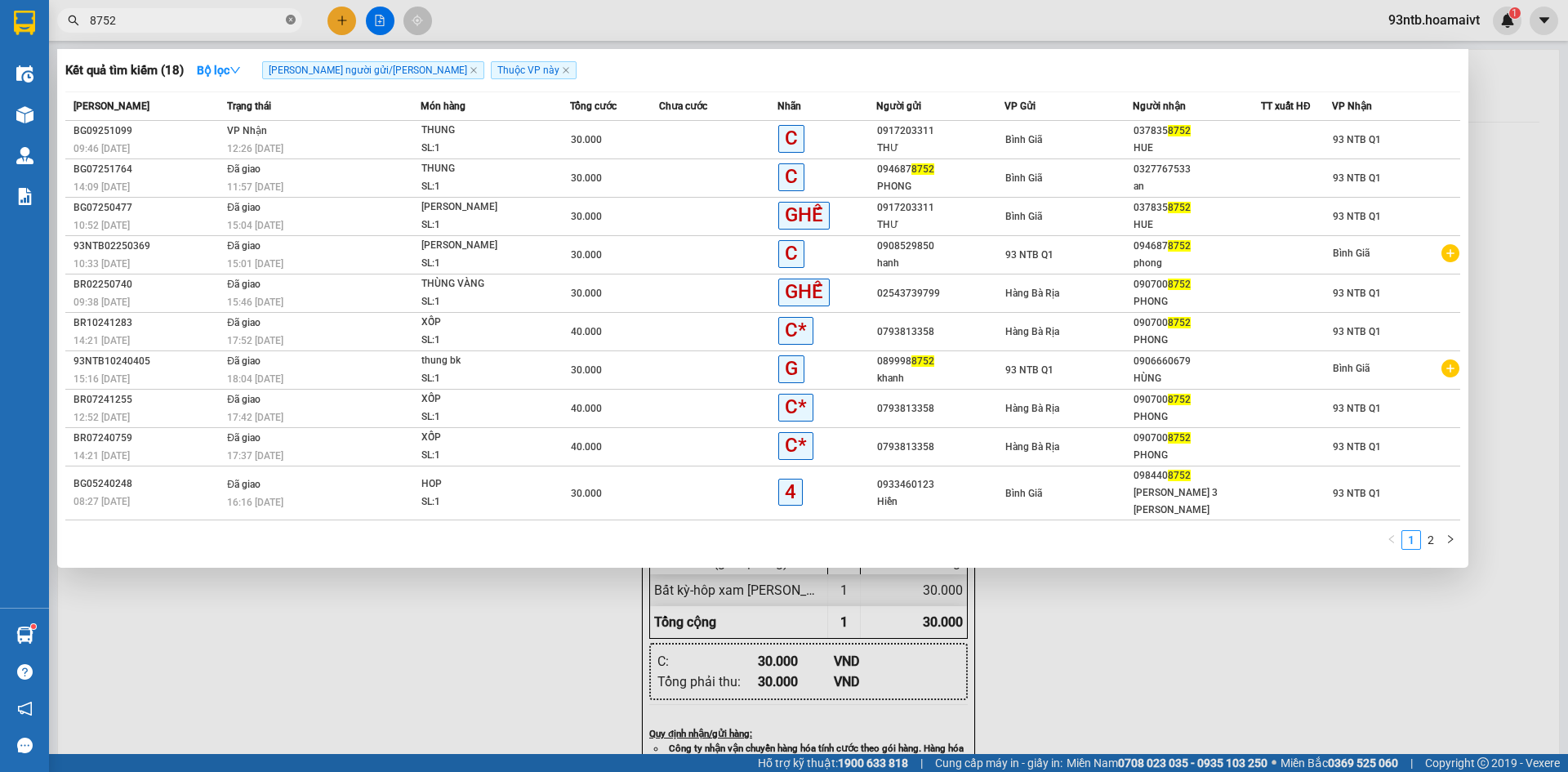
click at [290, 25] on icon "close-circle" at bounding box center [291, 20] width 10 height 10
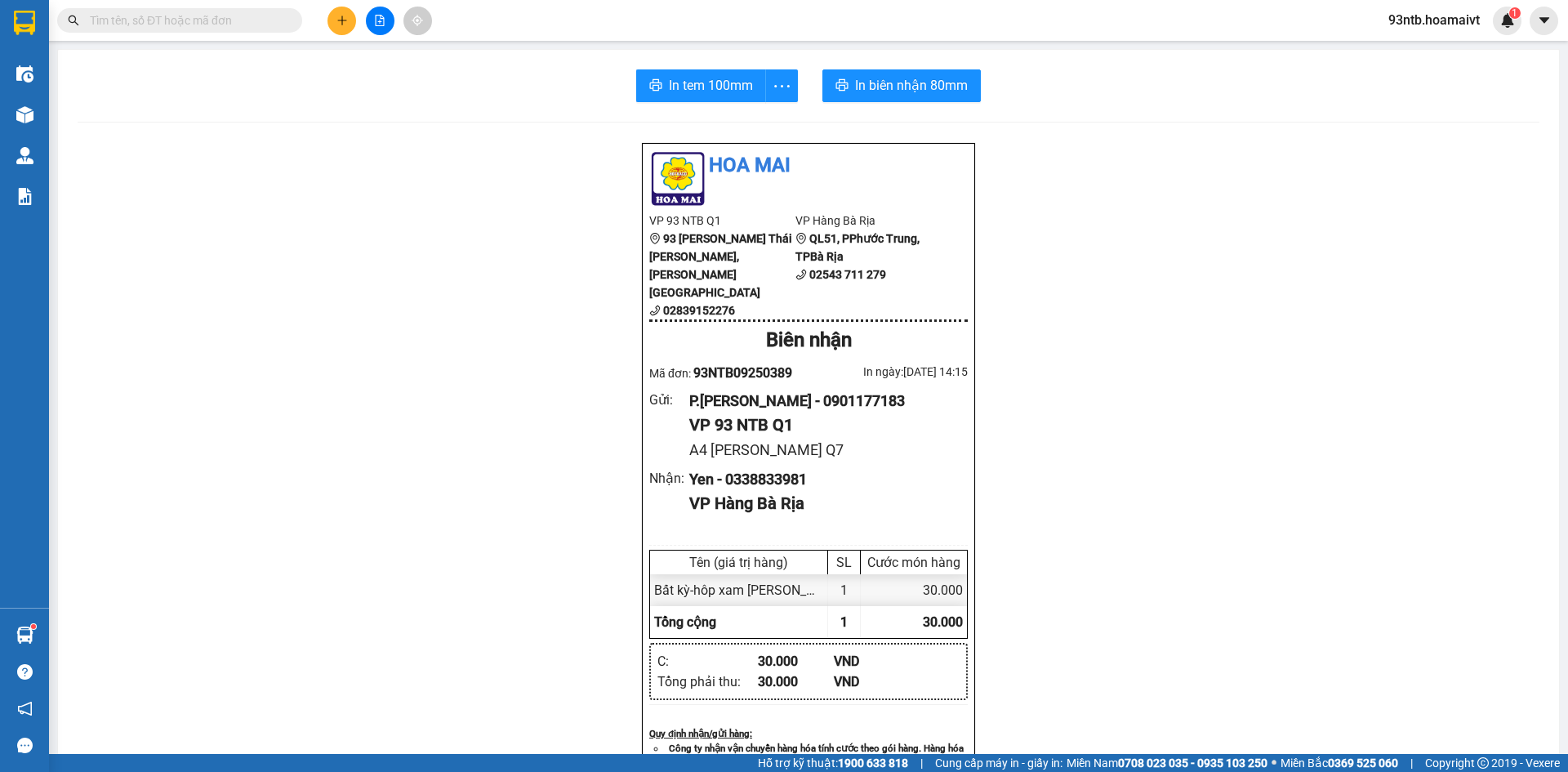
click at [243, 25] on input "text" at bounding box center [186, 21] width 193 height 18
click at [230, 26] on input "text" at bounding box center [186, 21] width 193 height 18
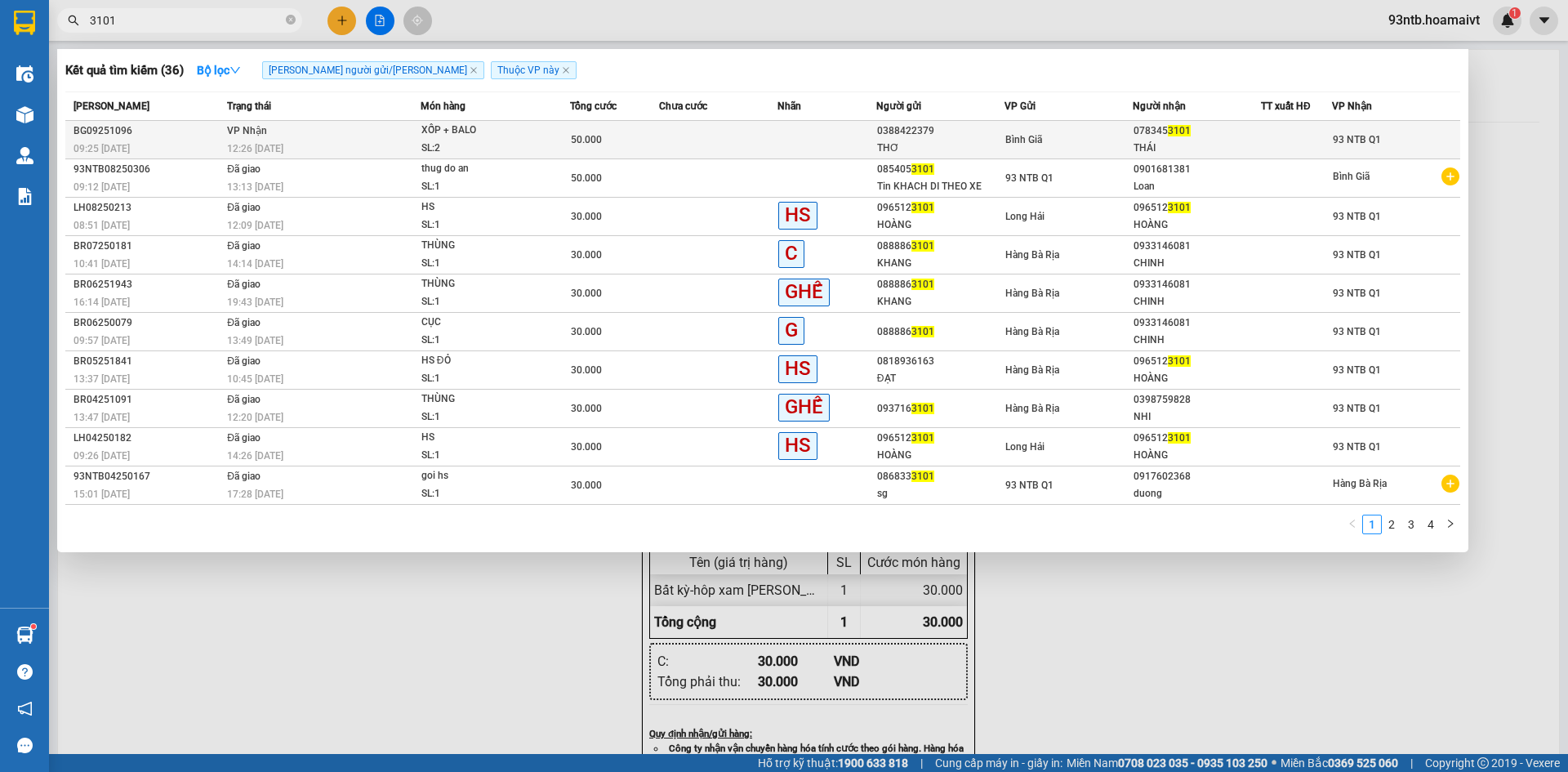
type input "3101"
click at [290, 133] on td "[PERSON_NAME] 12:26 [DATE]" at bounding box center [322, 140] width 198 height 38
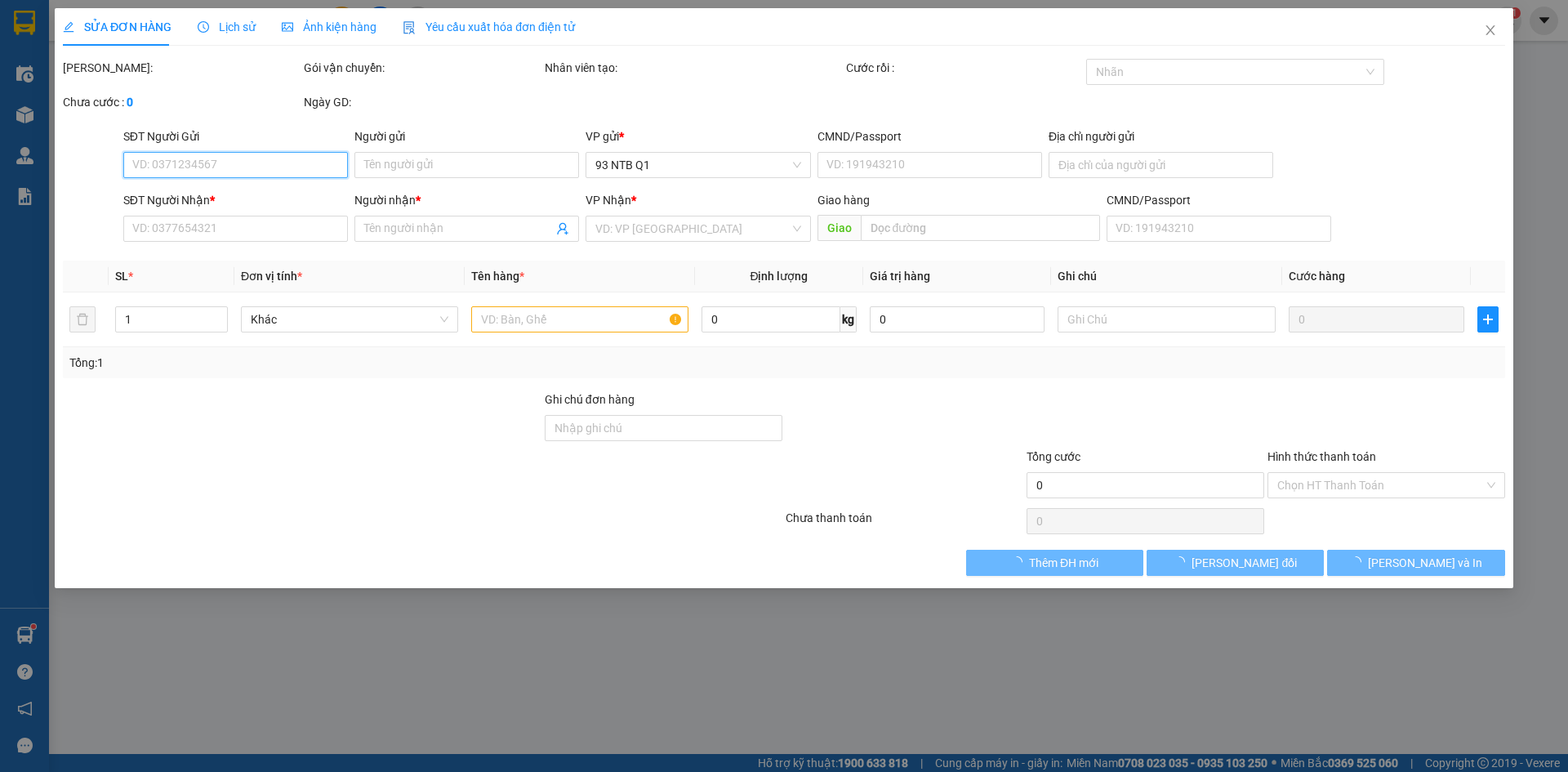
type input "0388422379"
type input "THƠ"
type input "0783453101"
type input "THÁI"
type input "50.000"
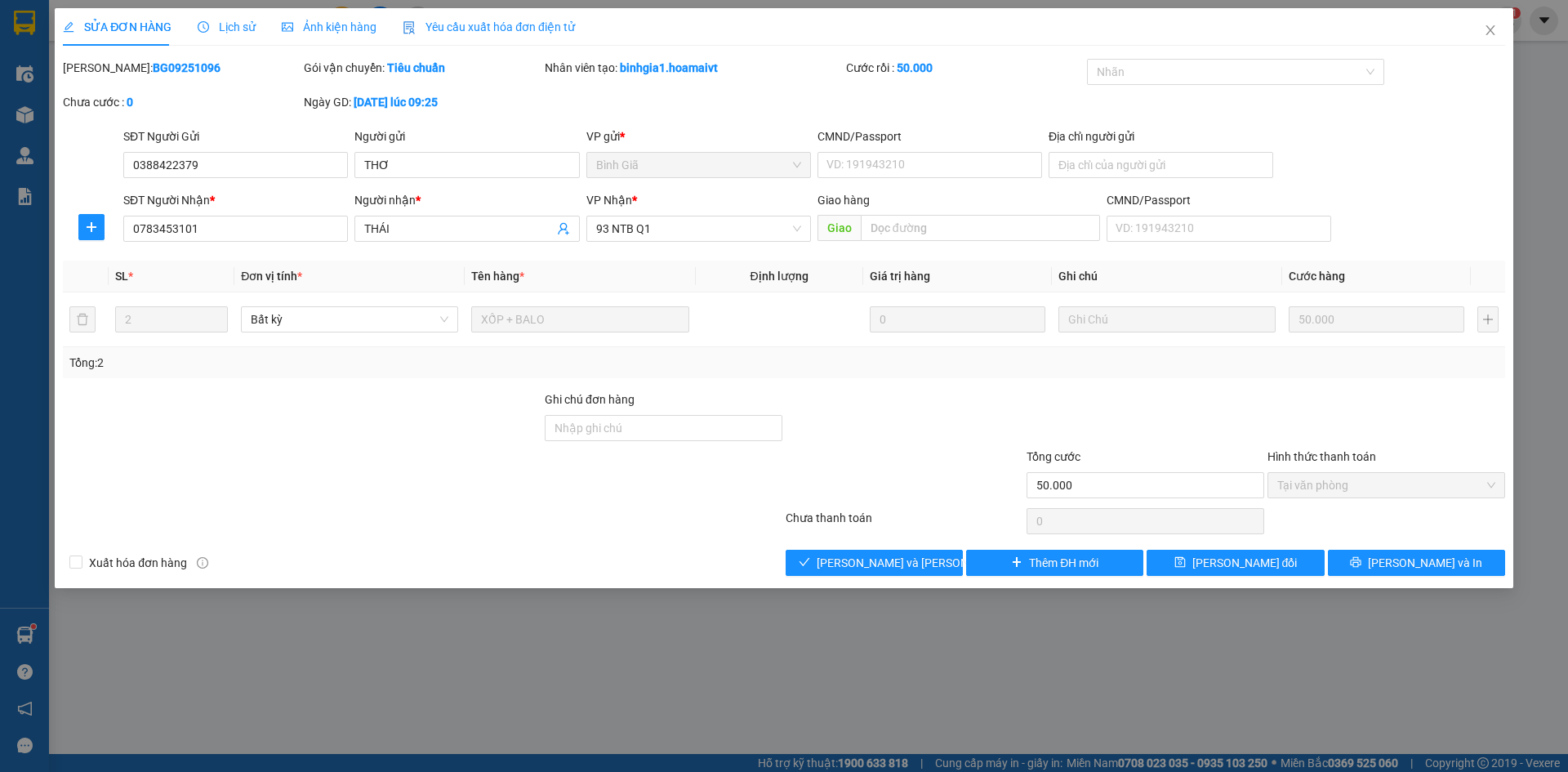
click at [333, 400] on div at bounding box center [302, 419] width 482 height 57
click at [434, 461] on div at bounding box center [302, 476] width 482 height 57
click at [437, 384] on div "Total Paid Fee 50.000 Total UnPaid Fee 0 Cash Collection Total Fee Mã ĐH: BG092…" at bounding box center [784, 317] width 1443 height 518
click at [878, 578] on div "SỬA ĐƠN HÀNG Lịch sử [PERSON_NAME] hàng Yêu cầu xuất [PERSON_NAME] điện tử Tota…" at bounding box center [784, 298] width 1459 height 580
click at [900, 554] on span "[PERSON_NAME] và [PERSON_NAME] hàng" at bounding box center [928, 563] width 221 height 18
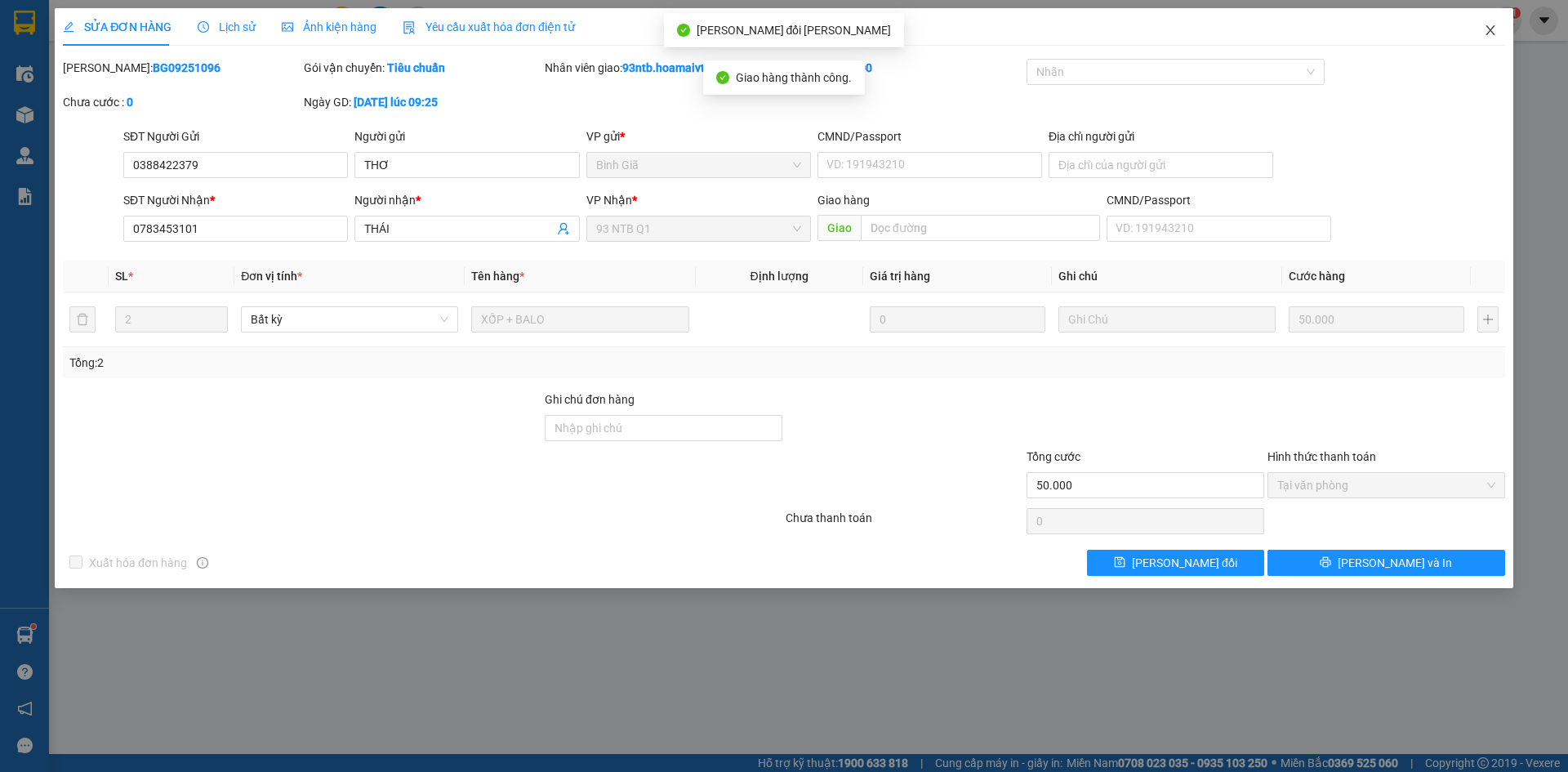
click at [1497, 32] on icon "close" at bounding box center [1491, 31] width 13 height 13
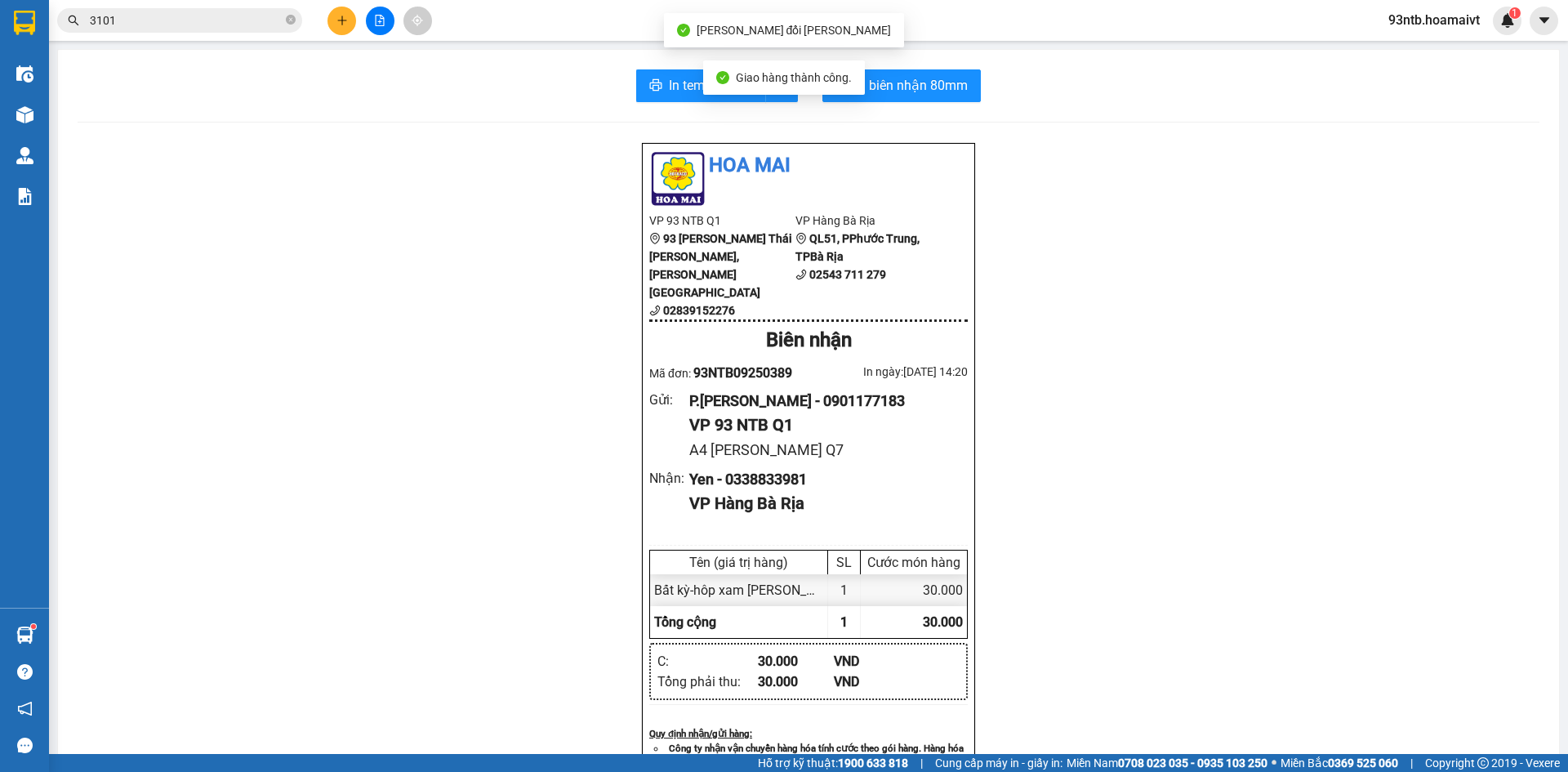
click at [194, 16] on input "3101" at bounding box center [186, 21] width 193 height 18
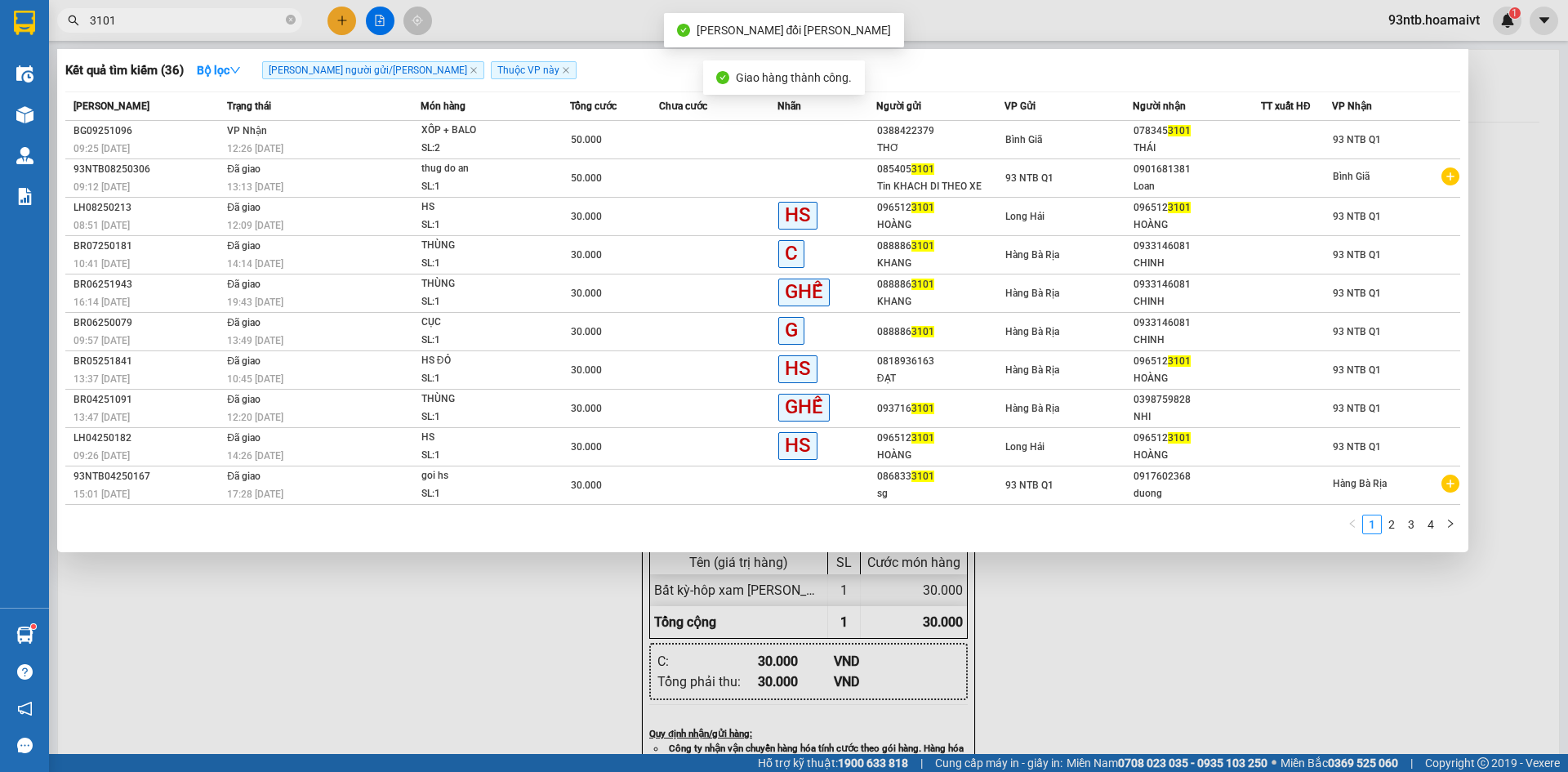
click at [194, 16] on input "3101" at bounding box center [186, 21] width 193 height 18
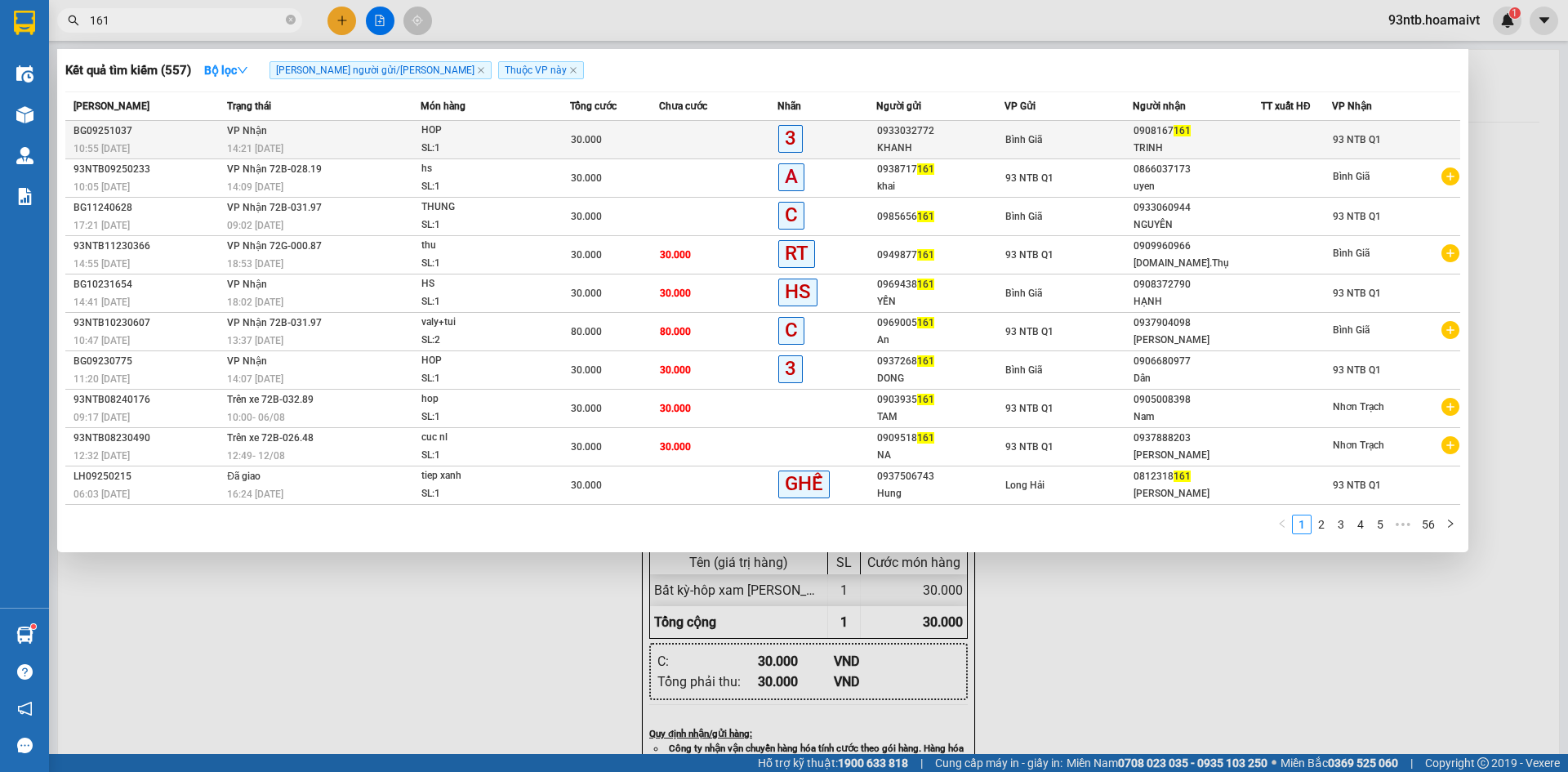
click at [514, 127] on div "HOP" at bounding box center [483, 131] width 123 height 18
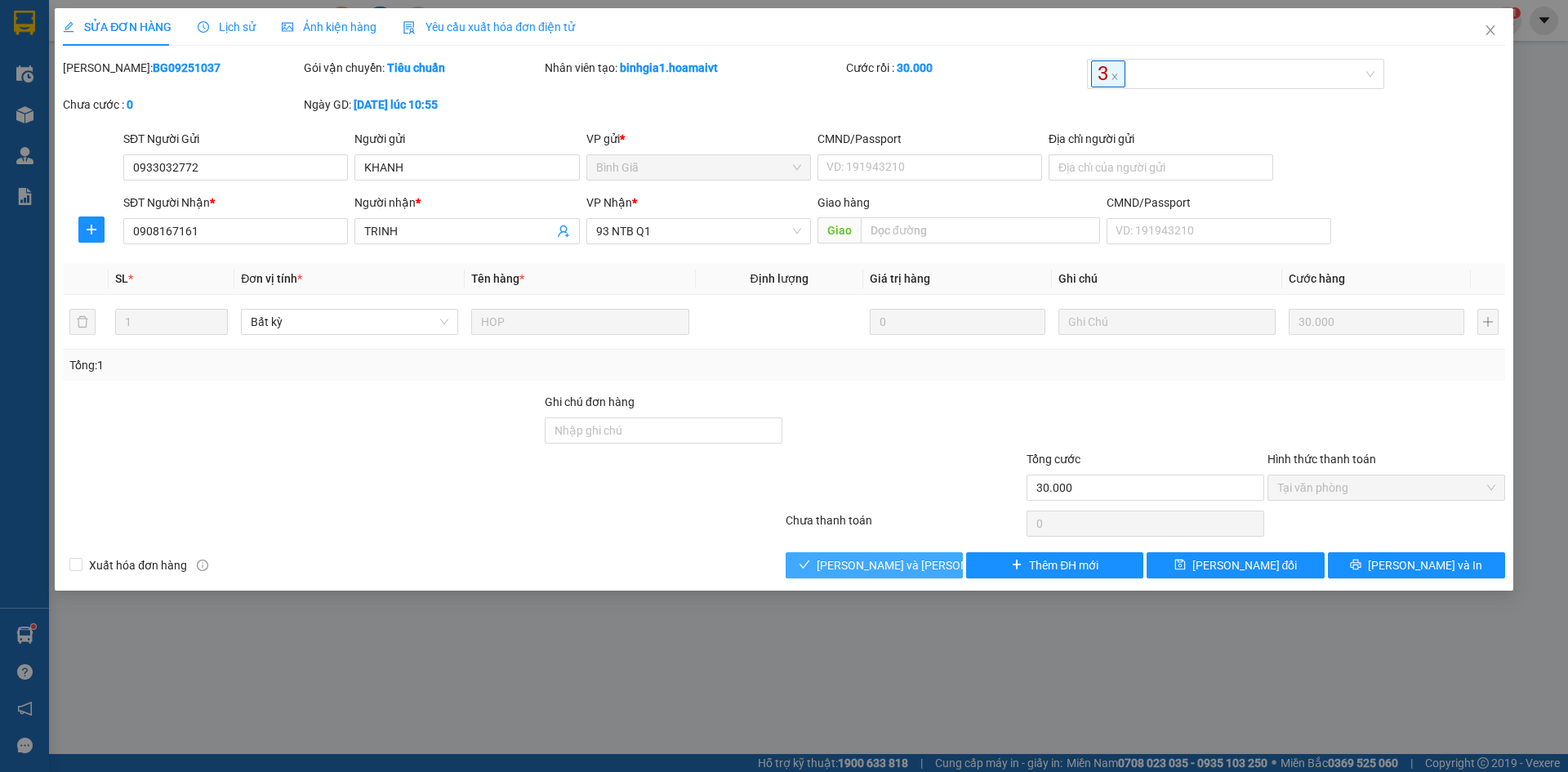
click at [850, 565] on span "[PERSON_NAME] và [PERSON_NAME] hàng" at bounding box center [928, 566] width 221 height 18
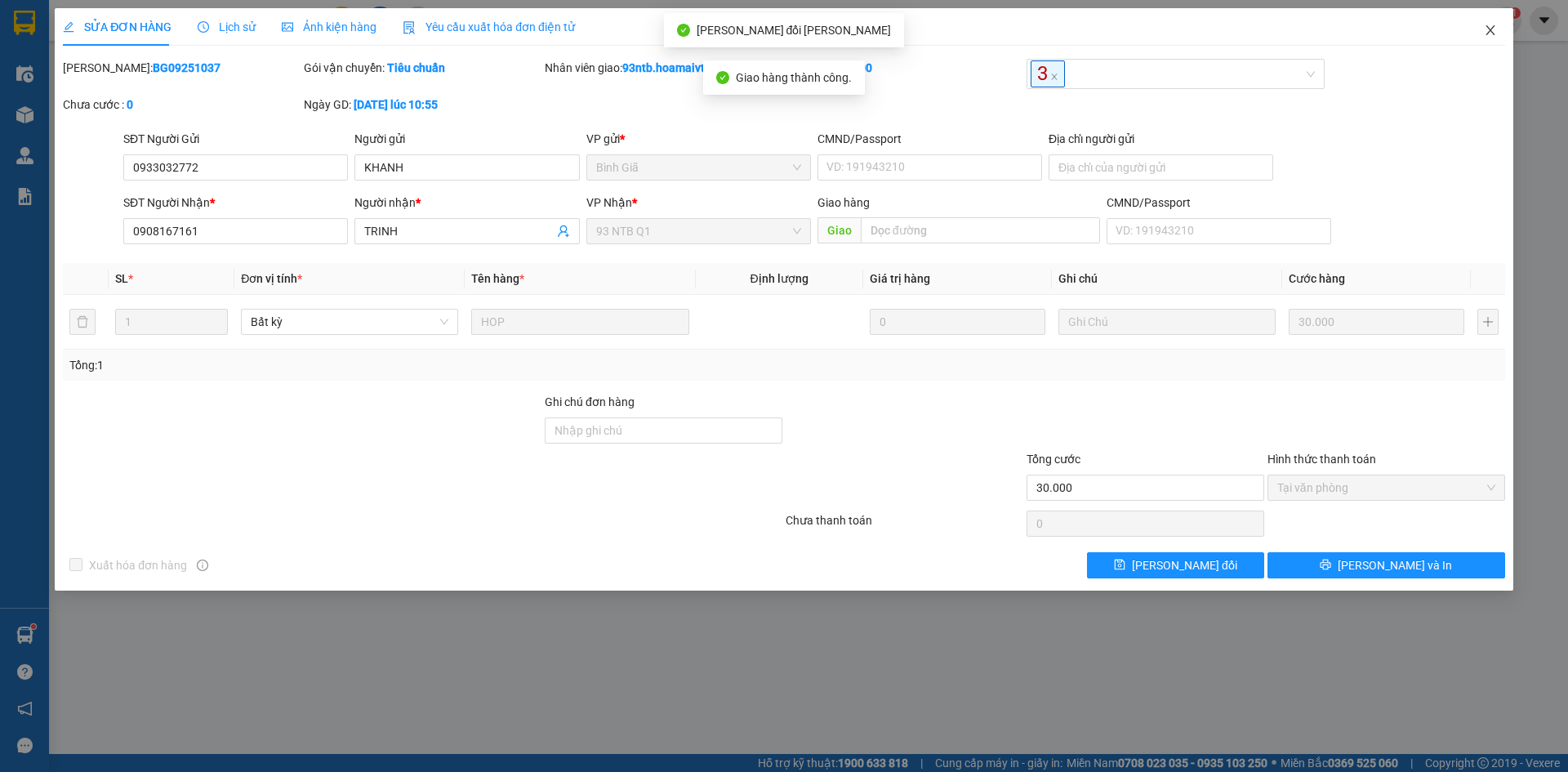
click at [1494, 38] on span "Close" at bounding box center [1490, 31] width 46 height 46
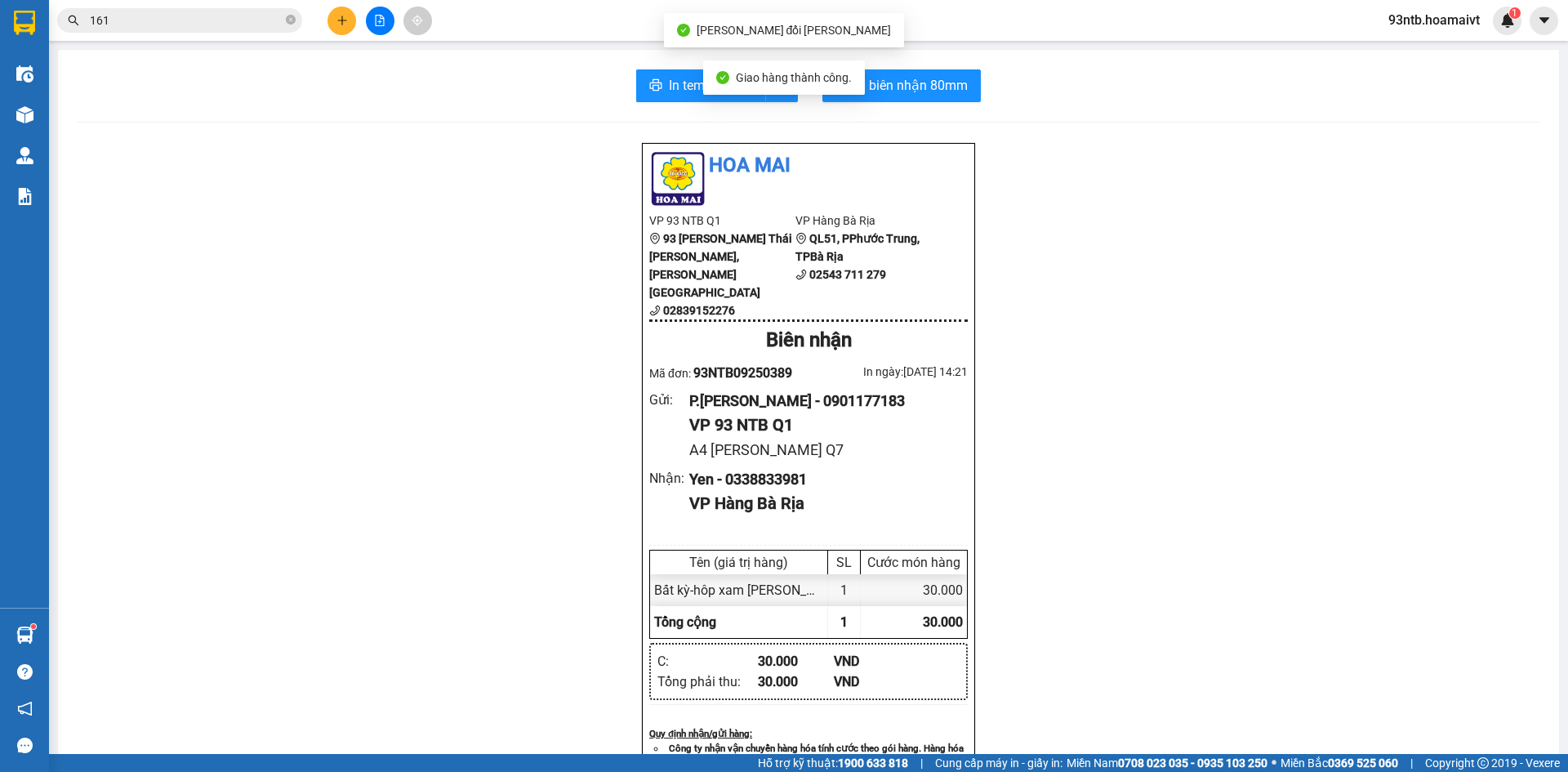
click at [122, 22] on input "161" at bounding box center [186, 21] width 193 height 18
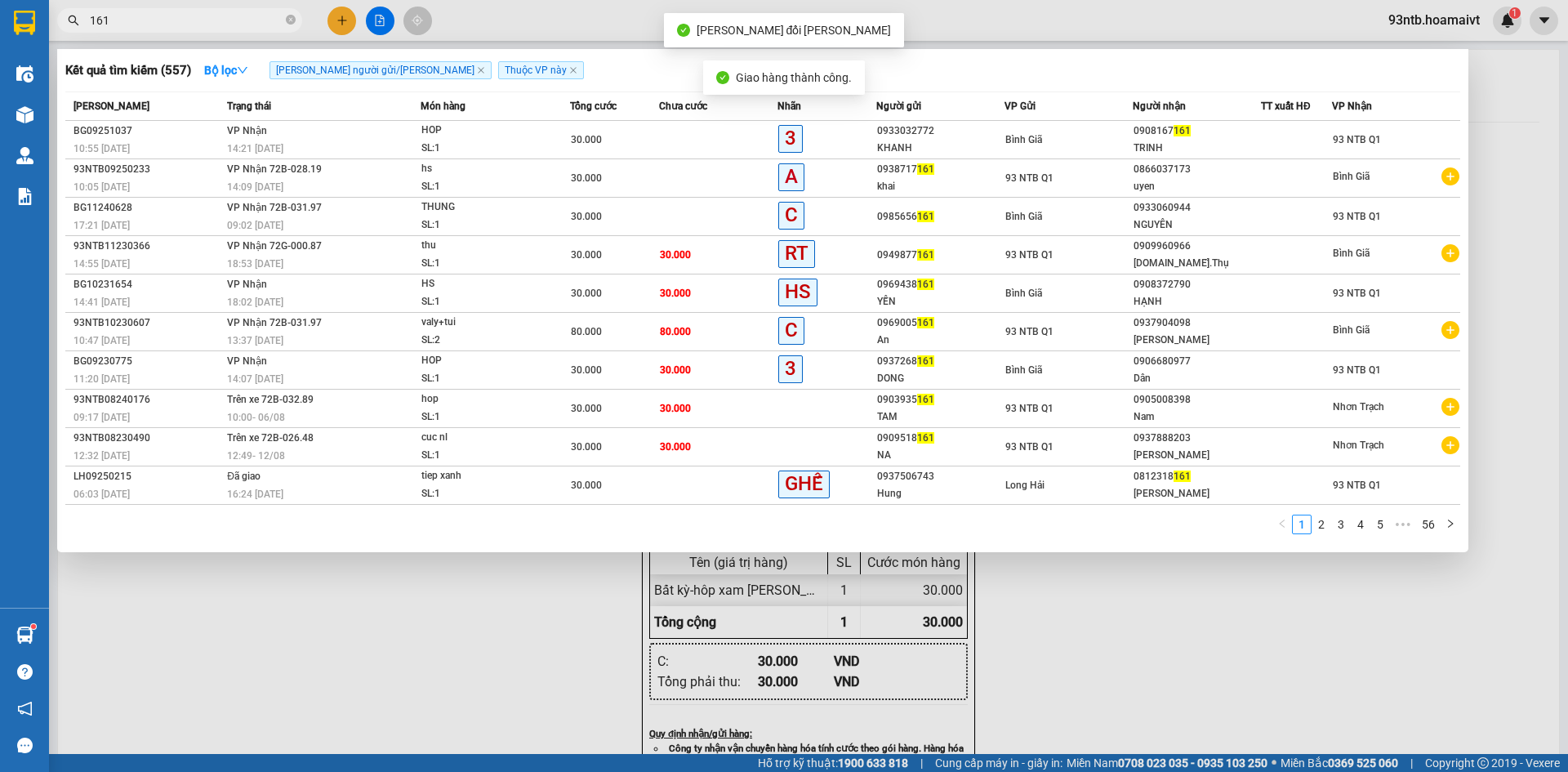
click at [122, 22] on input "161" at bounding box center [186, 21] width 193 height 18
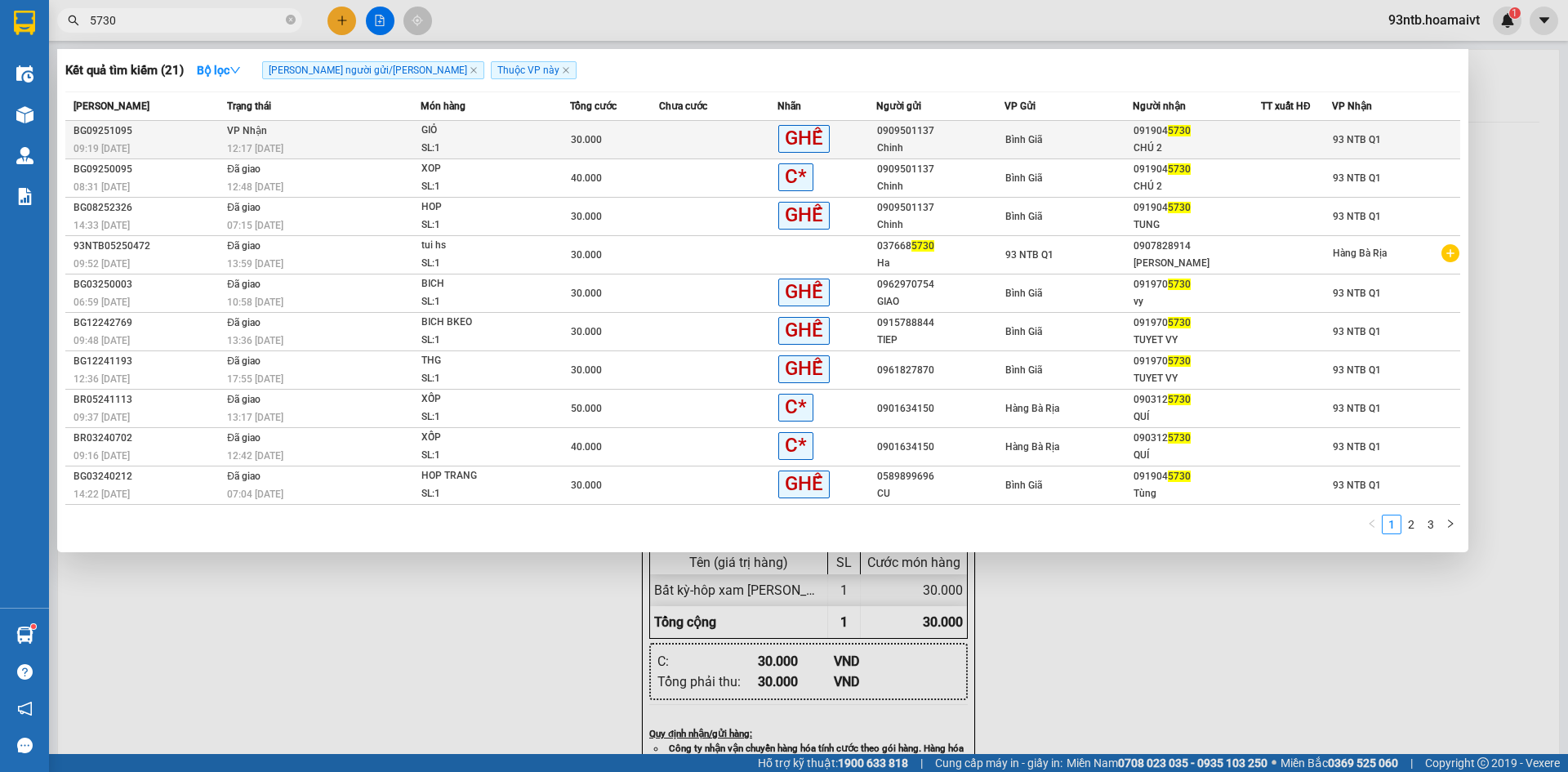
type input "5730"
click at [649, 140] on div "30.000" at bounding box center [615, 140] width 87 height 18
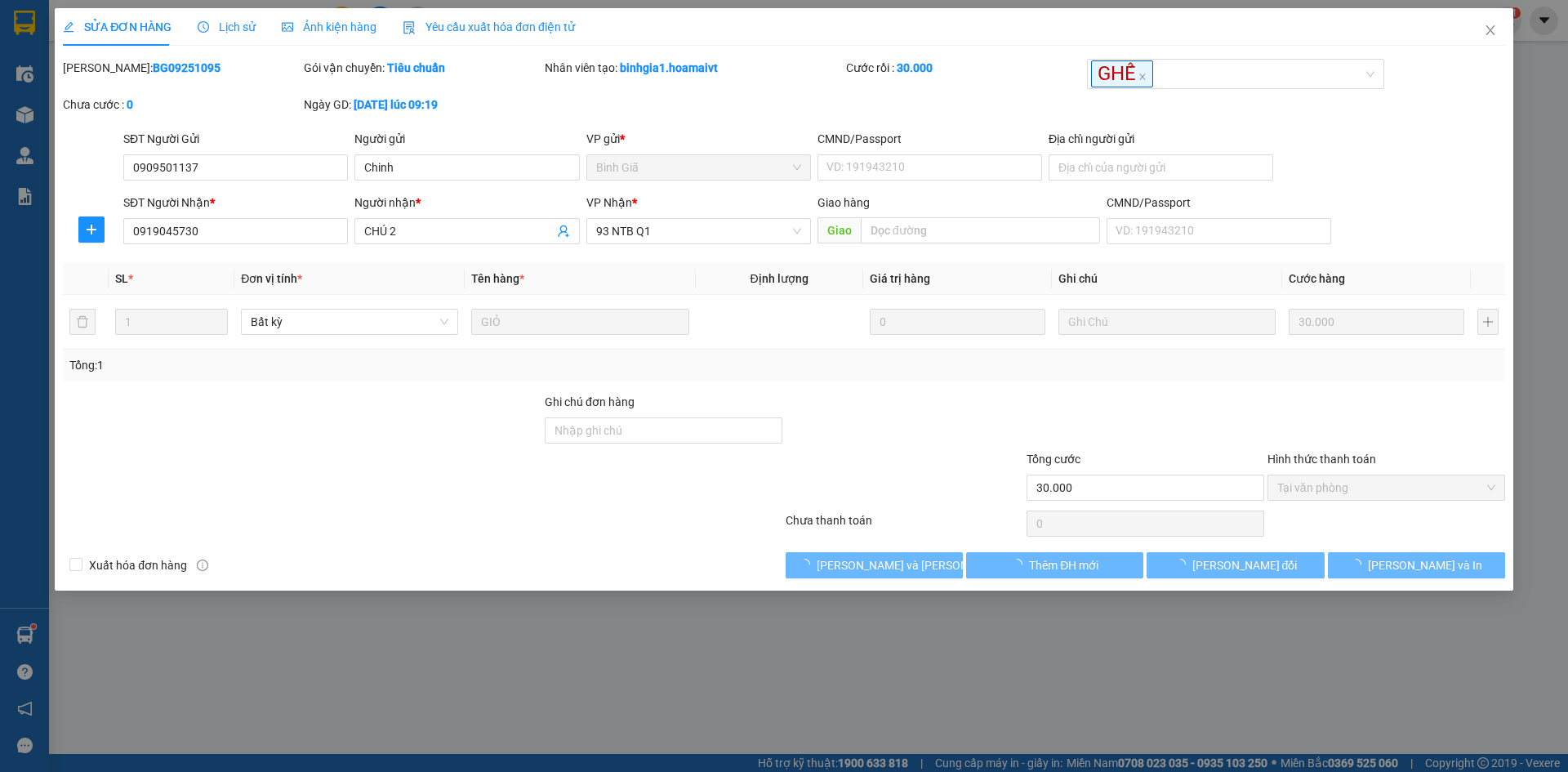
type input "0909501137"
type input "Chinh"
type input "0919045730"
type input "CHÚ 2"
type input "30.000"
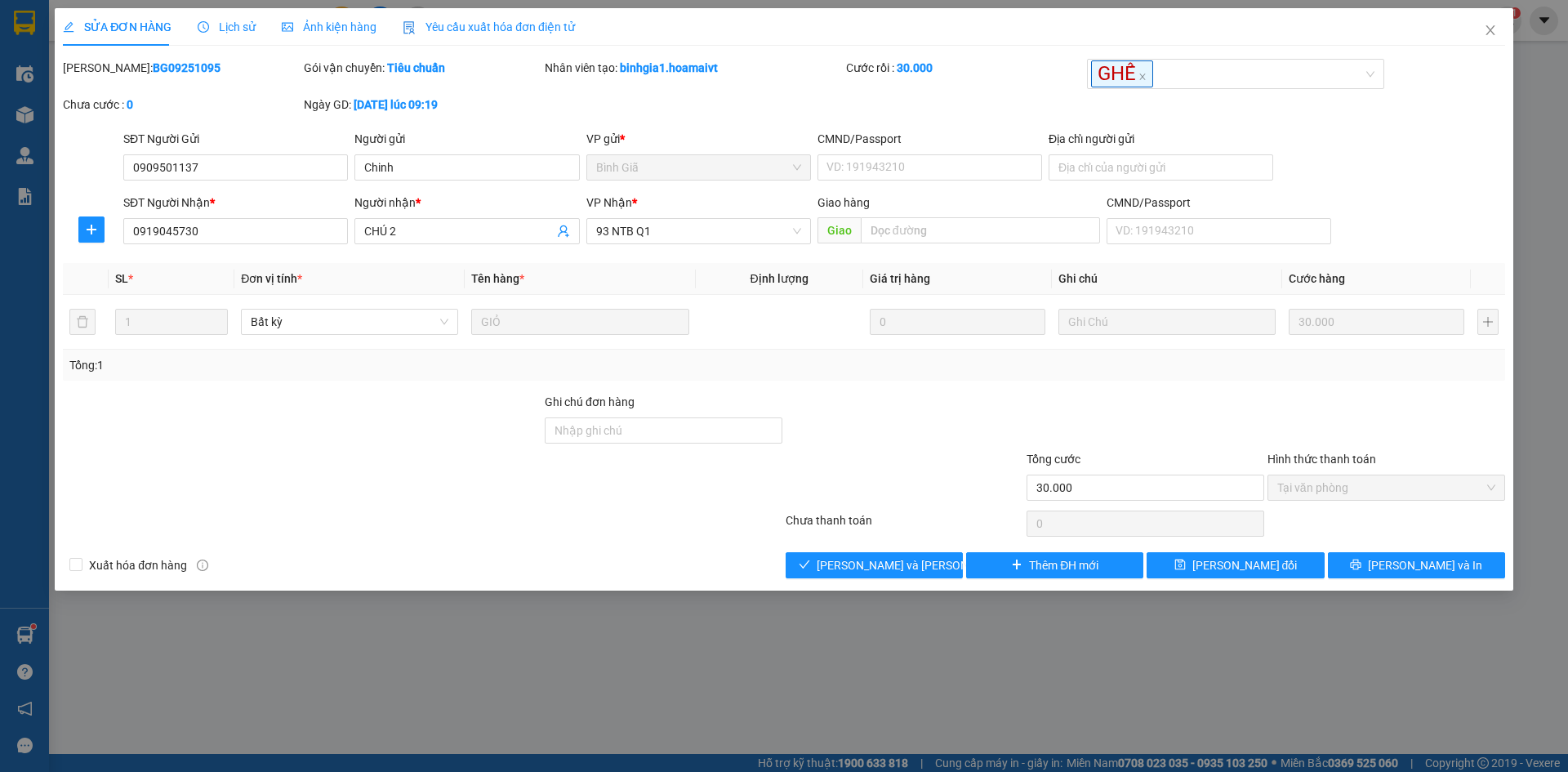
click at [461, 488] on div at bounding box center [302, 479] width 482 height 57
click at [880, 566] on span "[PERSON_NAME] và [PERSON_NAME] hàng" at bounding box center [928, 566] width 221 height 18
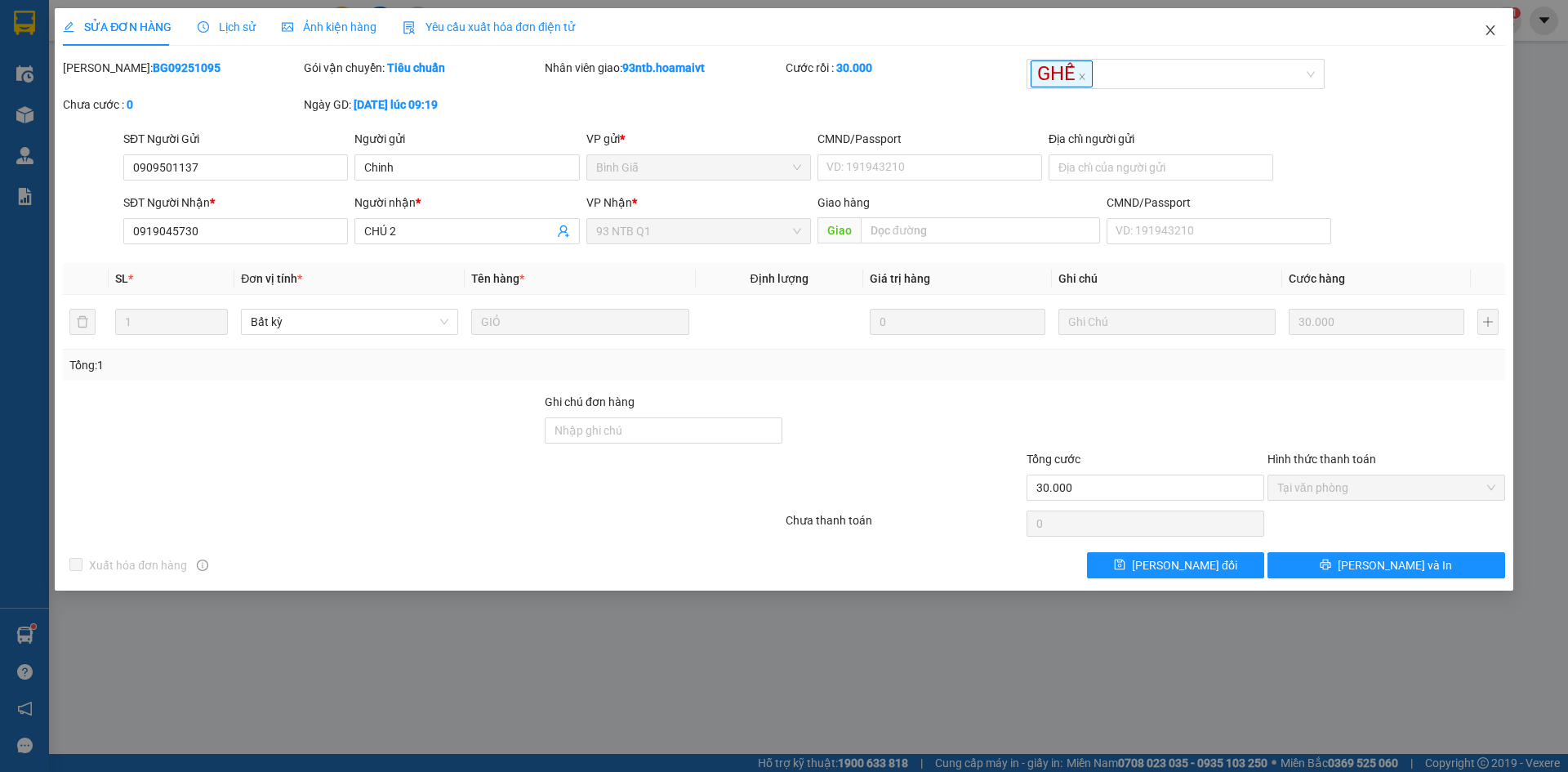
click at [1488, 32] on icon "close" at bounding box center [1491, 31] width 13 height 13
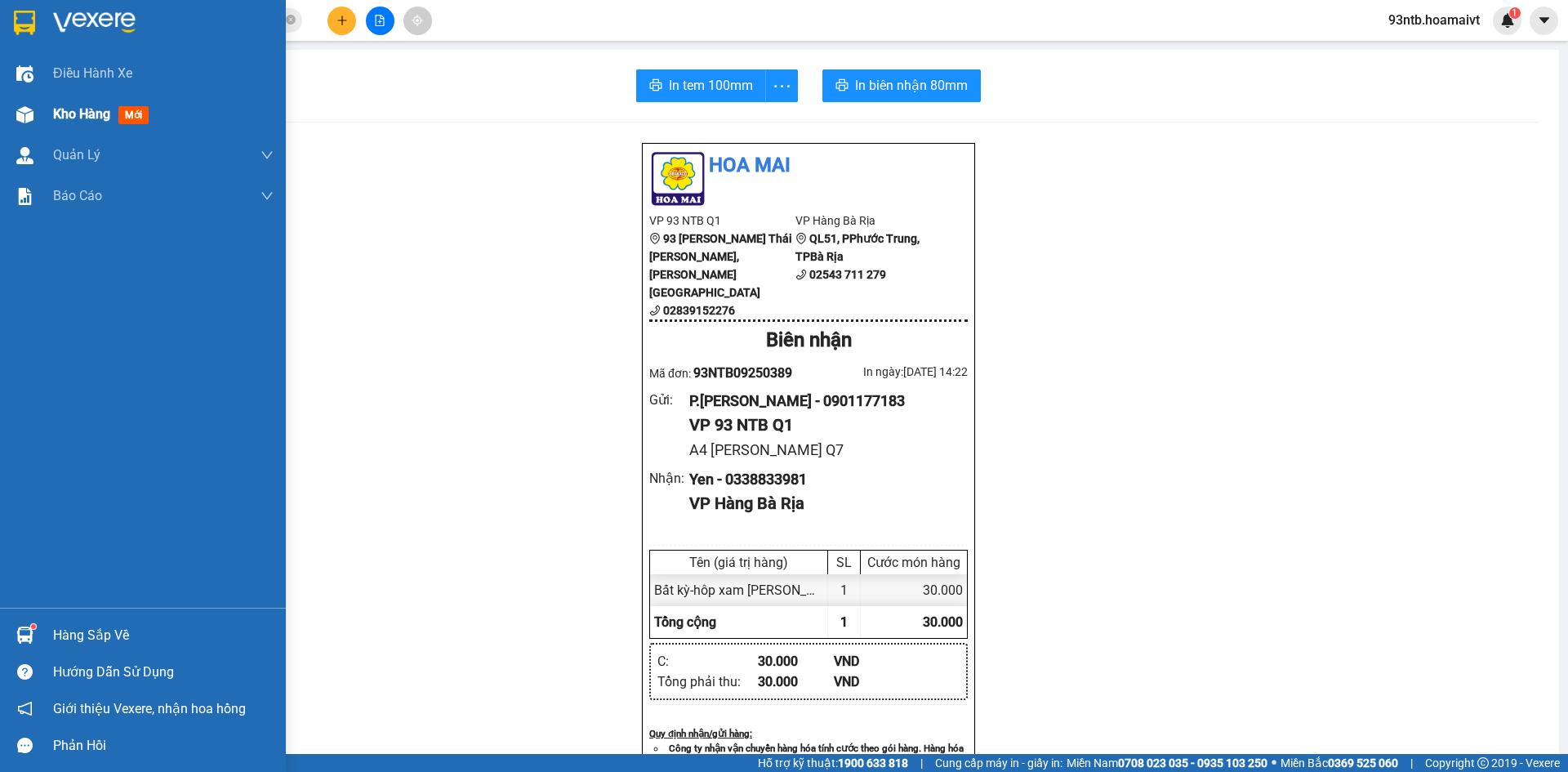
click at [44, 120] on div "Kho hàng mới" at bounding box center [143, 114] width 286 height 41
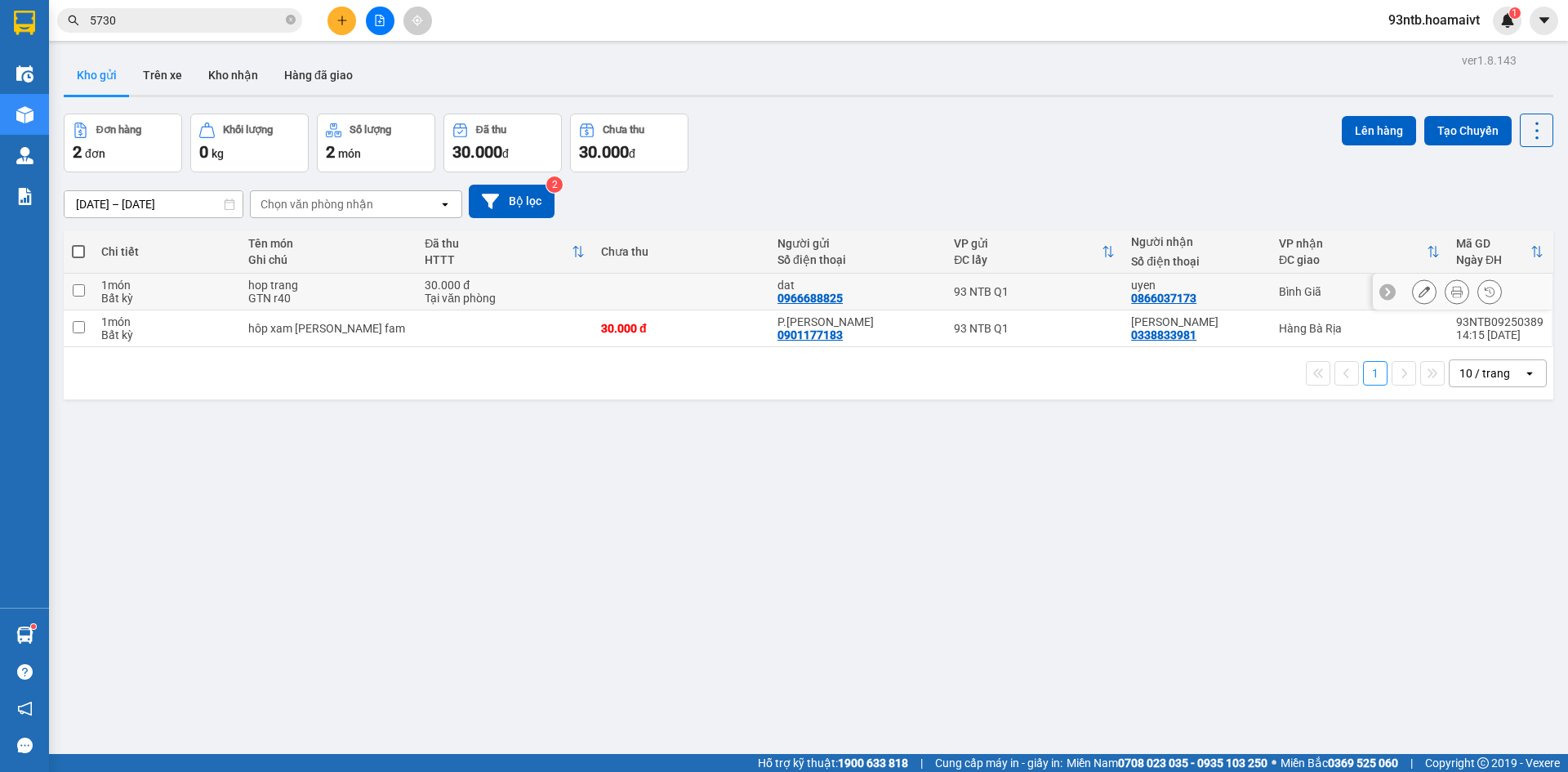
click at [1452, 292] on icon at bounding box center [1458, 292] width 12 height 12
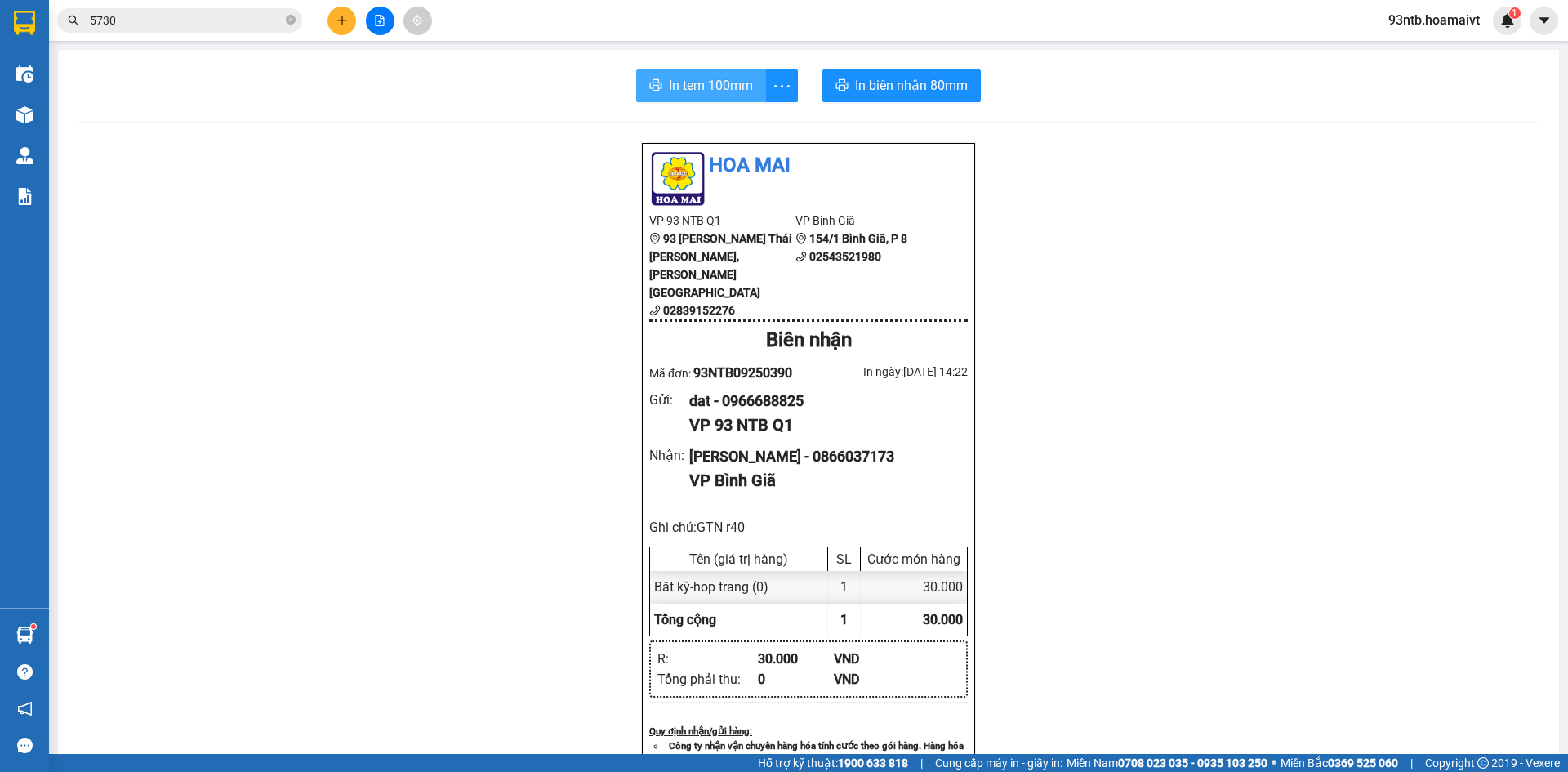
click at [714, 85] on span "In tem 100mm" at bounding box center [711, 85] width 84 height 21
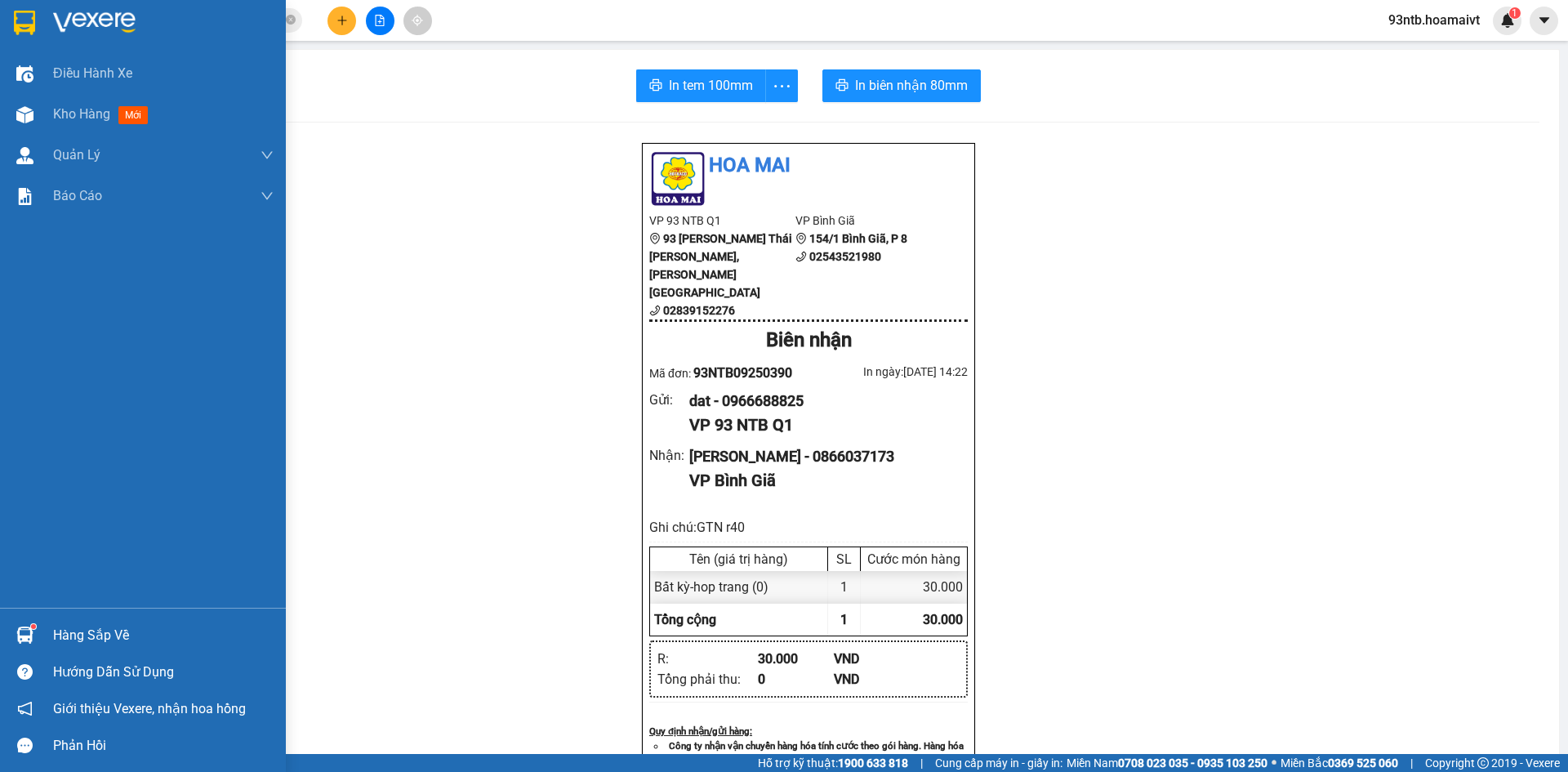
click at [95, 626] on div "Hàng sắp về" at bounding box center [164, 636] width 221 height 25
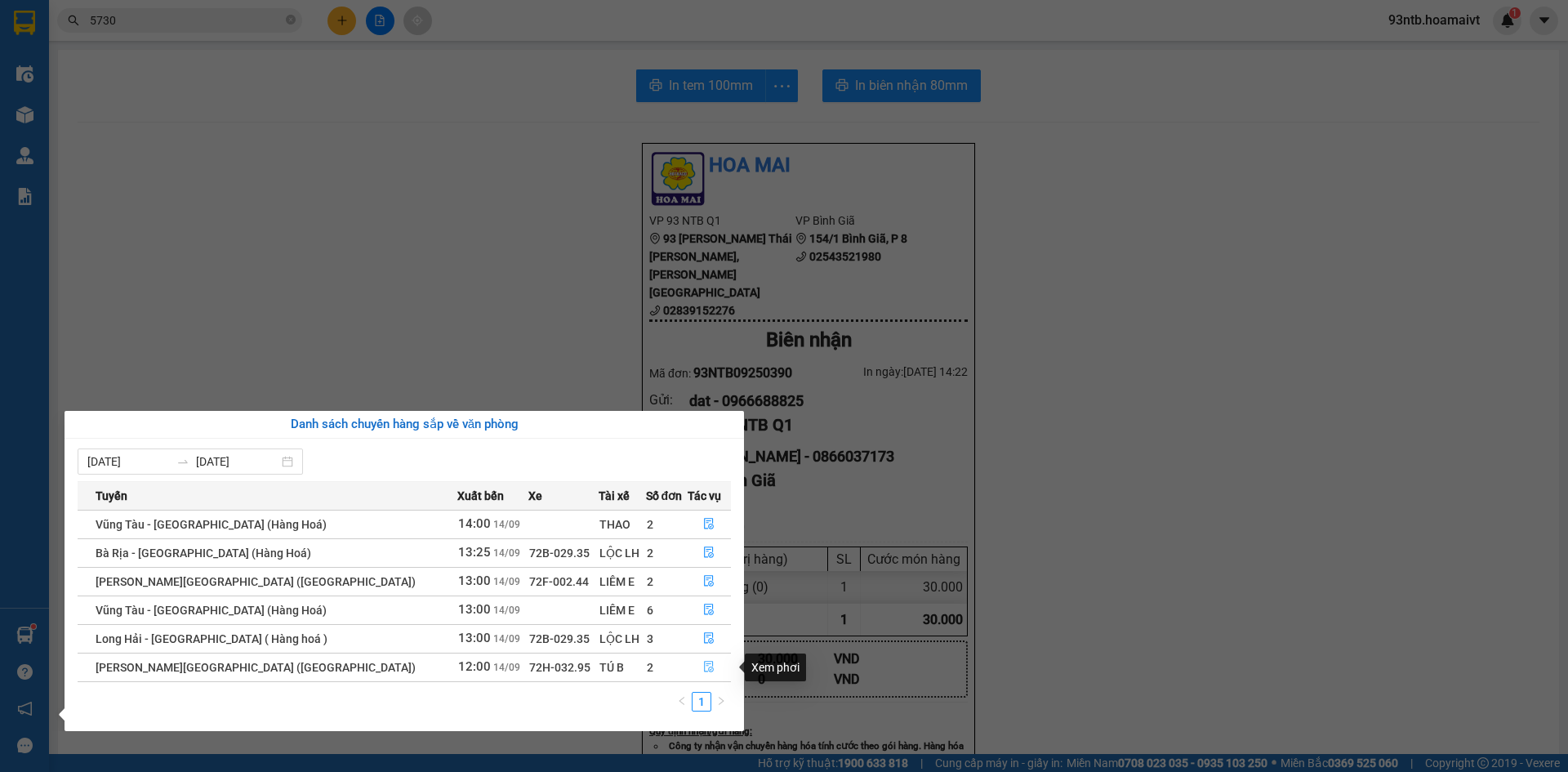
click at [703, 666] on icon "file-done" at bounding box center [709, 667] width 12 height 12
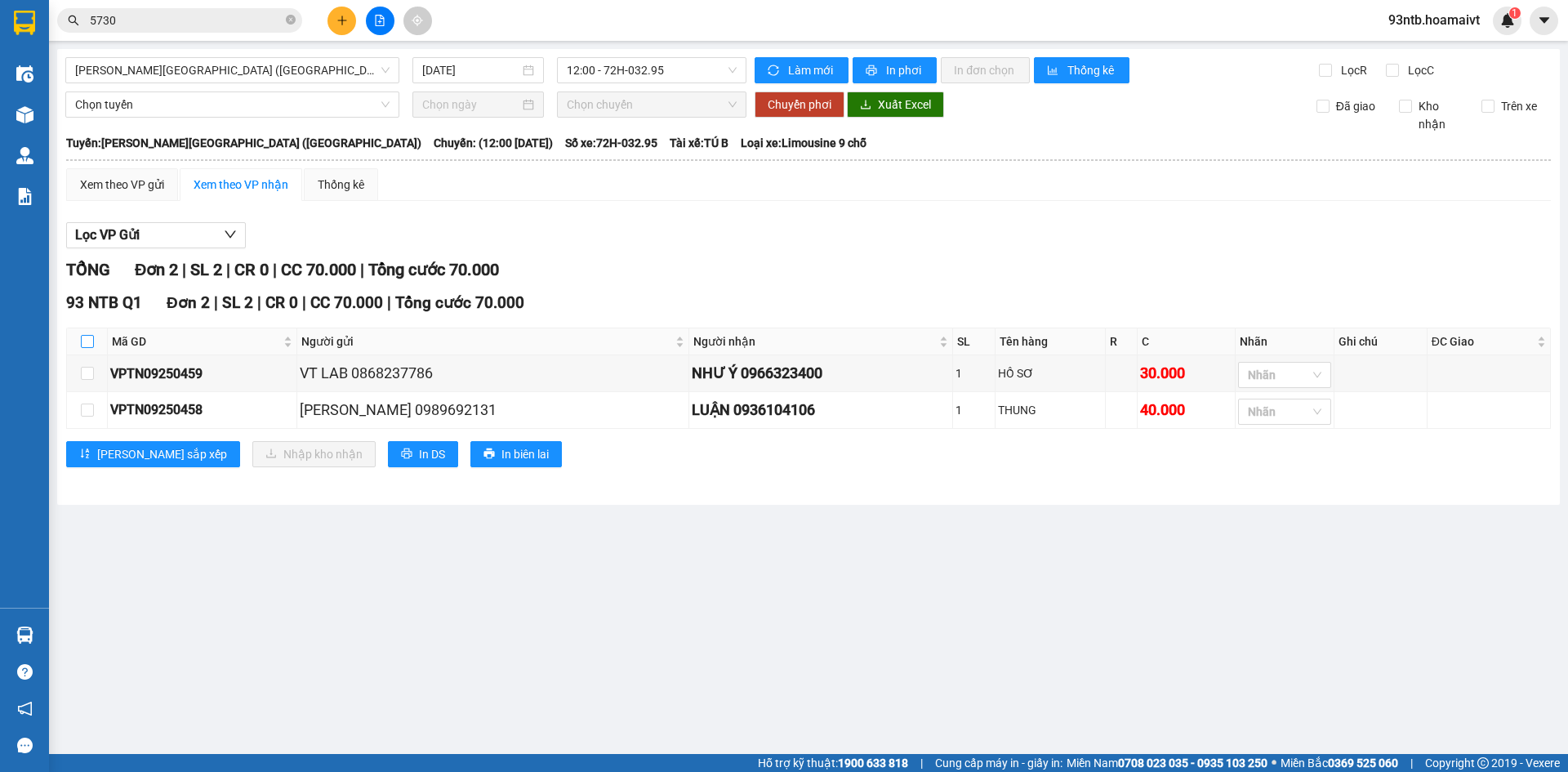
click at [87, 337] on input "checkbox" at bounding box center [87, 342] width 13 height 13
checkbox input "true"
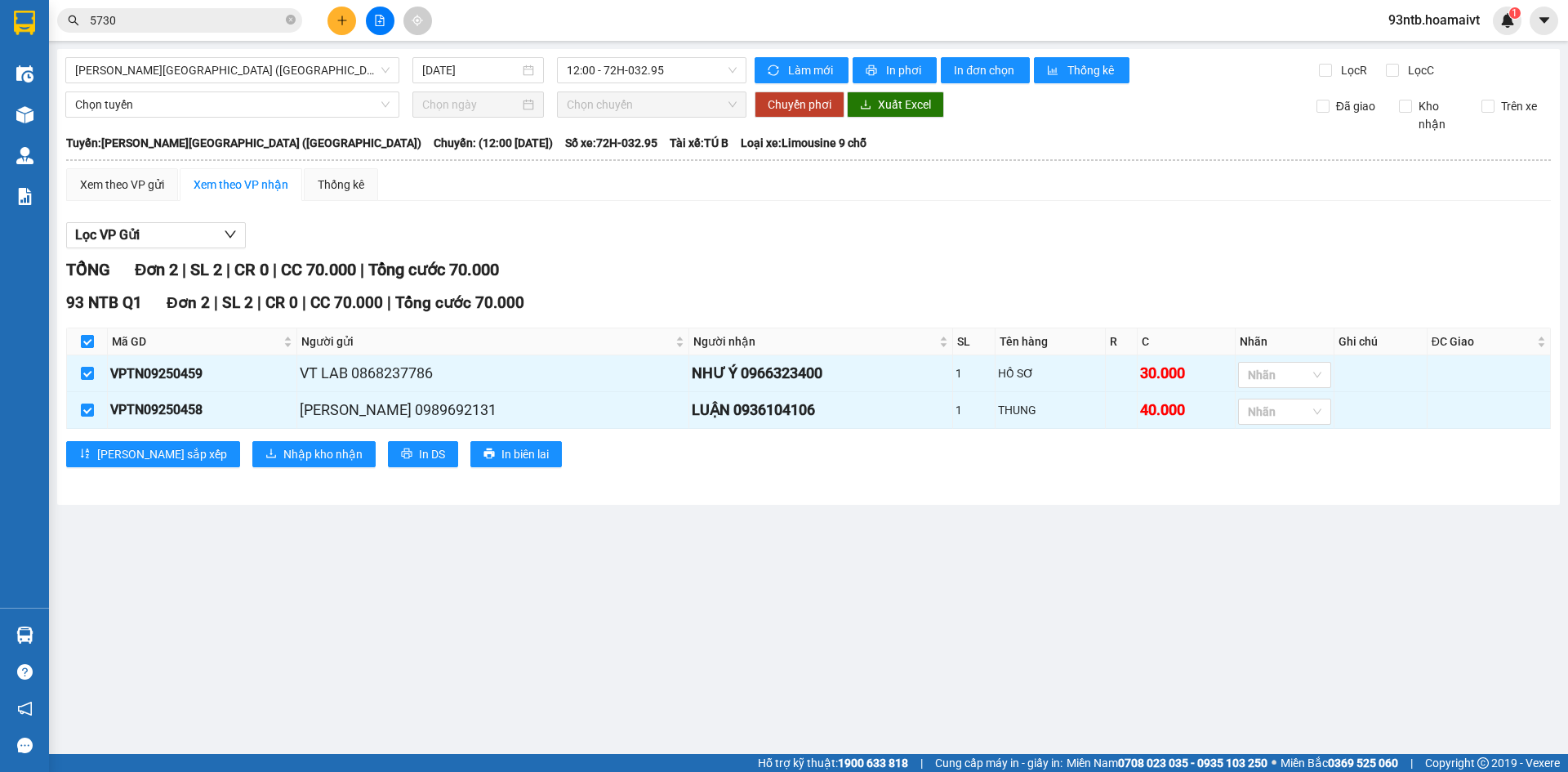
checkbox input "true"
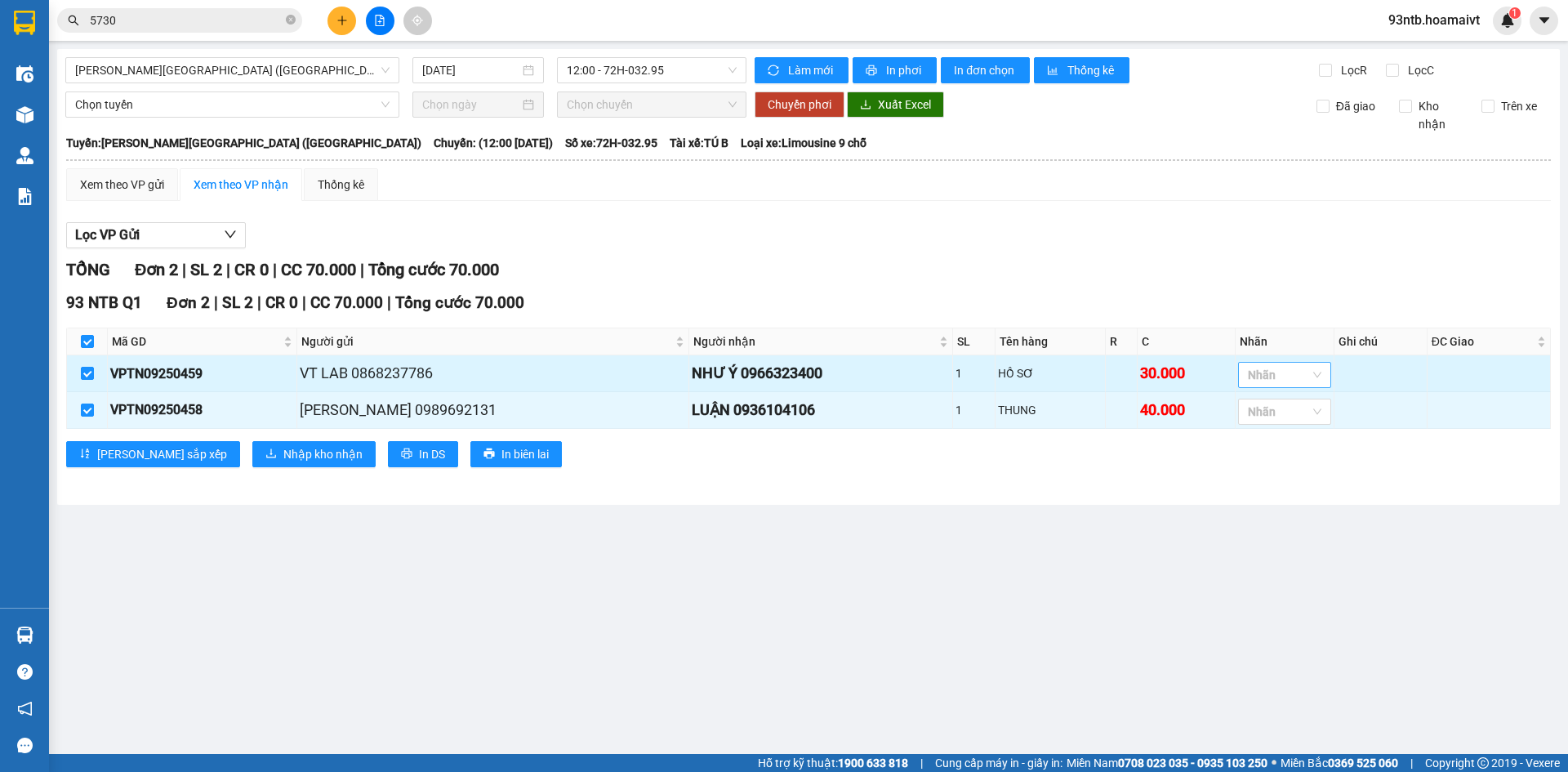
click at [1269, 382] on div at bounding box center [1276, 376] width 69 height 20
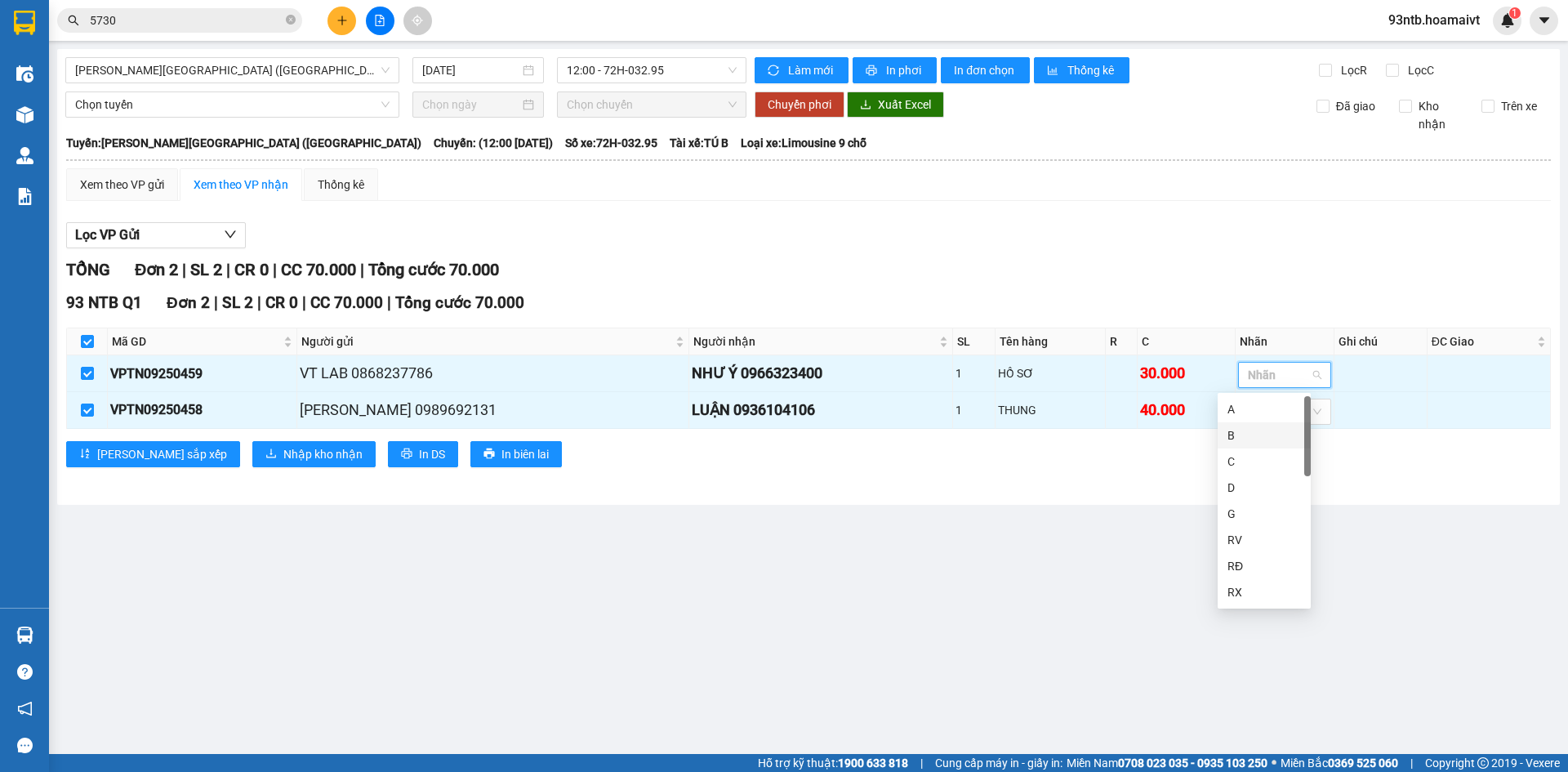
drag, startPoint x: 1134, startPoint y: 478, endPoint x: 1177, endPoint y: 449, distance: 51.9
click at [1134, 479] on div "93 NTB Q1 Đơn 2 | SL 2 | CR 0 | CC 70.000 | [PERSON_NAME] 70.000 Mã GD Người gử…" at bounding box center [809, 385] width 1485 height 188
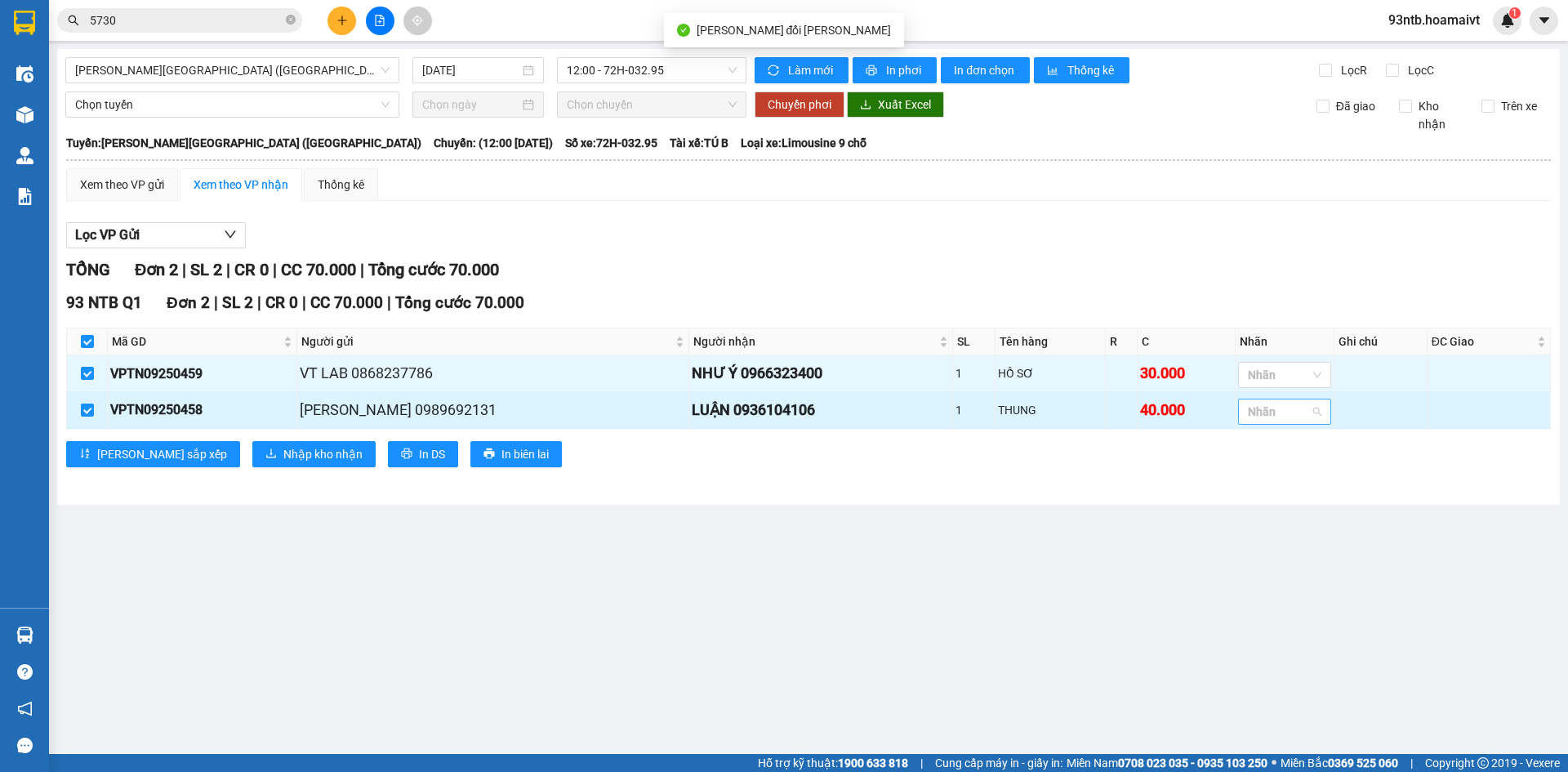
click at [1242, 418] on div at bounding box center [1276, 412] width 69 height 20
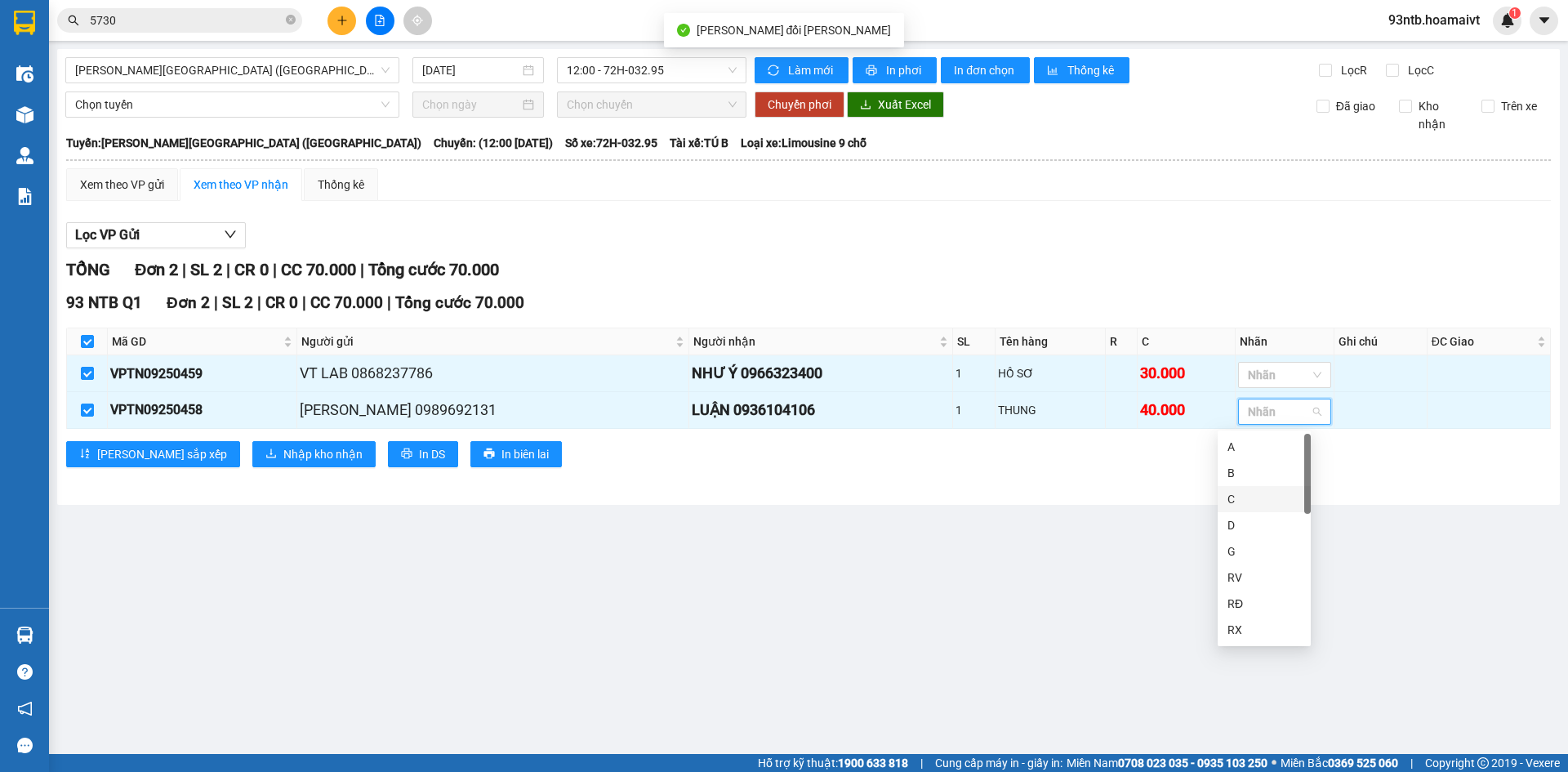
click at [1258, 494] on div "C" at bounding box center [1264, 499] width 74 height 18
click at [1012, 548] on main "[PERSON_NAME][GEOGRAPHIC_DATA] ([GEOGRAPHIC_DATA]) [DATE] 12:00 - 72H-032.95 [P…" at bounding box center [784, 377] width 1568 height 755
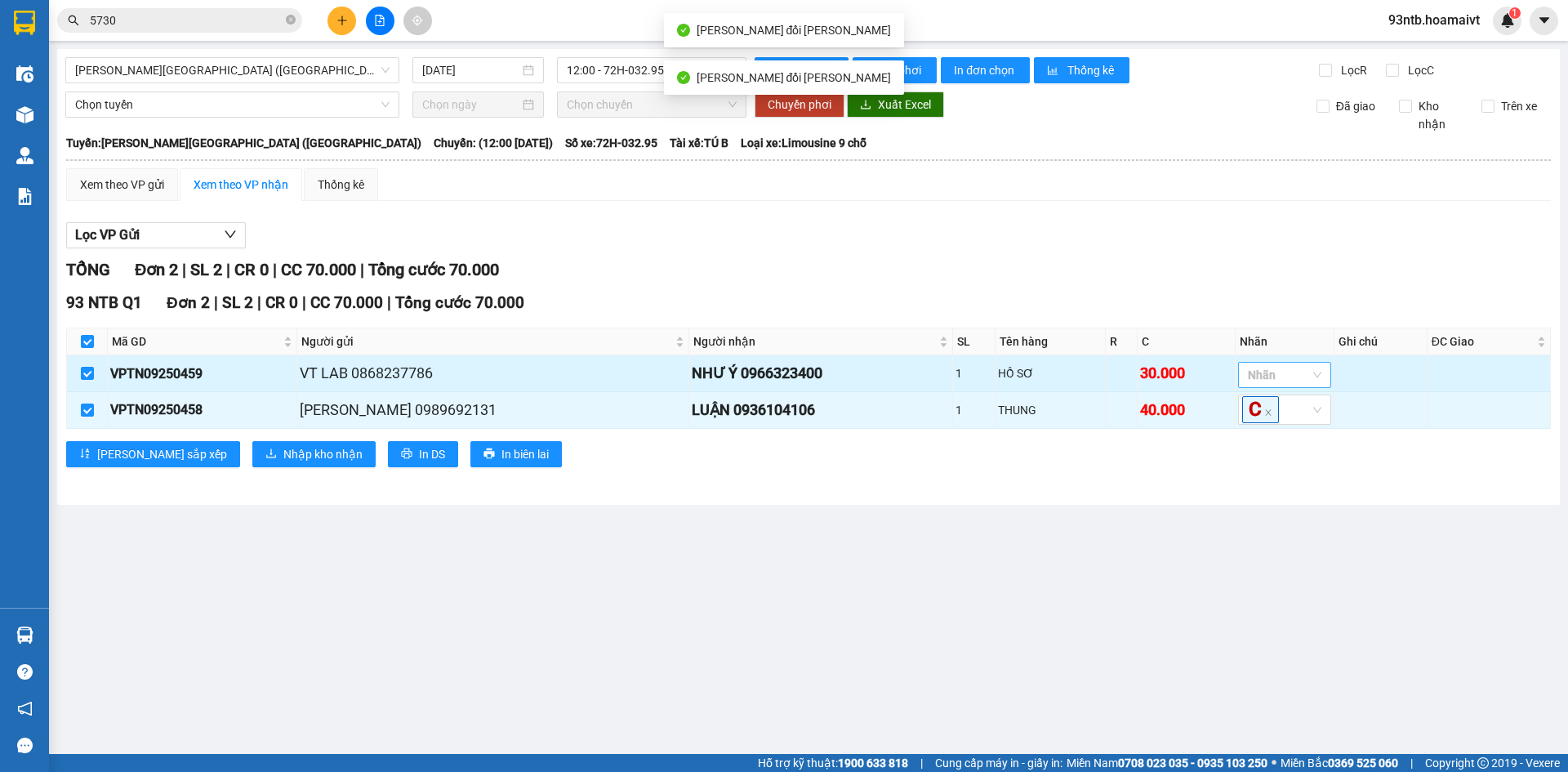
click at [1244, 379] on div at bounding box center [1276, 376] width 69 height 20
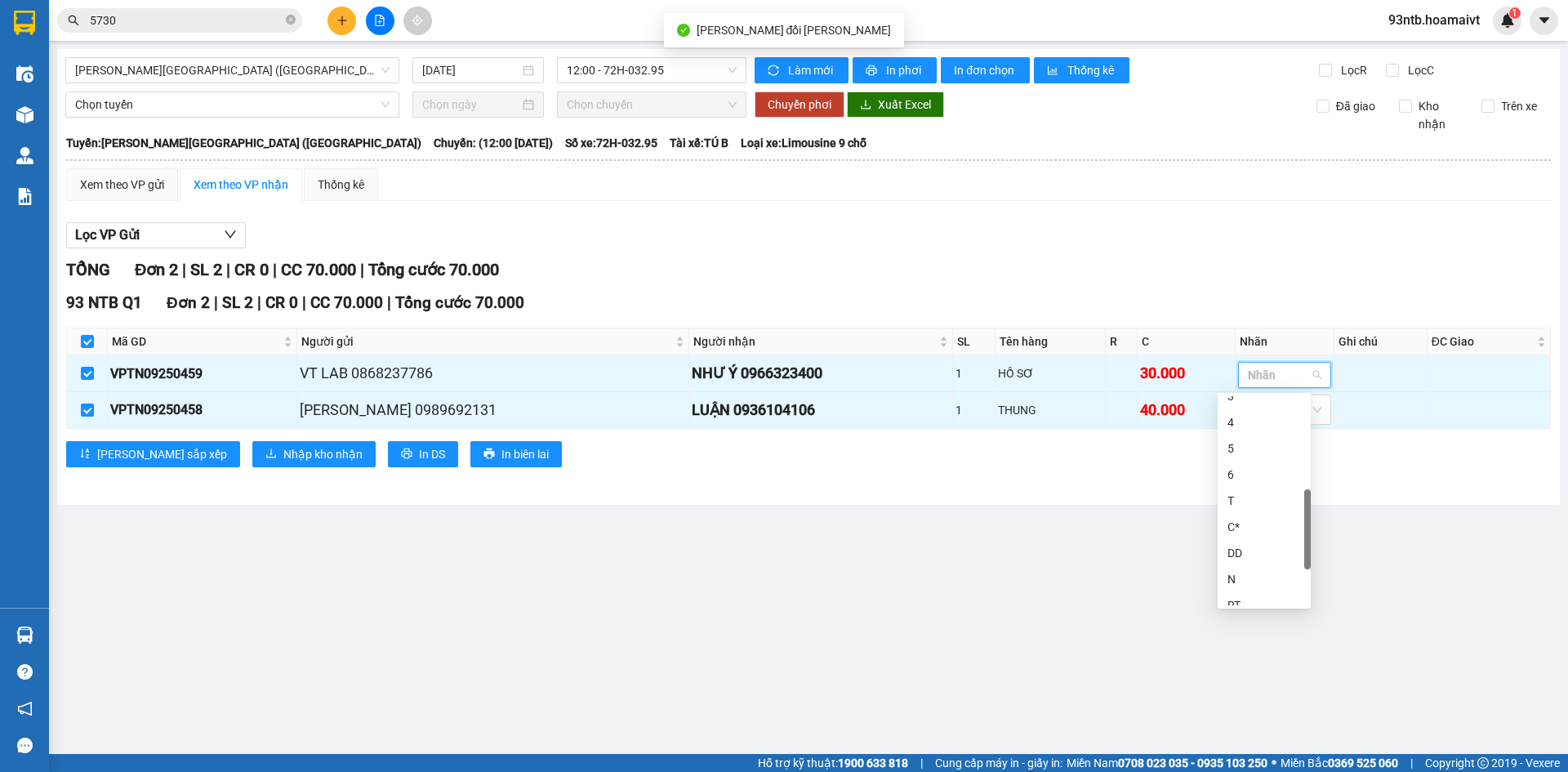
scroll to position [465, 0]
click at [1242, 491] on div "HS" at bounding box center [1264, 494] width 74 height 18
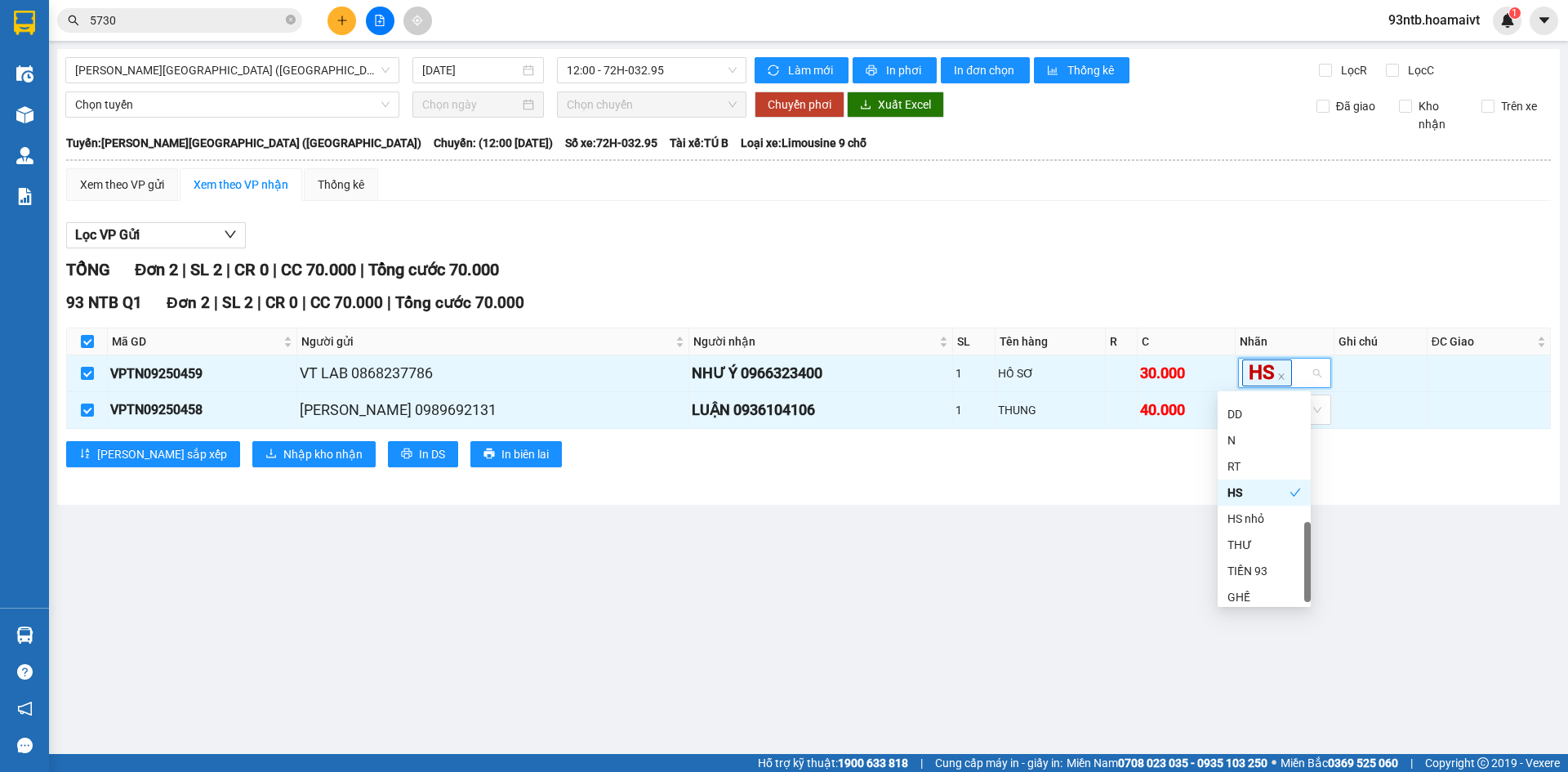
click at [923, 543] on main "[PERSON_NAME][GEOGRAPHIC_DATA] ([GEOGRAPHIC_DATA]) [DATE] 12:00 - 72H-032.95 [P…" at bounding box center [784, 377] width 1568 height 755
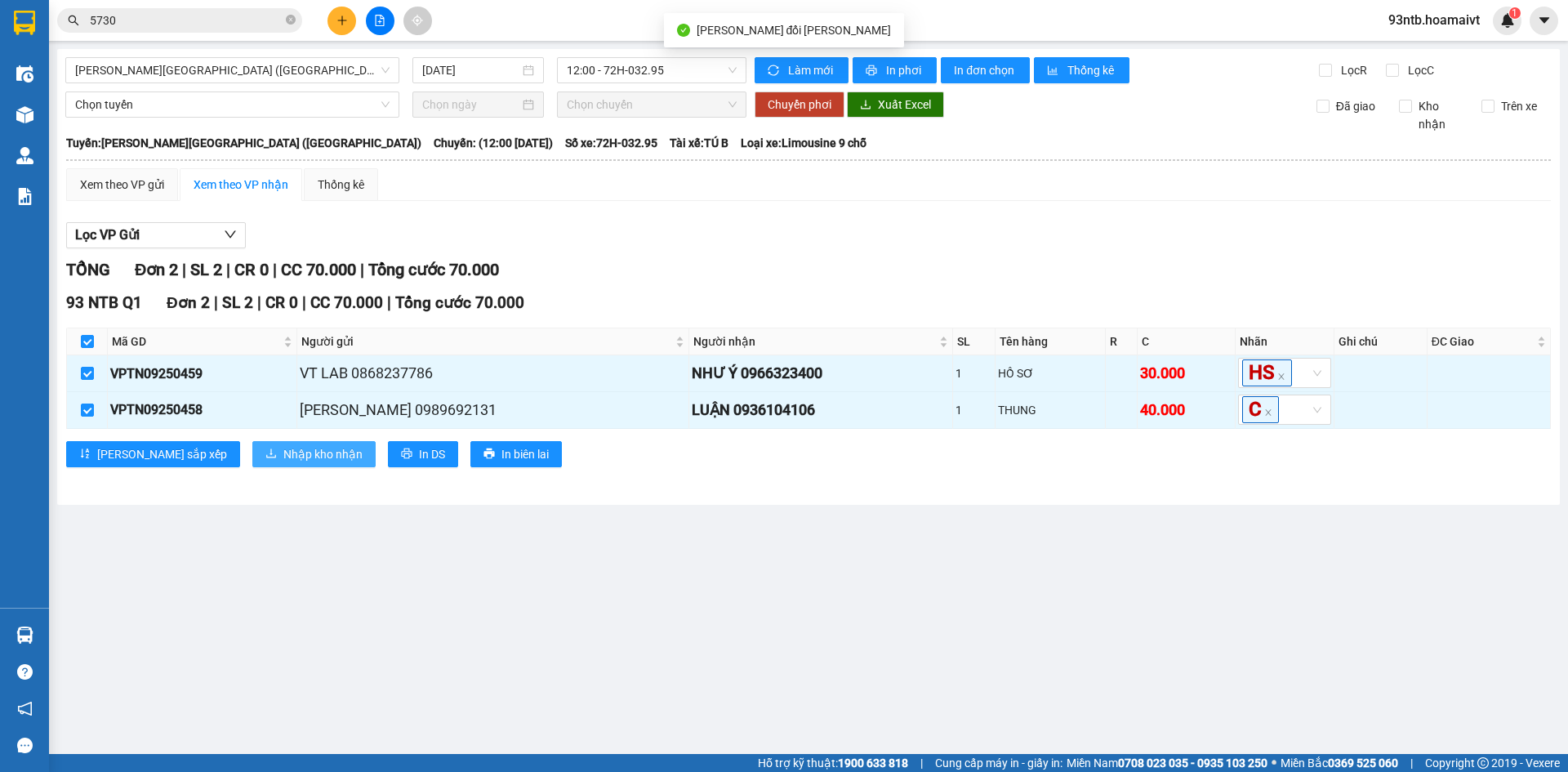
click at [283, 458] on span "Nhập kho nhận" at bounding box center [322, 455] width 79 height 18
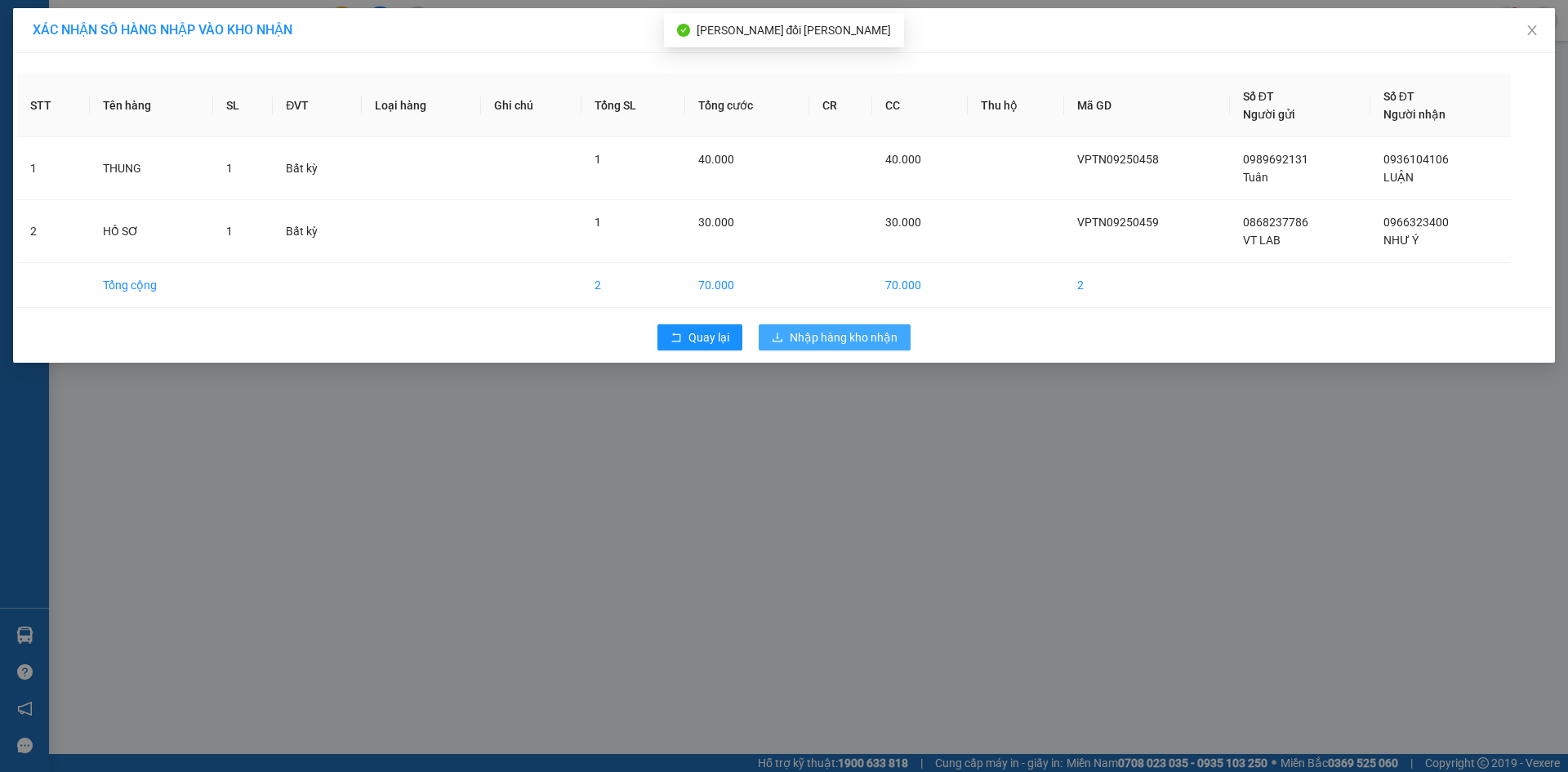
click at [905, 326] on button "Nhập hàng kho nhận" at bounding box center [835, 337] width 152 height 26
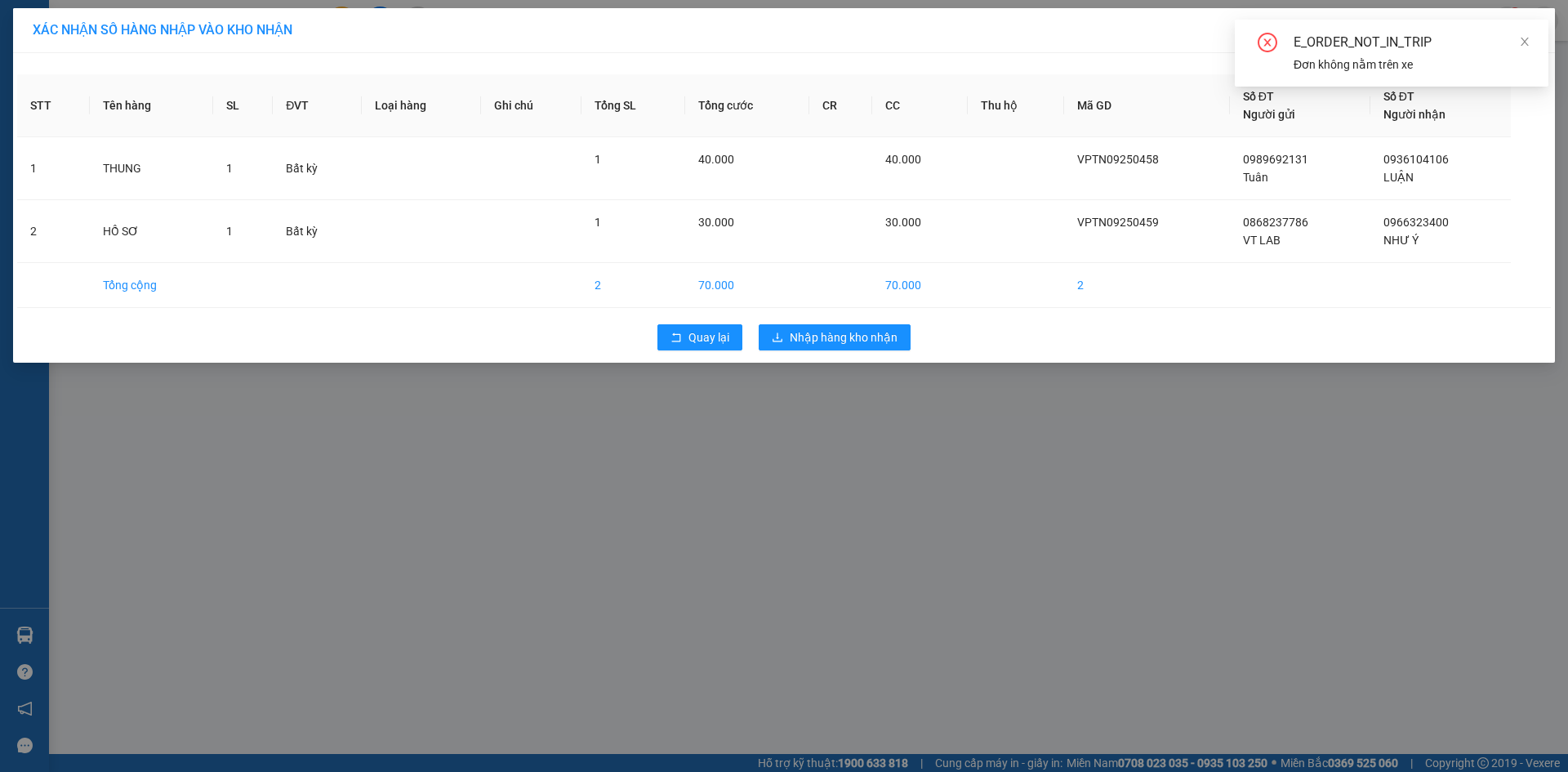
click at [772, 538] on div "XÁC [PERSON_NAME] SỐ HÀNG NHẬP VÀO [PERSON_NAME] STT Tên hàng SL ĐVT [PERSON_NA…" at bounding box center [784, 386] width 1568 height 772
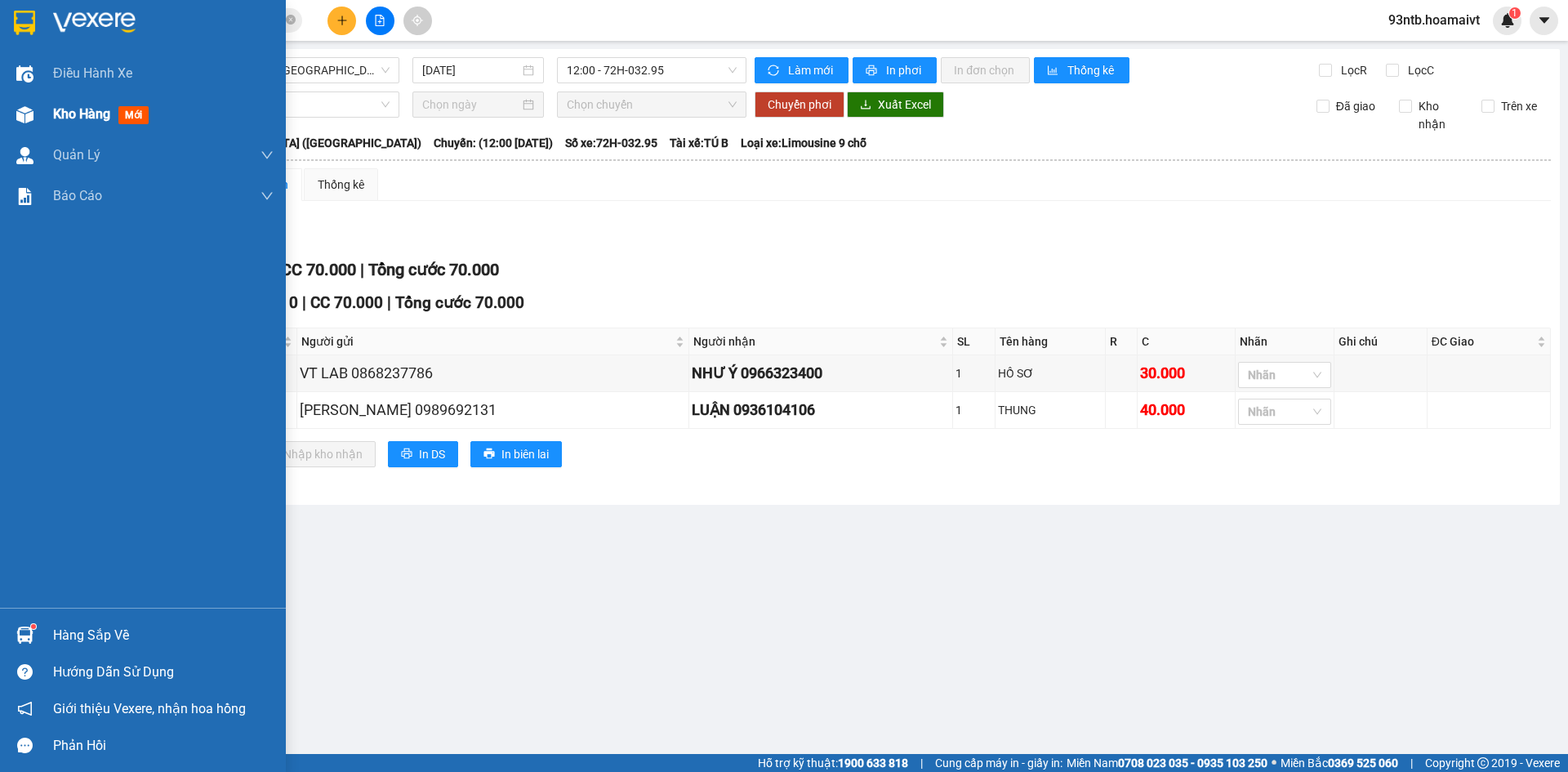
click at [51, 116] on div "Kho hàng mới" at bounding box center [143, 114] width 286 height 41
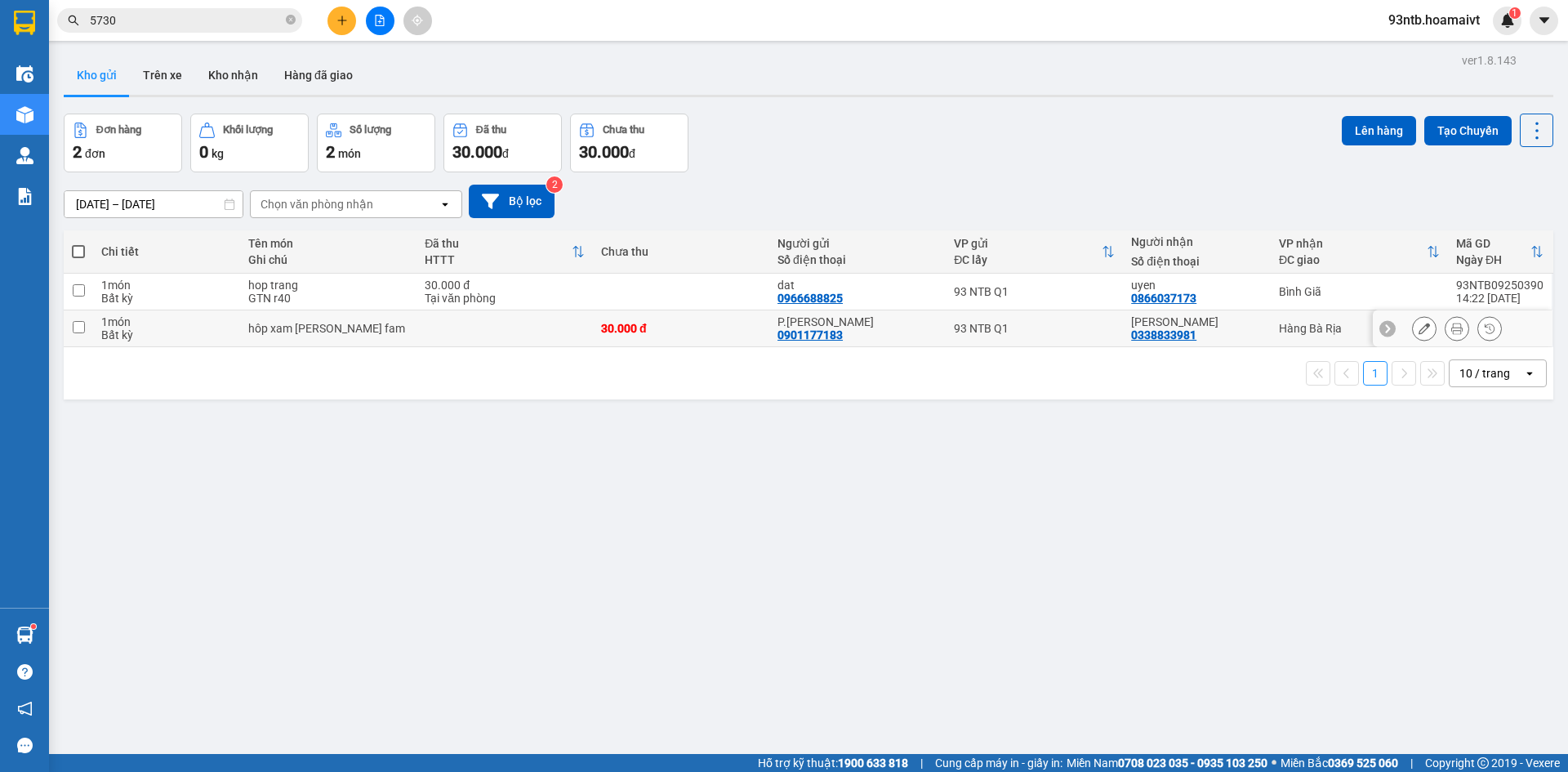
click at [1251, 330] on div "Yen 0338833981" at bounding box center [1197, 328] width 131 height 26
checkbox input "true"
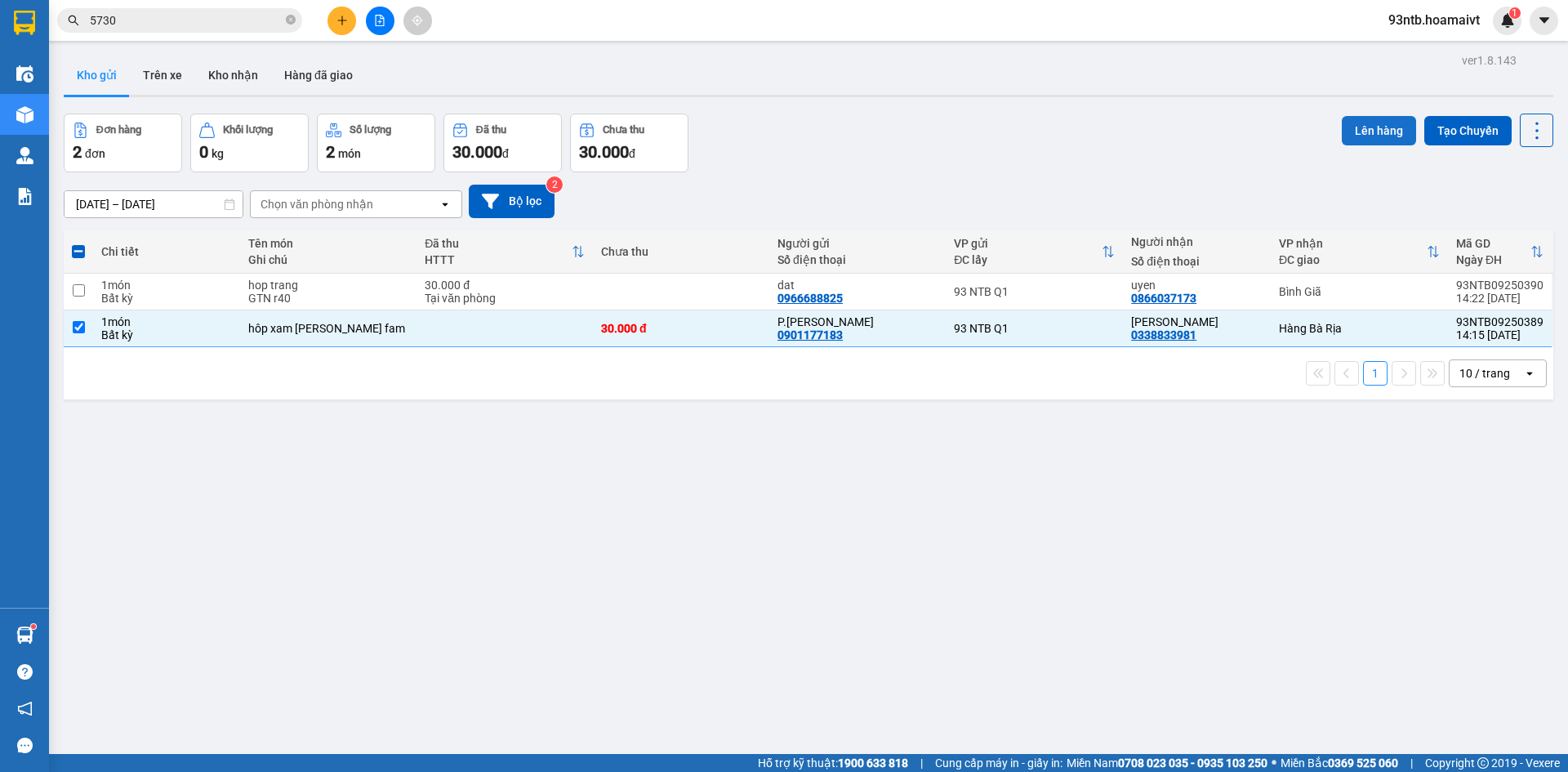
click at [1352, 131] on button "Lên hàng" at bounding box center [1379, 130] width 75 height 29
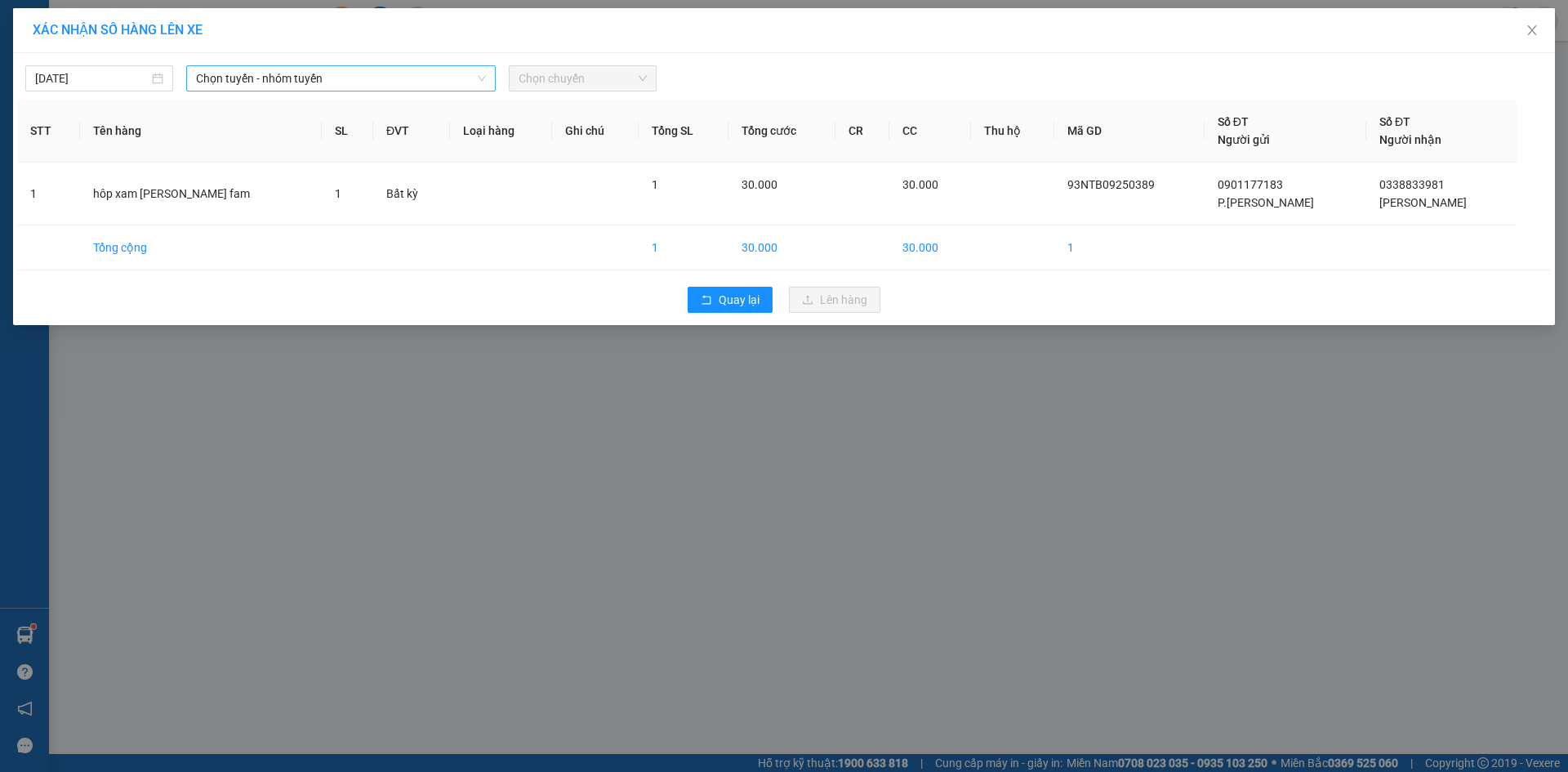
click at [369, 79] on span "Chọn tuyến - nhóm tuyến" at bounding box center [341, 79] width 290 height 25
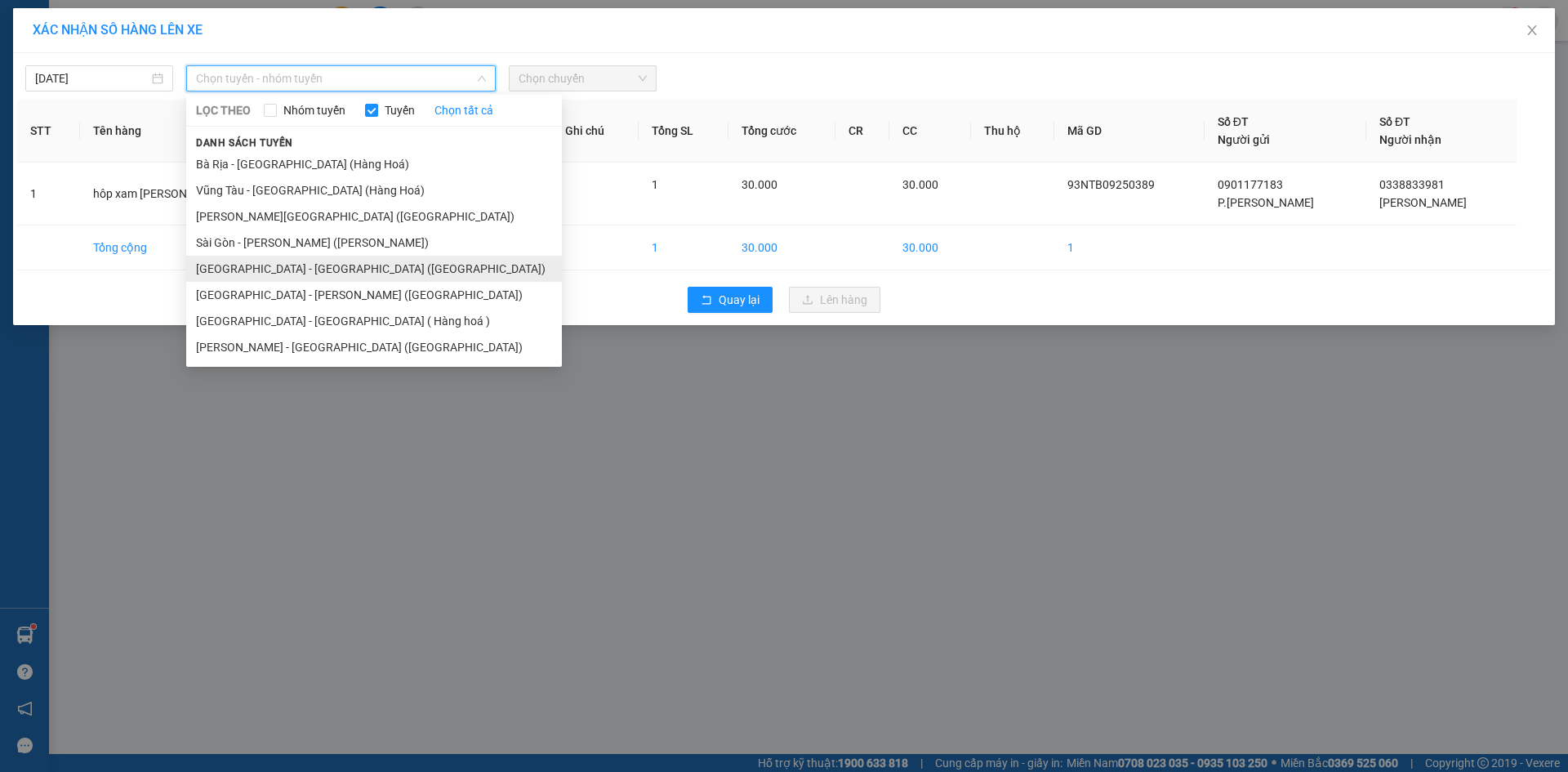
click at [278, 272] on li "[GEOGRAPHIC_DATA] - [GEOGRAPHIC_DATA] ([GEOGRAPHIC_DATA])" at bounding box center [374, 268] width 375 height 26
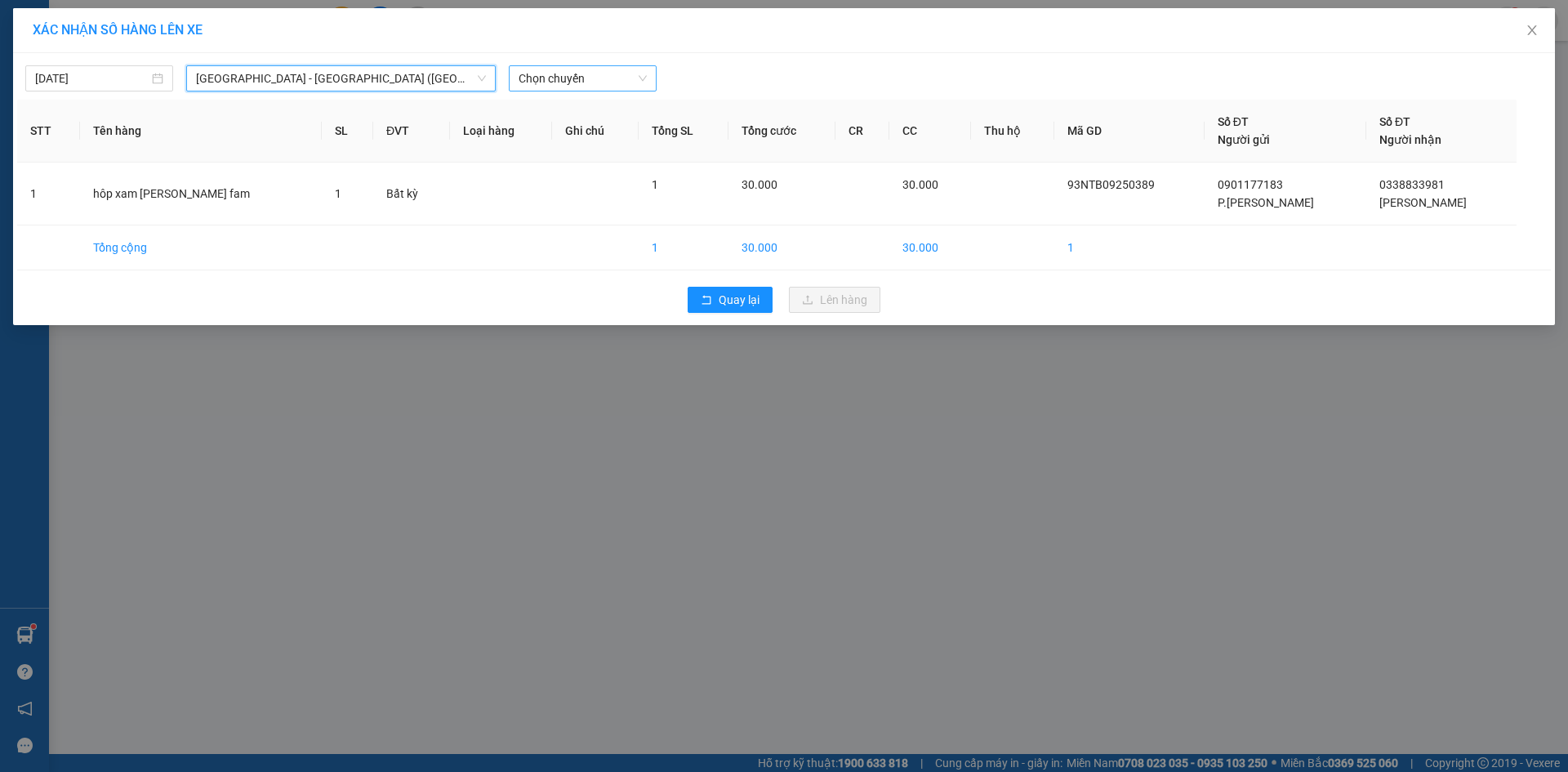
click at [572, 69] on span "Chọn chuyến" at bounding box center [583, 79] width 128 height 25
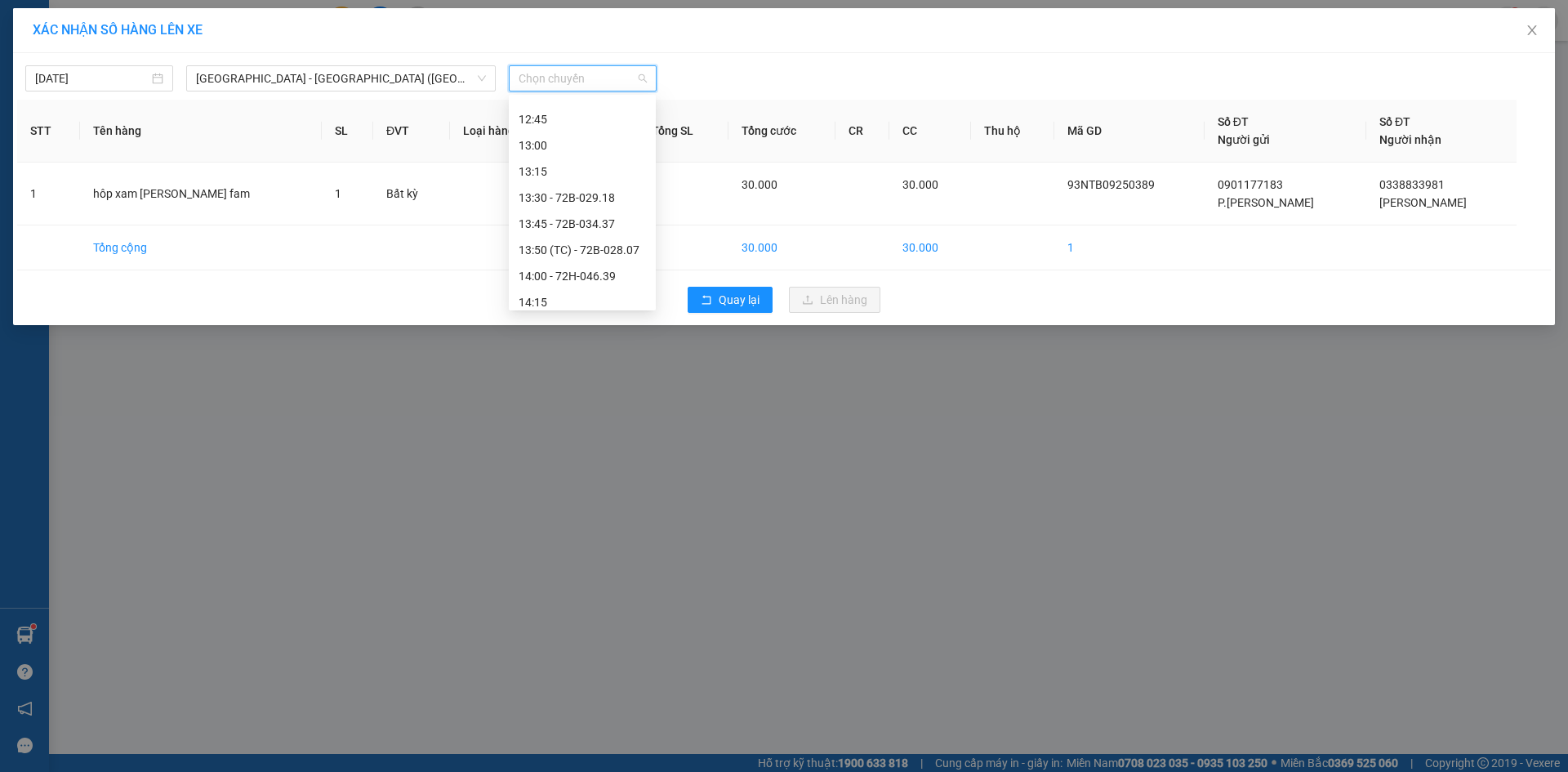
scroll to position [899, 0]
click at [565, 209] on div "14:30" at bounding box center [582, 206] width 127 height 18
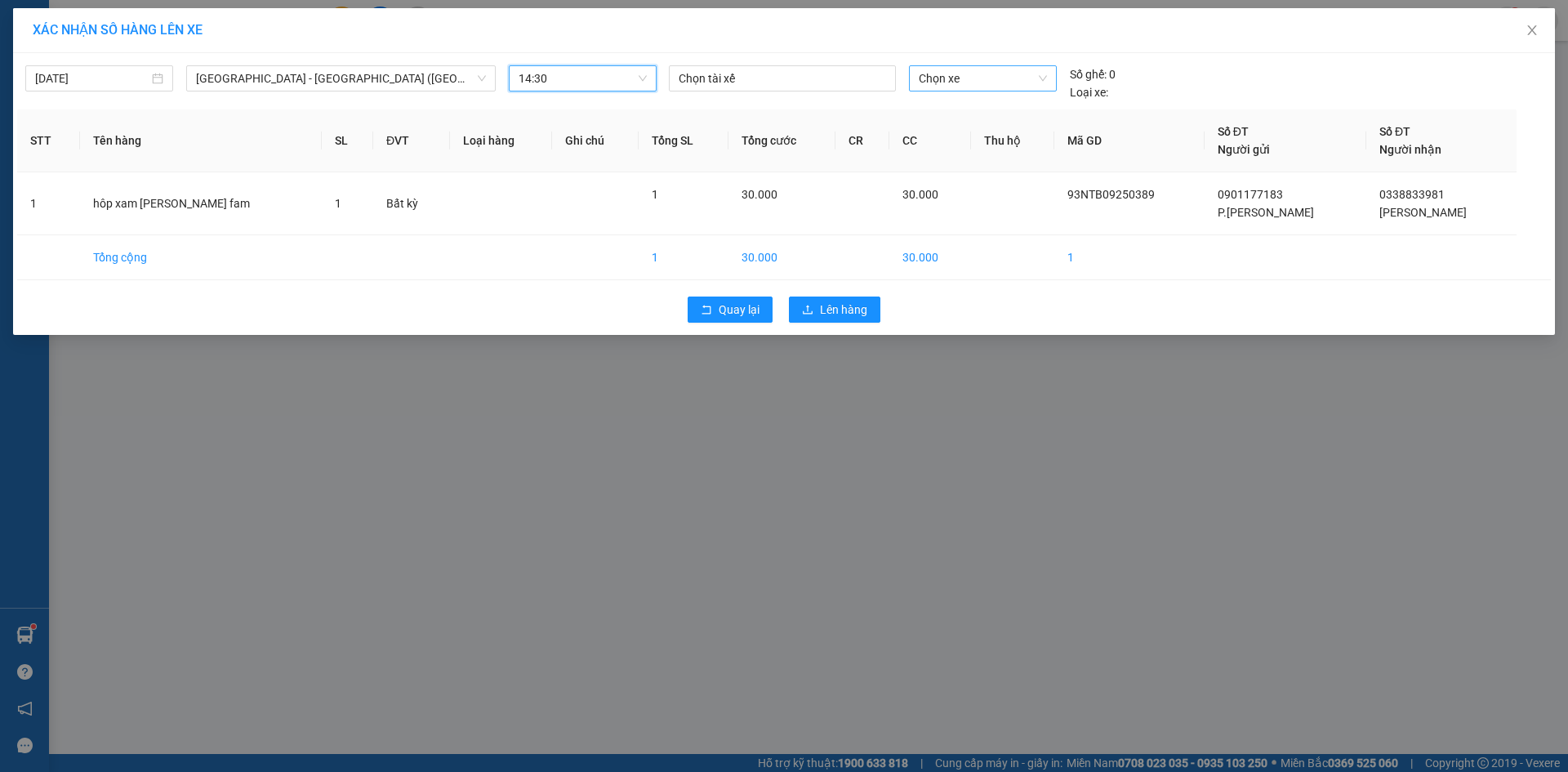
click at [979, 75] on span "Chọn xe" at bounding box center [982, 79] width 127 height 25
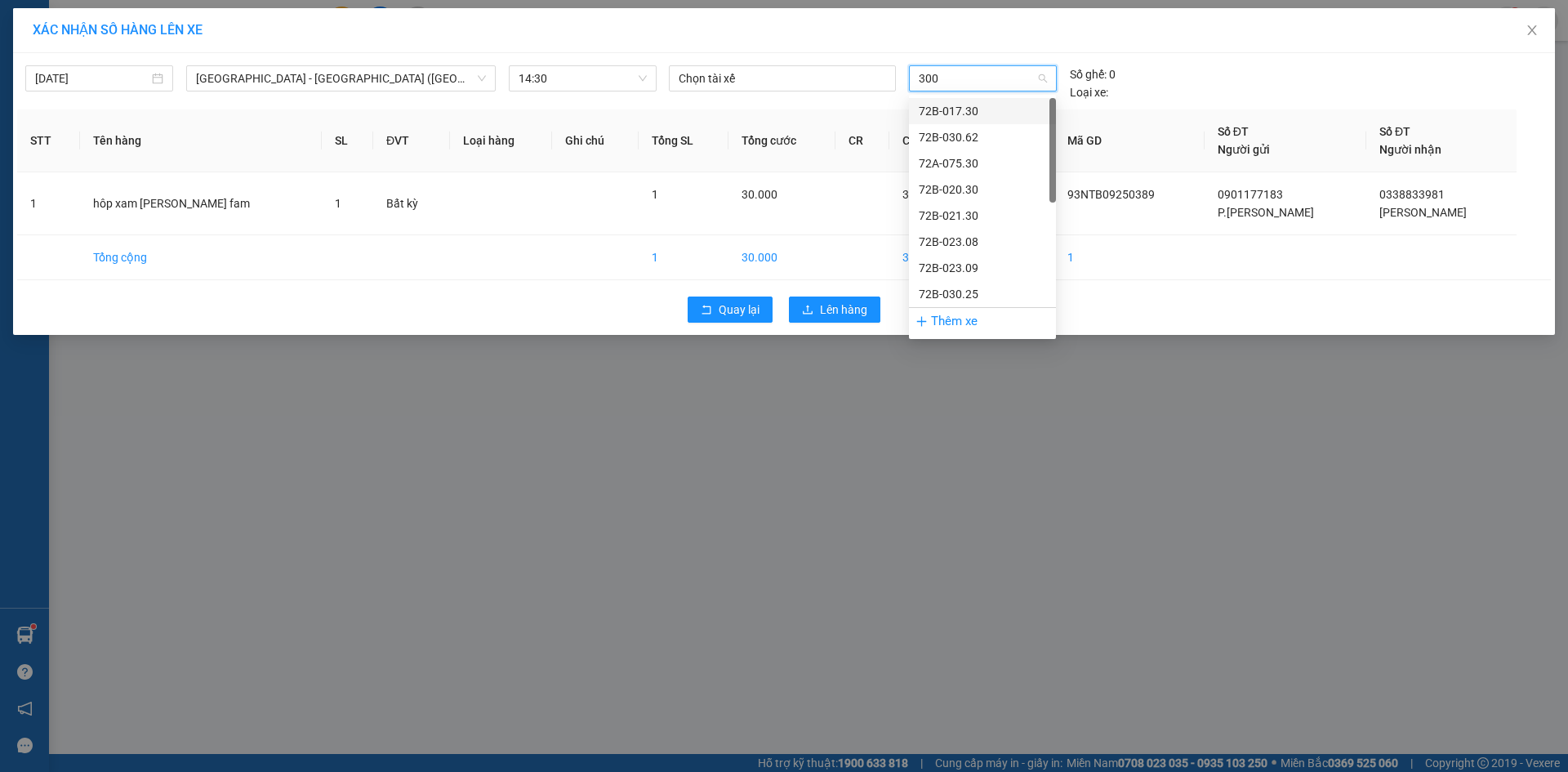
type input "3005"
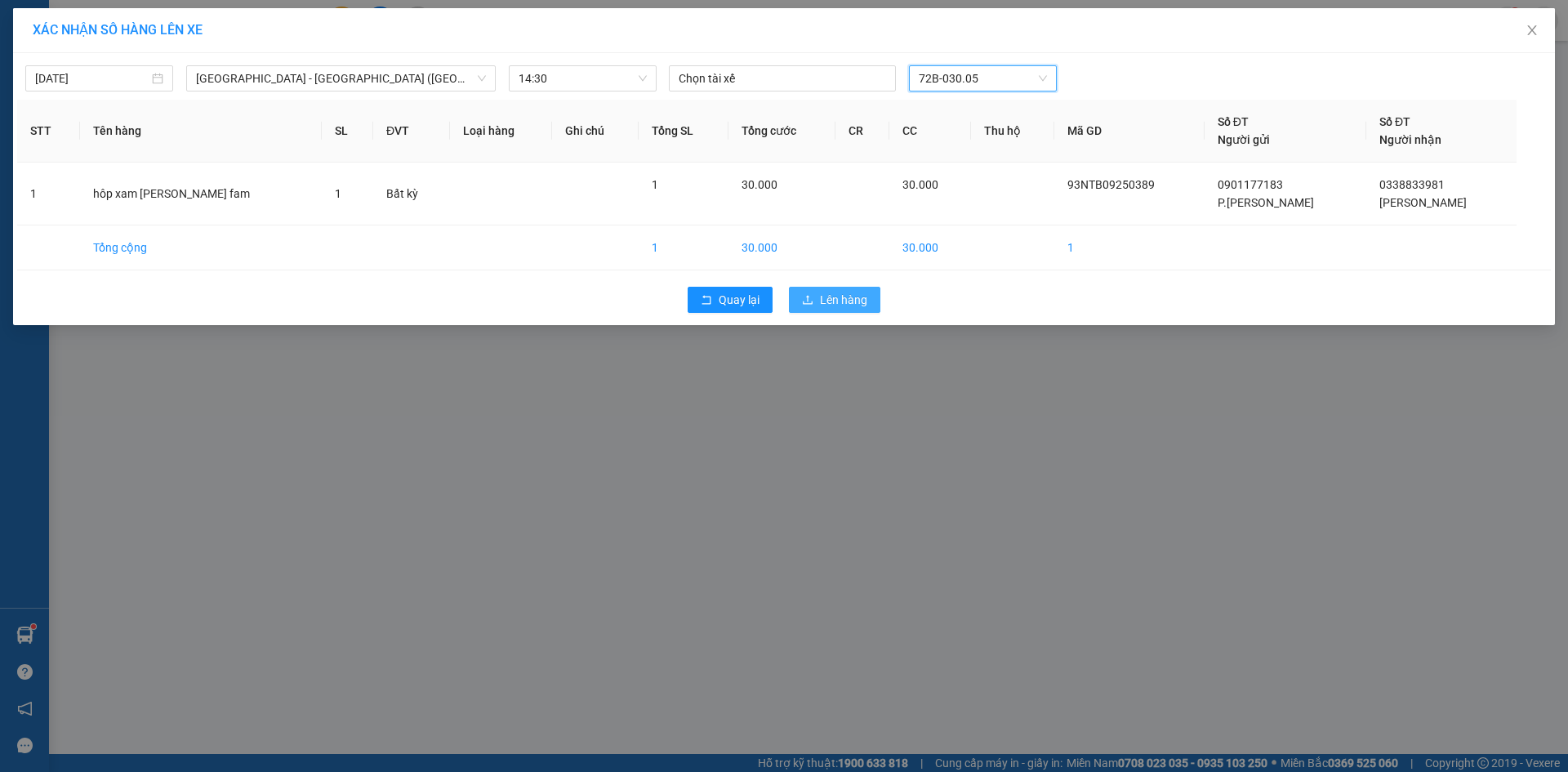
click at [845, 297] on span "Lên hàng" at bounding box center [844, 300] width 47 height 18
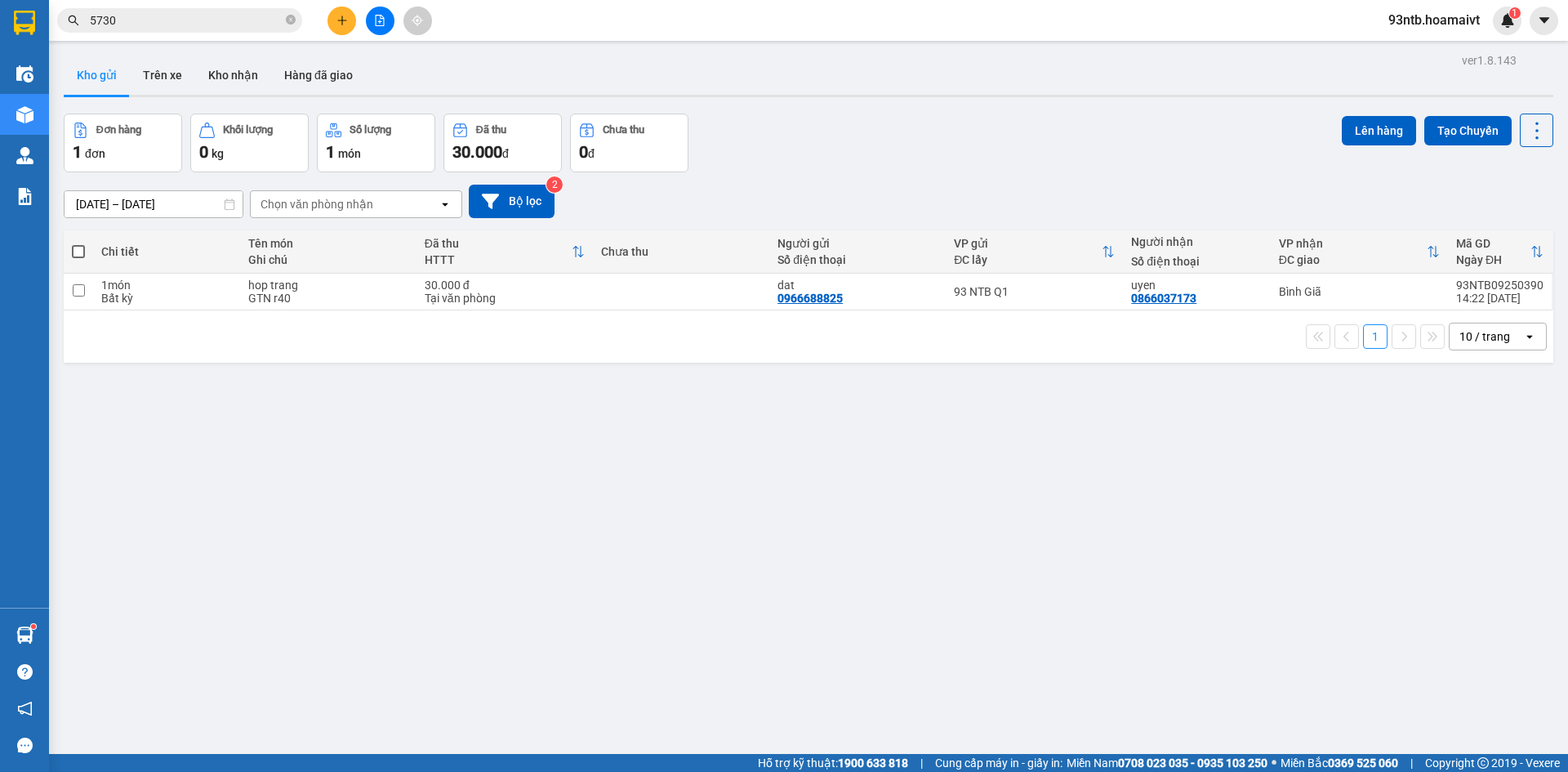
click at [894, 511] on div "ver 1.8.143 Kho gửi Trên xe [PERSON_NAME] Hàng đã [PERSON_NAME] hàng 1 đơn [PER…" at bounding box center [809, 435] width 1503 height 772
click at [158, 79] on button "Trên xe" at bounding box center [162, 75] width 66 height 39
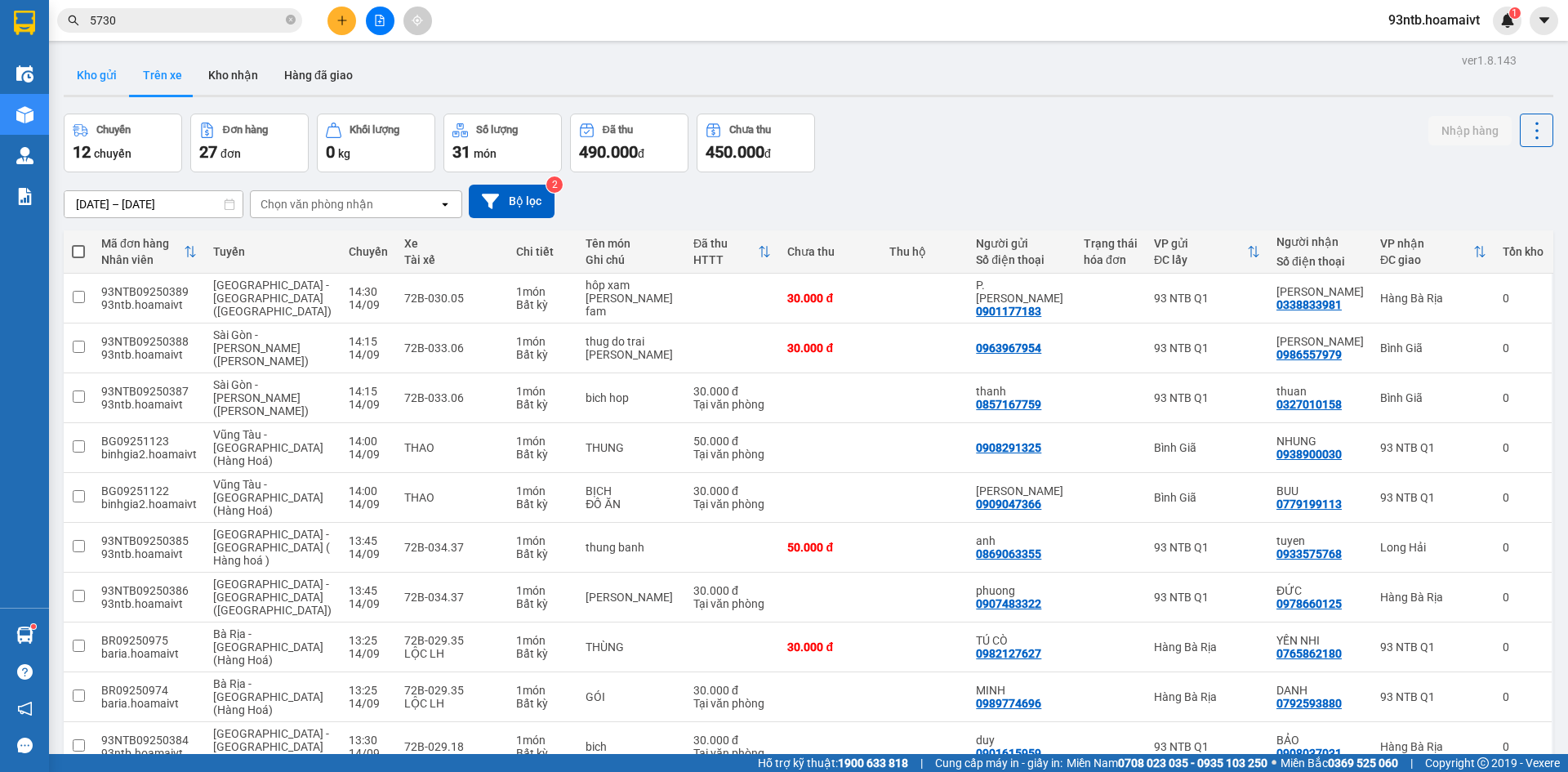
click at [78, 57] on button "Kho gửi" at bounding box center [97, 75] width 66 height 39
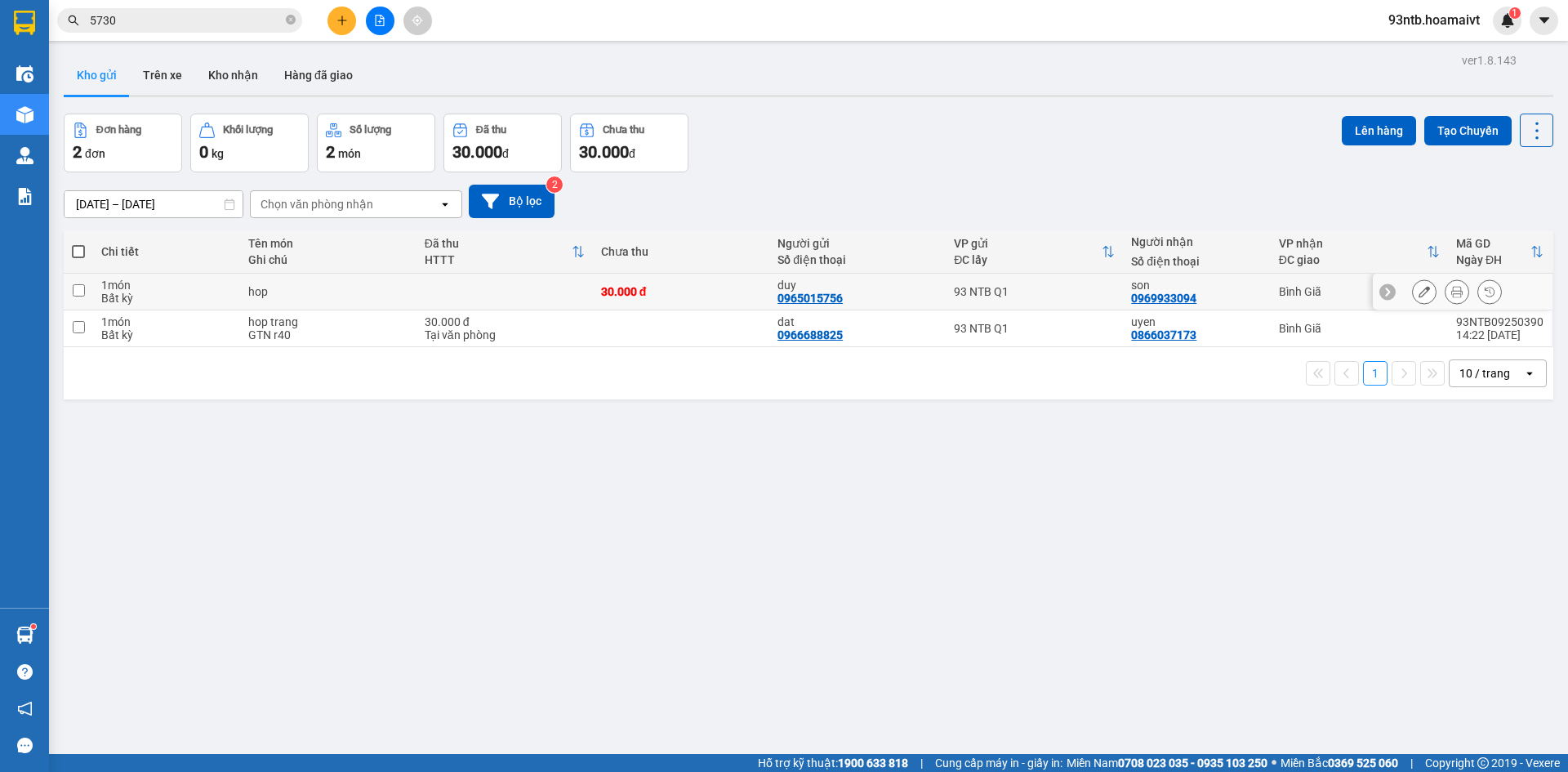
click at [1452, 294] on icon at bounding box center [1458, 292] width 12 height 12
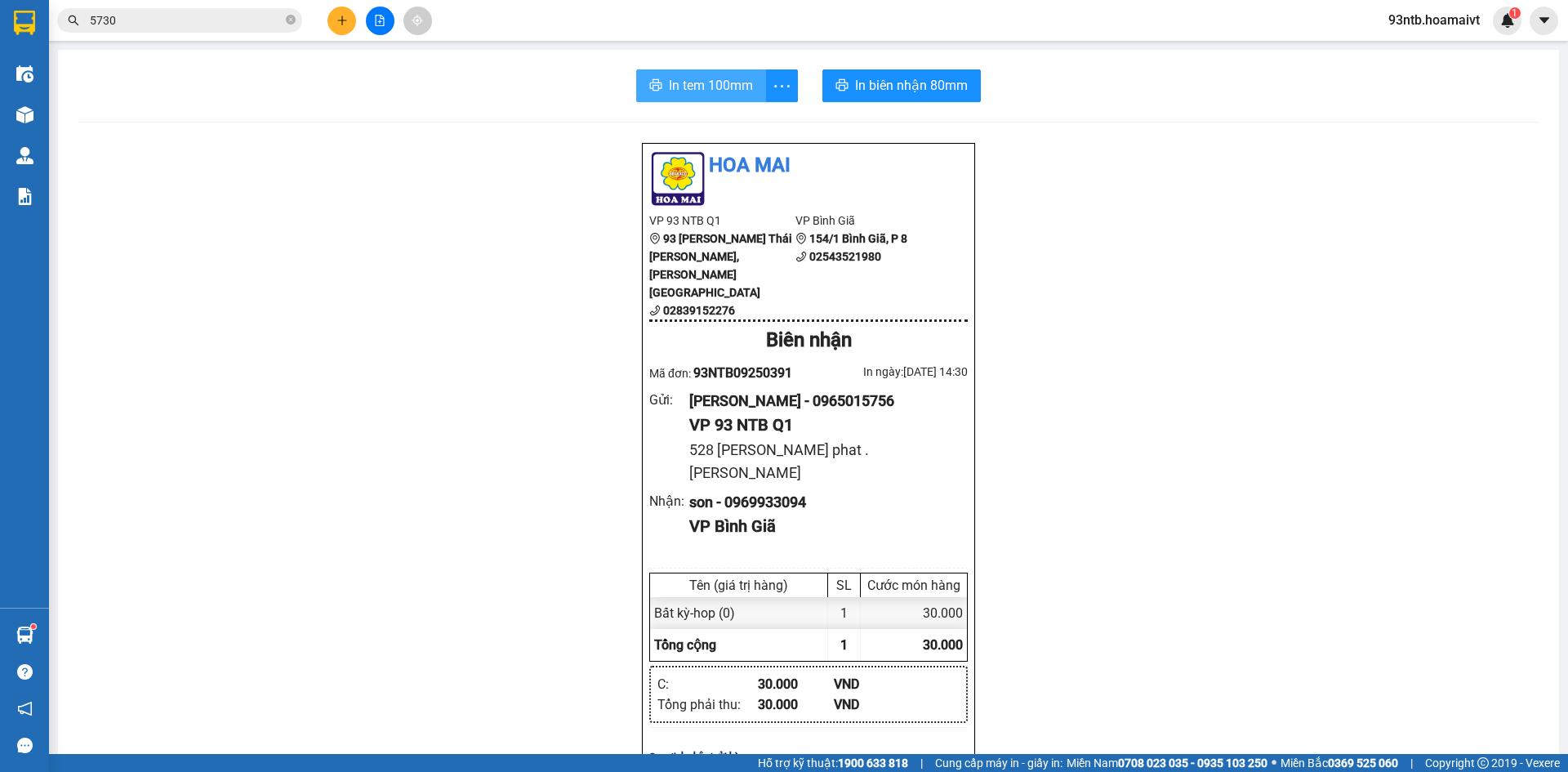
click at [698, 89] on span "In tem 100mm" at bounding box center [711, 85] width 84 height 21
click at [345, 23] on icon "plus" at bounding box center [342, 21] width 12 height 12
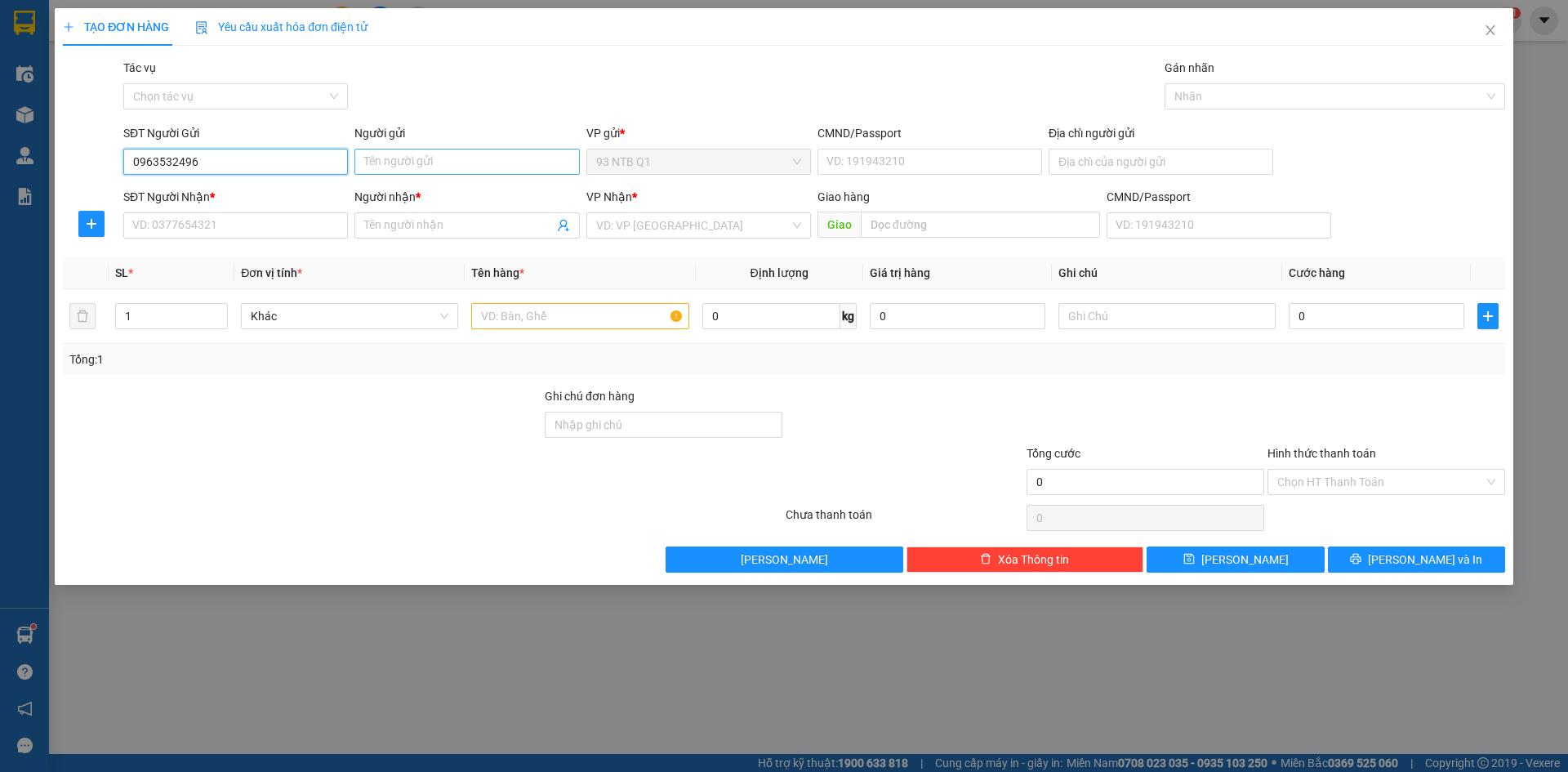
type input "0963532496"
click at [389, 160] on input "Người gửi" at bounding box center [467, 161] width 224 height 26
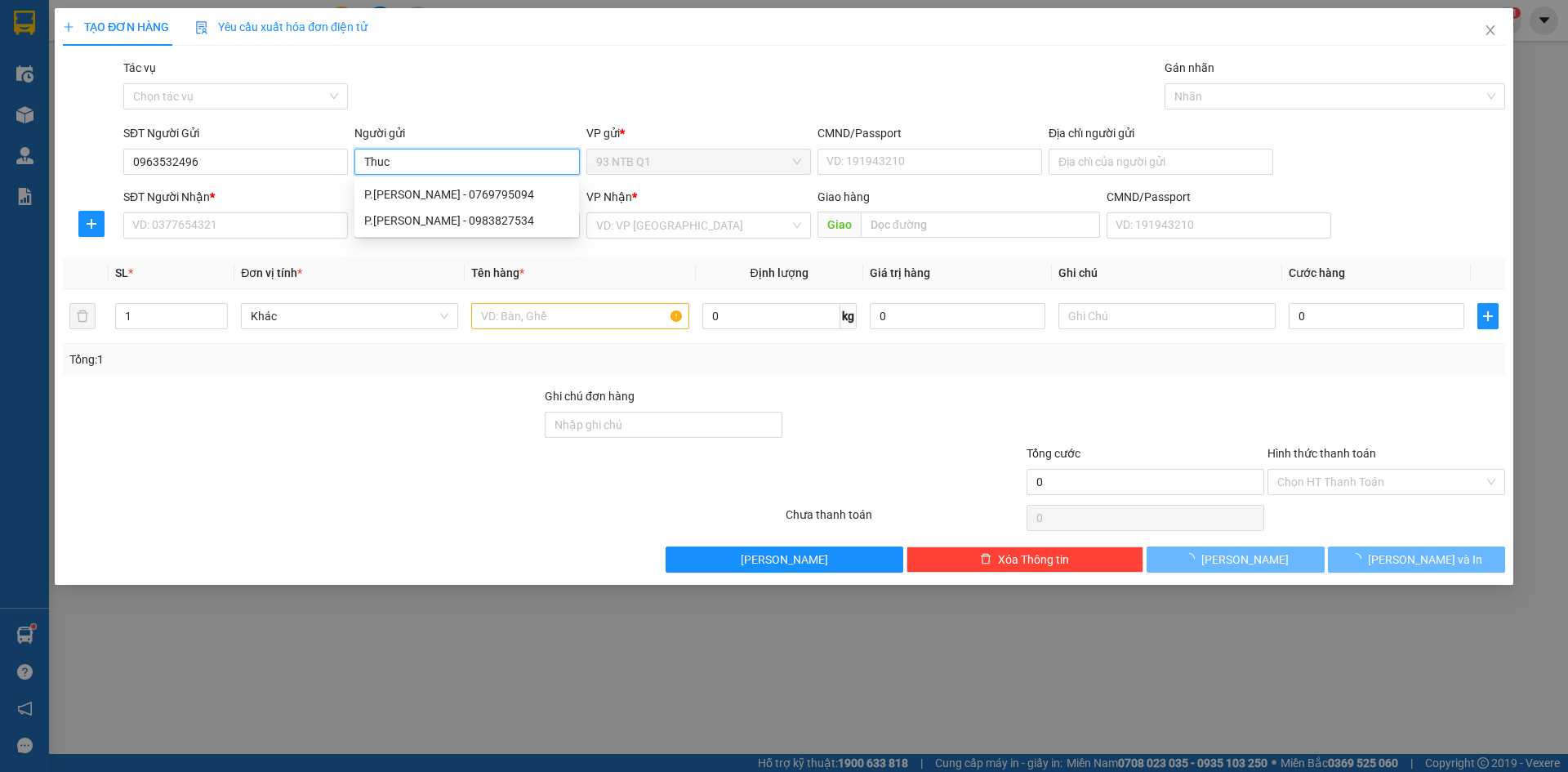
type input "Thuc"
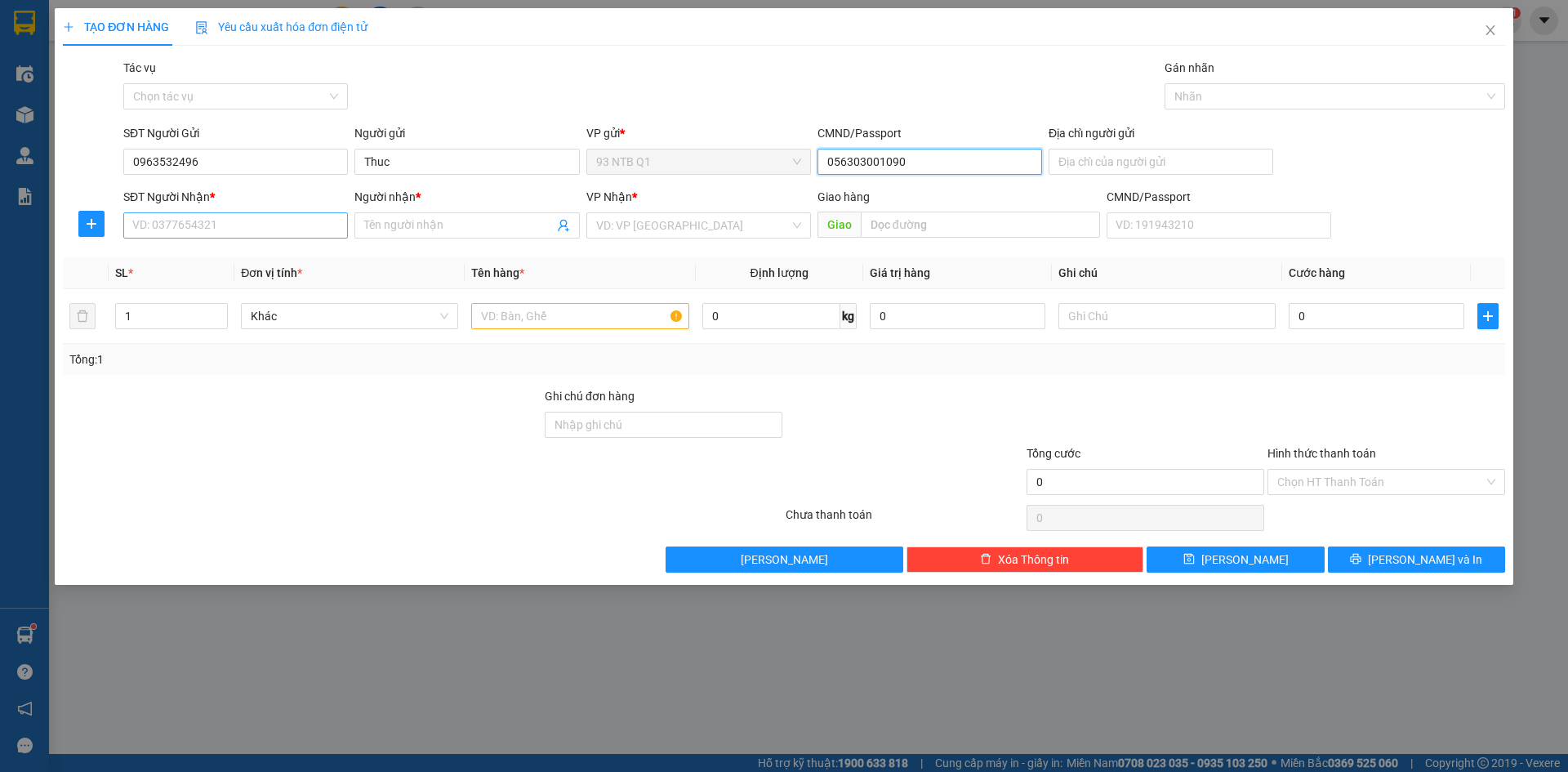
type input "056303001090"
click at [164, 222] on input "SĐT Người Nhận *" at bounding box center [236, 225] width 224 height 26
type input "0905498439"
click at [387, 219] on input "Người nhận *" at bounding box center [458, 226] width 189 height 18
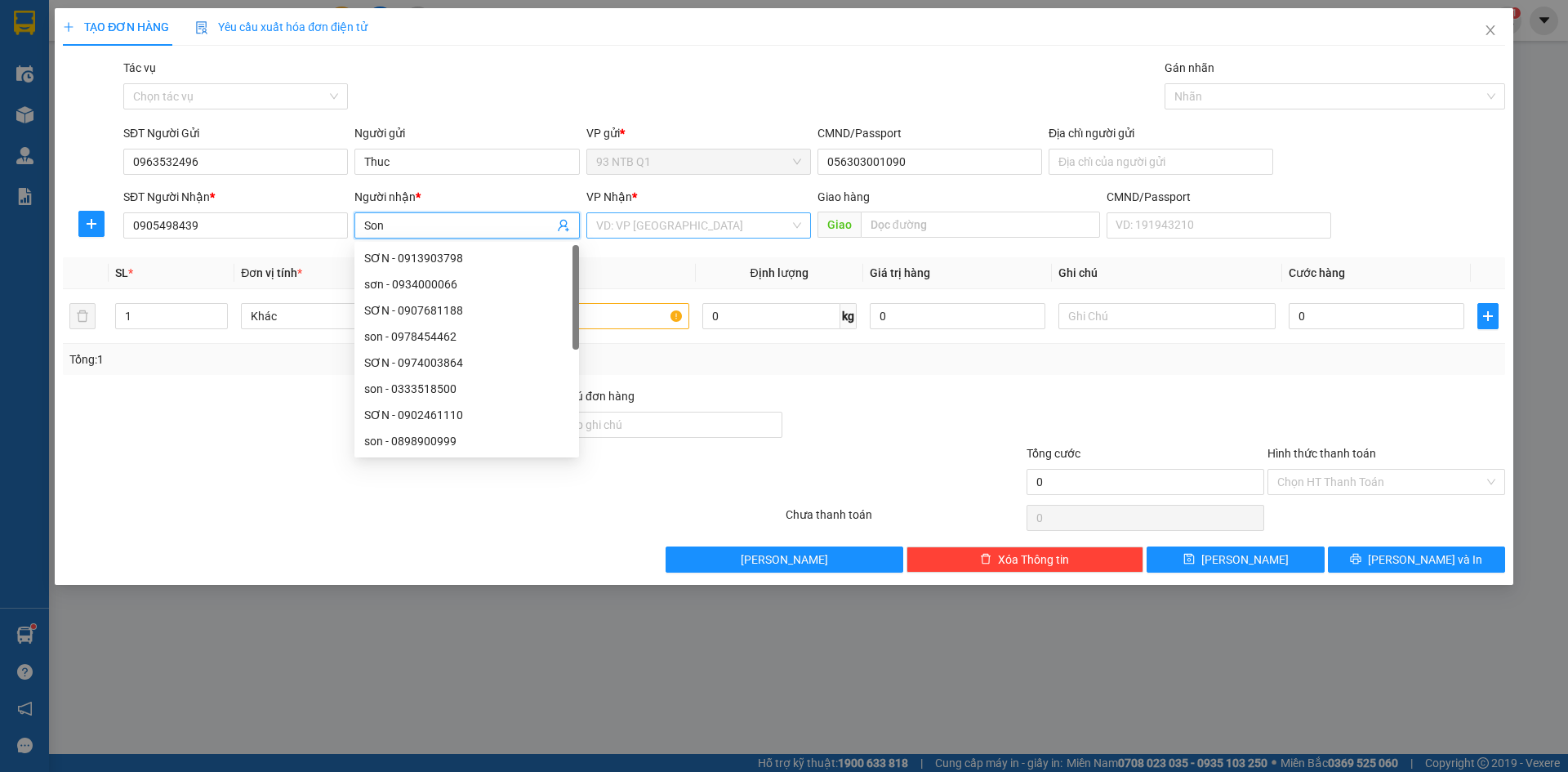
type input "Son"
click at [647, 225] on input "search" at bounding box center [693, 226] width 194 height 25
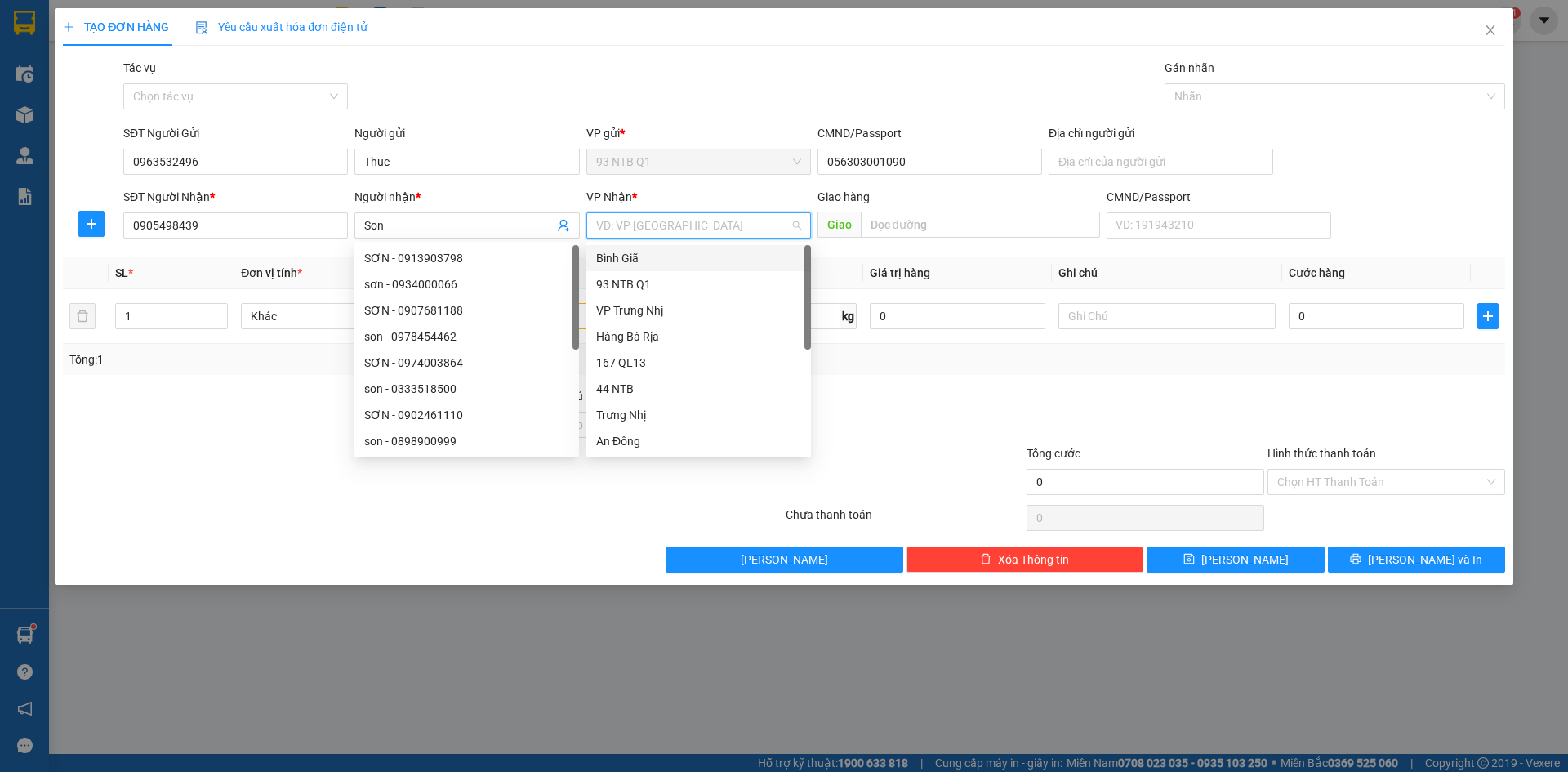
type input "b"
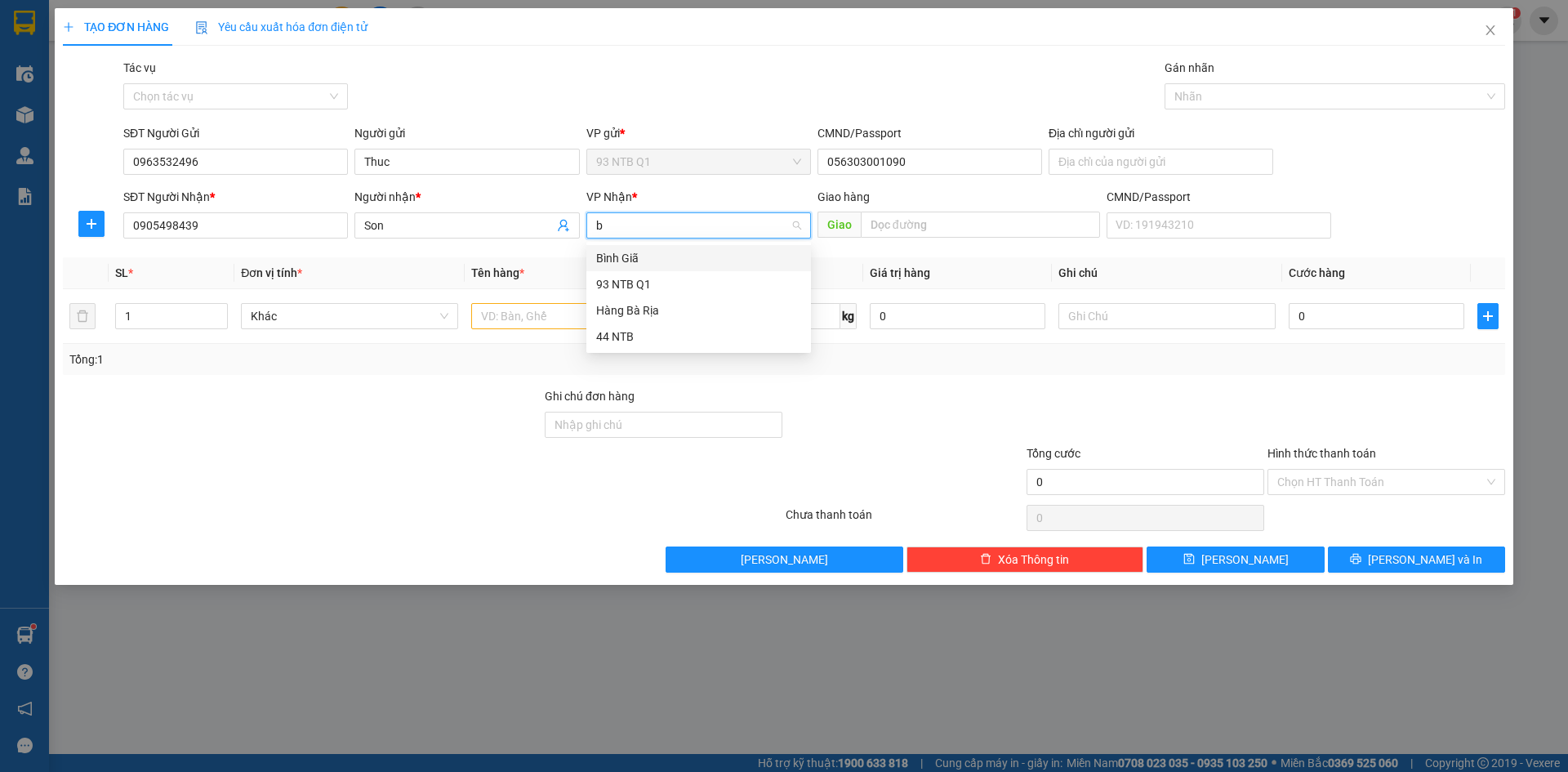
click at [649, 253] on div "Bình Giã" at bounding box center [698, 258] width 205 height 18
click at [552, 309] on input "text" at bounding box center [581, 316] width 218 height 26
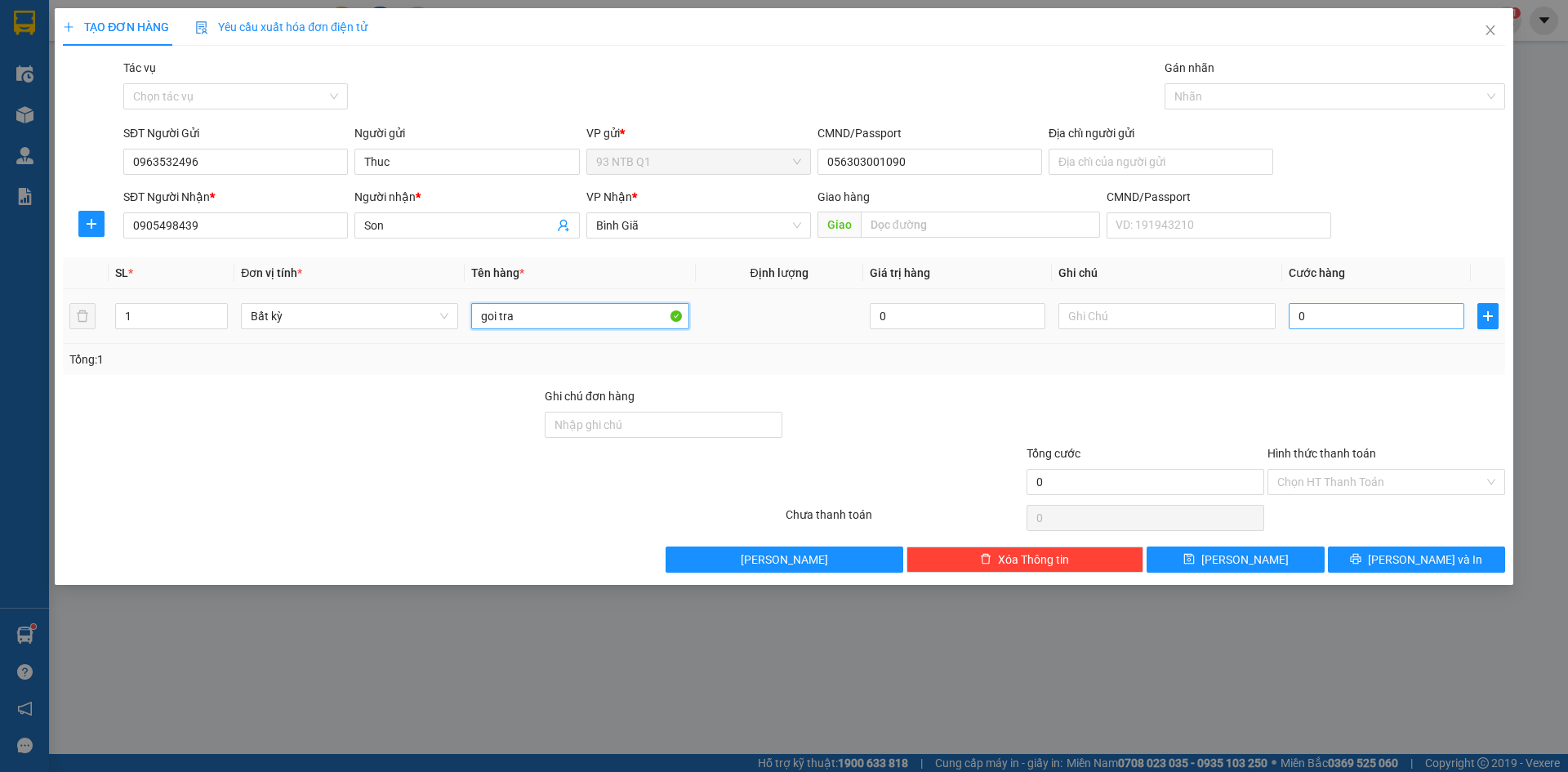
type input "goi tra"
click at [1301, 321] on input "0" at bounding box center [1376, 316] width 175 height 26
type input "3"
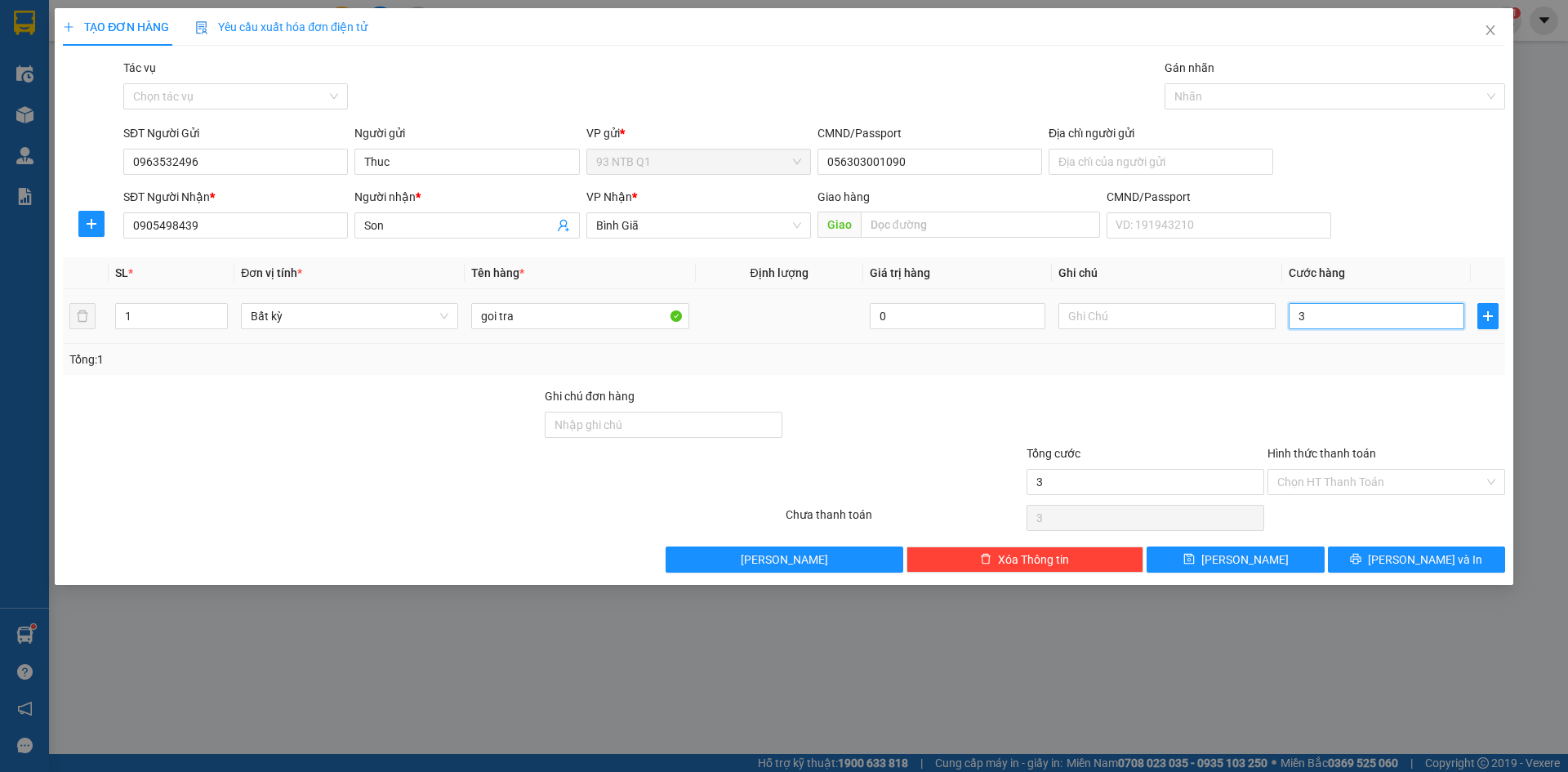
type input "30"
type input "30.000"
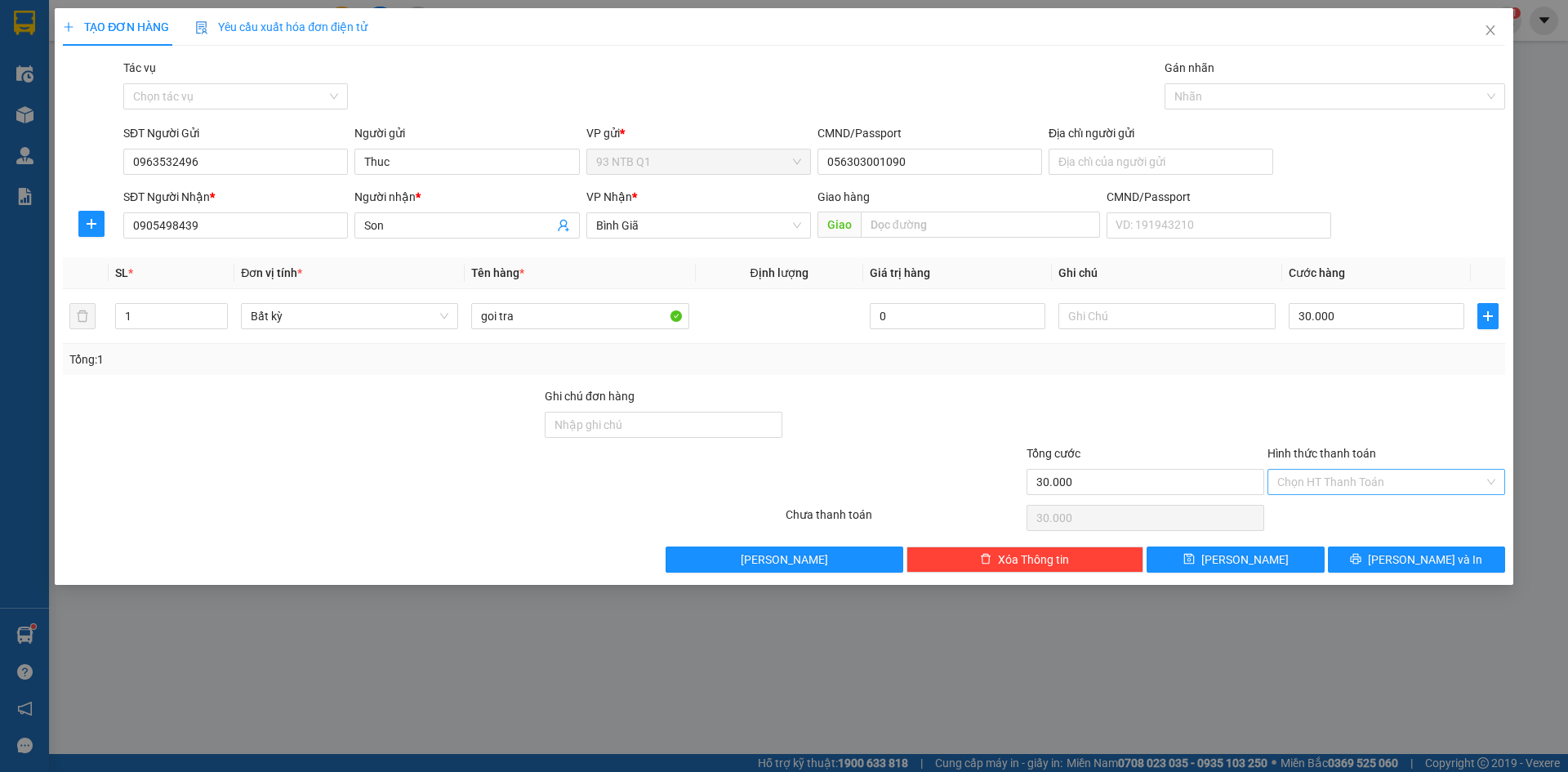
click at [1391, 475] on input "Hình thức thanh toán" at bounding box center [1380, 483] width 207 height 25
click at [1351, 504] on div "Tại văn phòng" at bounding box center [1387, 514] width 238 height 26
type input "0"
click at [1370, 574] on div "TẠO ĐƠN HÀNG Yêu cầu xuất [PERSON_NAME] điện tử Transit Pickup Surcharge Ids Tr…" at bounding box center [784, 297] width 1459 height 577
click at [1365, 564] on button "[PERSON_NAME] và In" at bounding box center [1416, 559] width 177 height 26
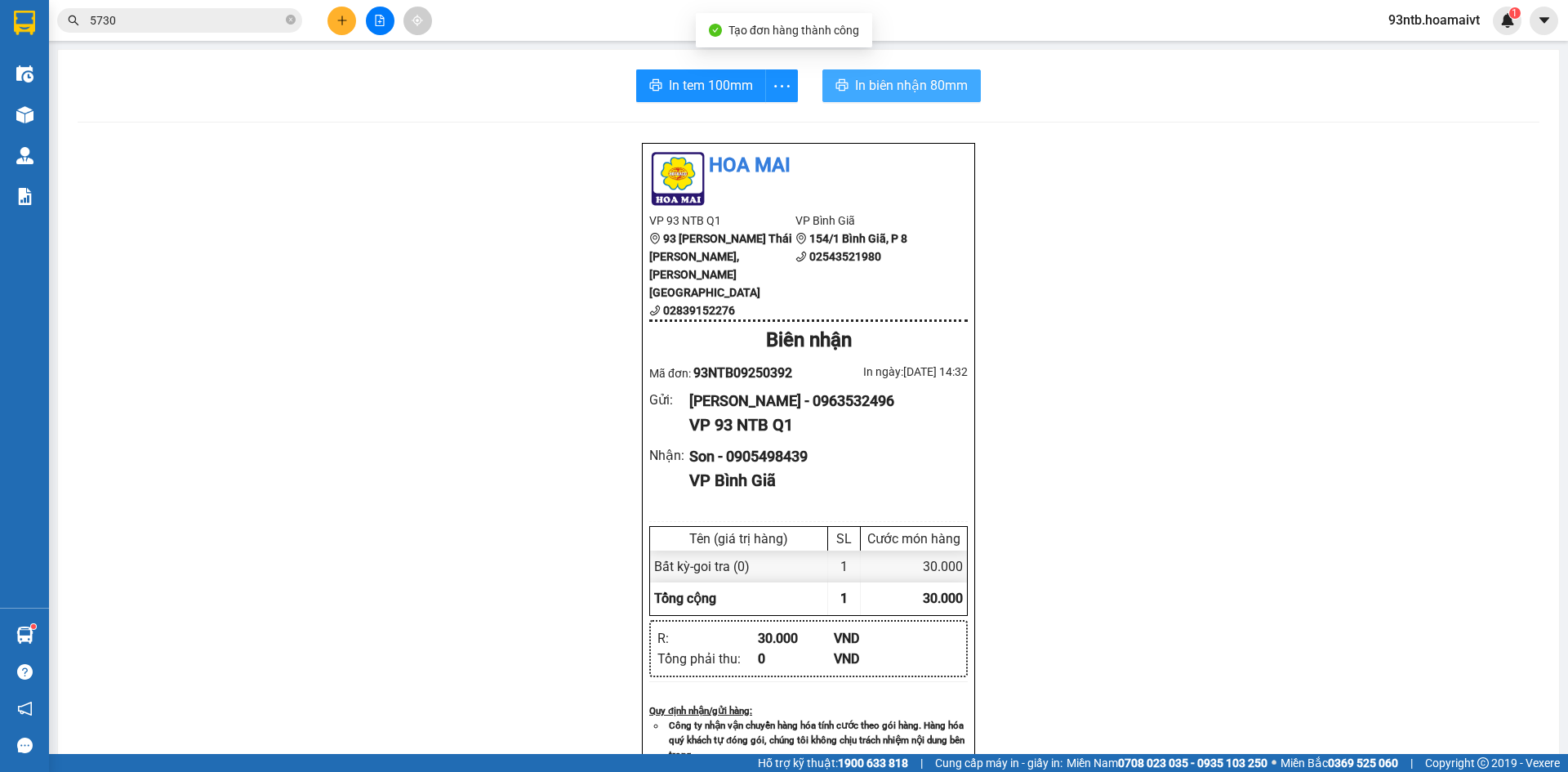
click at [900, 81] on span "In biên nhận 80mm" at bounding box center [912, 85] width 113 height 21
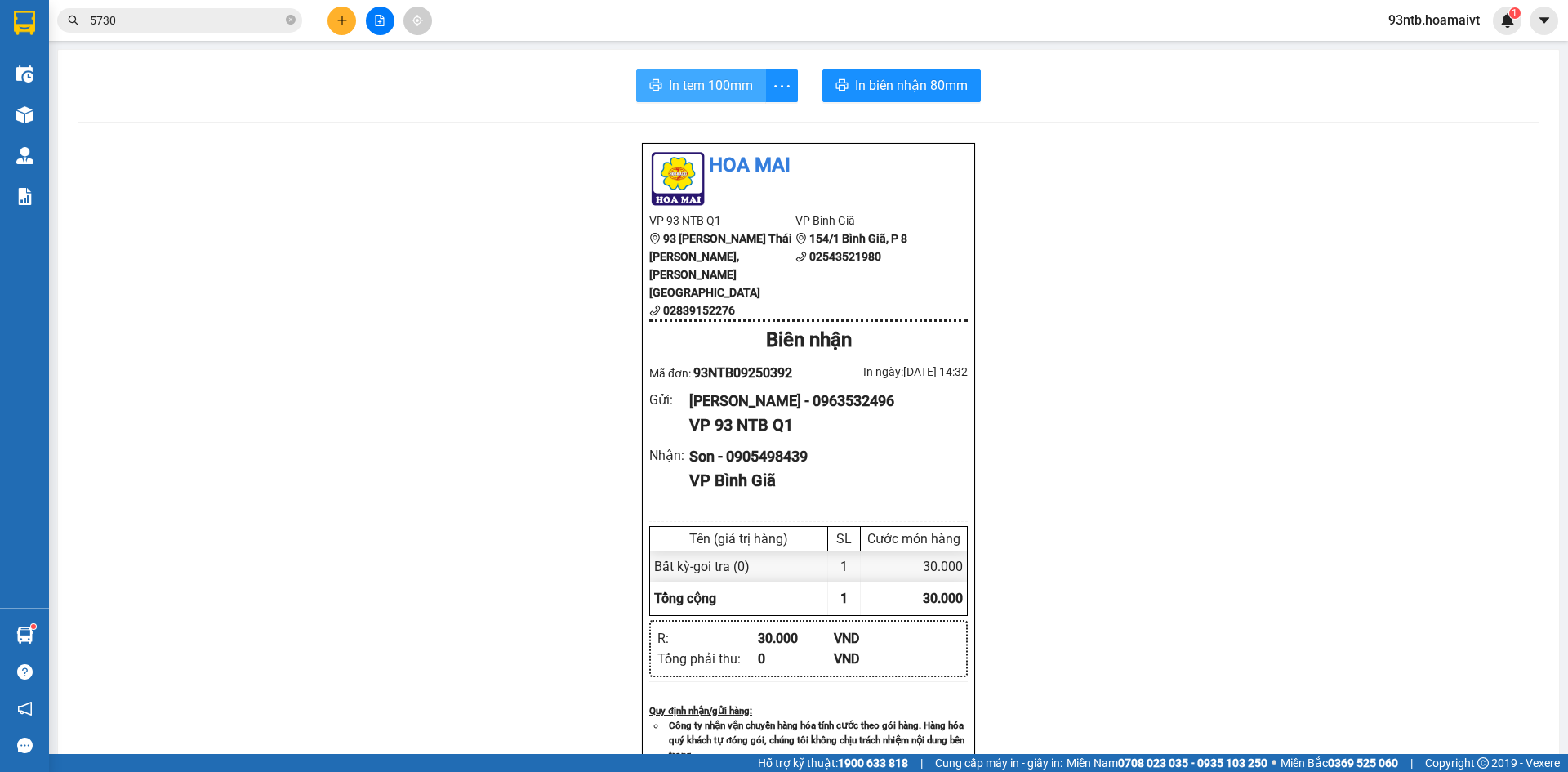
click at [696, 89] on span "In tem 100mm" at bounding box center [711, 85] width 84 height 21
click at [115, 22] on input "5730" at bounding box center [186, 21] width 193 height 18
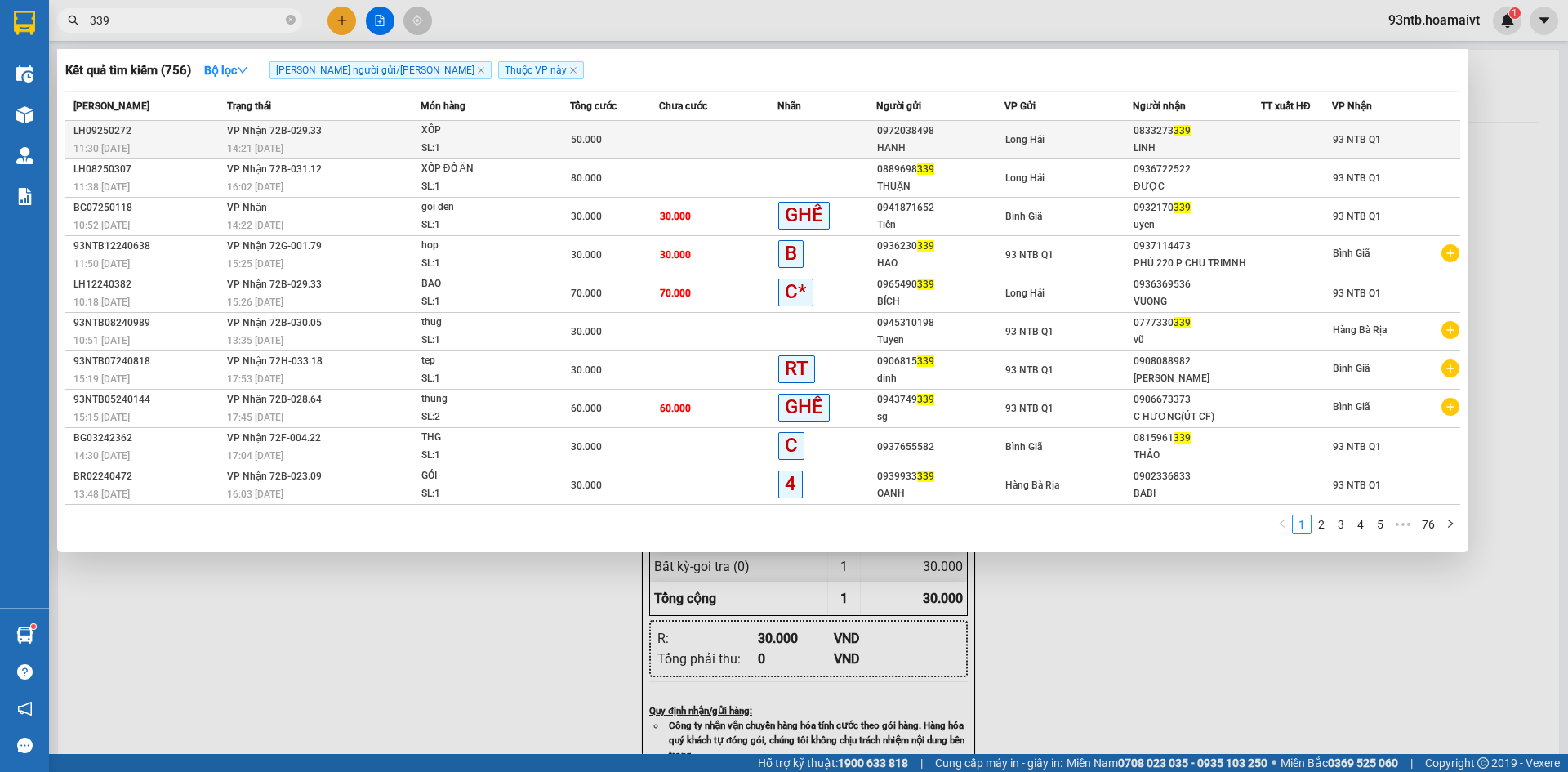
type input "339"
click at [429, 140] on div "SL: 1" at bounding box center [483, 149] width 123 height 18
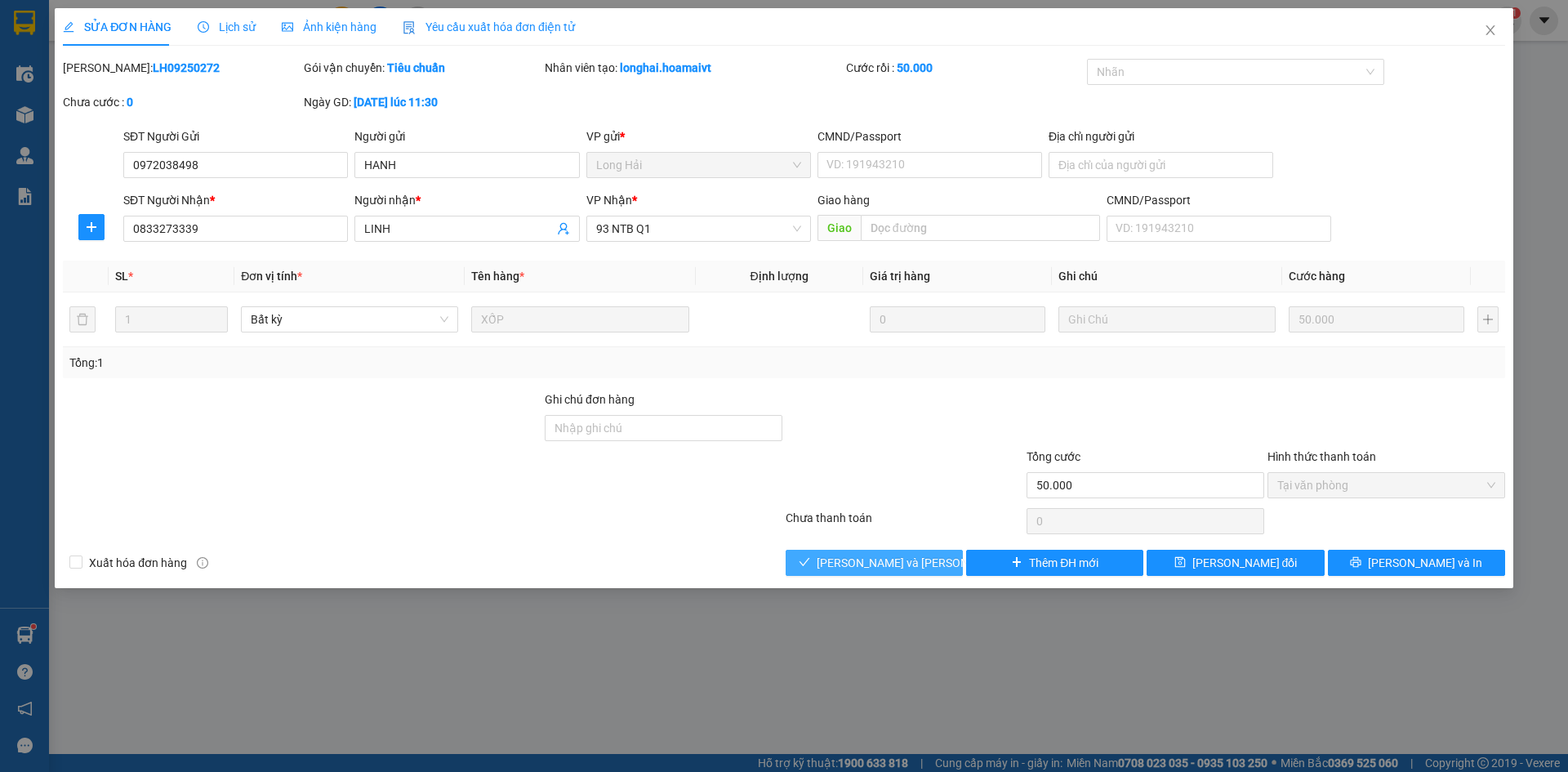
click at [850, 573] on button "[PERSON_NAME] và [PERSON_NAME] hàng" at bounding box center [874, 563] width 177 height 26
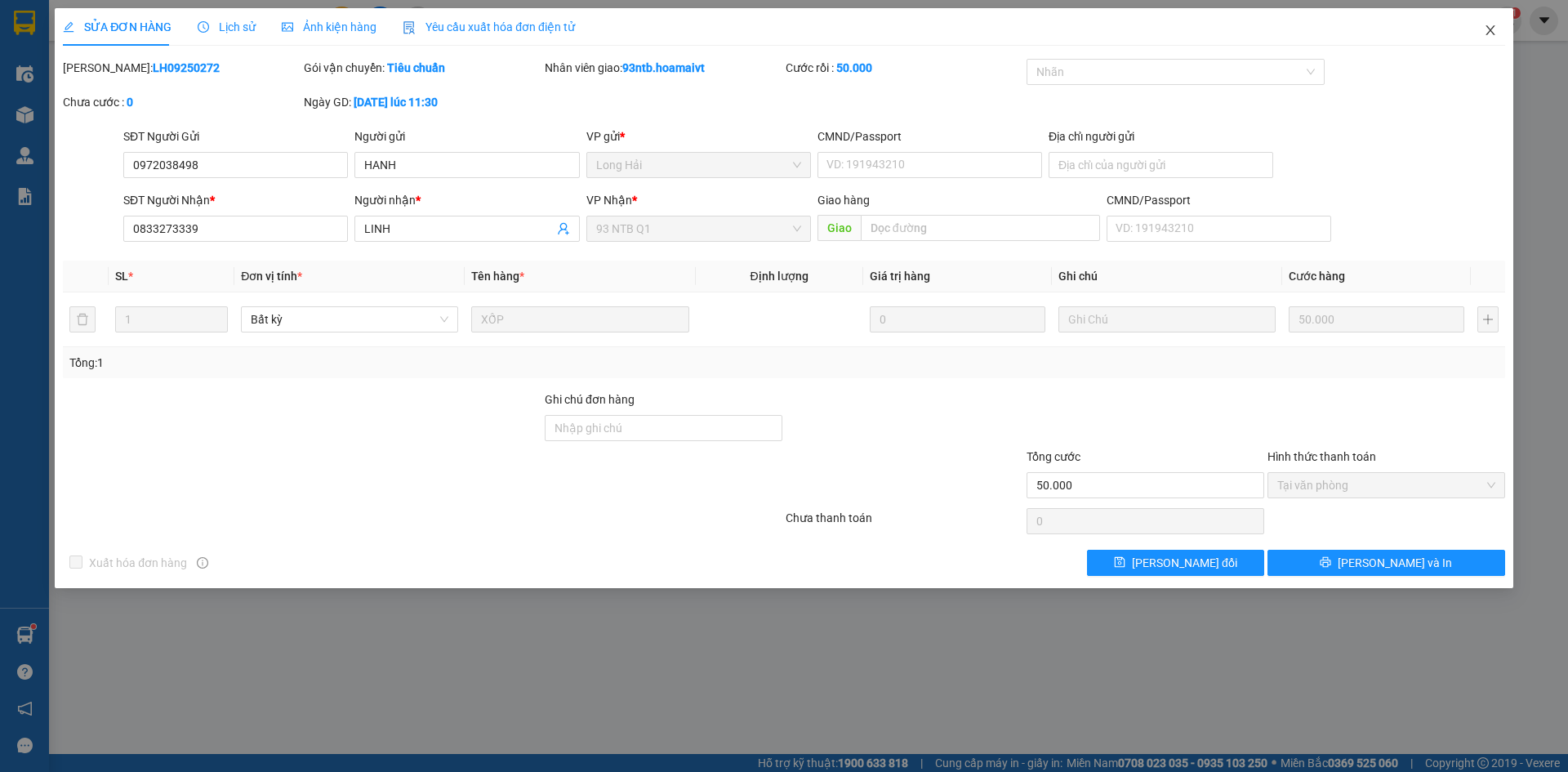
click at [1491, 33] on icon "close" at bounding box center [1491, 31] width 13 height 13
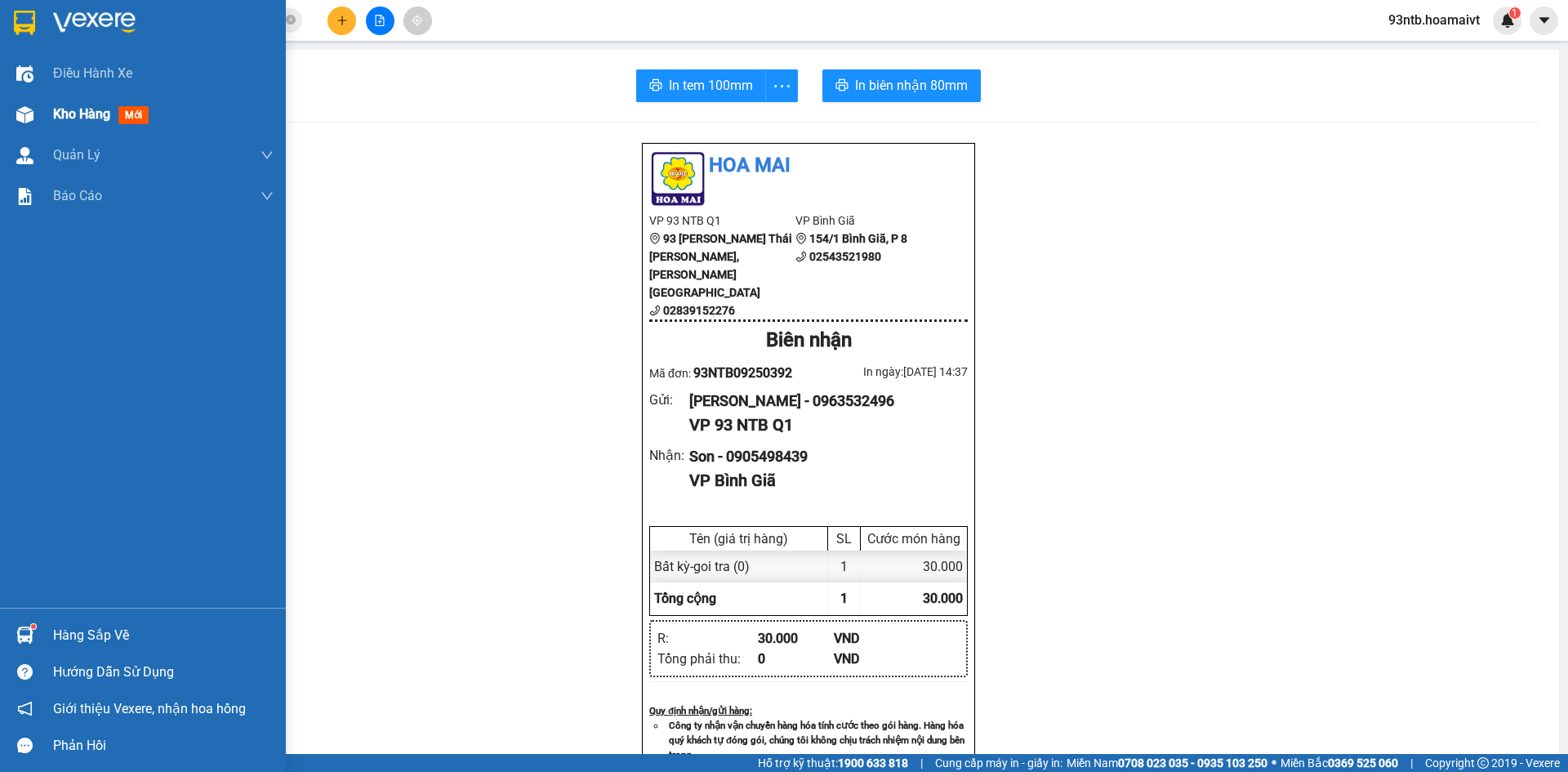
click at [22, 119] on img at bounding box center [25, 115] width 17 height 17
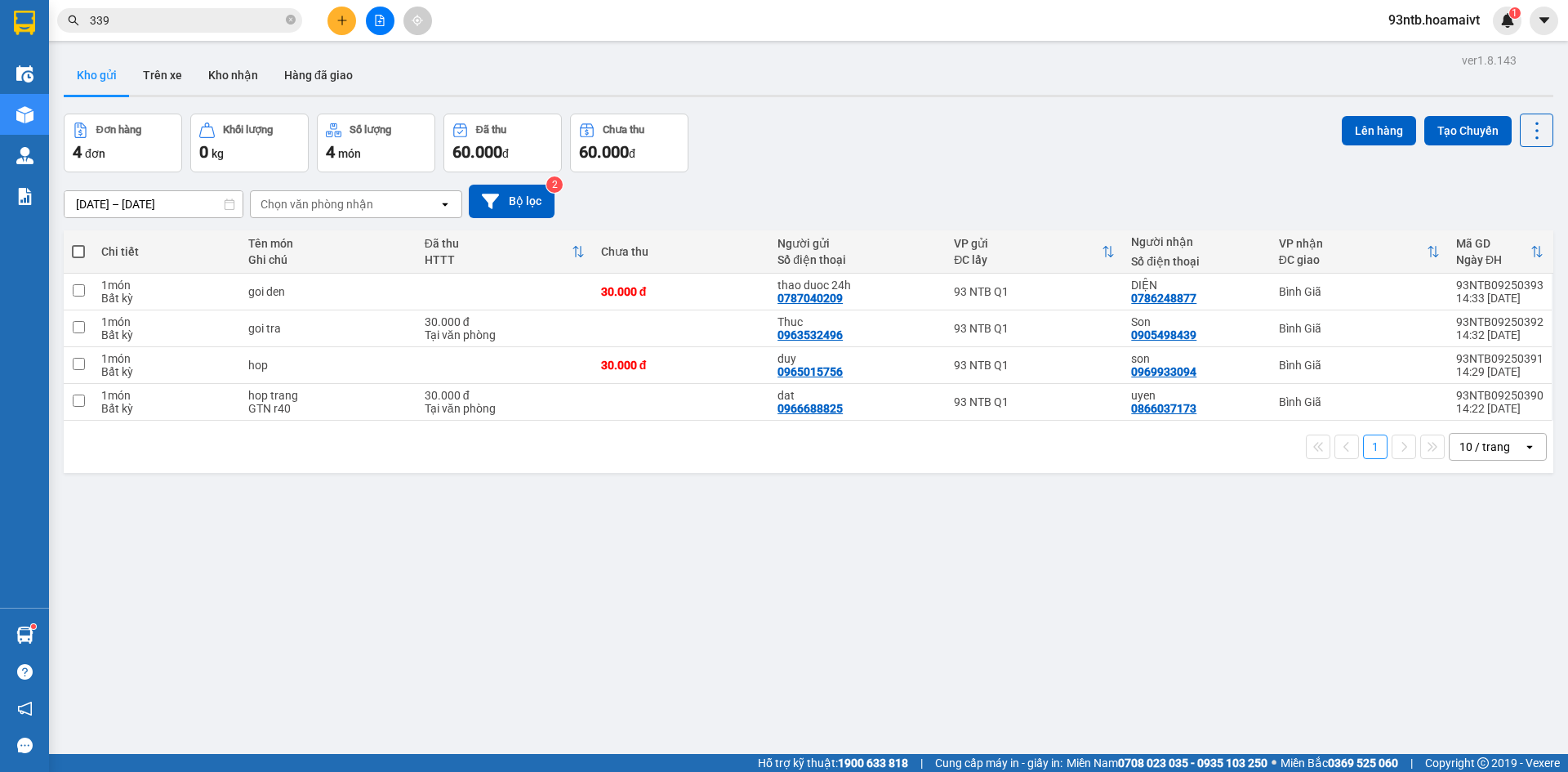
click at [72, 253] on span at bounding box center [79, 252] width 13 height 13
click at [78, 243] on input "checkbox" at bounding box center [78, 243] width 0 height 0
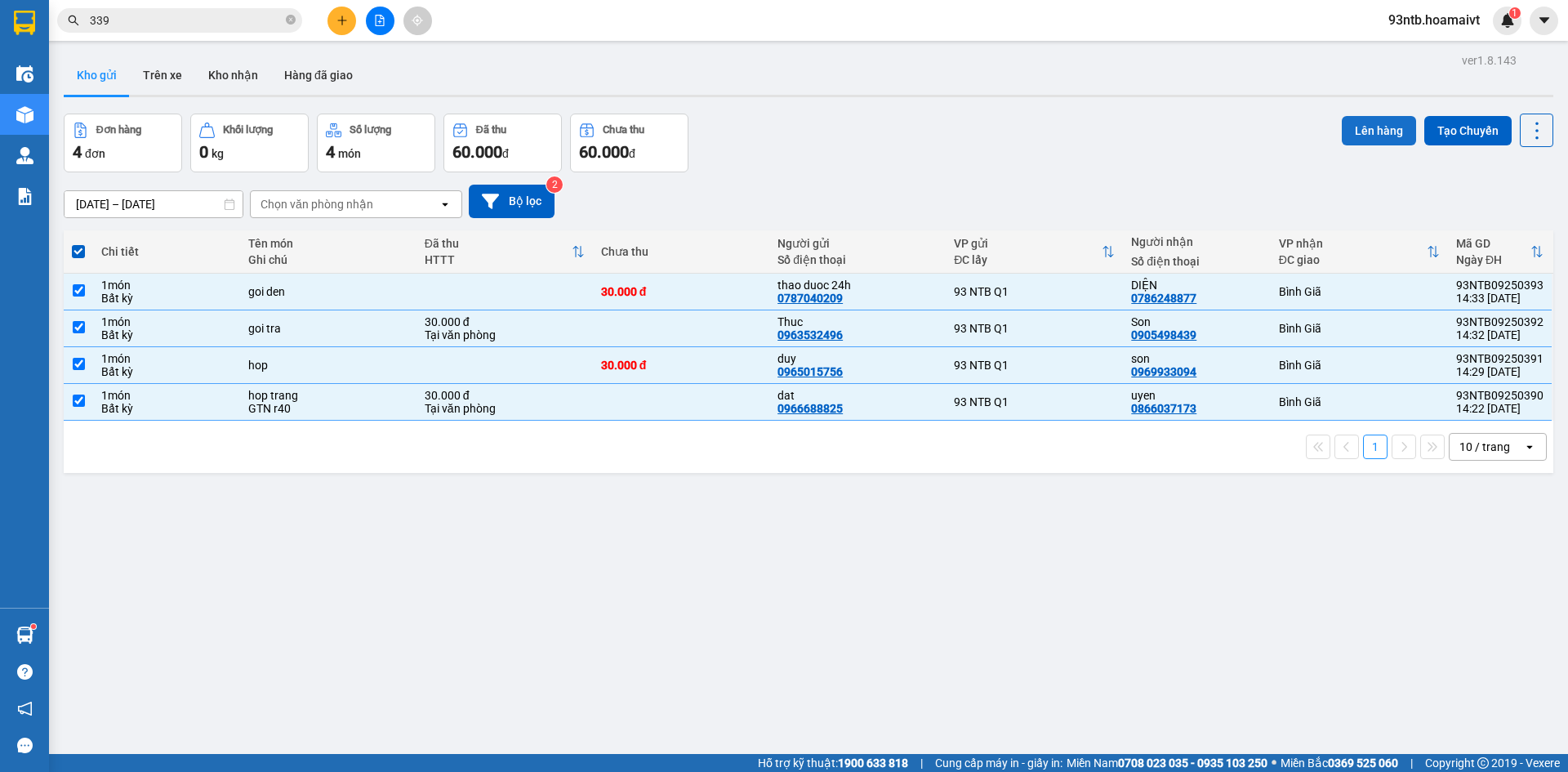
click at [1361, 126] on button "Lên hàng" at bounding box center [1379, 130] width 75 height 29
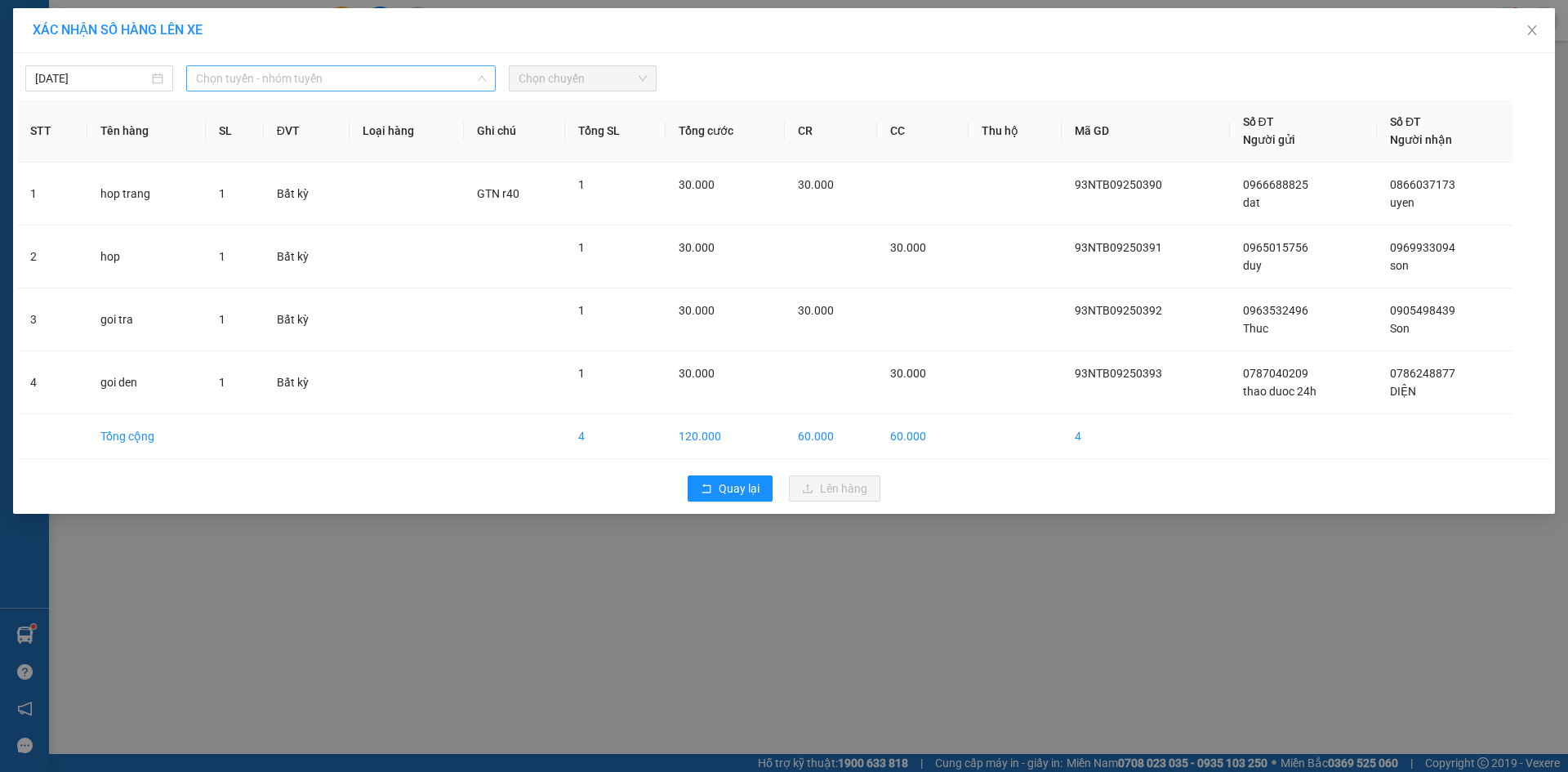
click at [371, 89] on span "Chọn tuyến - nhóm tuyến" at bounding box center [341, 79] width 290 height 25
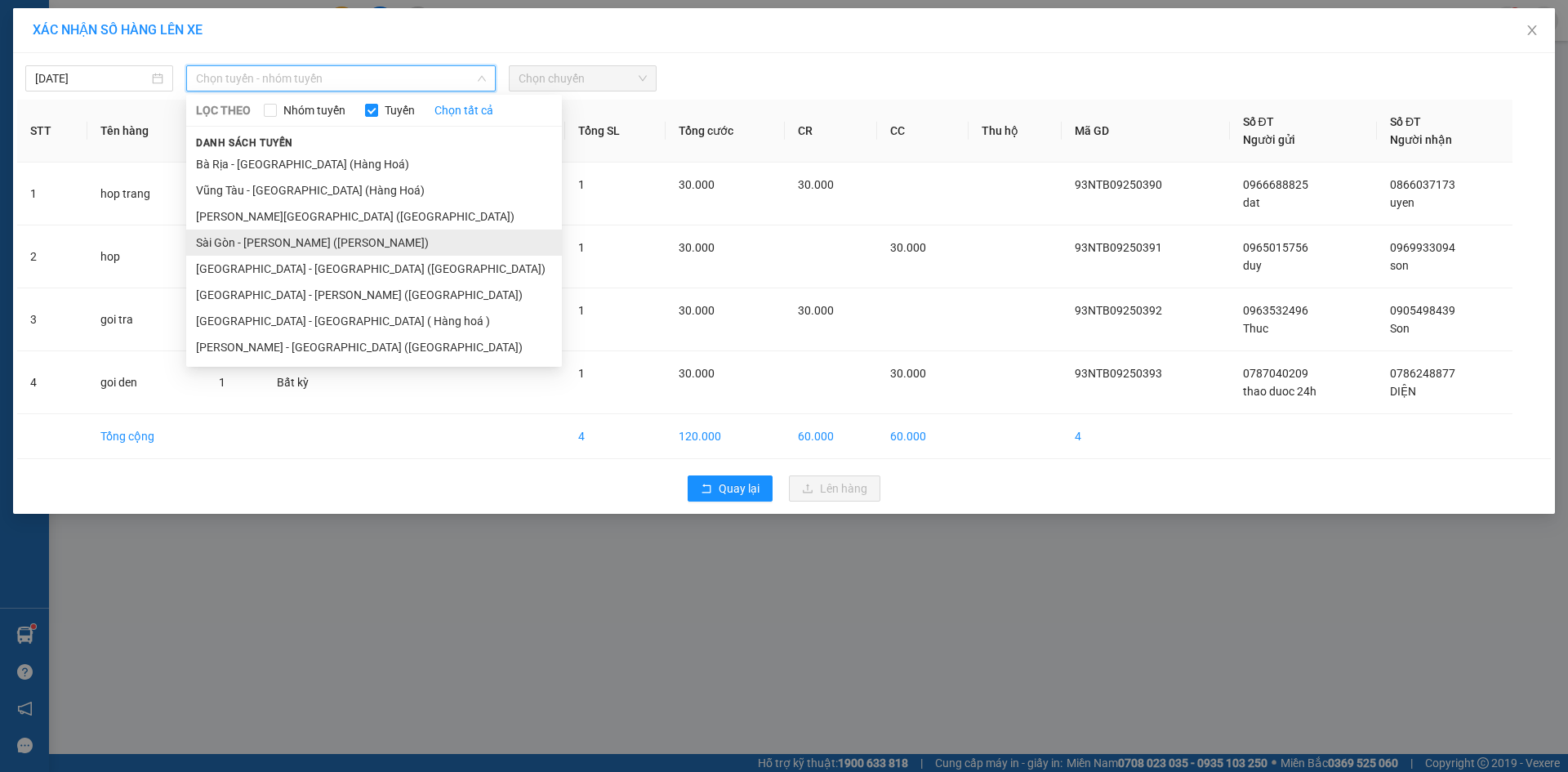
click at [274, 250] on li "Sài Gòn - [PERSON_NAME] ([PERSON_NAME])" at bounding box center [374, 242] width 375 height 26
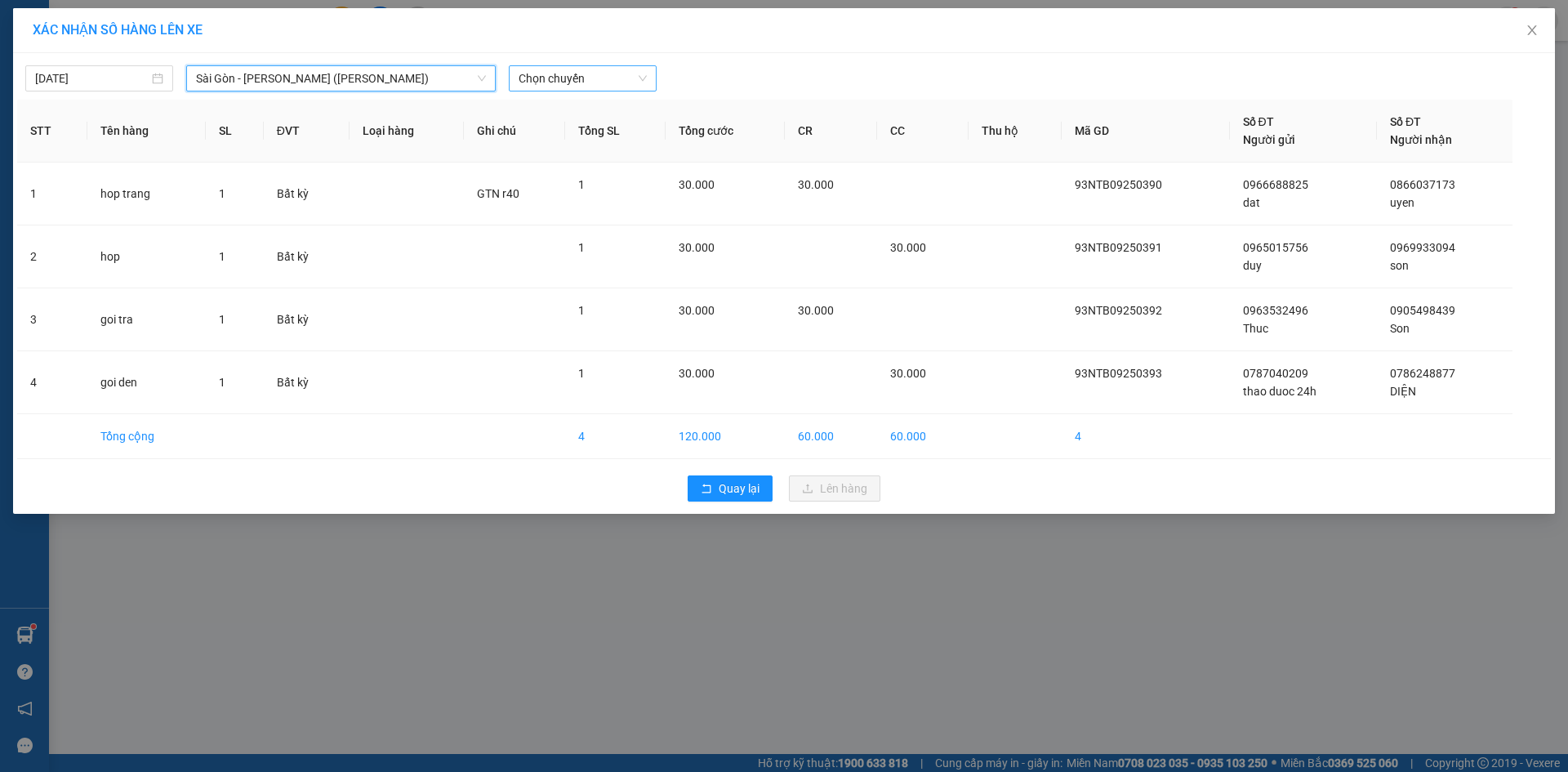
click at [590, 81] on span "Chọn chuyến" at bounding box center [583, 79] width 128 height 25
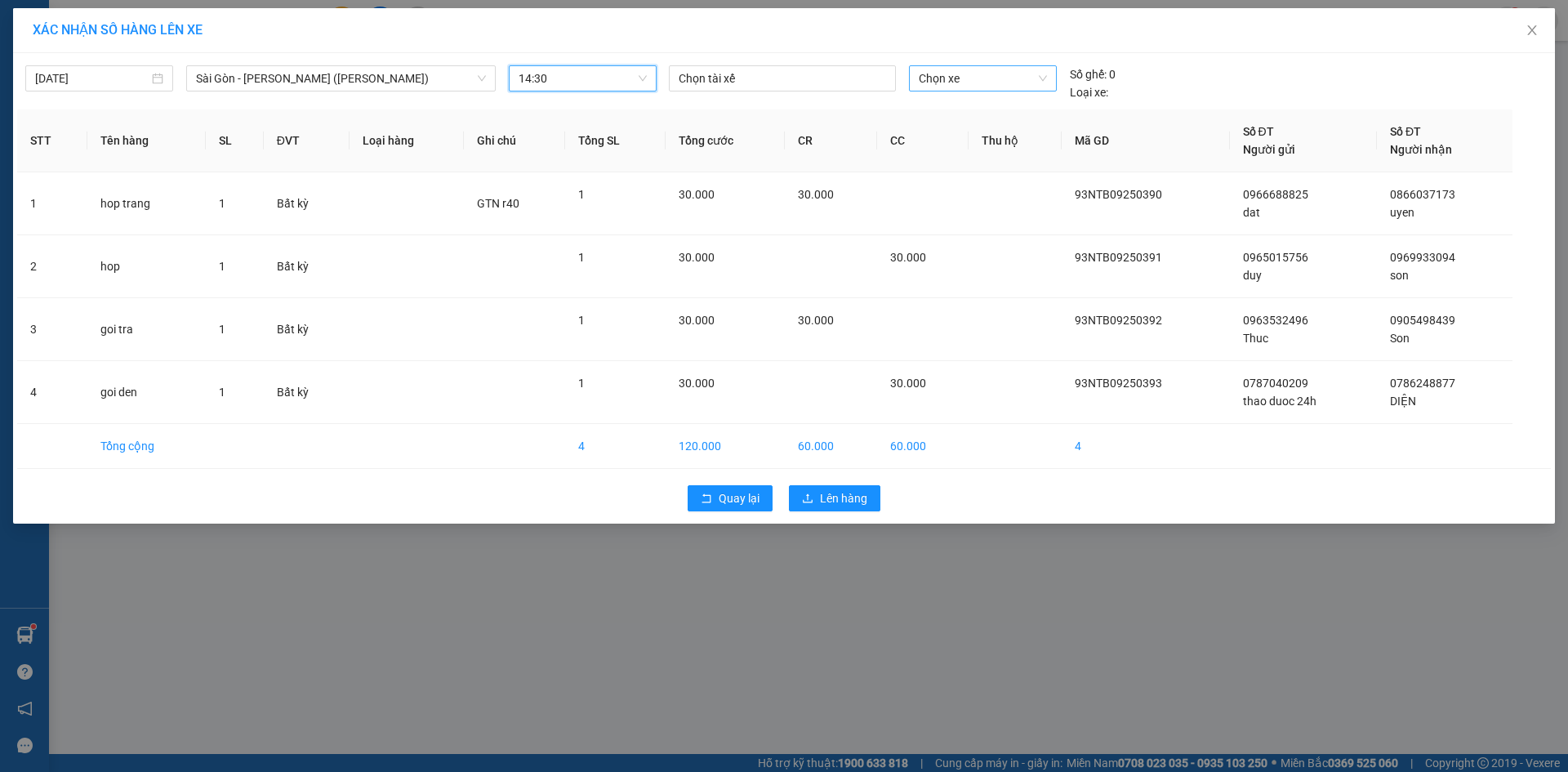
click at [997, 81] on span "Chọn xe" at bounding box center [982, 79] width 127 height 25
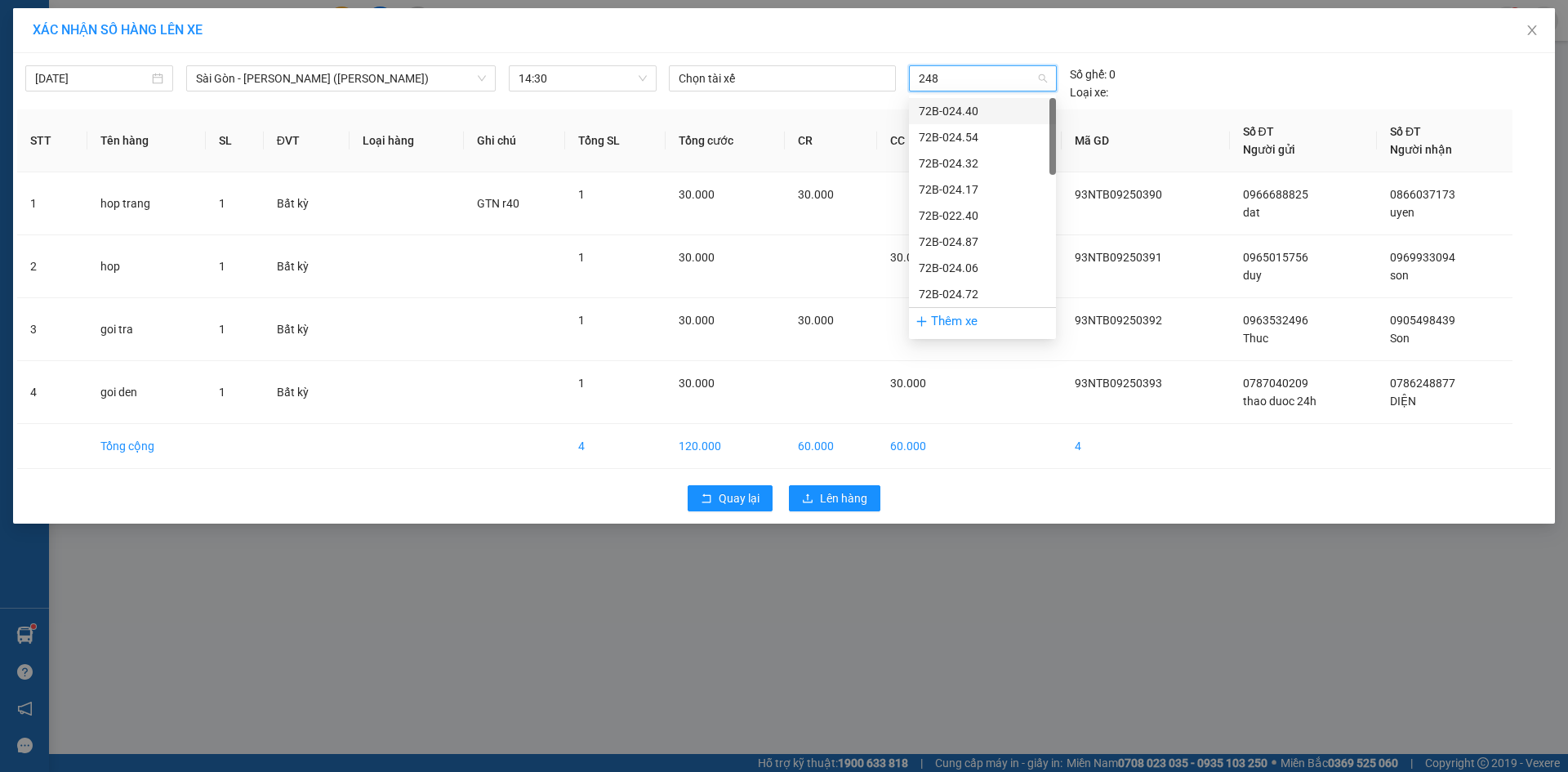
type input "2487"
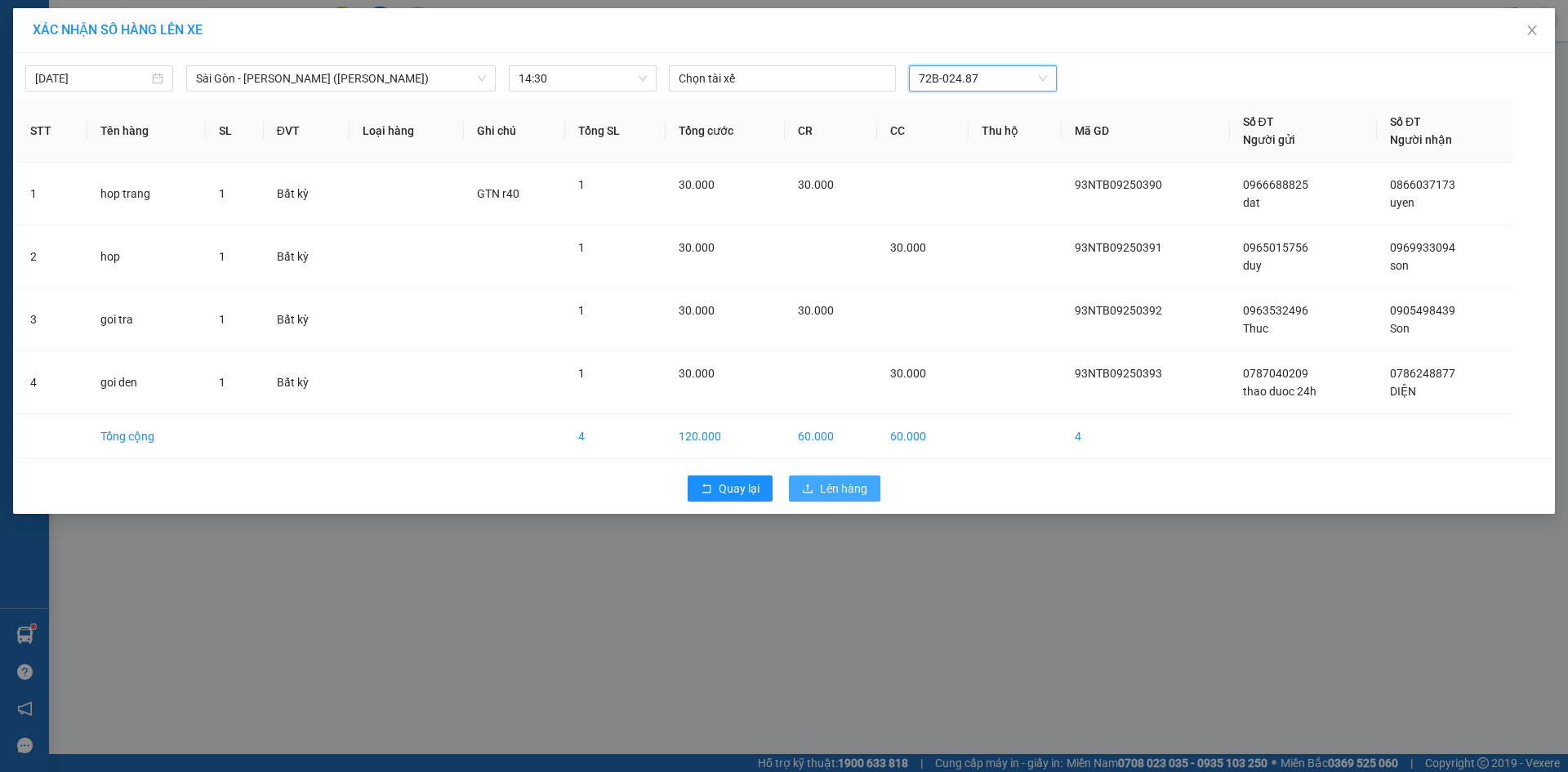
click at [851, 492] on span "Lên hàng" at bounding box center [844, 489] width 47 height 18
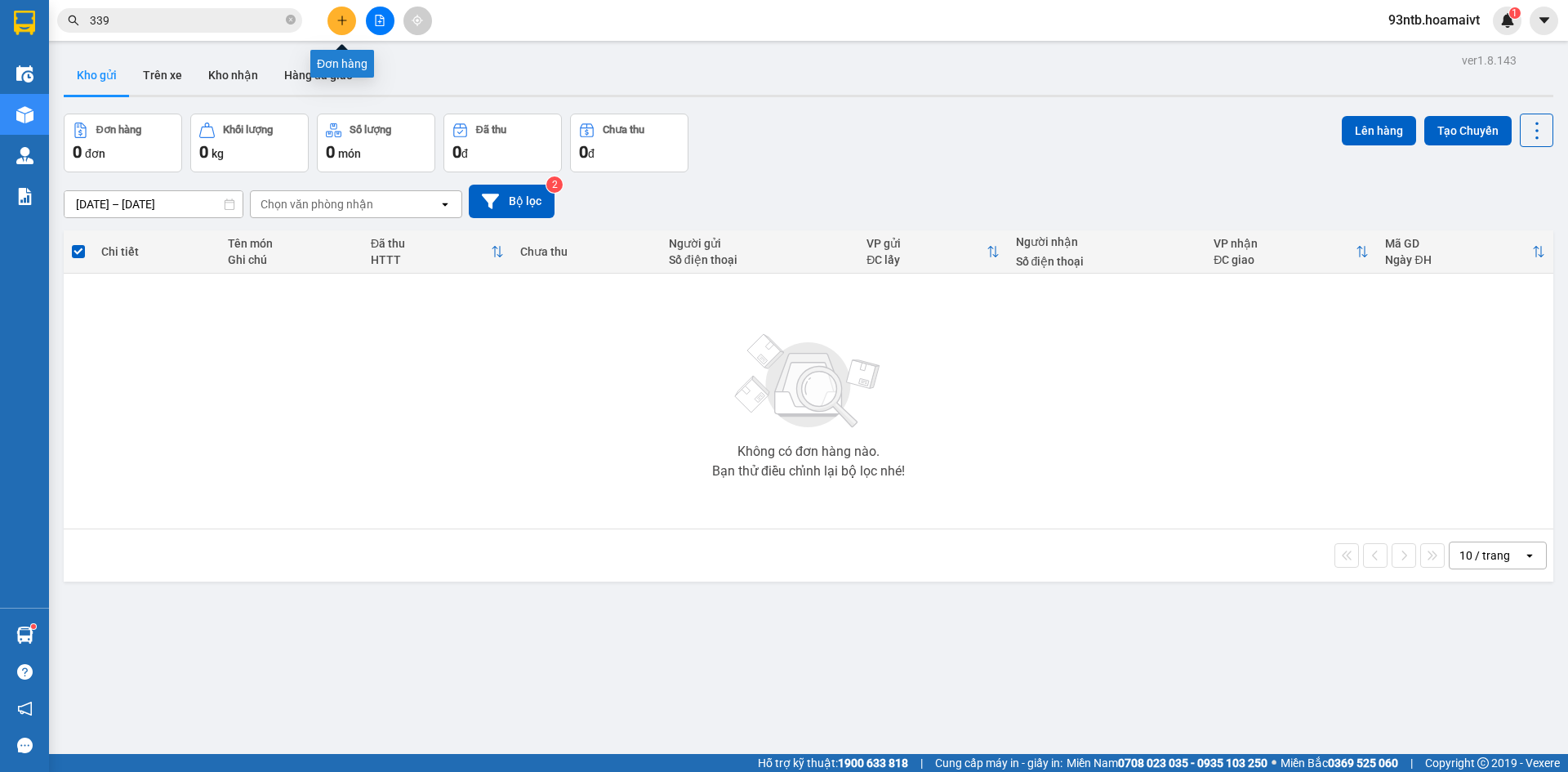
click at [331, 23] on button at bounding box center [341, 21] width 28 height 28
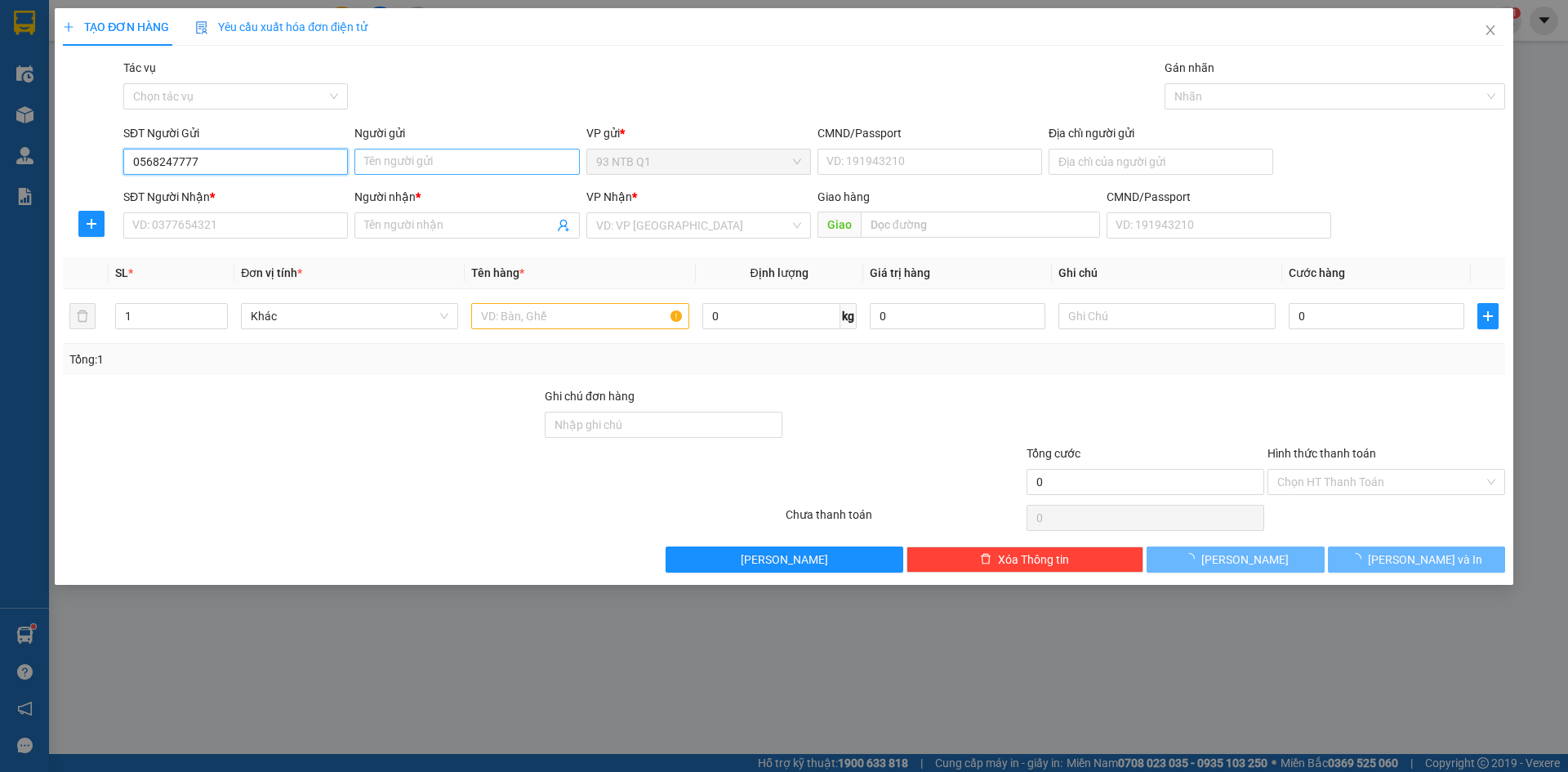
type input "0568247777"
click at [476, 168] on input "Người gửi" at bounding box center [467, 161] width 224 height 26
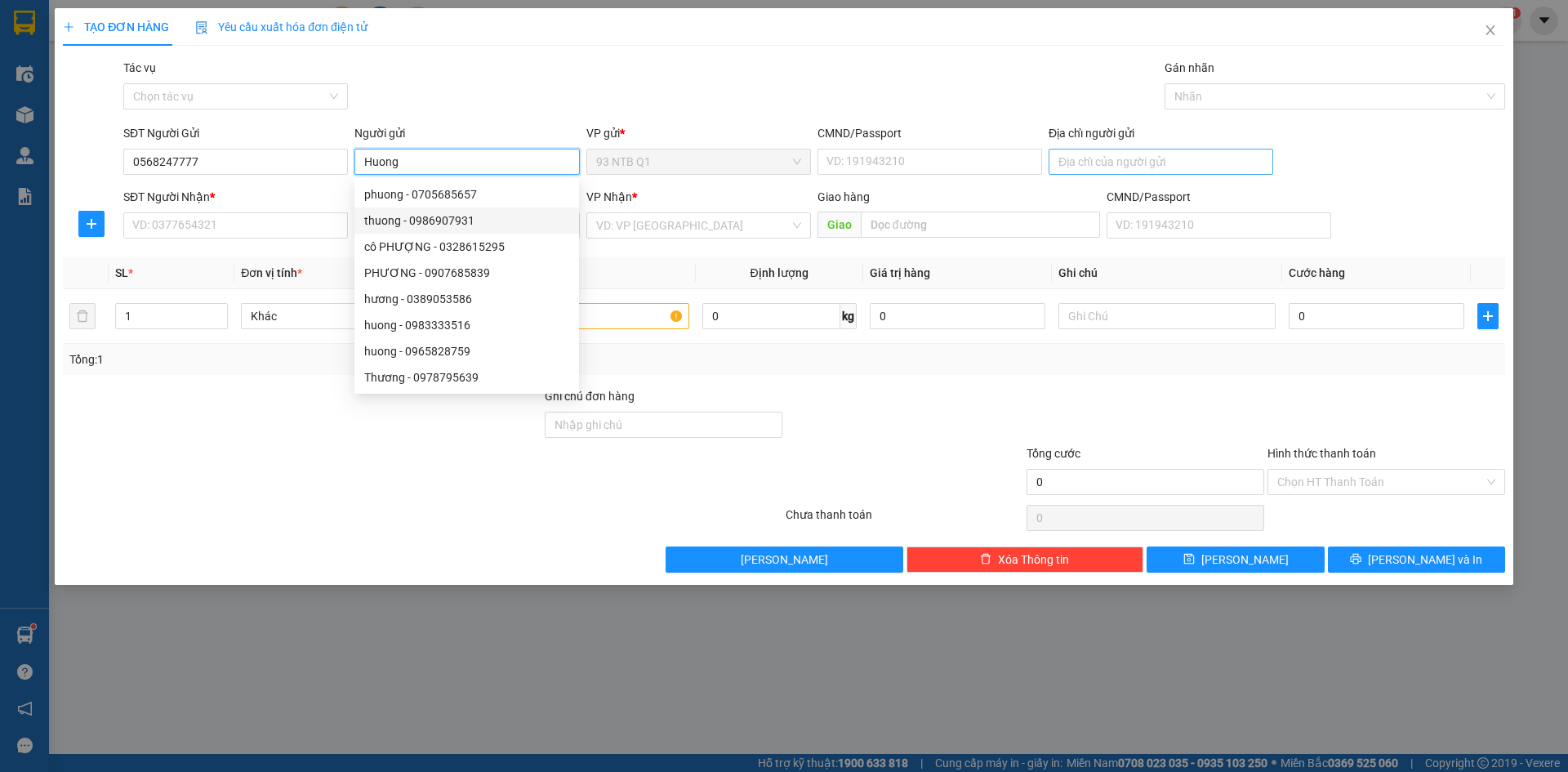
type input "Huong"
click at [1084, 159] on input "Địa chỉ người gửi" at bounding box center [1161, 161] width 224 height 26
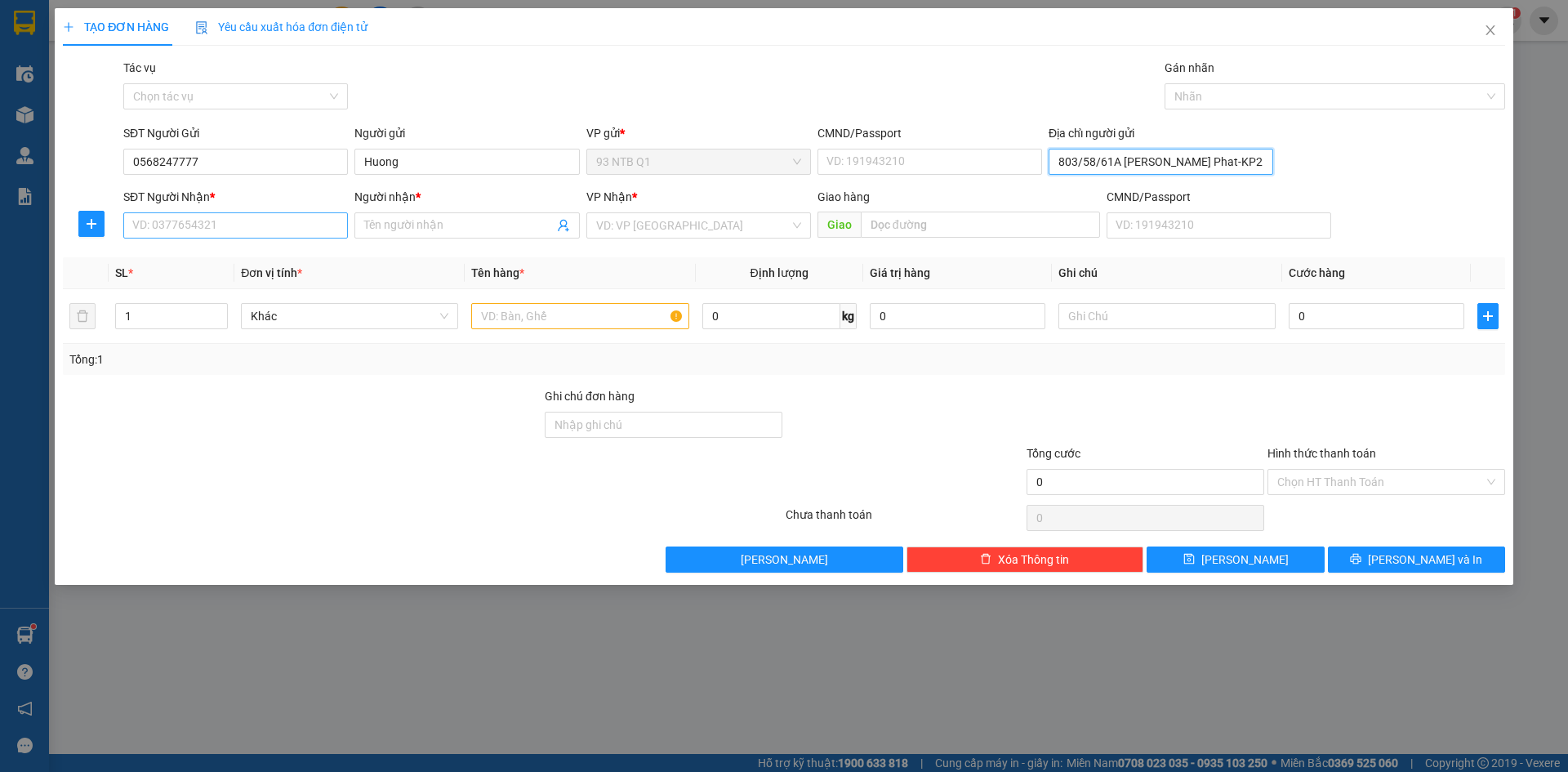
type input "803/58/61A [PERSON_NAME] Phat-KP2 Q7"
click at [292, 214] on input "SĐT Người Nhận *" at bounding box center [236, 225] width 224 height 26
type input "0978245445"
click at [393, 228] on input "Người nhận *" at bounding box center [458, 226] width 189 height 18
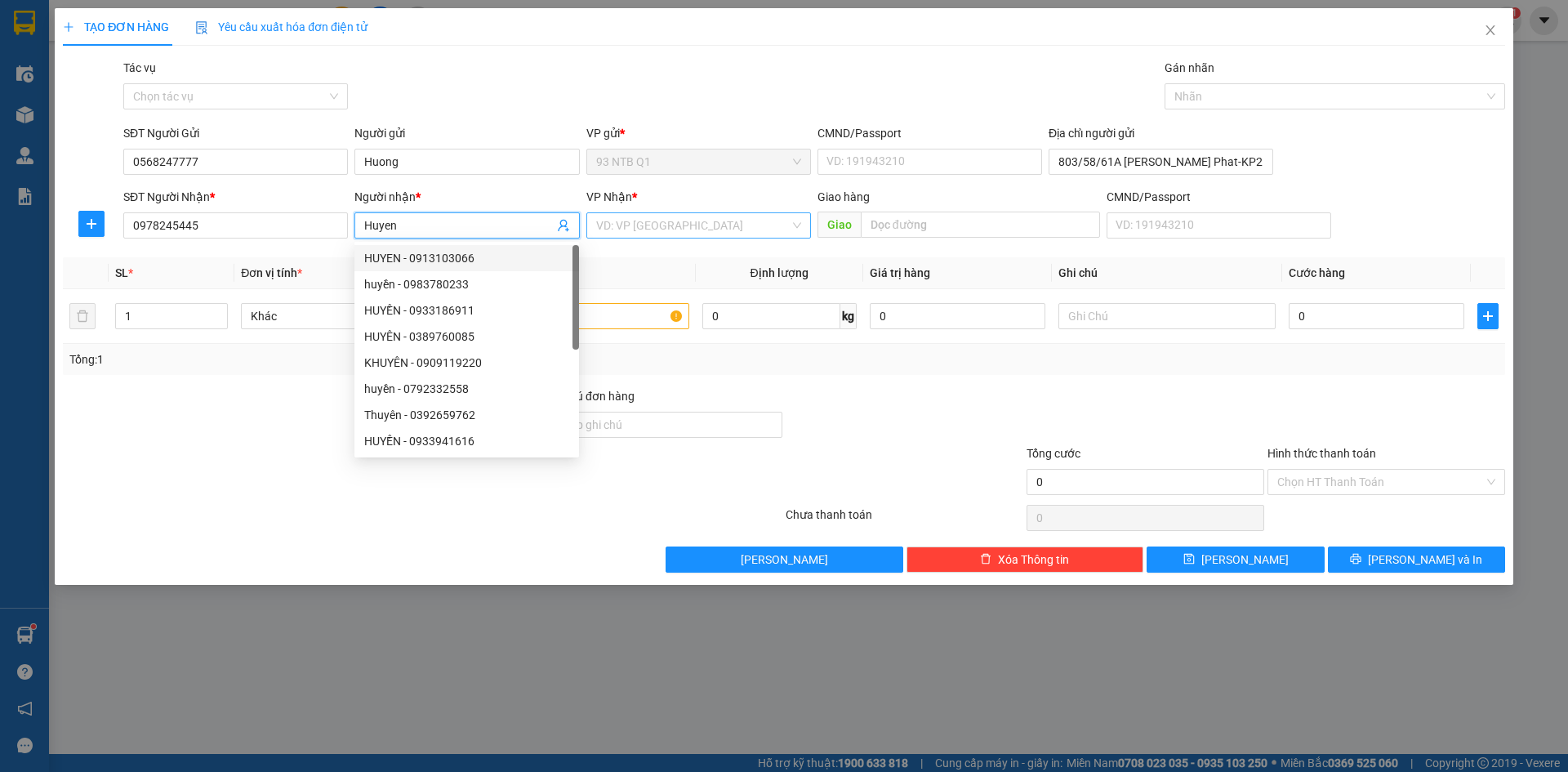
type input "Huyen"
click at [641, 223] on input "search" at bounding box center [693, 226] width 194 height 25
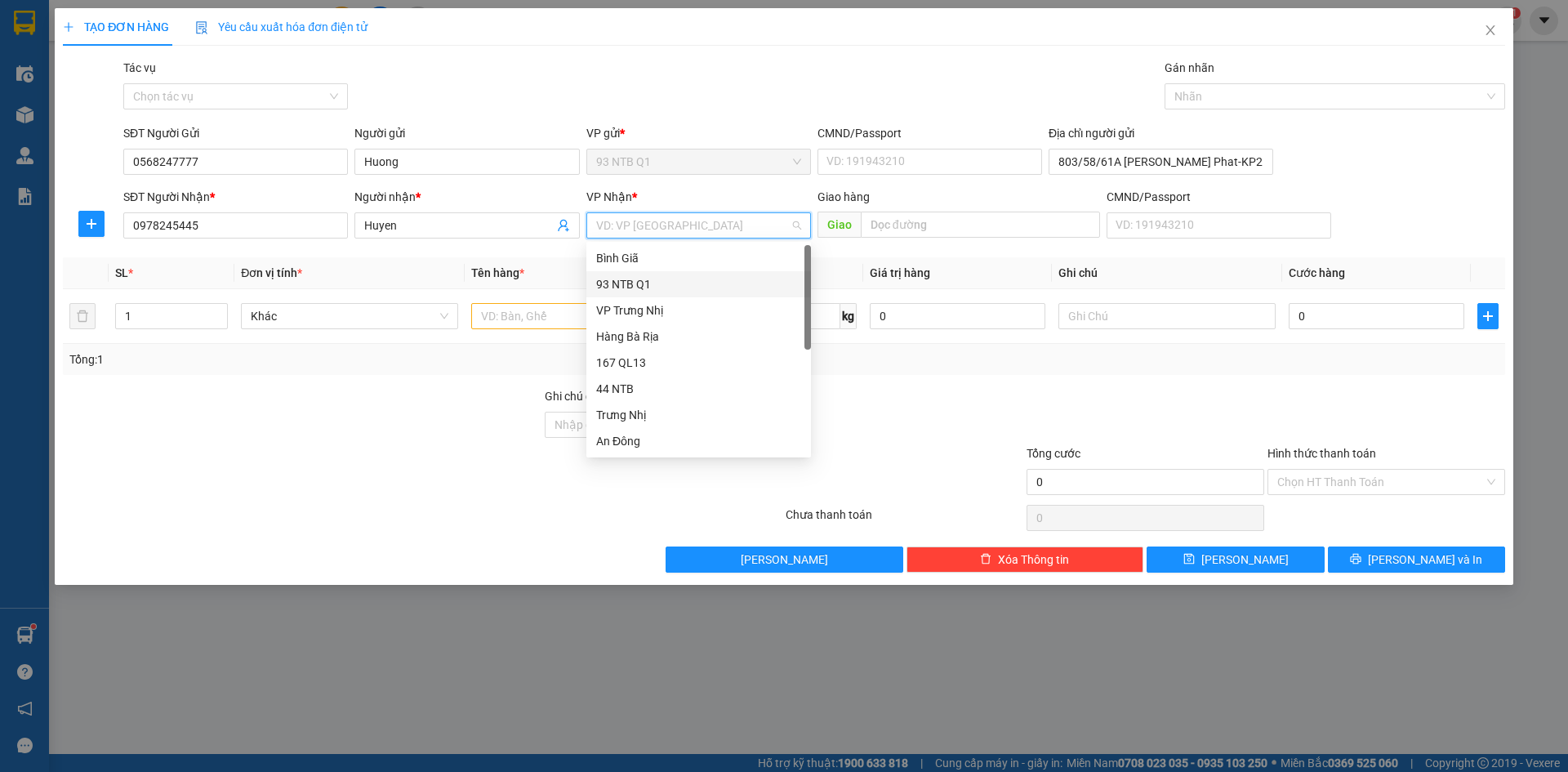
type input "b"
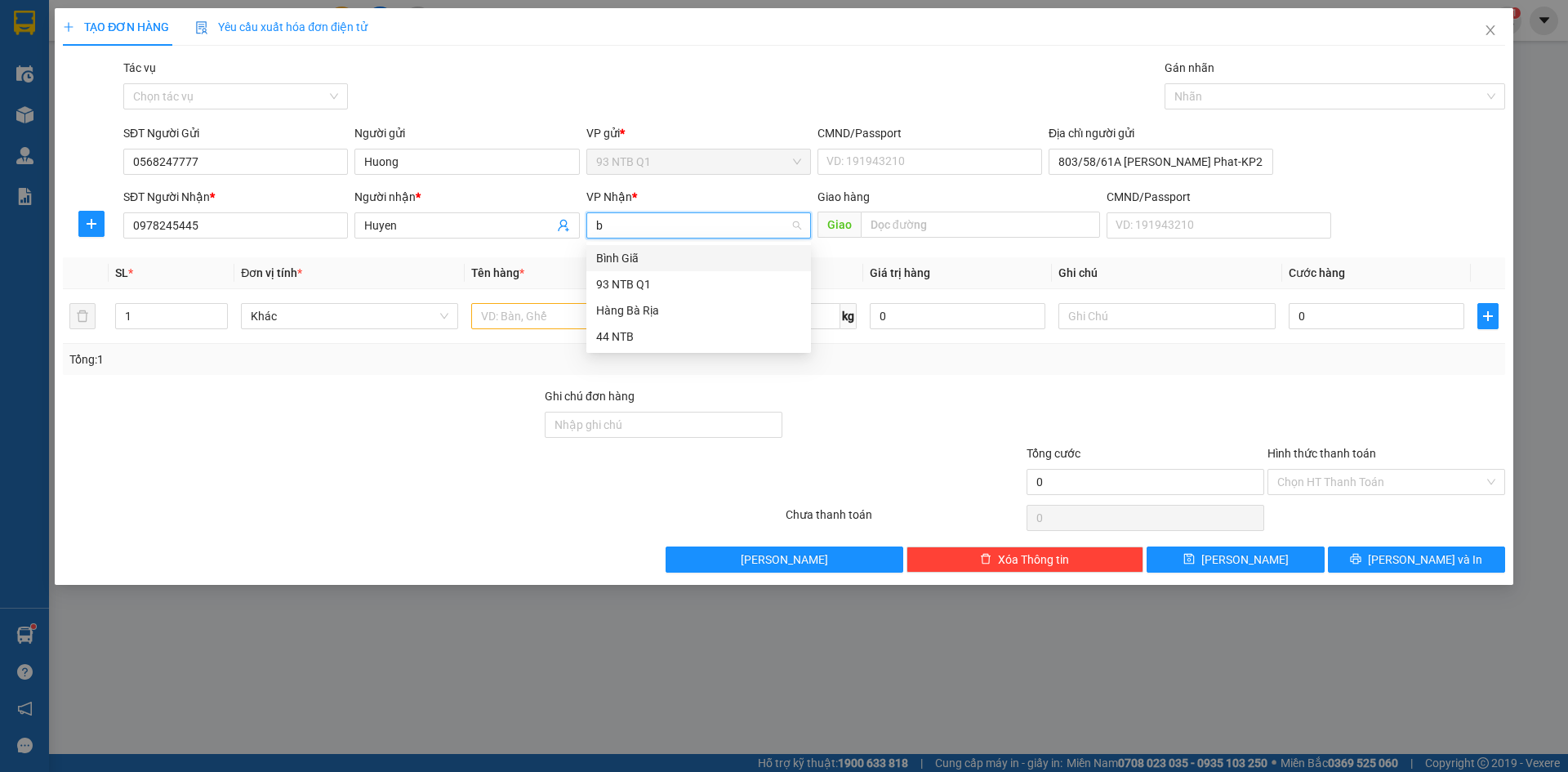
click at [639, 256] on div "Bình Giã" at bounding box center [698, 258] width 205 height 18
click at [574, 313] on input "text" at bounding box center [581, 316] width 218 height 26
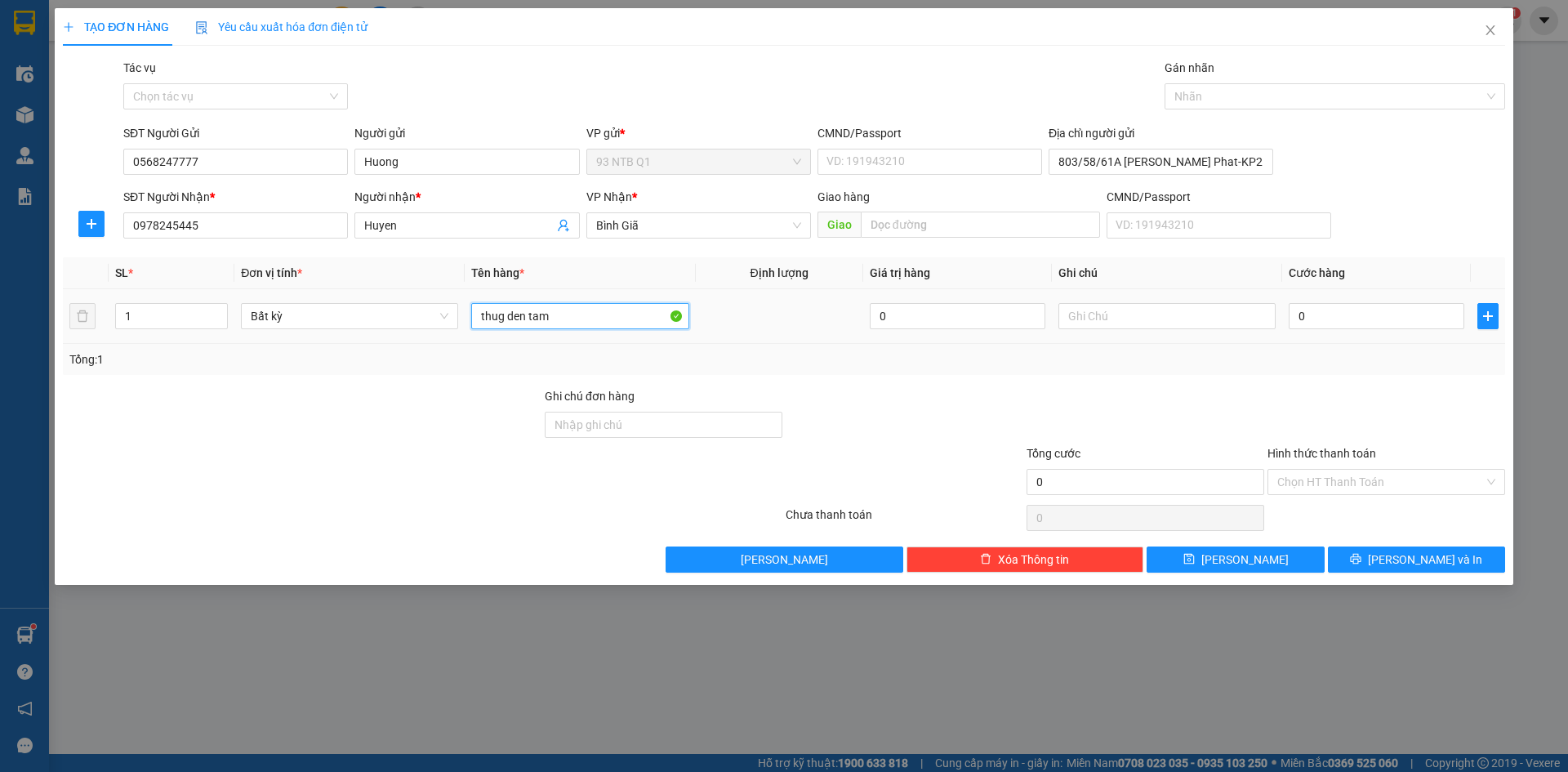
click at [534, 317] on input "thug den tam" at bounding box center [581, 316] width 218 height 26
type input "thug den [MEDICAL_DATA]"
click at [1324, 317] on input "0" at bounding box center [1376, 316] width 175 height 26
click at [1410, 553] on span "[PERSON_NAME] và In" at bounding box center [1426, 560] width 115 height 18
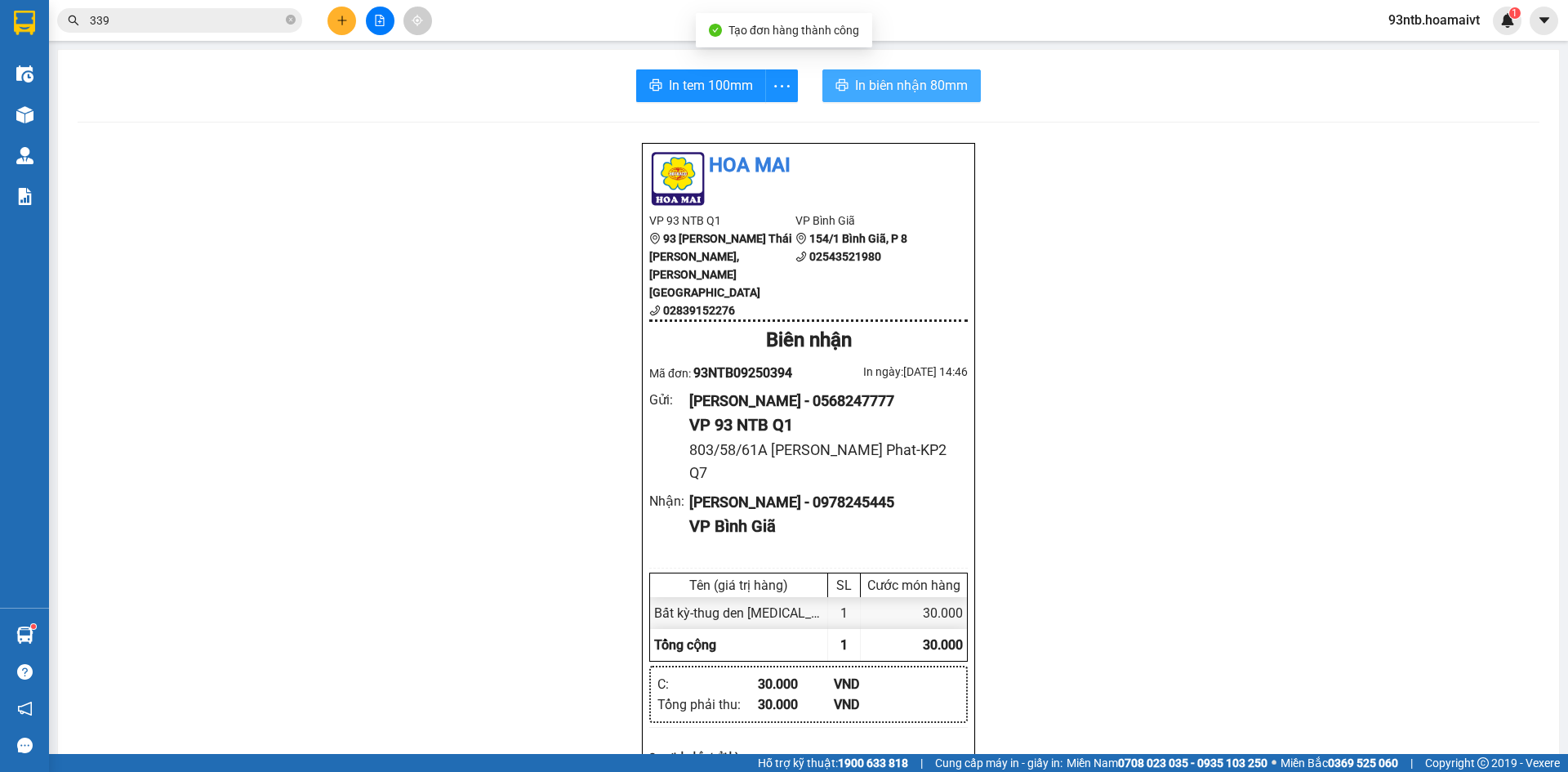
click at [928, 90] on span "In biên nhận 80mm" at bounding box center [912, 85] width 113 height 21
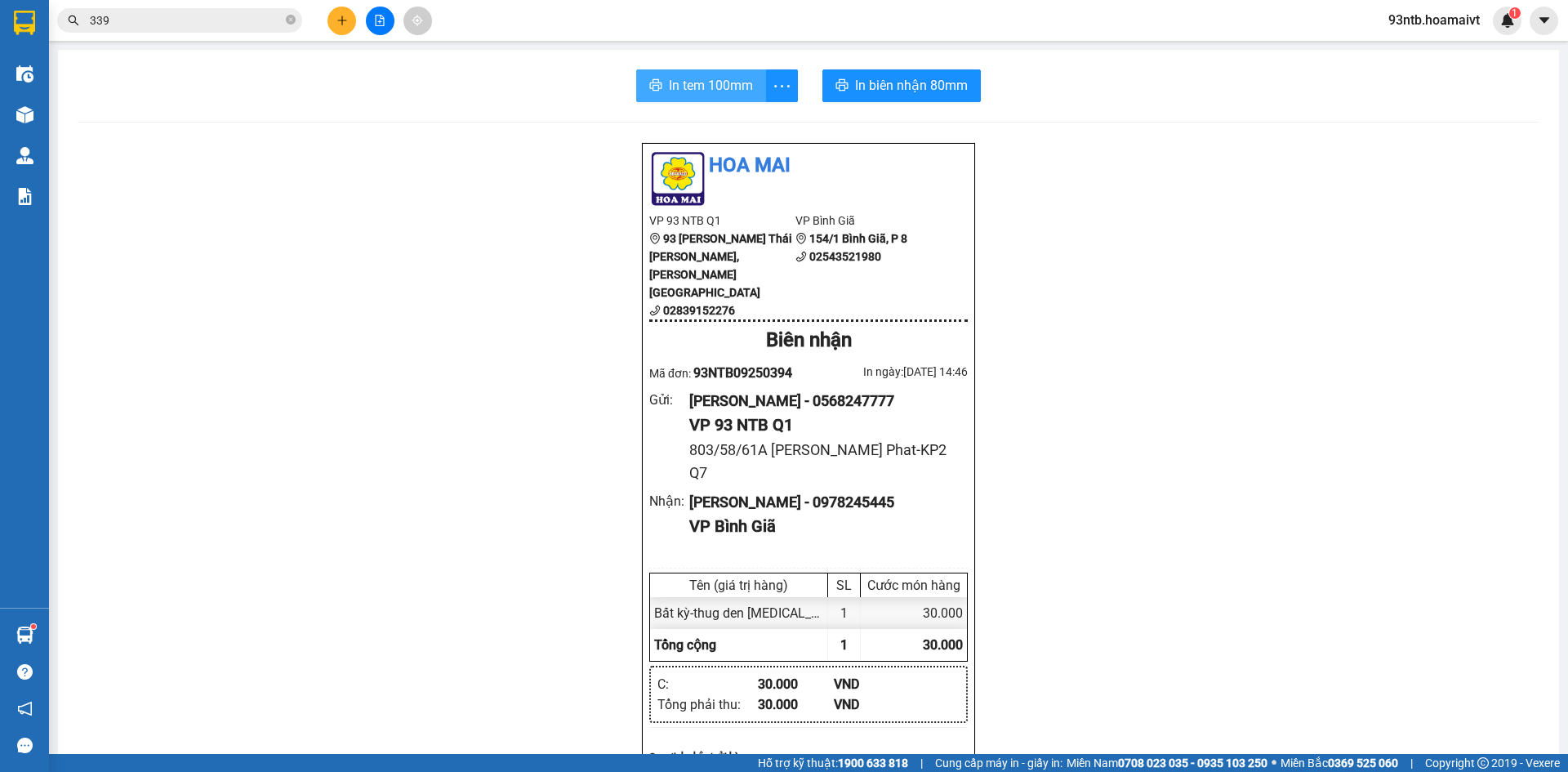
click at [698, 82] on span "In tem 100mm" at bounding box center [711, 85] width 84 height 21
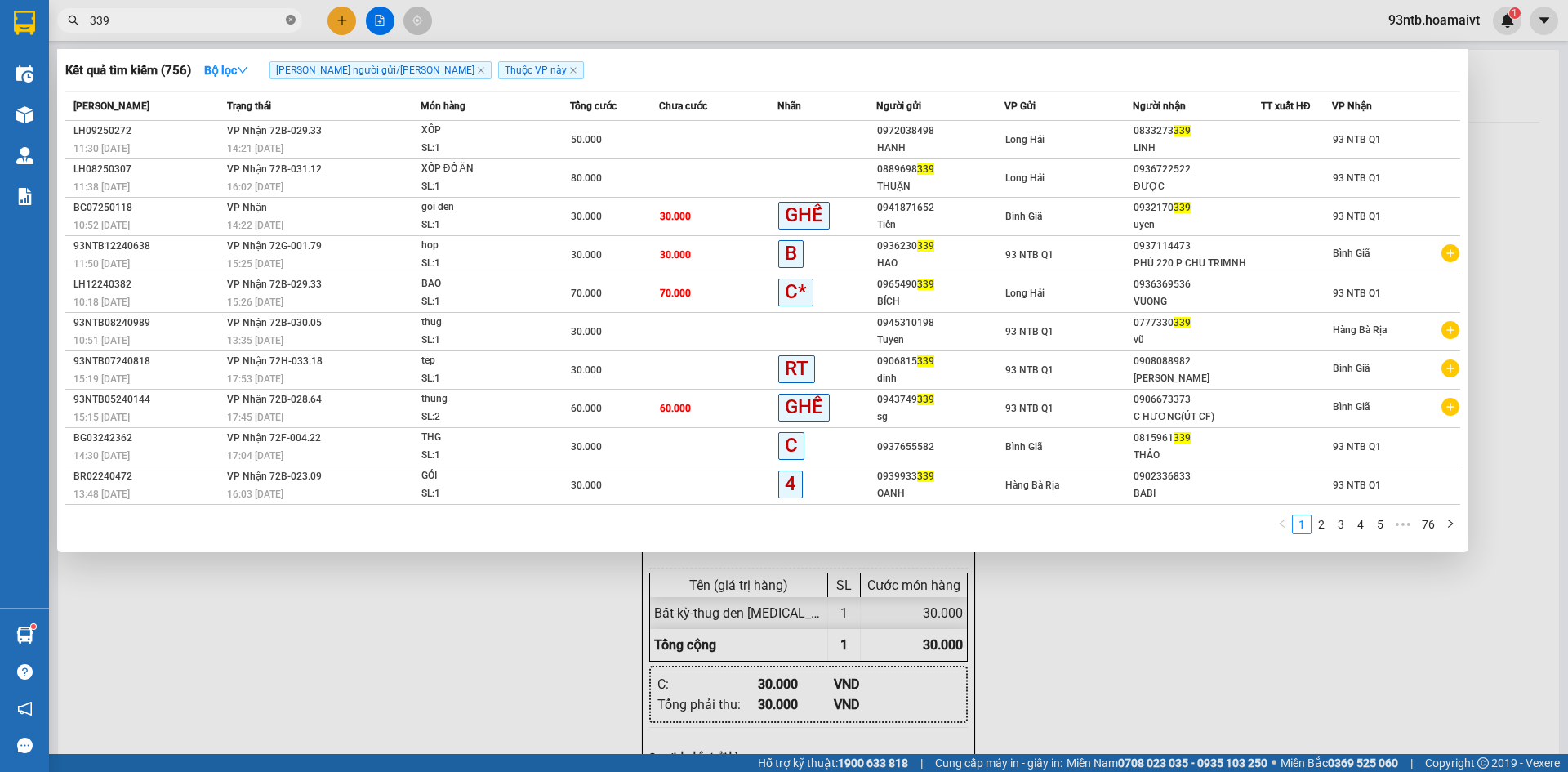
click at [287, 14] on span at bounding box center [291, 21] width 10 height 16
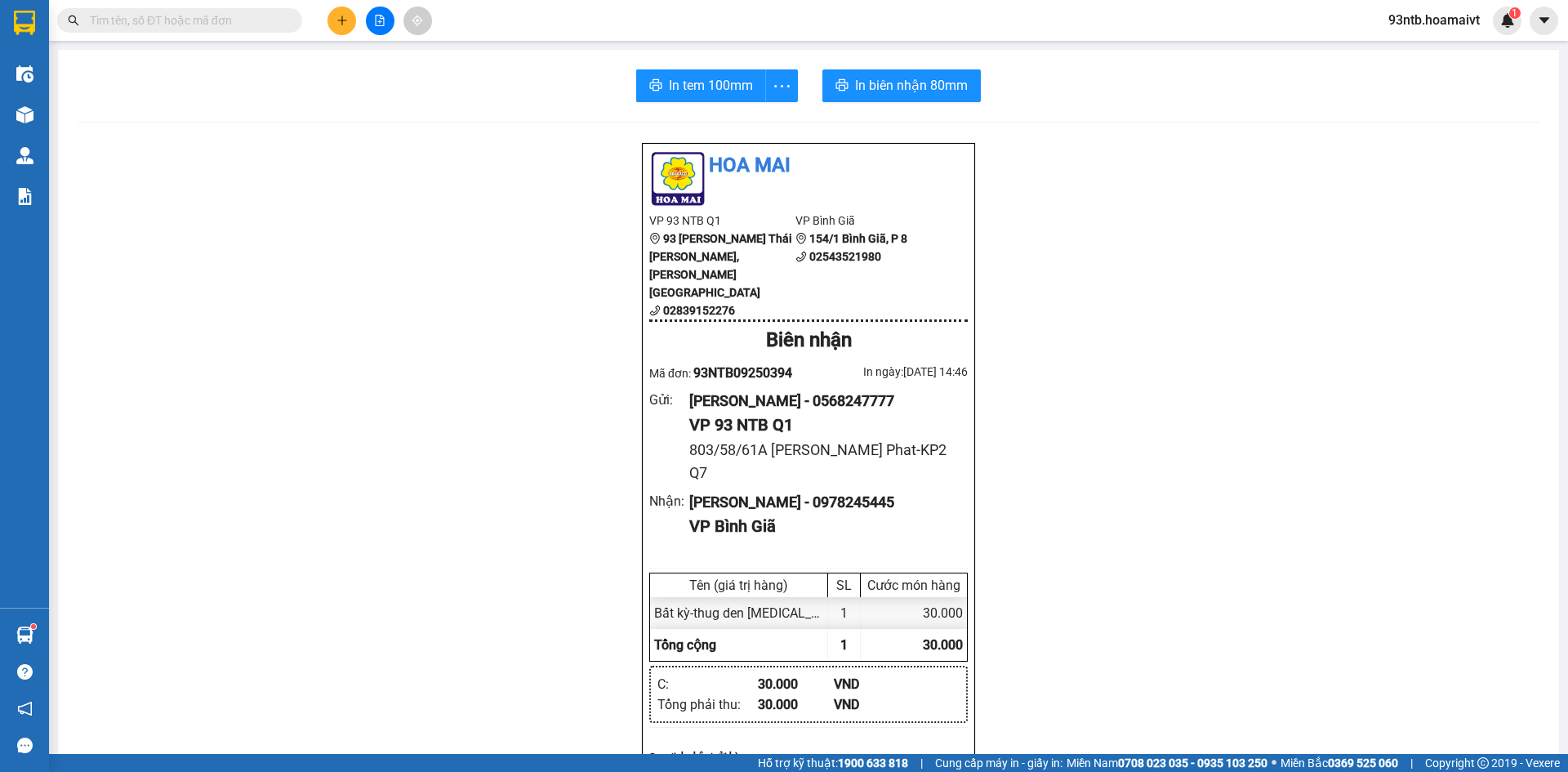
click at [233, 22] on input "text" at bounding box center [186, 21] width 193 height 18
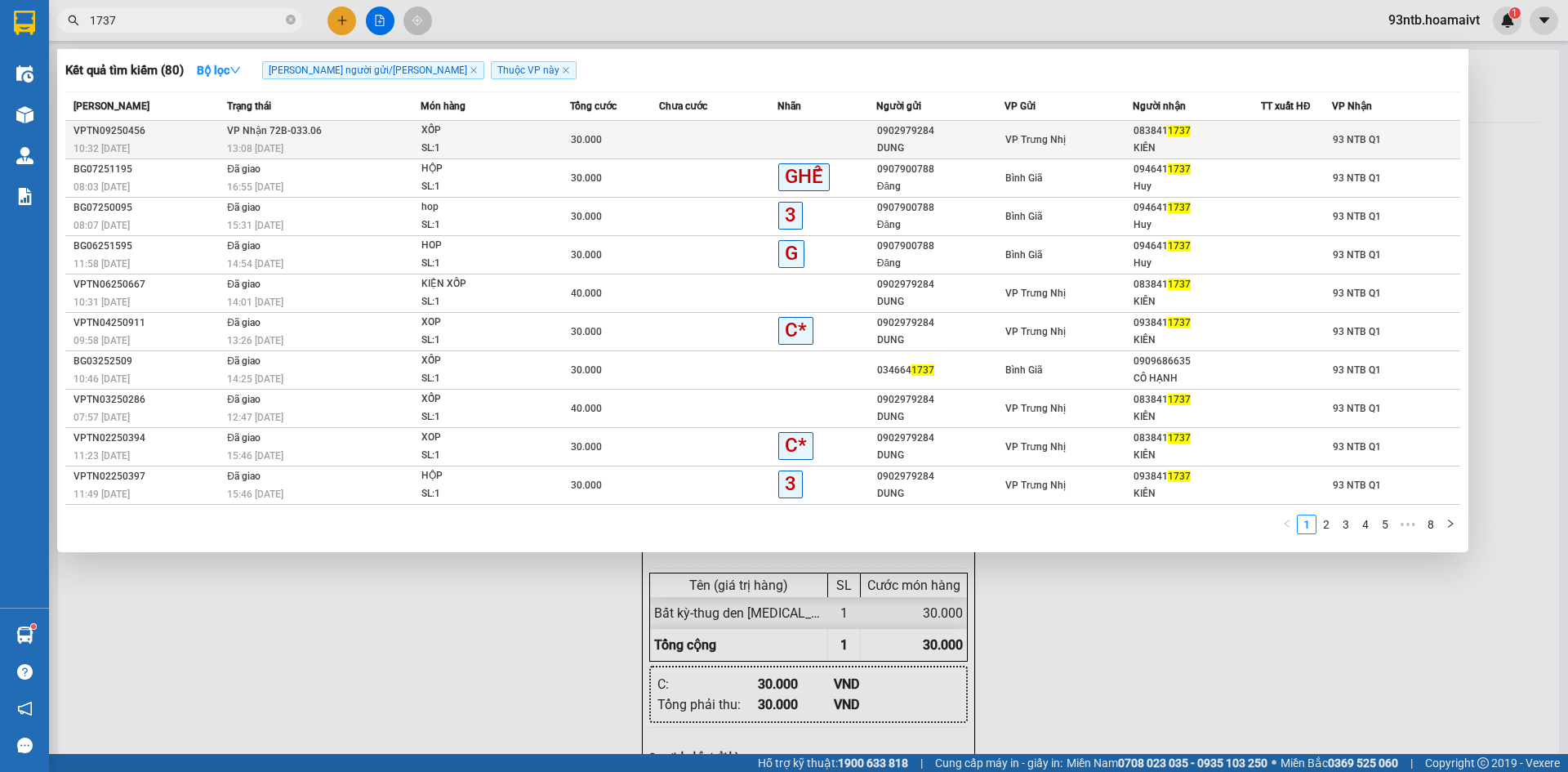
type input "1737"
click at [416, 137] on td "[PERSON_NAME] 72B-033.06 13:08 [DATE]" at bounding box center [322, 140] width 198 height 38
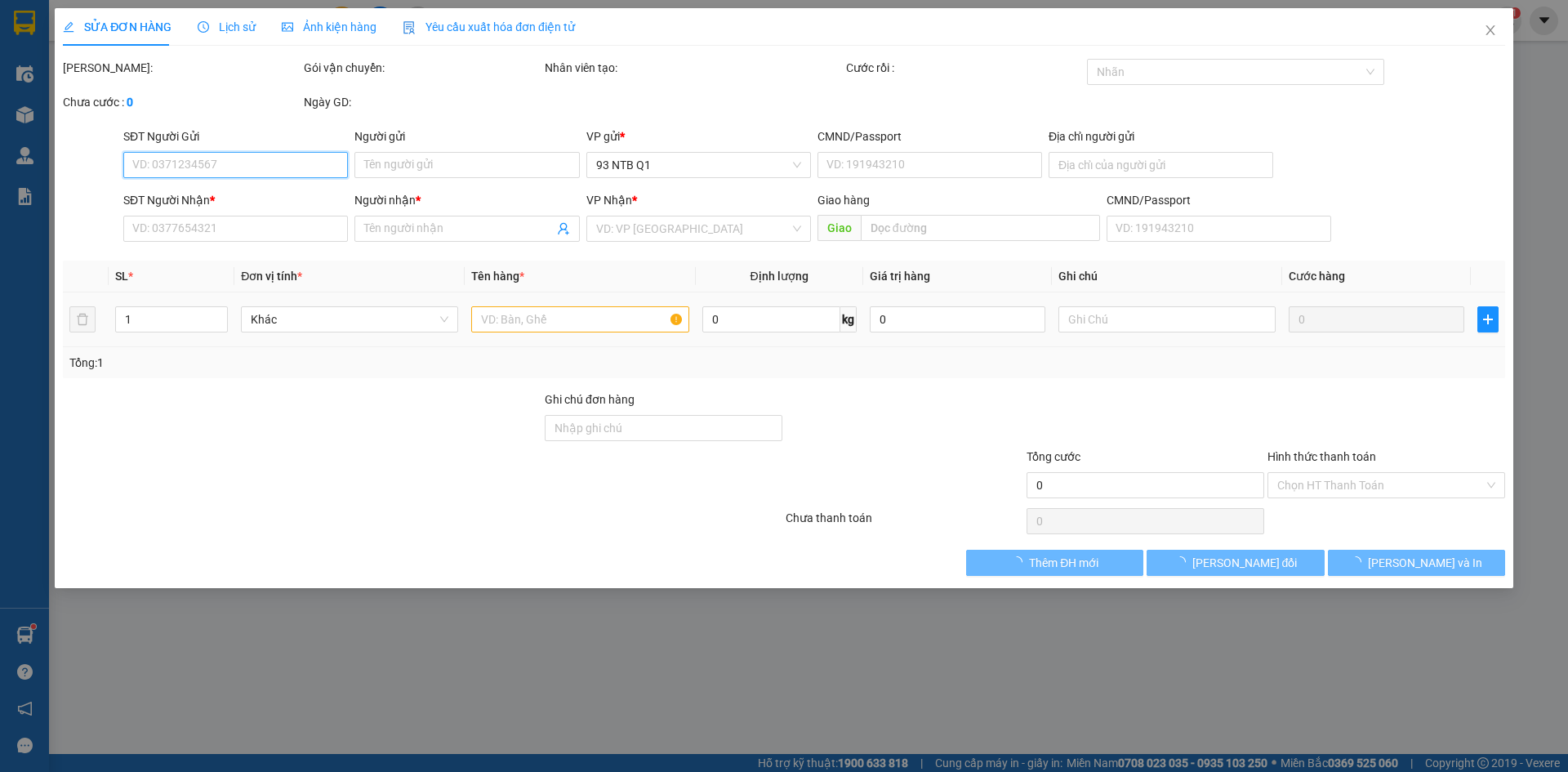
type input "0902979284"
type input "DUNG"
type input "0838411737"
type input "KIÊN"
type input "30.000"
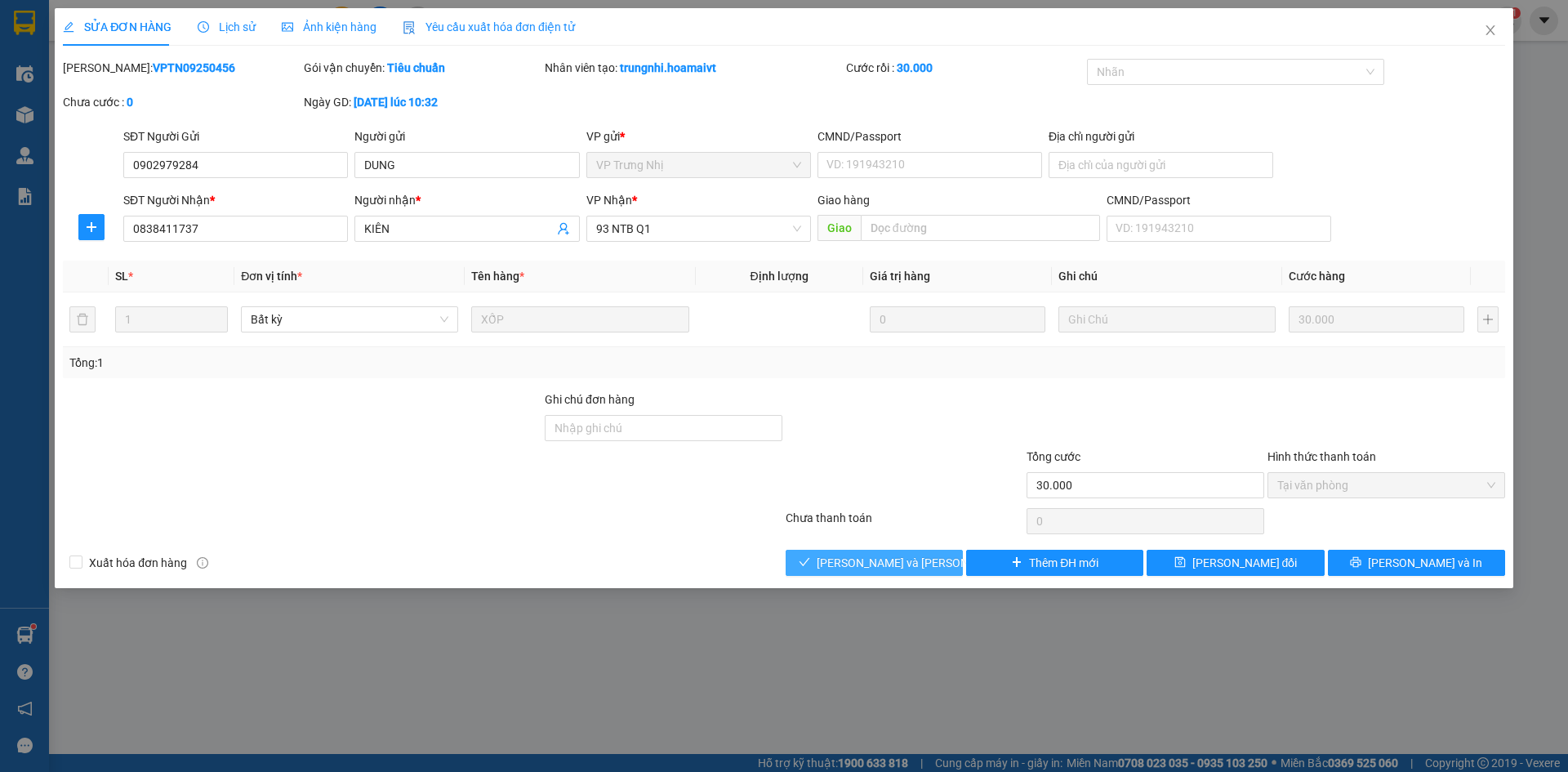
click at [870, 552] on button "[PERSON_NAME] và [PERSON_NAME] hàng" at bounding box center [874, 563] width 177 height 26
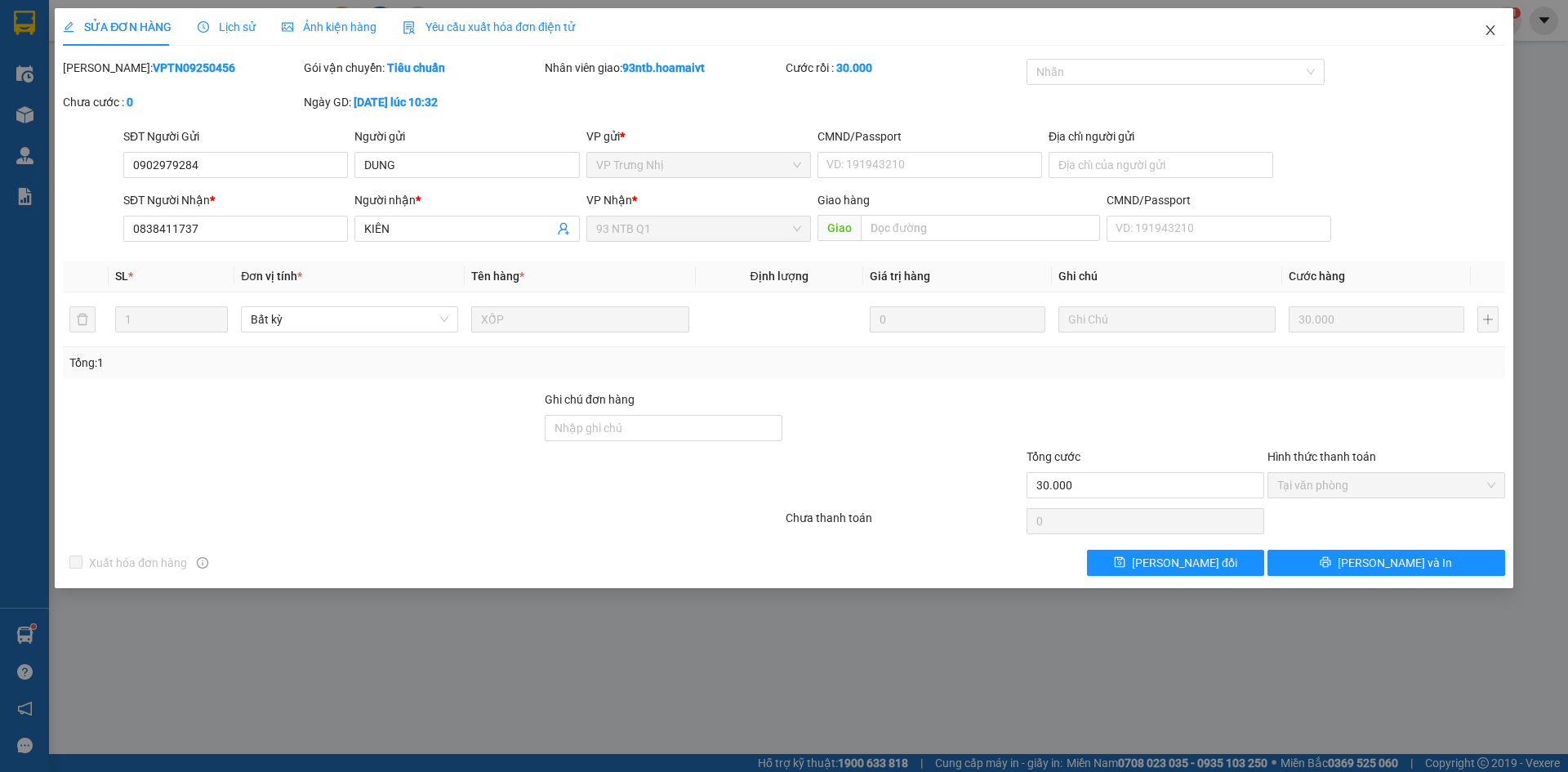
click at [1489, 34] on icon "close" at bounding box center [1491, 31] width 13 height 13
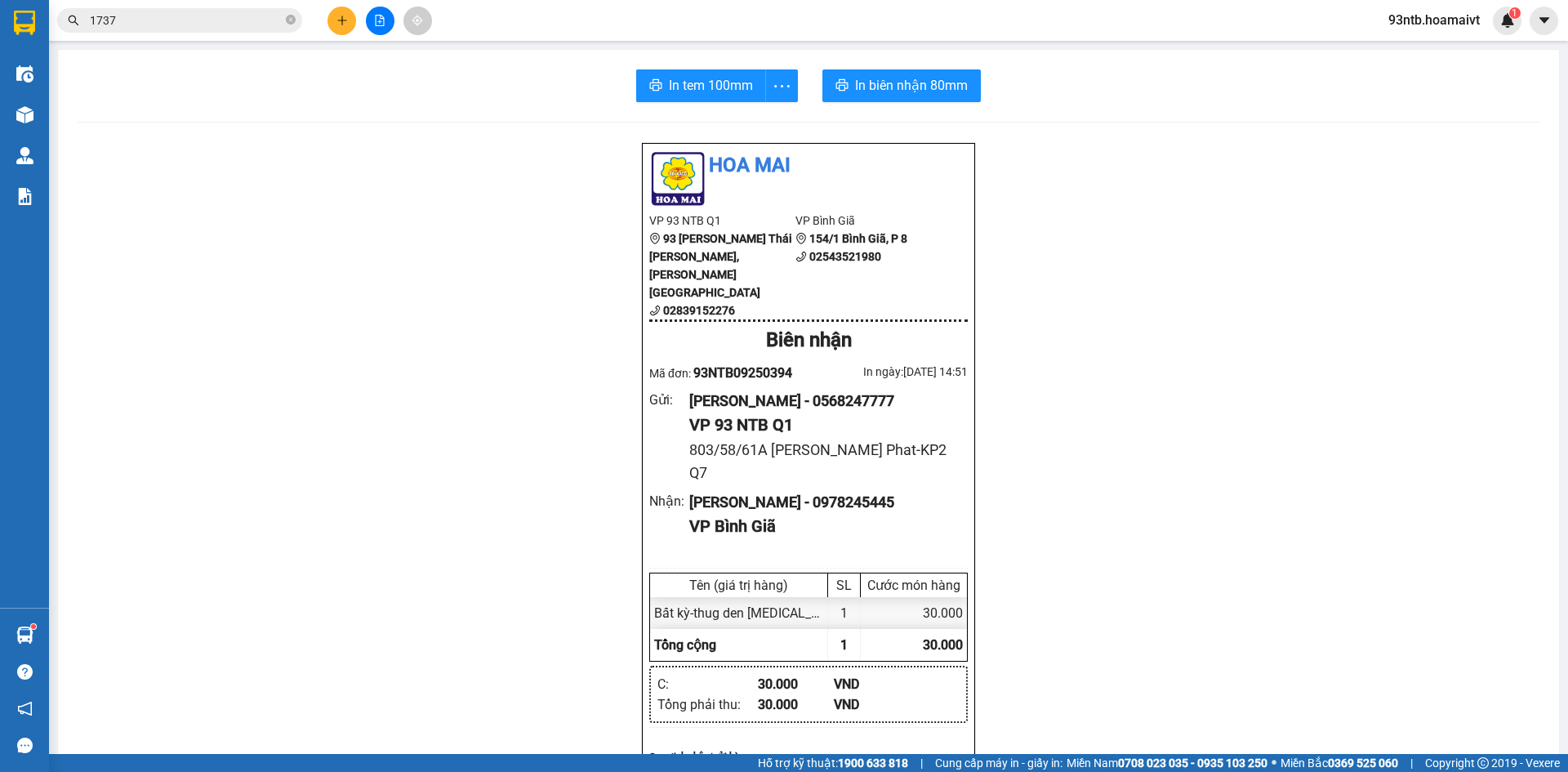
click at [237, 22] on input "1737" at bounding box center [186, 21] width 193 height 18
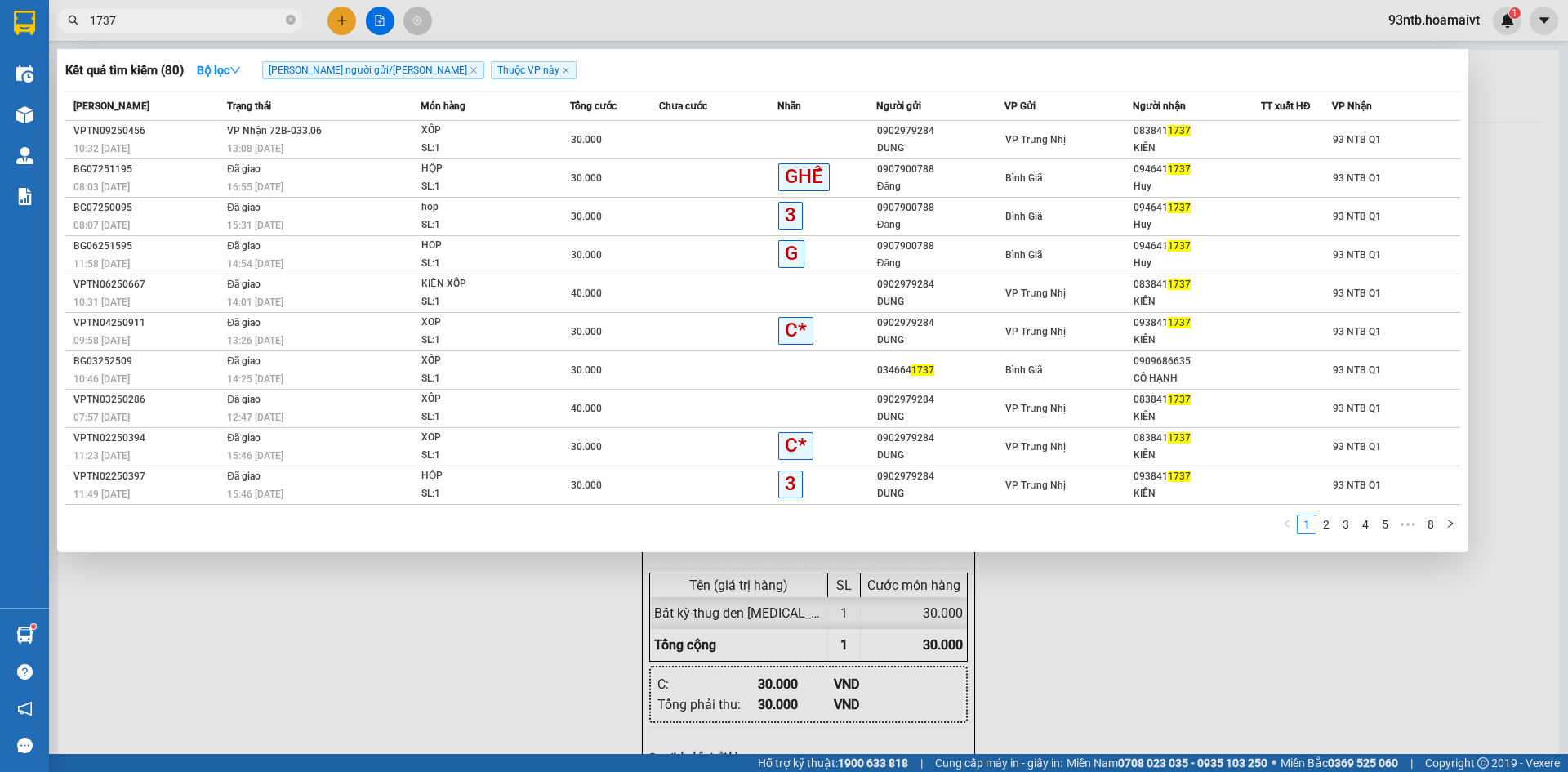
click at [237, 22] on input "1737" at bounding box center [186, 21] width 193 height 18
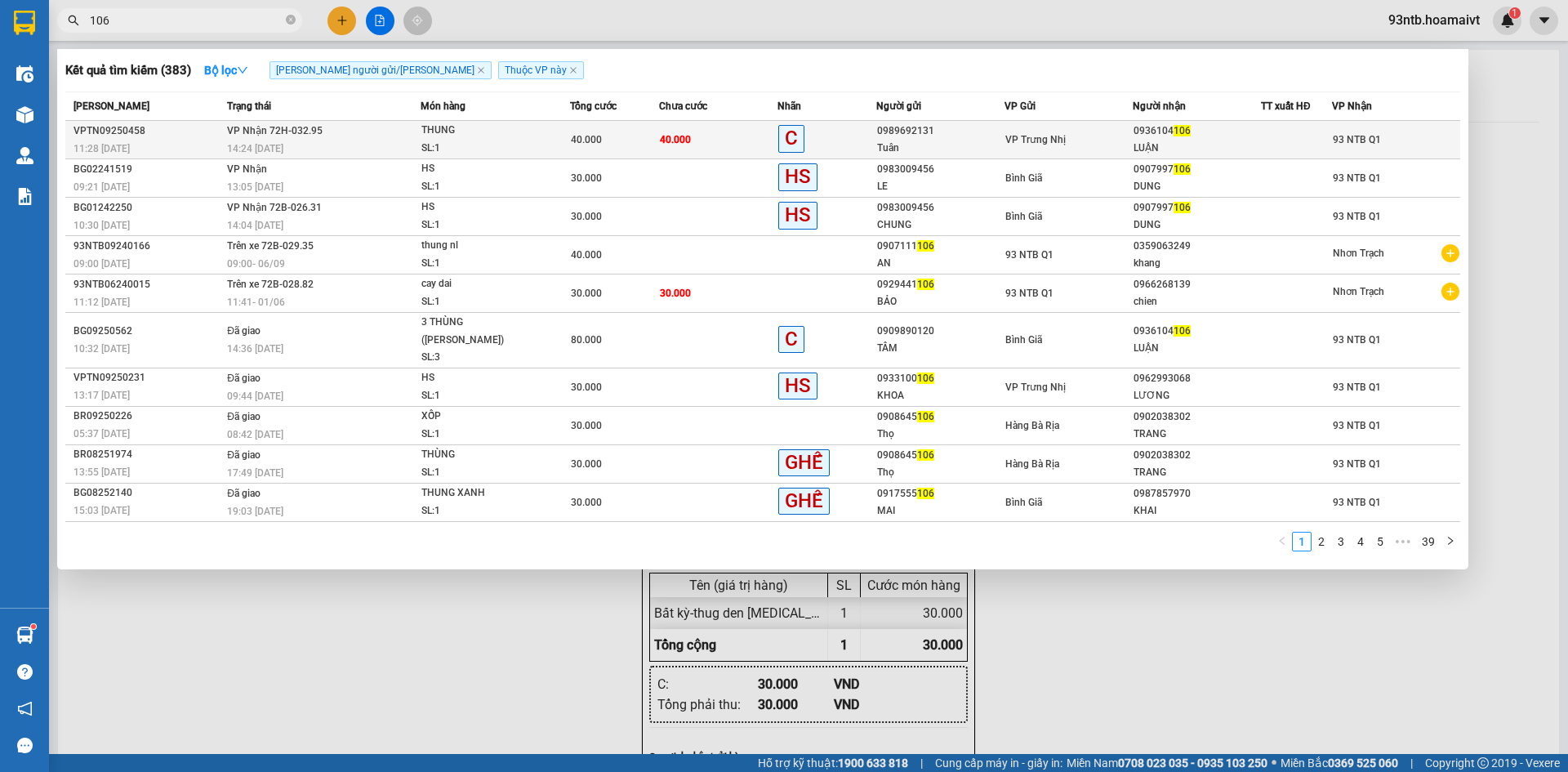
type input "106"
click at [710, 144] on td "40.000" at bounding box center [718, 140] width 119 height 38
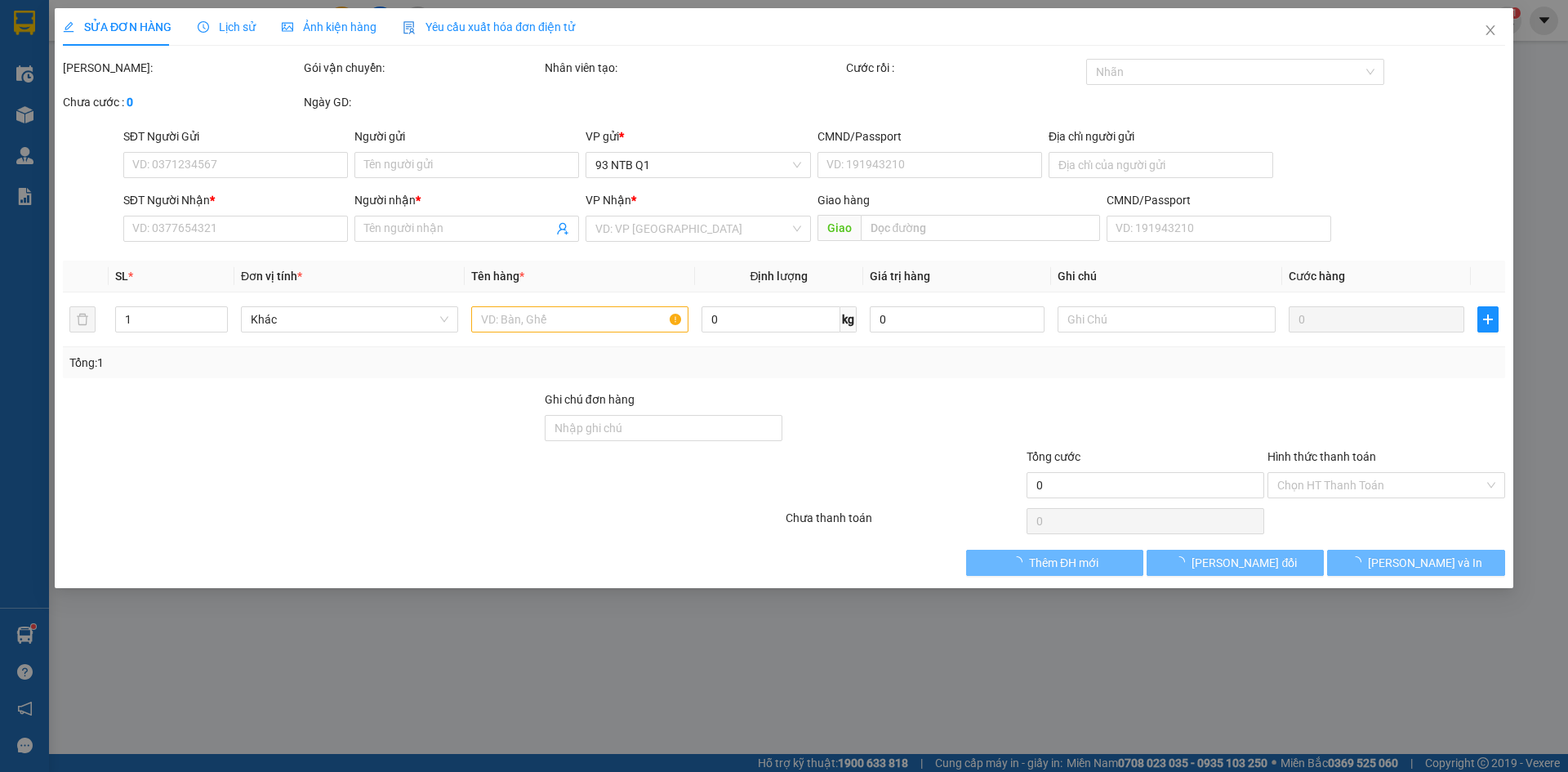
type input "0989692131"
type input "Tuân"
type input "0936104106"
type input "LUẬN"
type input "40.000"
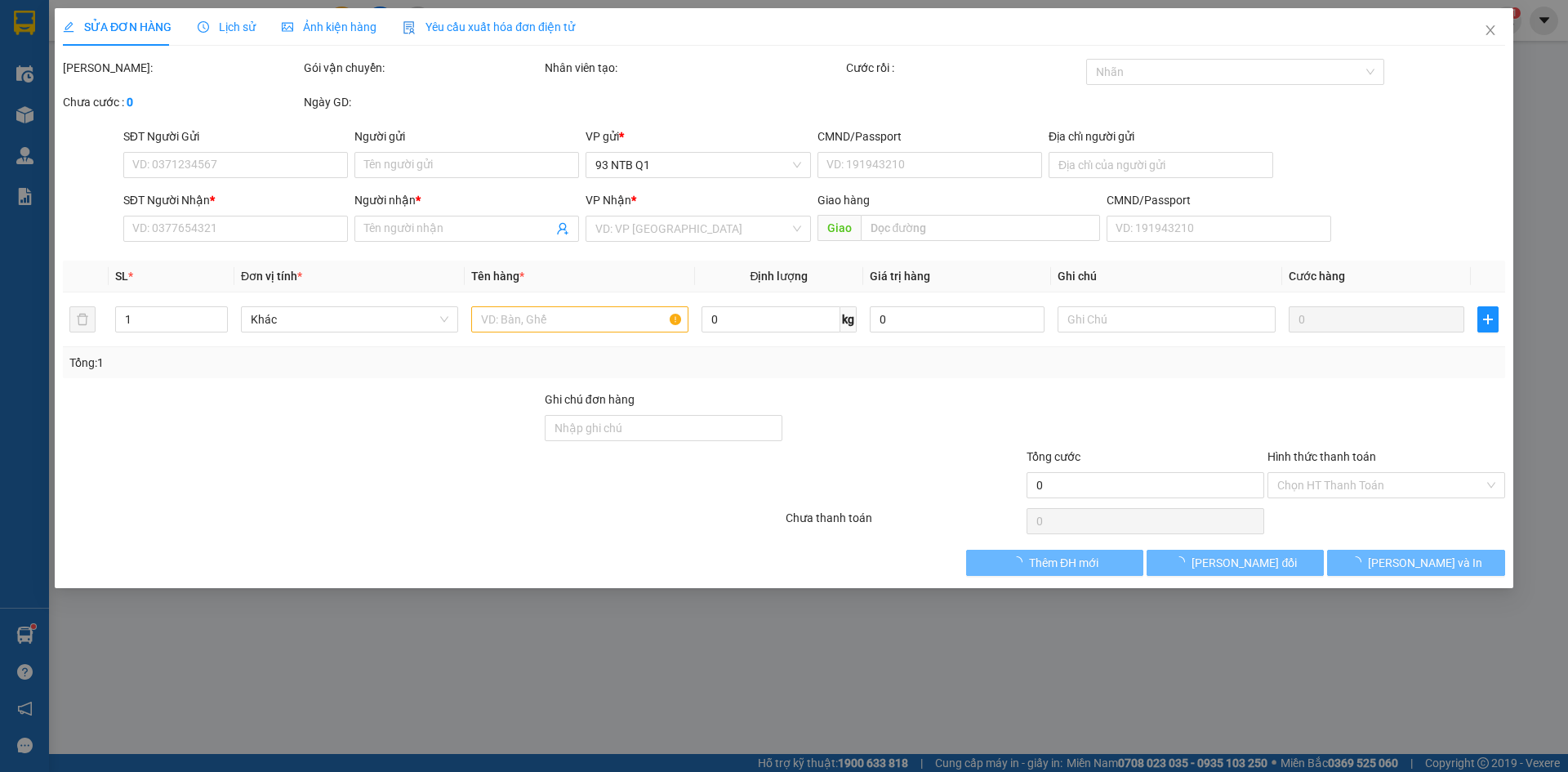
type input "40.000"
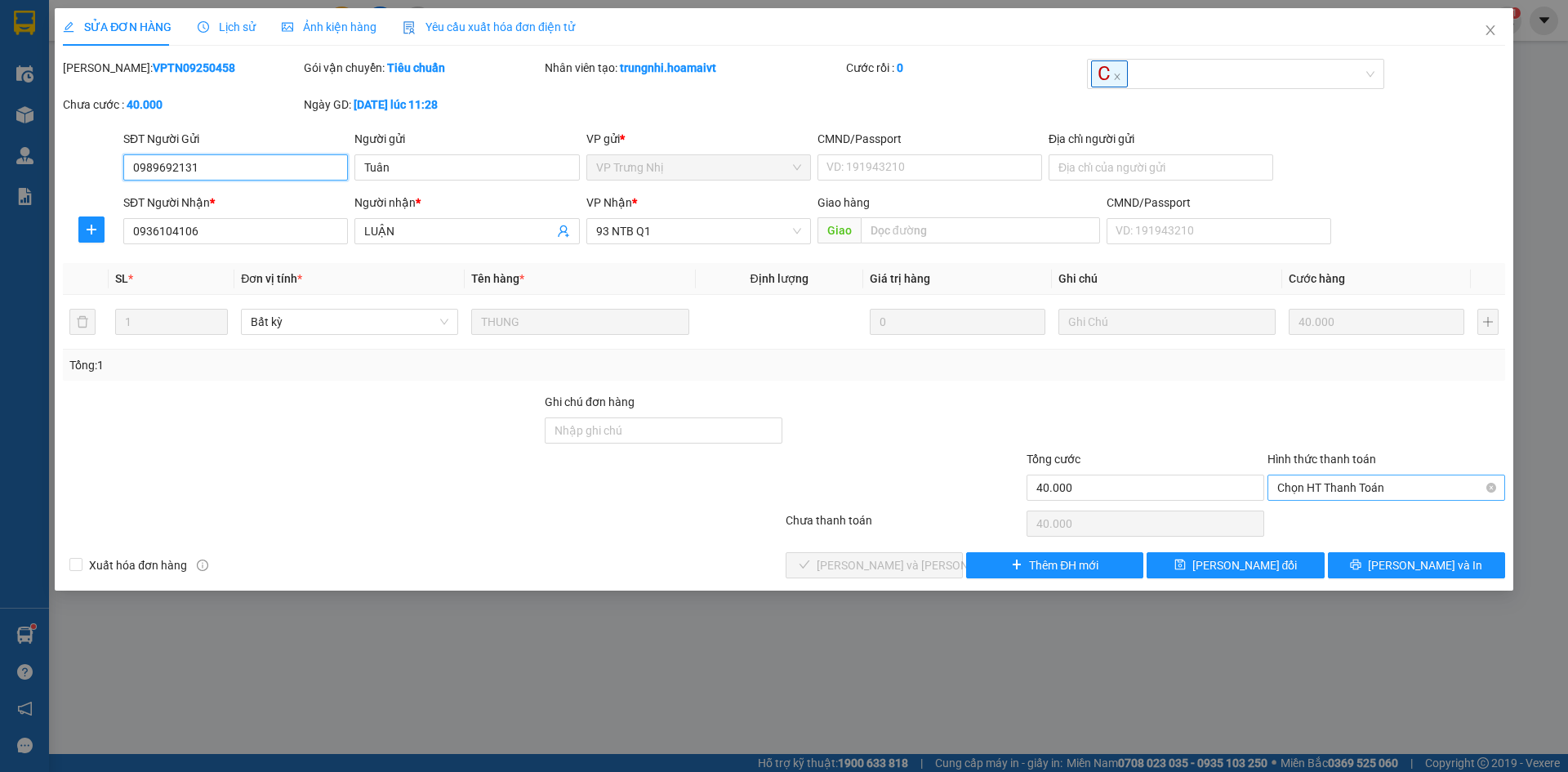
click at [1355, 486] on span "Chọn HT Thanh Toán" at bounding box center [1386, 488] width 218 height 25
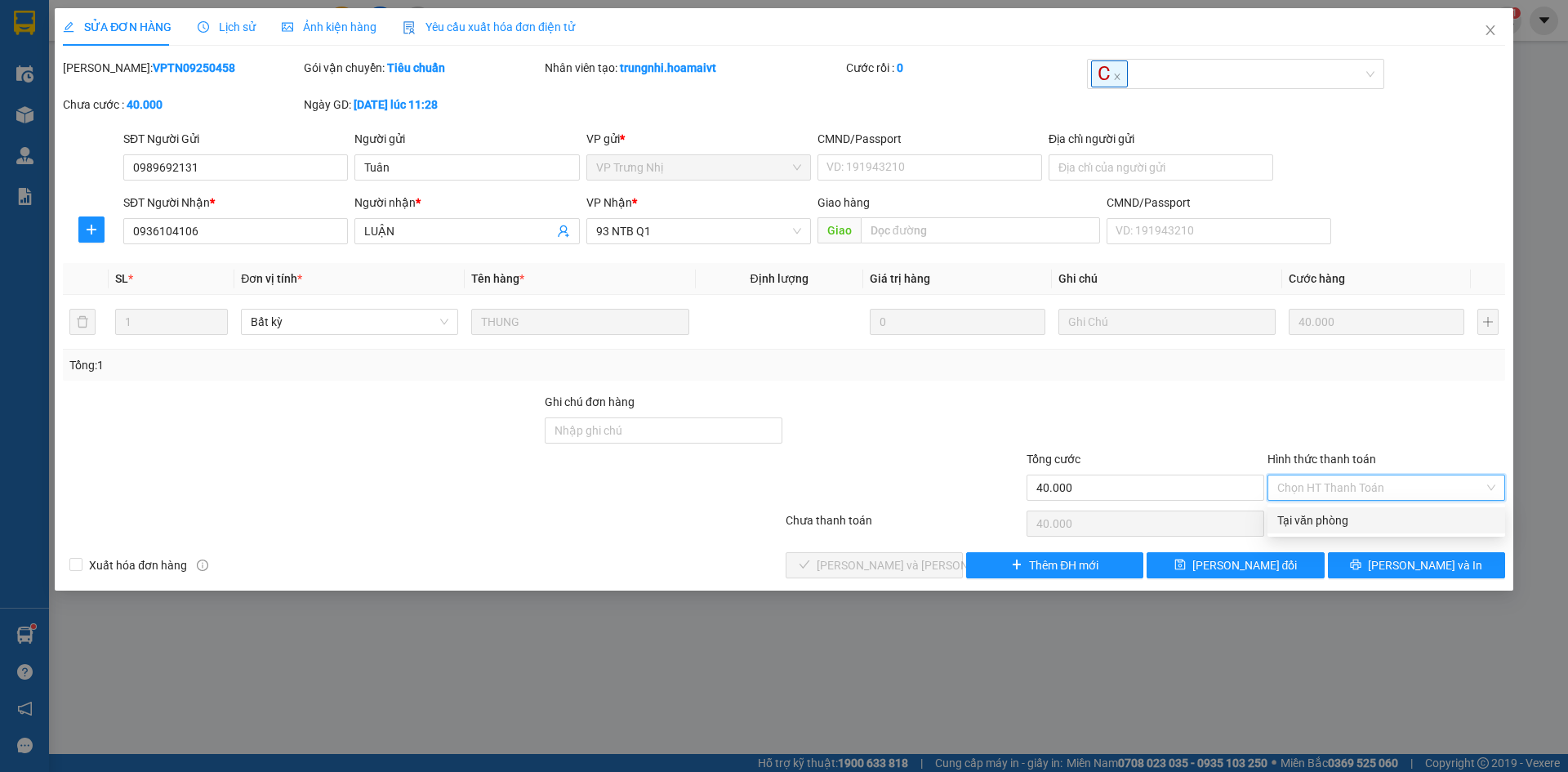
click at [1322, 514] on div "Tại văn phòng" at bounding box center [1386, 521] width 218 height 18
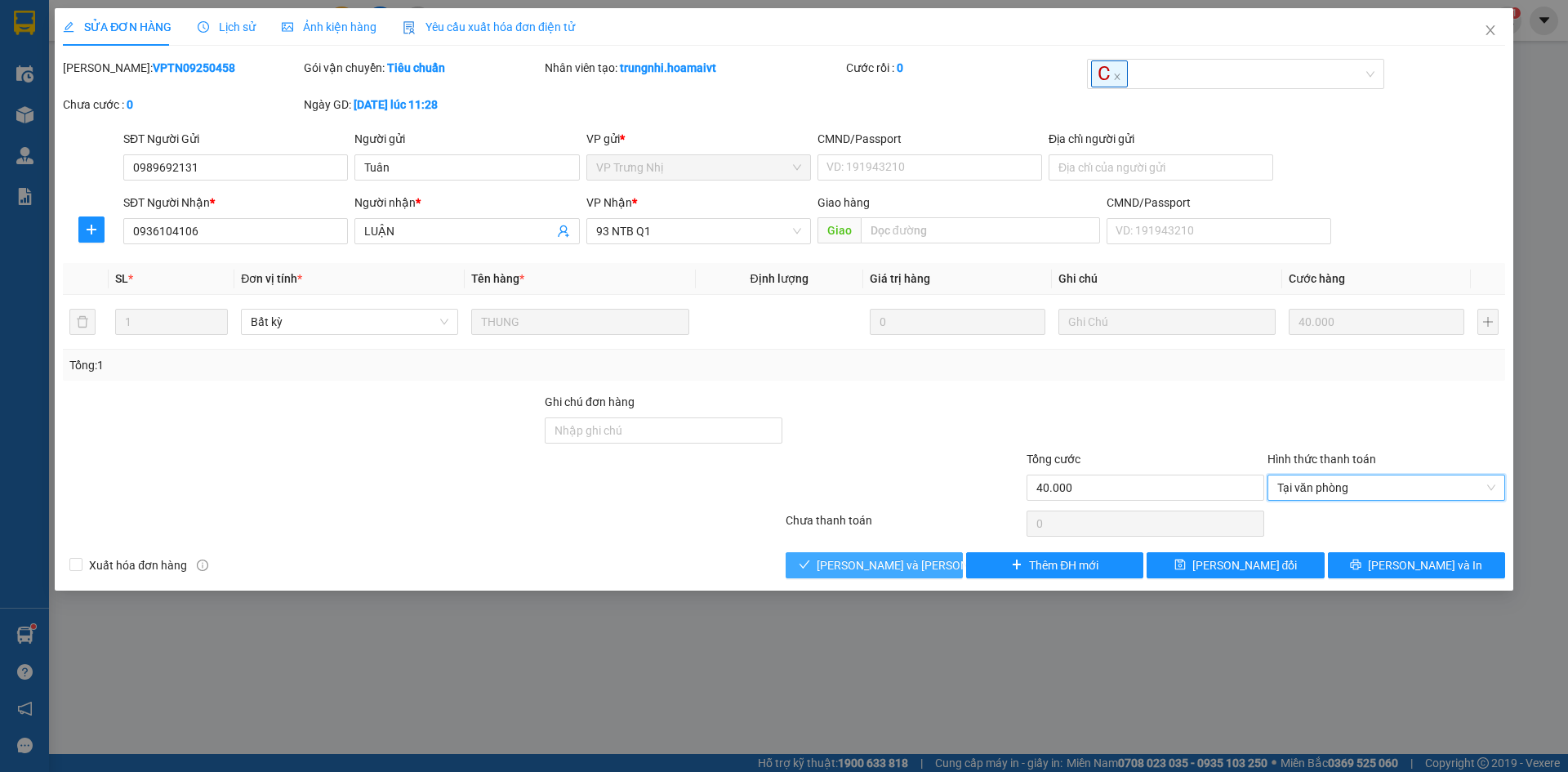
click at [884, 560] on span "[PERSON_NAME] và [PERSON_NAME] hàng" at bounding box center [928, 566] width 221 height 18
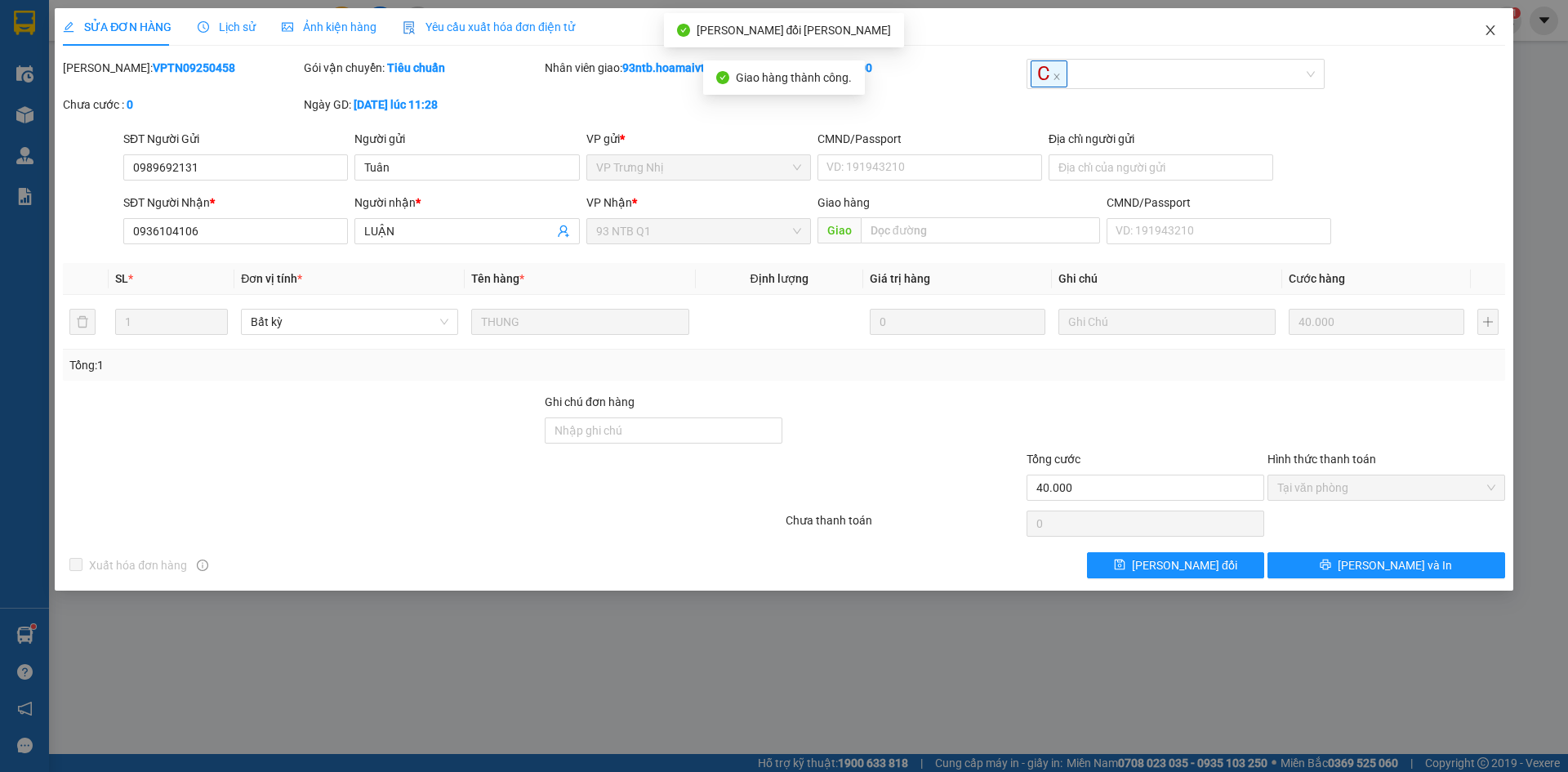
click at [1486, 24] on span "Close" at bounding box center [1490, 31] width 46 height 46
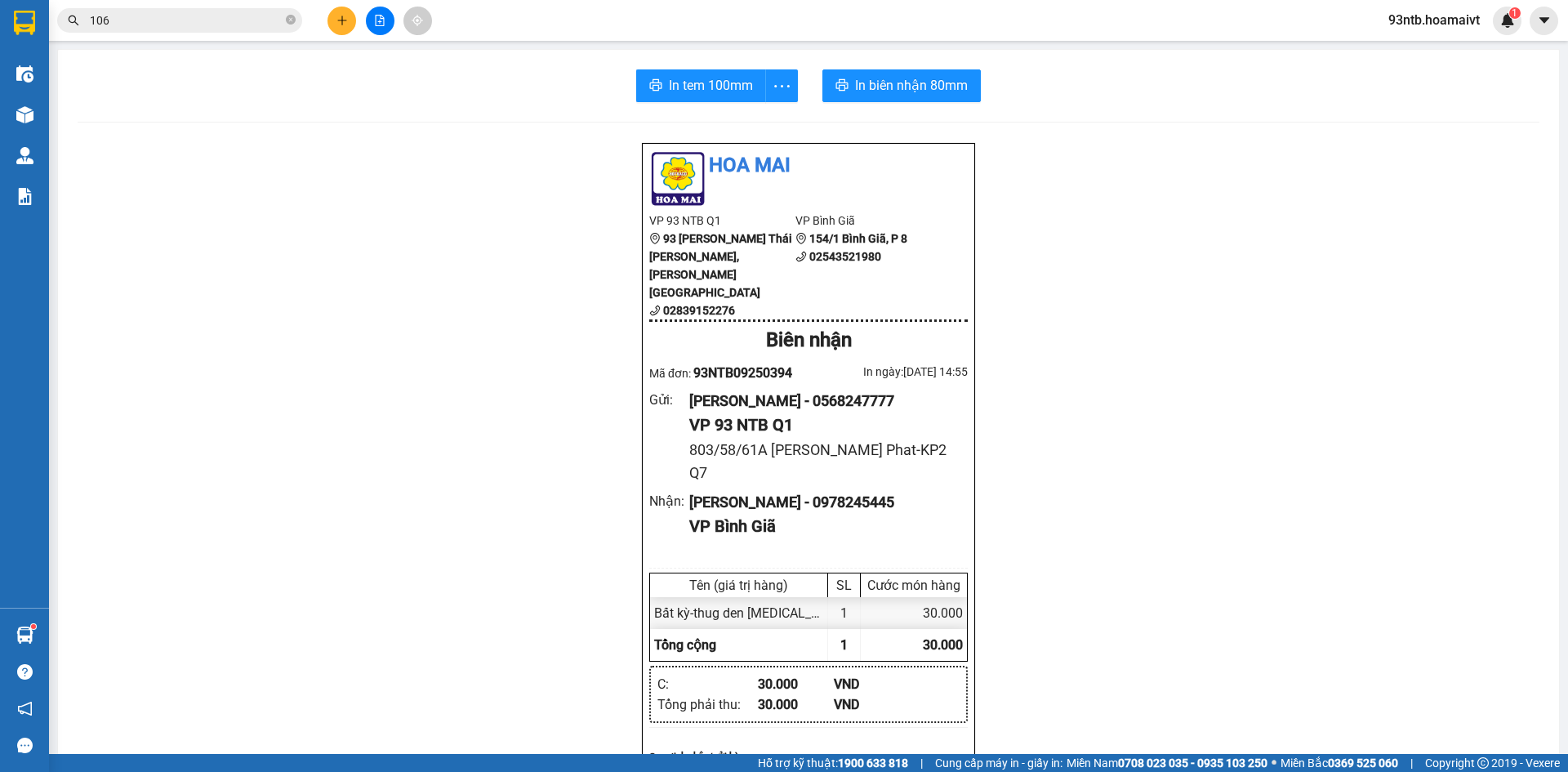
click at [155, 29] on span "106" at bounding box center [179, 21] width 245 height 25
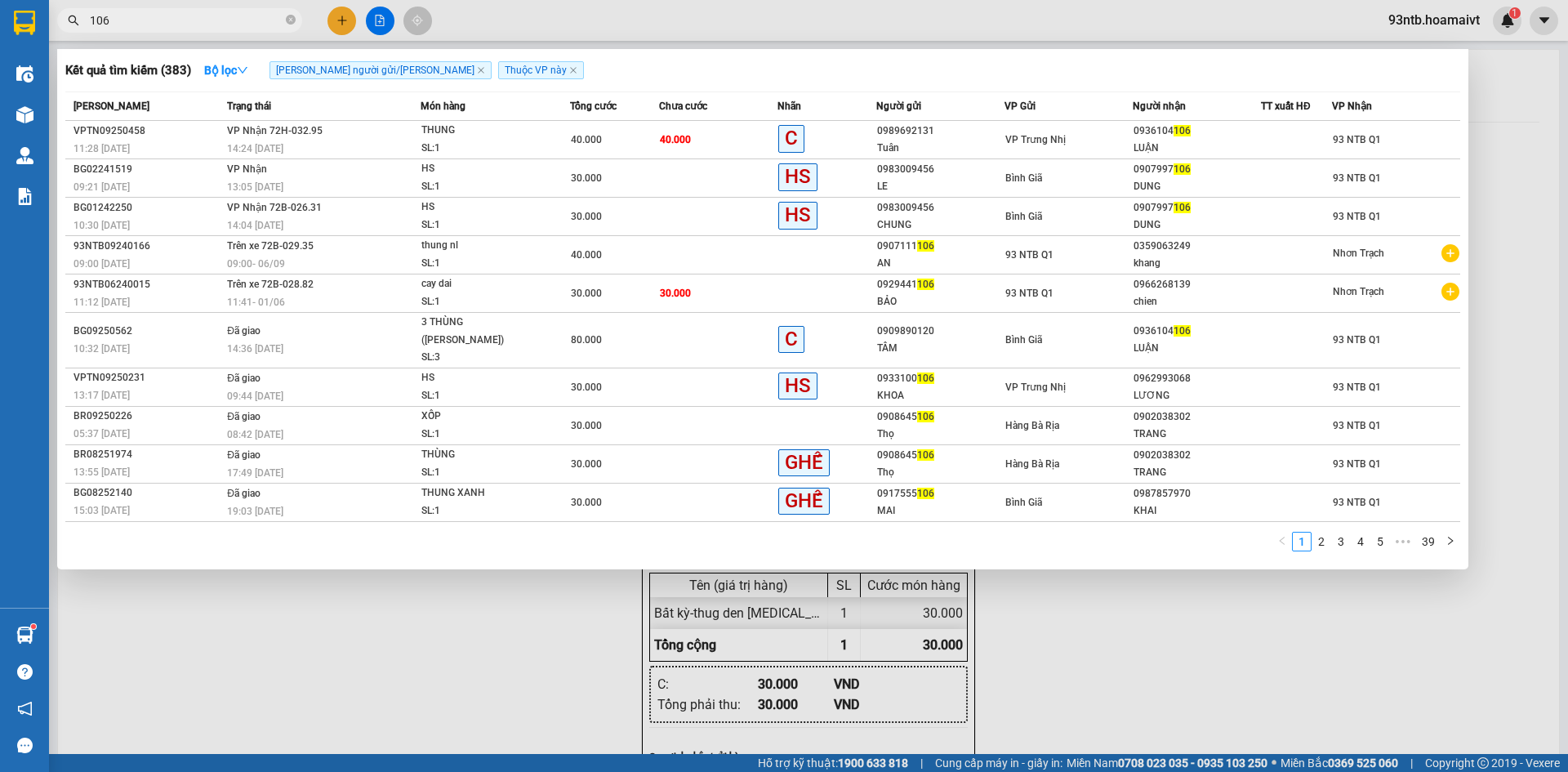
click at [285, 19] on span "106" at bounding box center [179, 21] width 245 height 25
click at [289, 17] on icon "close-circle" at bounding box center [291, 20] width 10 height 10
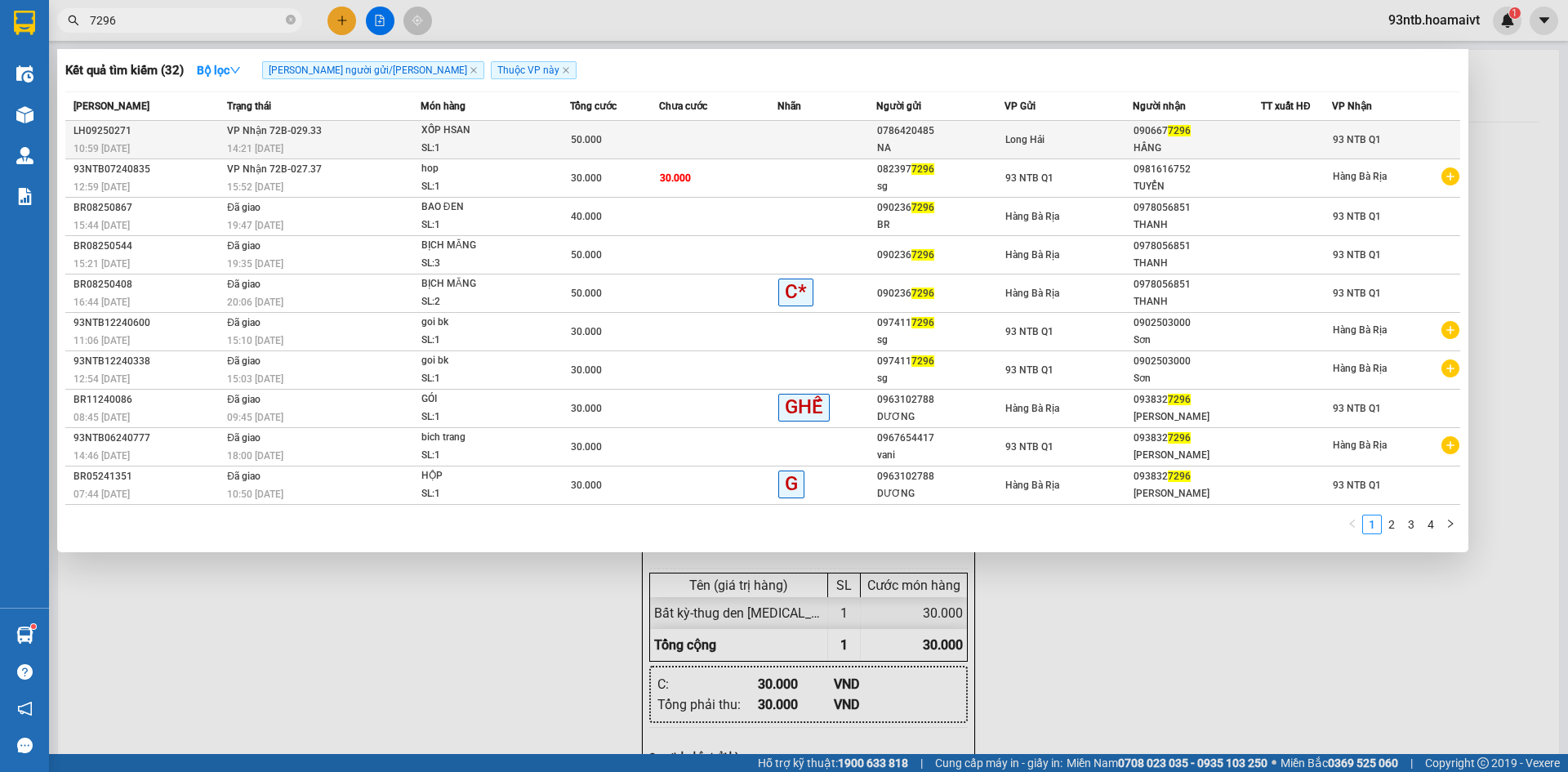
type input "7296"
click at [367, 131] on td "[PERSON_NAME] 72B-029.33 14:21 [DATE]" at bounding box center [322, 140] width 198 height 38
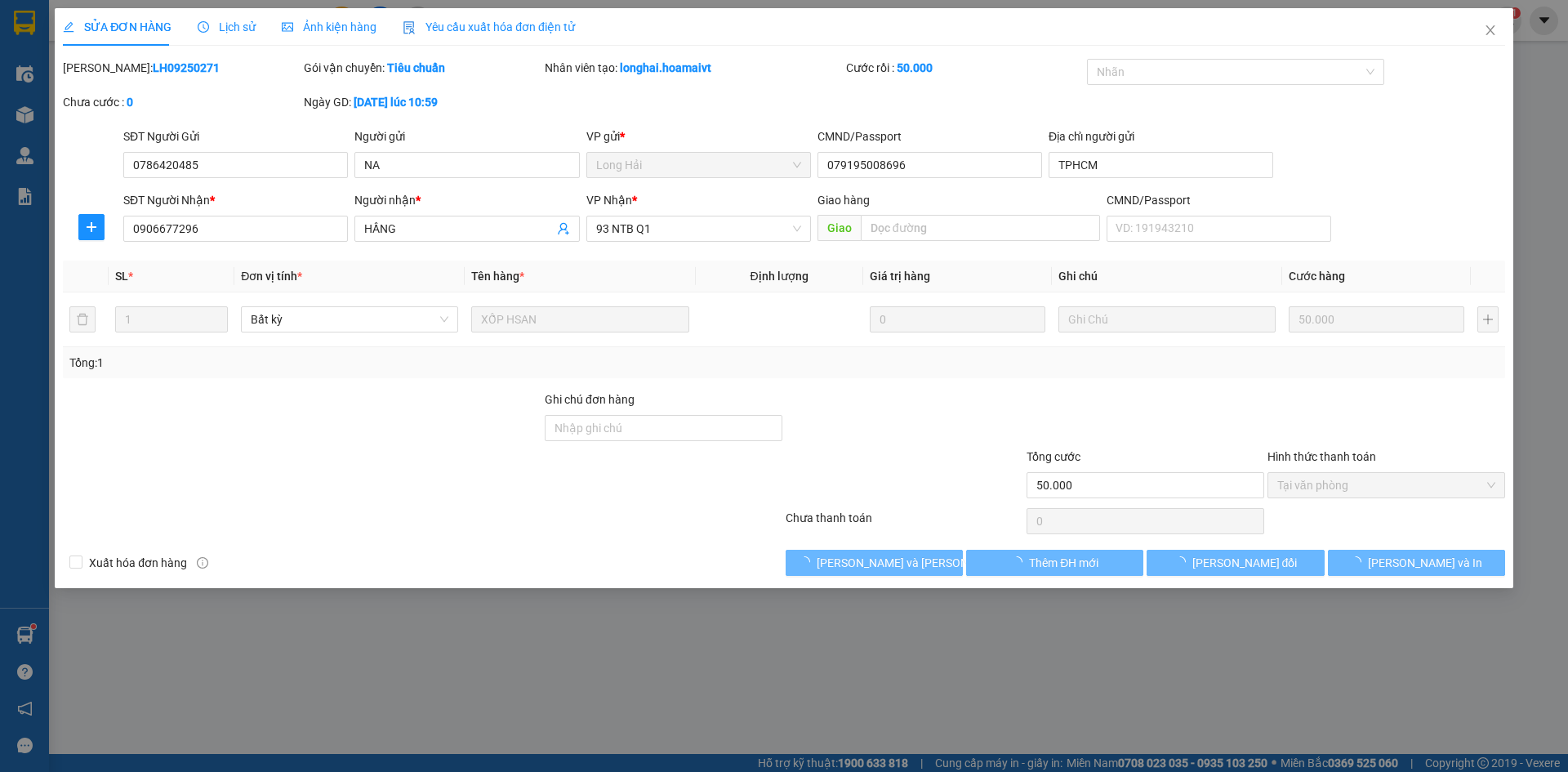
type input "0786420485"
type input "NA"
type input "079195008696"
type input "TPHCM"
type input "0906677296"
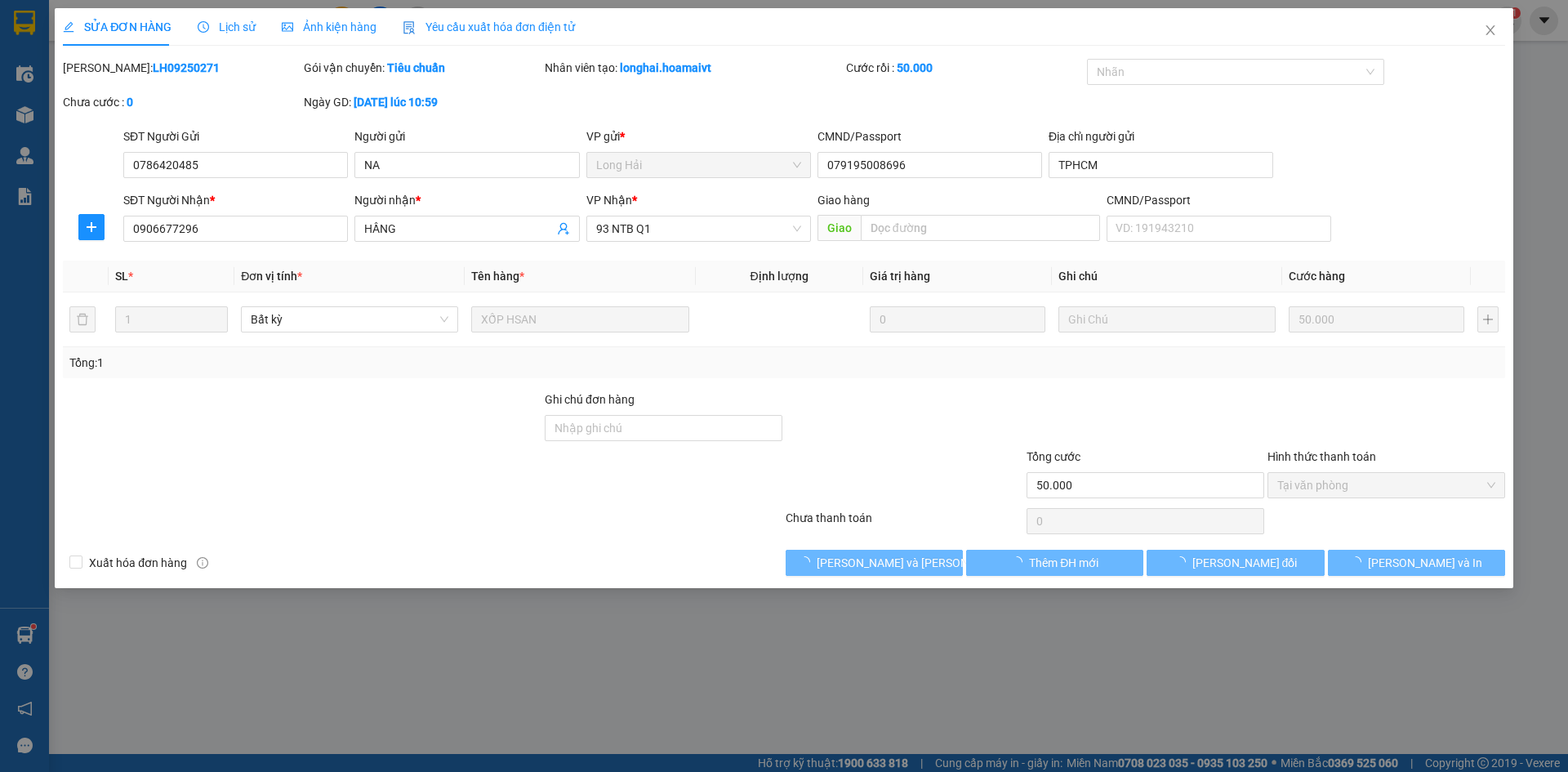
type input "HẦNG"
type input "50.000"
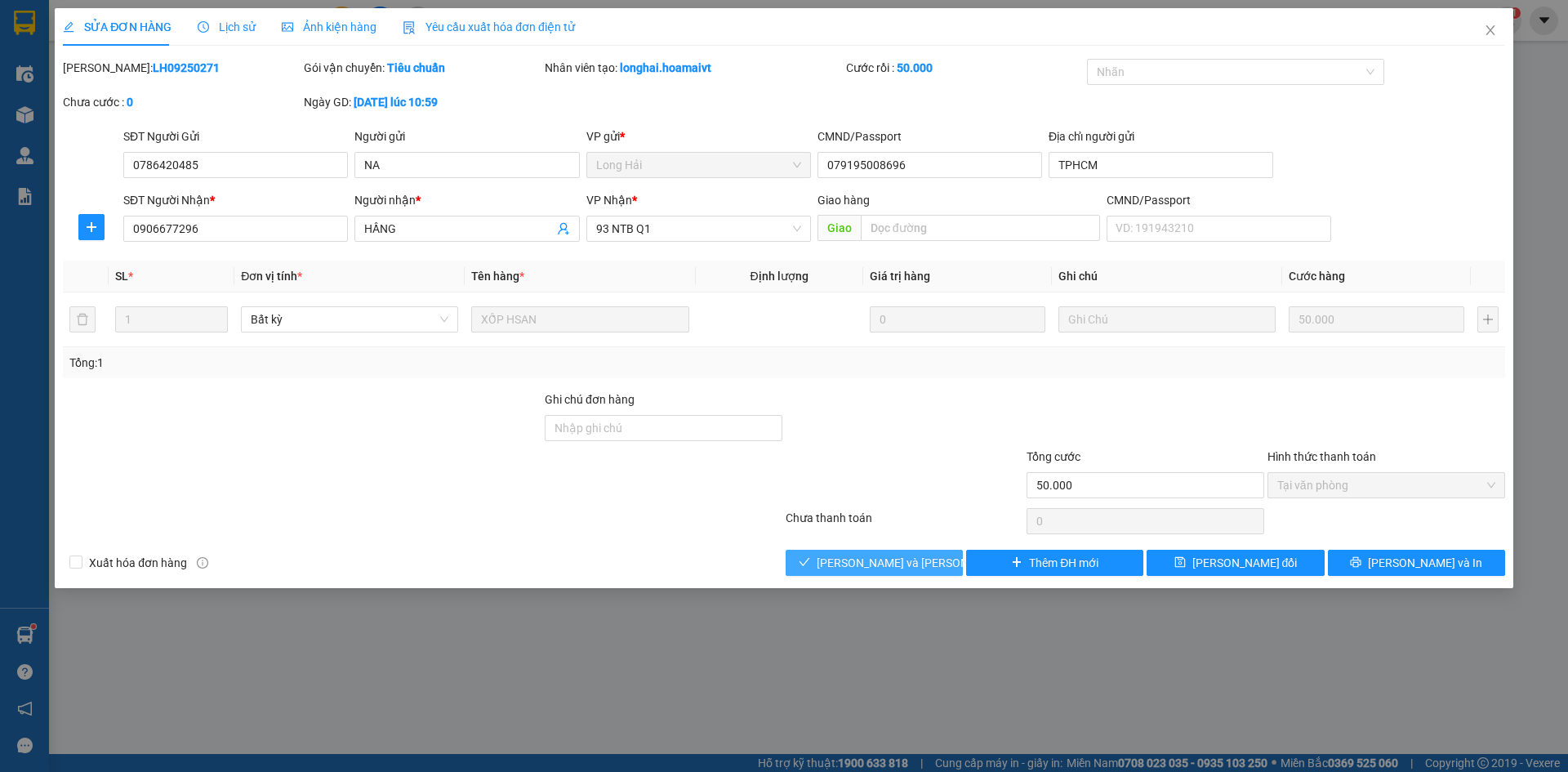
click at [866, 563] on span "[PERSON_NAME] và [PERSON_NAME] hàng" at bounding box center [928, 563] width 221 height 18
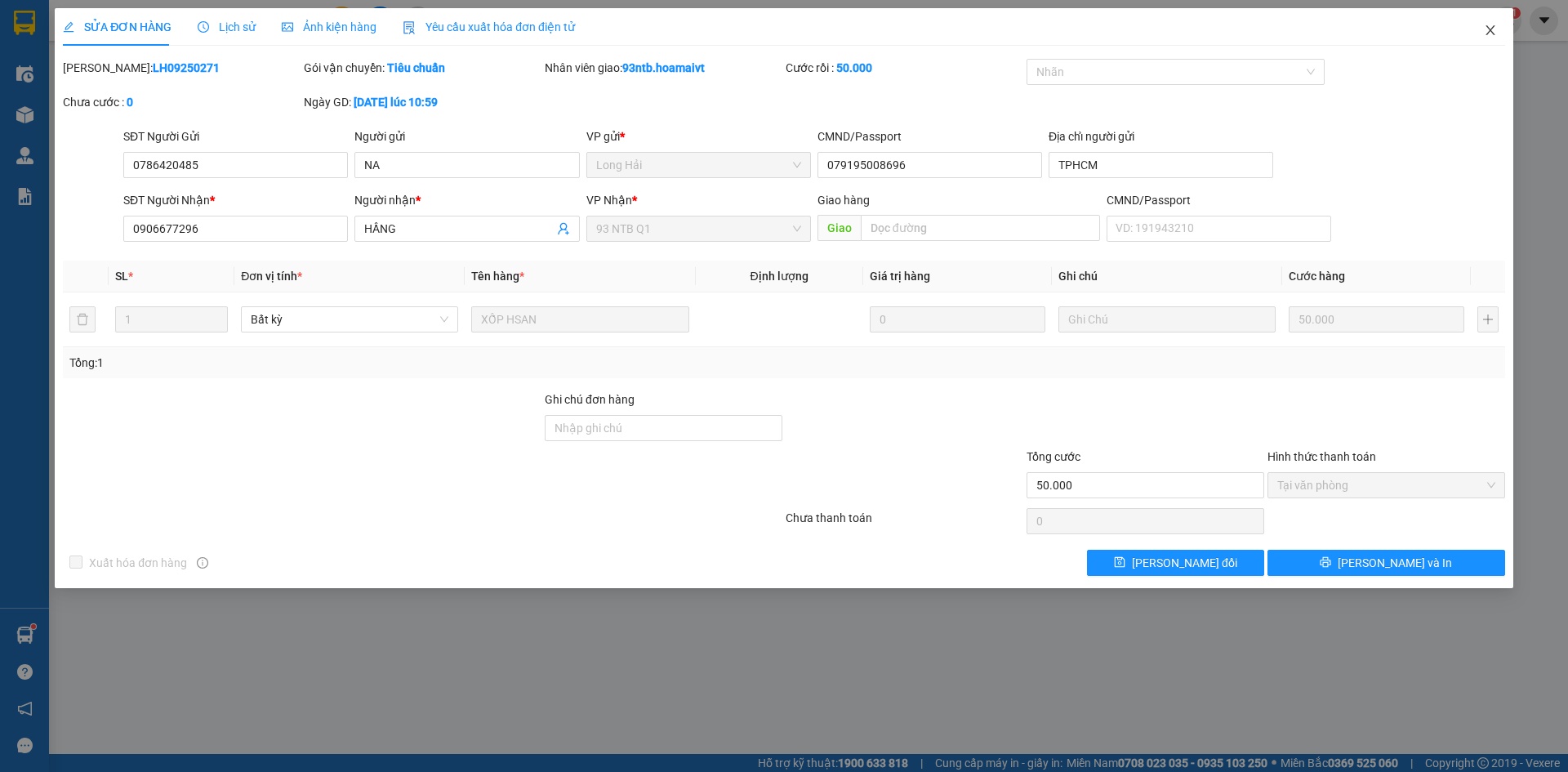
click at [1488, 19] on span "Close" at bounding box center [1490, 31] width 46 height 46
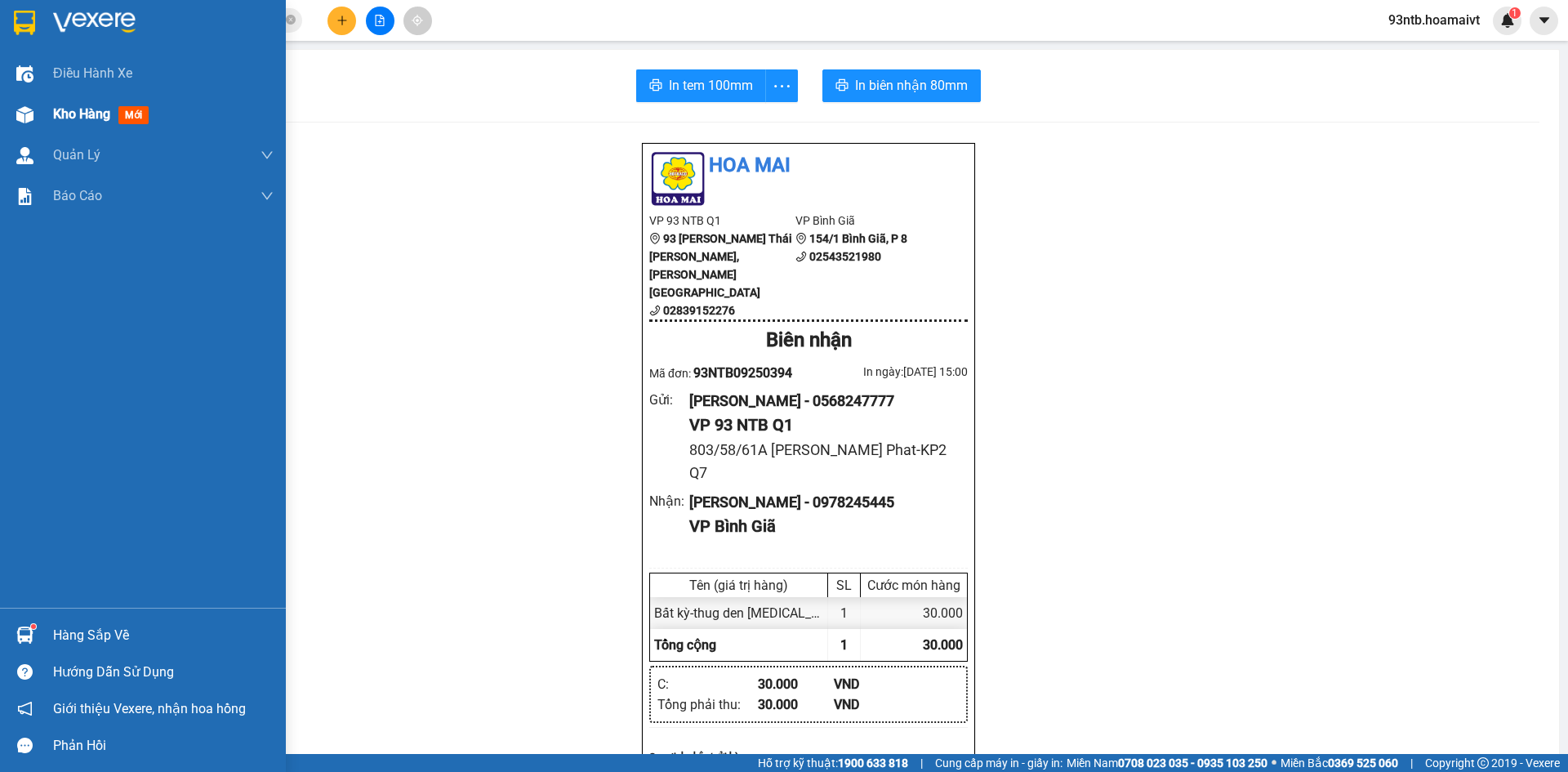
click at [48, 116] on div "Kho hàng mới" at bounding box center [143, 114] width 286 height 41
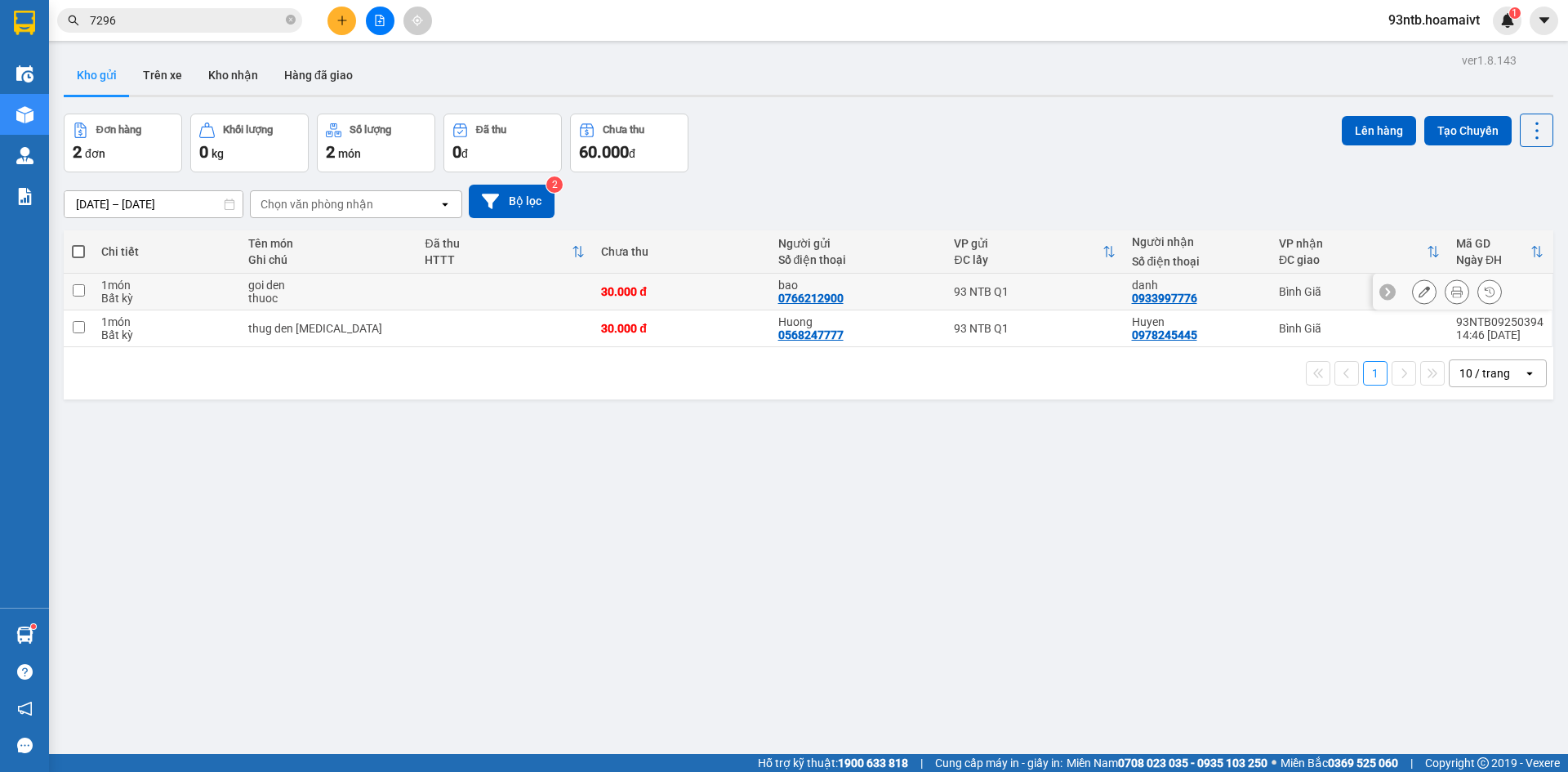
click at [1452, 286] on icon at bounding box center [1458, 292] width 12 height 12
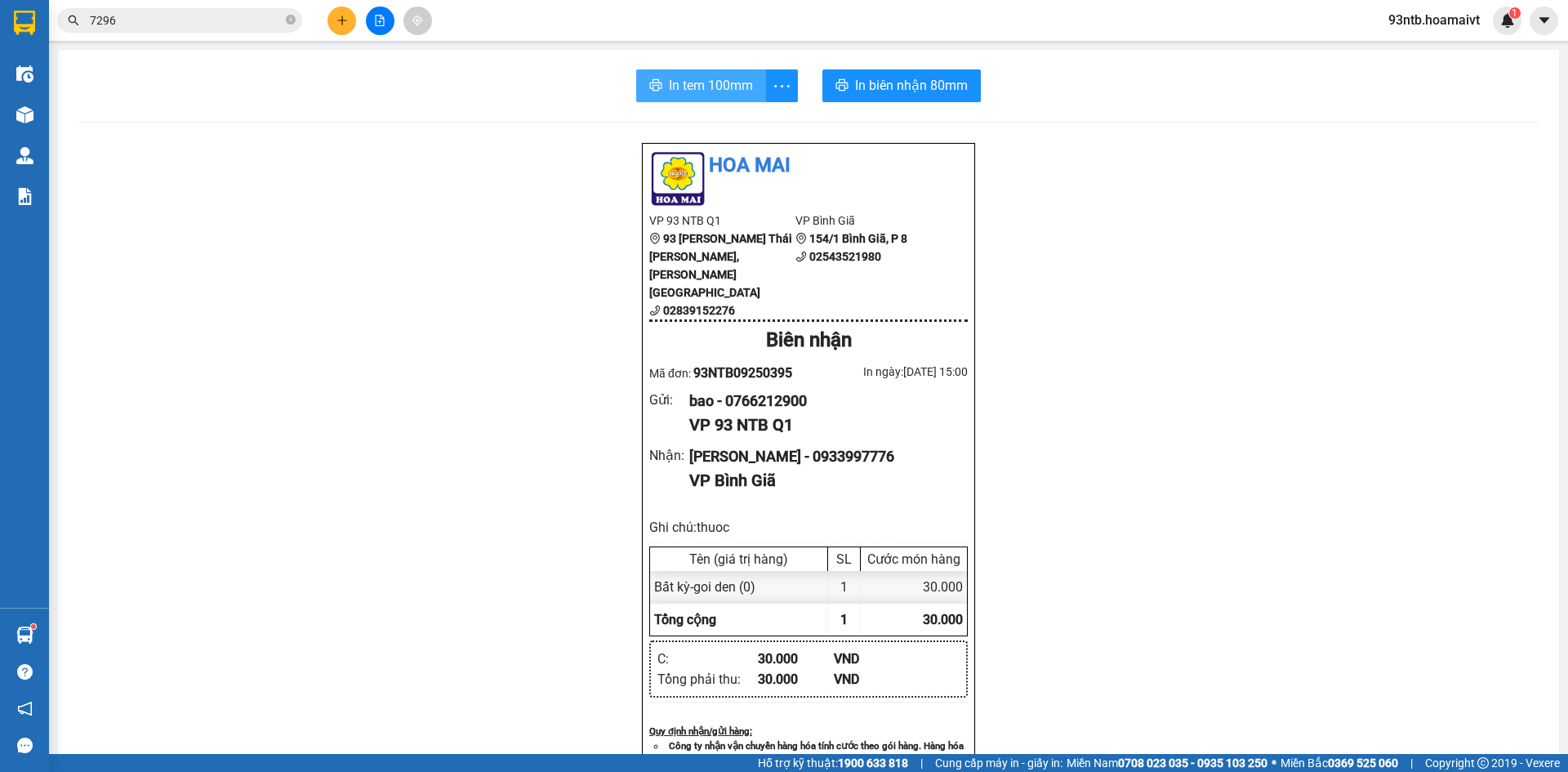
click at [722, 98] on button "In tem 100mm" at bounding box center [701, 86] width 130 height 32
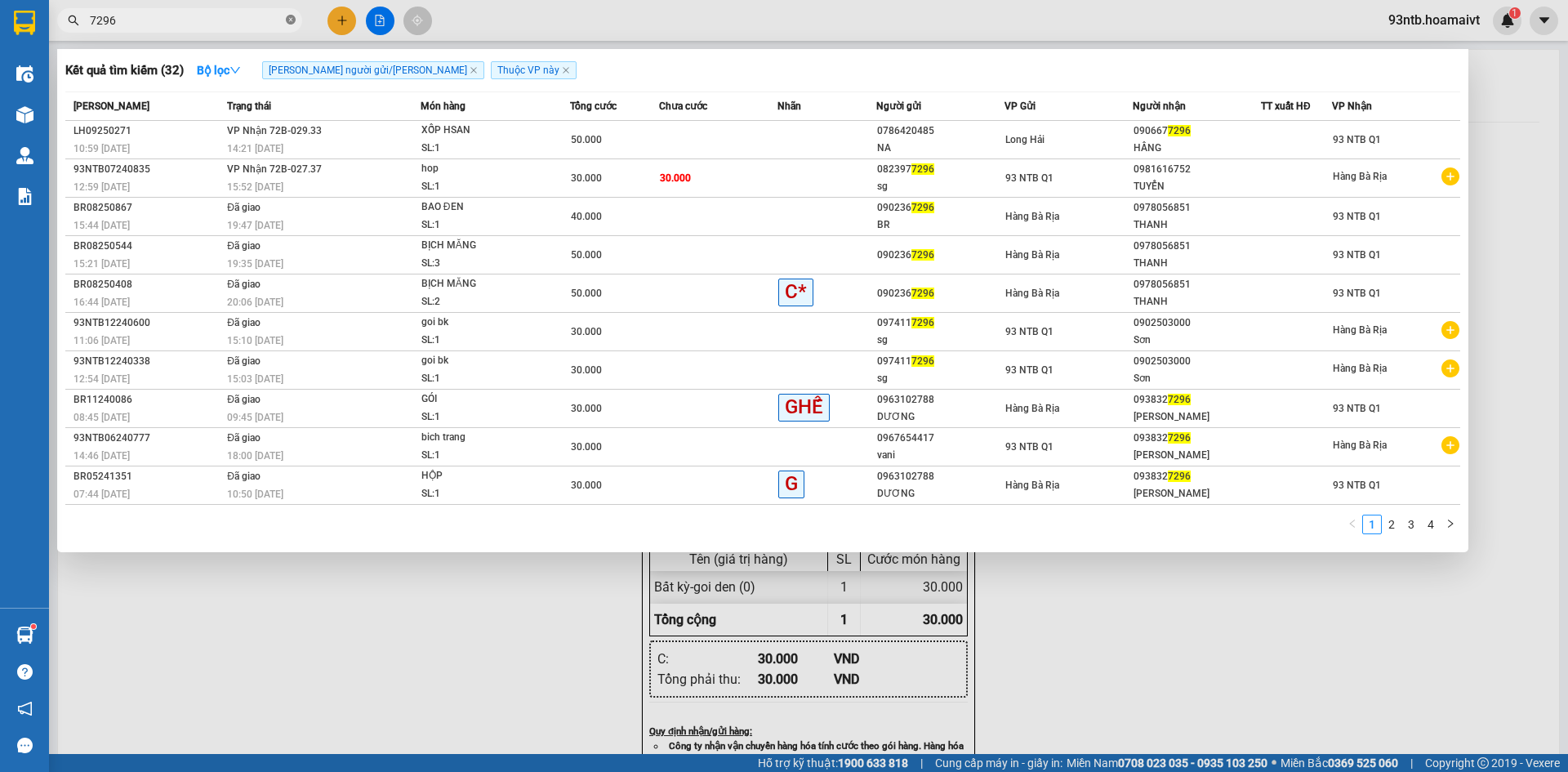
click at [292, 19] on icon "close-circle" at bounding box center [291, 20] width 10 height 10
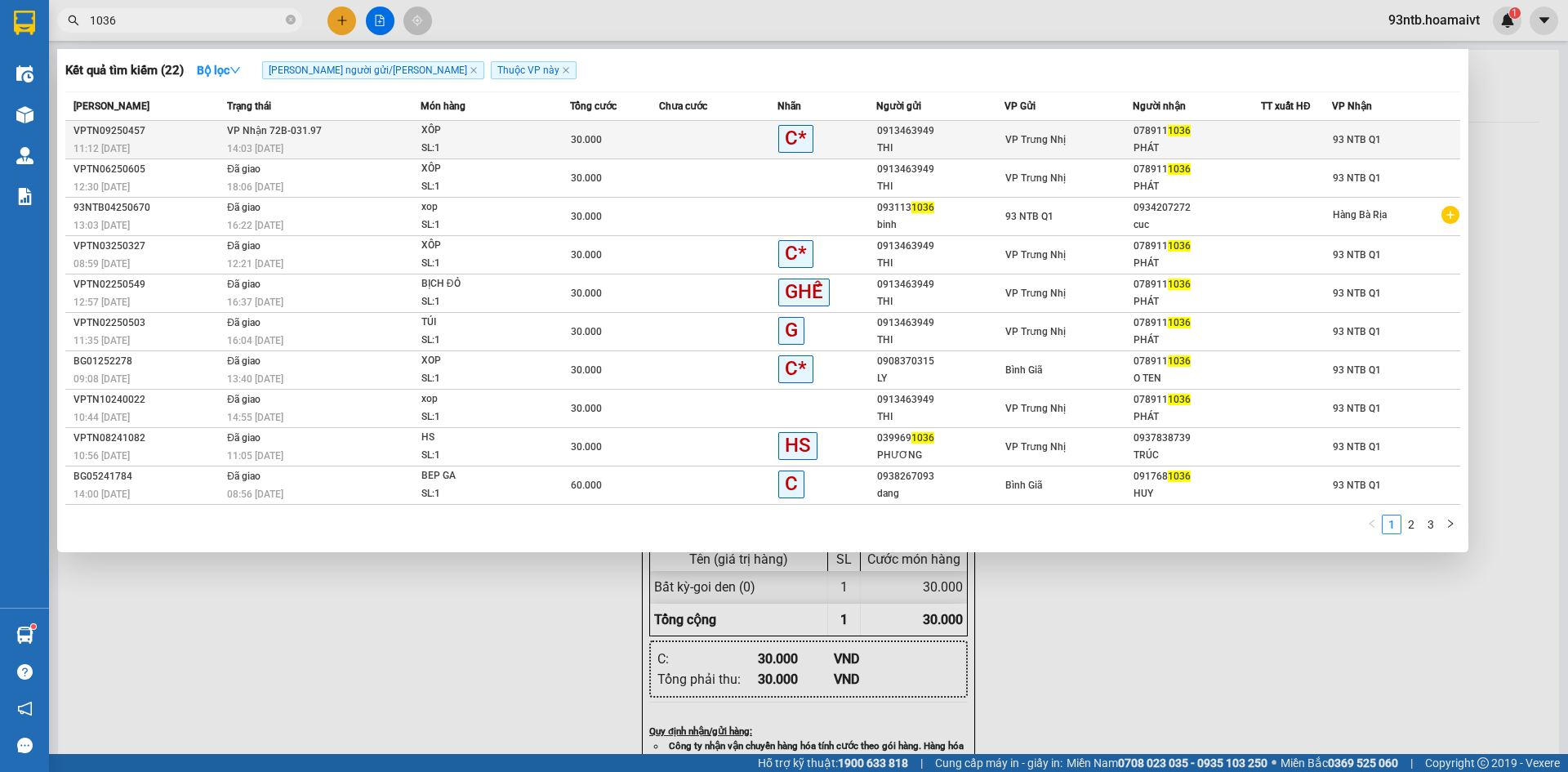
type input "1036"
click at [550, 128] on span "XÔP SL: 1" at bounding box center [496, 140] width 149 height 35
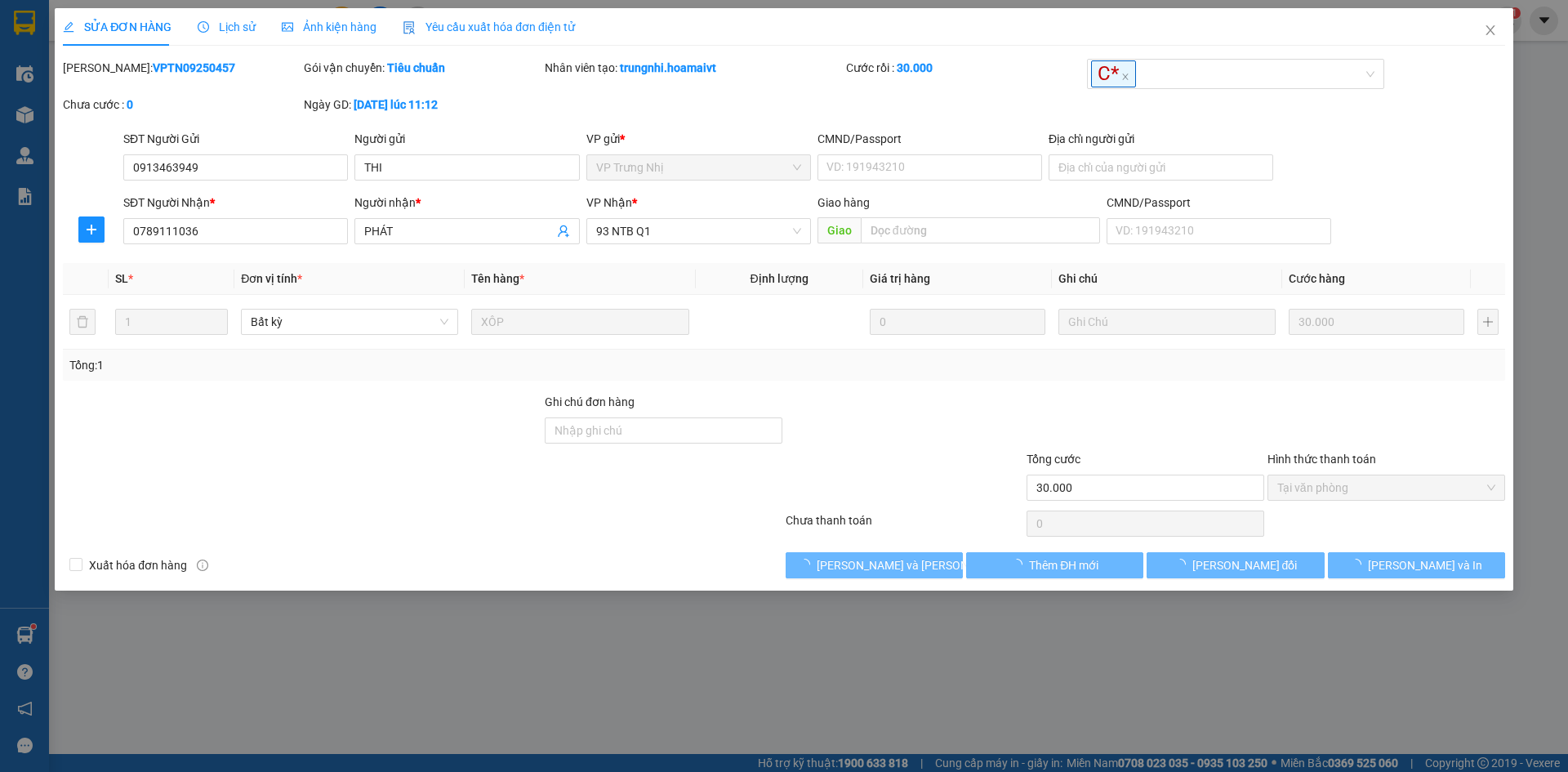
type input "0913463949"
type input "THI"
type input "0789111036"
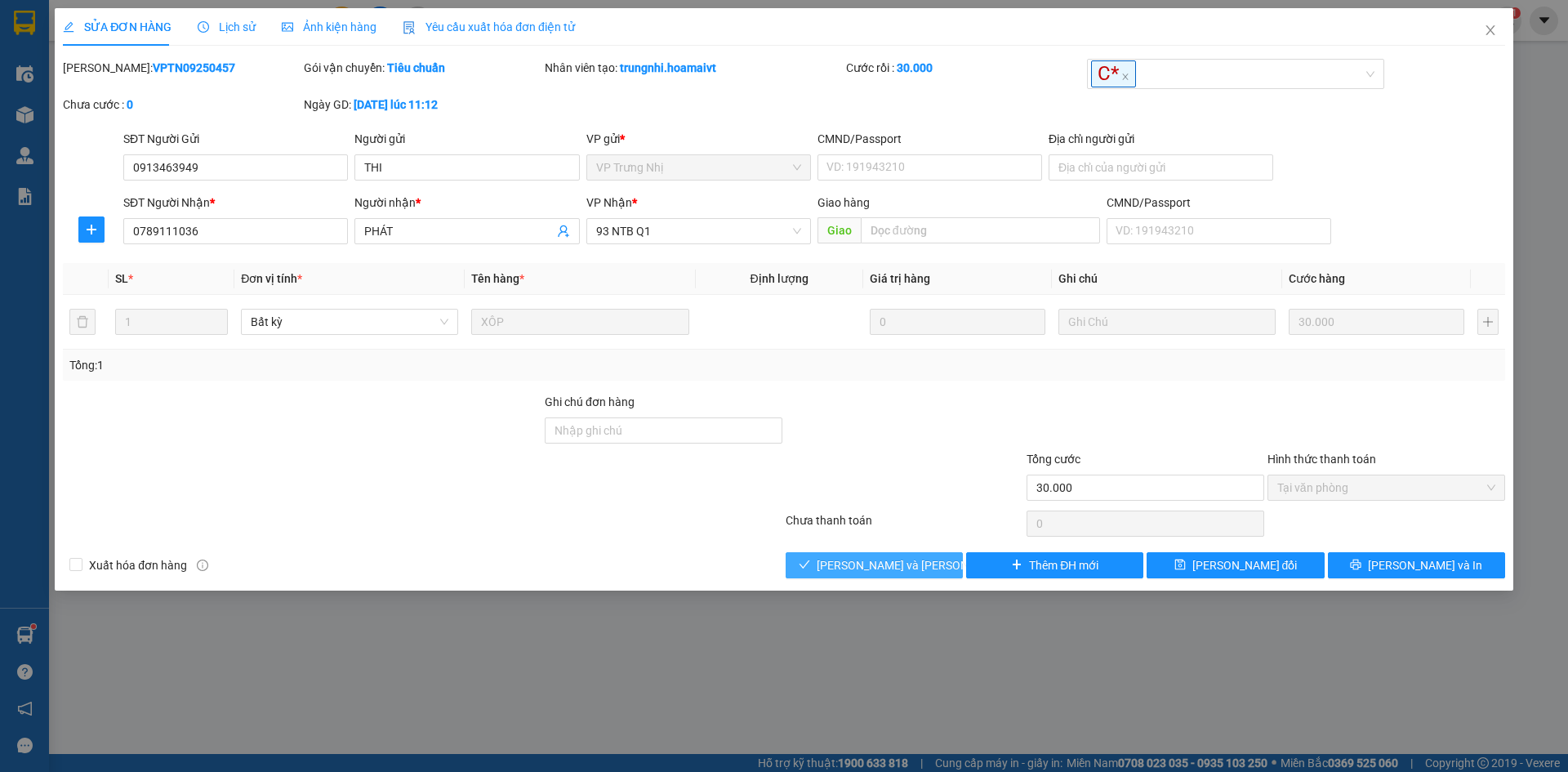
click at [884, 562] on span "[PERSON_NAME] và [PERSON_NAME] hàng" at bounding box center [928, 566] width 221 height 18
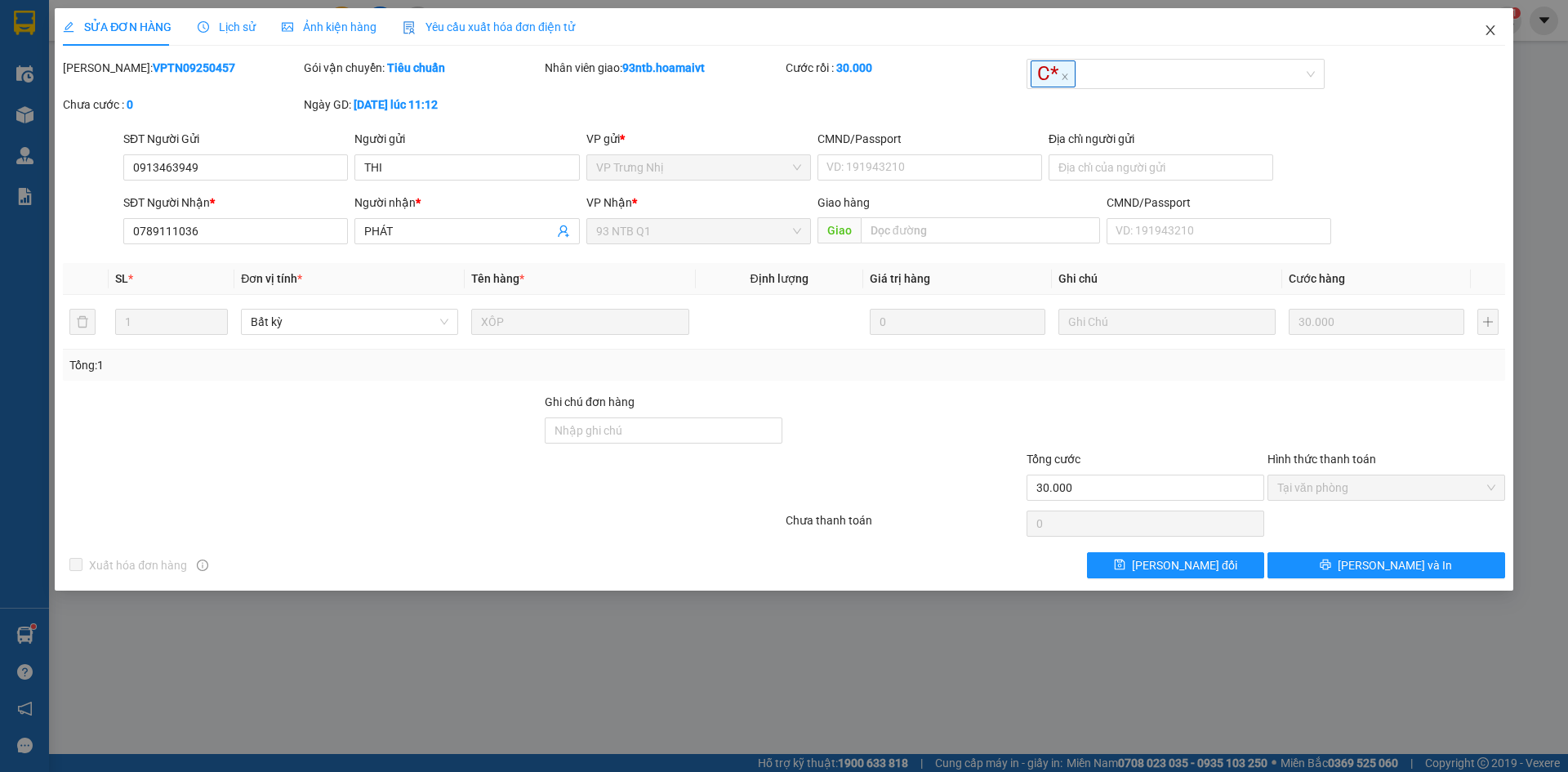
click at [1495, 32] on icon "close" at bounding box center [1491, 31] width 13 height 13
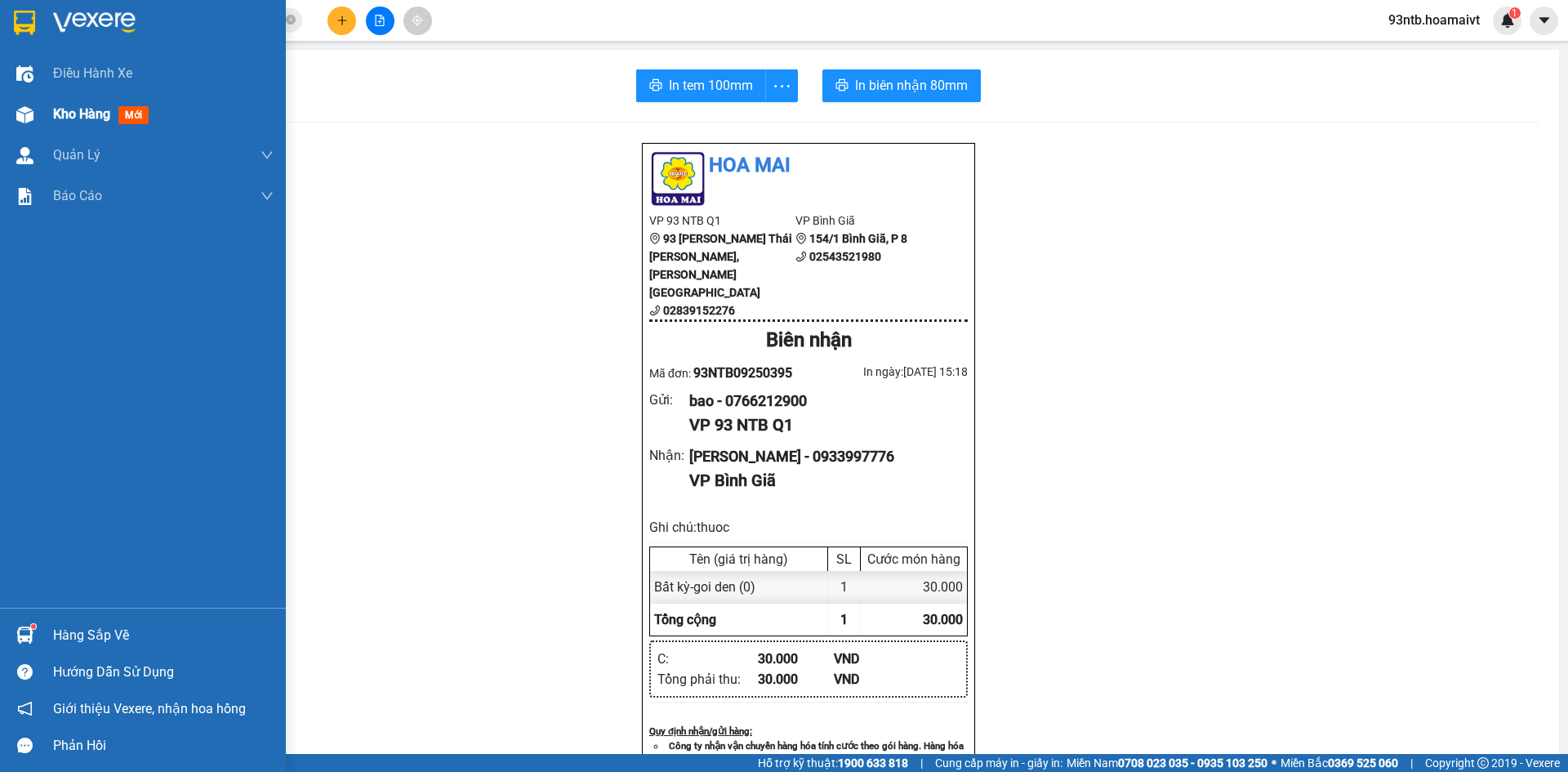
click at [71, 111] on span "Kho hàng" at bounding box center [81, 114] width 57 height 16
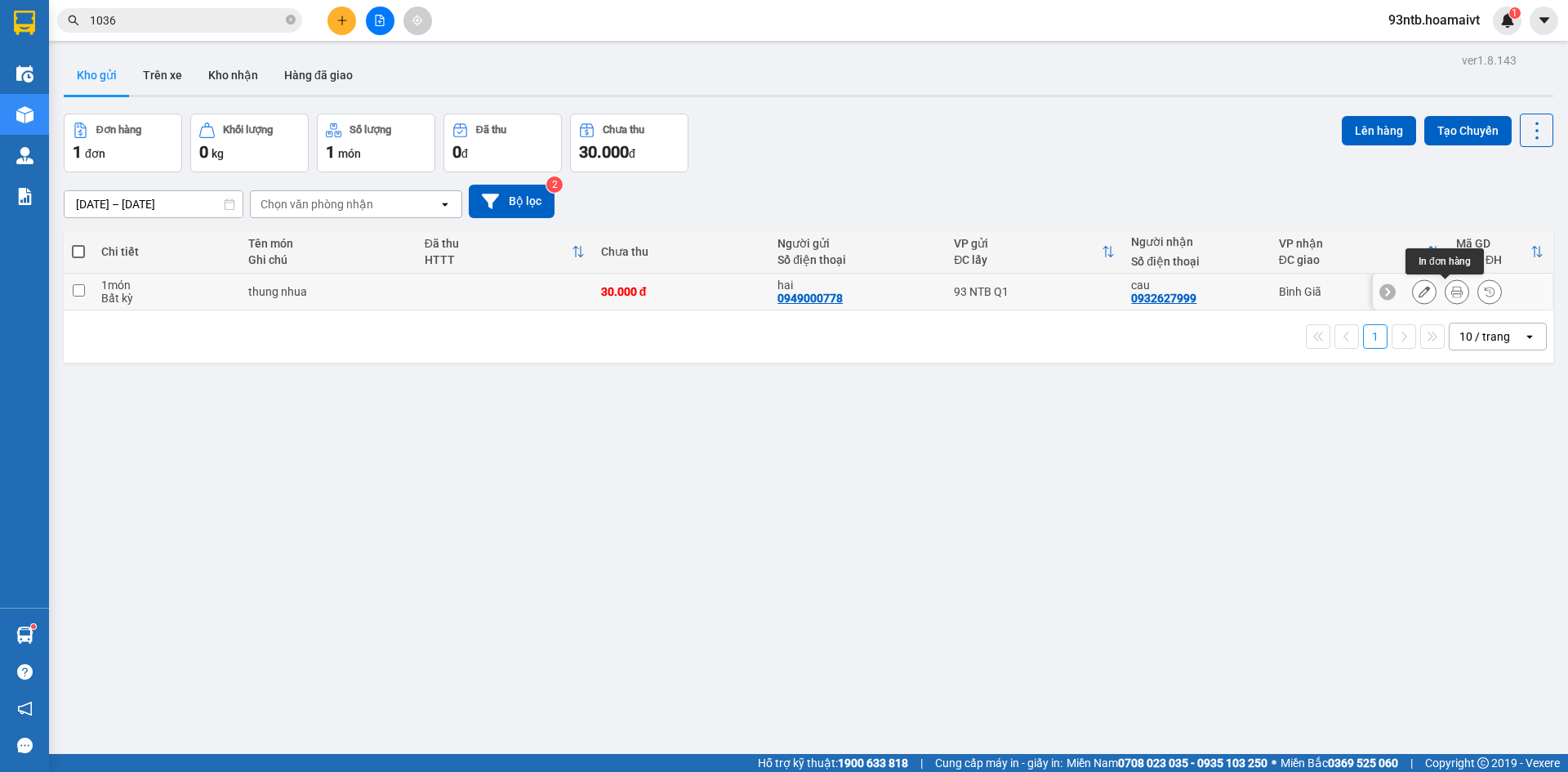
click at [1452, 294] on icon at bounding box center [1458, 292] width 12 height 12
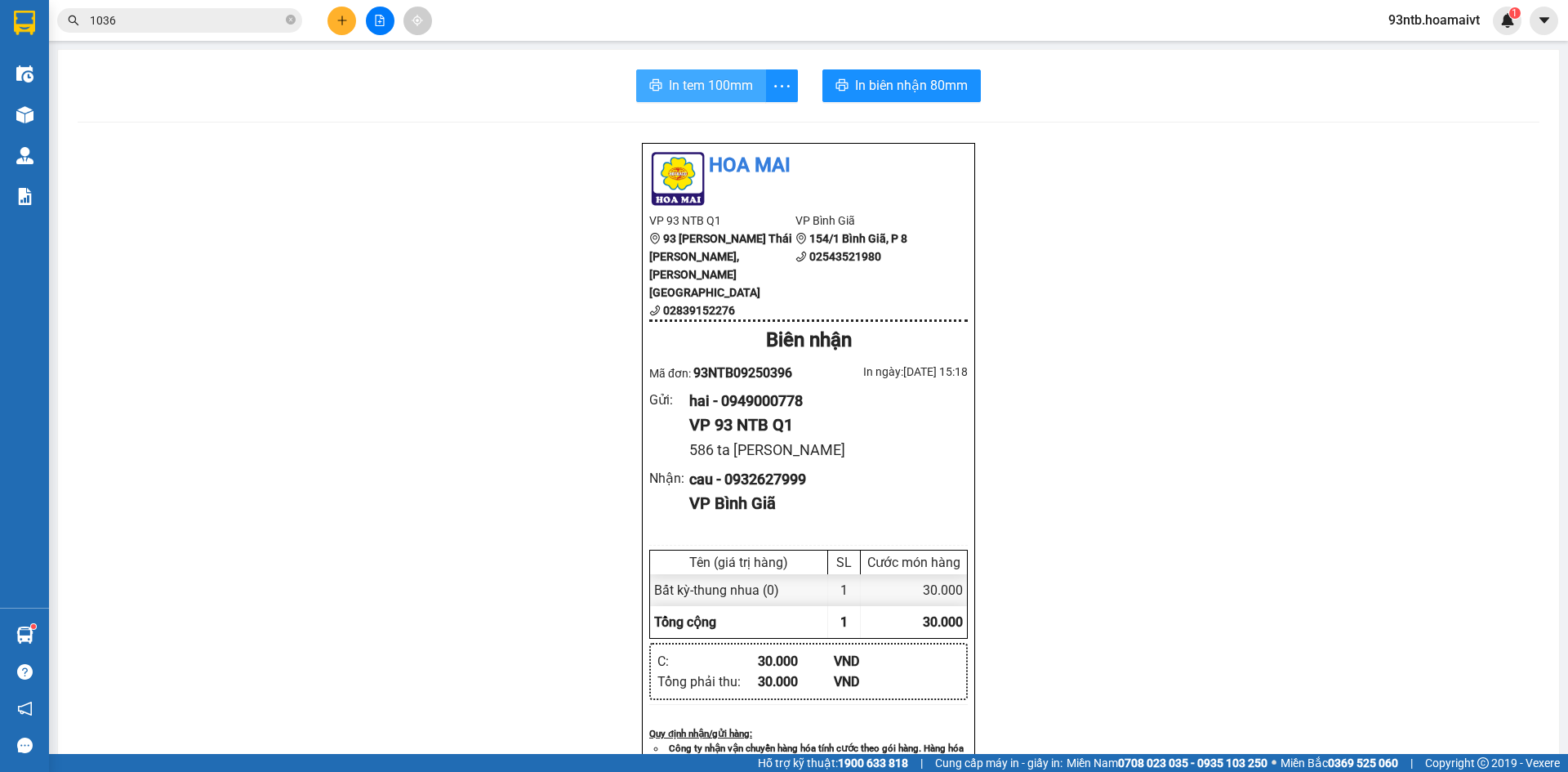
click at [709, 83] on span "In tem 100mm" at bounding box center [711, 85] width 84 height 21
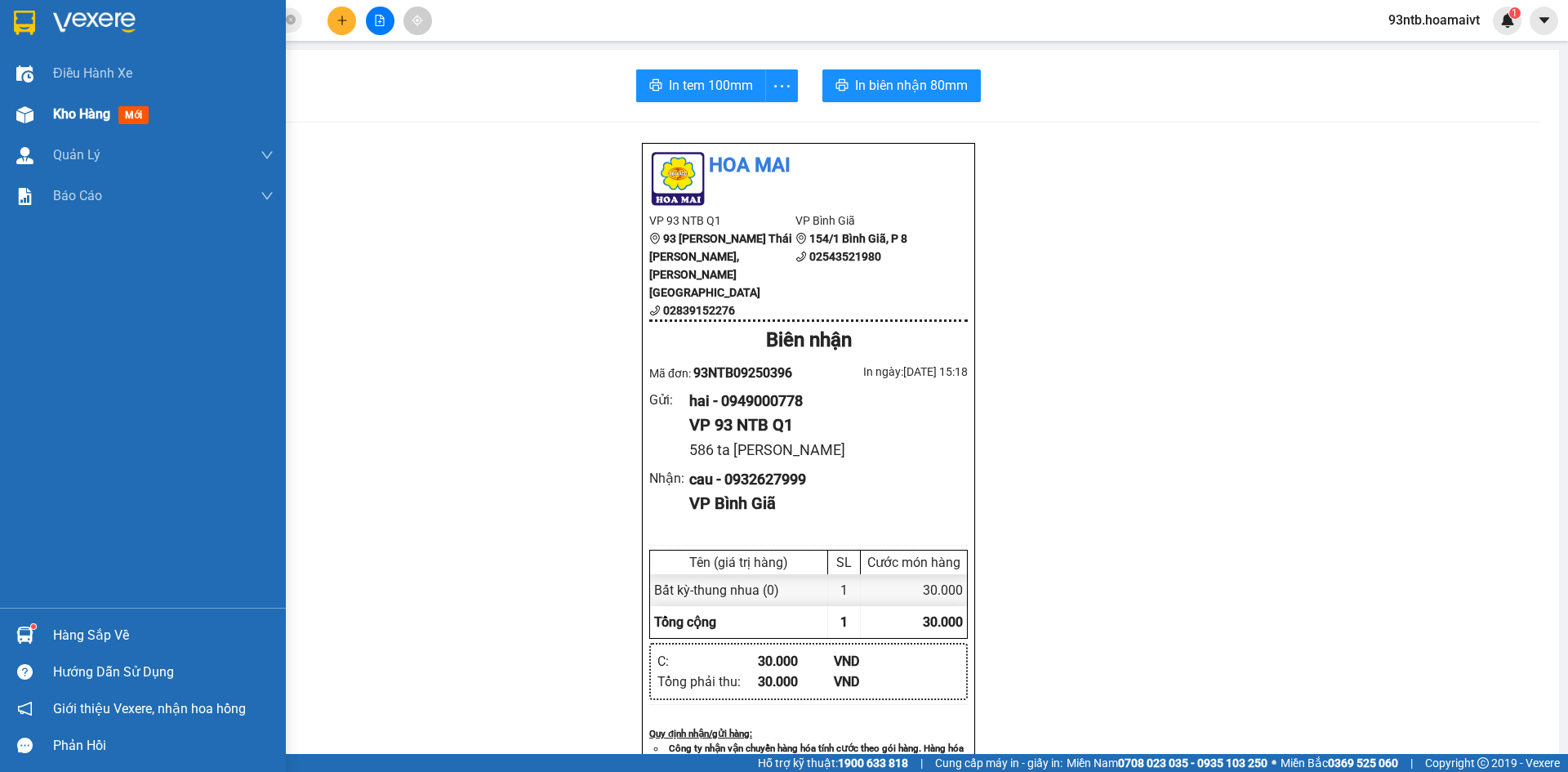
click at [81, 128] on div "Kho hàng mới" at bounding box center [164, 114] width 221 height 41
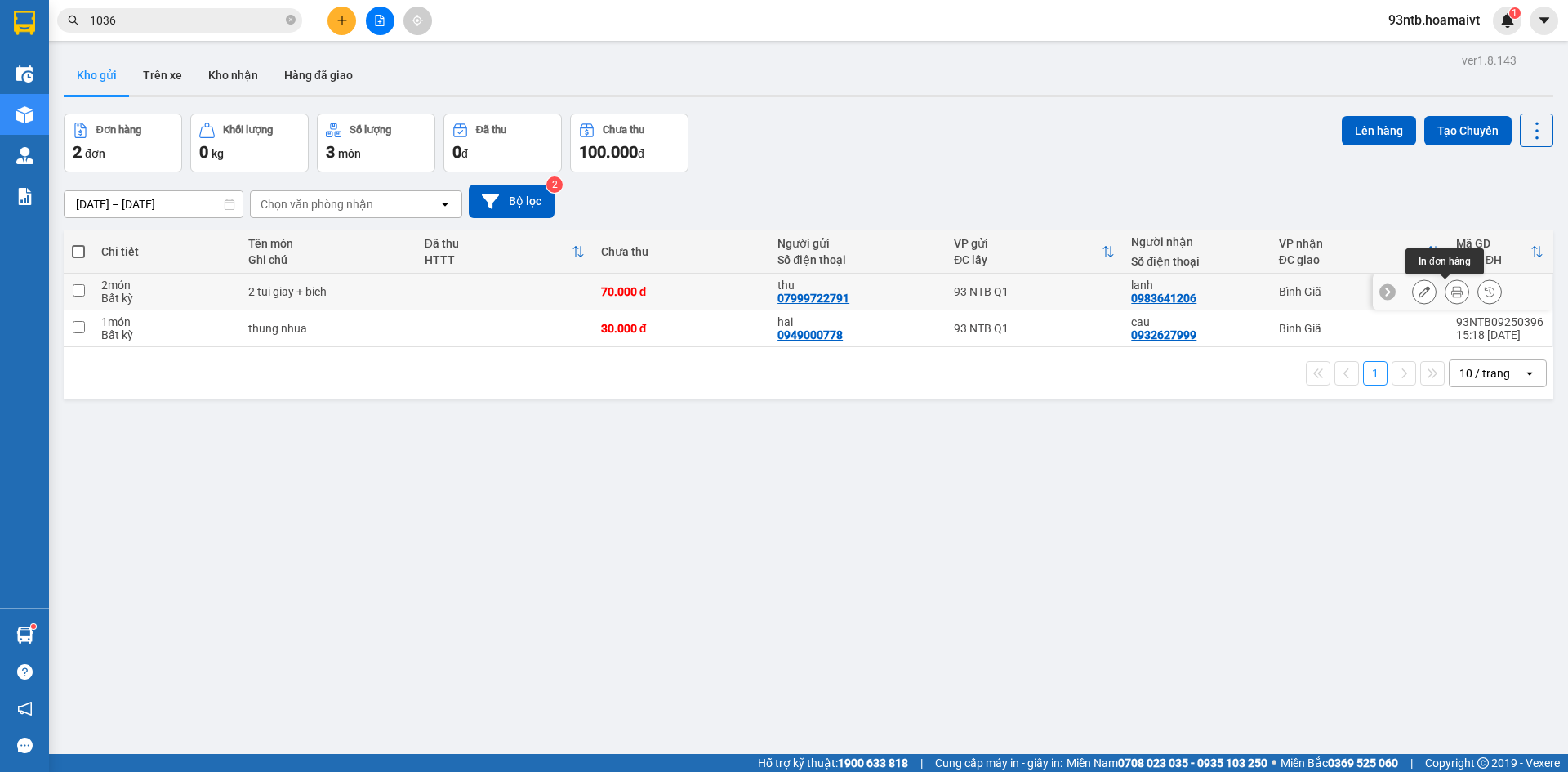
click at [1452, 293] on icon at bounding box center [1458, 292] width 12 height 12
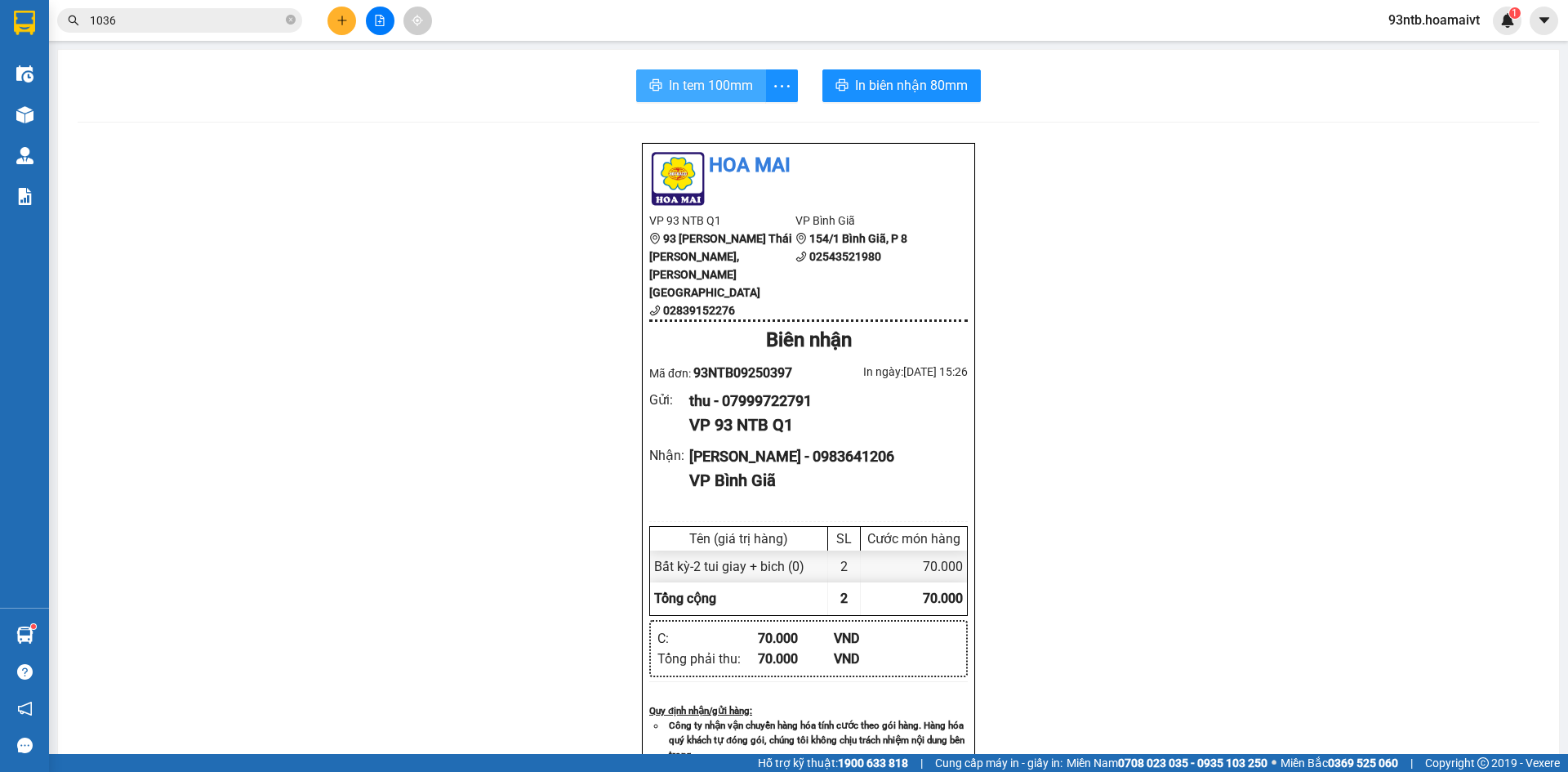
click at [697, 93] on span "In tem 100mm" at bounding box center [711, 85] width 84 height 21
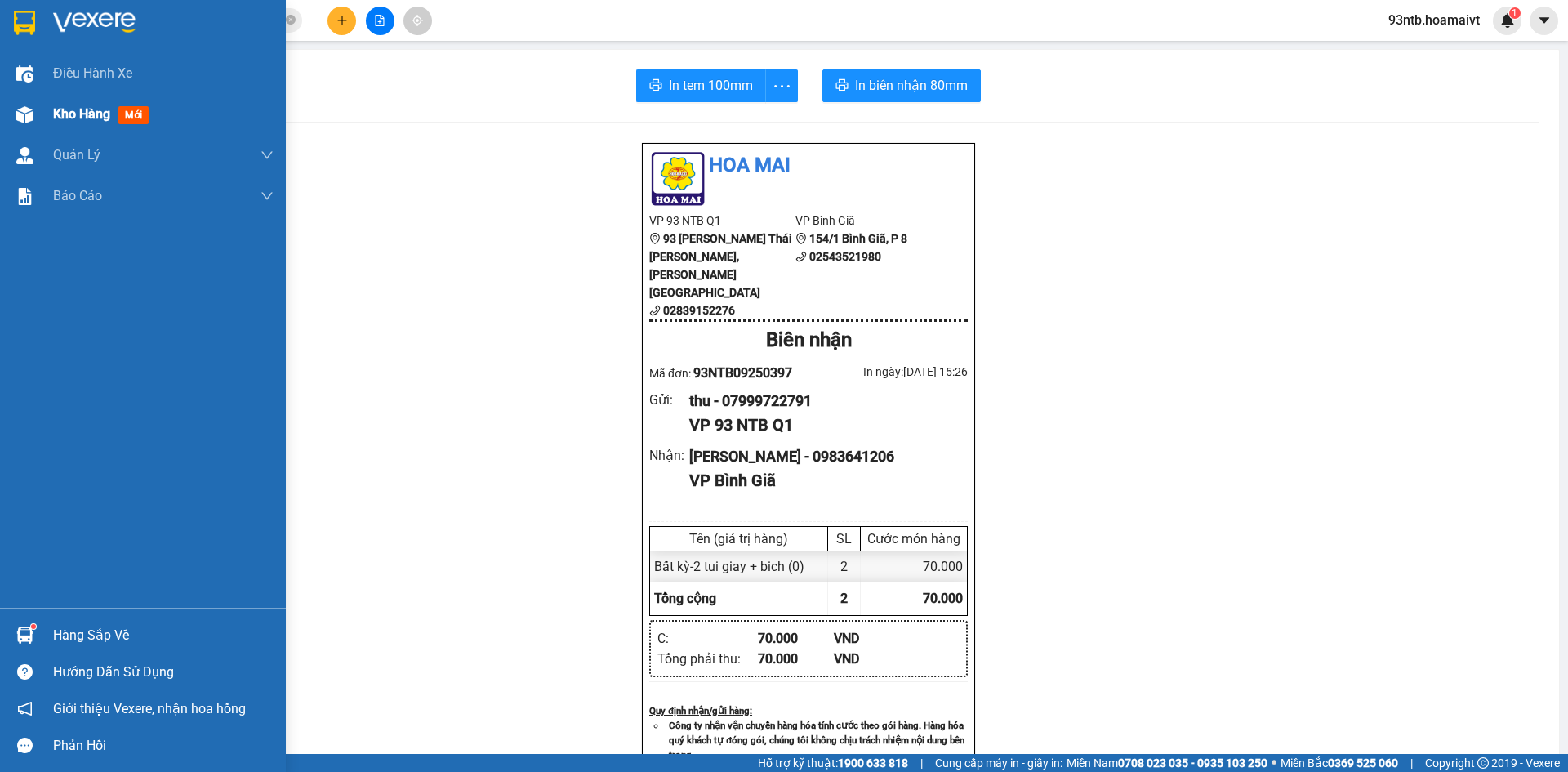
click at [42, 115] on div "Kho hàng mới" at bounding box center [143, 114] width 286 height 41
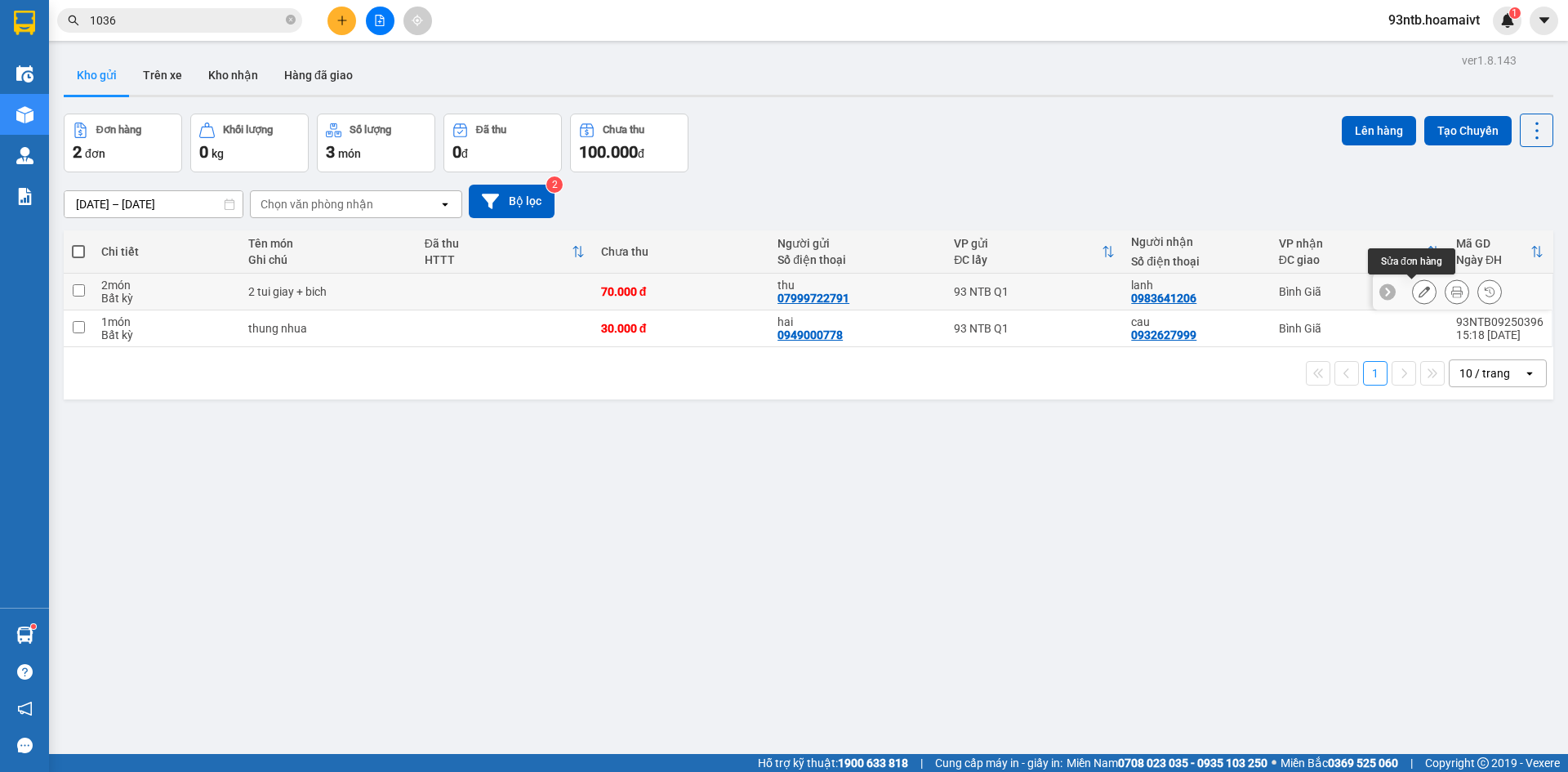
click at [1414, 283] on button at bounding box center [1425, 292] width 23 height 28
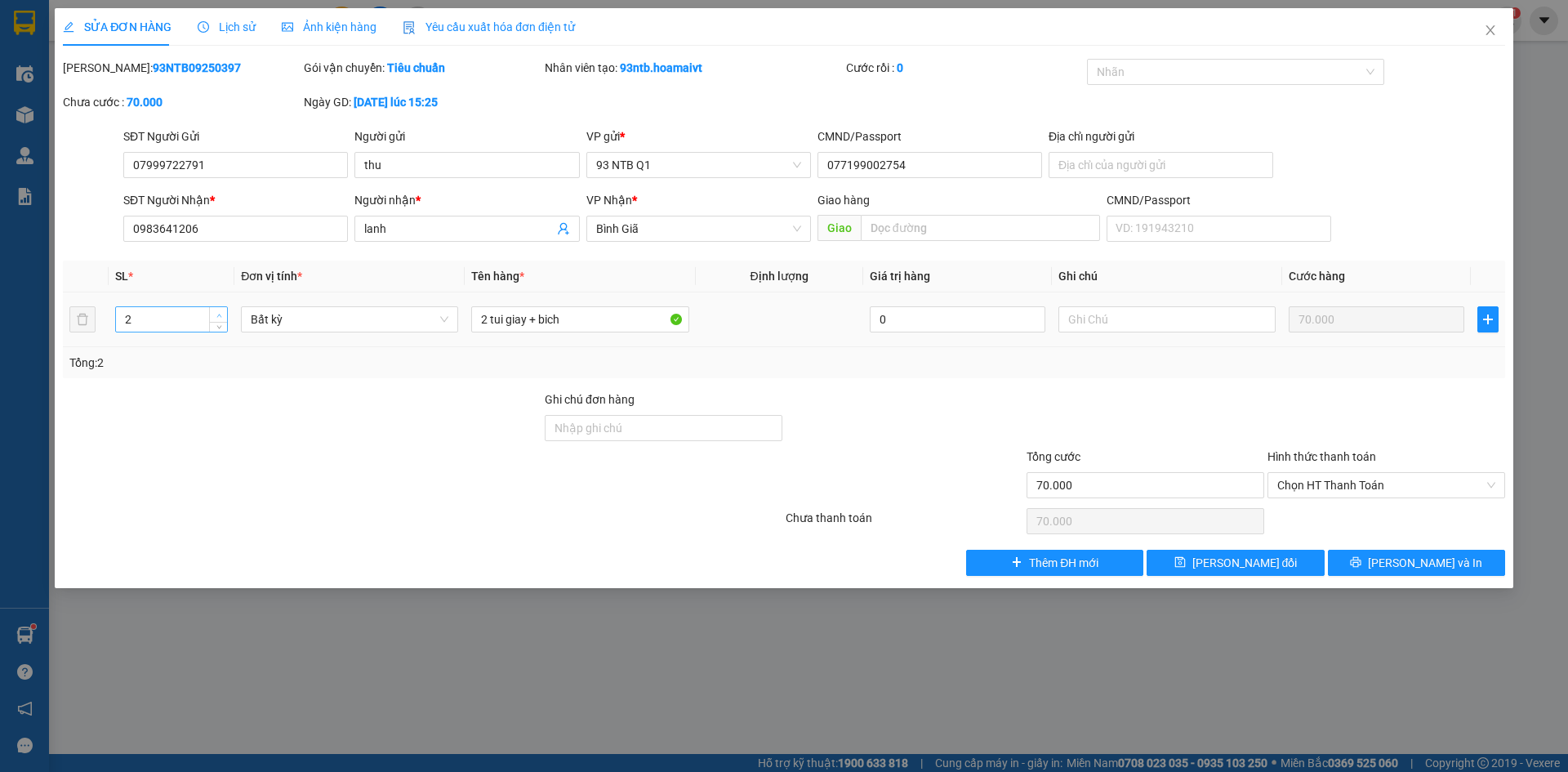
click at [214, 316] on span "up" at bounding box center [219, 316] width 10 height 10
click at [1375, 558] on button "[PERSON_NAME] và In" at bounding box center [1416, 563] width 177 height 26
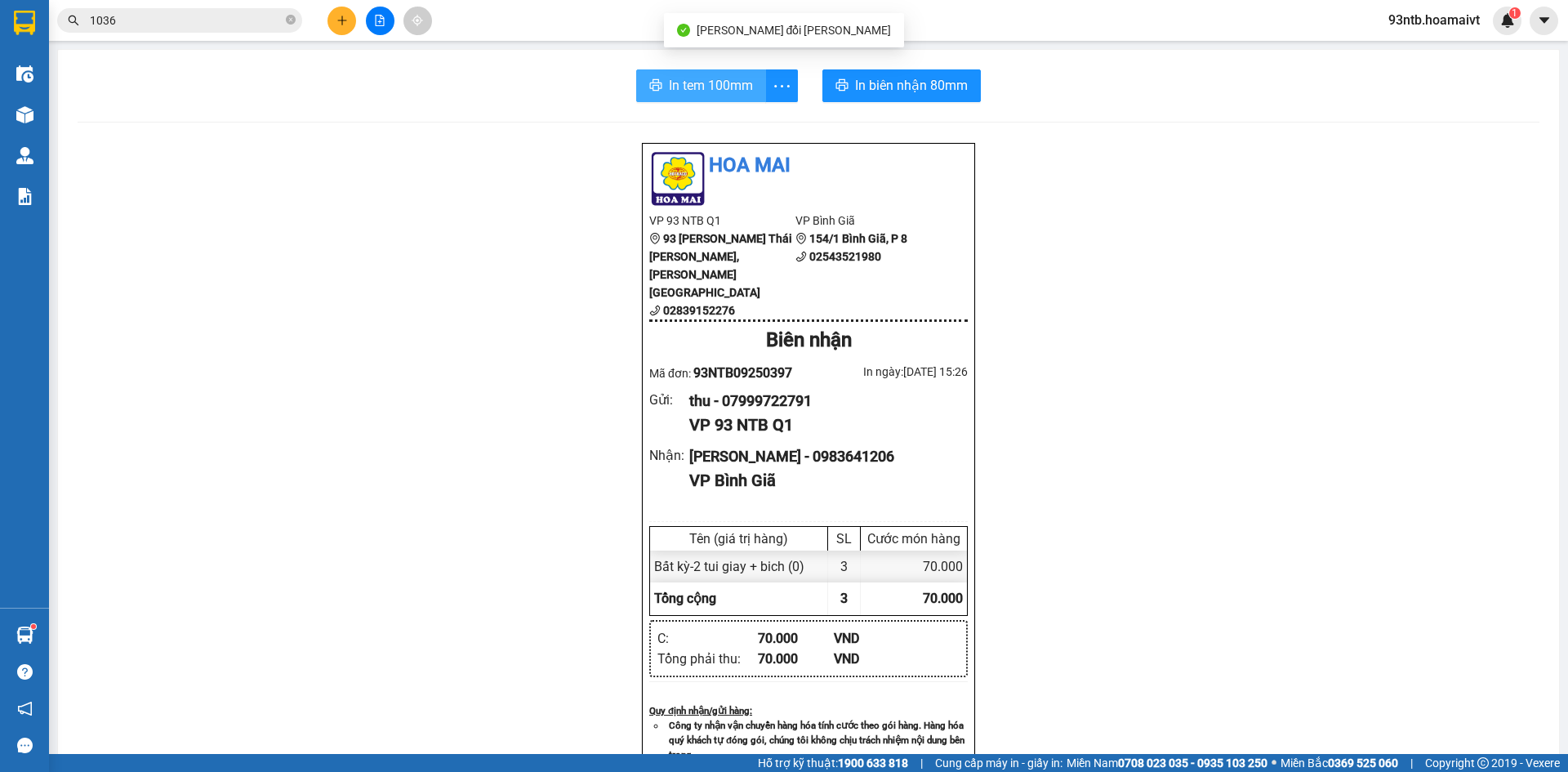
click at [718, 90] on span "In tem 100mm" at bounding box center [711, 85] width 84 height 21
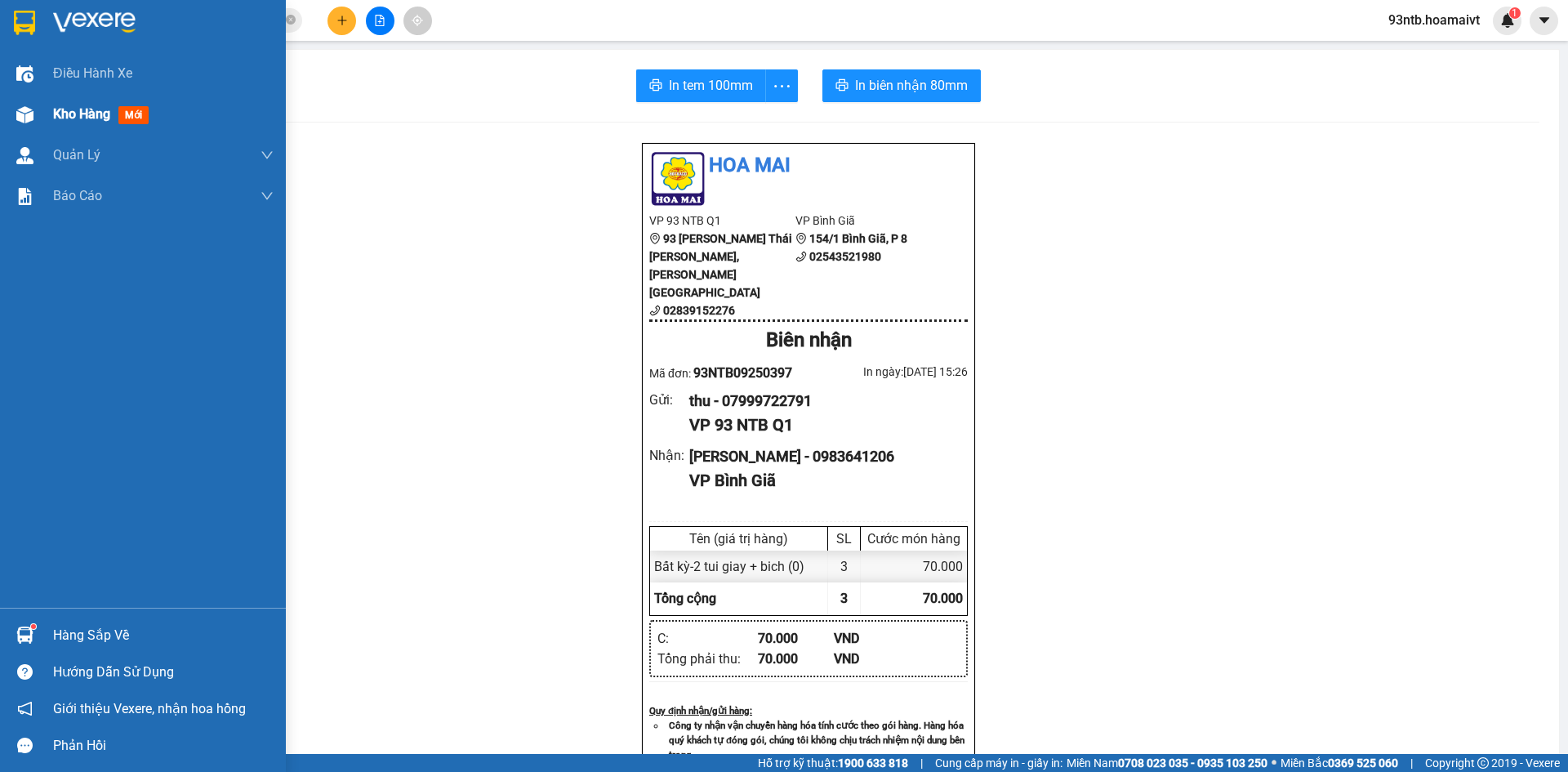
click at [80, 106] on span "Kho hàng" at bounding box center [81, 114] width 57 height 16
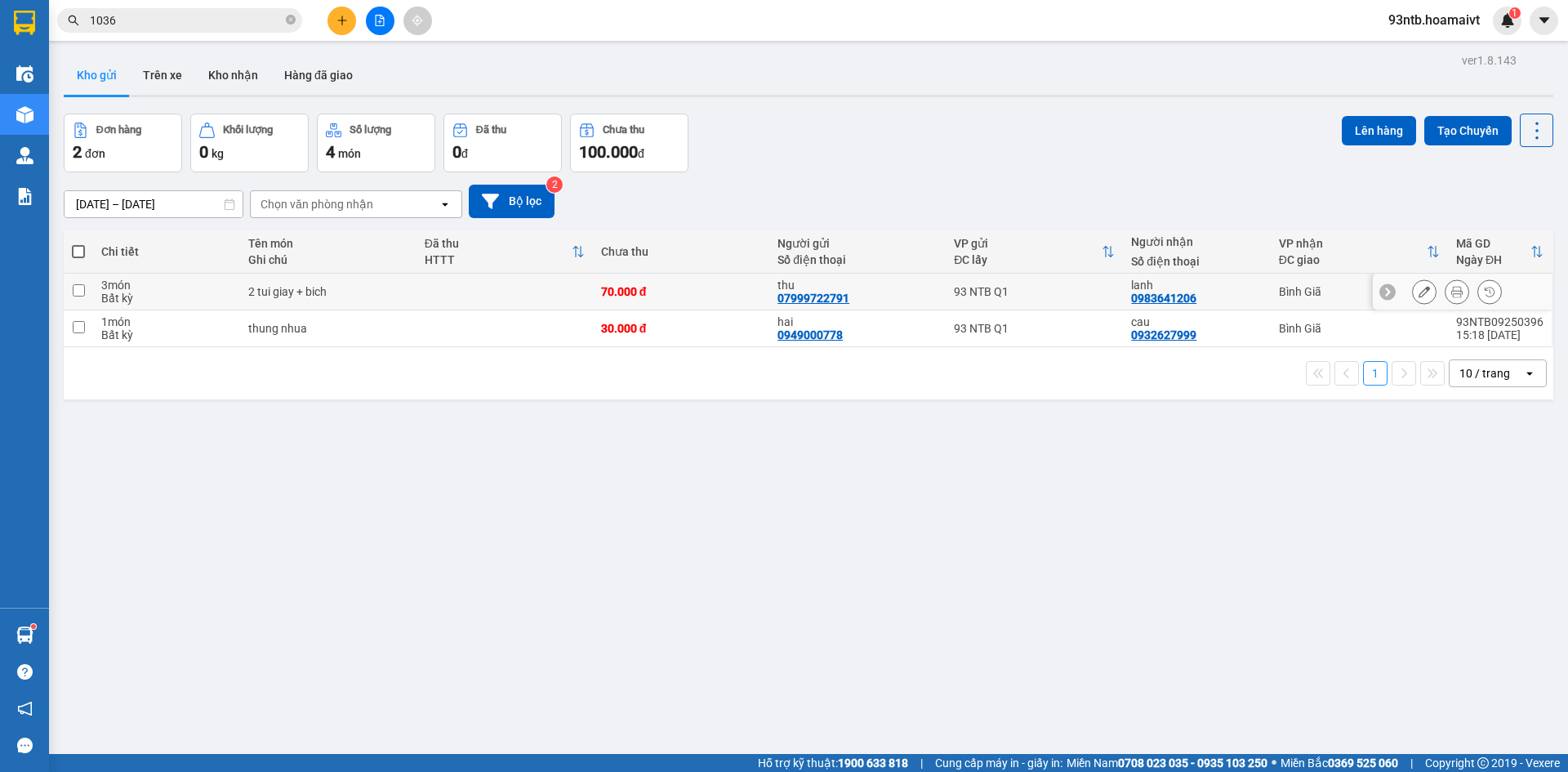
click at [1414, 293] on button at bounding box center [1425, 292] width 23 height 28
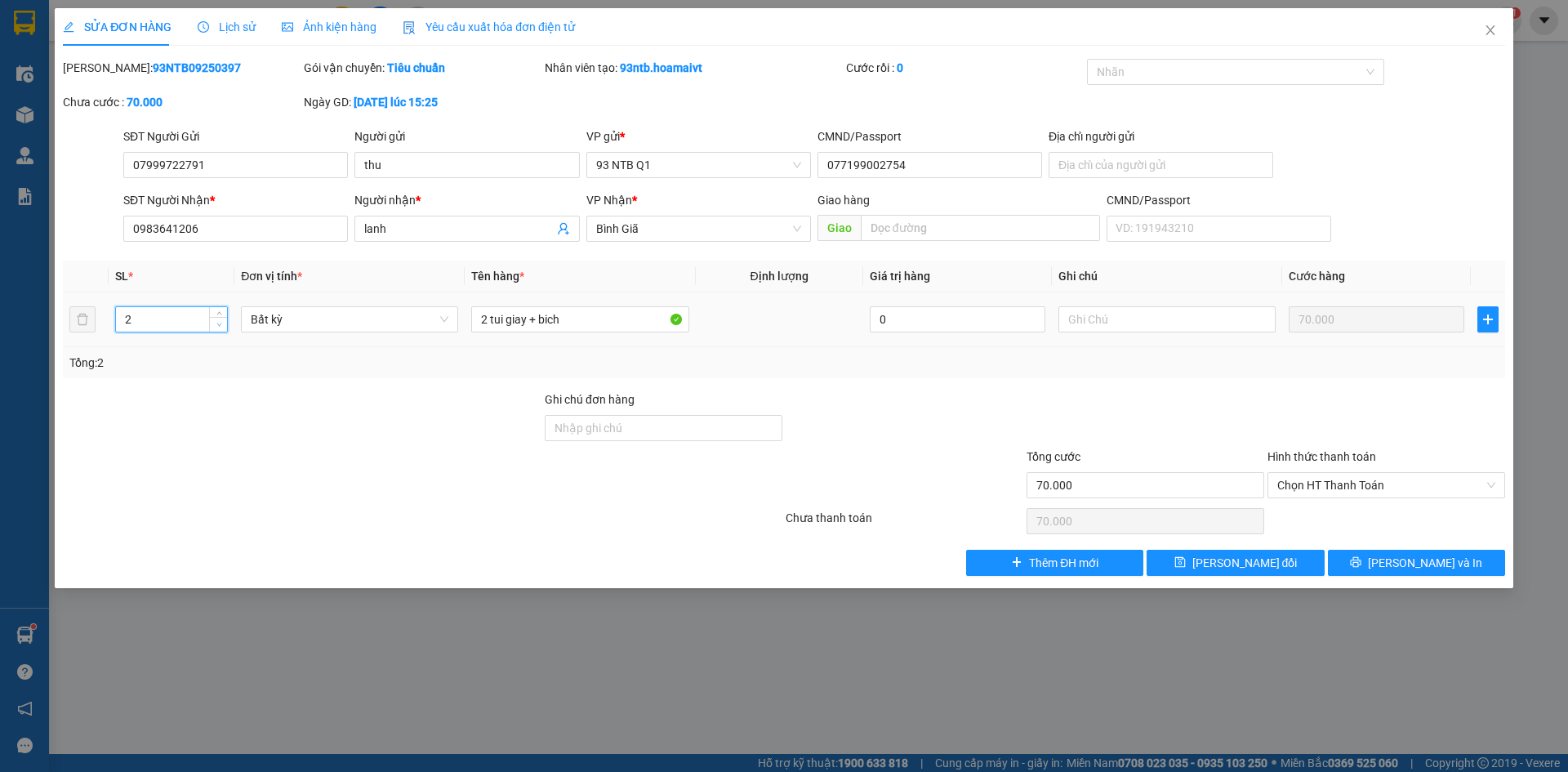
click at [215, 326] on span "down" at bounding box center [219, 326] width 10 height 10
click at [1230, 565] on span "[PERSON_NAME] đổi" at bounding box center [1245, 563] width 105 height 18
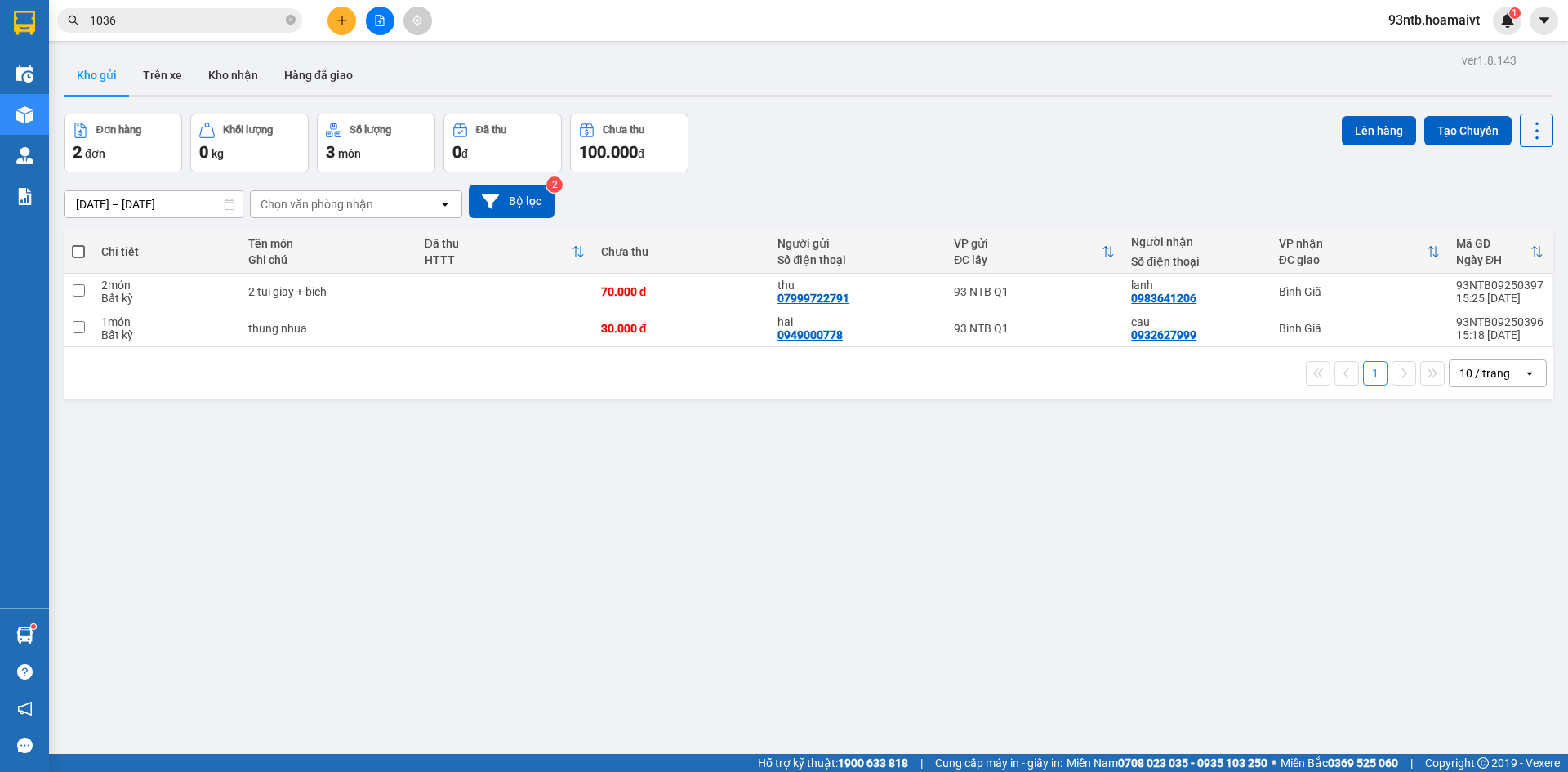
click at [252, 27] on input "1036" at bounding box center [186, 21] width 193 height 18
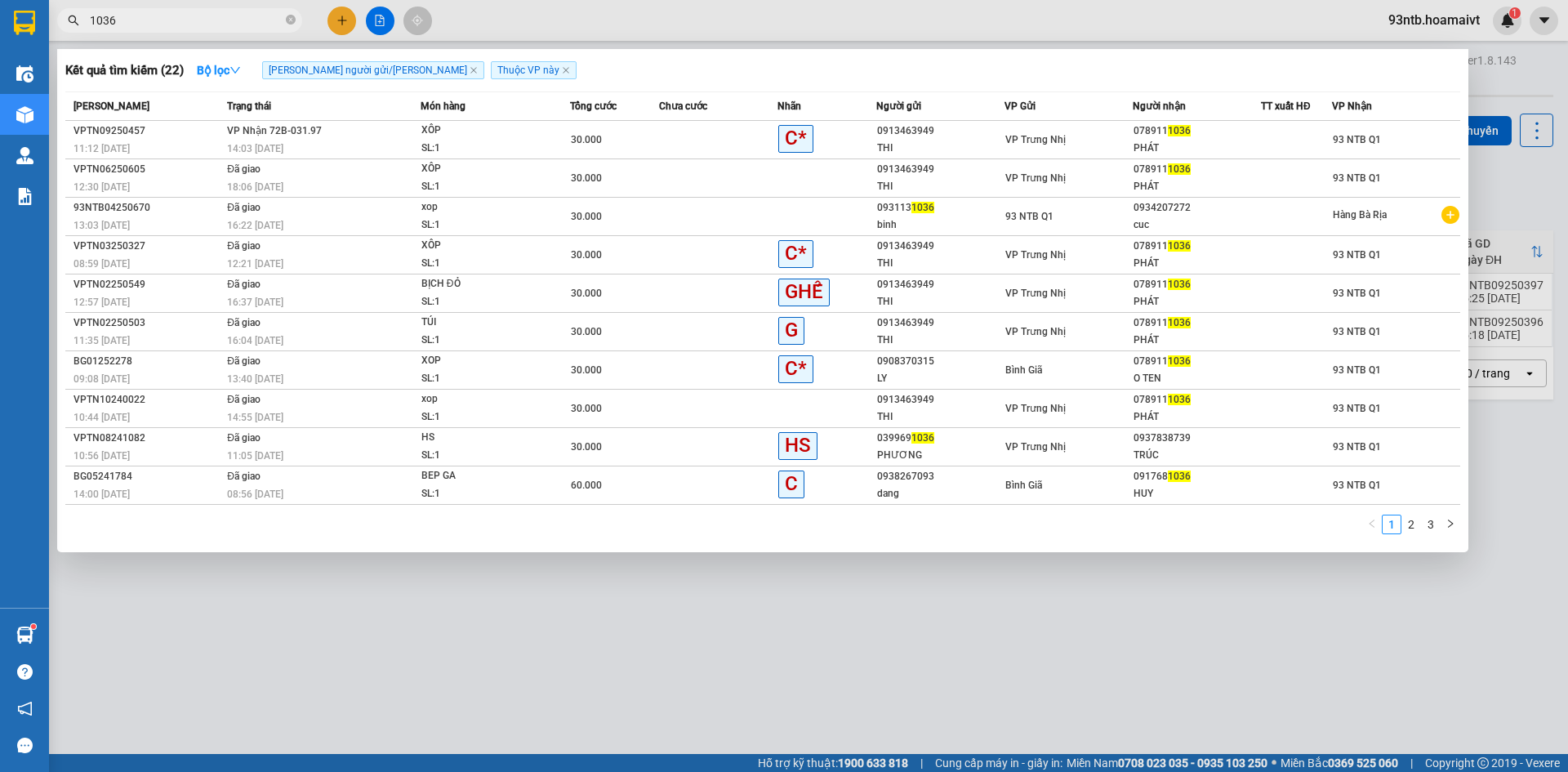
click at [252, 27] on input "1036" at bounding box center [186, 21] width 193 height 18
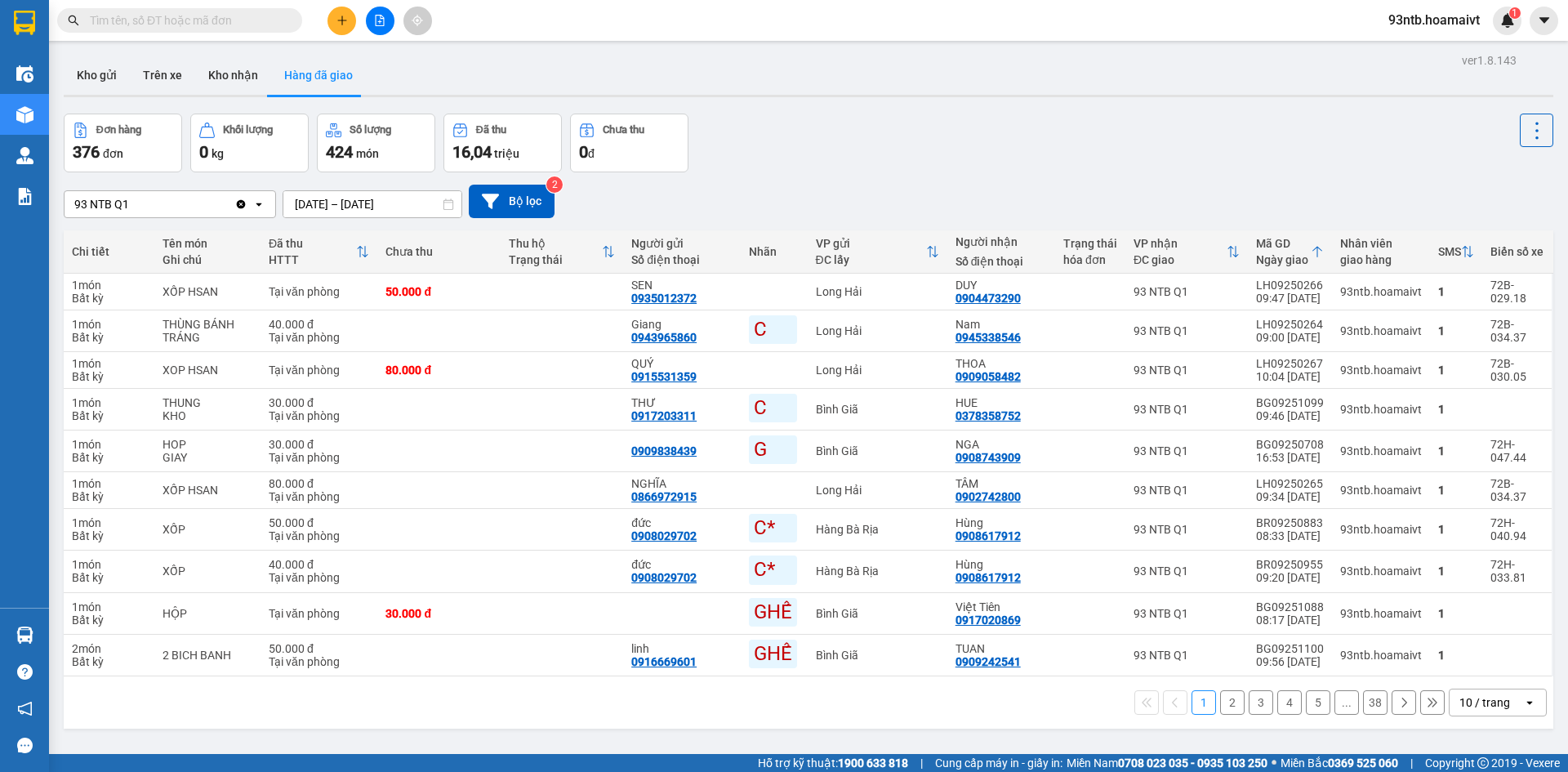
click at [169, 21] on input "text" at bounding box center [186, 21] width 193 height 18
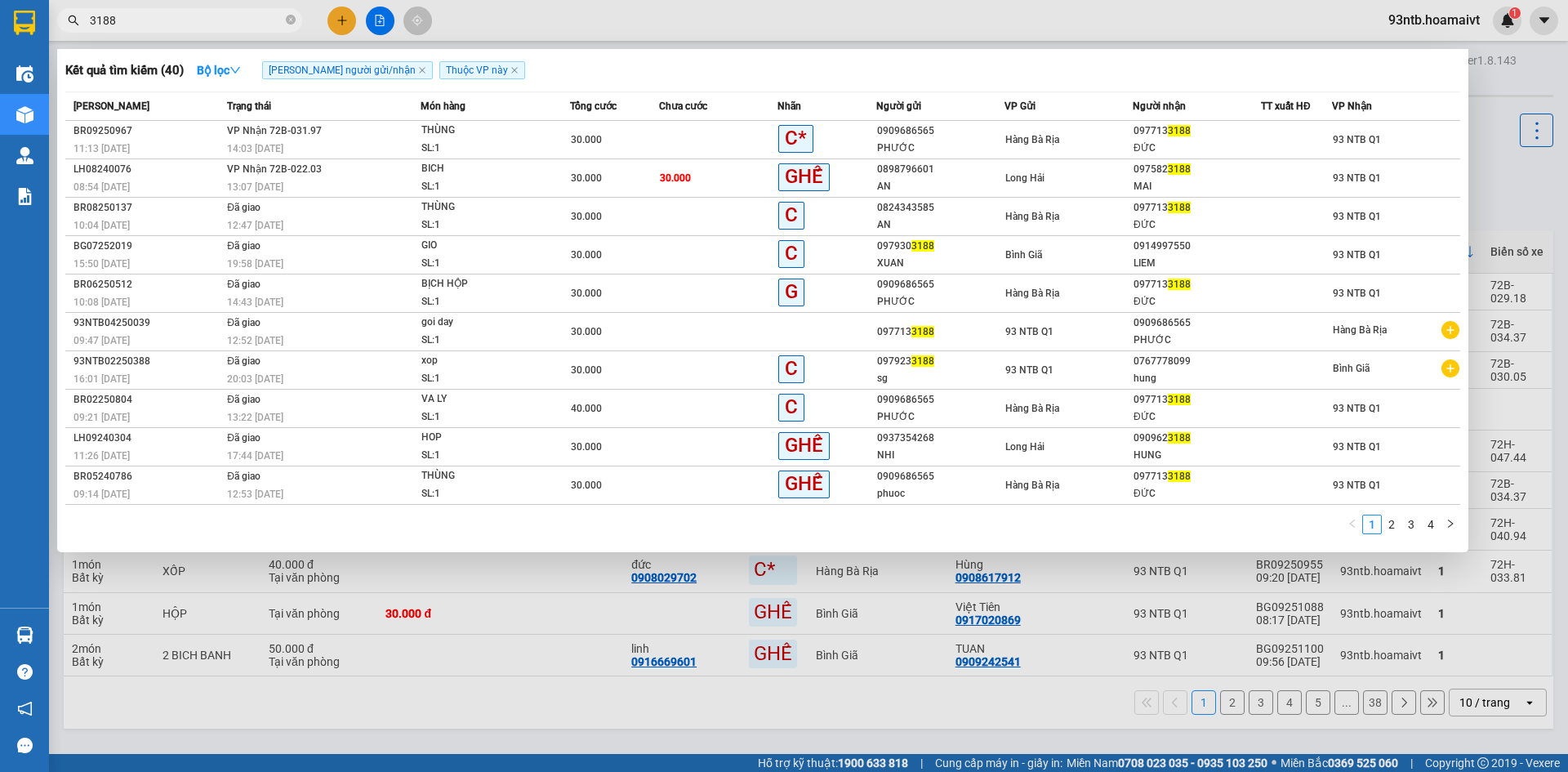
type input "3188"
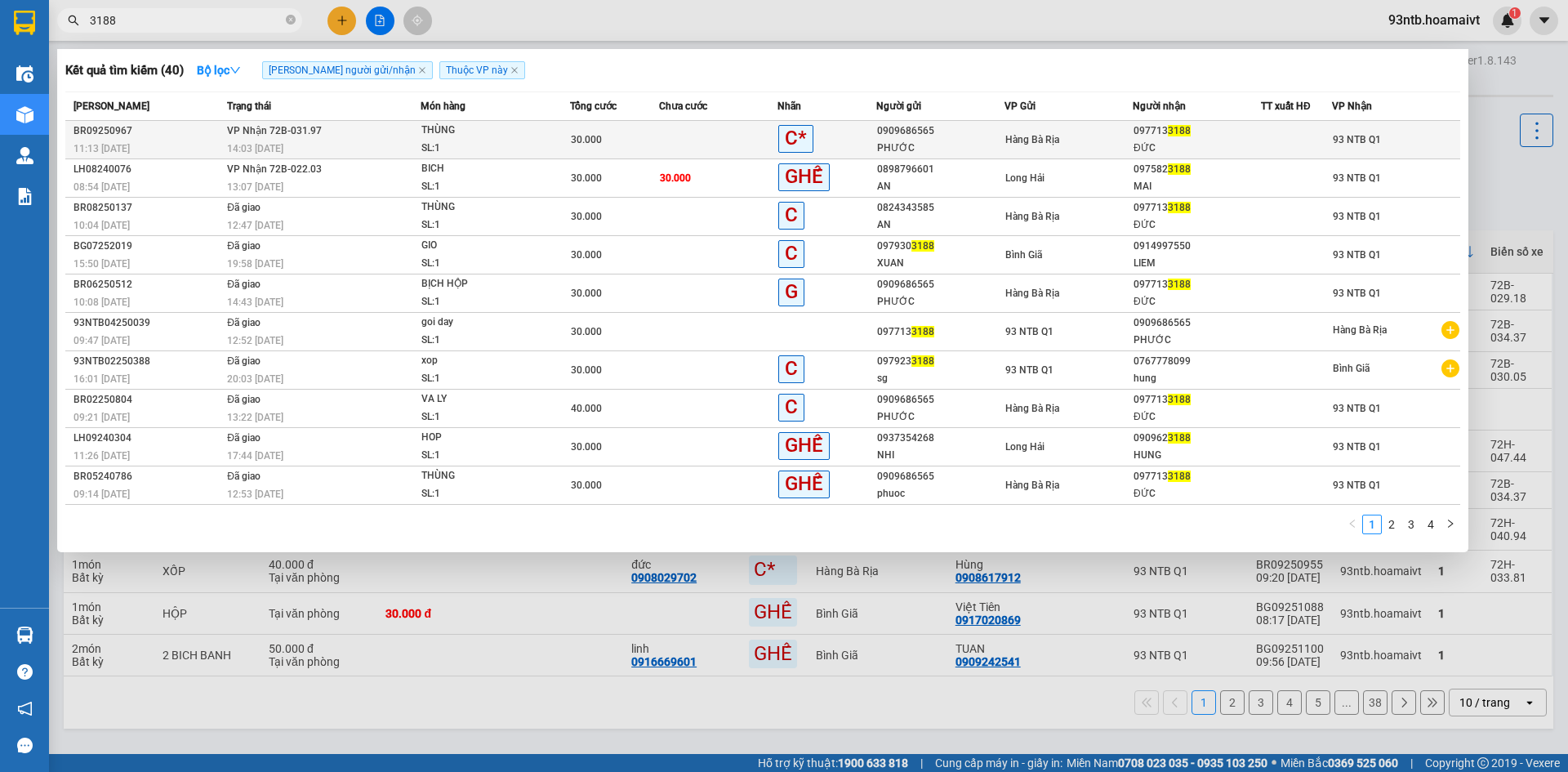
click at [708, 131] on td at bounding box center [718, 140] width 119 height 38
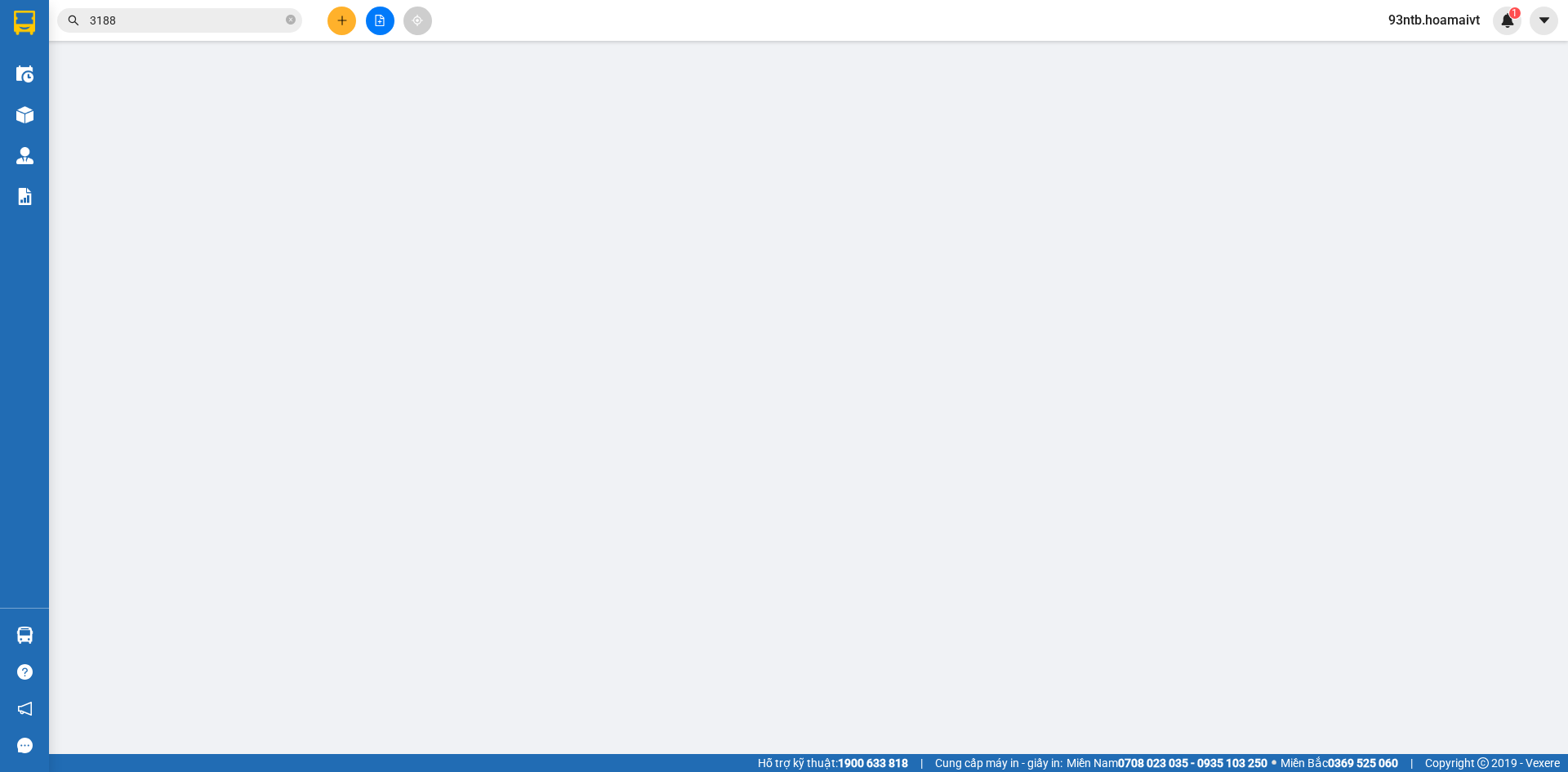
type input "0909686565"
type input "PHƯỚC"
type input "0977133188"
type input "ĐỨC"
type input "30.000"
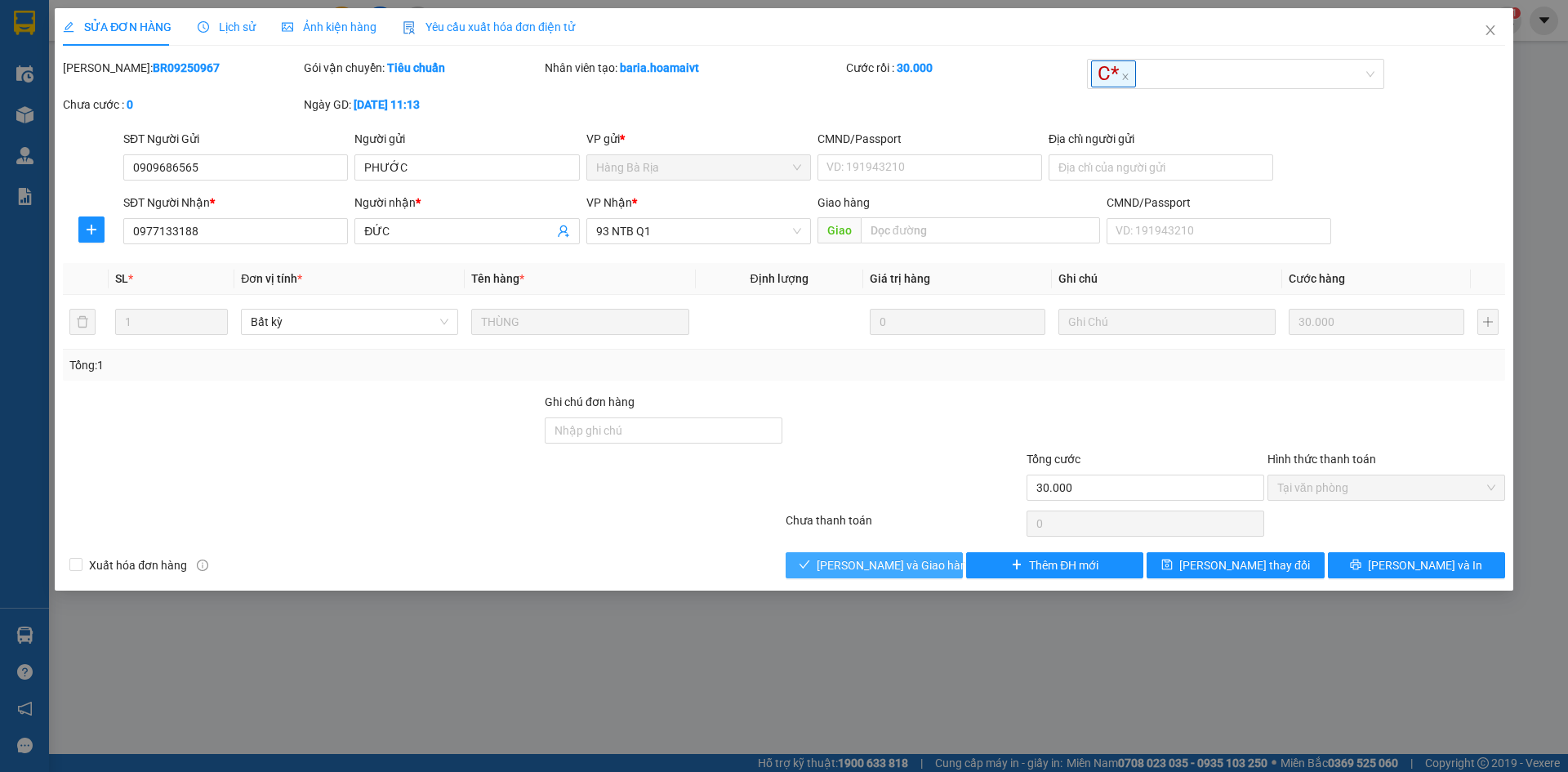
click at [898, 566] on span "[PERSON_NAME] và [PERSON_NAME] hàng" at bounding box center [895, 566] width 157 height 18
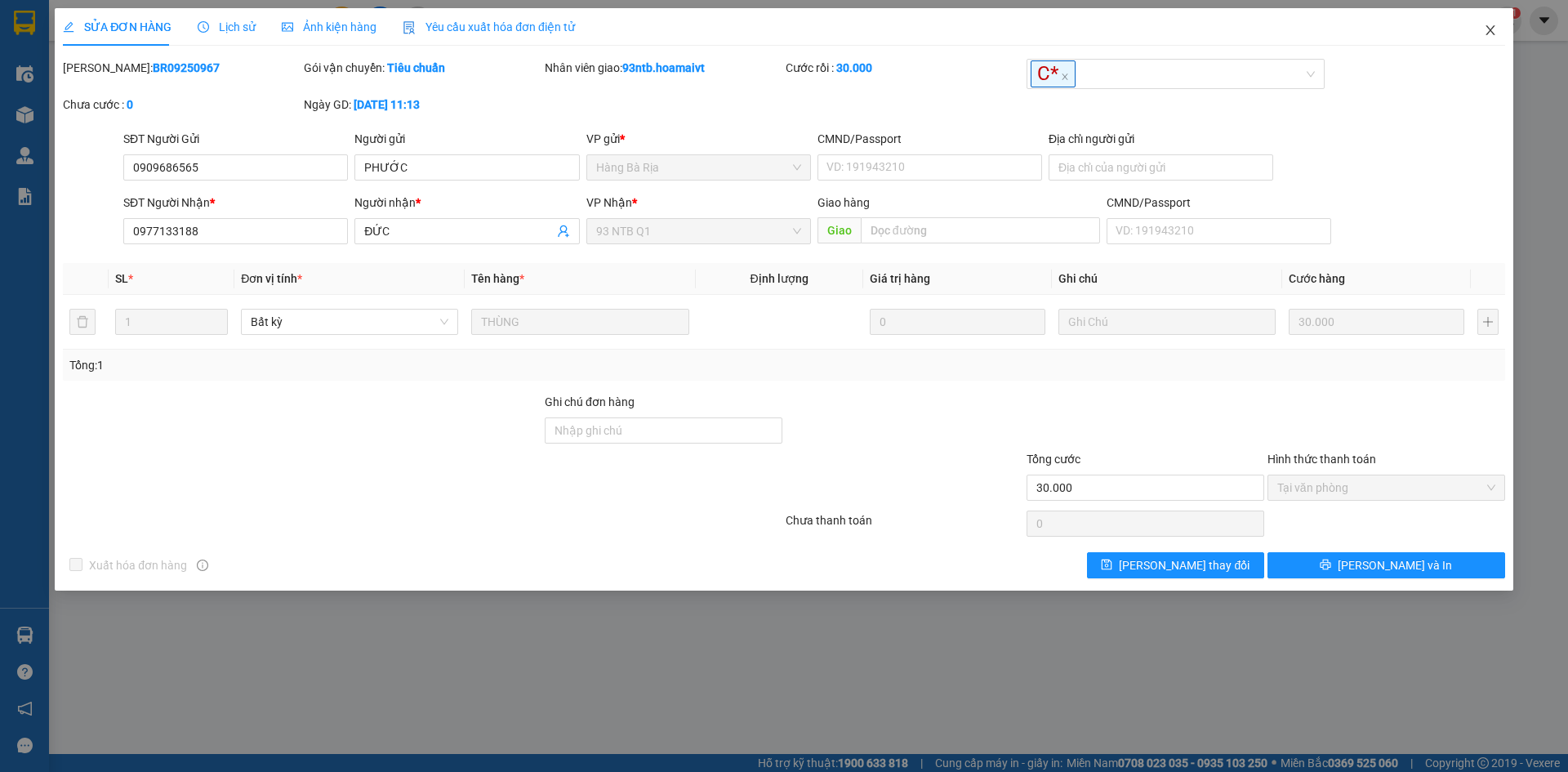
click at [1480, 29] on span "Close" at bounding box center [1490, 31] width 46 height 46
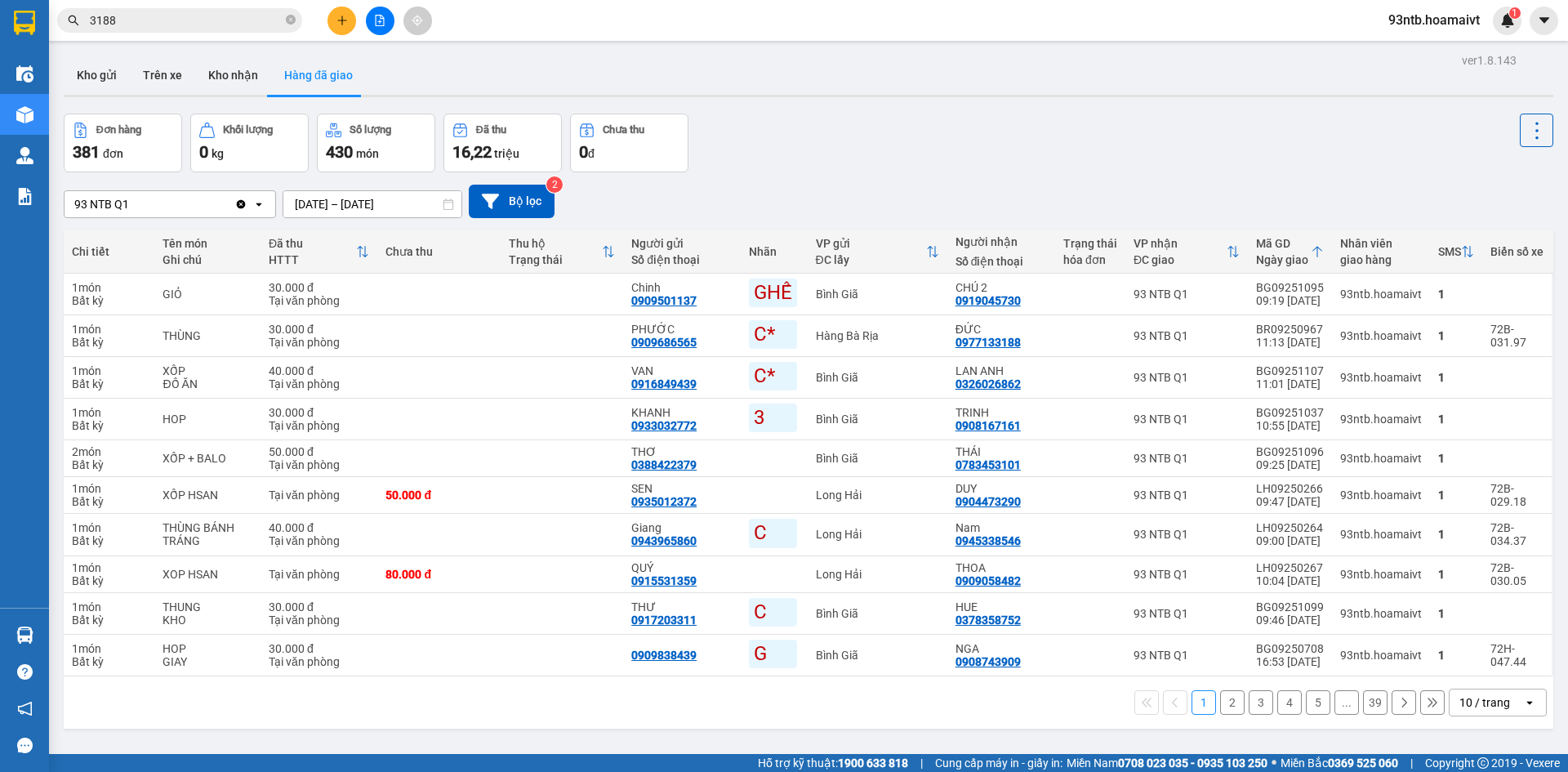
click at [238, 25] on input "3188" at bounding box center [186, 21] width 193 height 18
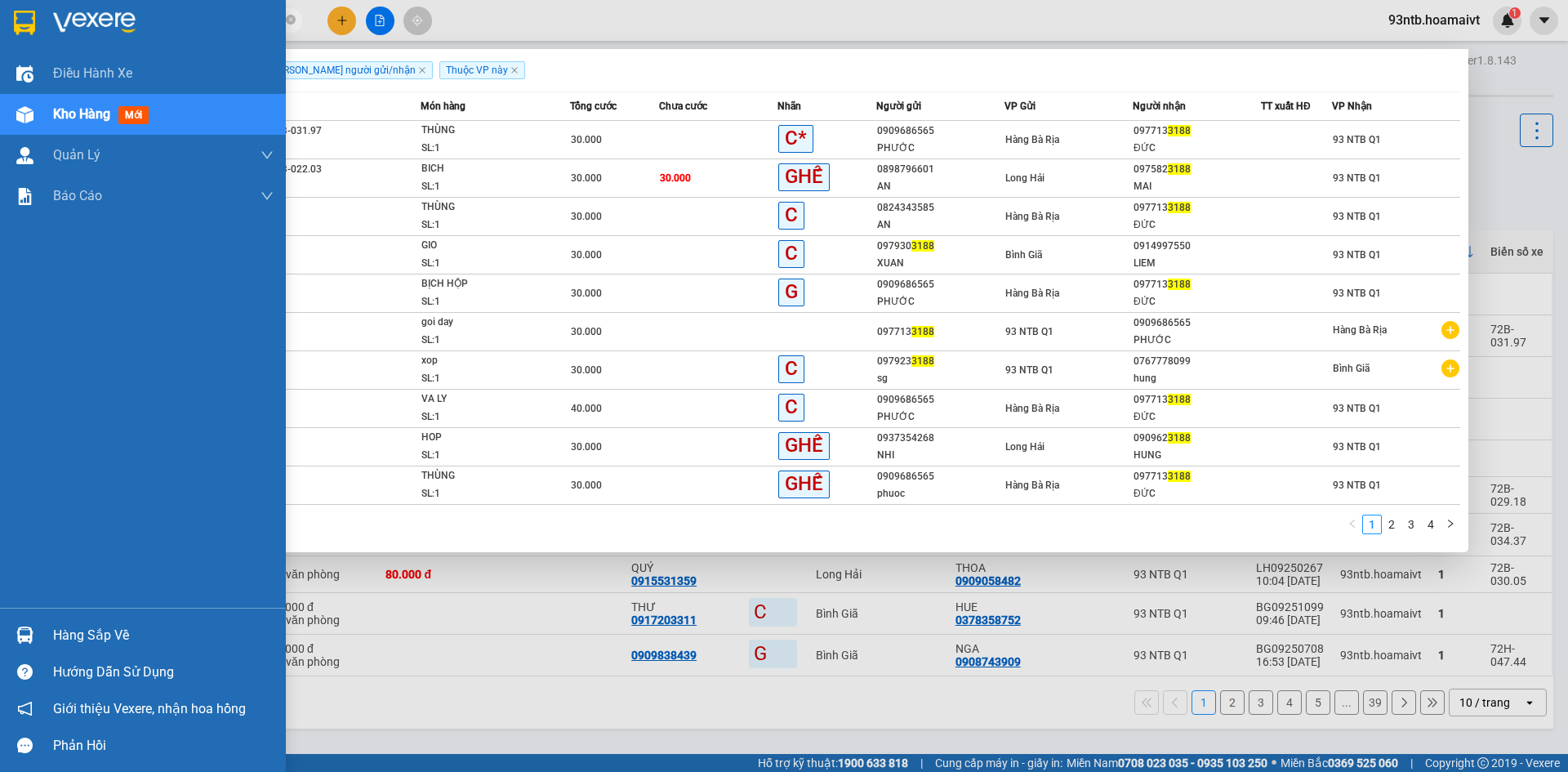
click at [39, 630] on div "Hàng sắp về" at bounding box center [143, 636] width 286 height 37
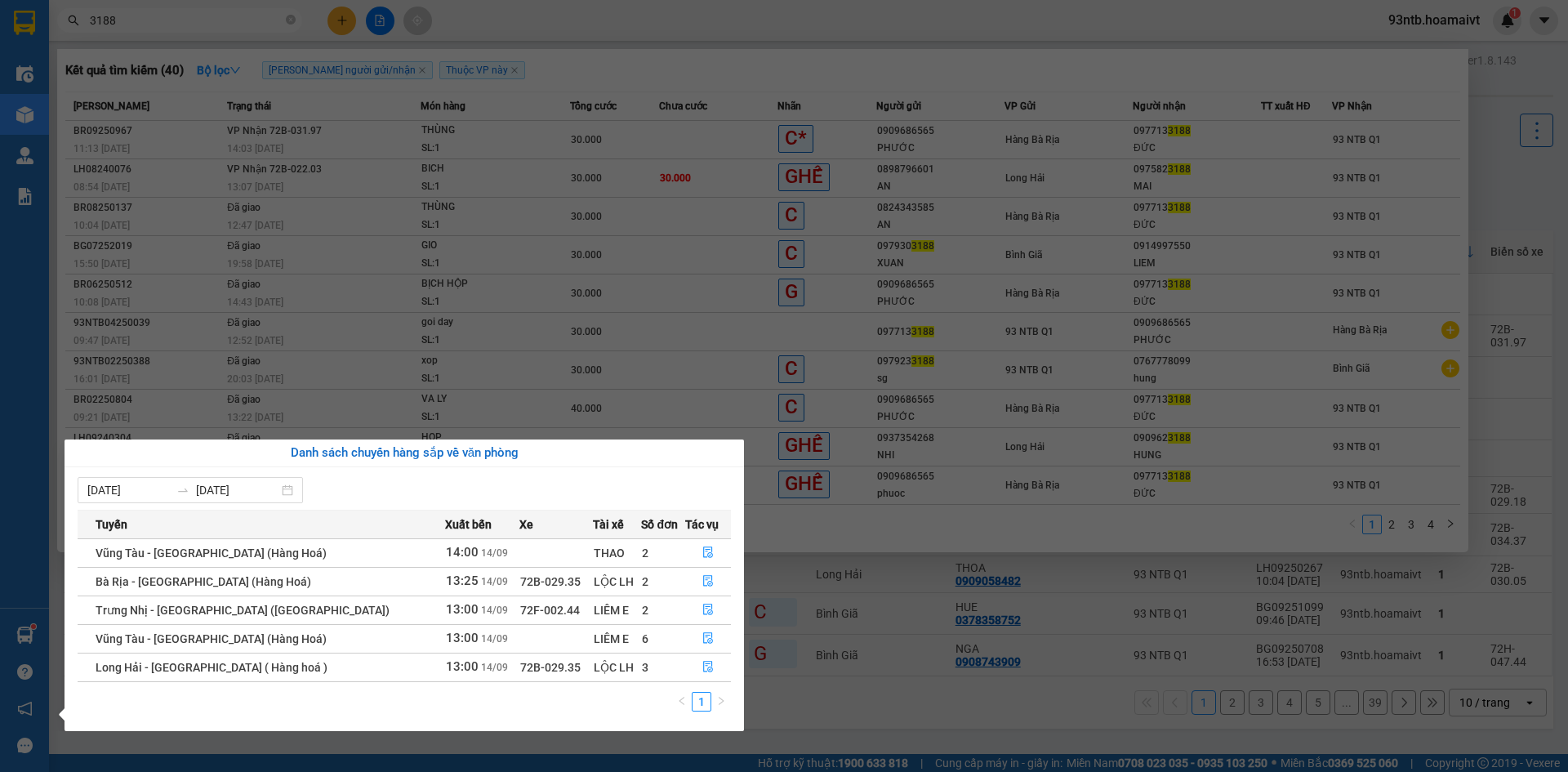
click at [25, 136] on div "Điều hành xe Kho hàng mới Quản Lý Quản lý chuyến Quản lý khách hàng mới Báo cáo…" at bounding box center [24, 386] width 49 height 772
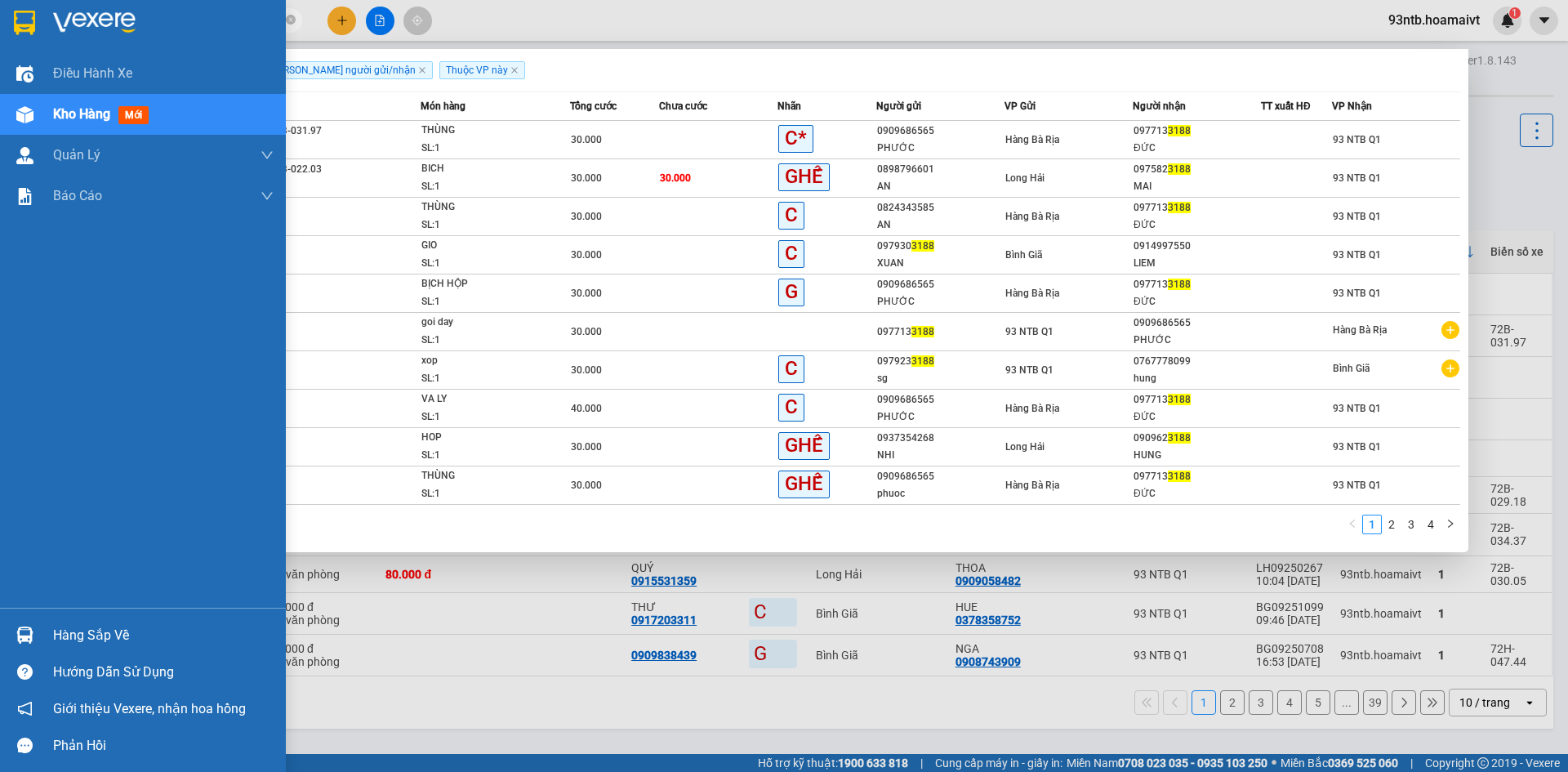
click at [28, 117] on img at bounding box center [25, 115] width 17 height 17
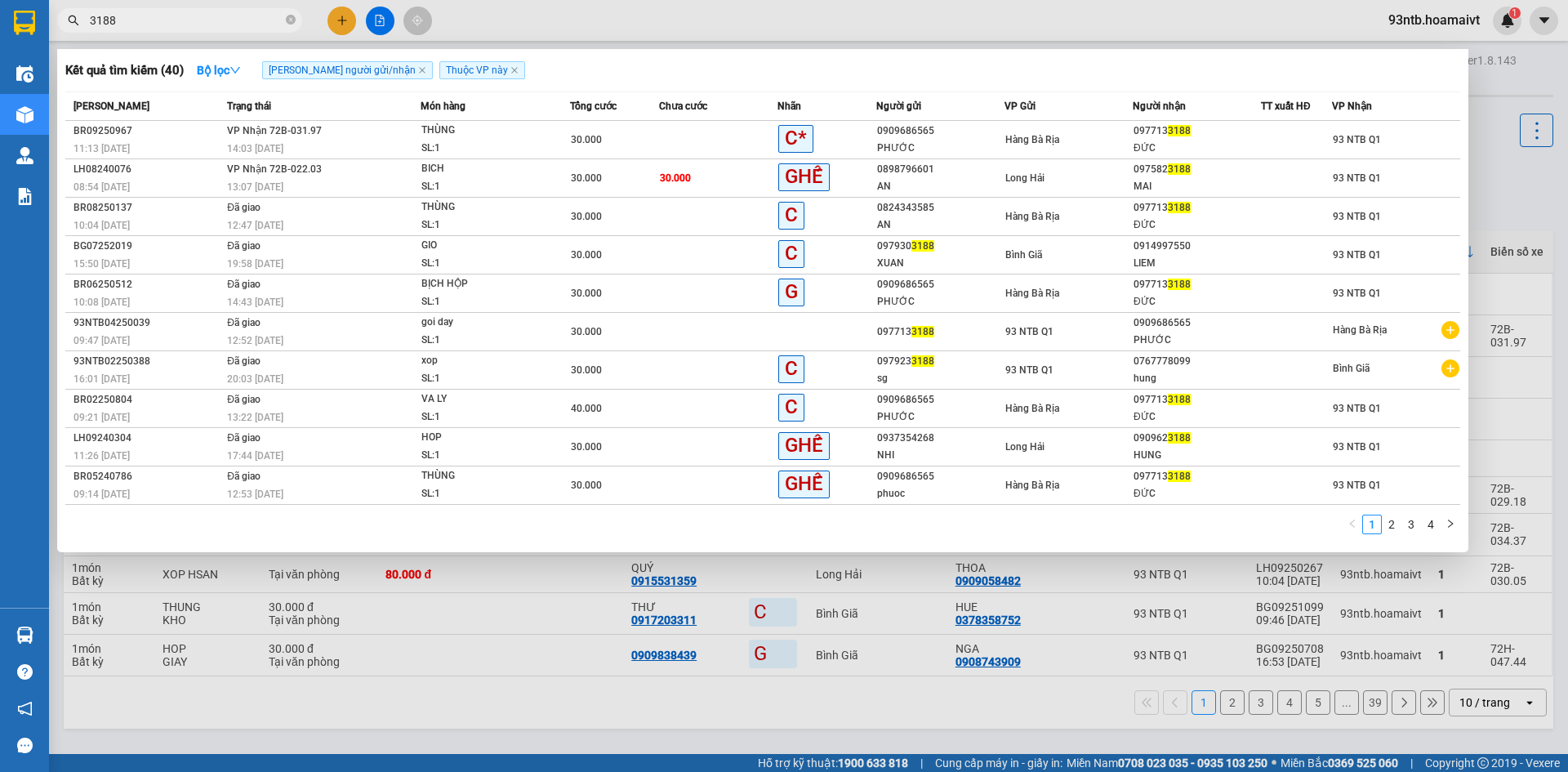
click at [449, 673] on div at bounding box center [784, 386] width 1568 height 772
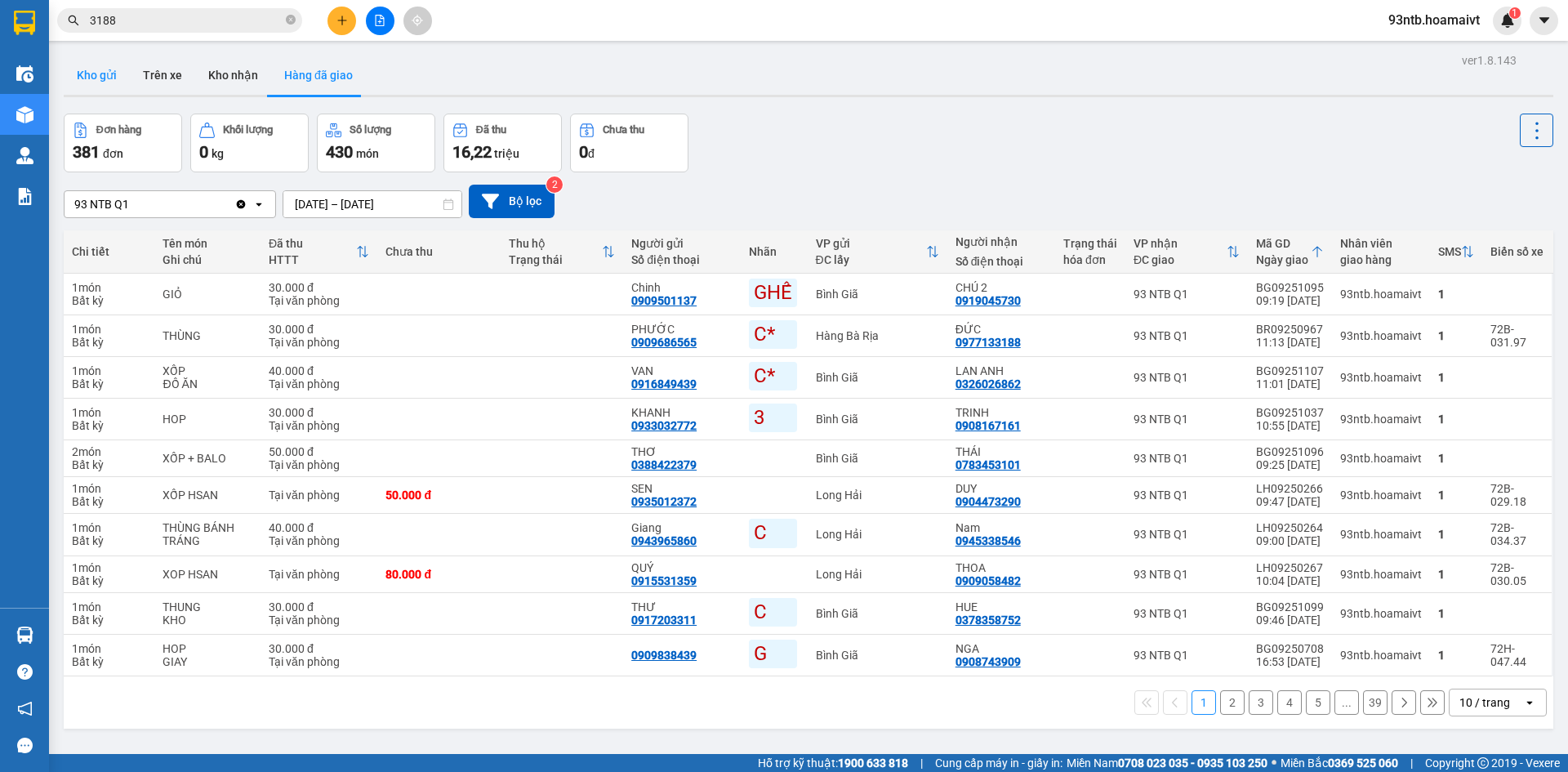
click at [94, 78] on button "Kho gửi" at bounding box center [97, 75] width 66 height 39
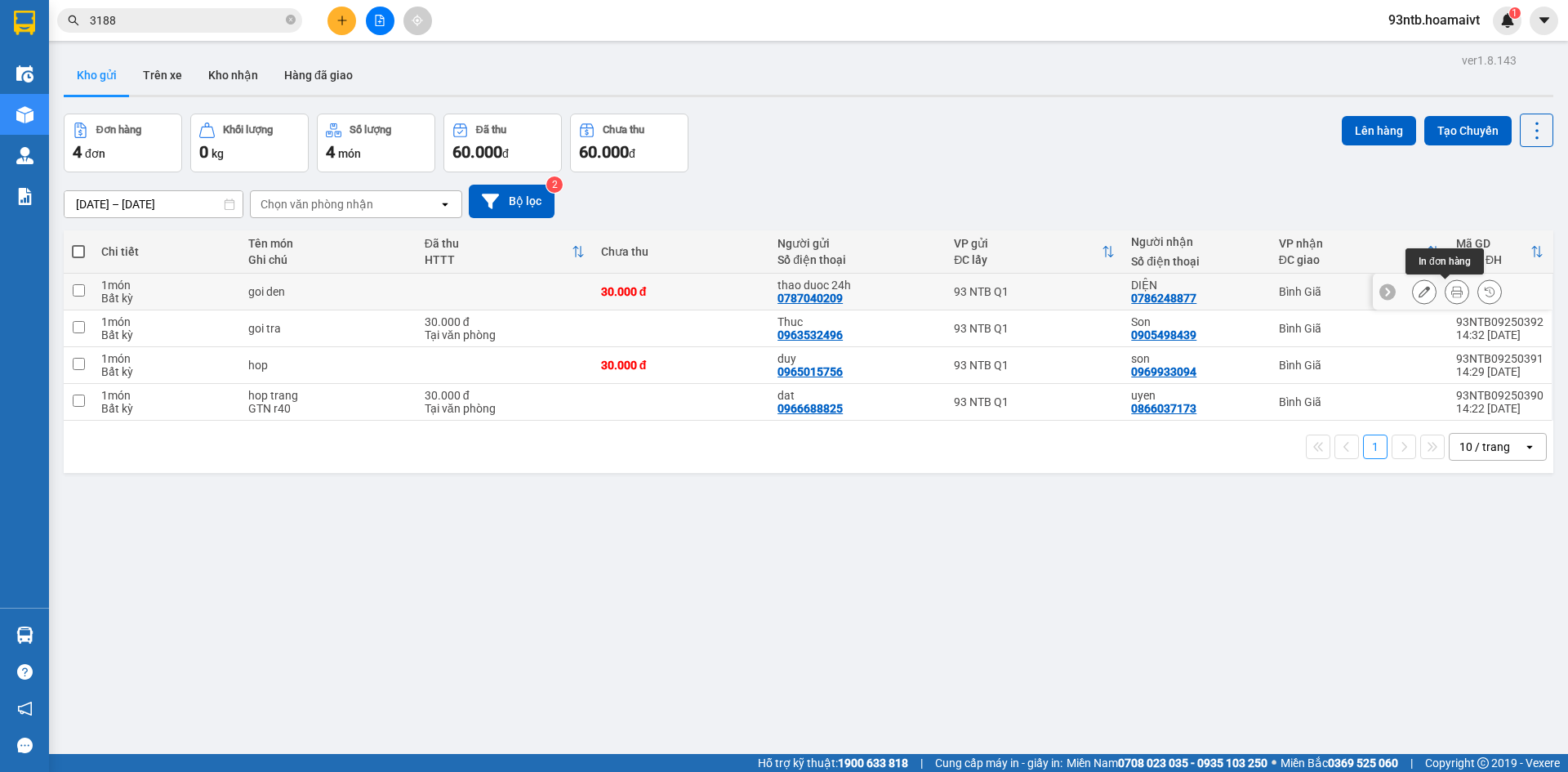
click at [1452, 293] on icon at bounding box center [1458, 292] width 12 height 12
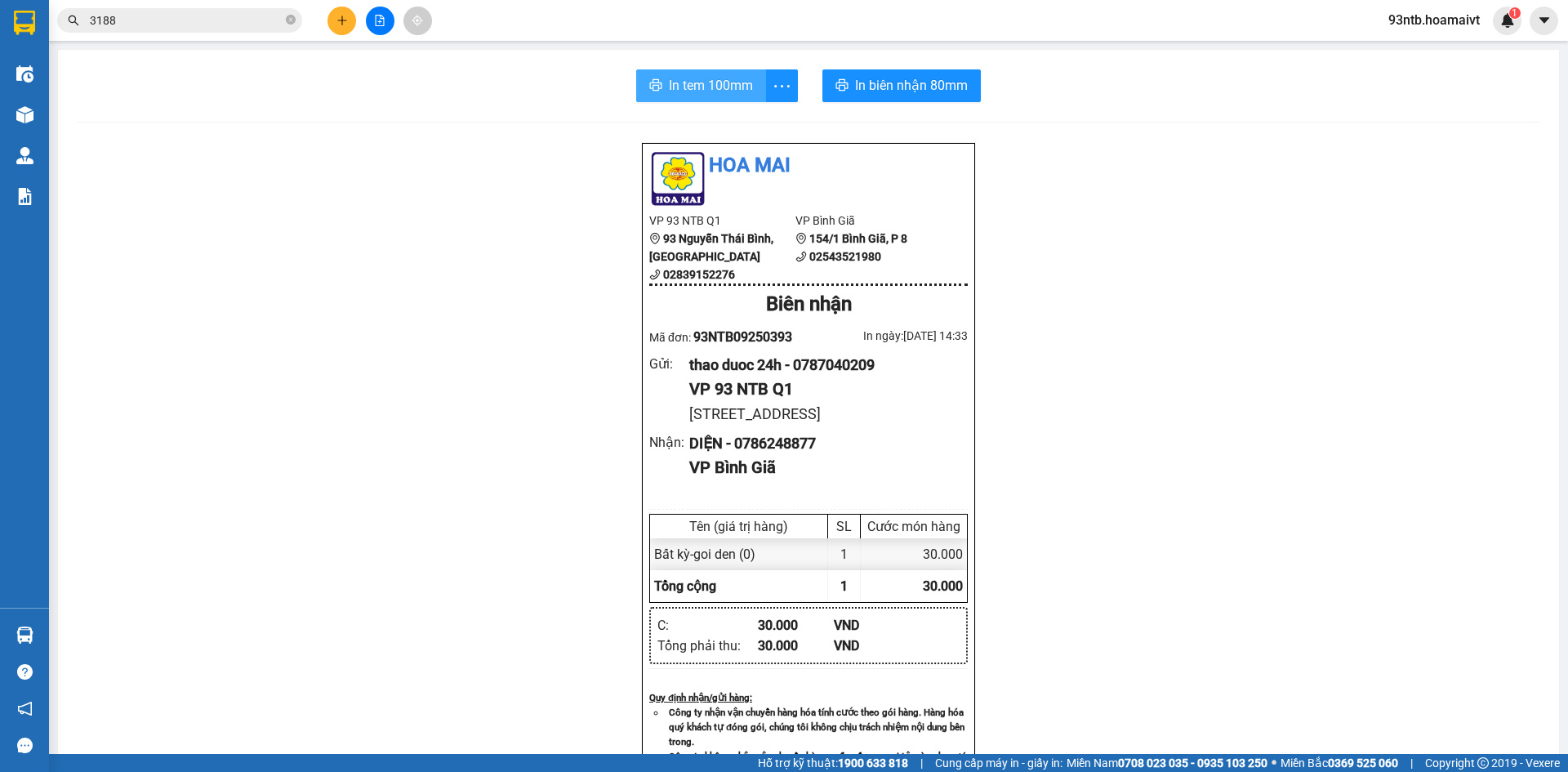
click at [707, 92] on span "In tem 100mm" at bounding box center [711, 85] width 84 height 21
